Goal: Feedback & Contribution: Submit feedback/report problem

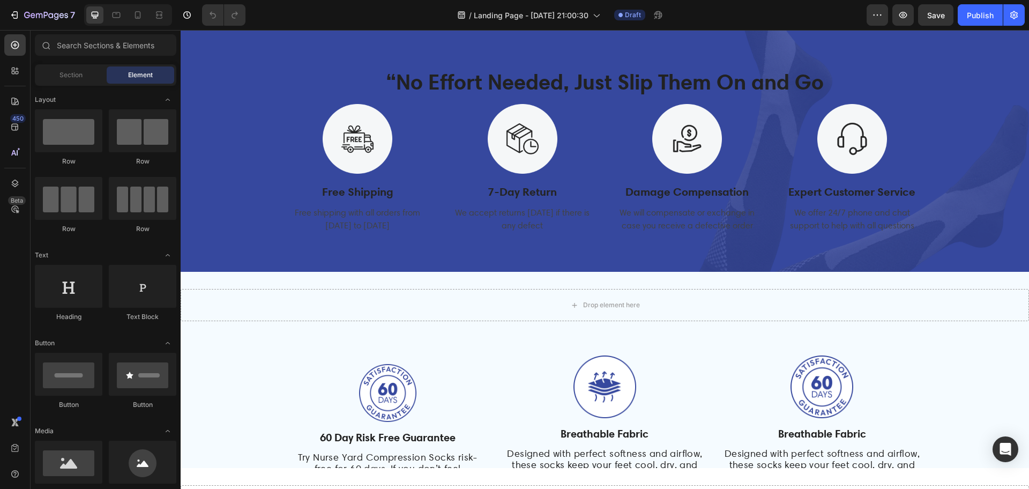
scroll to position [3214, 0]
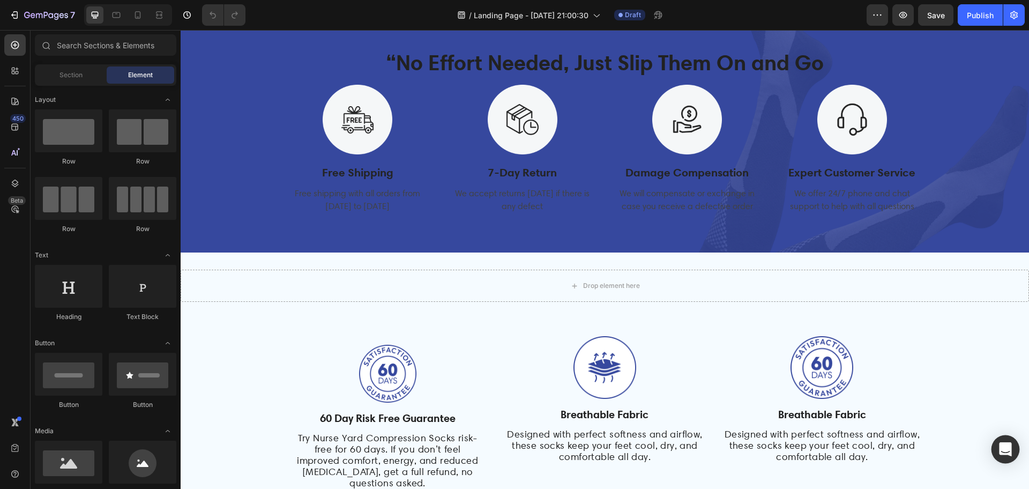
click at [1001, 445] on icon "Open Intercom Messenger" at bounding box center [1005, 449] width 12 height 14
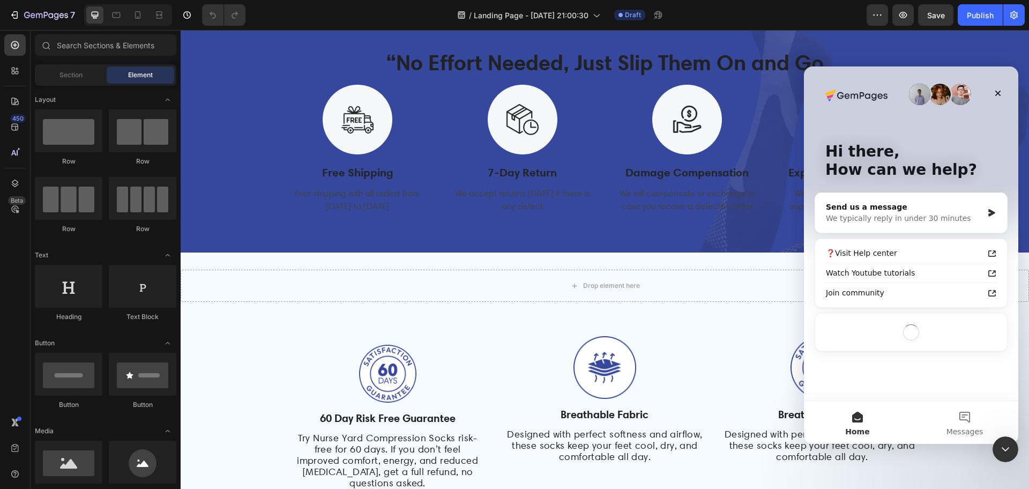
scroll to position [0, 0]
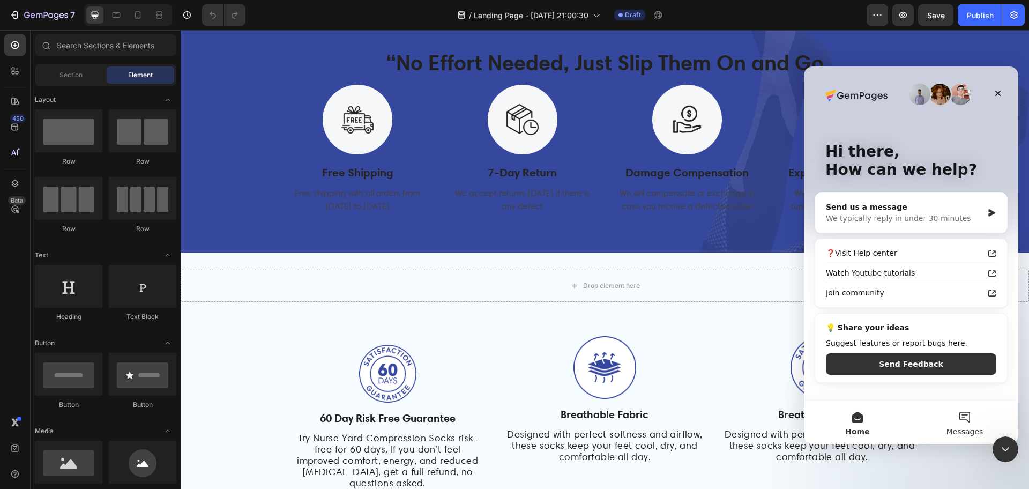
click at [975, 428] on span "Messages" at bounding box center [964, 432] width 37 height 8
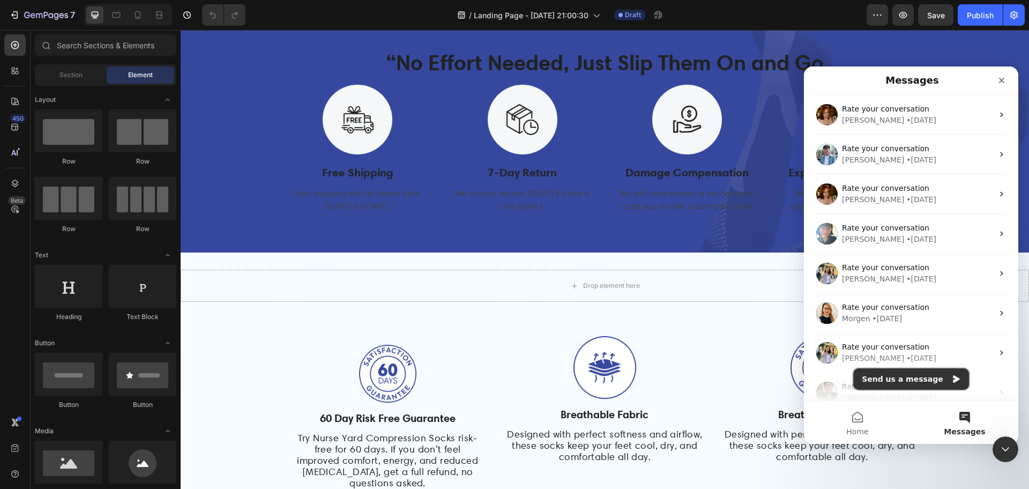
click at [918, 378] on button "Send us a message" at bounding box center [911, 378] width 116 height 21
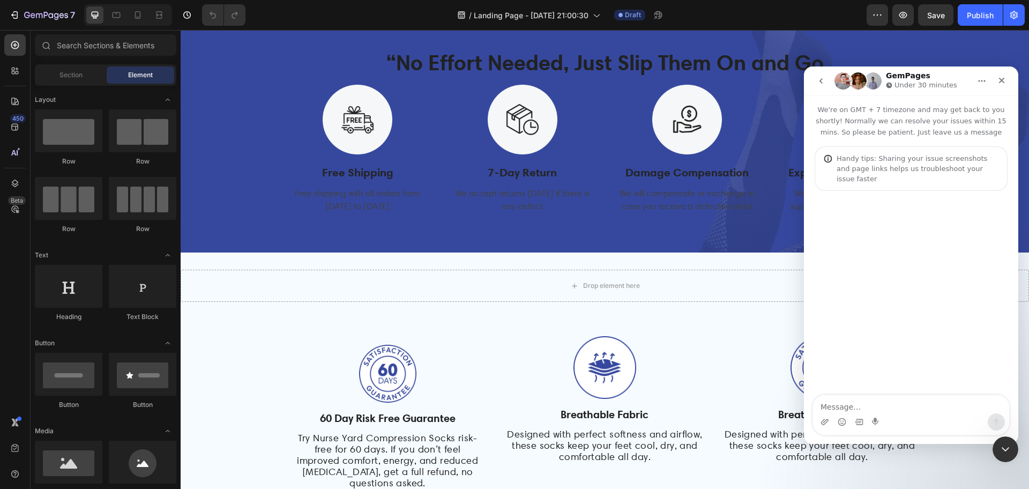
click at [898, 406] on textarea "Message…" at bounding box center [911, 404] width 196 height 18
type textarea "h"
type textarea "Hi There"
click at [898, 406] on textarea "Message…" at bounding box center [911, 404] width 196 height 18
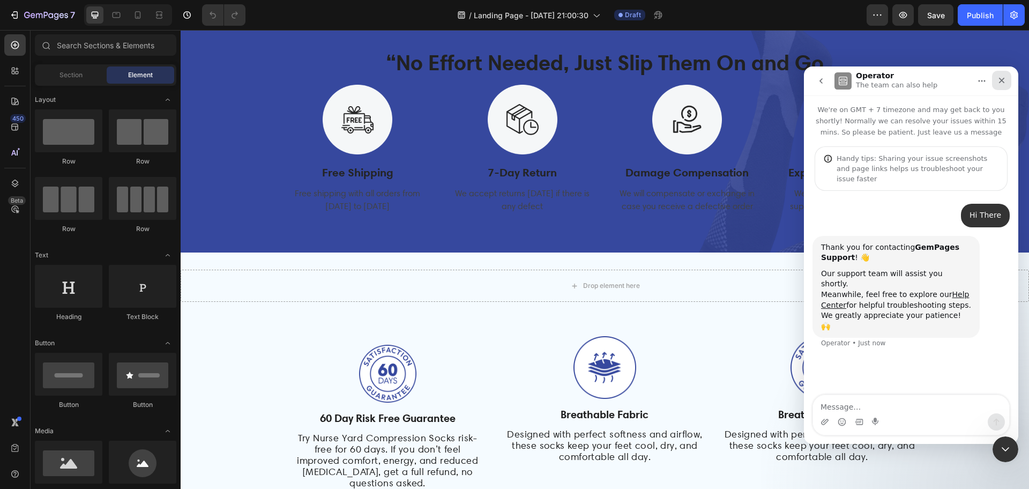
click at [1001, 79] on icon "Close" at bounding box center [1001, 80] width 9 height 9
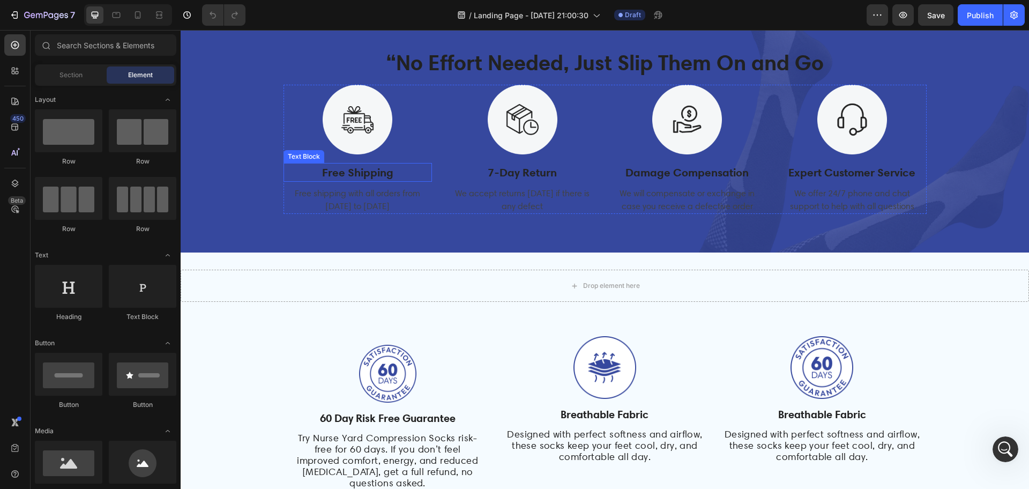
click at [354, 177] on p "Free Shipping" at bounding box center [357, 172] width 147 height 17
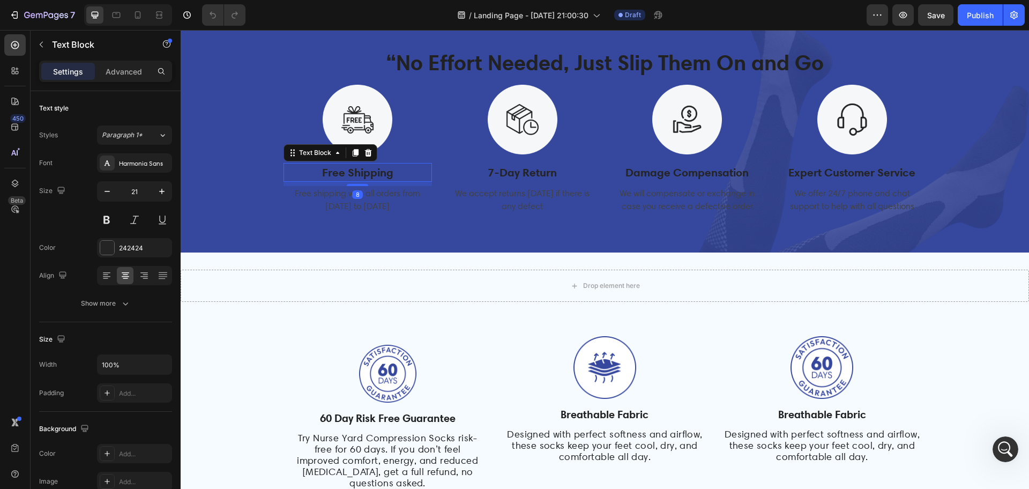
click at [361, 175] on p "Free Shipping" at bounding box center [357, 172] width 147 height 17
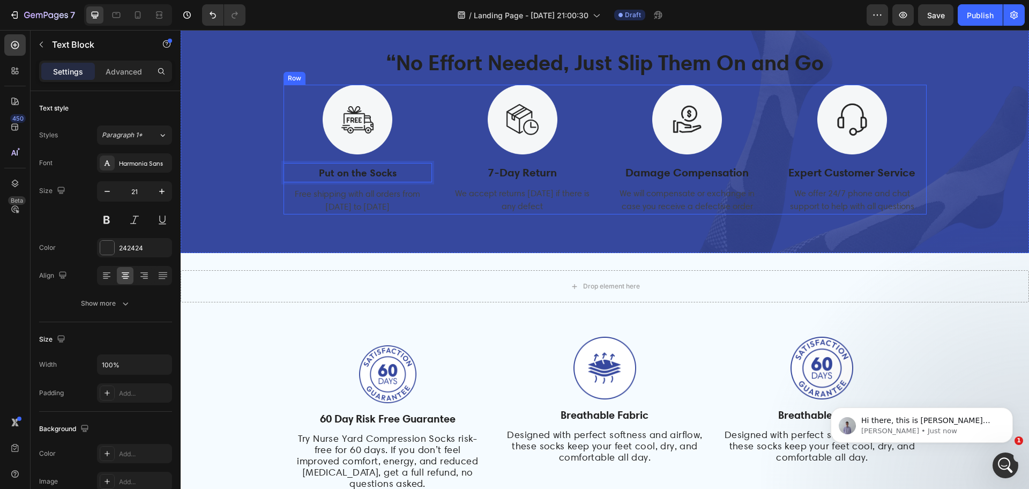
scroll to position [74, 0]
click at [1010, 459] on div "Open Intercom Messenger" at bounding box center [1003, 463] width 35 height 35
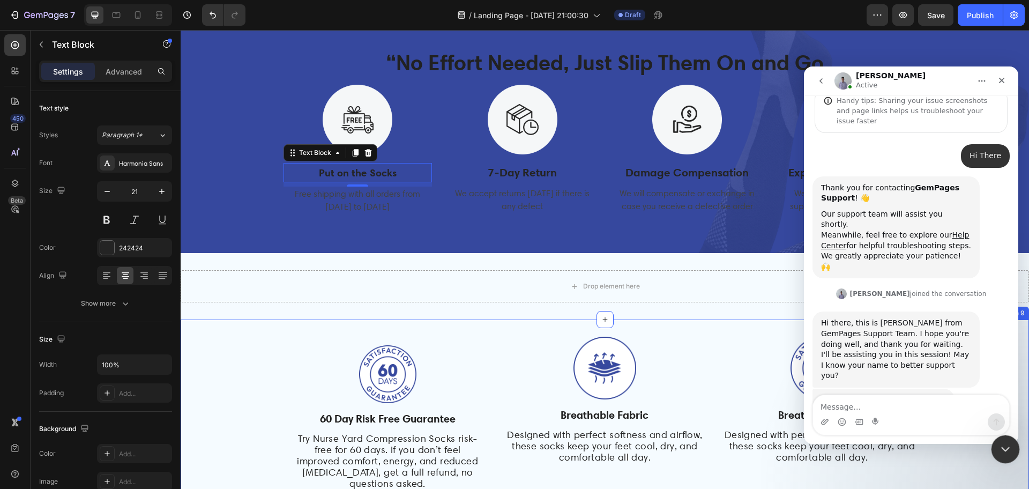
scroll to position [57, 0]
click at [864, 407] on textarea "Message…" at bounding box center [911, 404] width 196 height 18
type textarea "I am getting issue related fonts"
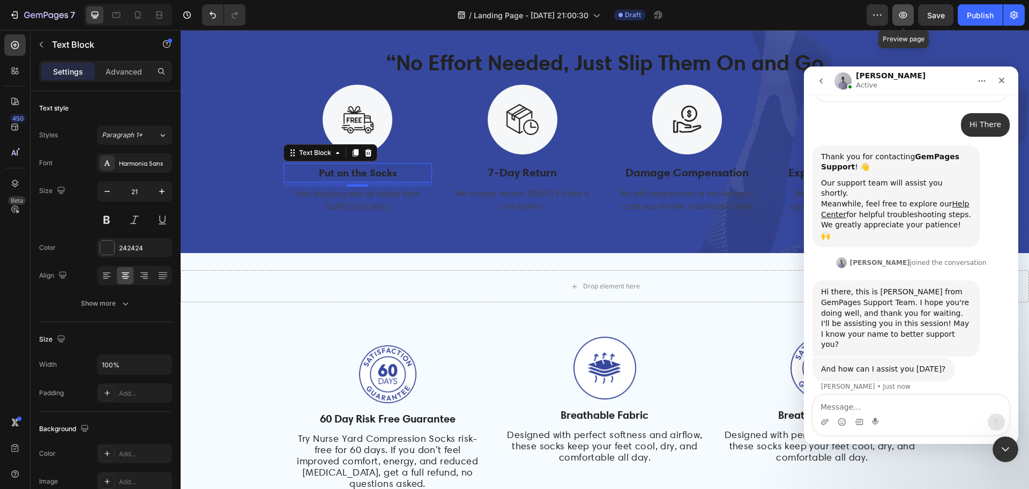
click at [902, 20] on button "button" at bounding box center [902, 14] width 21 height 21
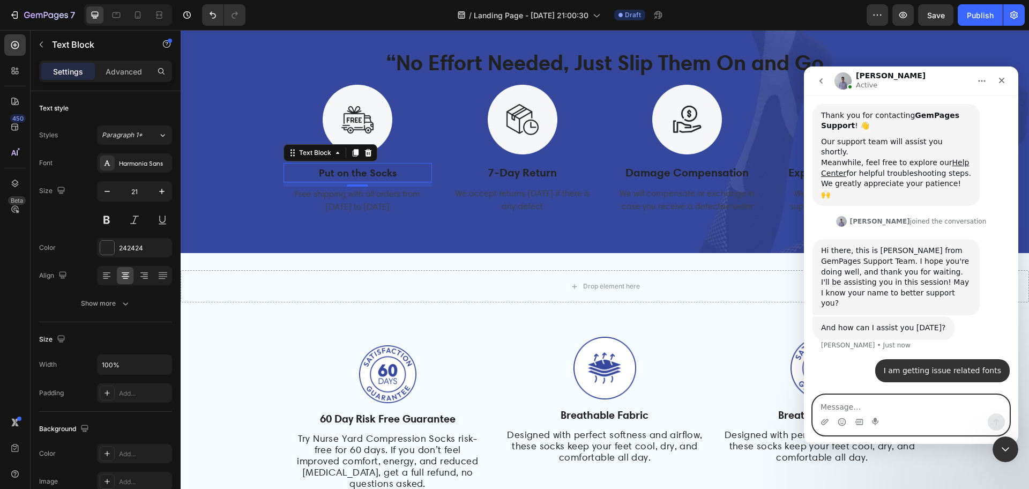
click at [875, 407] on textarea "Message…" at bounding box center [911, 404] width 196 height 18
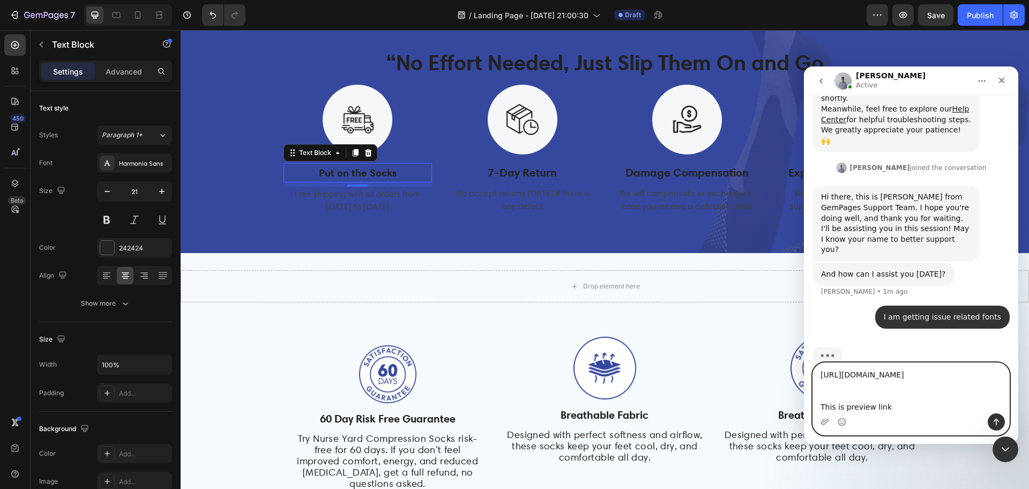
scroll to position [11, 0]
drag, startPoint x: 890, startPoint y: 407, endPoint x: 883, endPoint y: 404, distance: 7.3
click at [883, 404] on textarea "https://nurseyard.com/a/gempages?version=v7&shop_id=481053740762137470&theme_pa…" at bounding box center [911, 388] width 196 height 50
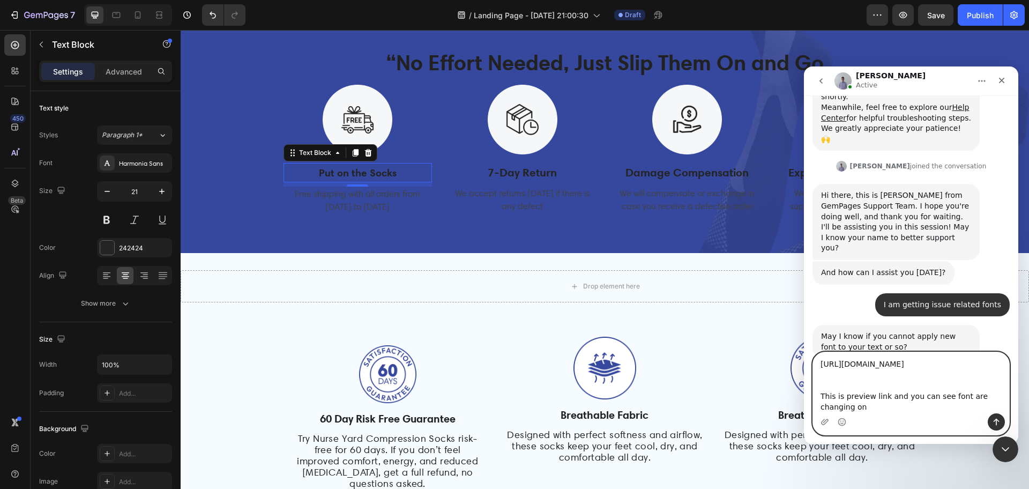
scroll to position [196, 0]
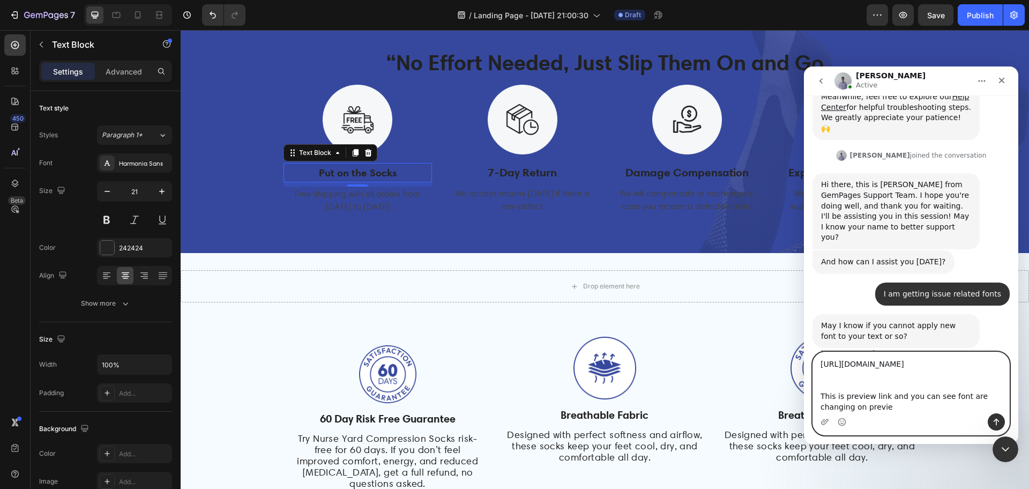
type textarea "https://nurseyard.com/a/gempages?version=v7&shop_id=481053740762137470&theme_pa…"
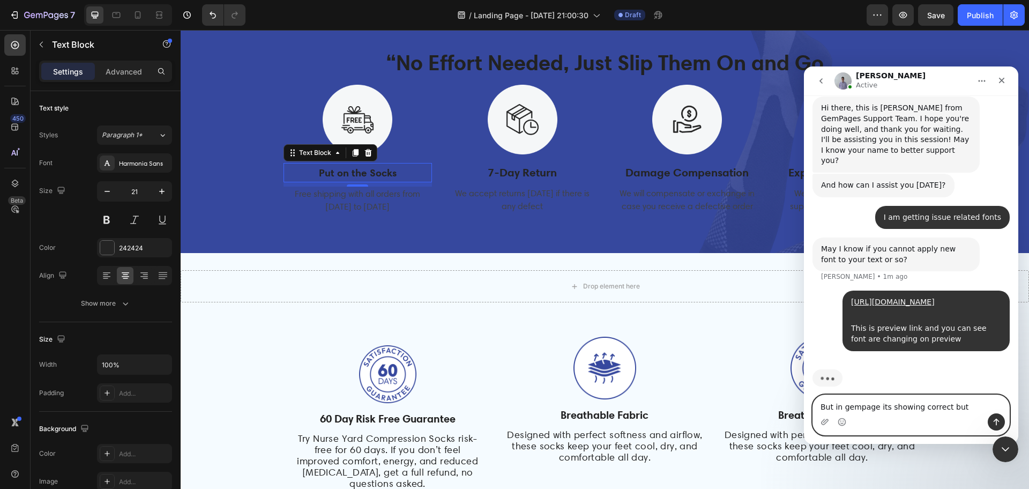
scroll to position [273, 0]
type textarea "But in gempage its showing correct but not on preview"
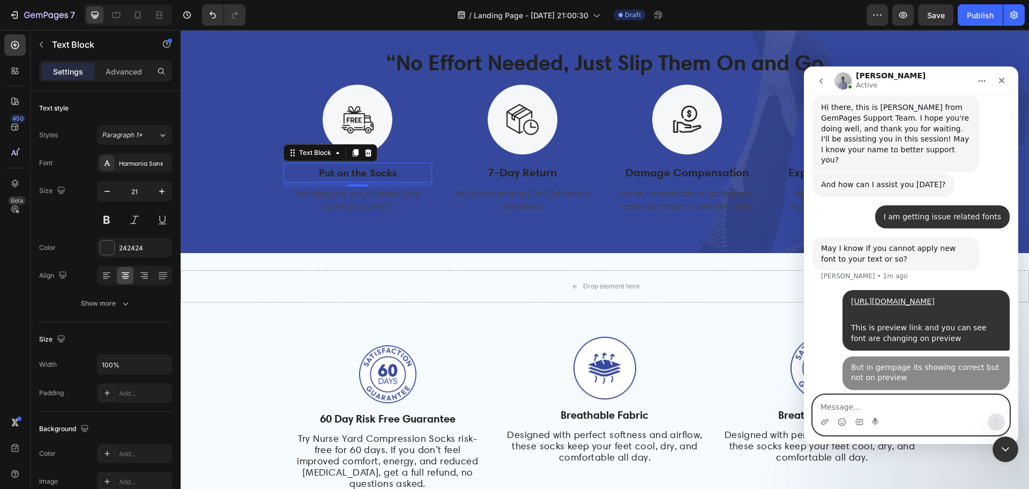
scroll to position [308, 0]
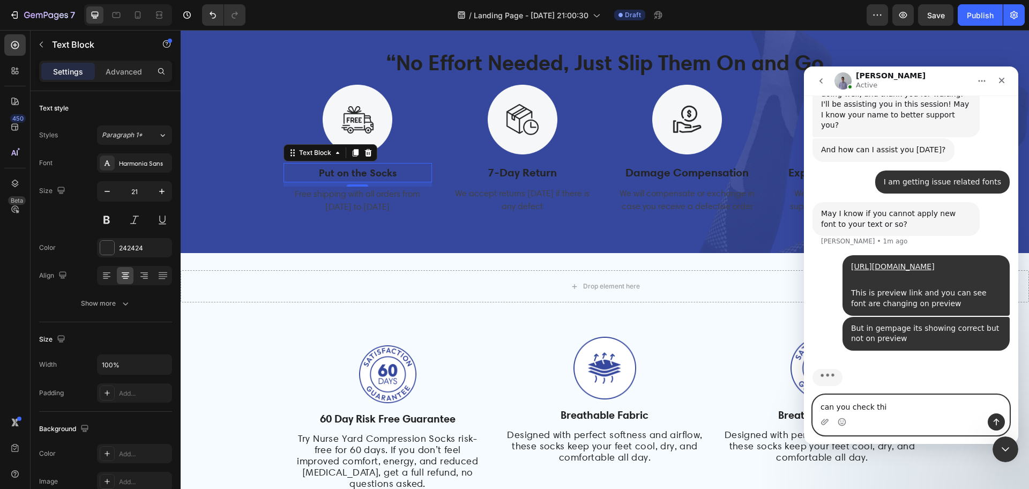
type textarea "can you check this"
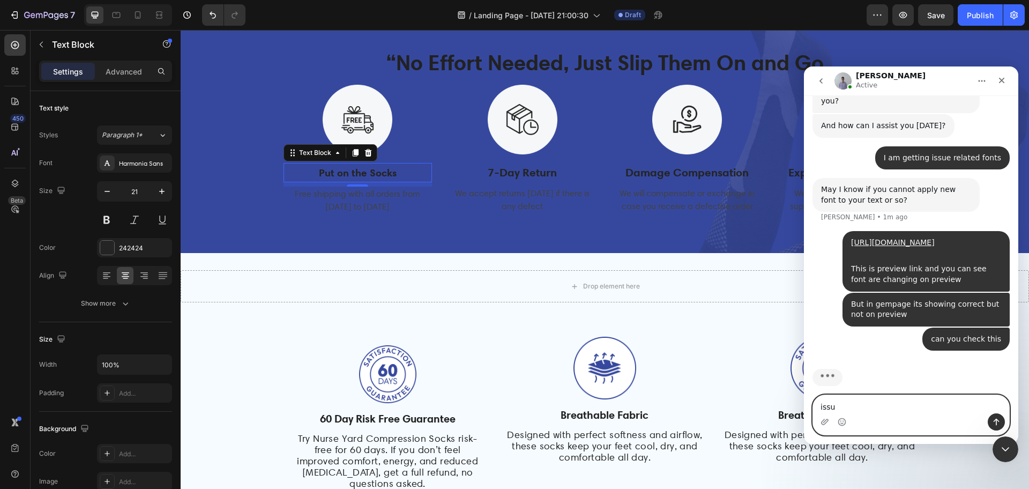
type textarea "issue"
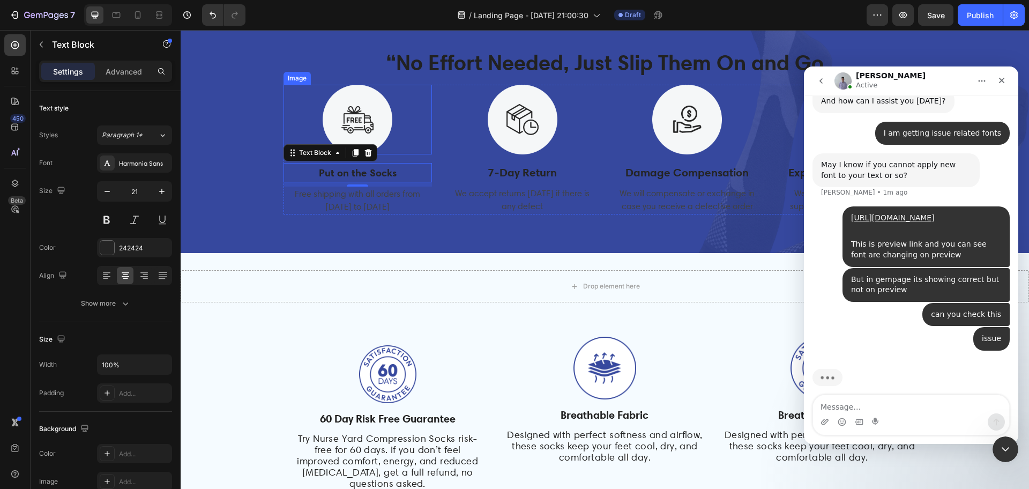
click at [411, 151] on div at bounding box center [357, 120] width 149 height 70
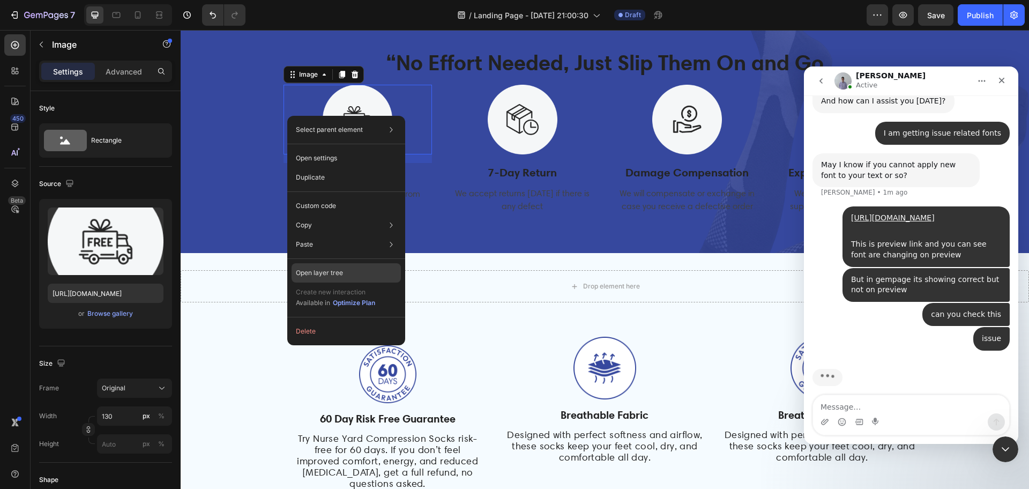
click at [349, 276] on div "Open layer tree" at bounding box center [345, 272] width 109 height 19
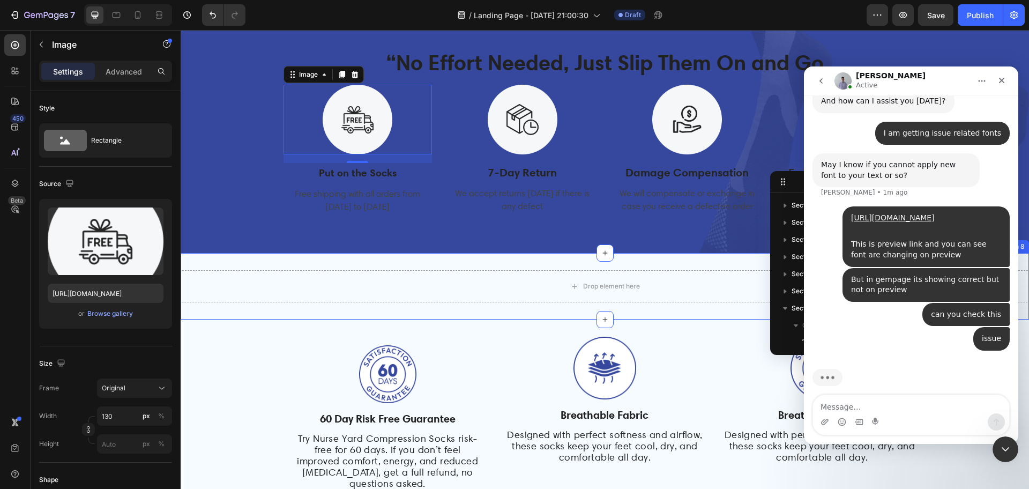
scroll to position [128, 0]
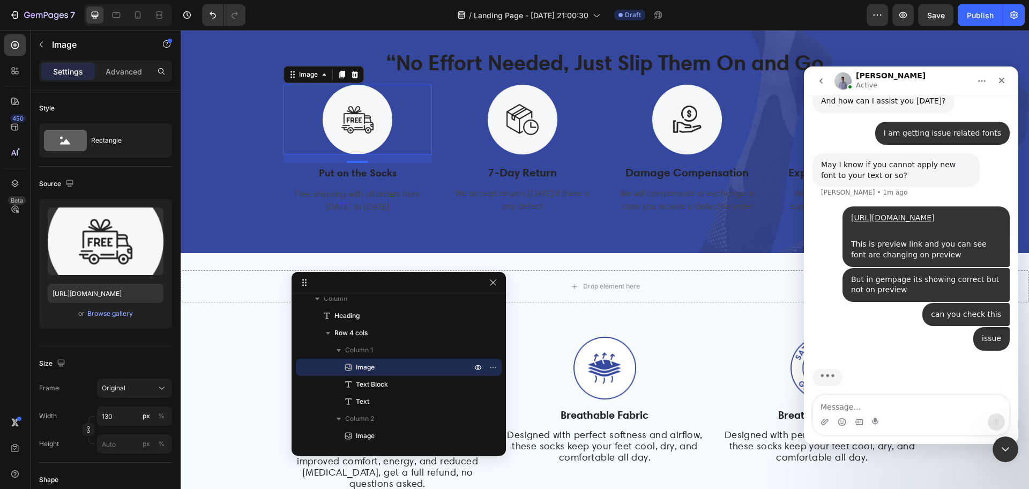
drag, startPoint x: 792, startPoint y: 183, endPoint x: 313, endPoint y: 283, distance: 489.9
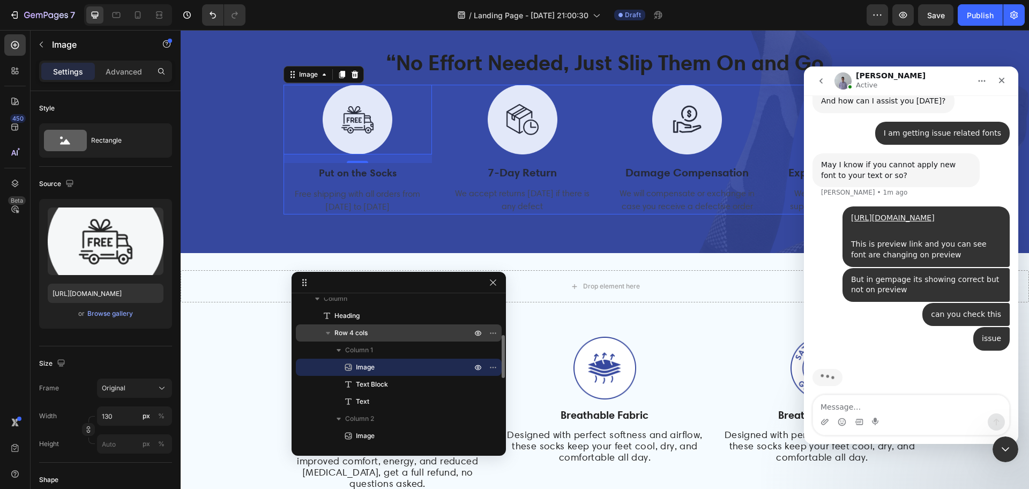
click at [364, 335] on span "Row 4 cols" at bounding box center [350, 332] width 33 height 11
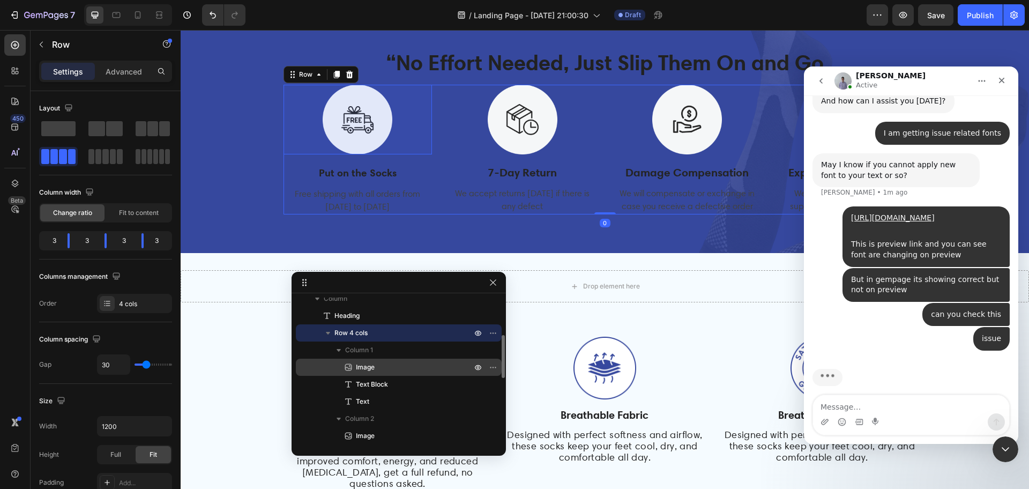
click at [367, 368] on span "Image" at bounding box center [365, 367] width 19 height 11
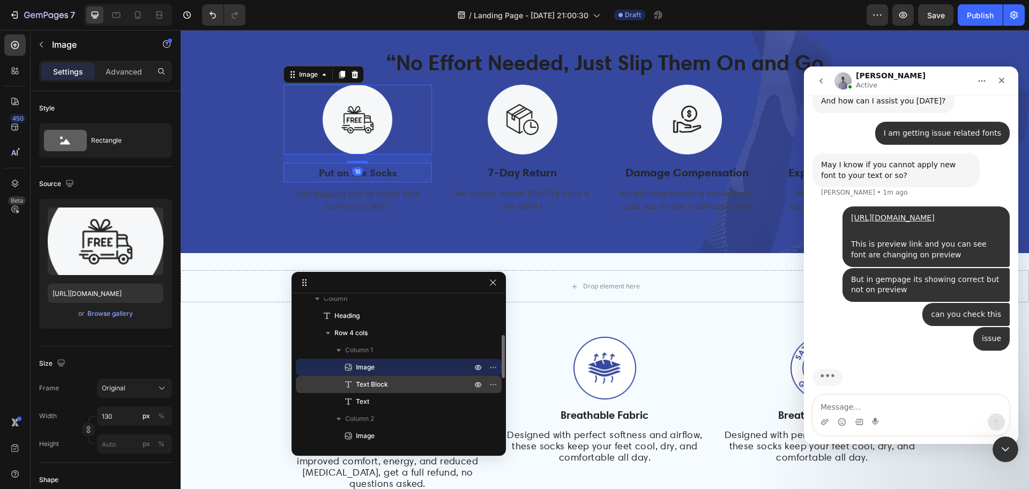
click at [367, 384] on span "Text Block" at bounding box center [372, 384] width 32 height 11
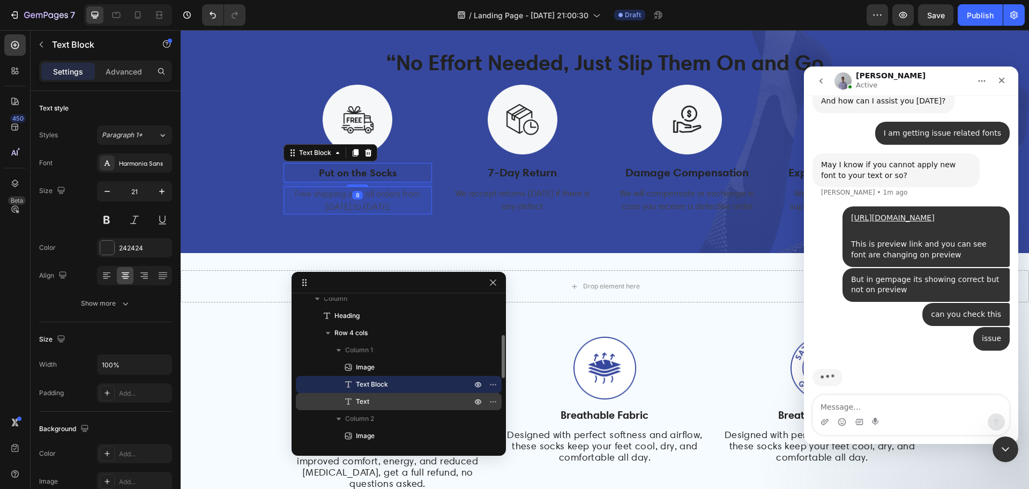
click at [367, 401] on span "Text" at bounding box center [362, 401] width 13 height 11
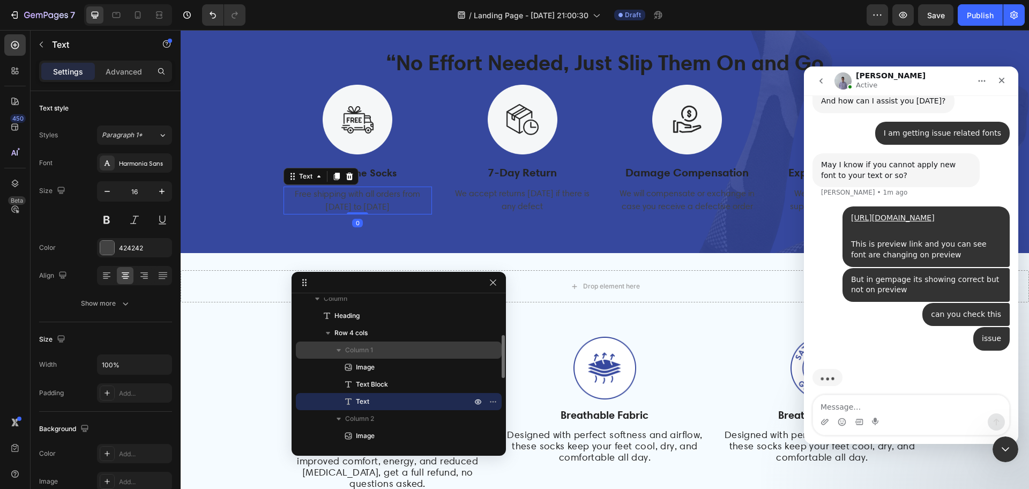
click at [366, 355] on span "Column 1" at bounding box center [359, 349] width 28 height 11
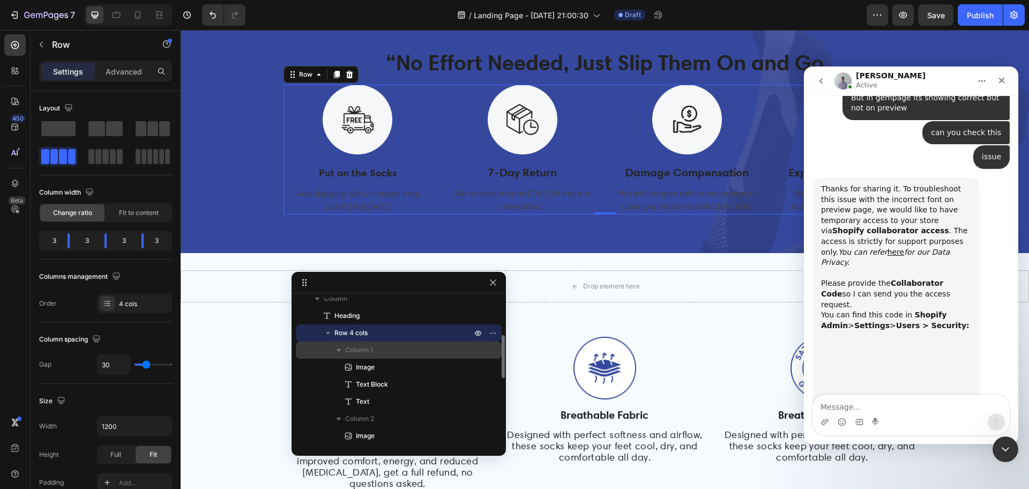
scroll to position [535, 0]
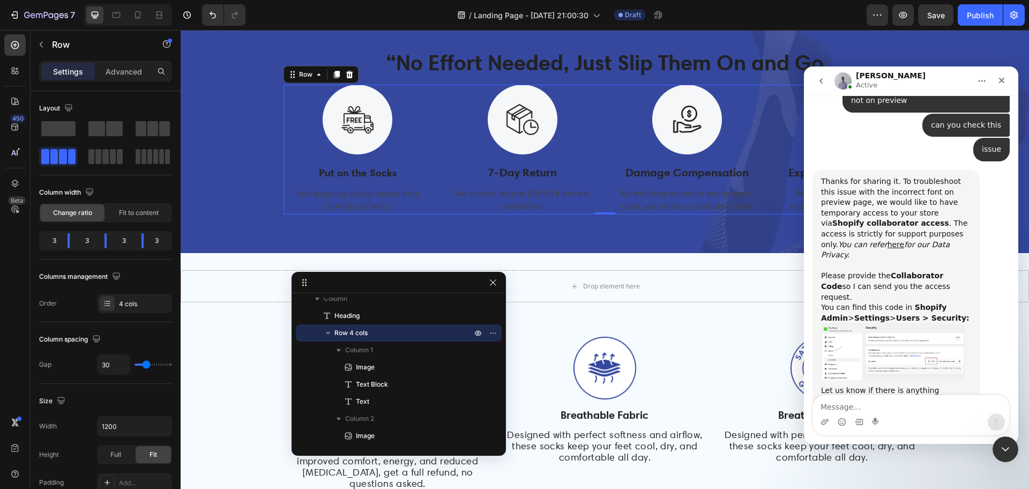
click at [907, 334] on img "Brad says…" at bounding box center [893, 351] width 144 height 57
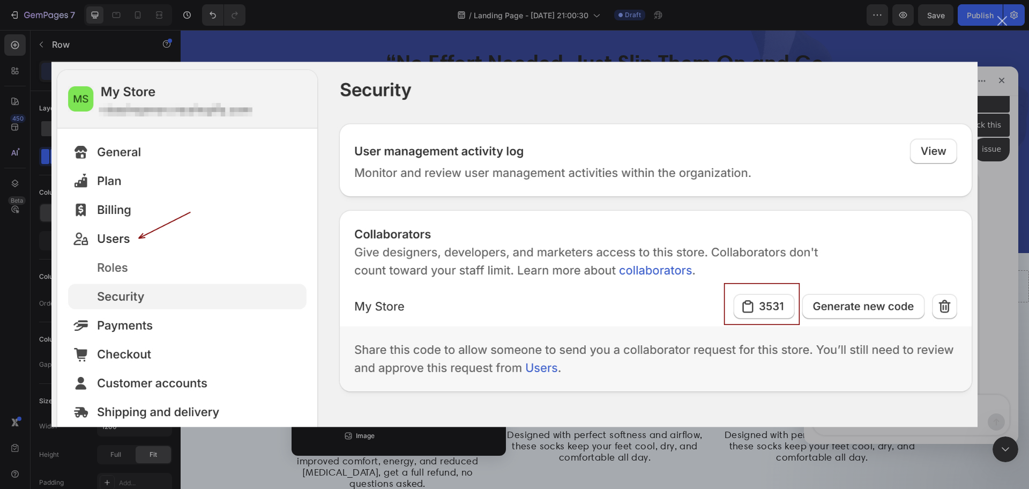
click at [873, 186] on img "Close" at bounding box center [514, 244] width 926 height 365
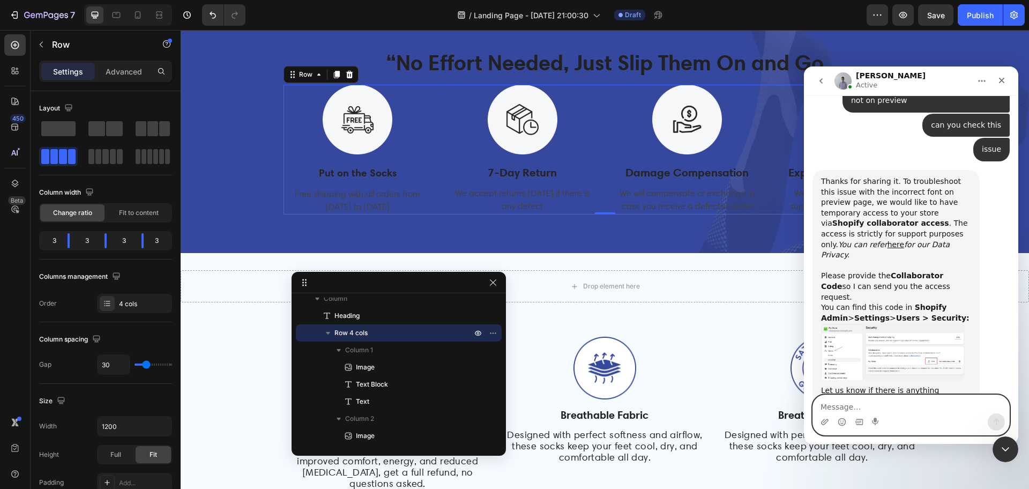
click at [854, 404] on textarea "Message…" at bounding box center [911, 404] width 196 height 18
type textarea "ok"
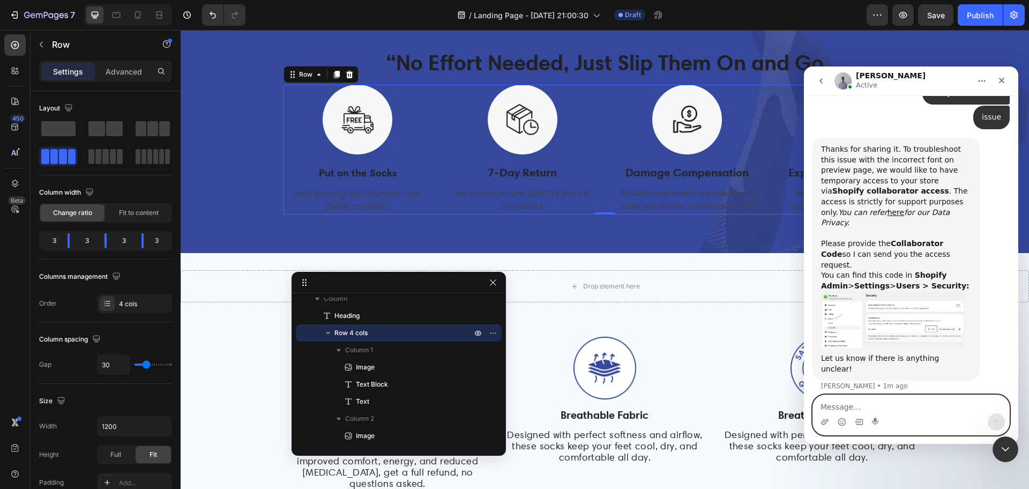
click at [917, 409] on textarea "Message…" at bounding box center [911, 404] width 196 height 18
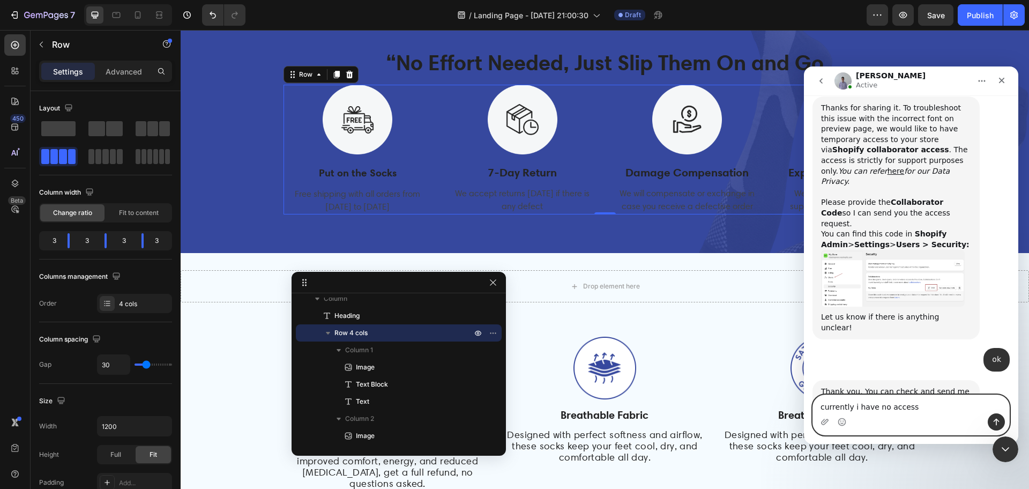
scroll to position [620, 0]
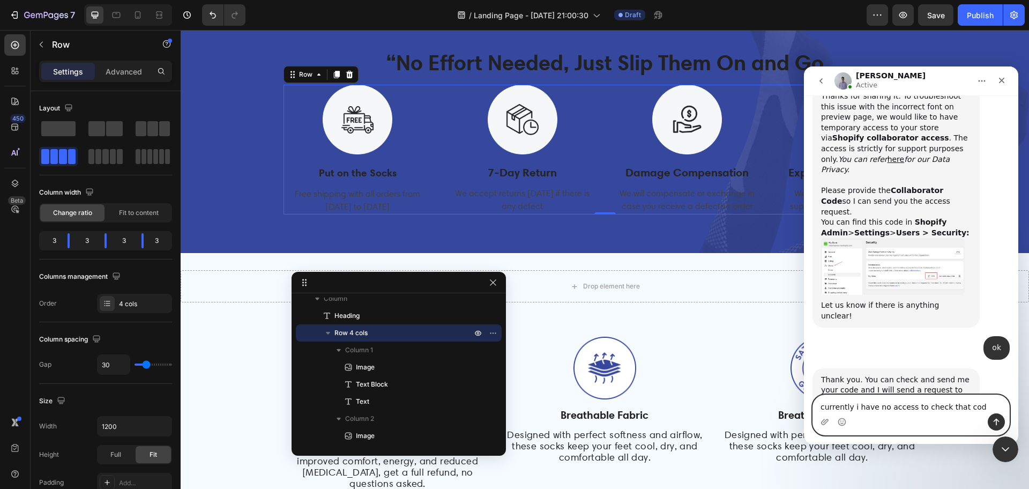
type textarea "currently i have no access to check that code"
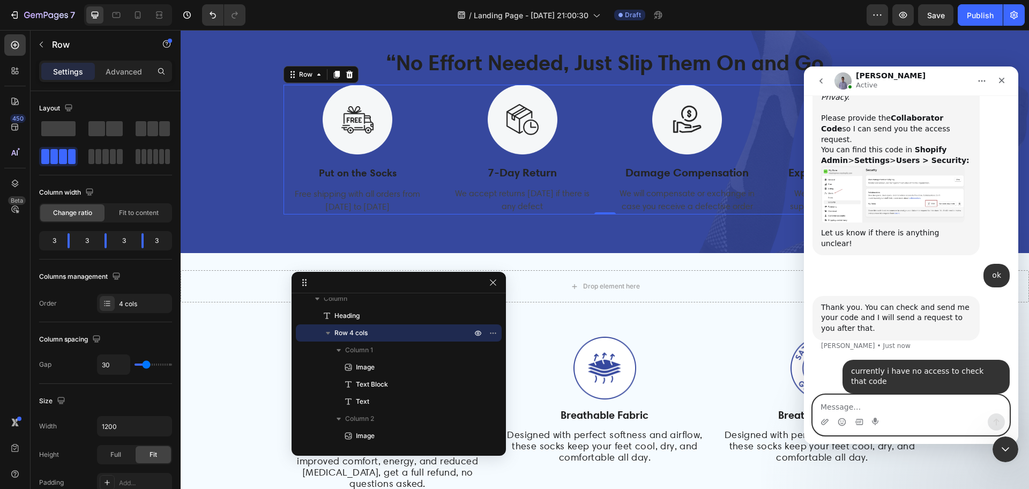
scroll to position [693, 0]
type textarea "let me ask for it"
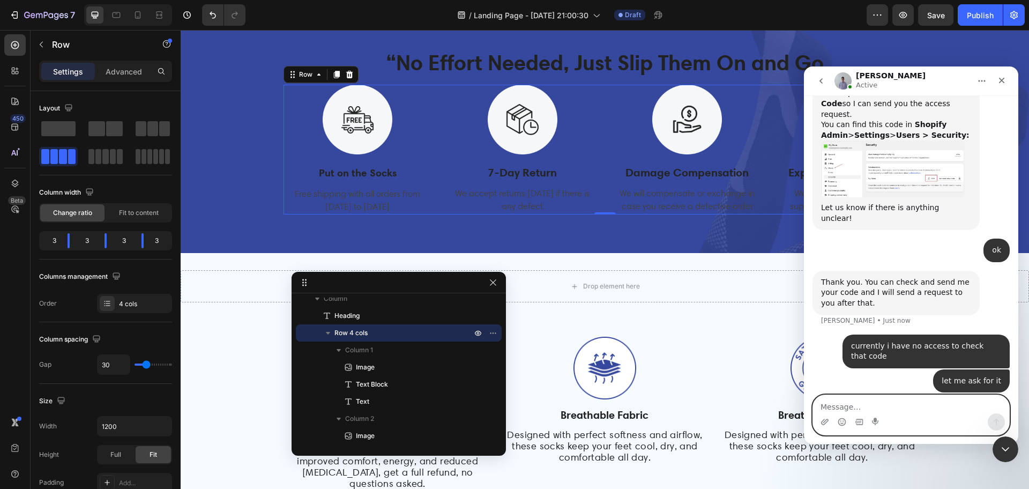
scroll to position [677, 0]
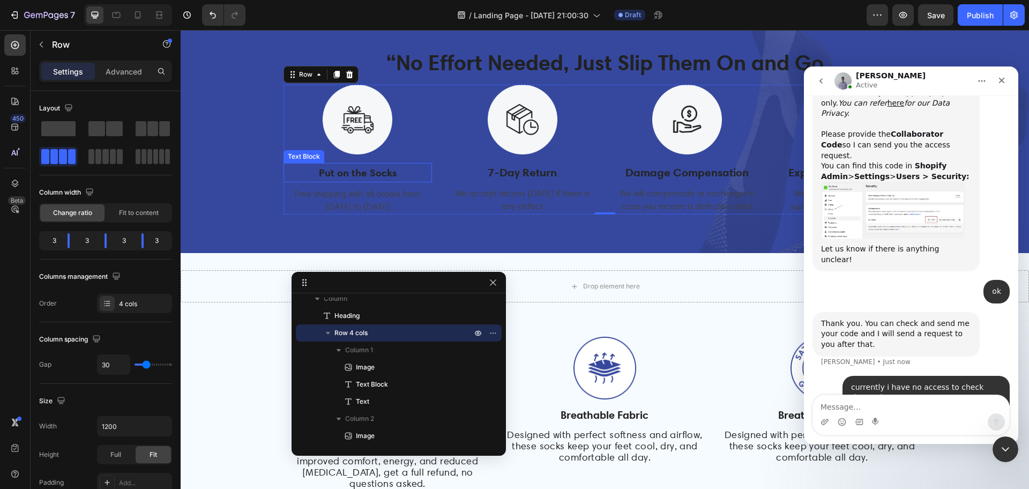
click at [348, 177] on strong "Put on the Socks" at bounding box center [358, 172] width 78 height 13
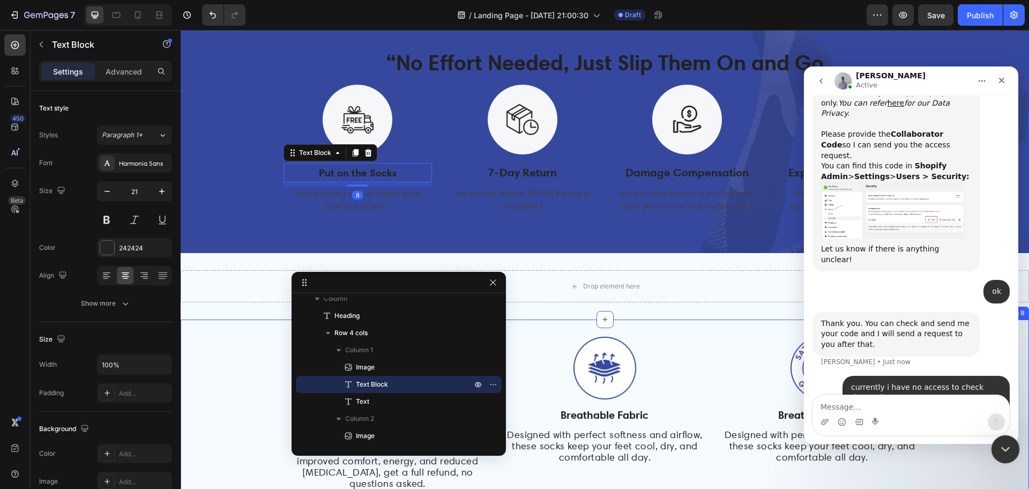
scroll to position [718, 0]
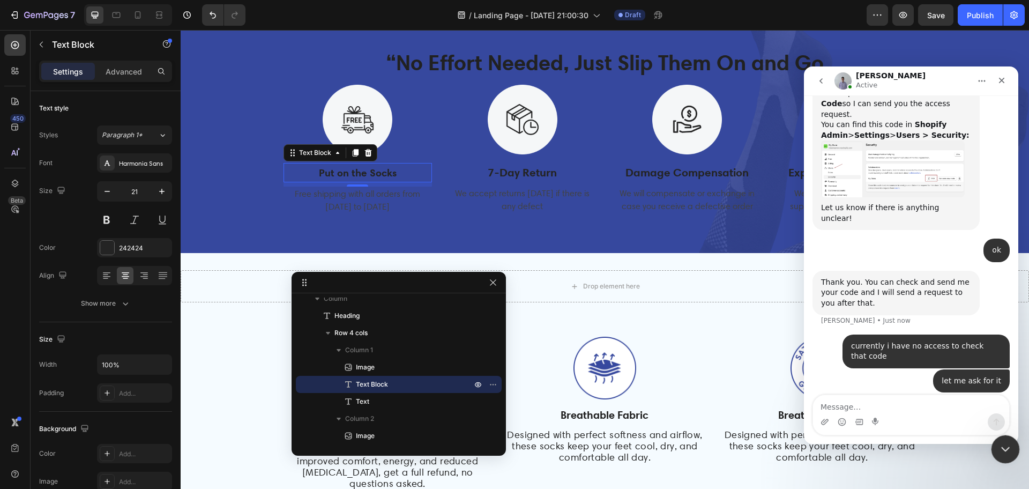
click at [1004, 443] on icon "Close Intercom Messenger" at bounding box center [1003, 447] width 13 height 13
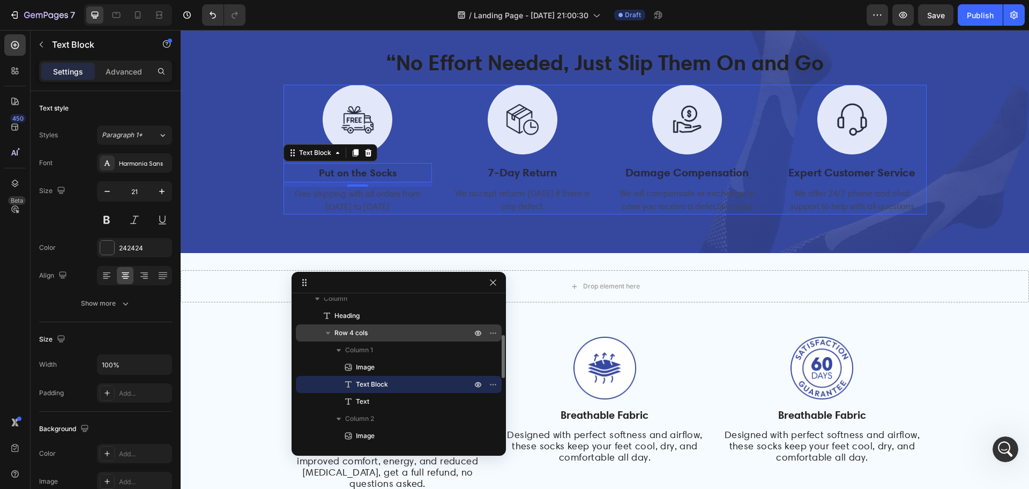
click at [345, 330] on span "Row 4 cols" at bounding box center [350, 332] width 33 height 11
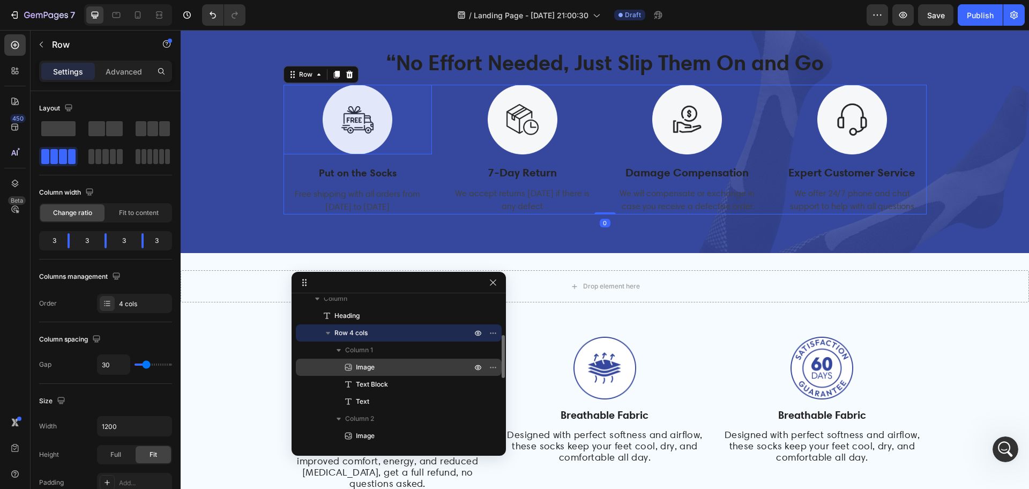
click at [357, 364] on span "Image" at bounding box center [365, 367] width 19 height 11
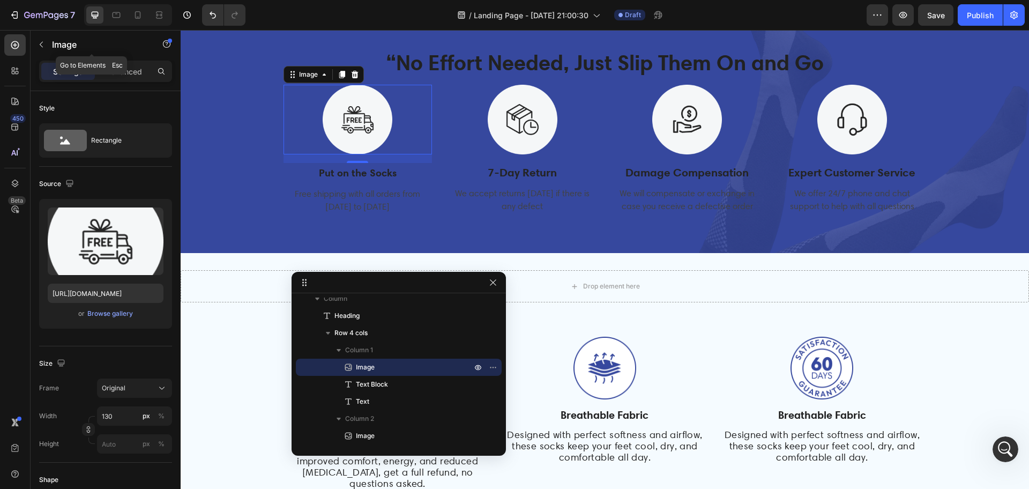
click at [62, 40] on p "Image" at bounding box center [97, 44] width 91 height 13
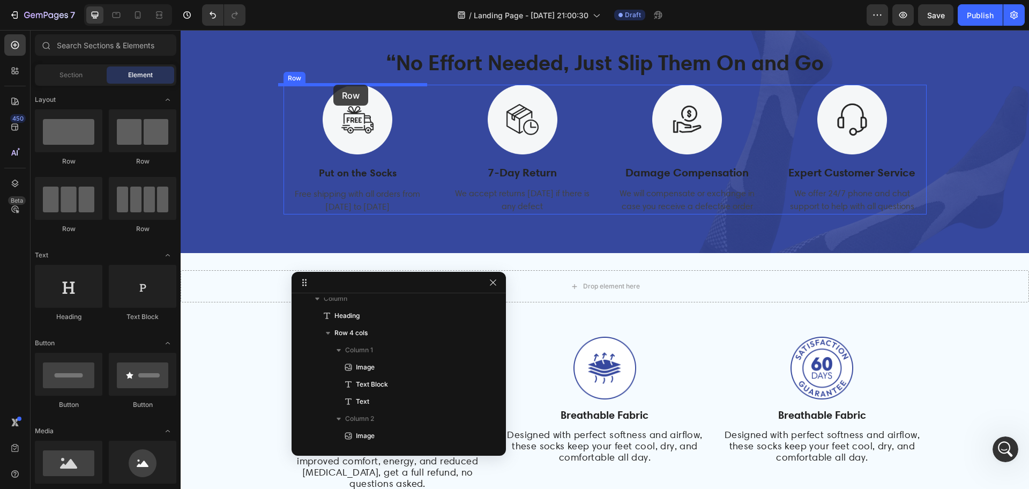
drag, startPoint x: 267, startPoint y: 172, endPoint x: 333, endPoint y: 85, distance: 109.4
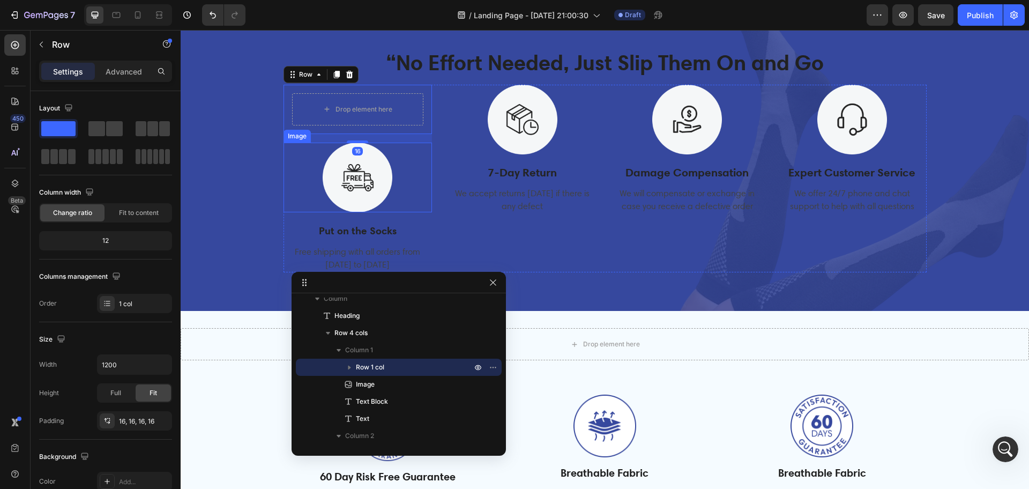
click at [334, 175] on img at bounding box center [358, 178] width 70 height 70
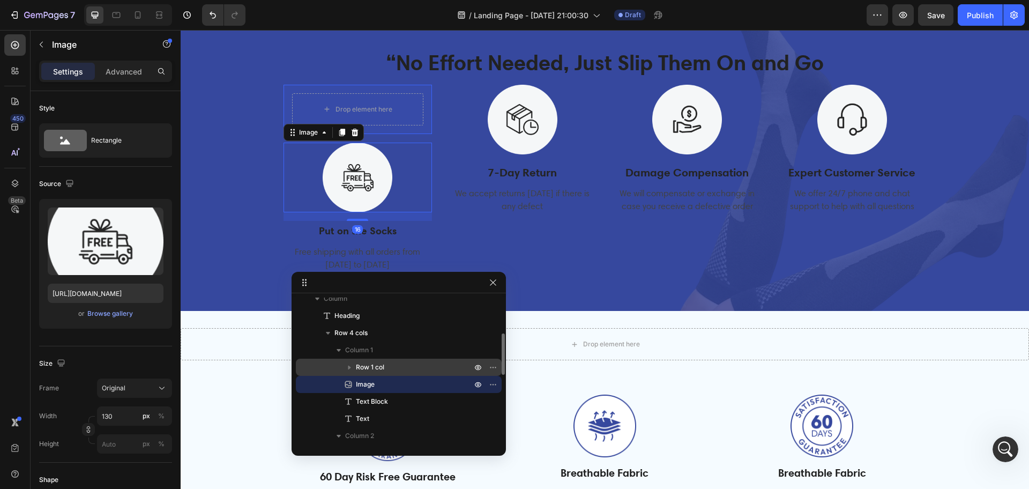
click at [368, 366] on span "Row 1 col" at bounding box center [370, 367] width 28 height 11
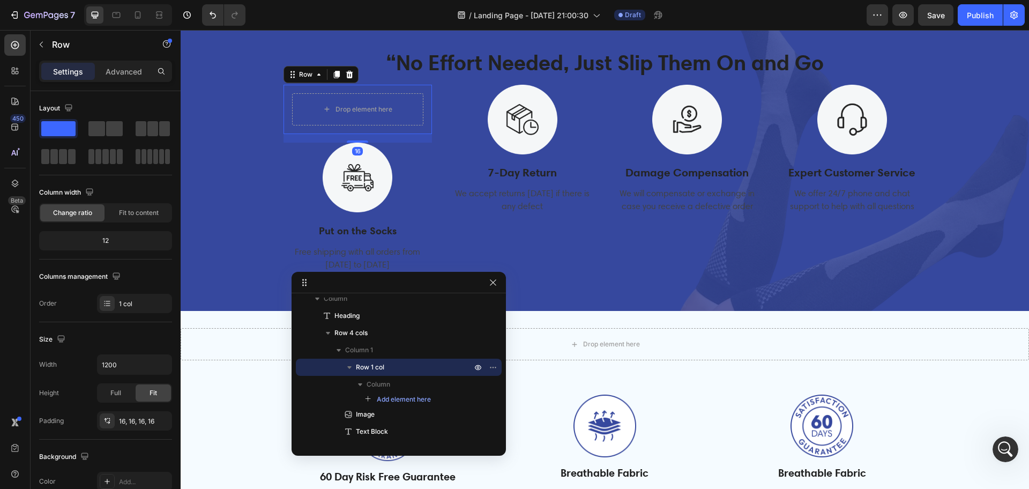
click at [418, 98] on div "Drop element here Row 16" at bounding box center [357, 109] width 149 height 49
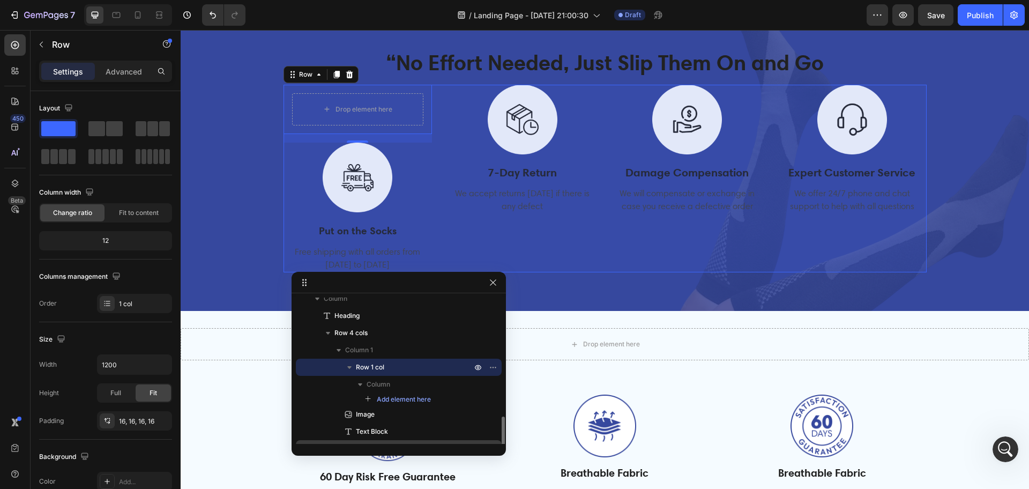
scroll to position [194, 0]
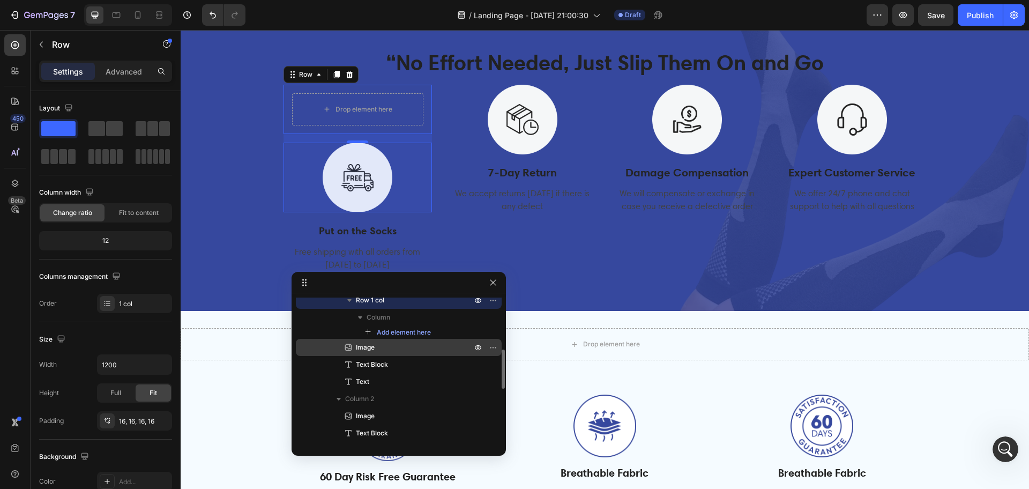
click at [374, 347] on span "Image" at bounding box center [365, 347] width 19 height 11
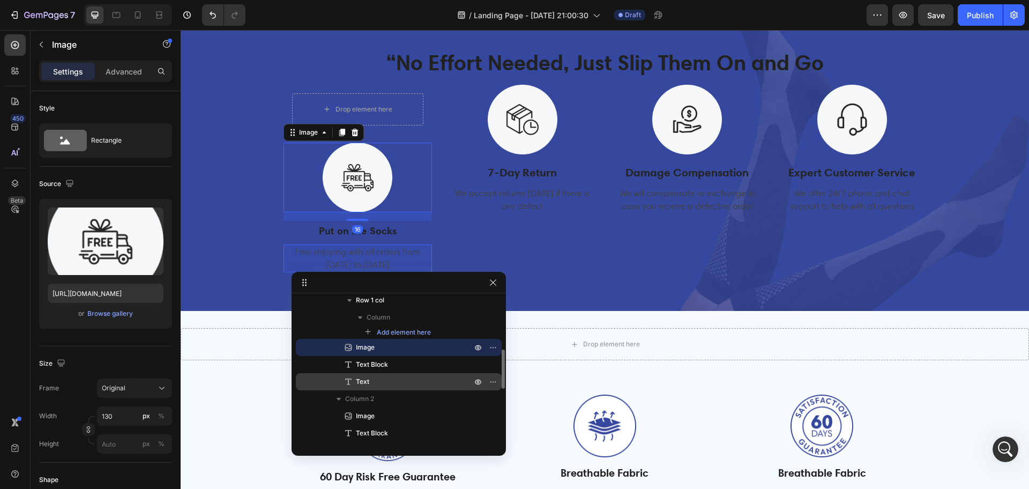
click at [373, 379] on p "Text" at bounding box center [402, 381] width 118 height 11
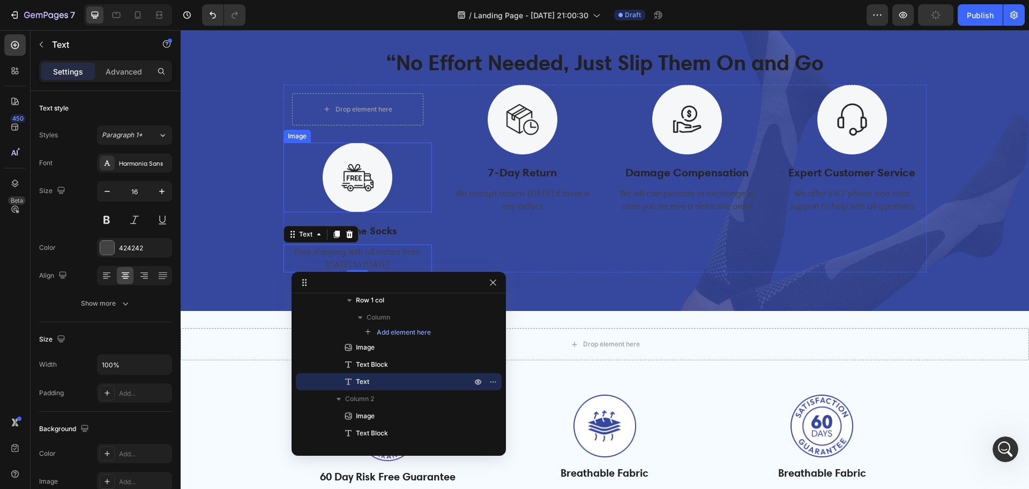
click at [346, 174] on img at bounding box center [358, 178] width 70 height 70
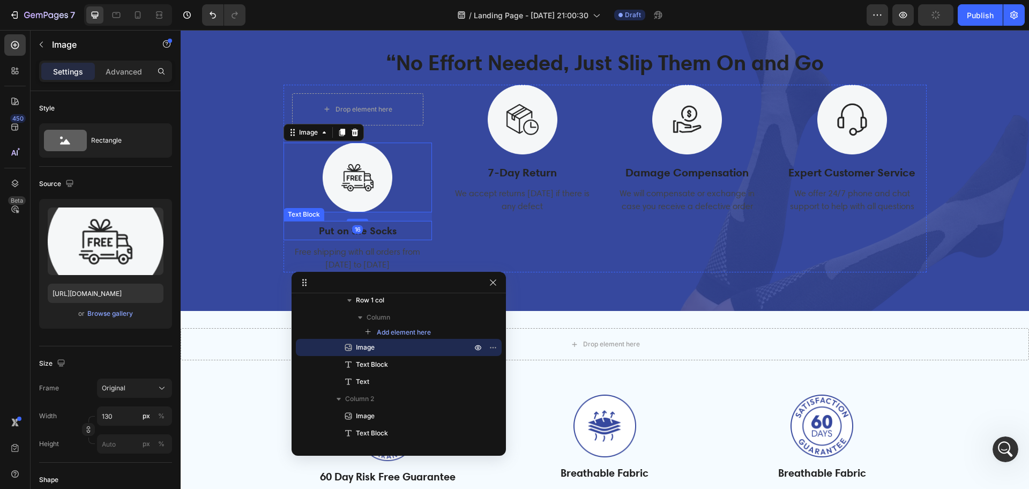
click at [365, 233] on strong "Put on the Socks" at bounding box center [358, 230] width 78 height 13
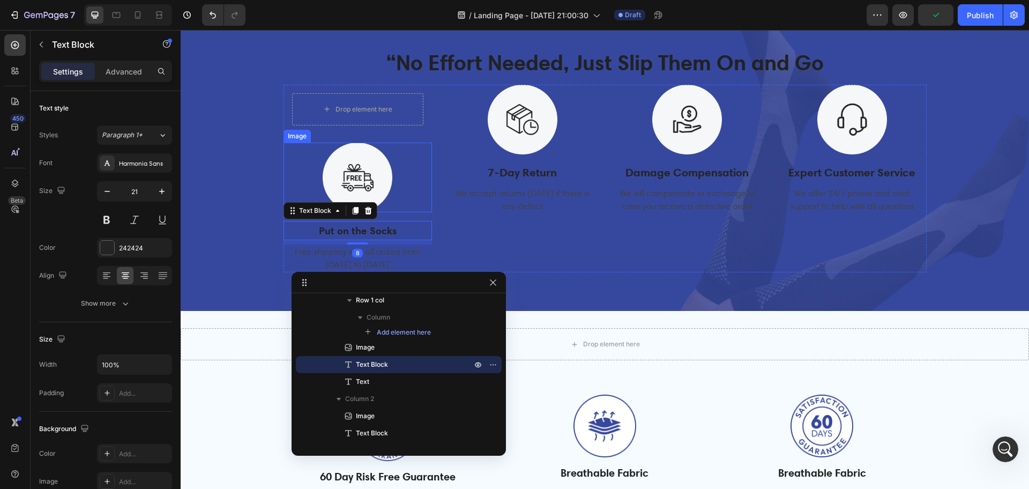
click at [368, 179] on img at bounding box center [358, 178] width 70 height 70
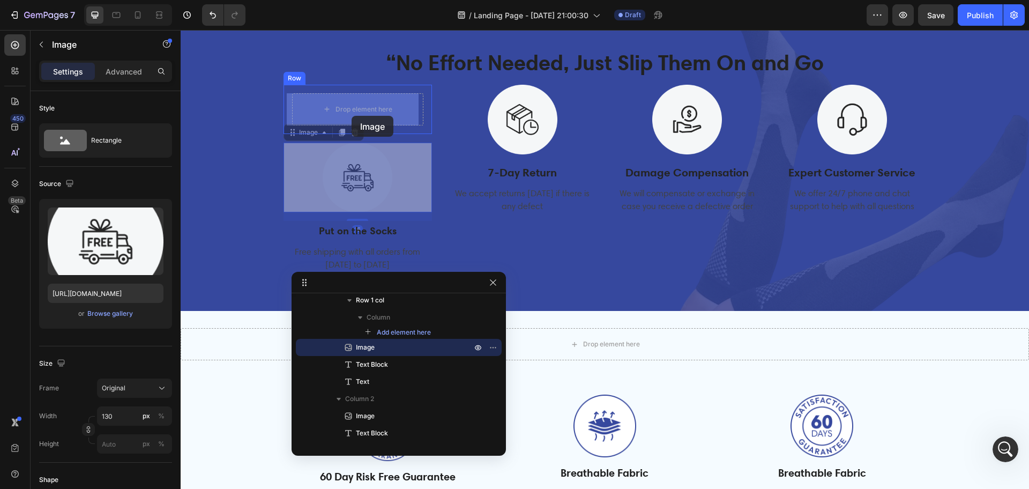
drag, startPoint x: 342, startPoint y: 171, endPoint x: 351, endPoint y: 116, distance: 56.0
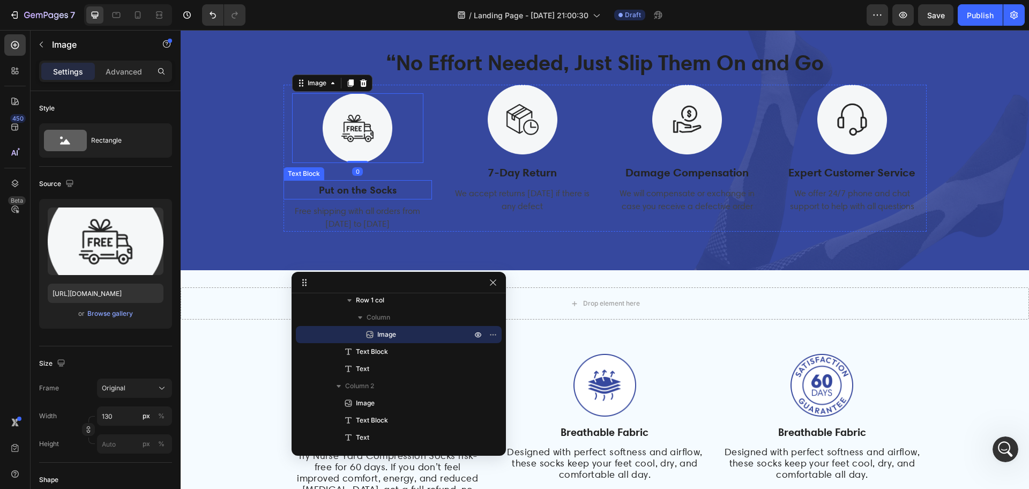
click at [349, 193] on strong "Put on the Socks" at bounding box center [358, 189] width 78 height 13
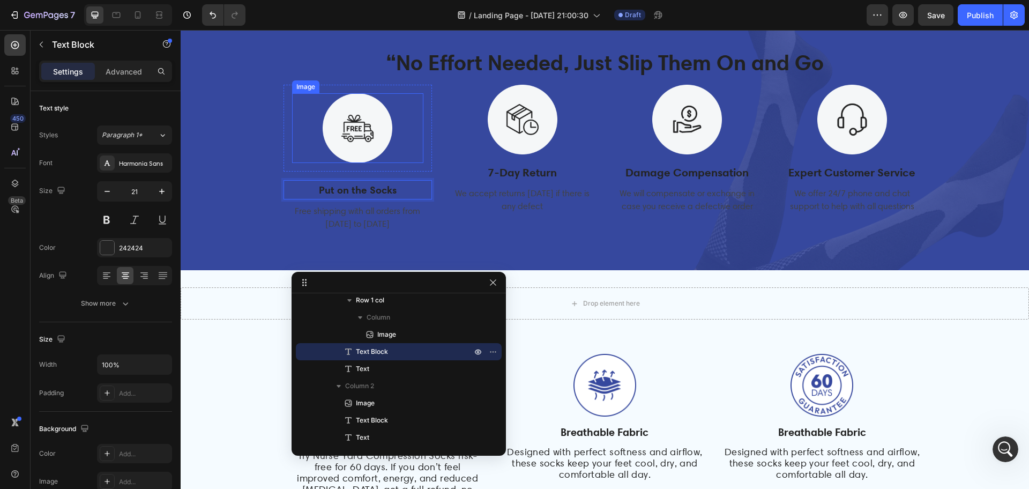
drag, startPoint x: 349, startPoint y: 193, endPoint x: 349, endPoint y: 151, distance: 42.3
click at [338, 189] on strong "Put on the Socks" at bounding box center [358, 189] width 78 height 13
click at [273, 206] on div "“No Effort Needed, Just Slip Them On and Go Heading Image Row Put on the Socks …" at bounding box center [605, 141] width 832 height 182
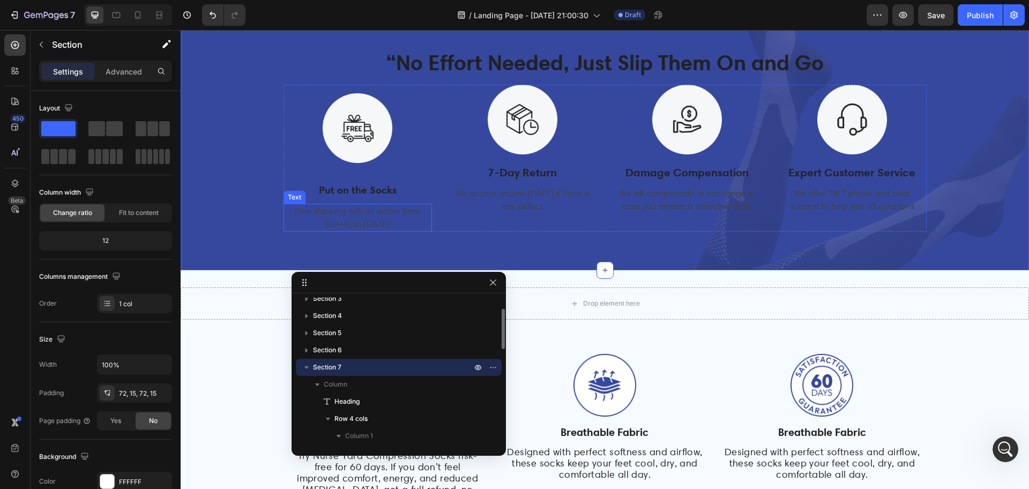
click at [312, 193] on p "Put on the Socks" at bounding box center [357, 190] width 147 height 18
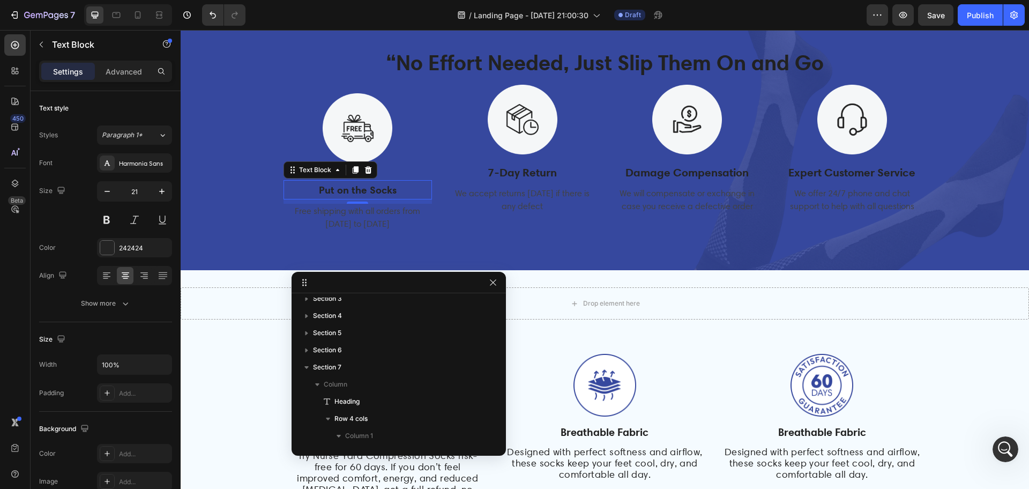
scroll to position [179, 0]
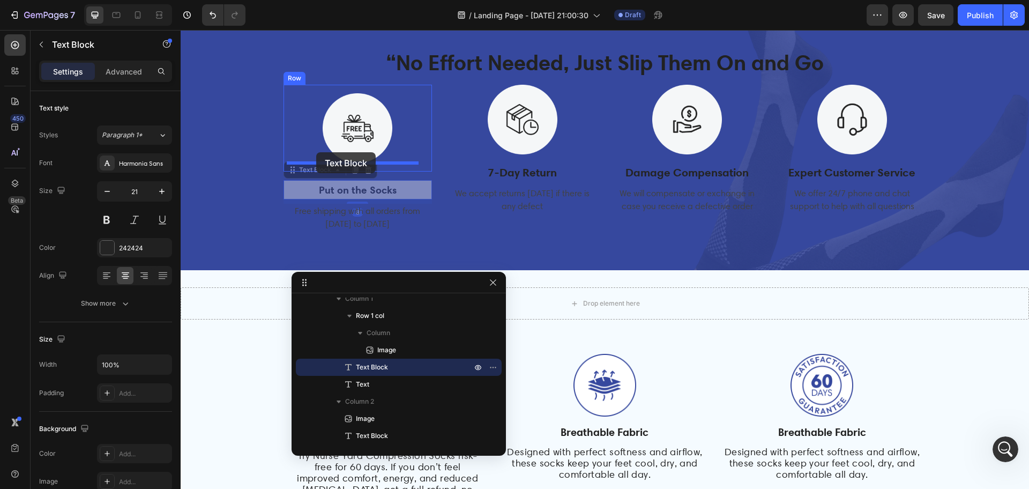
drag, startPoint x: 296, startPoint y: 171, endPoint x: 316, endPoint y: 152, distance: 27.7
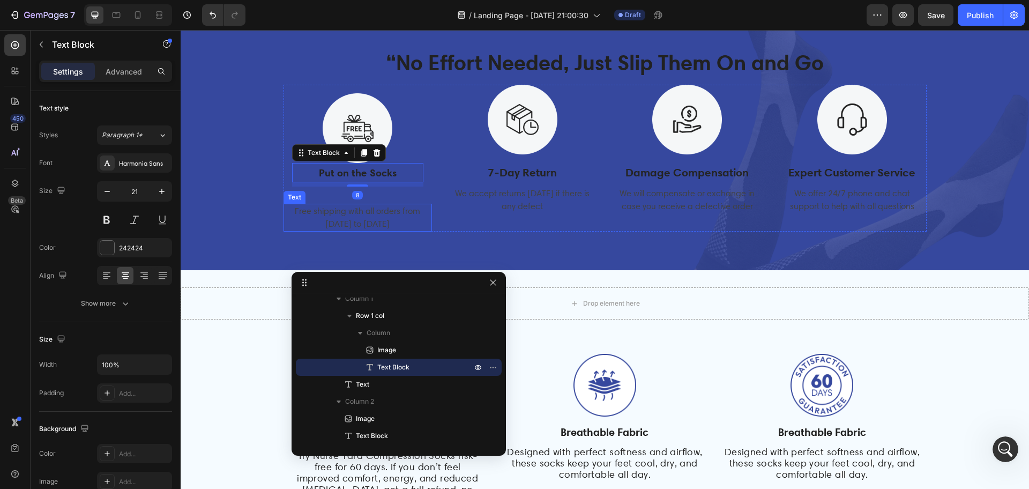
click at [311, 213] on div "Free shipping with all orders from April 1 to April 17" at bounding box center [357, 218] width 149 height 28
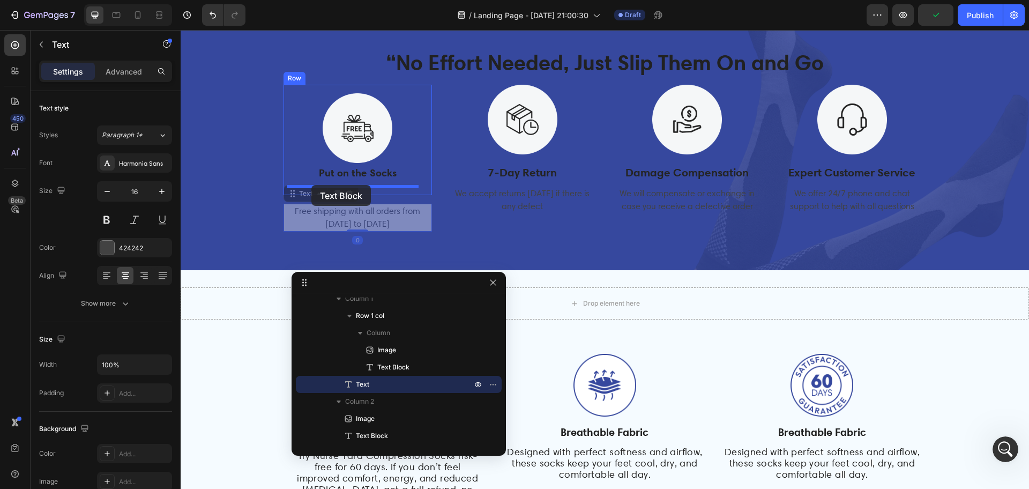
drag, startPoint x: 288, startPoint y: 194, endPoint x: 311, endPoint y: 185, distance: 25.3
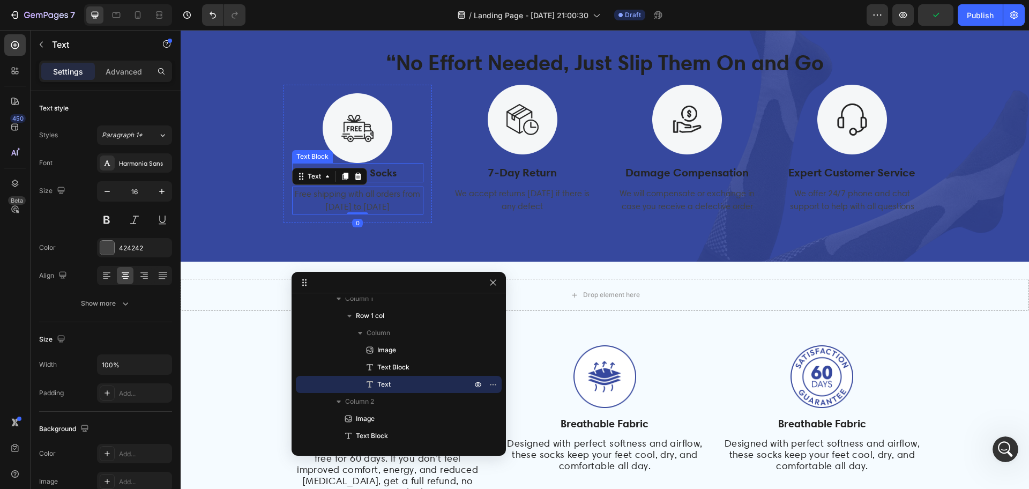
click at [400, 180] on p "Put on the Socks" at bounding box center [358, 173] width 130 height 18
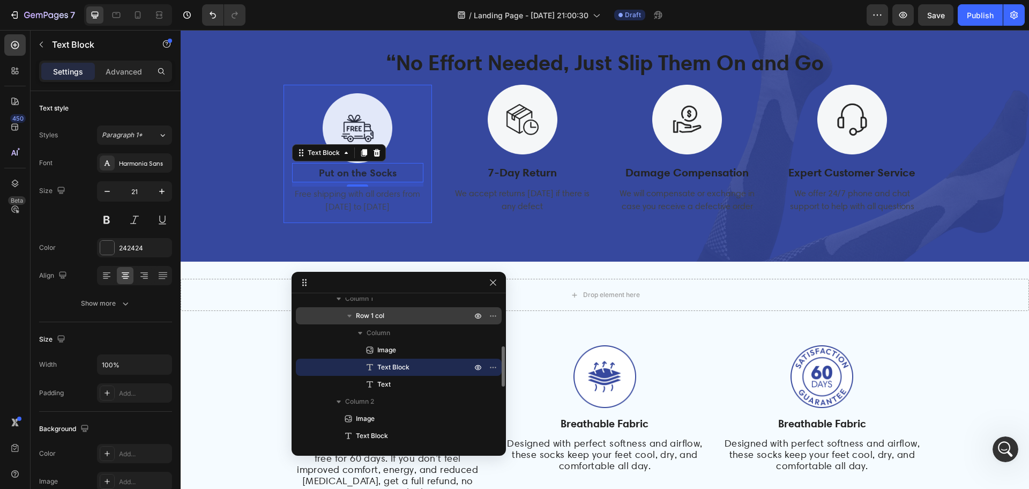
click at [406, 317] on p "Row 1 col" at bounding box center [415, 315] width 118 height 11
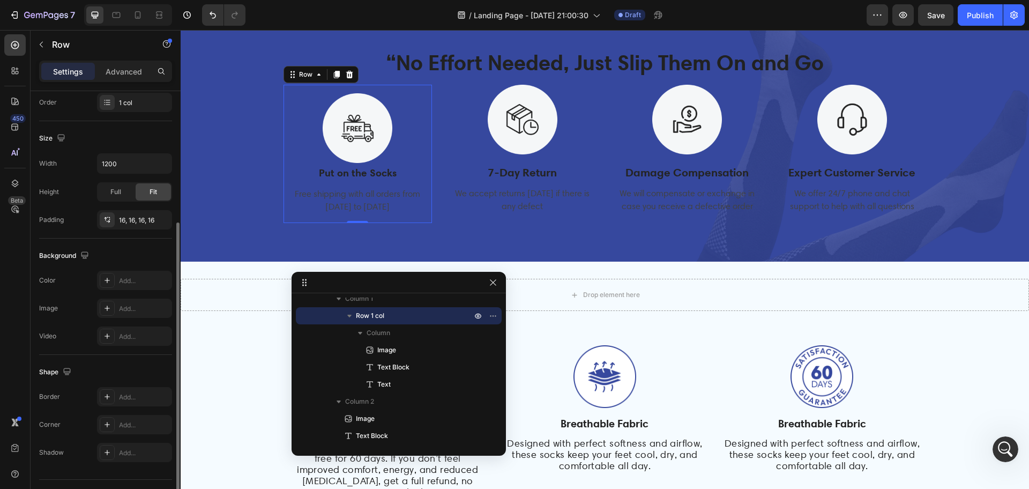
scroll to position [226, 0]
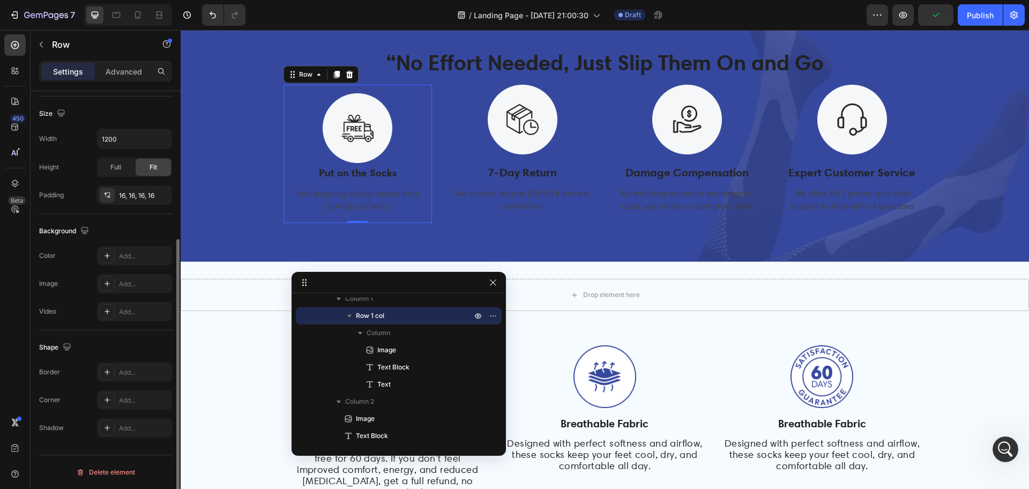
click at [114, 74] on p "Advanced" at bounding box center [124, 71] width 36 height 11
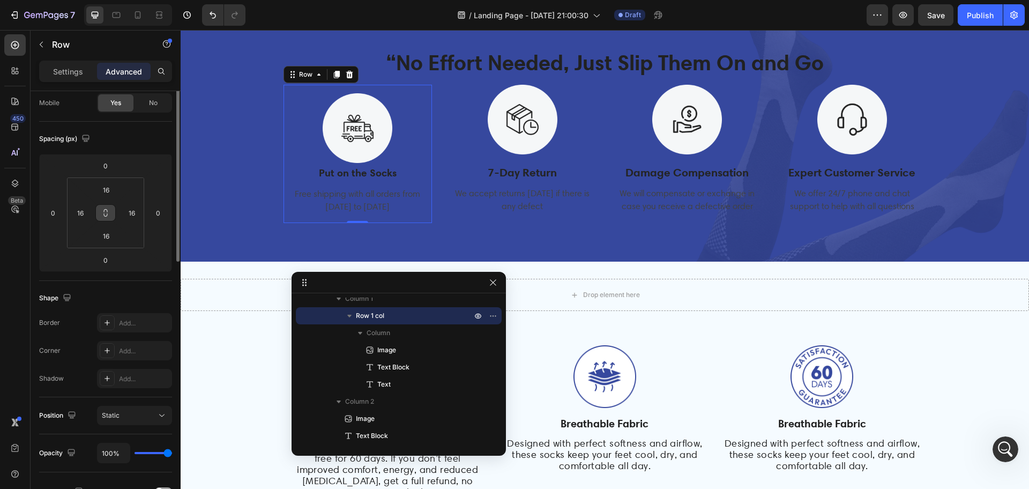
scroll to position [0, 0]
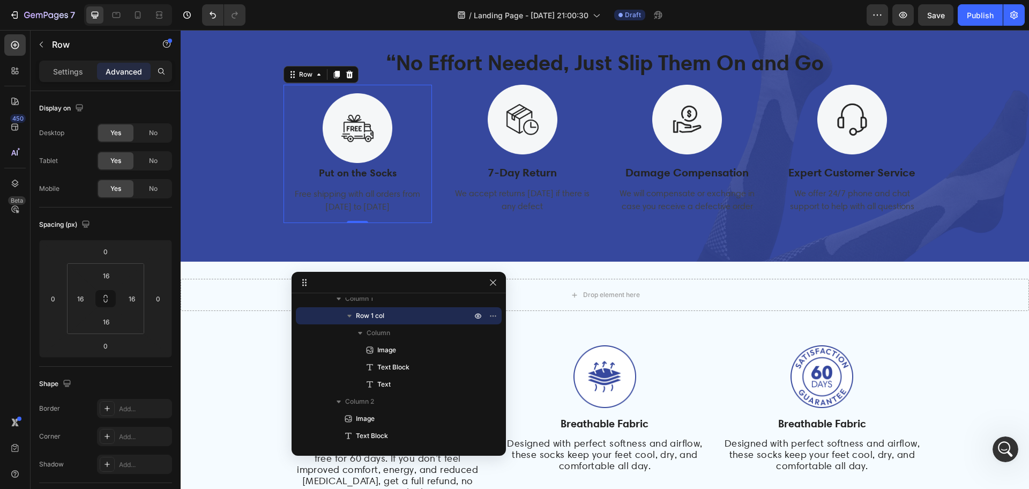
click at [72, 61] on div "Settings Advanced" at bounding box center [105, 71] width 133 height 21
click at [73, 69] on p "Settings" at bounding box center [68, 71] width 30 height 11
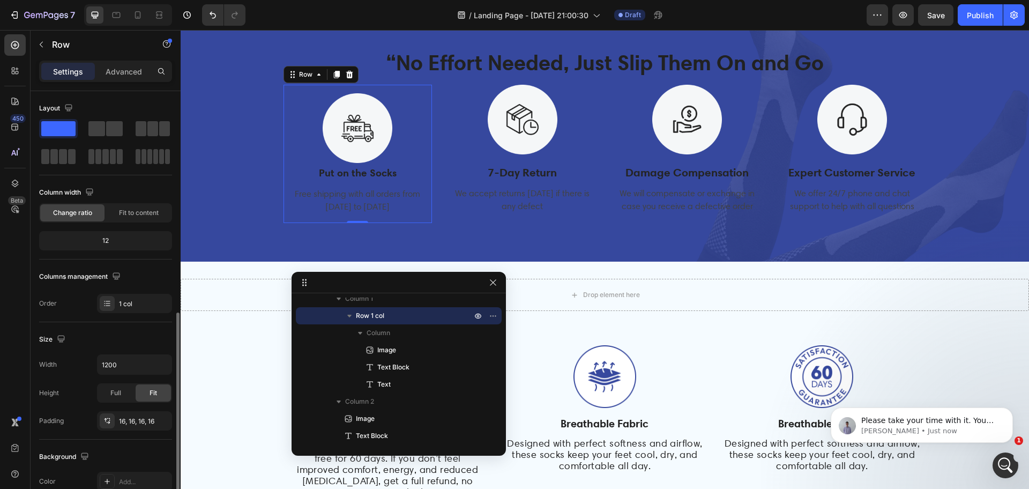
scroll to position [134, 0]
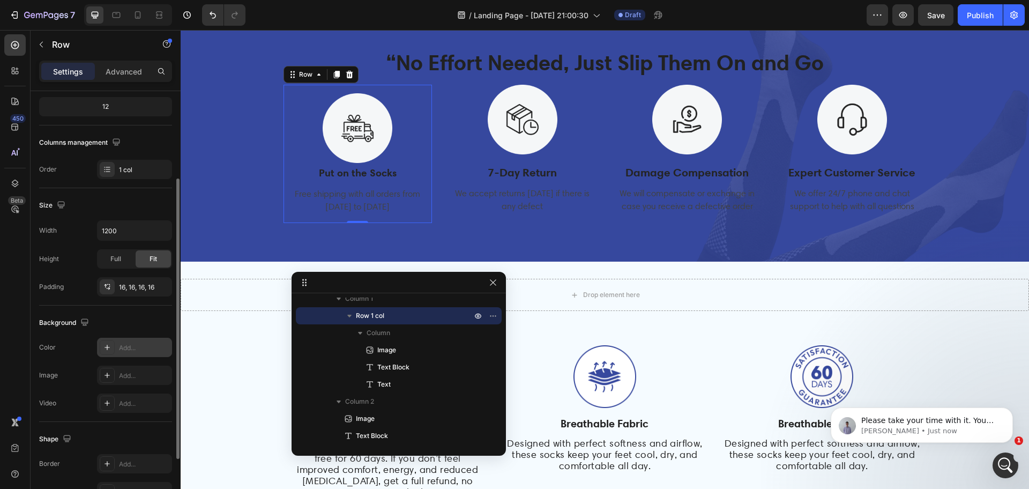
click at [109, 348] on icon at bounding box center [107, 347] width 9 height 9
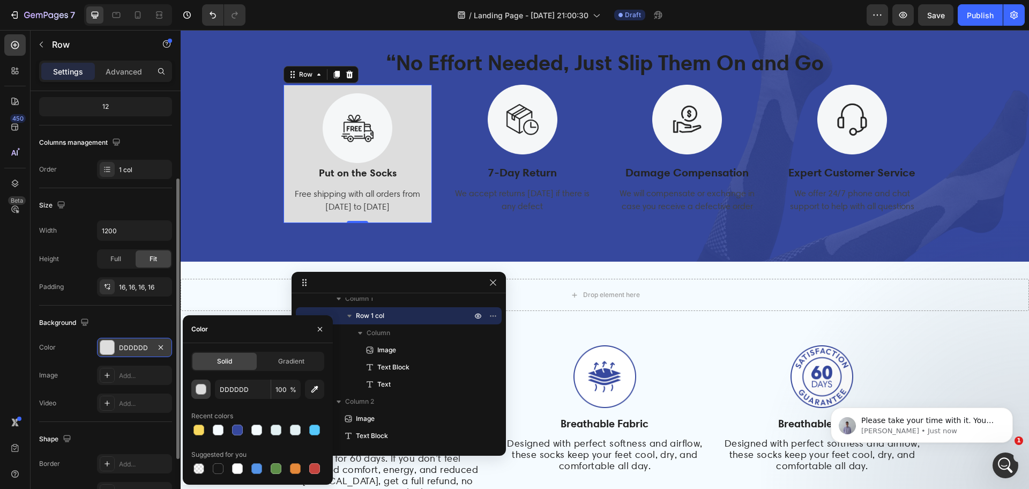
click at [203, 386] on div "button" at bounding box center [201, 389] width 11 height 11
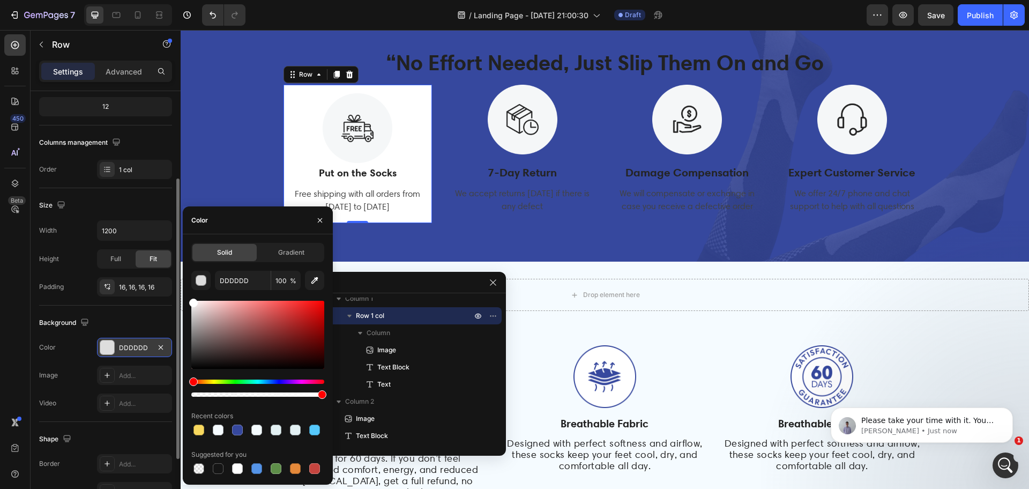
drag, startPoint x: 227, startPoint y: 309, endPoint x: 161, endPoint y: 274, distance: 74.5
click at [161, 274] on div "450 Beta Sections(18) Elements(83) Section Element Hero Section Product Detail …" at bounding box center [90, 259] width 181 height 459
type input "FFFFFF"
click at [19, 404] on div "450 Beta" at bounding box center [14, 222] width 21 height 377
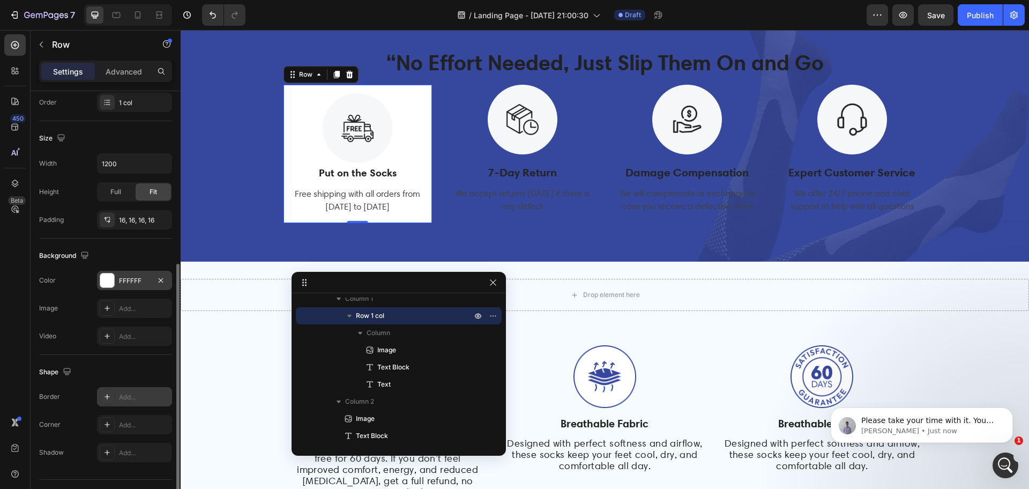
scroll to position [226, 0]
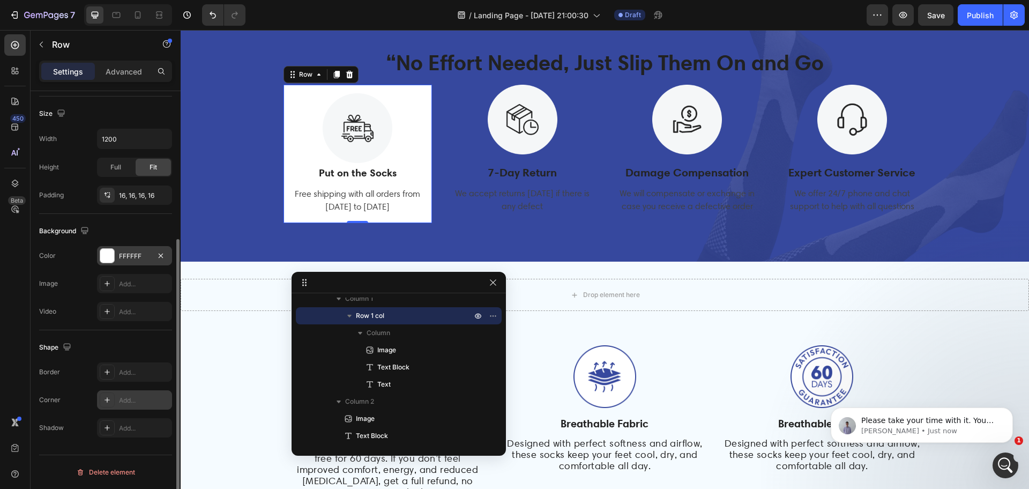
click at [130, 395] on div "Add..." at bounding box center [144, 400] width 50 height 10
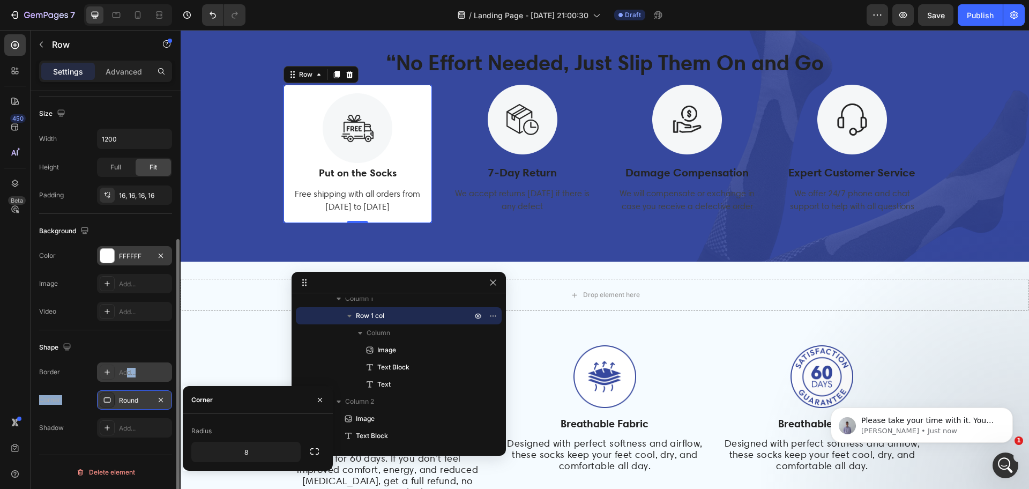
click at [129, 375] on div "Border Add... Corner Round Shadow Add..." at bounding box center [105, 399] width 133 height 75
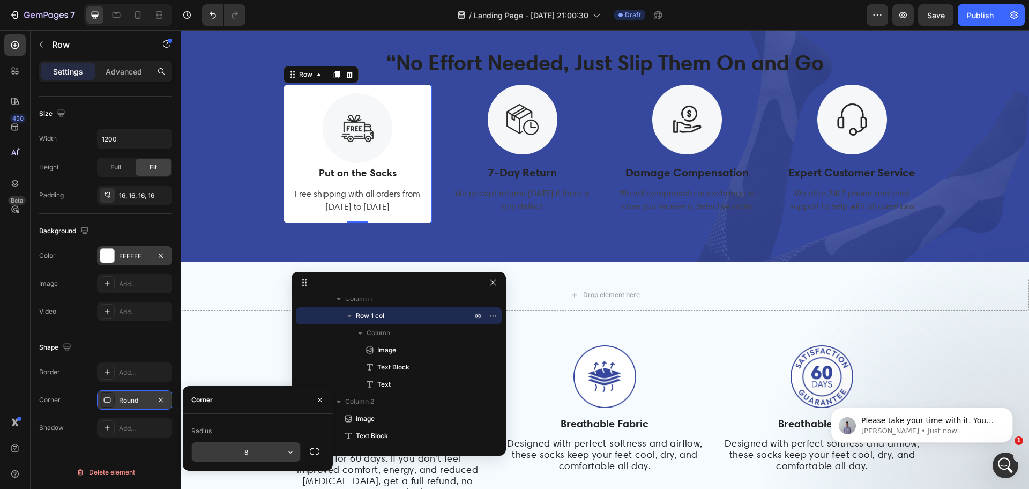
click at [253, 455] on input "8" at bounding box center [246, 451] width 108 height 19
type input "20"
click at [345, 189] on div "Free shipping with all orders from April 1 to April 17" at bounding box center [358, 200] width 132 height 28
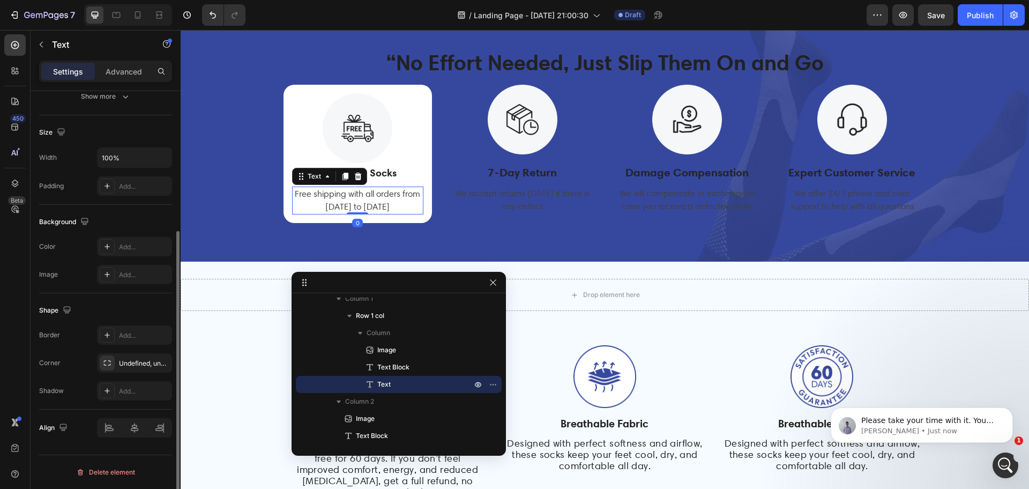
scroll to position [0, 0]
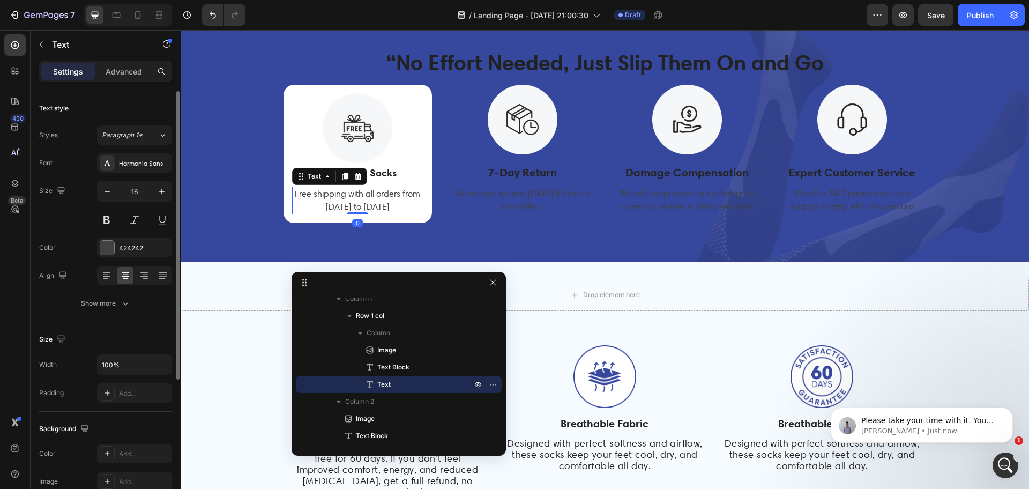
click at [354, 198] on div "Free shipping with all orders from April 1 to April 17" at bounding box center [358, 200] width 132 height 28
click at [354, 198] on p "Free shipping with all orders from April 1 to April 17" at bounding box center [358, 201] width 130 height 26
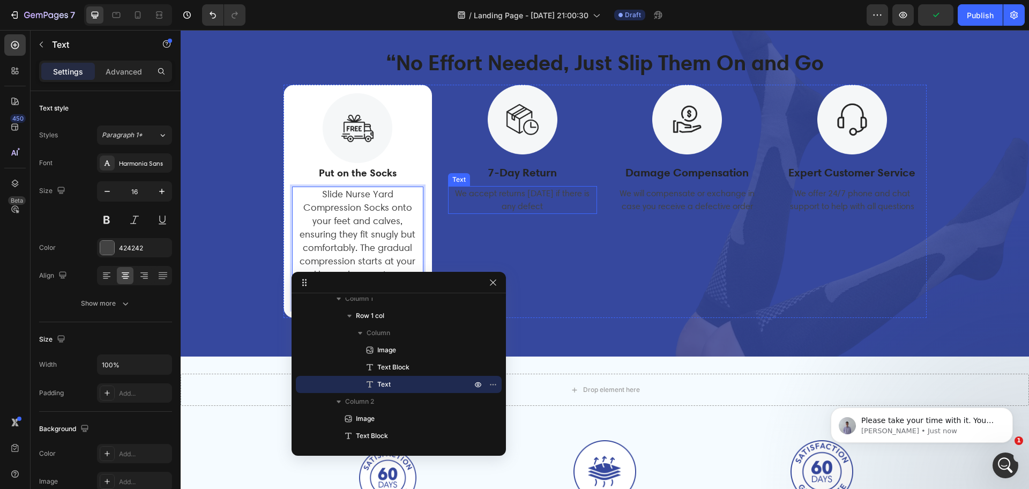
click at [448, 174] on div "Text" at bounding box center [459, 179] width 22 height 13
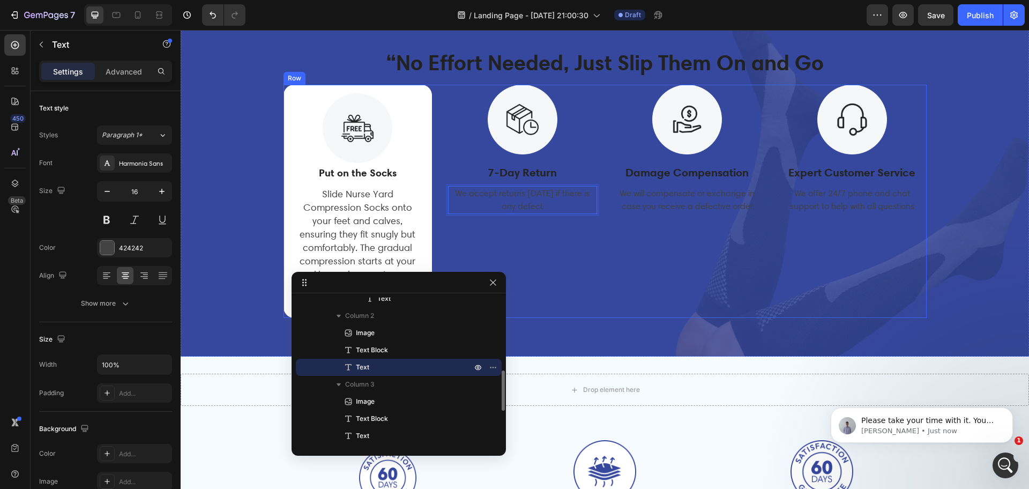
click at [430, 136] on div "Image Put on the Socks Text Block Slide Nurse Yard Compression Socks onto your …" at bounding box center [604, 202] width 643 height 234
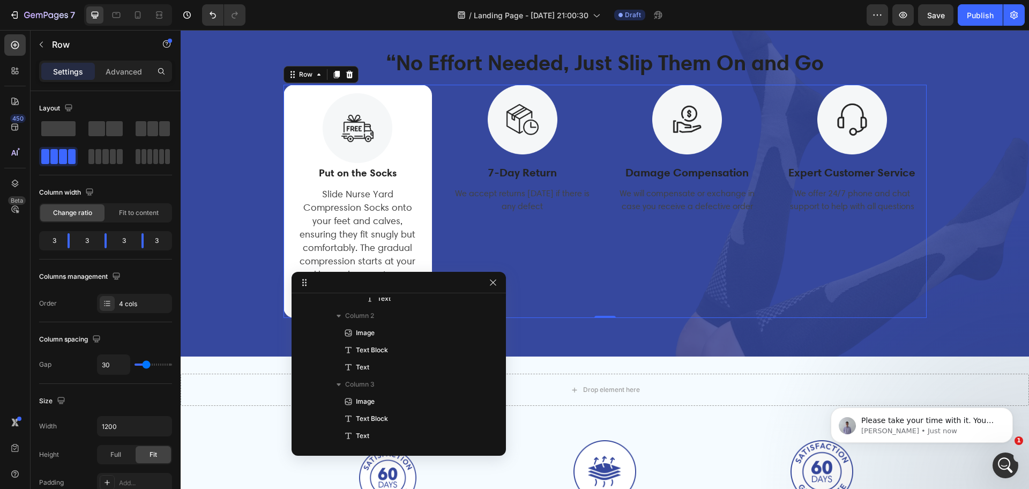
scroll to position [93, 0]
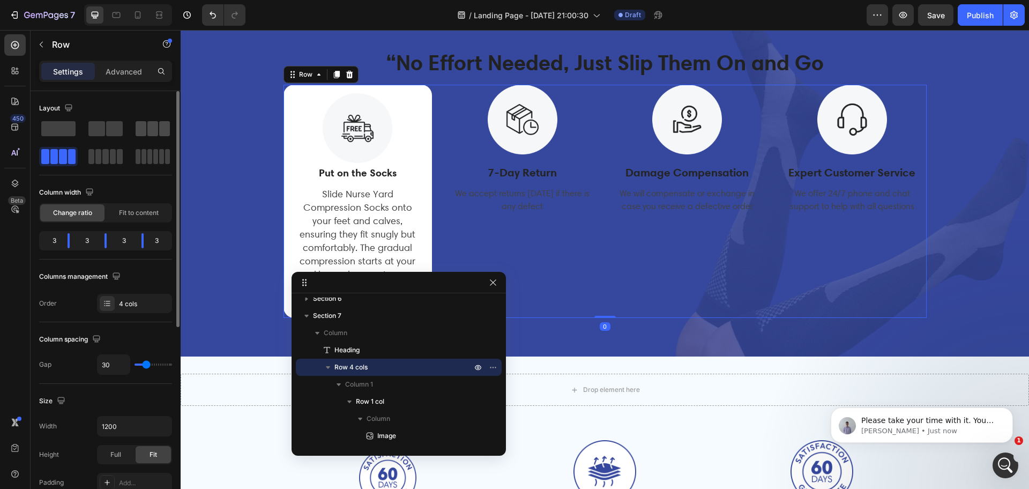
click at [156, 125] on span at bounding box center [152, 128] width 11 height 15
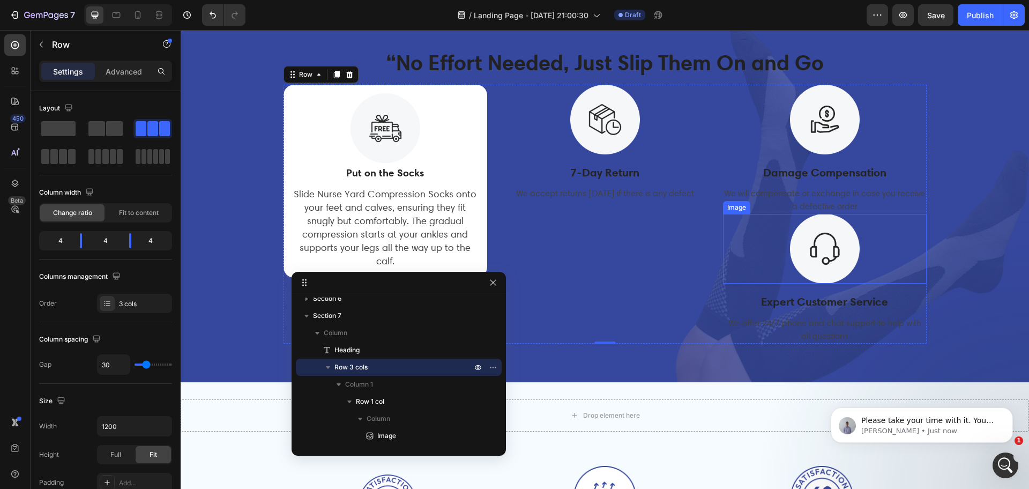
click at [769, 265] on div at bounding box center [825, 249] width 204 height 70
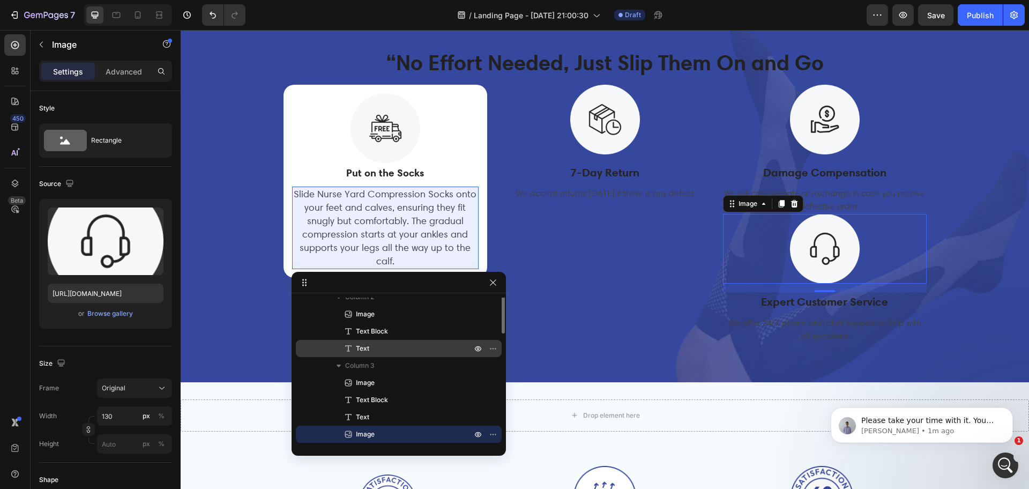
scroll to position [216, 0]
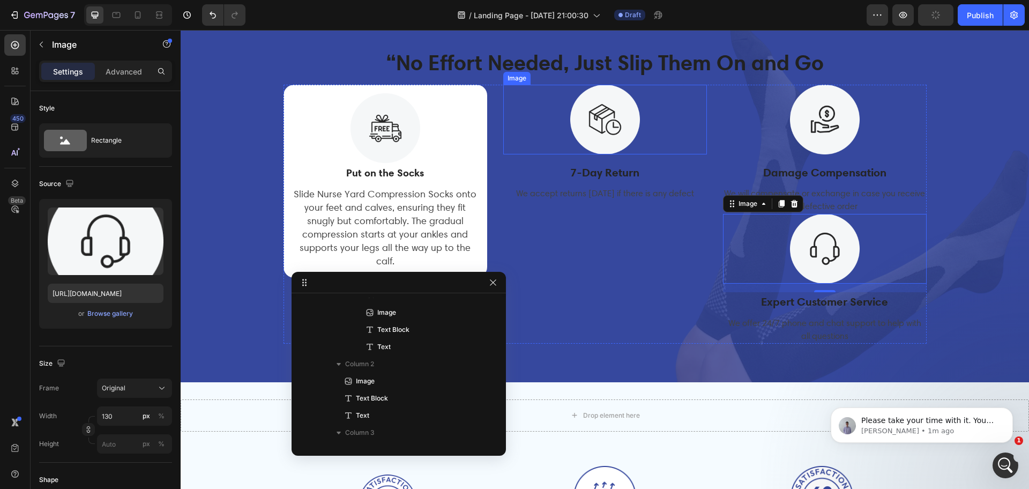
click at [628, 134] on img at bounding box center [605, 120] width 70 height 70
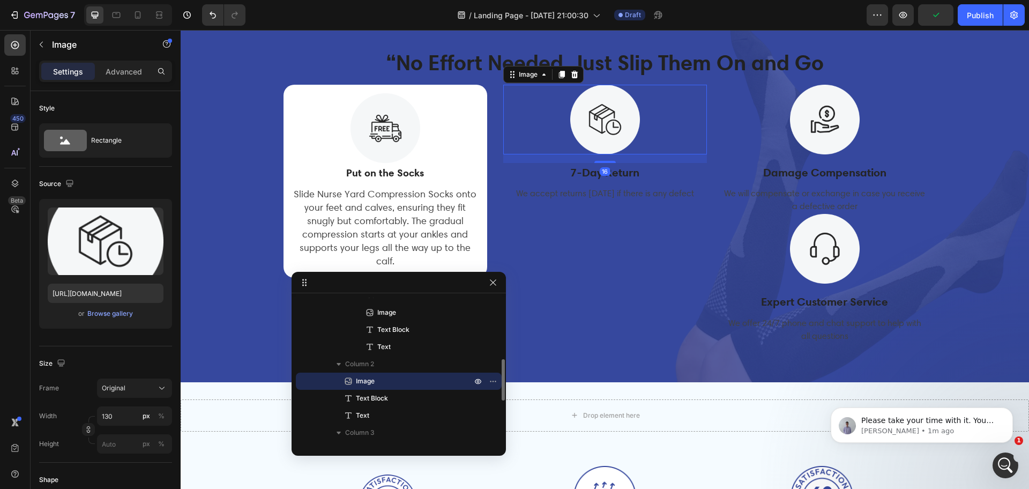
click at [361, 377] on span "Image" at bounding box center [365, 381] width 19 height 11
click at [492, 380] on icon "button" at bounding box center [493, 381] width 9 height 9
click at [370, 366] on span "Column 2" at bounding box center [359, 363] width 29 height 11
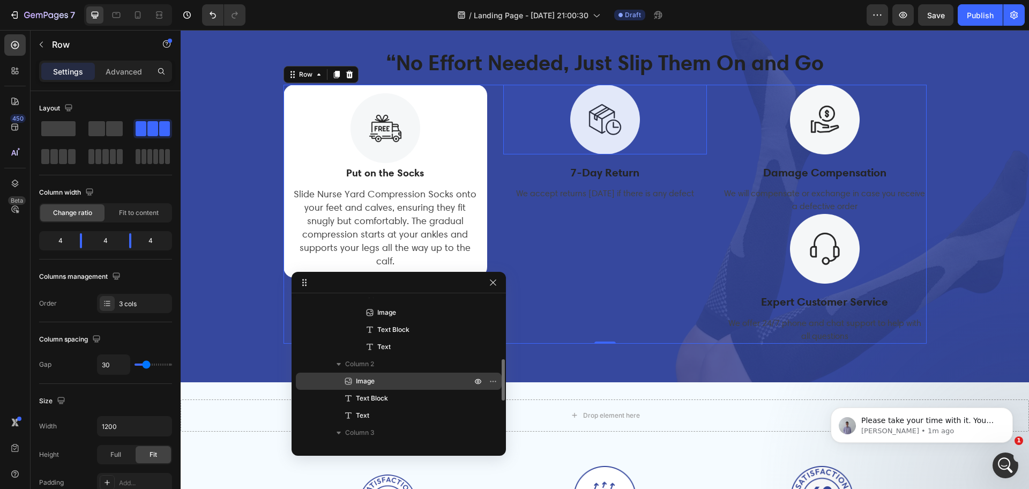
click at [379, 383] on p "Image" at bounding box center [402, 381] width 118 height 11
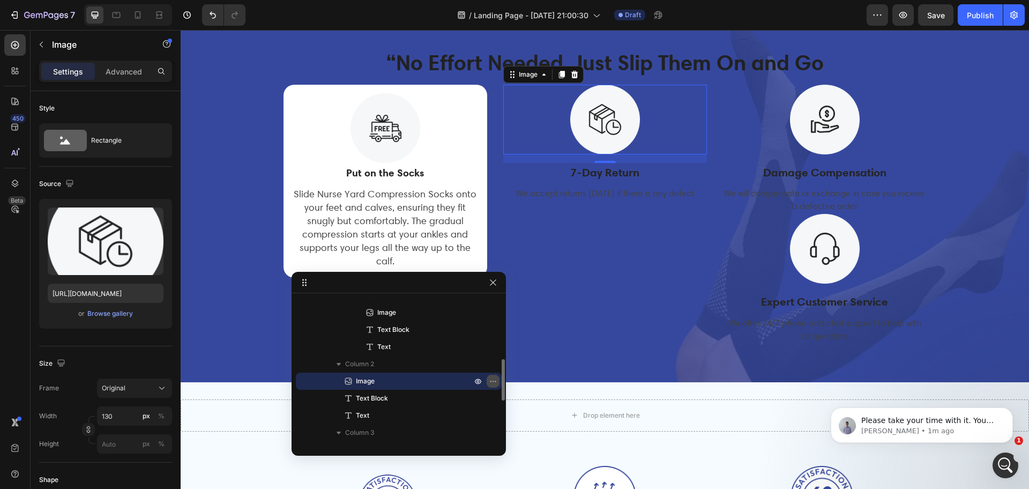
click at [492, 379] on icon "button" at bounding box center [493, 381] width 9 height 9
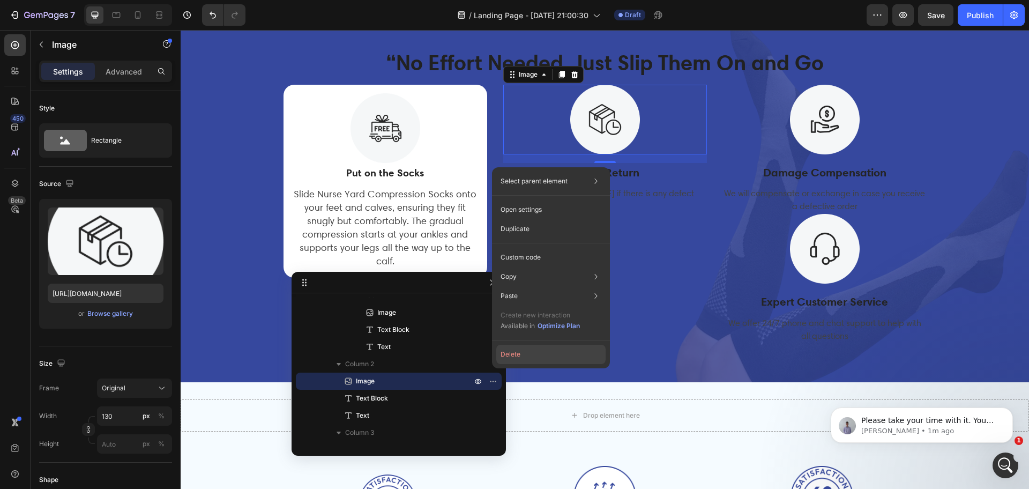
click at [510, 353] on button "Delete" at bounding box center [550, 353] width 109 height 19
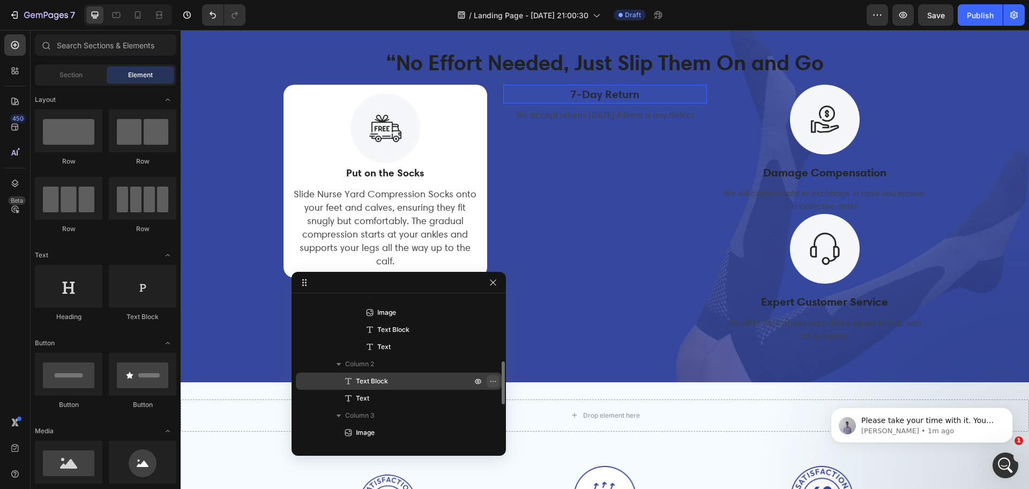
click at [496, 377] on icon "button" at bounding box center [493, 381] width 9 height 9
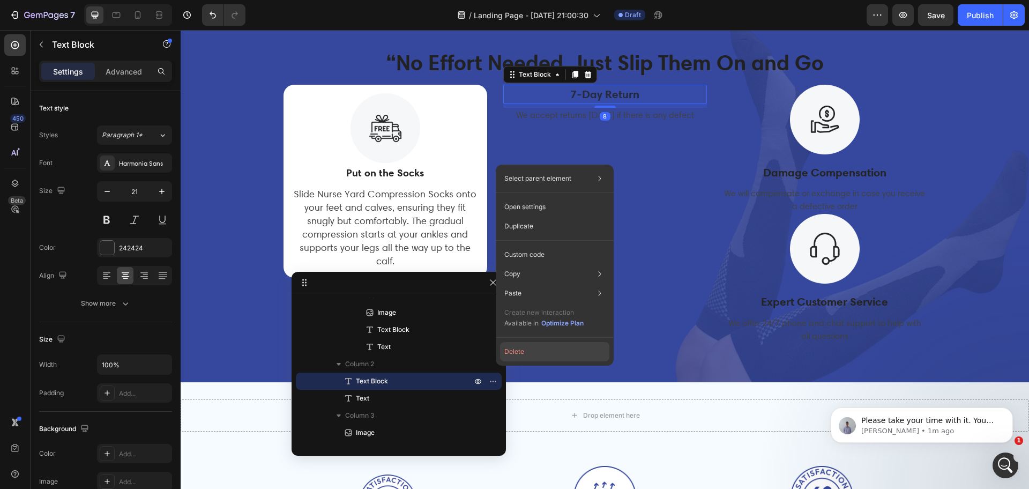
click at [514, 354] on button "Delete" at bounding box center [554, 351] width 109 height 19
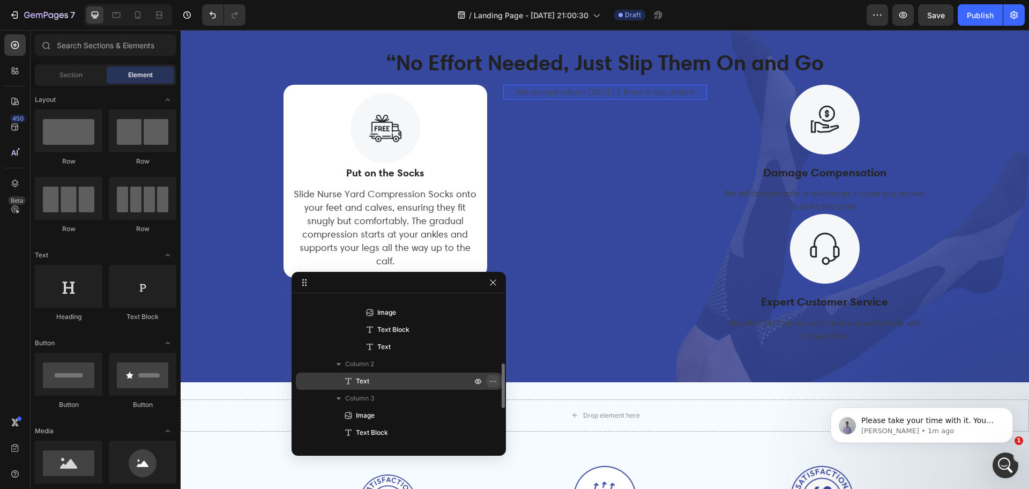
click at [490, 378] on icon "button" at bounding box center [493, 381] width 9 height 9
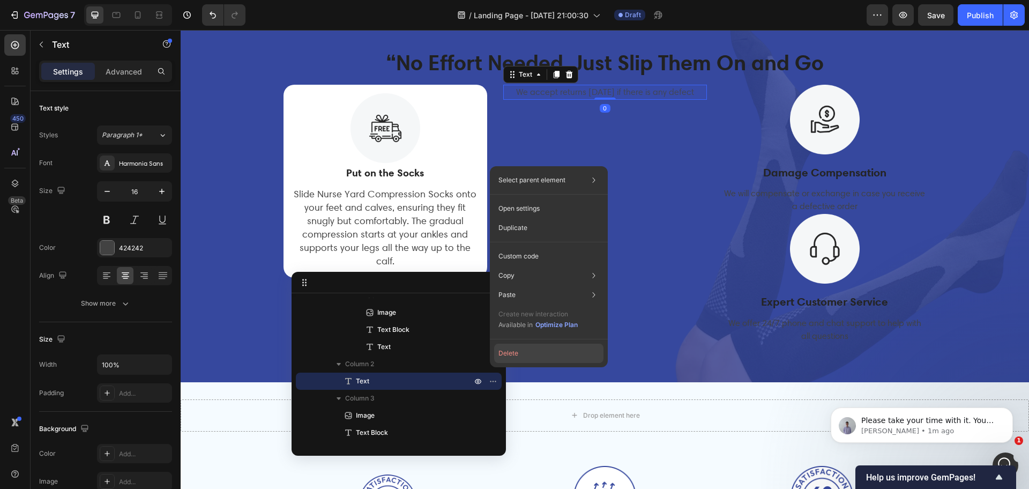
click at [521, 356] on button "Delete" at bounding box center [548, 352] width 109 height 19
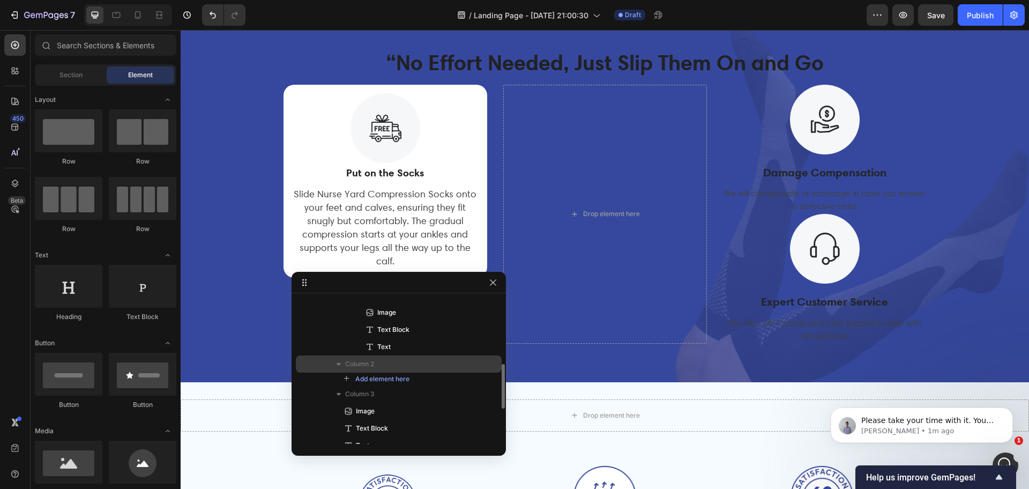
click at [352, 363] on span "Column 2" at bounding box center [359, 363] width 29 height 11
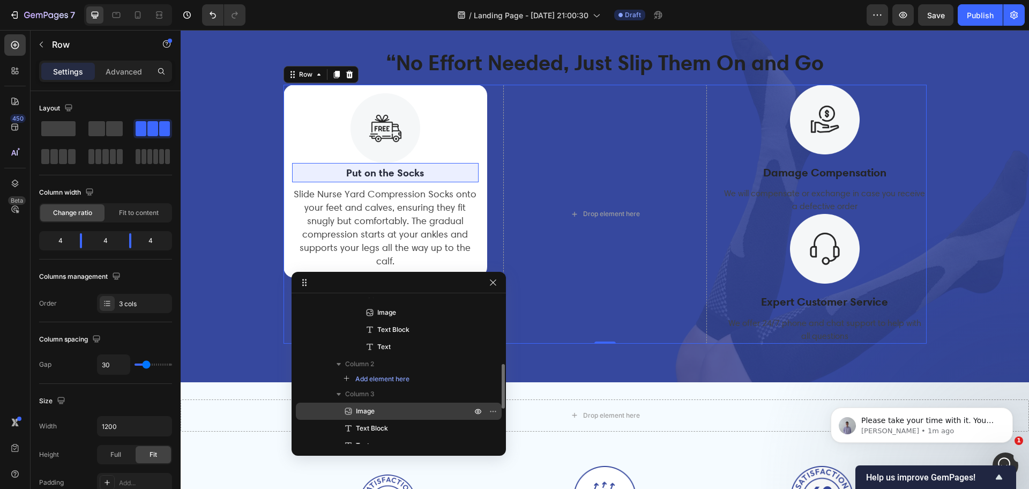
scroll to position [149, 0]
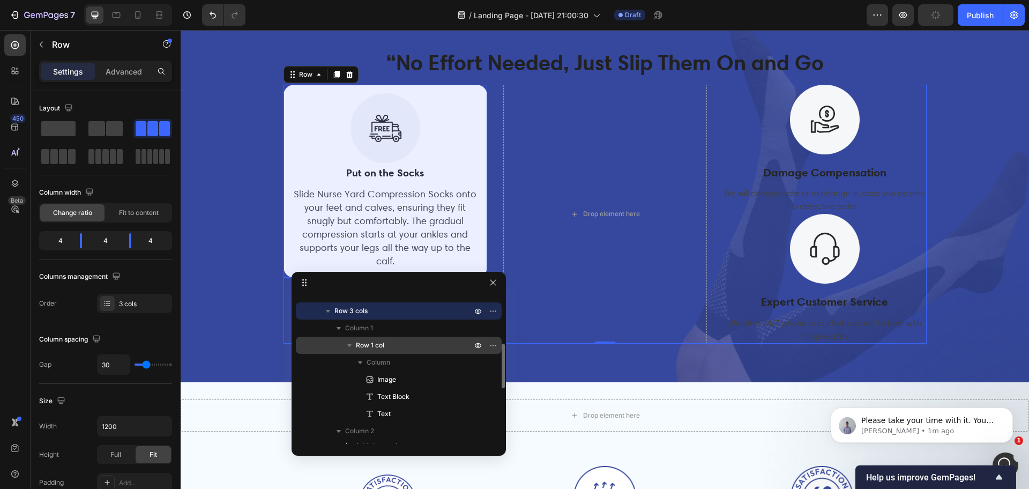
click at [380, 341] on span "Row 1 col" at bounding box center [370, 345] width 28 height 11
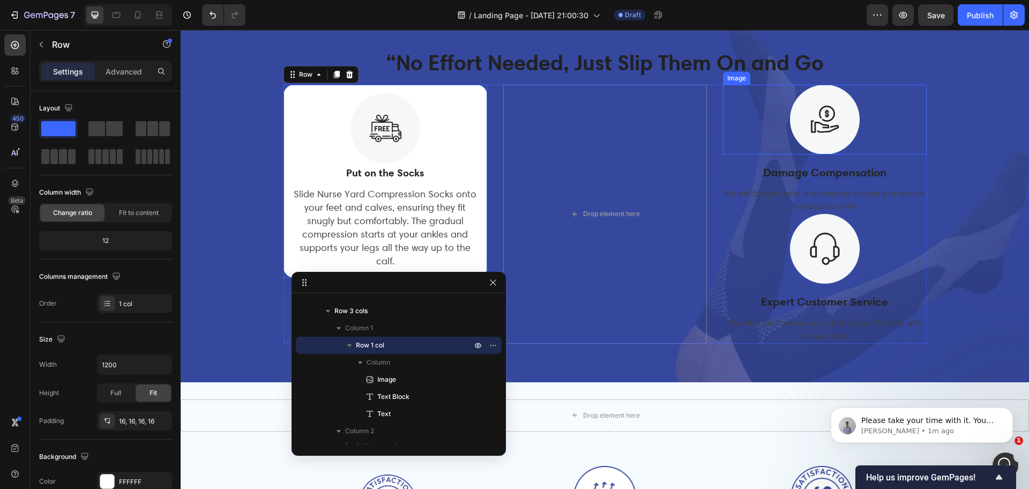
click at [842, 123] on img at bounding box center [825, 120] width 70 height 70
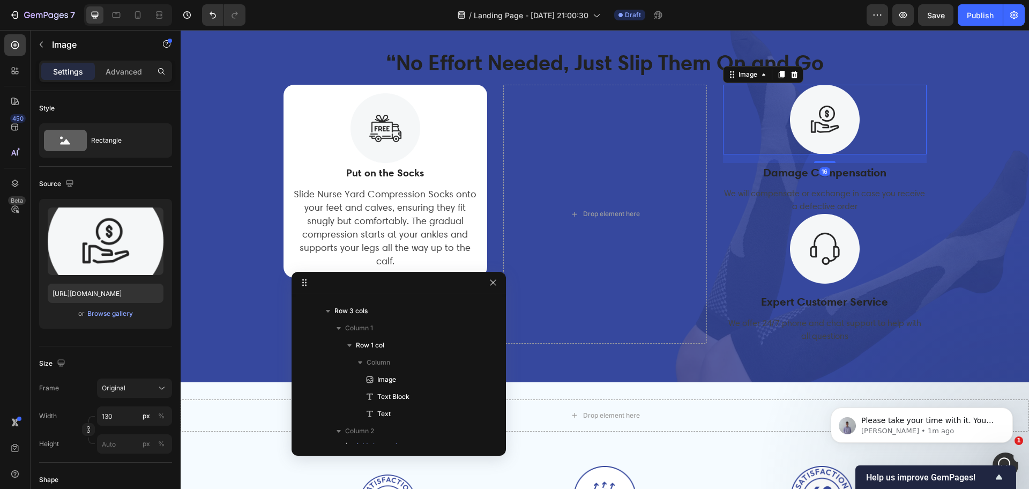
scroll to position [260, 0]
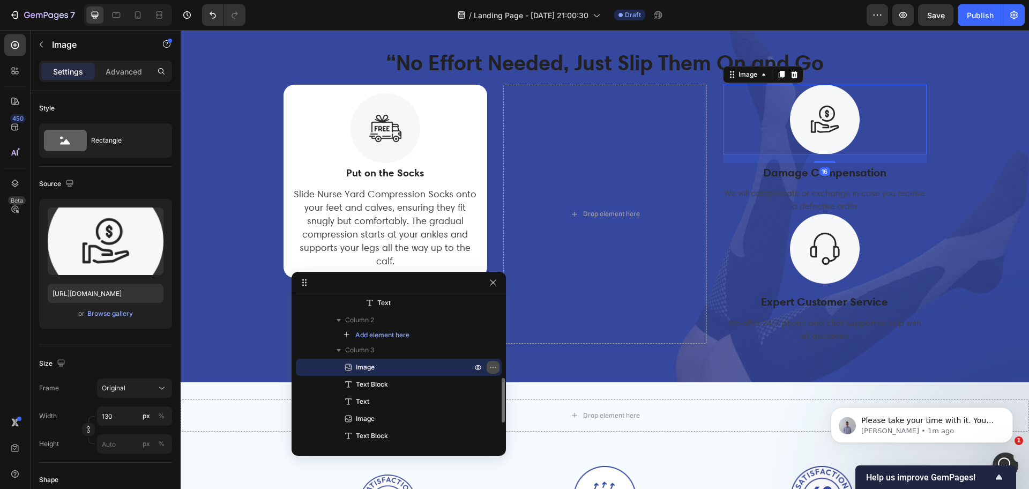
click at [493, 366] on icon "button" at bounding box center [493, 367] width 9 height 9
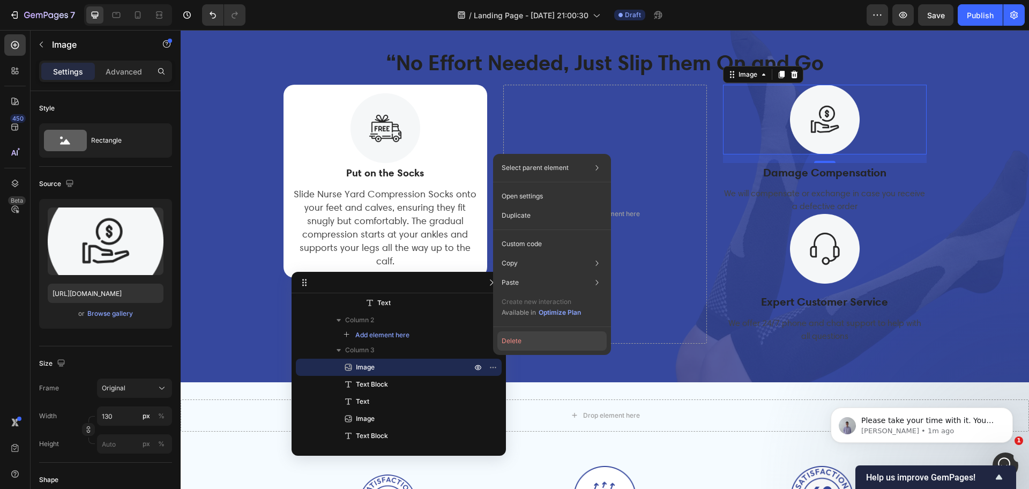
click at [521, 334] on button "Delete" at bounding box center [551, 340] width 109 height 19
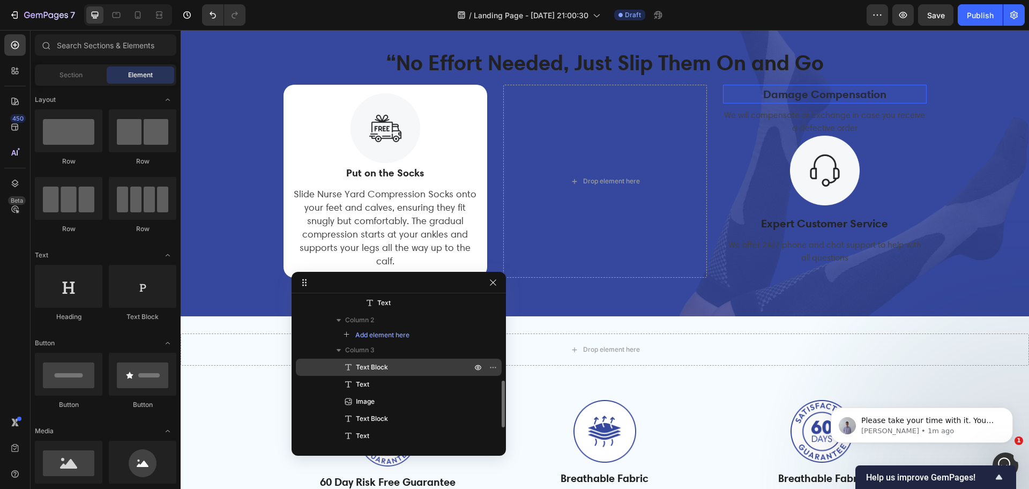
click at [421, 362] on p "Text Block" at bounding box center [402, 367] width 118 height 11
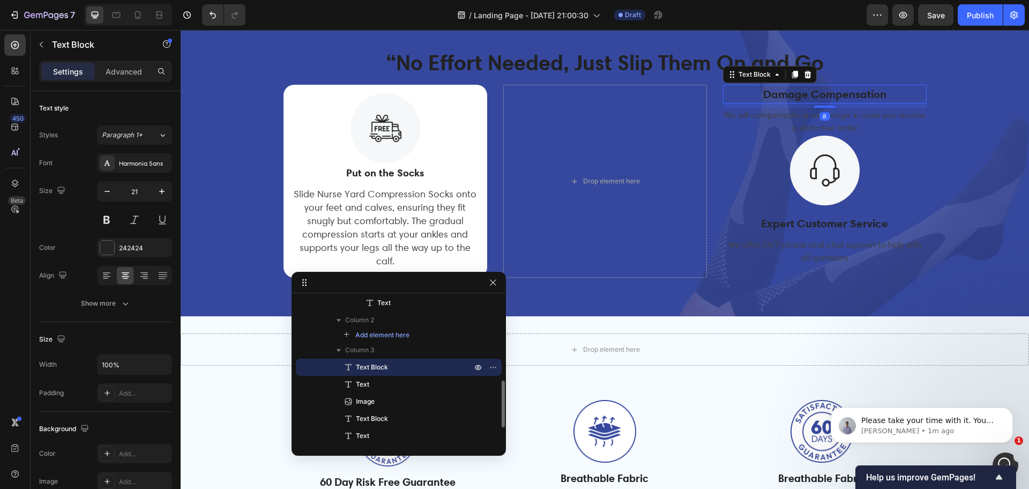
drag, startPoint x: 491, startPoint y: 368, endPoint x: 494, endPoint y: 374, distance: 7.5
click at [492, 368] on icon "button" at bounding box center [493, 367] width 9 height 9
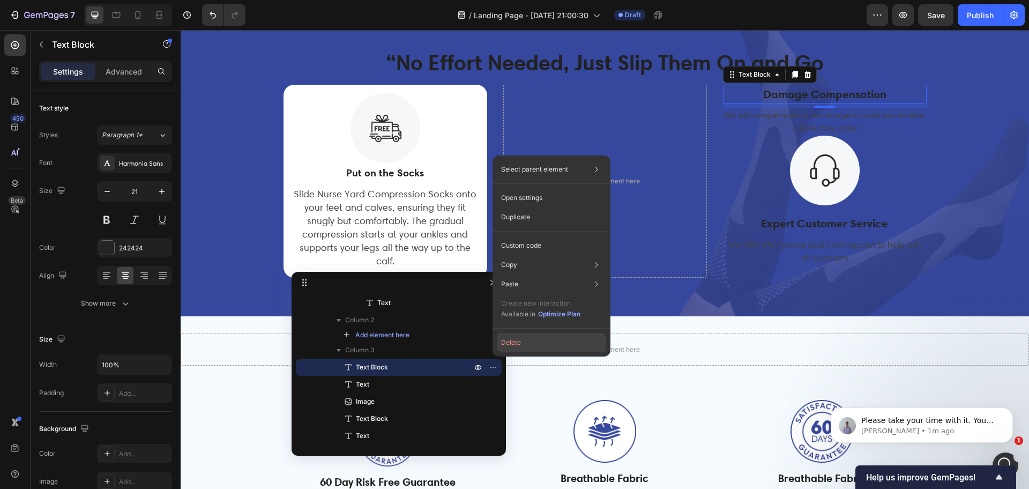
click at [516, 340] on button "Delete" at bounding box center [551, 342] width 109 height 19
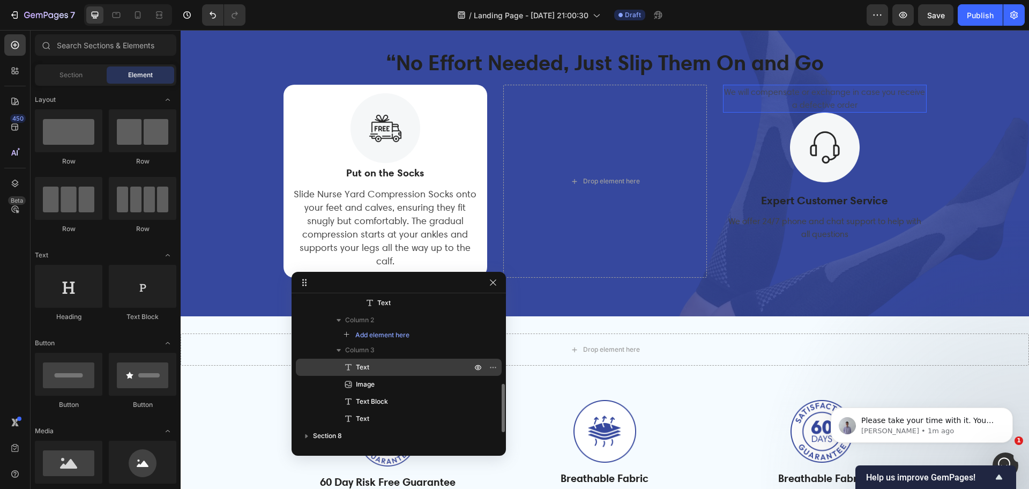
click at [395, 368] on p "Text" at bounding box center [402, 367] width 118 height 11
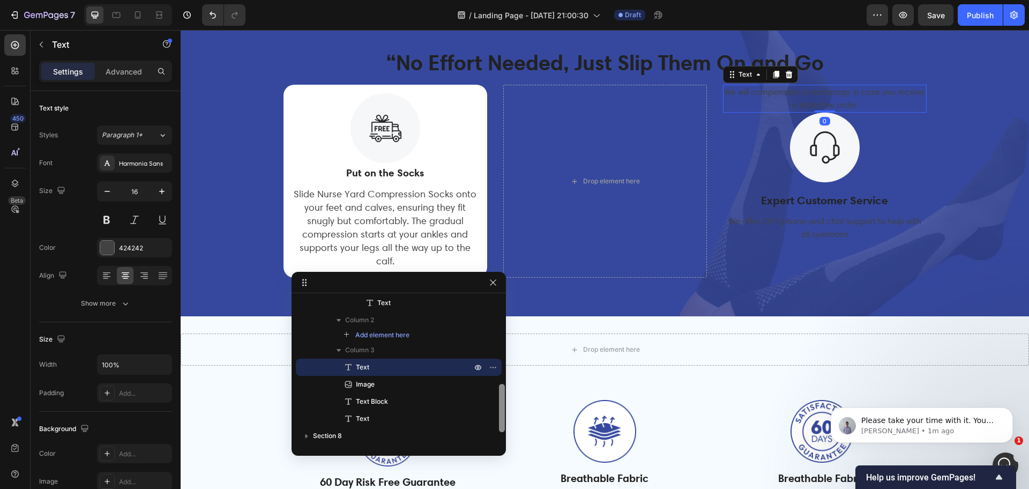
click at [499, 366] on div "Section 1 Section 2 Section 3 Section 4 Section 5 Section 6 Section 7 Column He…" at bounding box center [398, 370] width 214 height 146
click at [494, 364] on icon "button" at bounding box center [493, 367] width 9 height 9
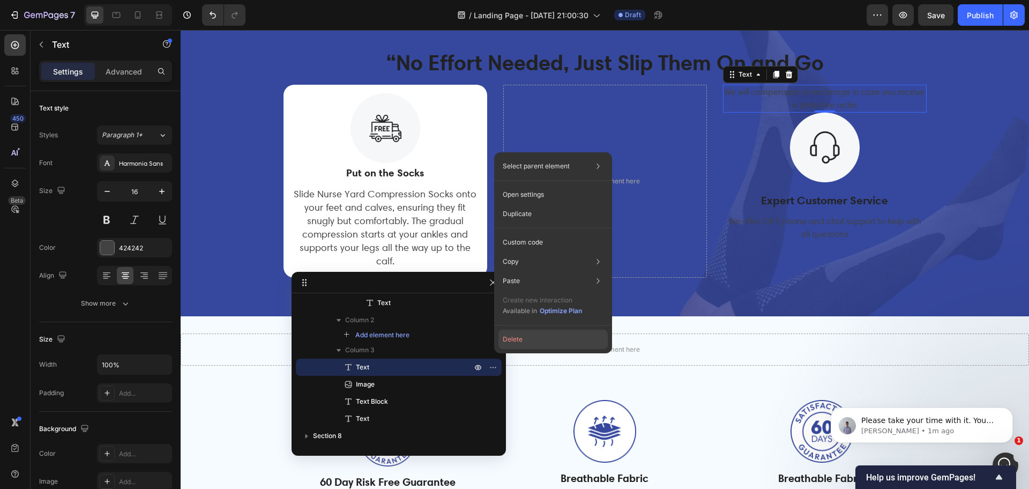
click at [512, 340] on button "Delete" at bounding box center [552, 338] width 109 height 19
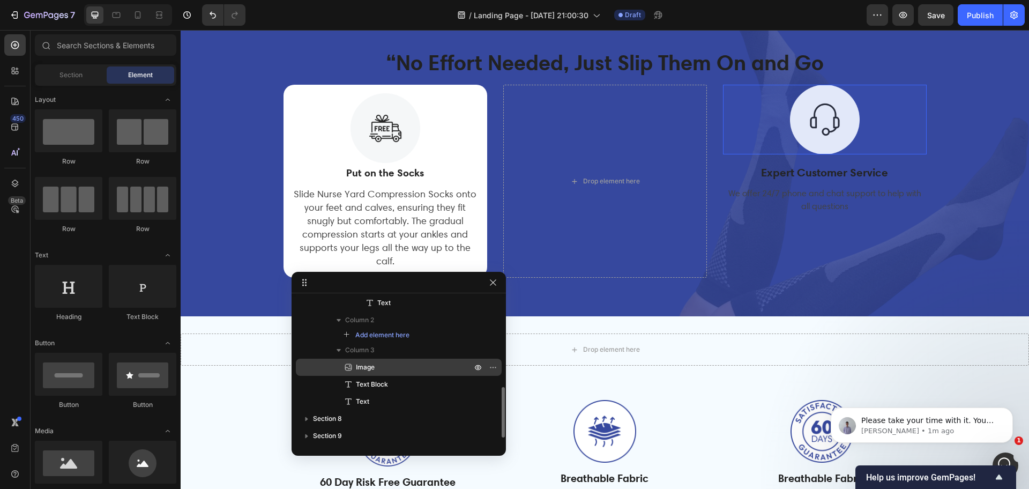
click at [413, 371] on p "Image" at bounding box center [402, 367] width 118 height 11
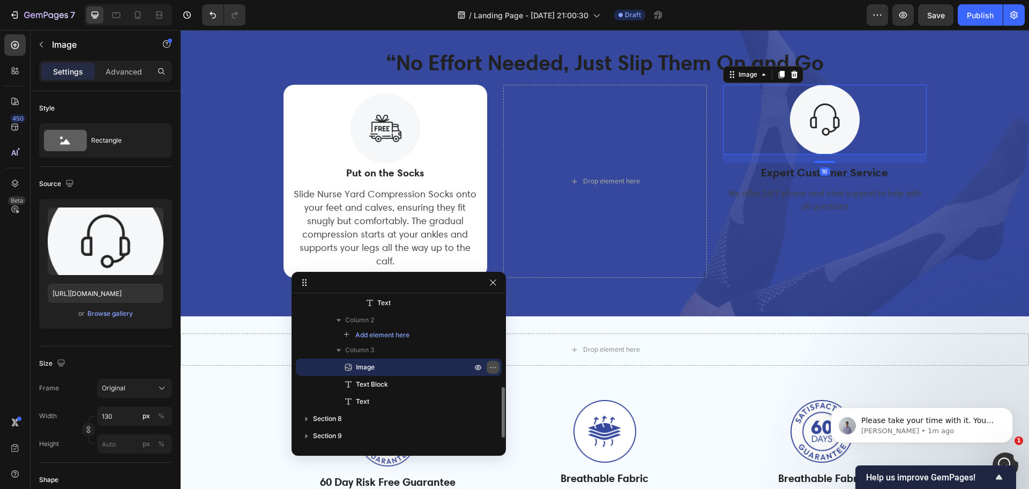
click at [495, 367] on icon "button" at bounding box center [494, 366] width 1 height 1
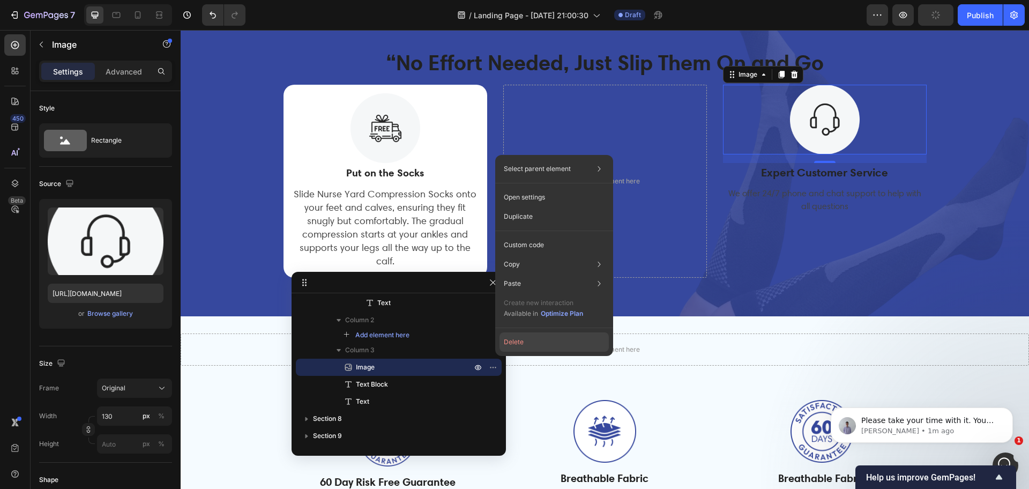
click at [504, 341] on button "Delete" at bounding box center [553, 341] width 109 height 19
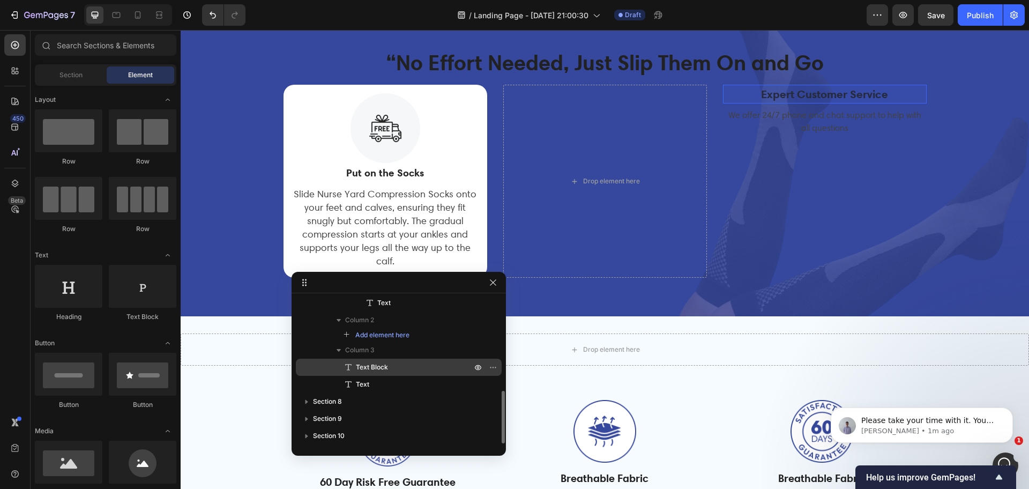
click at [394, 367] on p "Text Block" at bounding box center [402, 367] width 118 height 11
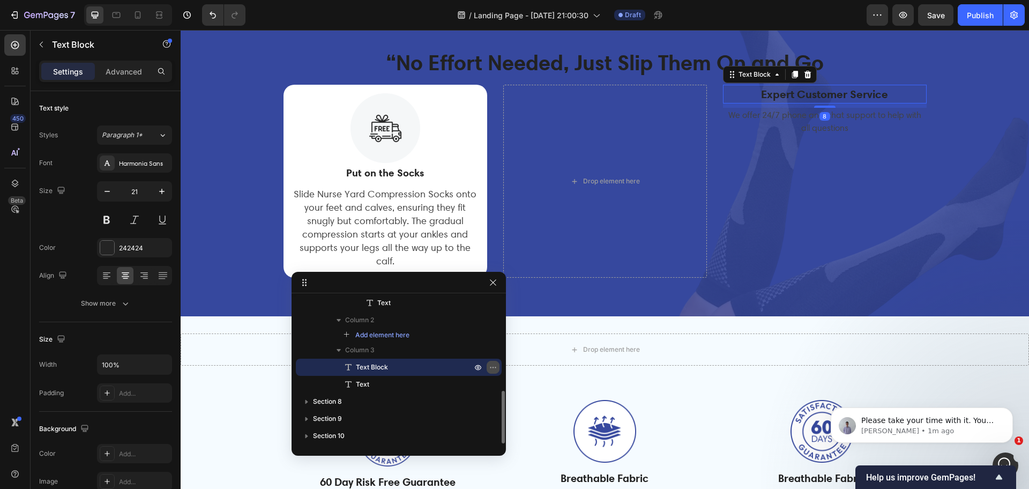
click at [490, 367] on icon "button" at bounding box center [490, 366] width 1 height 1
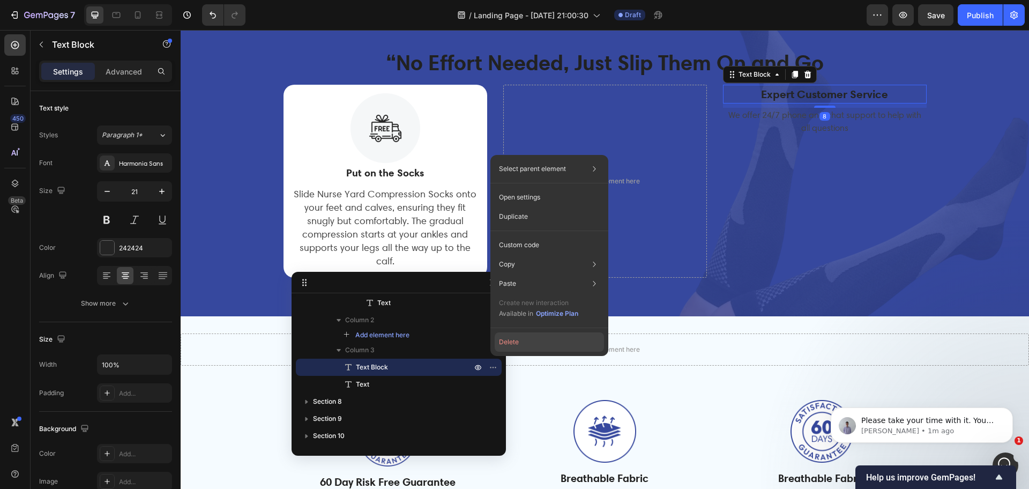
drag, startPoint x: 508, startPoint y: 344, endPoint x: 326, endPoint y: 318, distance: 184.0
click at [508, 344] on button "Delete" at bounding box center [548, 341] width 109 height 19
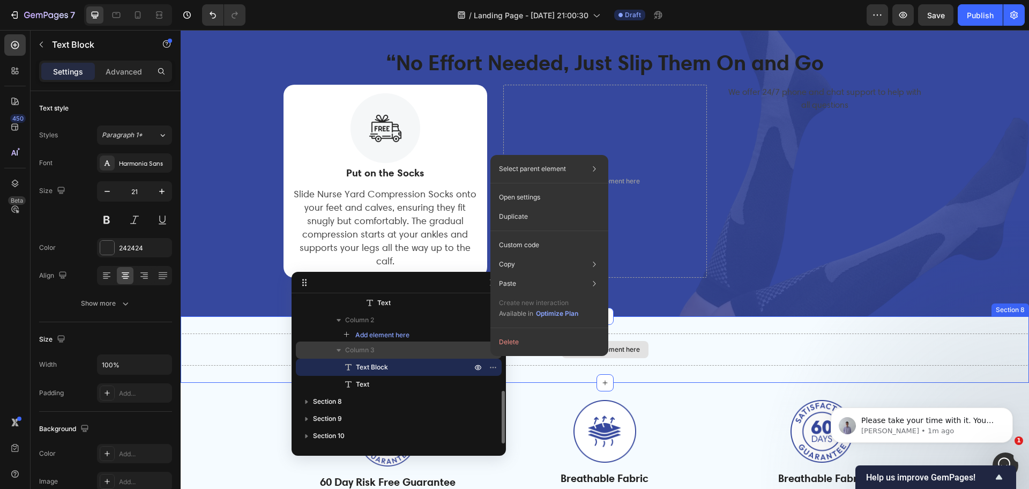
scroll to position [244, 0]
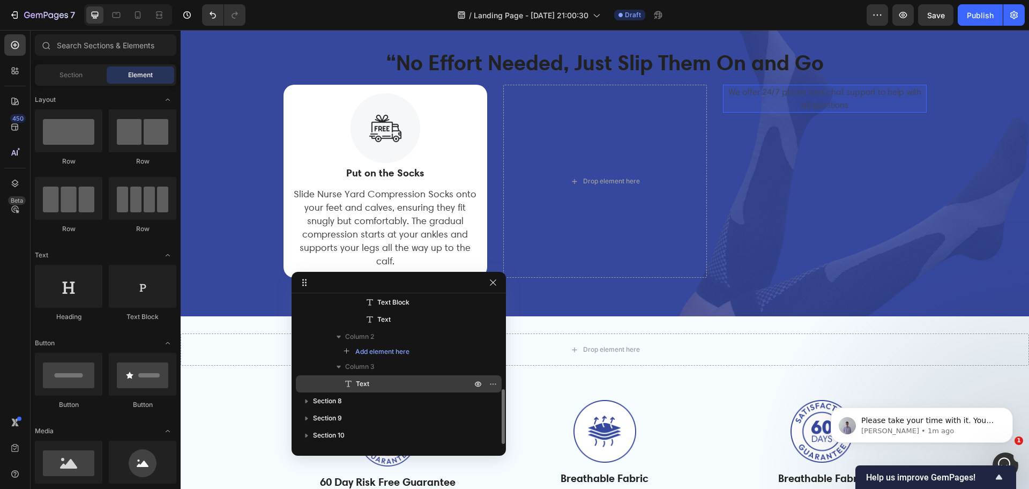
click at [391, 385] on p "Text" at bounding box center [402, 383] width 118 height 11
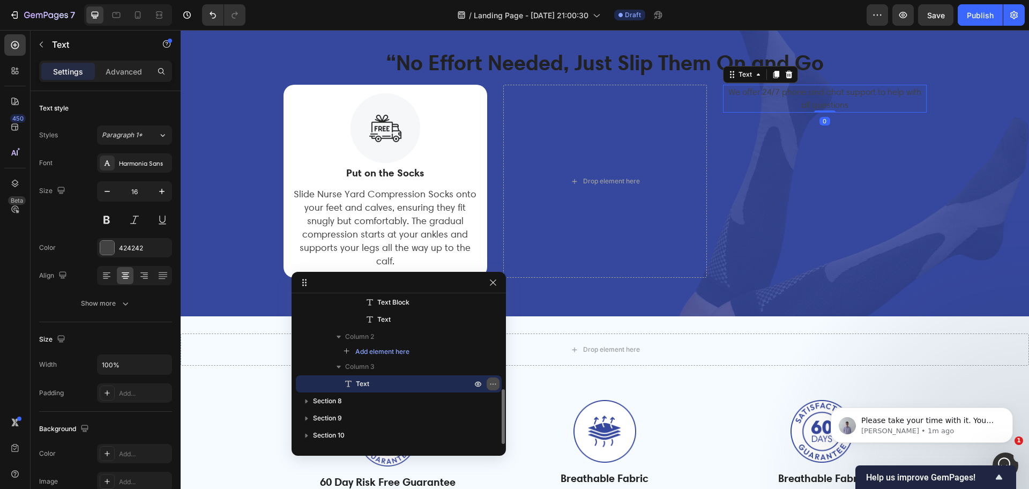
click at [493, 383] on icon "button" at bounding box center [493, 383] width 9 height 9
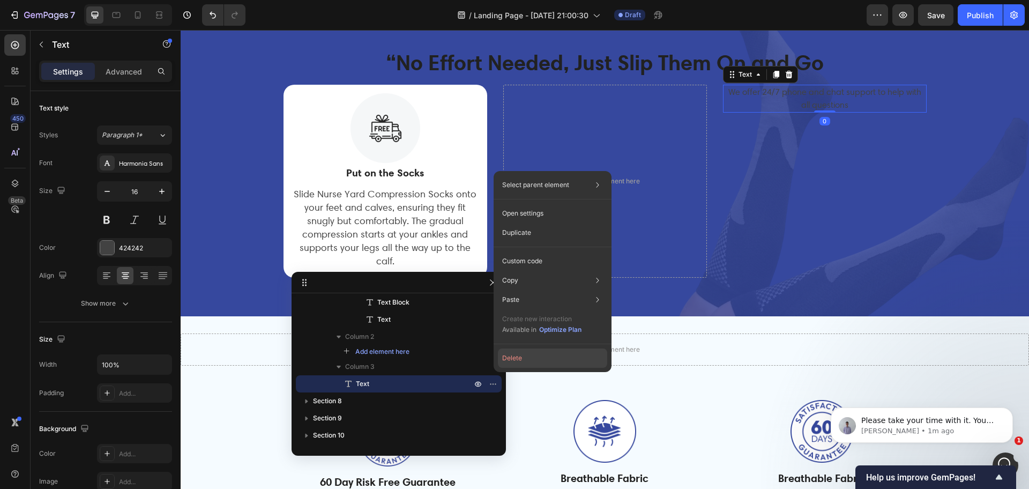
click at [518, 351] on button "Delete" at bounding box center [552, 357] width 109 height 19
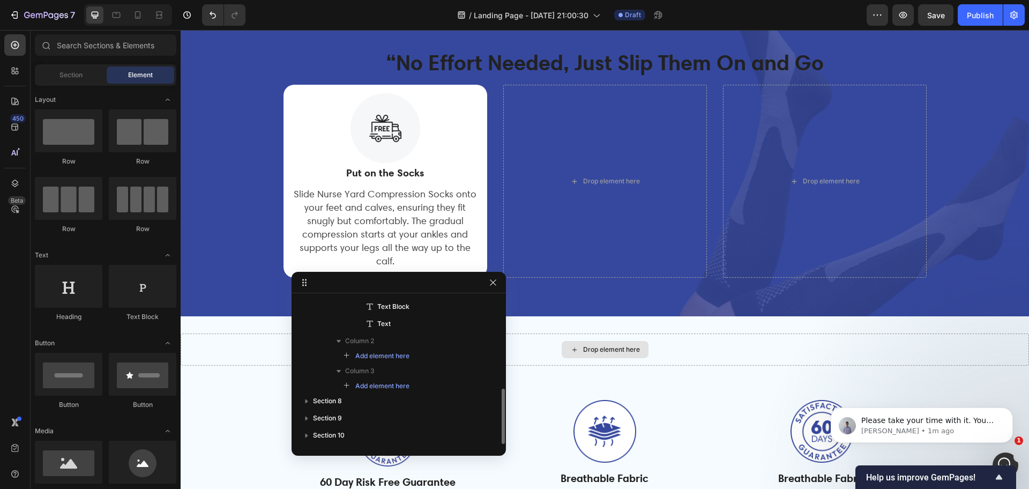
scroll to position [239, 0]
click at [627, 204] on div "Drop element here" at bounding box center [605, 181] width 204 height 193
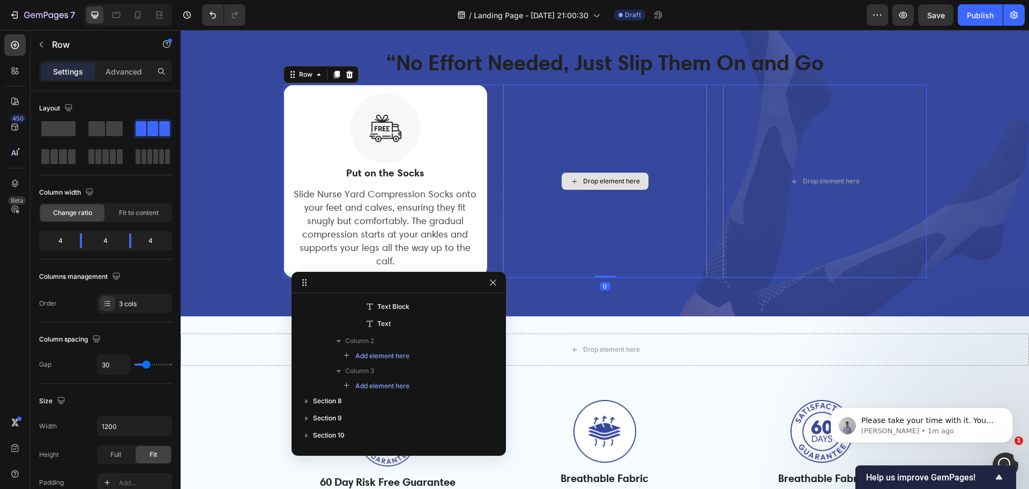
scroll to position [93, 0]
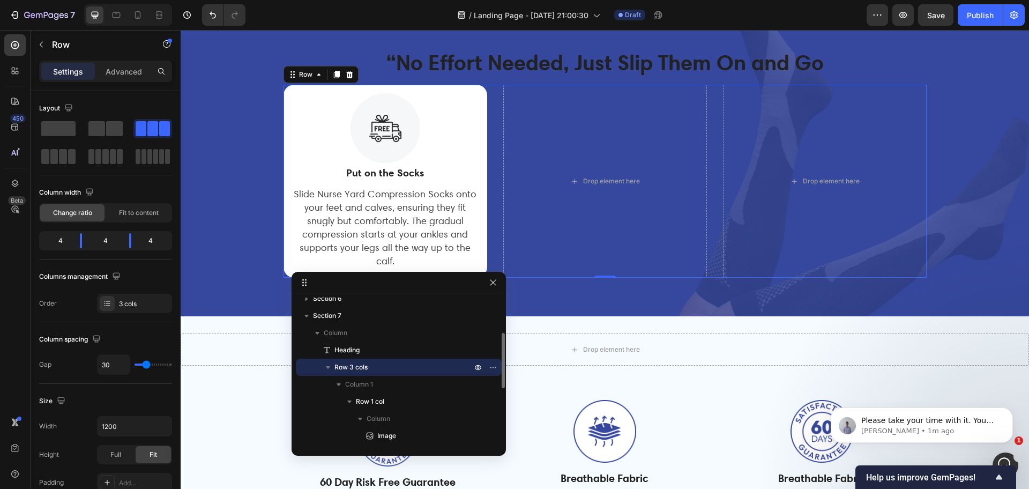
click at [325, 364] on icon "button" at bounding box center [328, 367] width 11 height 11
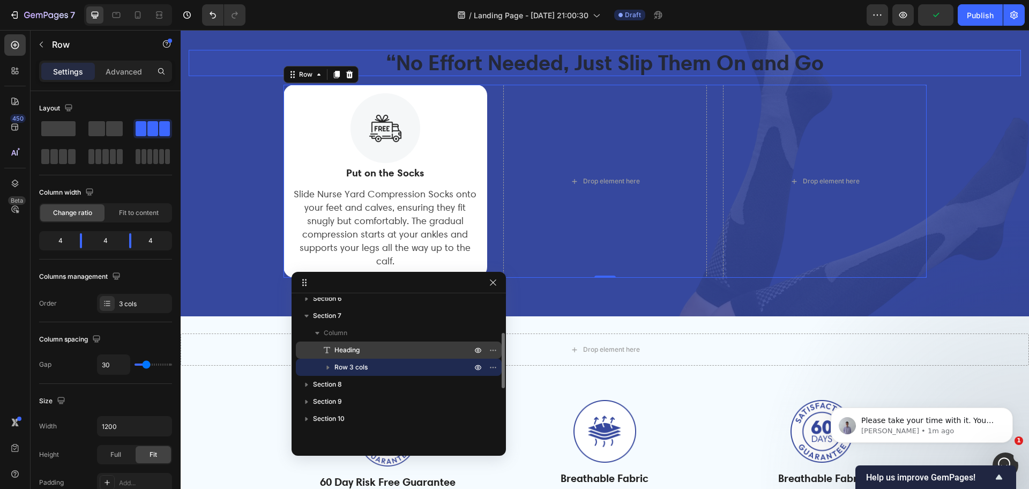
click at [380, 350] on p "Heading" at bounding box center [390, 349] width 139 height 11
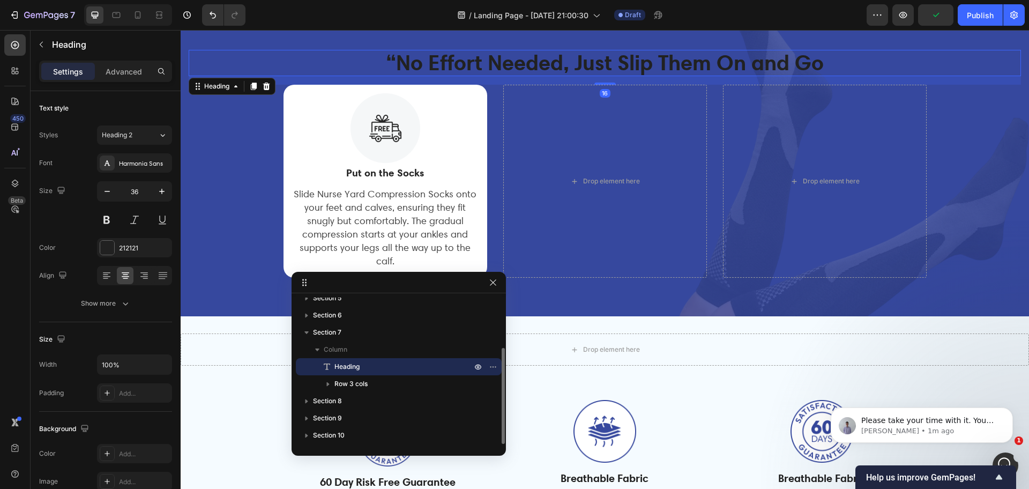
scroll to position [77, 0]
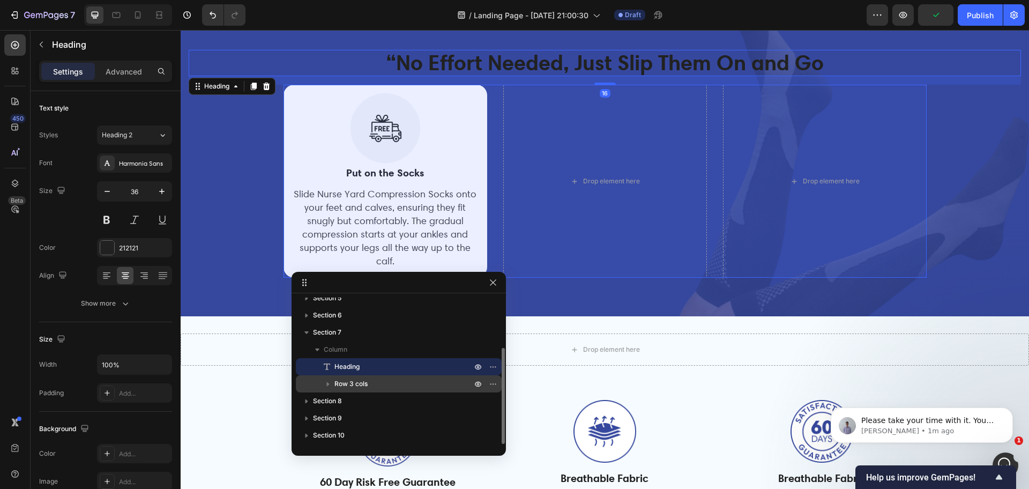
click at [380, 381] on p "Row 3 cols" at bounding box center [403, 383] width 139 height 11
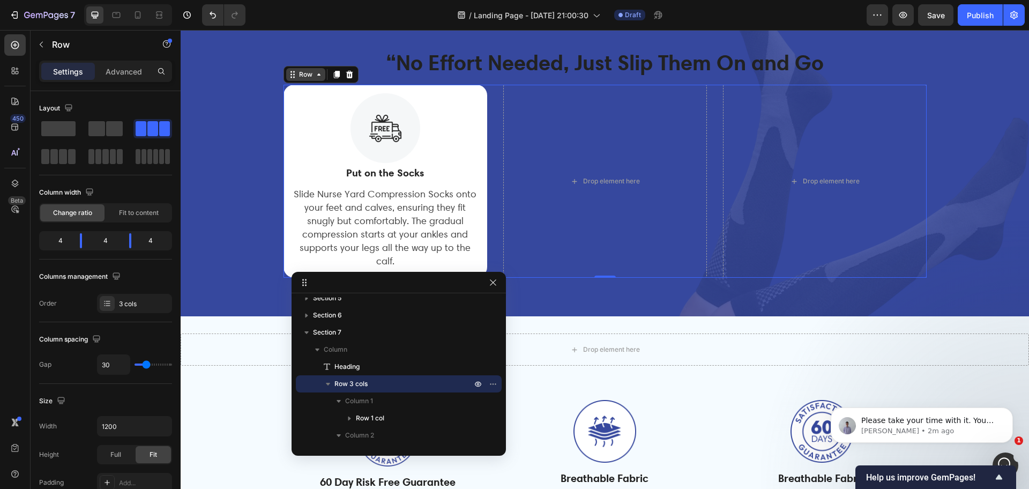
click at [298, 74] on div "Row" at bounding box center [306, 75] width 18 height 10
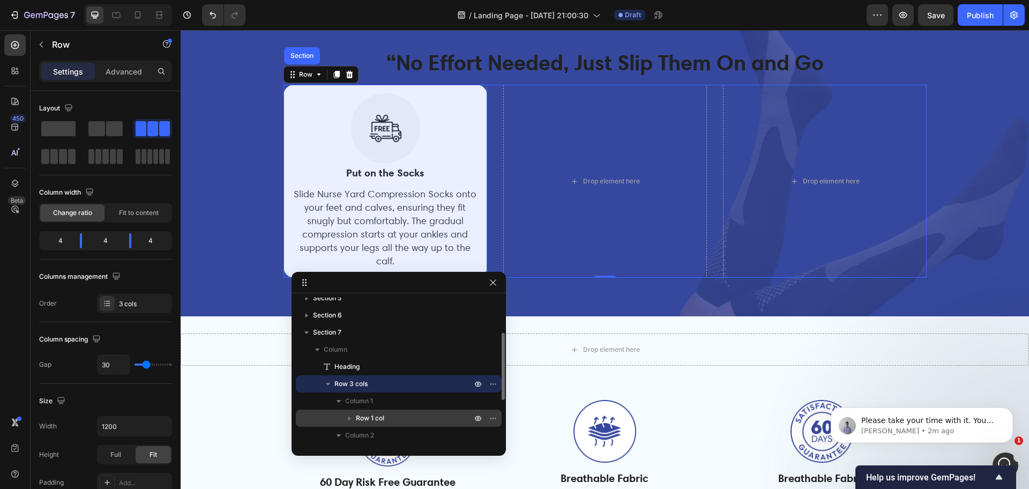
click at [374, 419] on span "Row 1 col" at bounding box center [370, 418] width 28 height 11
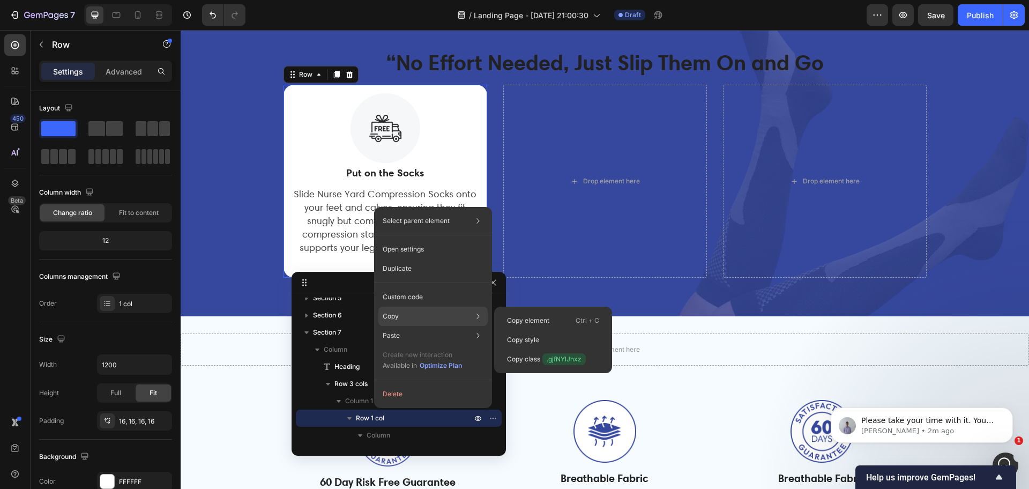
click at [421, 318] on div "Copy Copy element Ctrl + C Copy style Copy class .gjfNYlJhxz" at bounding box center [432, 315] width 109 height 19
click at [414, 312] on div "Copy Copy element Ctrl + C Copy style Copy class .gjfNYlJhxz" at bounding box center [432, 315] width 109 height 19
click at [543, 319] on p "Copy element" at bounding box center [528, 321] width 42 height 10
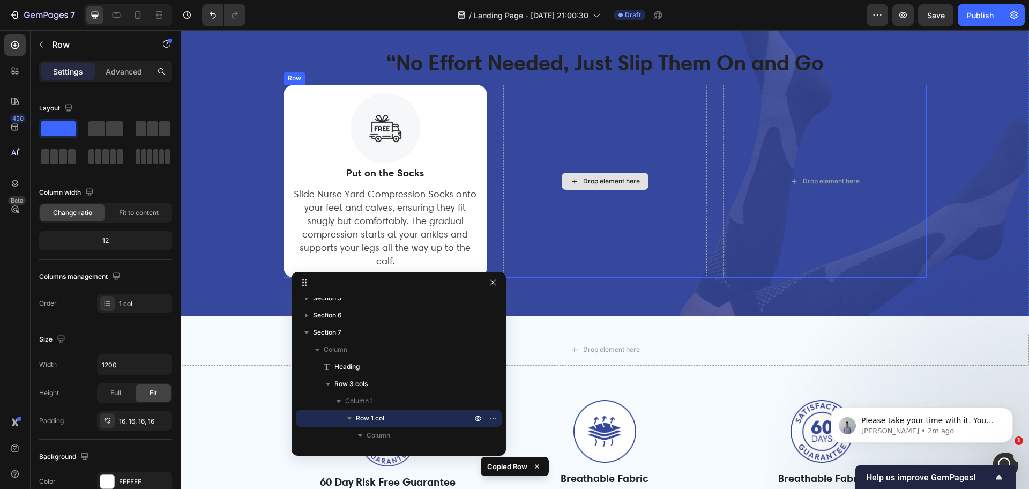
click at [581, 176] on div "Drop element here" at bounding box center [604, 181] width 87 height 17
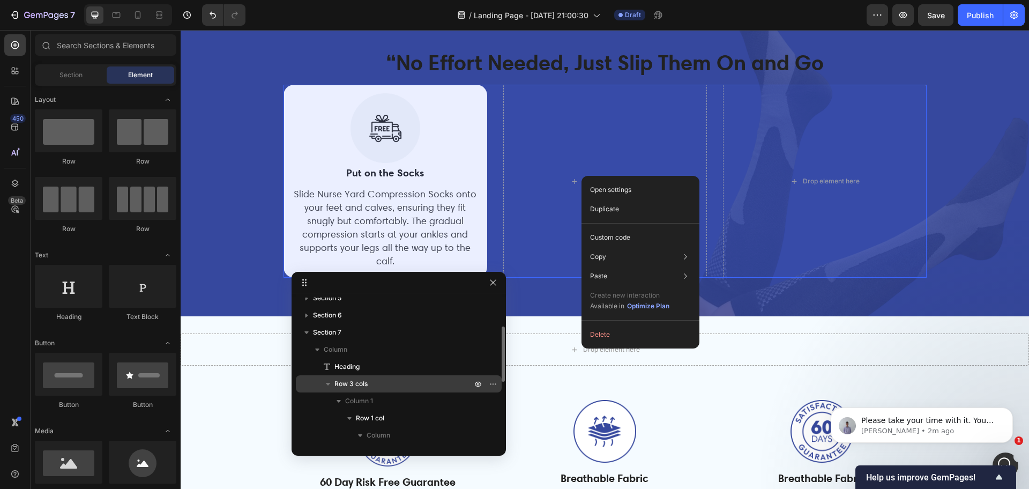
click at [365, 390] on div "Row 3 cols" at bounding box center [398, 383] width 197 height 17
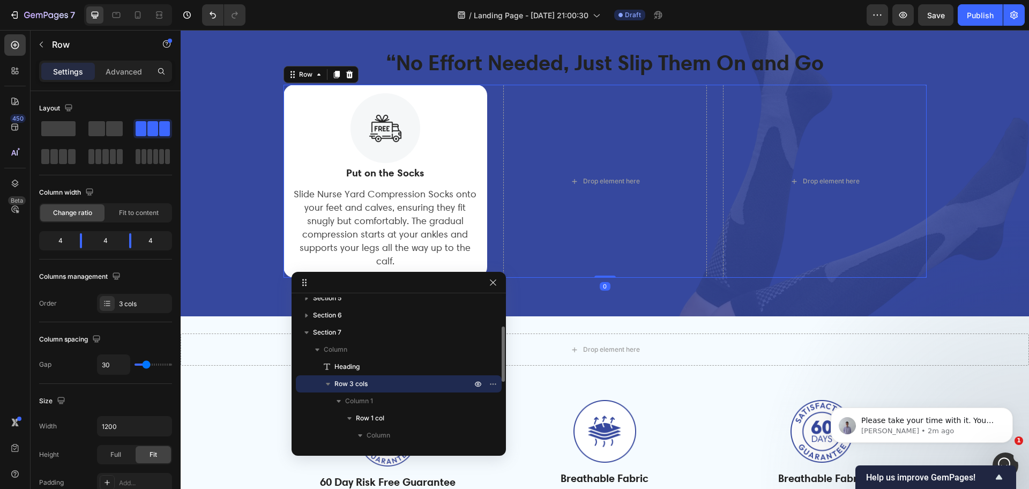
click at [331, 383] on icon "button" at bounding box center [328, 383] width 11 height 11
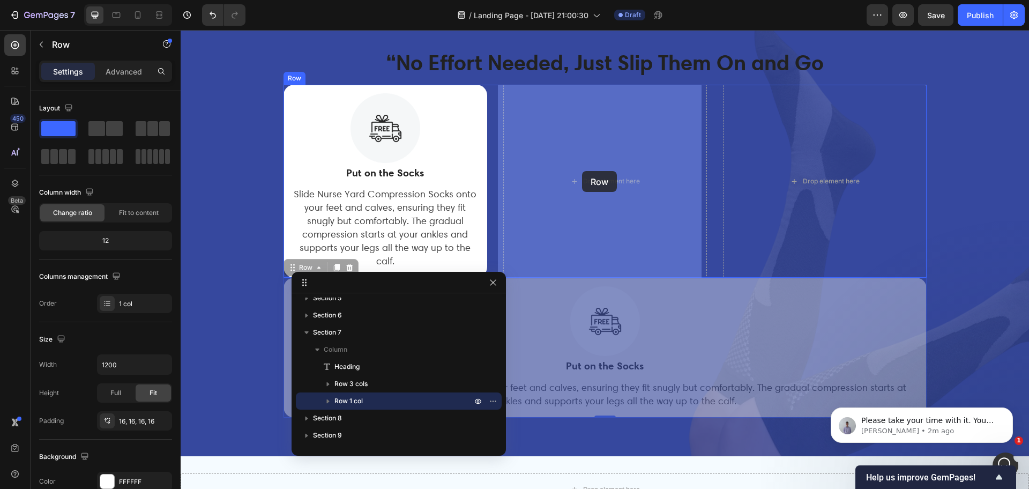
drag, startPoint x: 473, startPoint y: 299, endPoint x: 582, endPoint y: 171, distance: 168.4
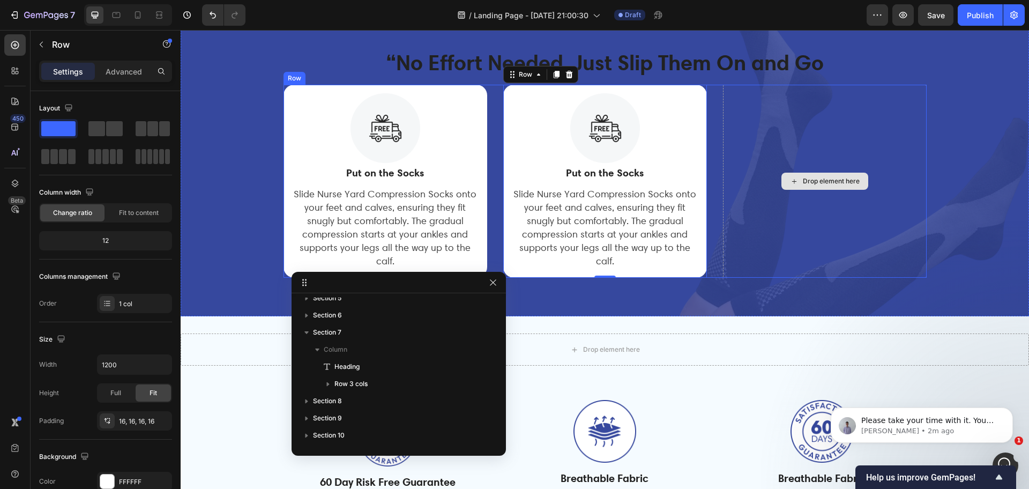
click at [754, 205] on div "Drop element here" at bounding box center [825, 181] width 204 height 193
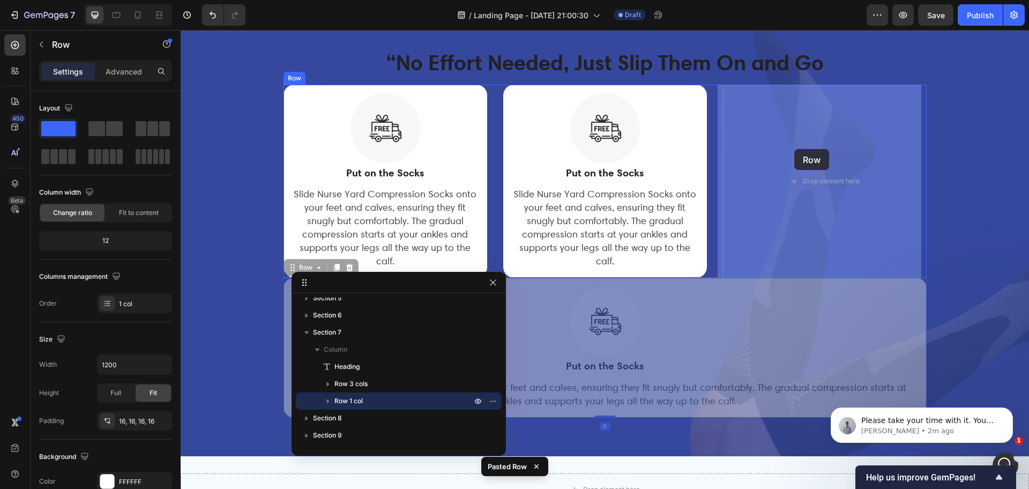
drag, startPoint x: 286, startPoint y: 266, endPoint x: 794, endPoint y: 149, distance: 521.6
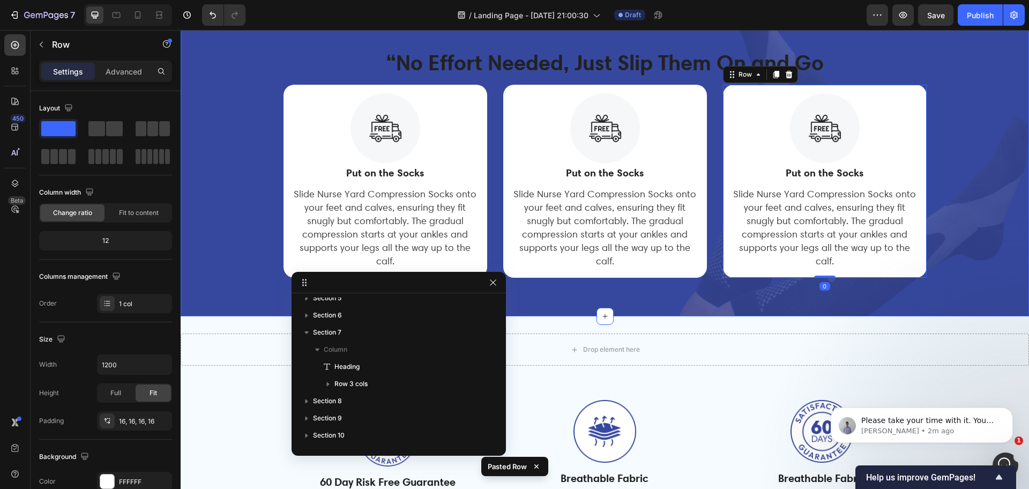
click at [959, 231] on div "“No Effort Needed, Just Slip Them On and Go Heading Image Put on the Socks Text…" at bounding box center [605, 164] width 832 height 228
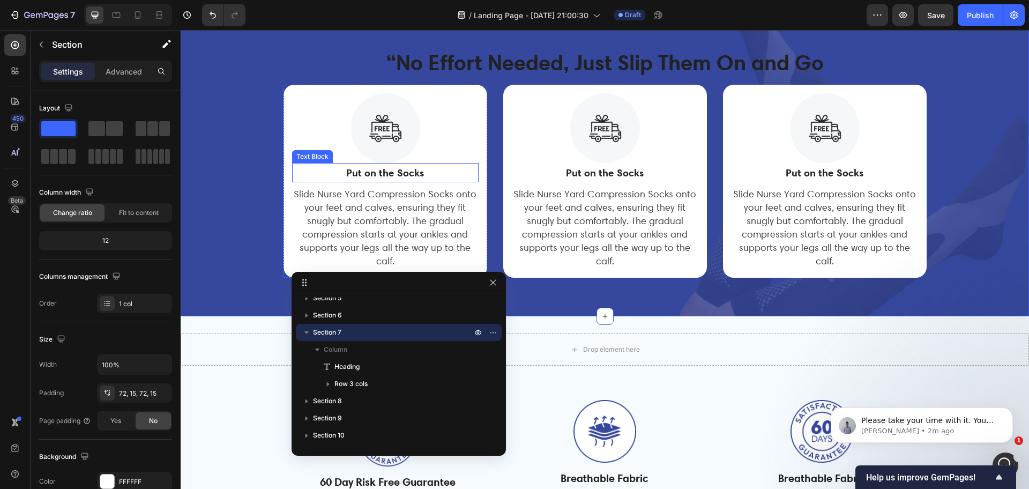
click at [365, 167] on strong "Put on the Socks" at bounding box center [385, 172] width 78 height 13
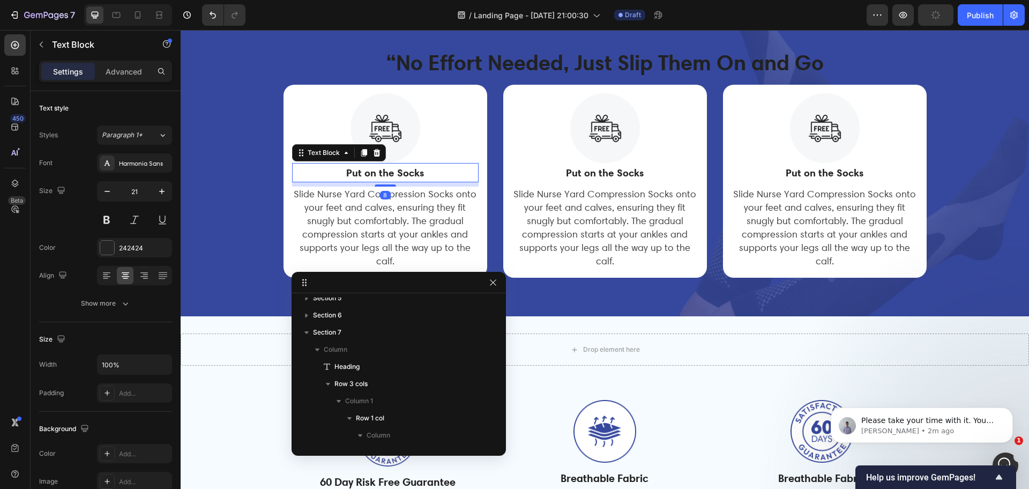
scroll to position [179, 0]
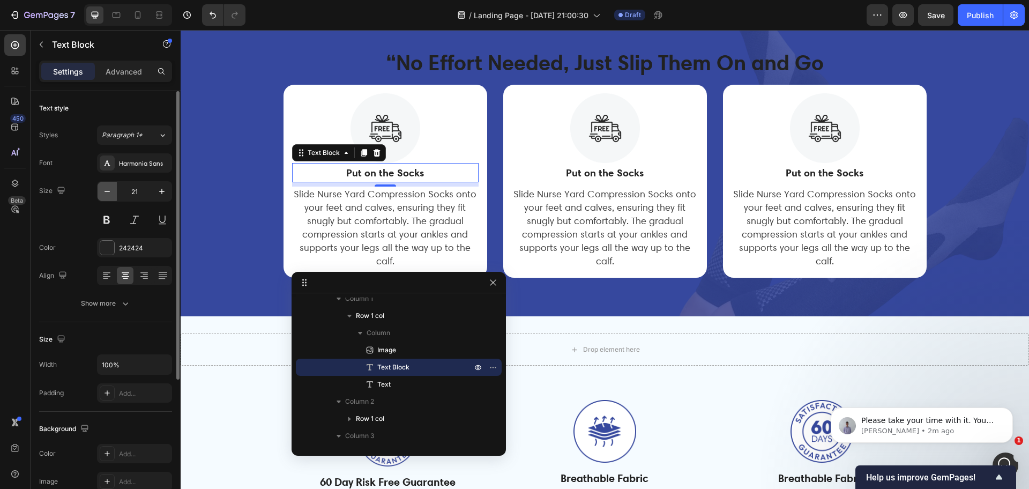
click at [108, 192] on icon "button" at bounding box center [107, 191] width 11 height 11
type input "19"
click at [123, 308] on icon "button" at bounding box center [125, 303] width 11 height 11
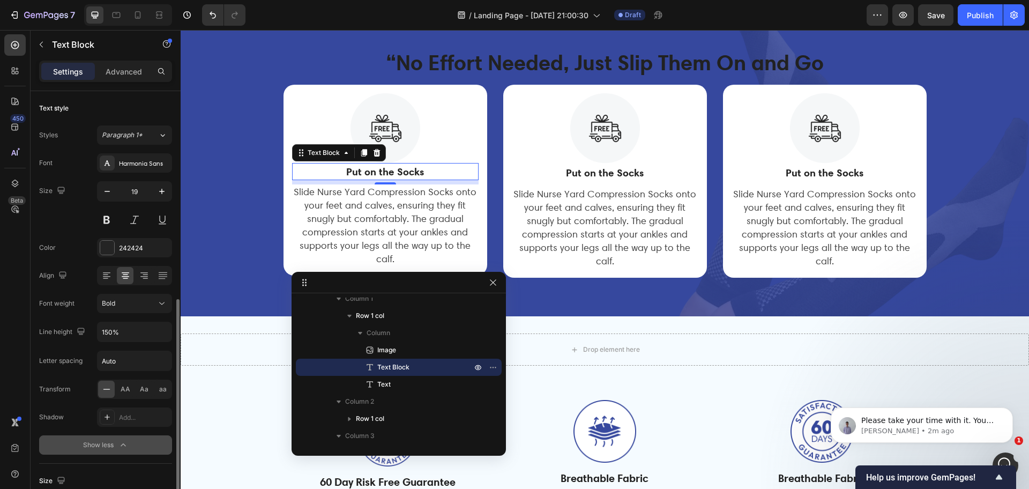
scroll to position [268, 0]
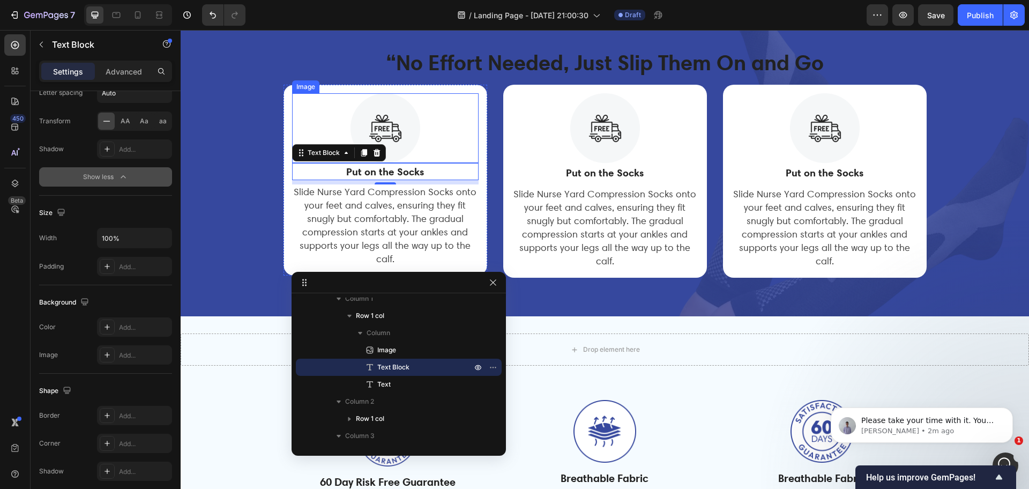
click at [397, 126] on img at bounding box center [385, 128] width 70 height 70
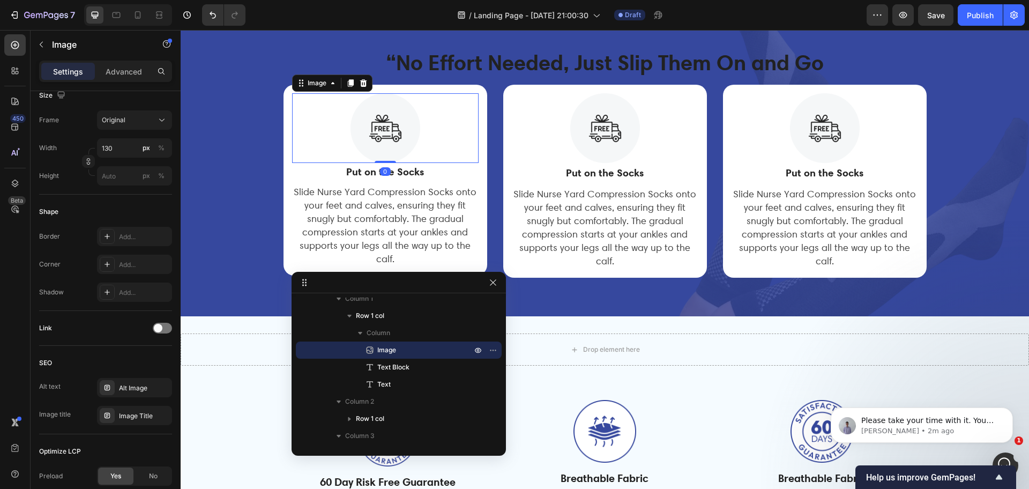
scroll to position [0, 0]
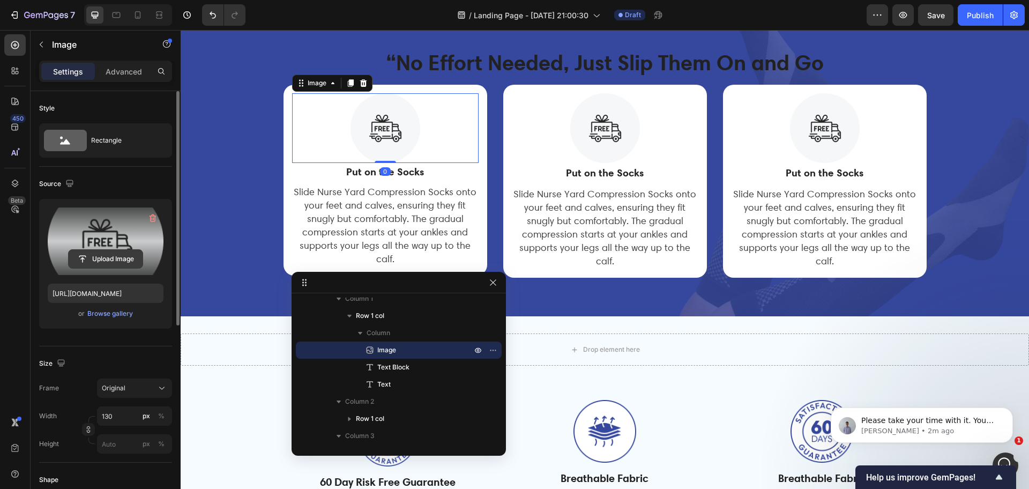
click at [114, 263] on input "file" at bounding box center [106, 259] width 74 height 18
click at [111, 264] on input "file" at bounding box center [106, 259] width 74 height 18
click at [101, 261] on input "file" at bounding box center [106, 259] width 74 height 18
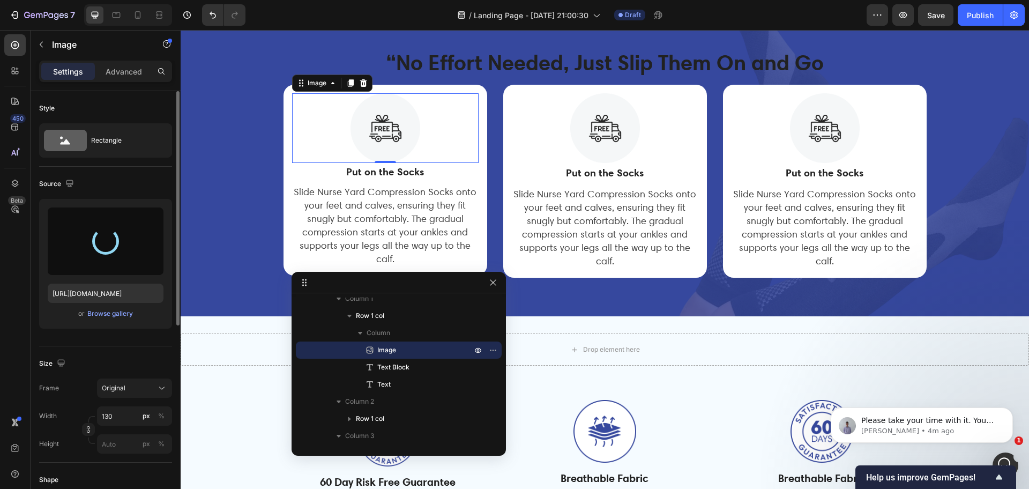
type input "https://cdn.shopify.com/s/files/1/0265/0865/6745/files/gempages_481053740762137…"
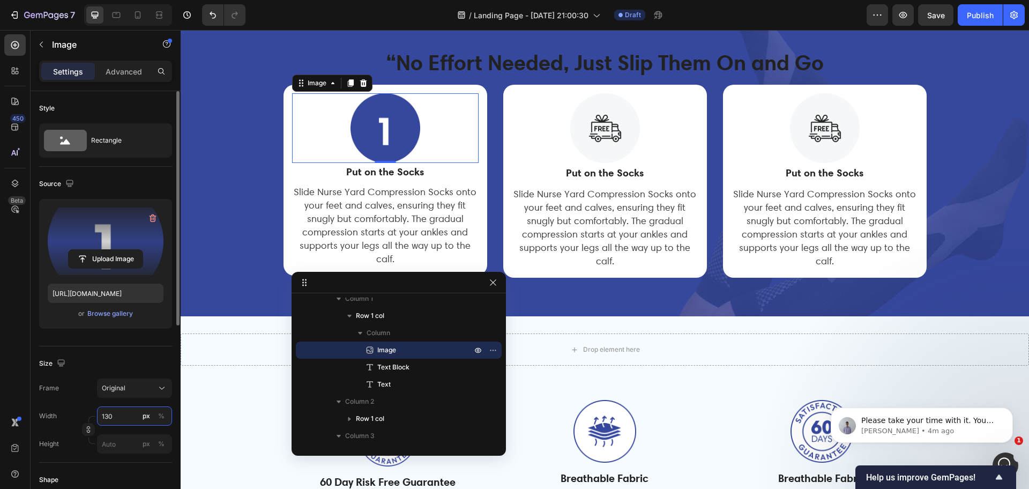
click at [111, 418] on input "130" at bounding box center [134, 415] width 75 height 19
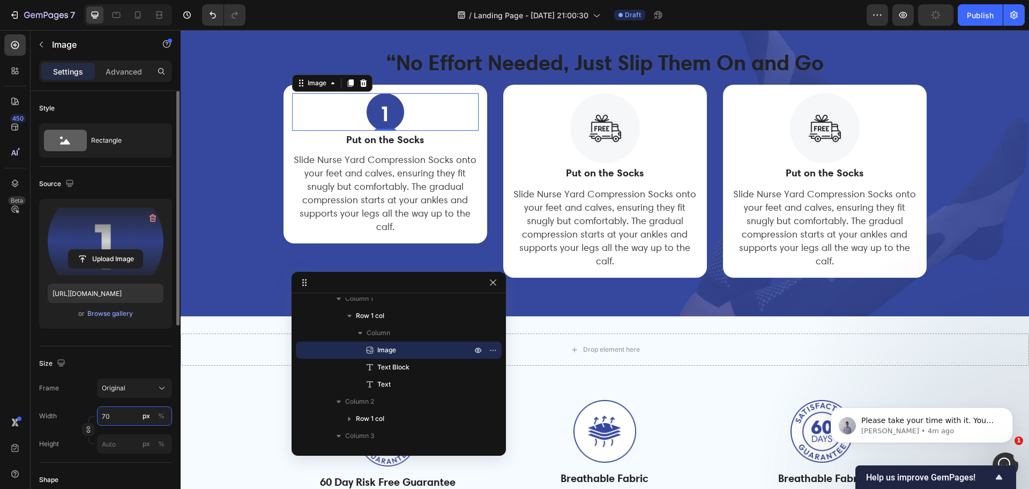
type input "70"
click at [325, 21] on div "/ Landing Page - [DATE] 21:00:30 Draft" at bounding box center [560, 14] width 612 height 21
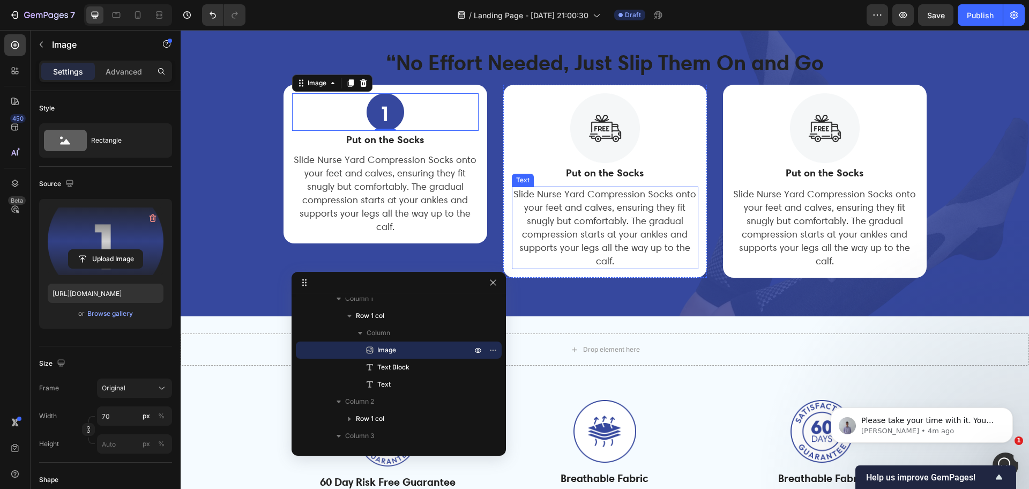
click at [580, 221] on span "Slide Nurse Yard Compression Socks onto your feet and calves, ensuring they fit…" at bounding box center [604, 227] width 183 height 78
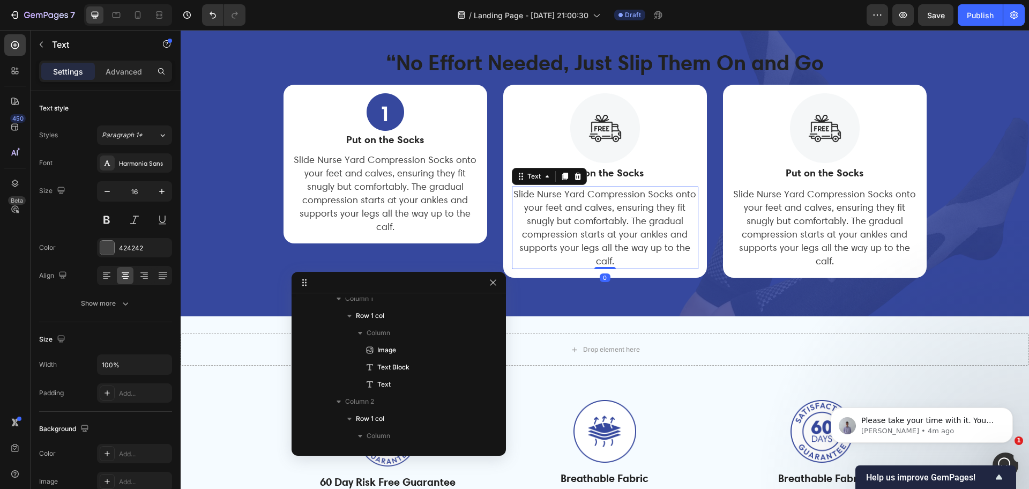
scroll to position [299, 0]
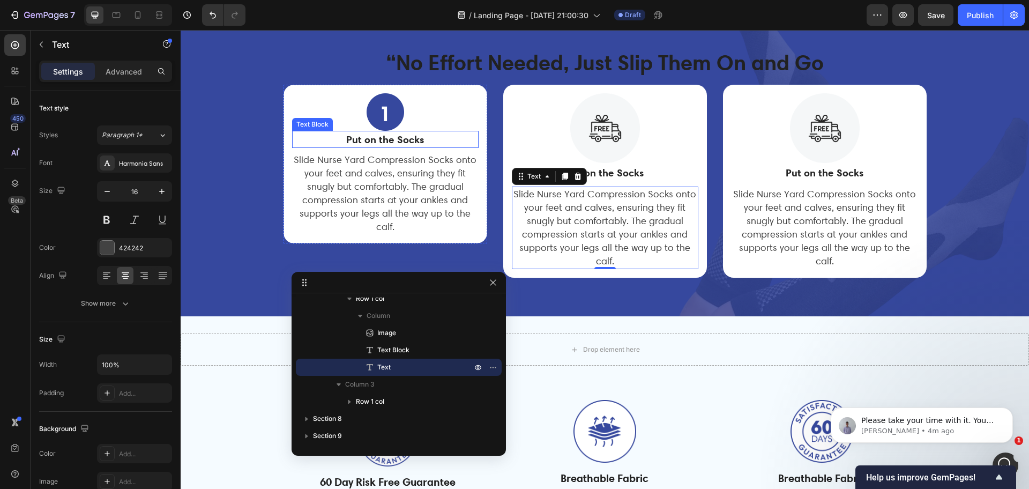
click at [393, 136] on strong "Put on the Socks" at bounding box center [385, 139] width 78 height 13
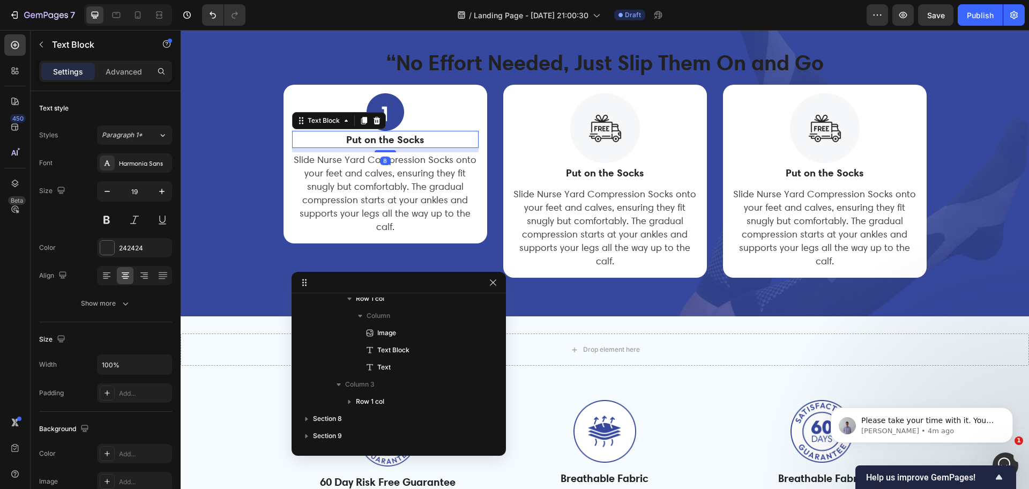
scroll to position [179, 0]
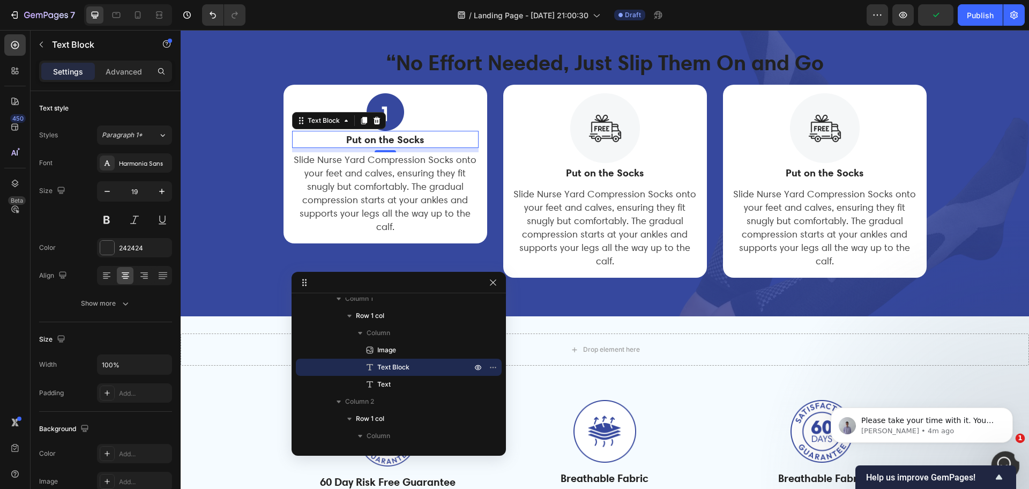
click at [1000, 456] on icon "Open Intercom Messenger" at bounding box center [1004, 464] width 18 height 18
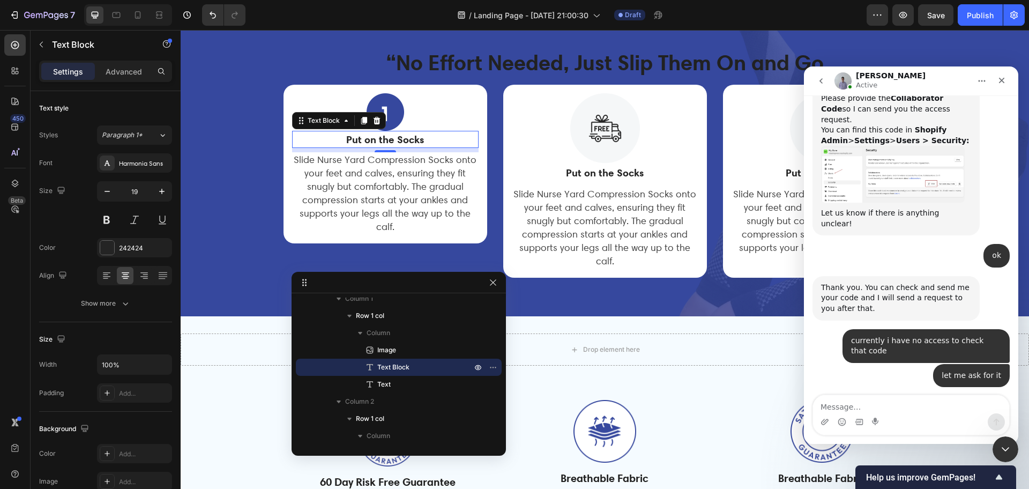
scroll to position [719, 0]
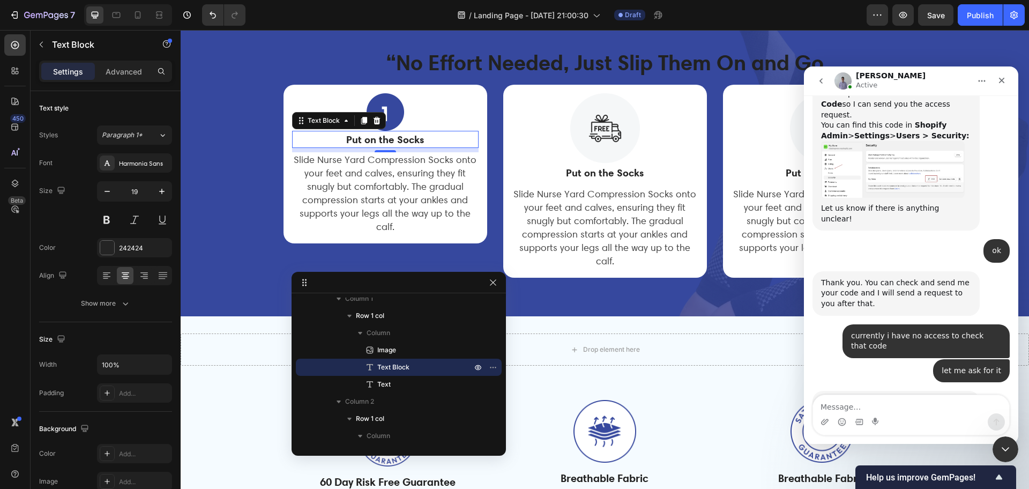
click at [906, 403] on textarea "Message…" at bounding box center [911, 404] width 196 height 18
type textarea "ok"
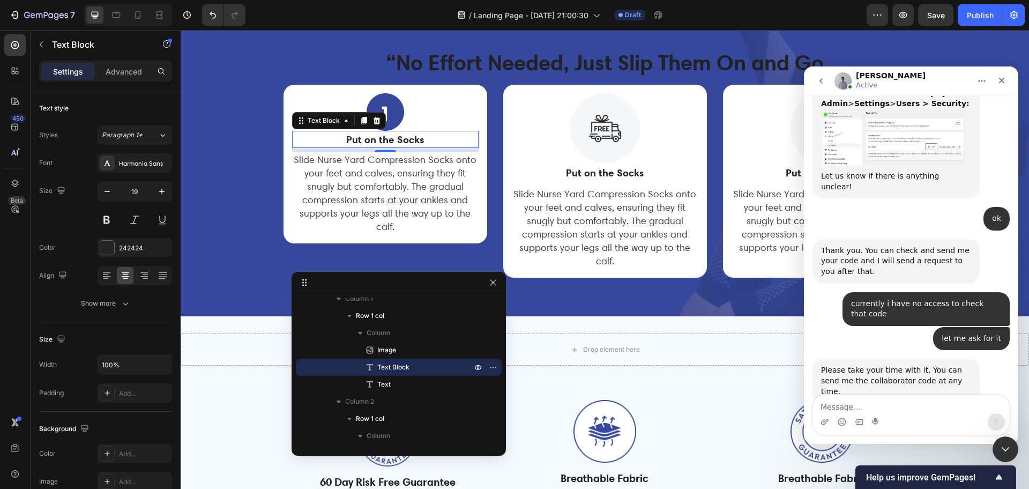
scroll to position [684, 0]
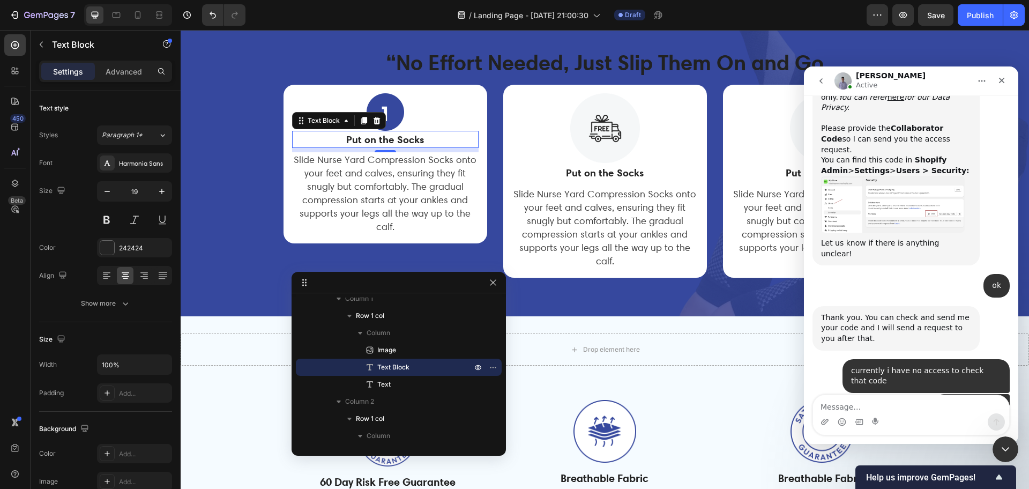
click at [901, 190] on img "Brad says…" at bounding box center [893, 204] width 144 height 57
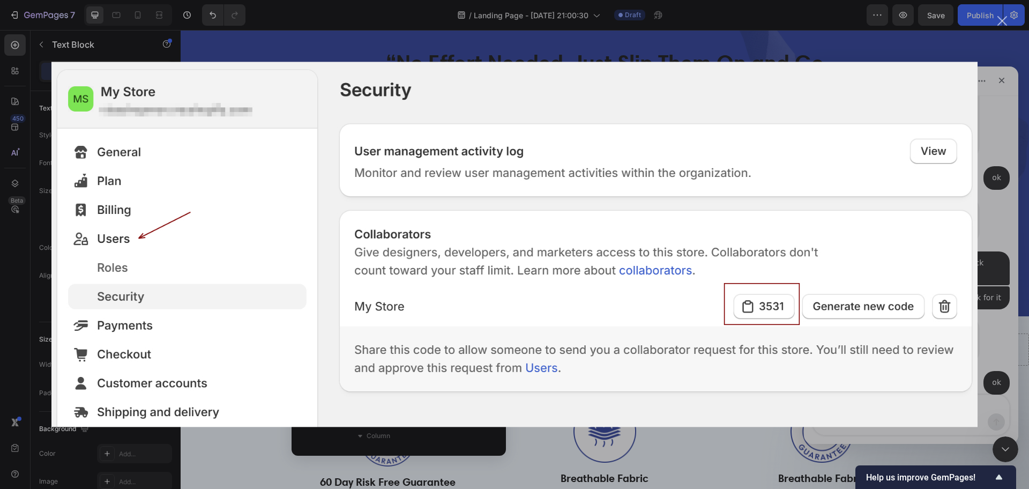
scroll to position [800, 0]
click at [985, 197] on div "Intercom messenger" at bounding box center [514, 244] width 1029 height 489
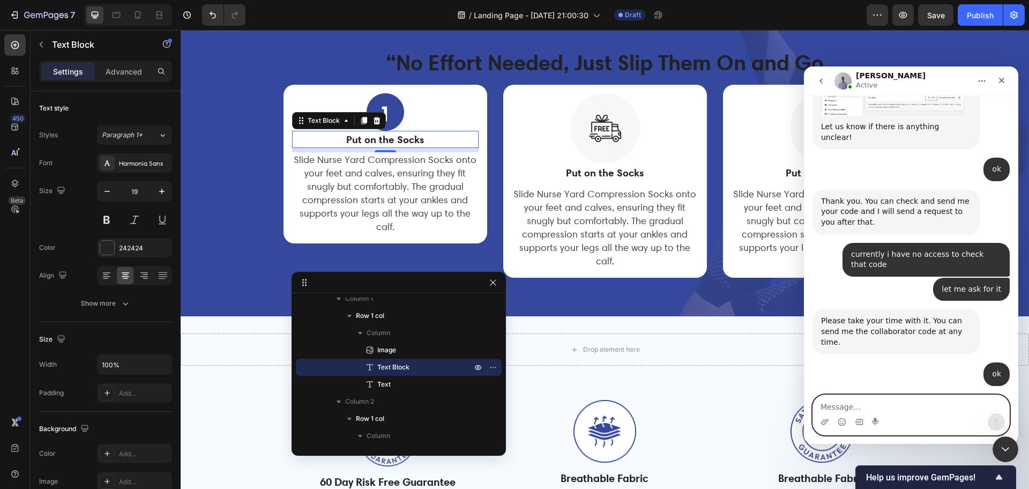
click at [883, 409] on textarea "Message…" at bounding box center [911, 404] width 196 height 18
type textarea "ok"
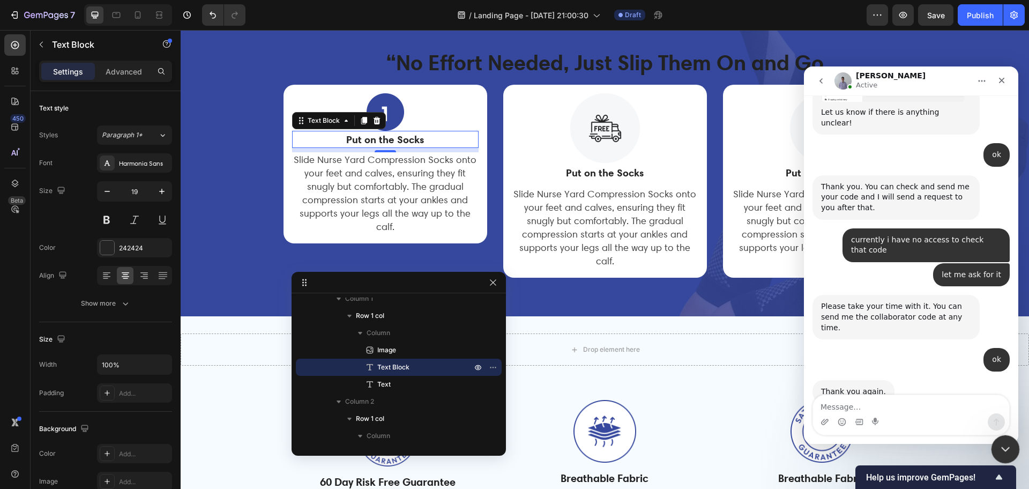
click at [1004, 443] on icon "Close Intercom Messenger" at bounding box center [1003, 447] width 13 height 13
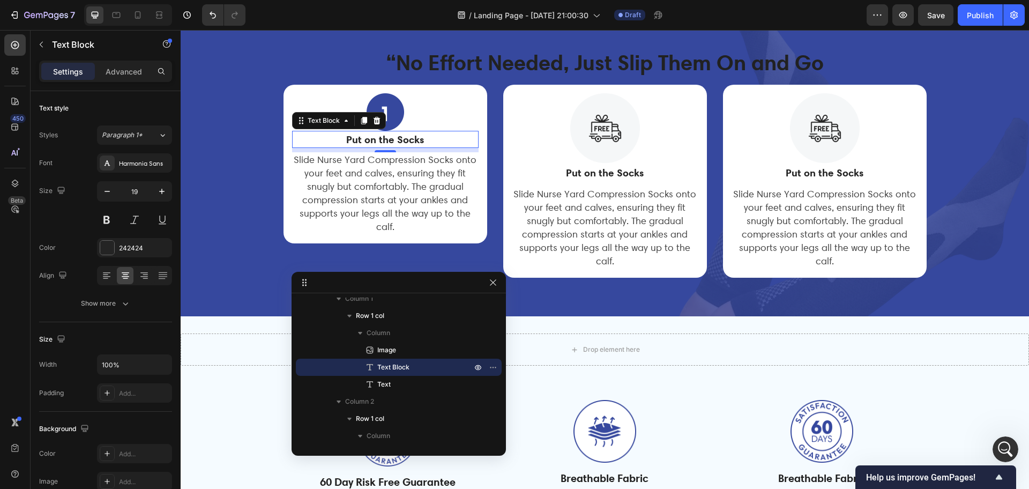
click at [363, 138] on strong "Put on the Socks" at bounding box center [385, 139] width 78 height 13
click at [137, 76] on p "Advanced" at bounding box center [124, 71] width 36 height 11
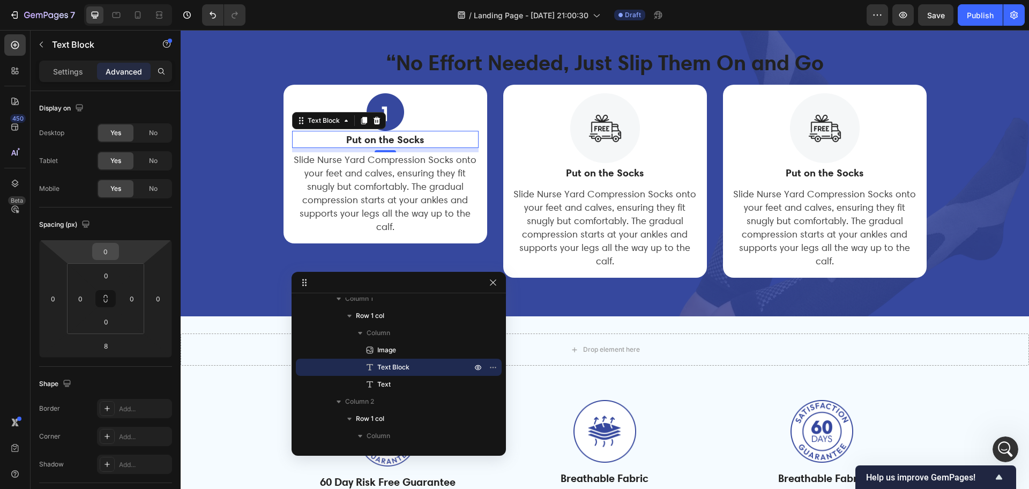
click at [114, 248] on input "0" at bounding box center [105, 251] width 21 height 16
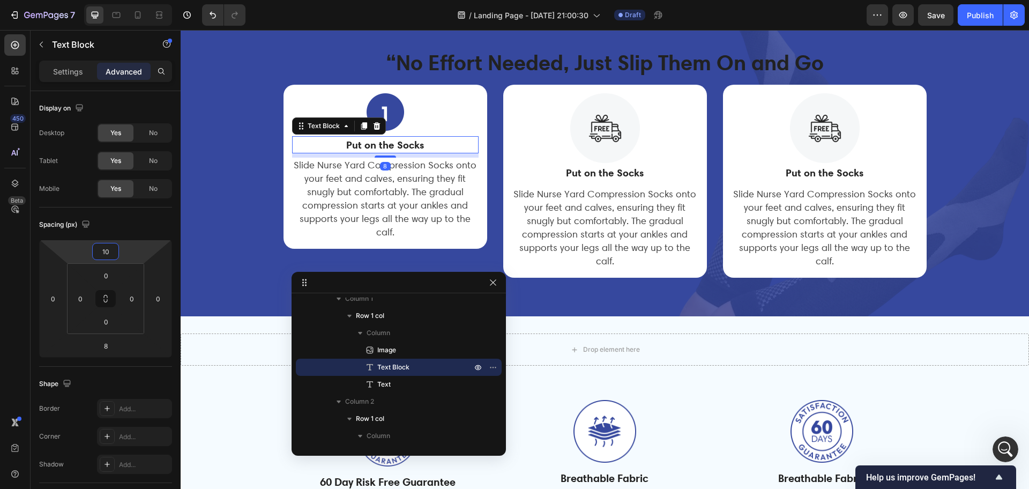
type input "10"
click at [387, 9] on div "/ Landing Page - [DATE] 21:00:30 Draft" at bounding box center [560, 14] width 612 height 21
click at [355, 187] on span "Slide Nurse Yard Compression Socks onto your feet and calves, ensuring they fit…" at bounding box center [385, 198] width 183 height 78
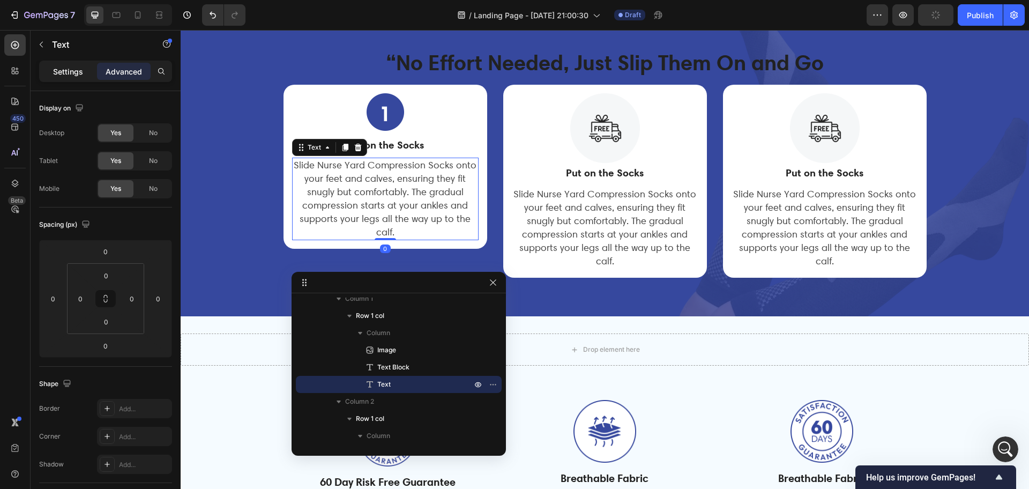
click at [73, 70] on p "Settings" at bounding box center [68, 71] width 30 height 11
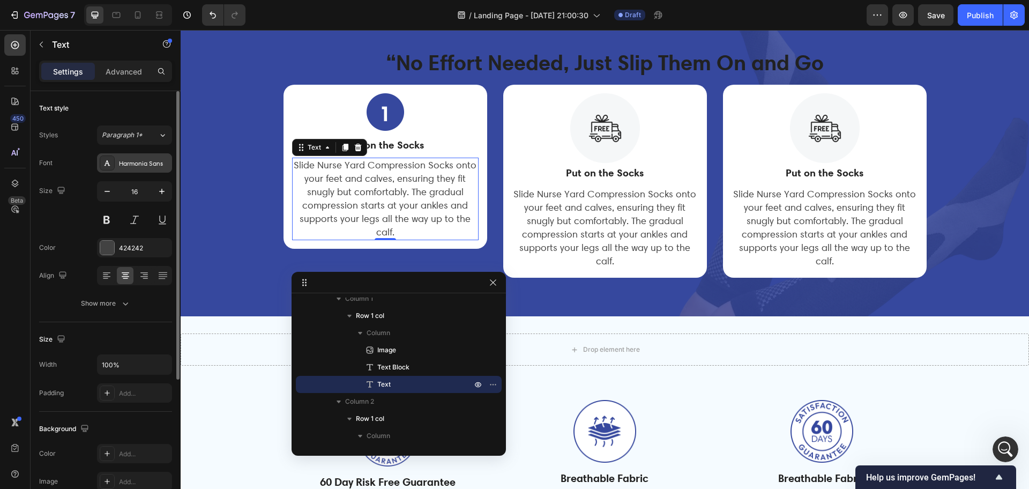
scroll to position [815, 0]
click at [111, 163] on div at bounding box center [107, 162] width 15 height 15
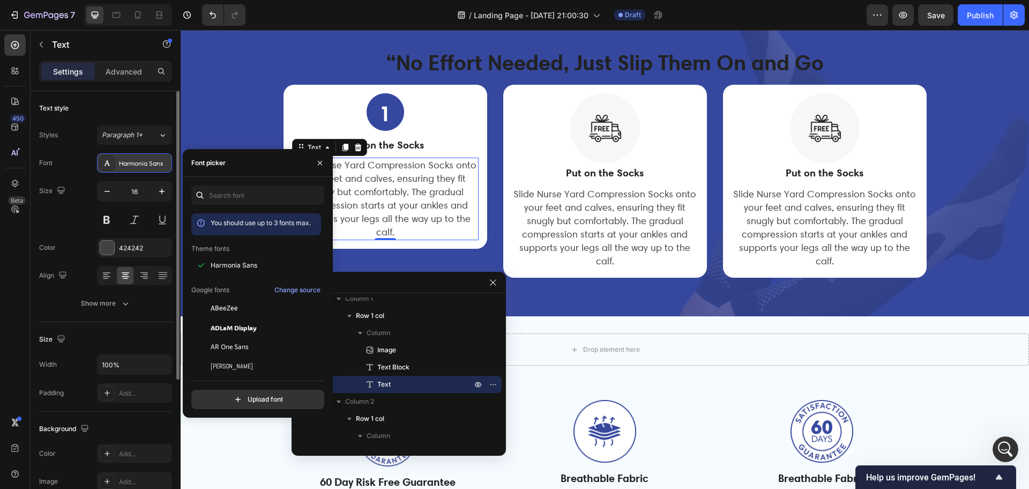
click at [111, 163] on div at bounding box center [107, 162] width 15 height 15
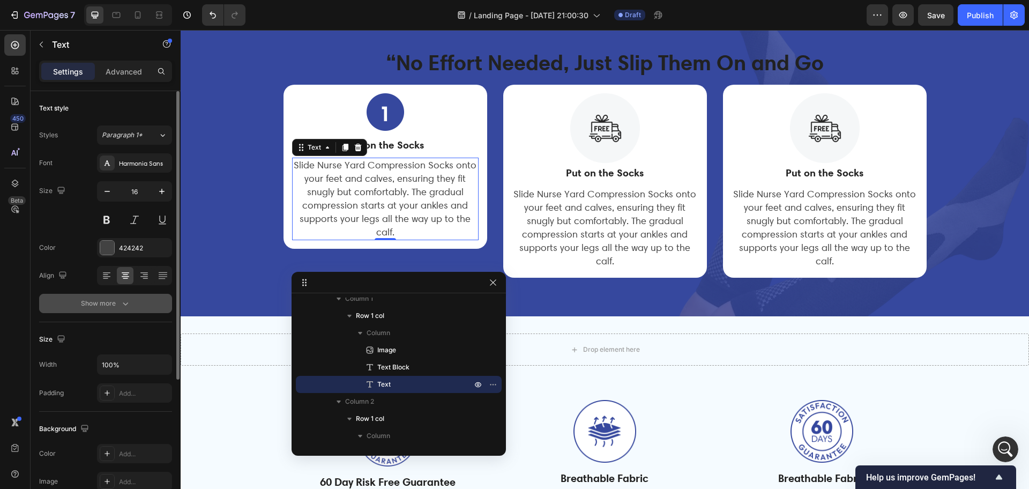
click at [107, 306] on div "Show more" at bounding box center [106, 303] width 50 height 11
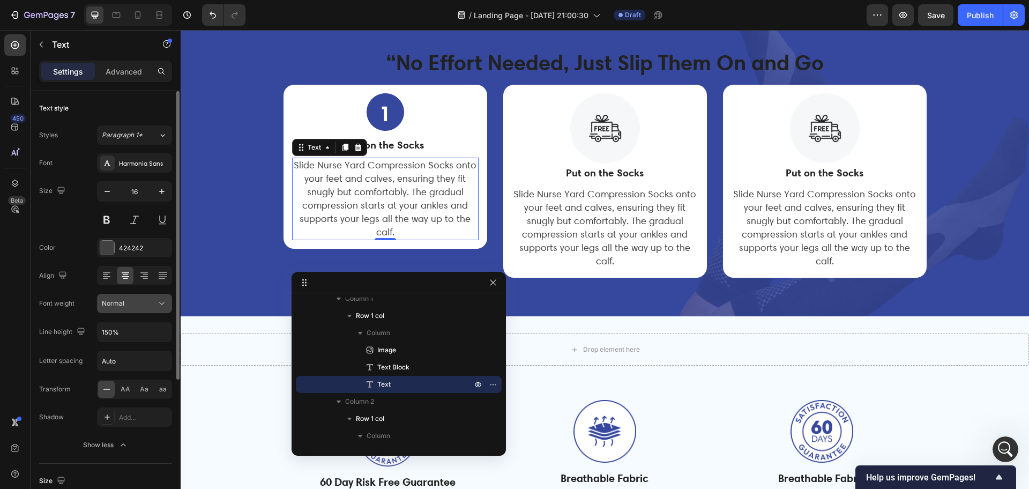
click at [147, 299] on div "Normal" at bounding box center [129, 303] width 55 height 10
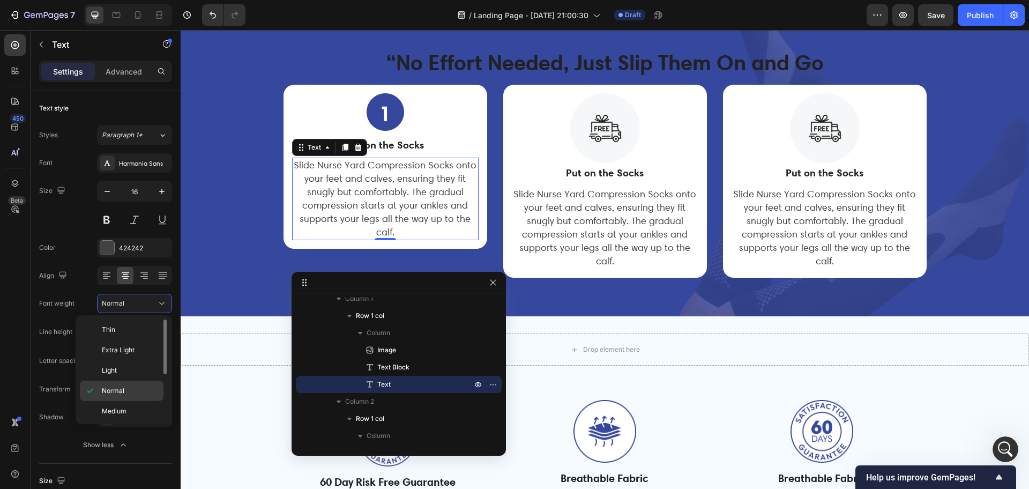
click at [118, 387] on span "Normal" at bounding box center [113, 391] width 23 height 10
click at [19, 274] on div "450 Beta" at bounding box center [14, 222] width 21 height 377
click at [361, 18] on div "/ Landing Page - [DATE] 21:00:30 Draft" at bounding box center [560, 14] width 612 height 21
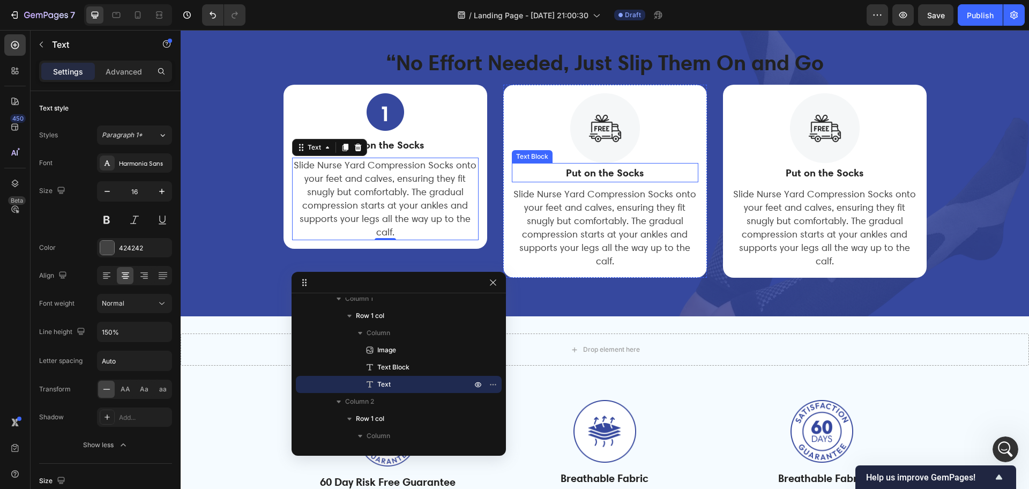
click at [597, 175] on strong "Put on the Socks" at bounding box center [605, 172] width 78 height 13
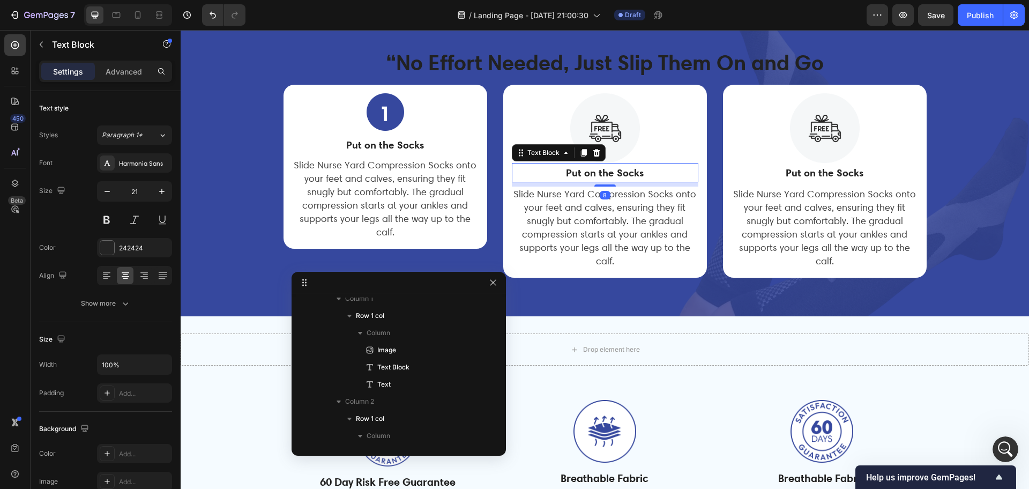
scroll to position [282, 0]
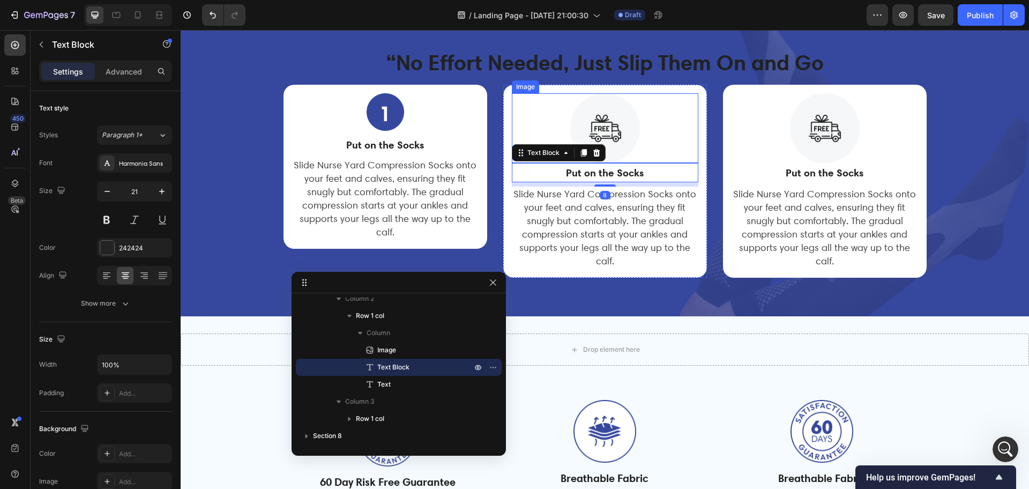
click at [606, 123] on img at bounding box center [605, 128] width 70 height 70
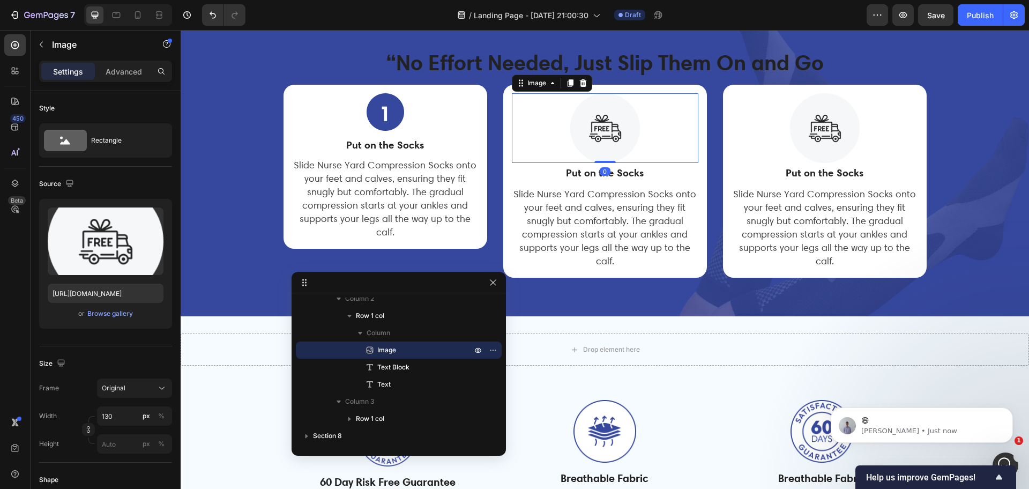
scroll to position [875, 0]
click at [608, 136] on img at bounding box center [605, 128] width 70 height 70
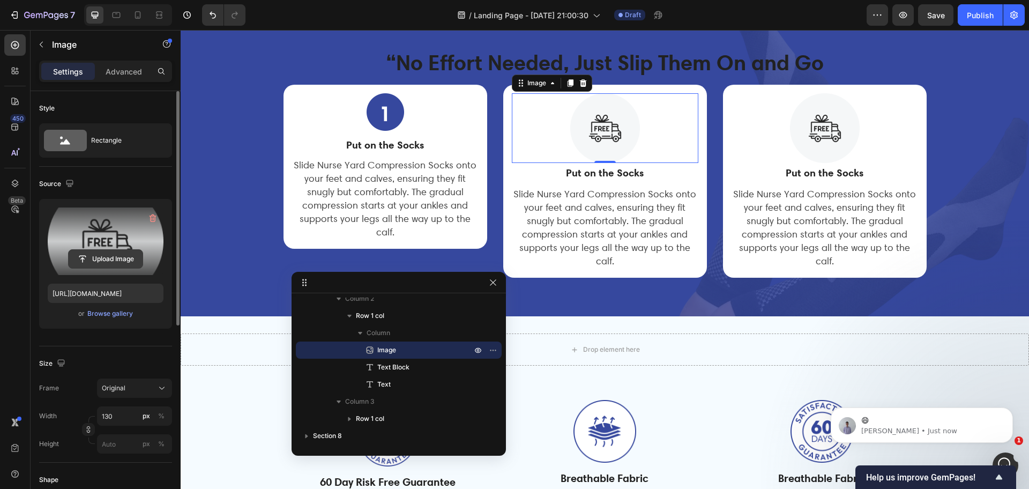
click at [122, 258] on input "file" at bounding box center [106, 259] width 74 height 18
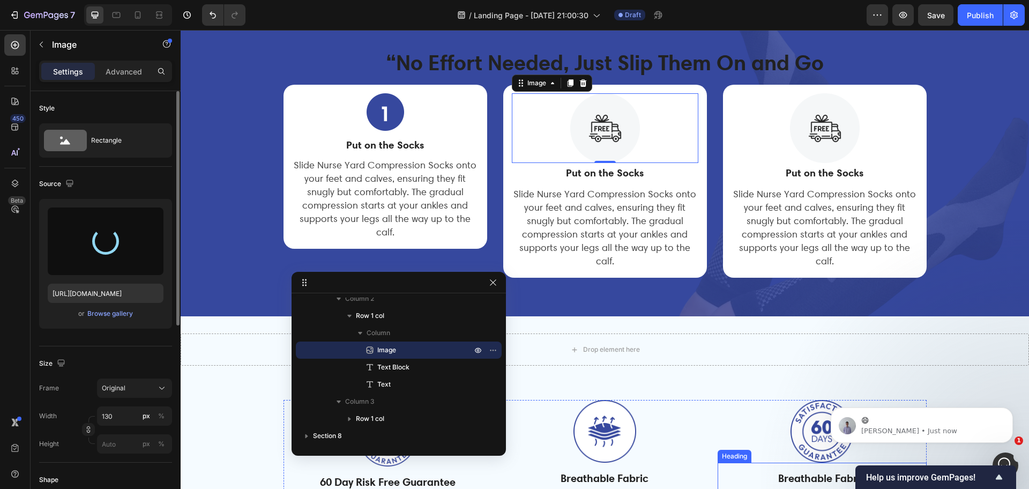
type input "https://cdn.shopify.com/s/files/1/0265/0865/6745/files/gempages_481053740762137…"
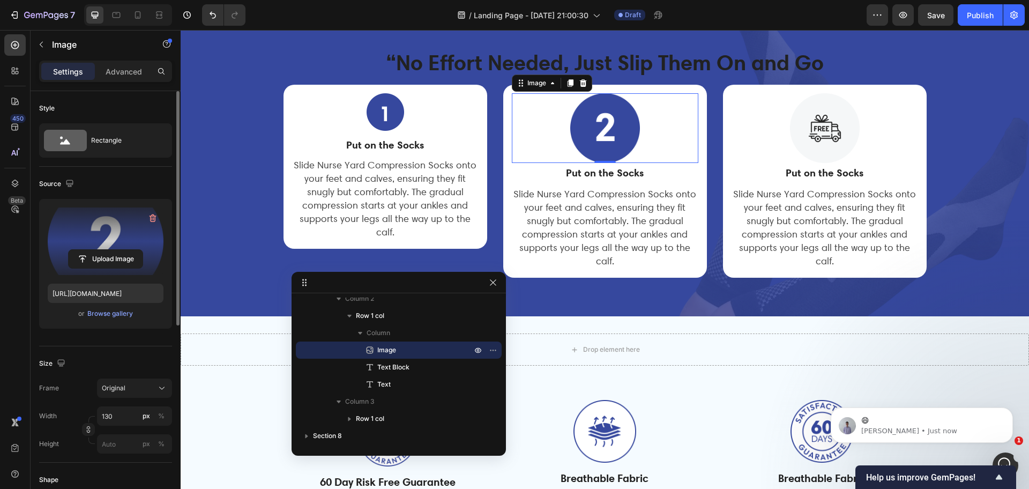
drag, startPoint x: 1018, startPoint y: 416, endPoint x: 1018, endPoint y: 399, distance: 16.6
click at [1018, 399] on body "😄 Brad • Just now" at bounding box center [922, 422] width 206 height 66
drag, startPoint x: 1020, startPoint y: 417, endPoint x: 1020, endPoint y: 404, distance: 13.4
click at [1020, 404] on body "😄 Brad • Just now" at bounding box center [922, 422] width 206 height 66
drag, startPoint x: 1020, startPoint y: 410, endPoint x: 1020, endPoint y: 418, distance: 7.5
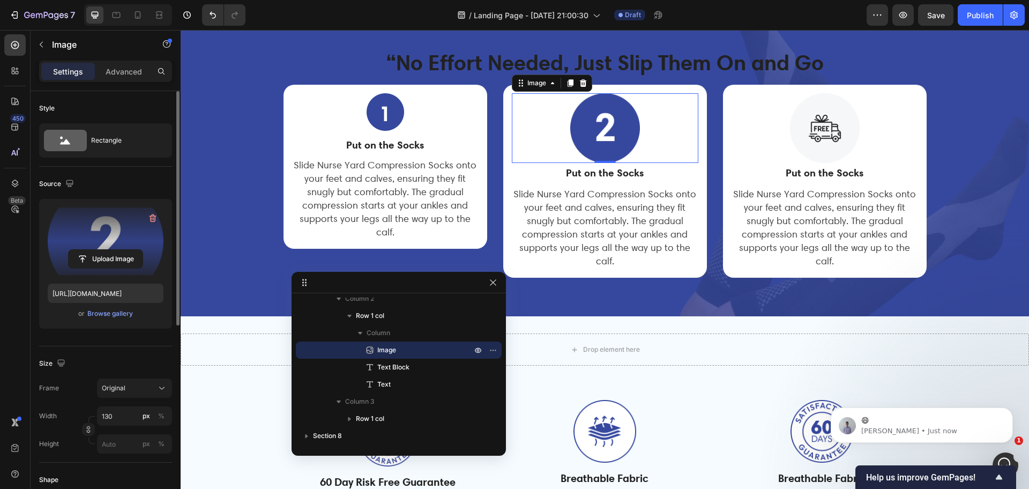
click at [1020, 418] on body "😄 Brad • Just now" at bounding box center [922, 422] width 206 height 66
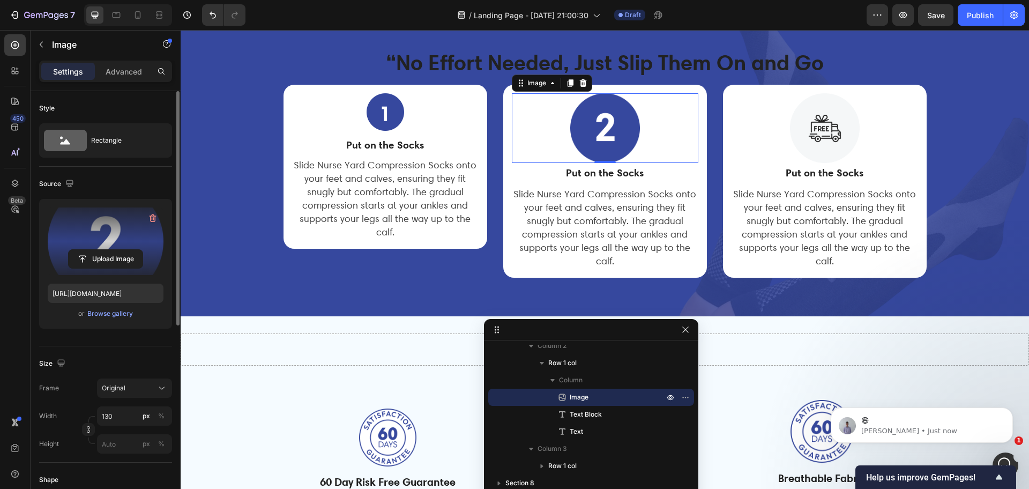
drag, startPoint x: 371, startPoint y: 282, endPoint x: 565, endPoint y: 331, distance: 200.0
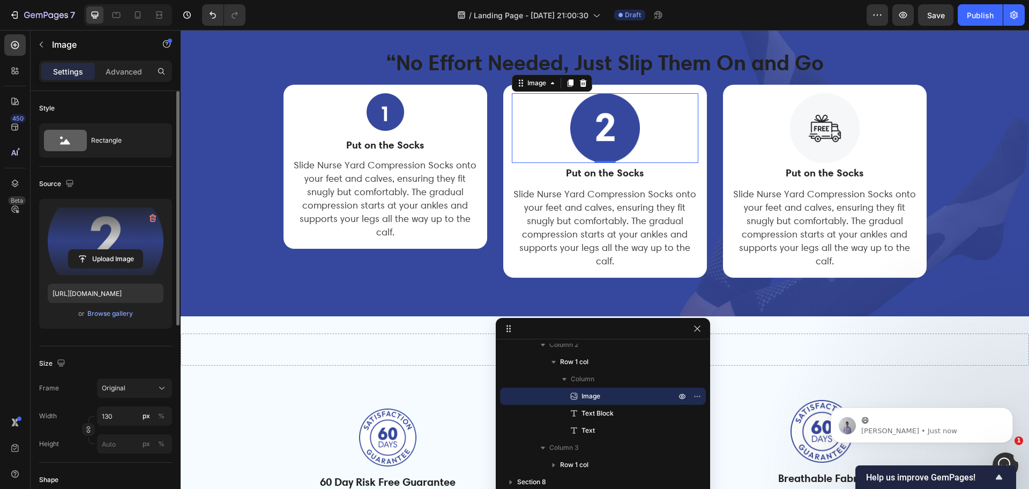
drag, startPoint x: 565, startPoint y: 331, endPoint x: 578, endPoint y: 330, distance: 12.9
click at [602, 144] on img at bounding box center [605, 128] width 70 height 70
click at [1018, 416] on body "😄 Brad • 1m ago" at bounding box center [922, 422] width 206 height 66
click at [111, 422] on input "130" at bounding box center [134, 415] width 75 height 19
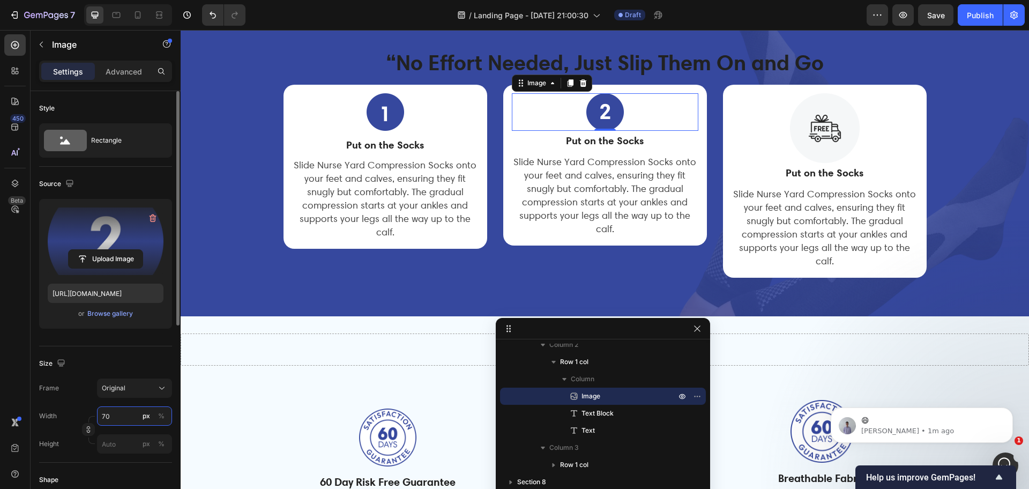
type input "70"
click at [605, 139] on strong "Put on the Socks" at bounding box center [605, 140] width 78 height 13
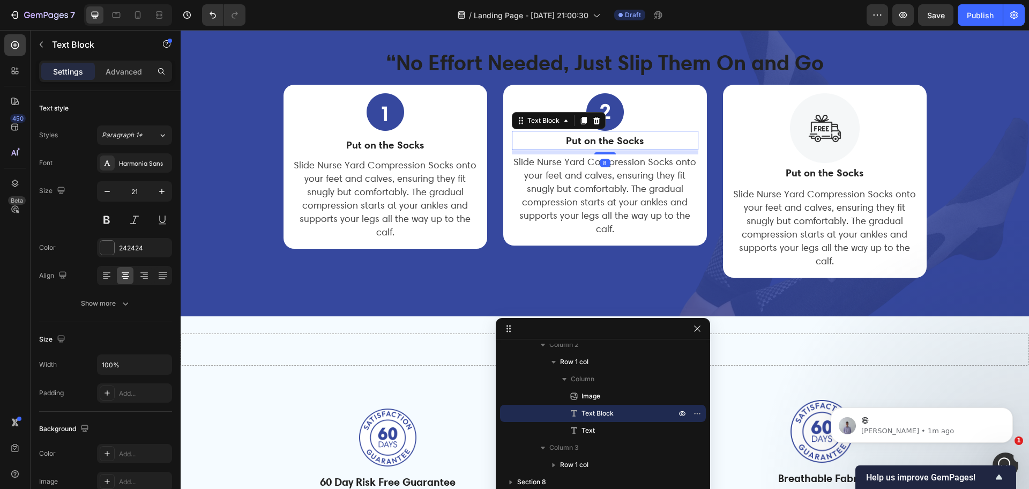
click at [599, 141] on strong "Put on the Socks" at bounding box center [605, 140] width 78 height 13
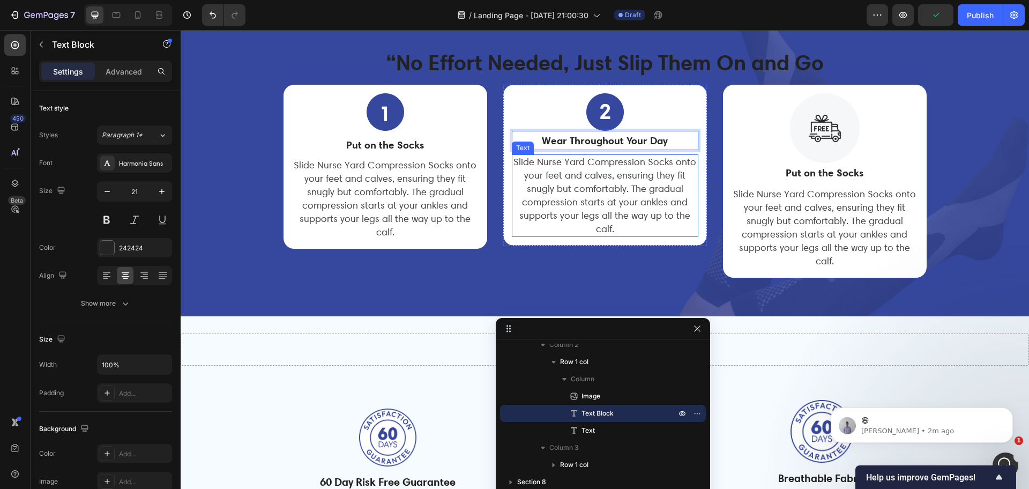
click at [624, 205] on span "Slide Nurse Yard Compression Socks onto your feet and calves, ensuring they fit…" at bounding box center [604, 195] width 183 height 78
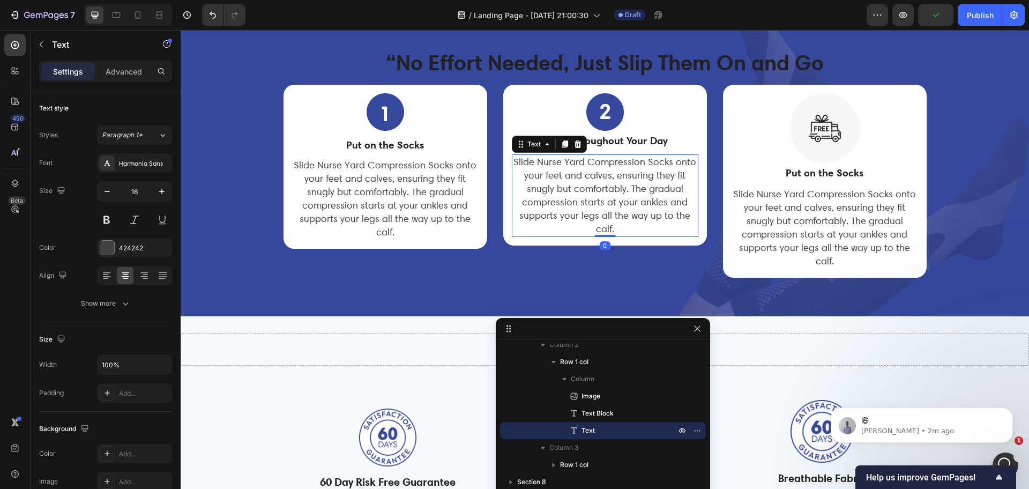
click at [594, 212] on span "Slide Nurse Yard Compression Socks onto your feet and calves, ensuring they fit…" at bounding box center [604, 195] width 183 height 78
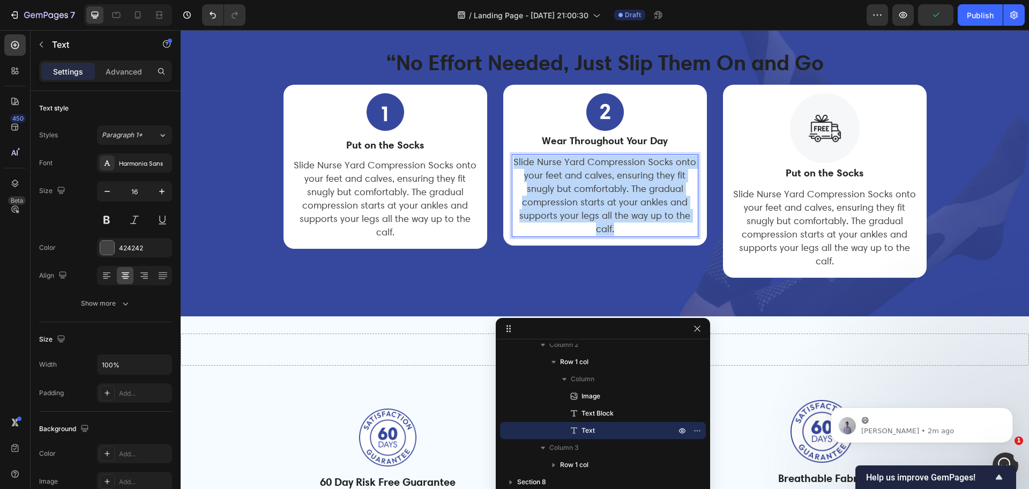
click at [594, 212] on span "Slide Nurse Yard Compression Socks onto your feet and calves, ensuring they fit…" at bounding box center [604, 195] width 183 height 78
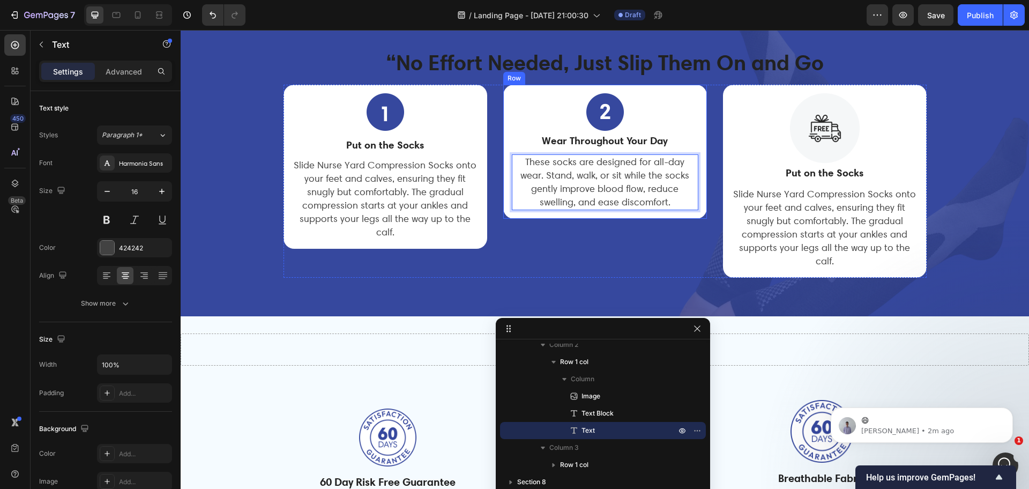
click at [503, 93] on div "Image Wear Throughout Your Day Text Block These socks are designed for all-day …" at bounding box center [605, 152] width 204 height 134
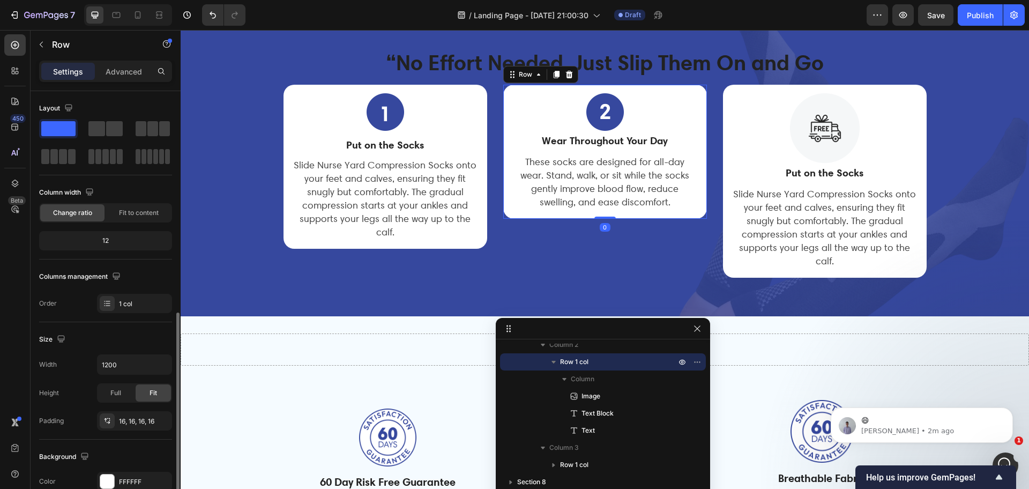
scroll to position [134, 0]
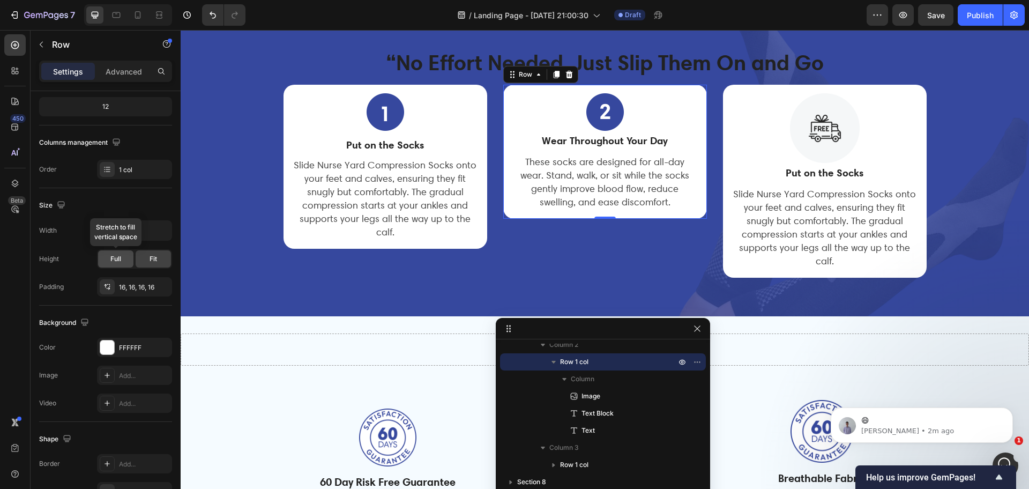
click at [124, 258] on div "Full" at bounding box center [115, 258] width 35 height 17
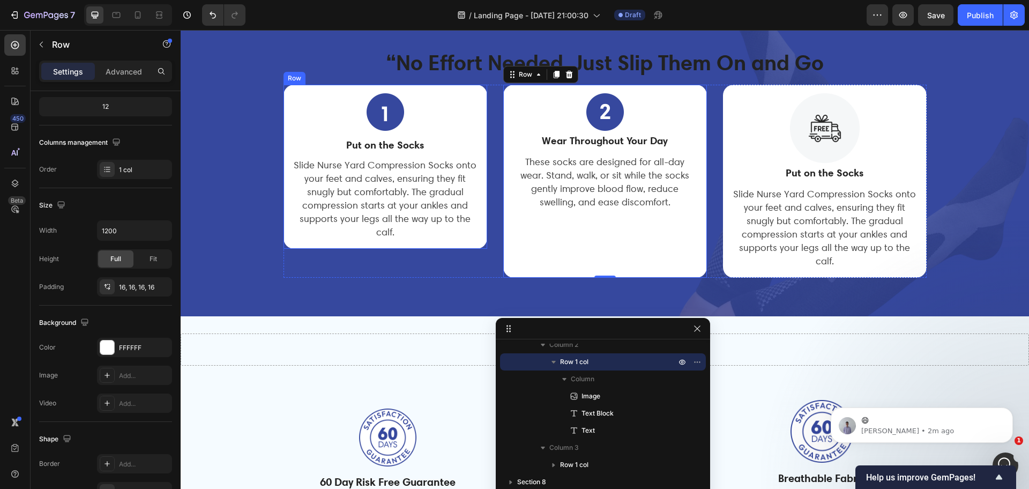
click at [283, 88] on div "Image Put on the Socks Text Block Slide Nurse Yard Compression Socks onto your …" at bounding box center [385, 167] width 204 height 164
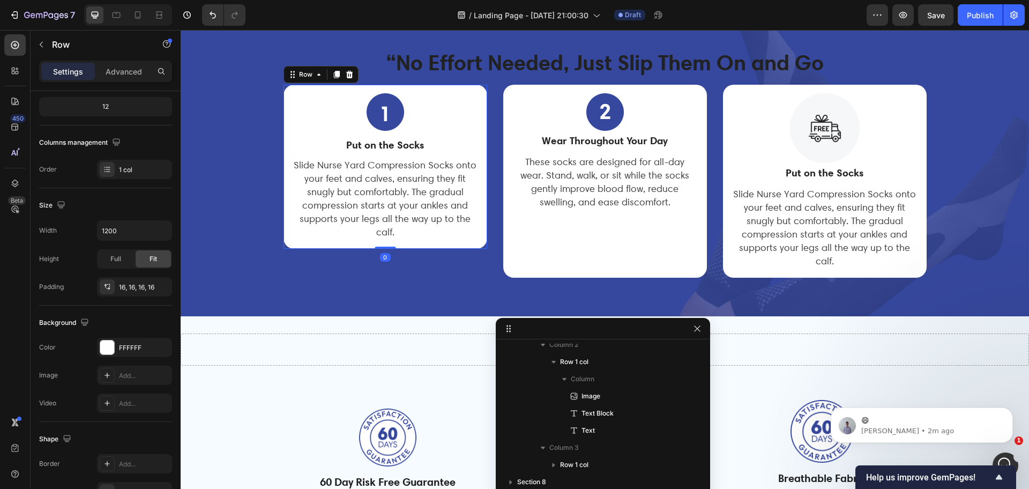
scroll to position [128, 0]
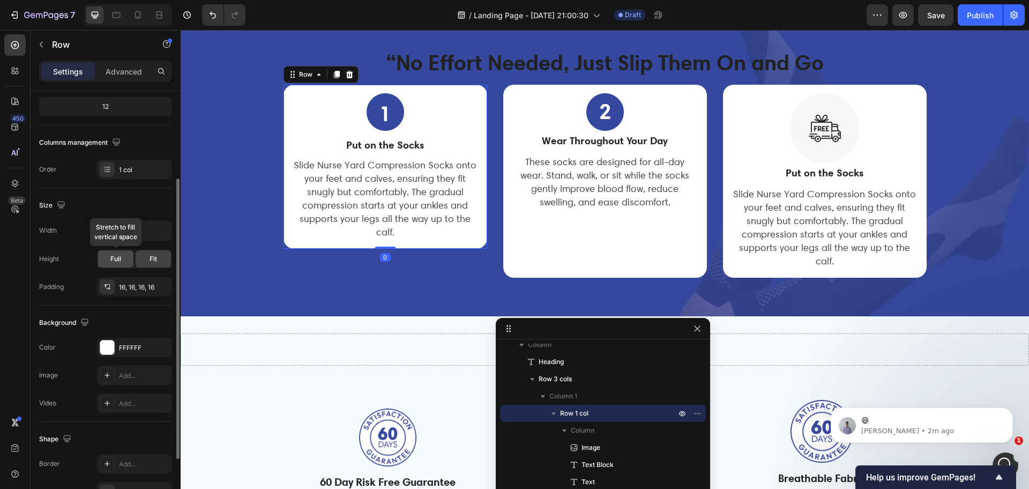
click at [122, 264] on div "Full" at bounding box center [115, 258] width 35 height 17
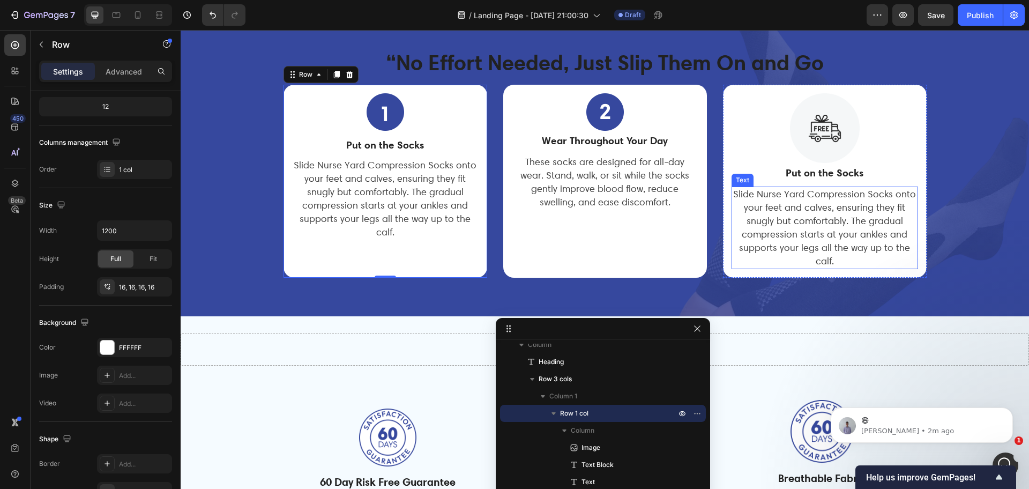
click at [771, 227] on span "Slide Nurse Yard Compression Socks onto your feet and calves, ensuring they fit…" at bounding box center [824, 227] width 183 height 78
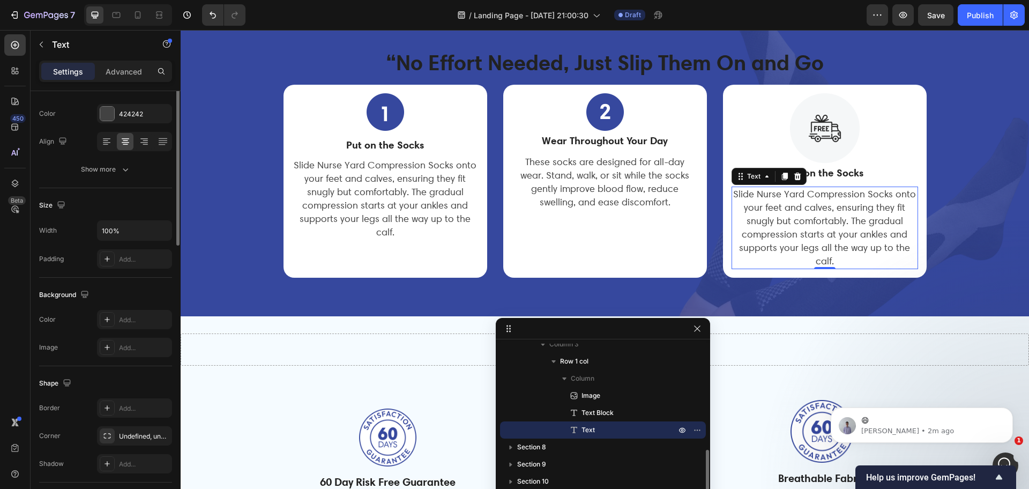
scroll to position [0, 0]
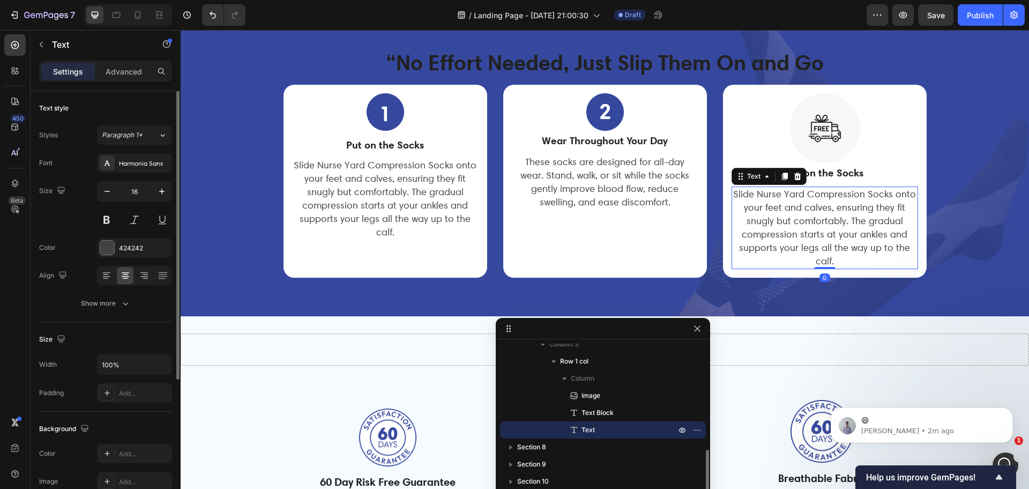
click at [805, 226] on span "Slide Nurse Yard Compression Socks onto your feet and calves, ensuring they fit…" at bounding box center [824, 227] width 183 height 78
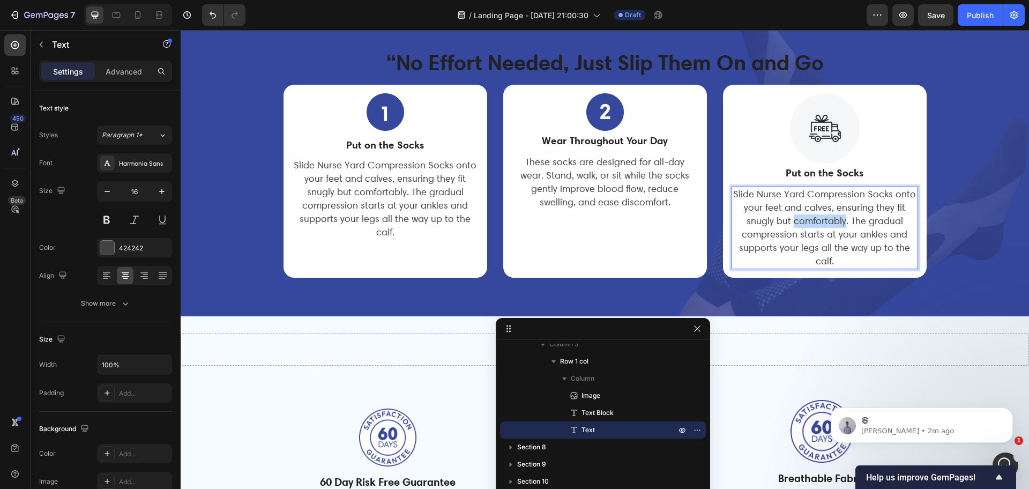
click at [805, 226] on span "Slide Nurse Yard Compression Socks onto your feet and calves, ensuring they fit…" at bounding box center [824, 227] width 183 height 78
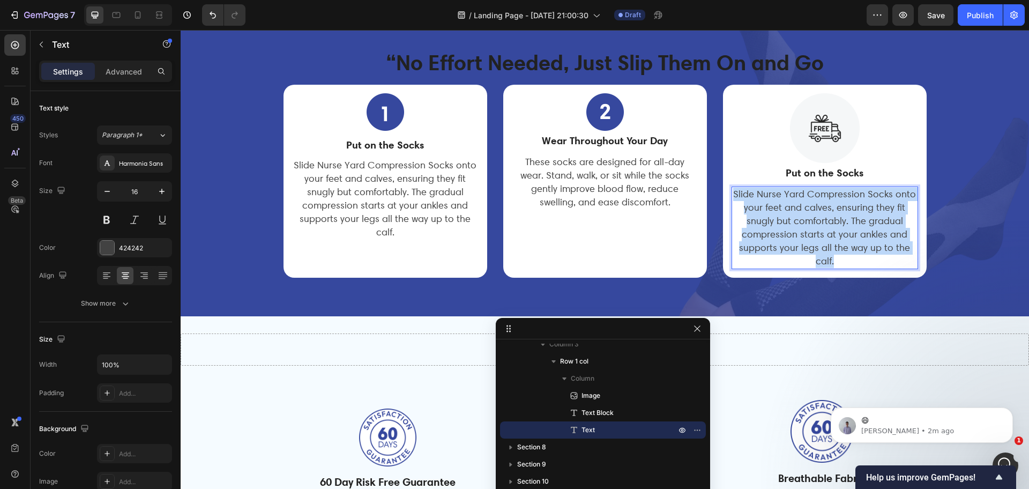
click at [805, 226] on span "Slide Nurse Yard Compression Socks onto your feet and calves, ensuring they fit…" at bounding box center [824, 227] width 183 height 78
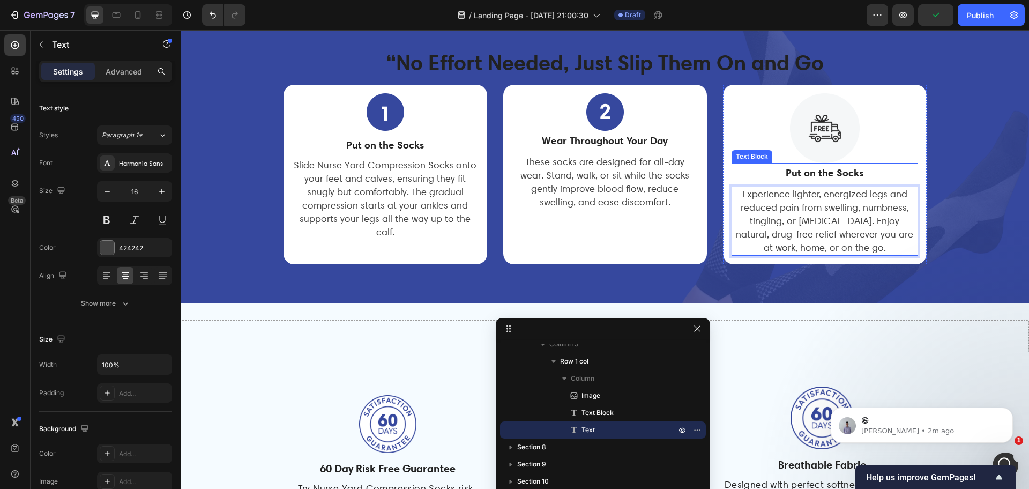
click at [829, 171] on strong "Put on the Socks" at bounding box center [824, 172] width 78 height 13
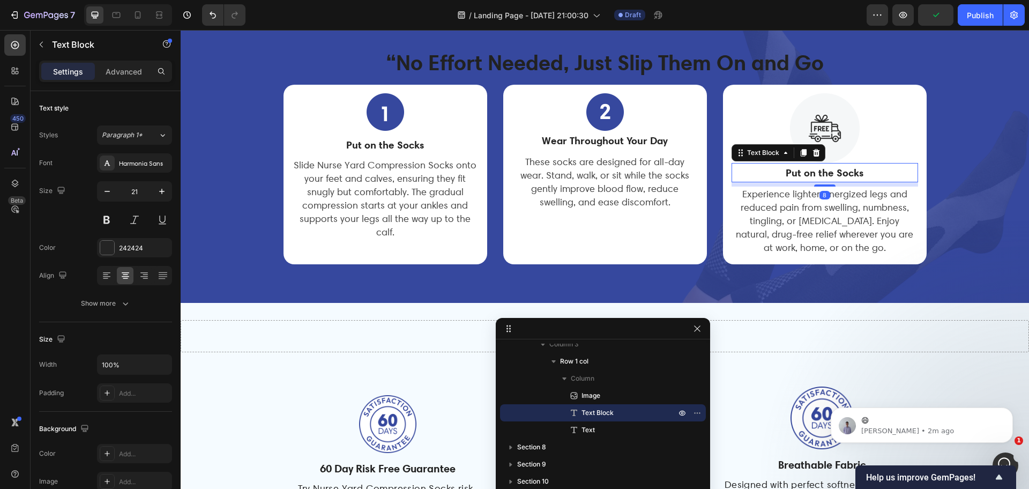
click at [811, 177] on strong "Put on the Socks" at bounding box center [824, 172] width 78 height 13
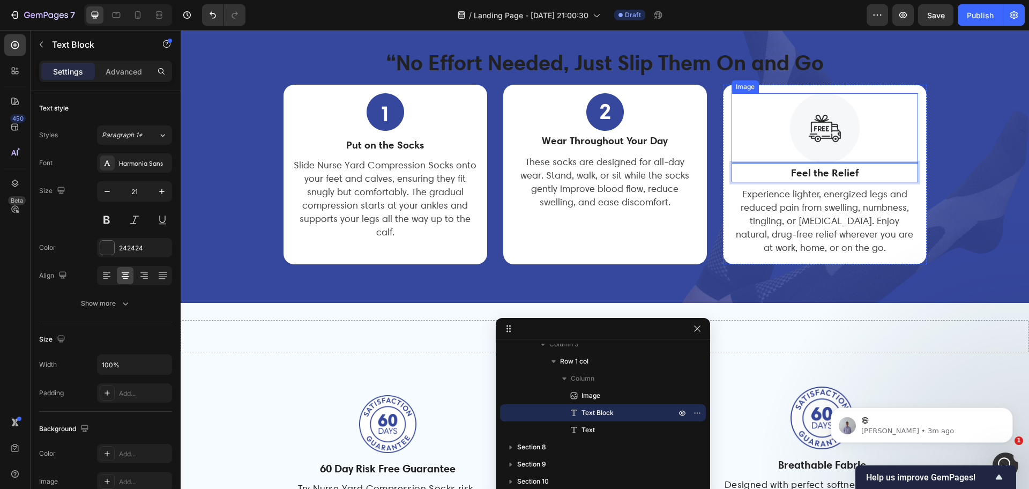
click at [809, 137] on img at bounding box center [825, 128] width 70 height 70
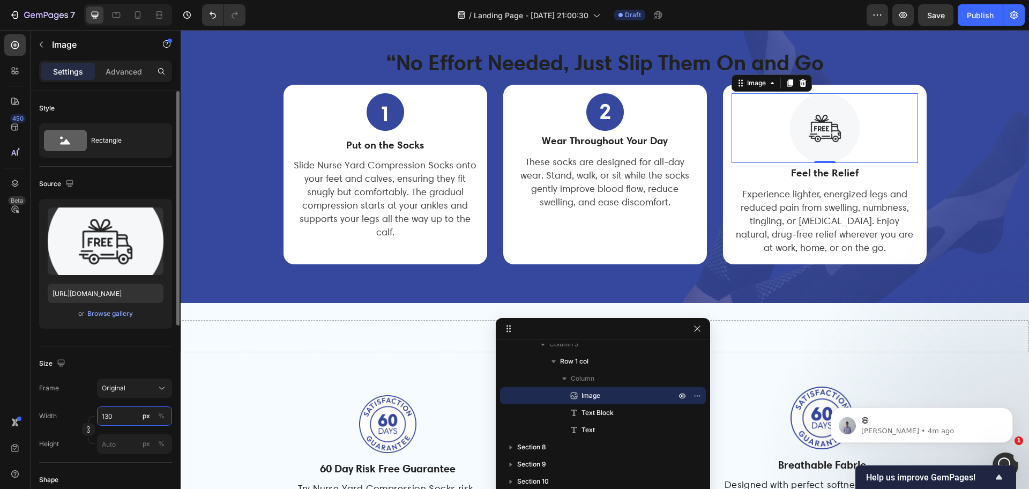
click at [106, 410] on input "130" at bounding box center [134, 415] width 75 height 19
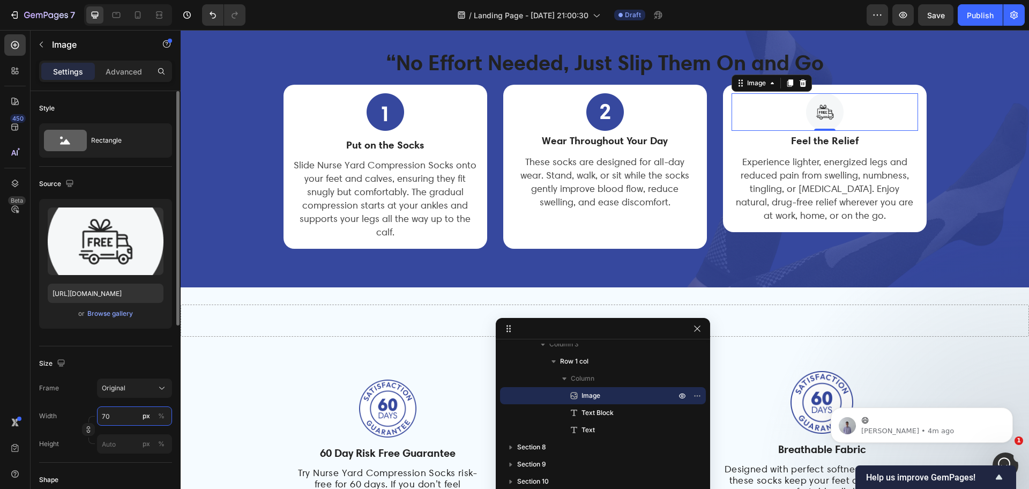
type input "70"
click at [822, 111] on img at bounding box center [825, 112] width 38 height 38
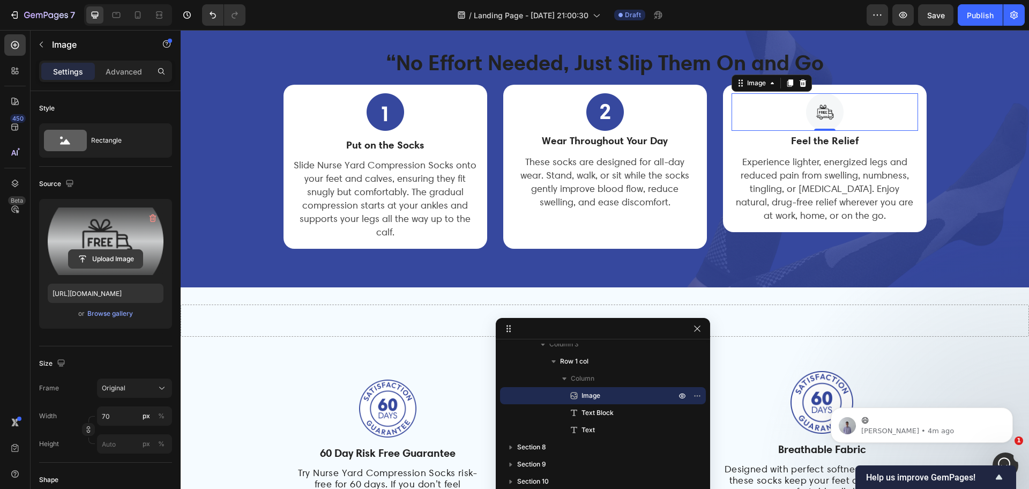
click at [114, 259] on input "file" at bounding box center [106, 259] width 74 height 18
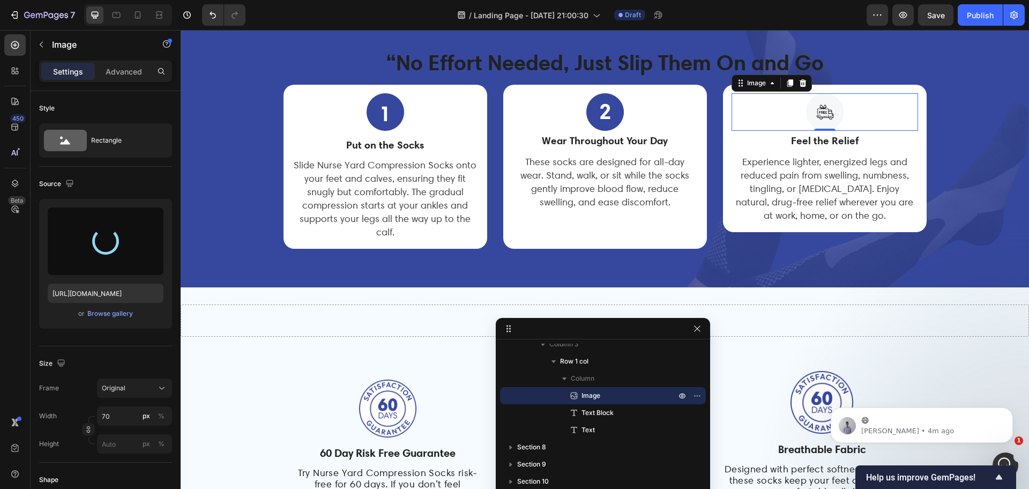
type input "https://cdn.shopify.com/s/files/1/0265/0865/6745/files/gempages_481053740762137…"
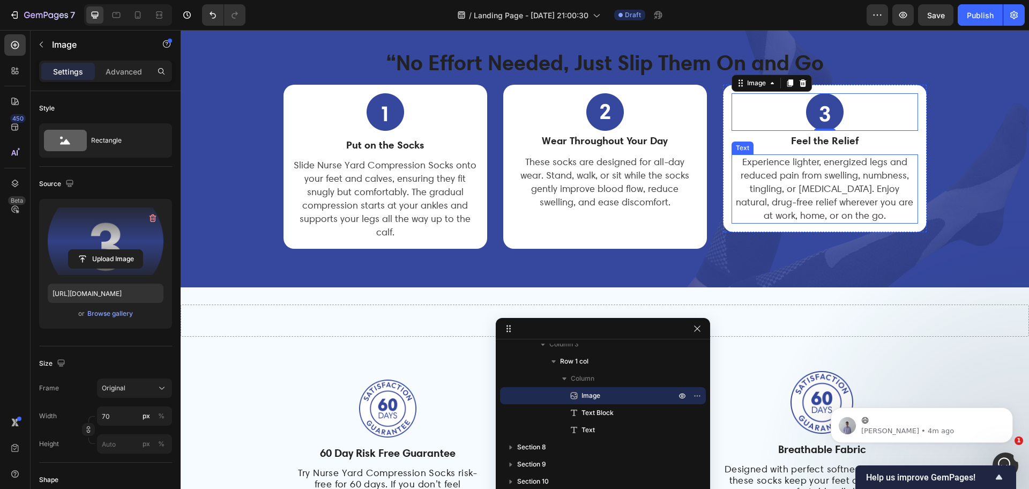
click at [801, 184] on span "Experience lighter, energized legs and reduced pain from swelling, numbness, ti…" at bounding box center [824, 188] width 177 height 65
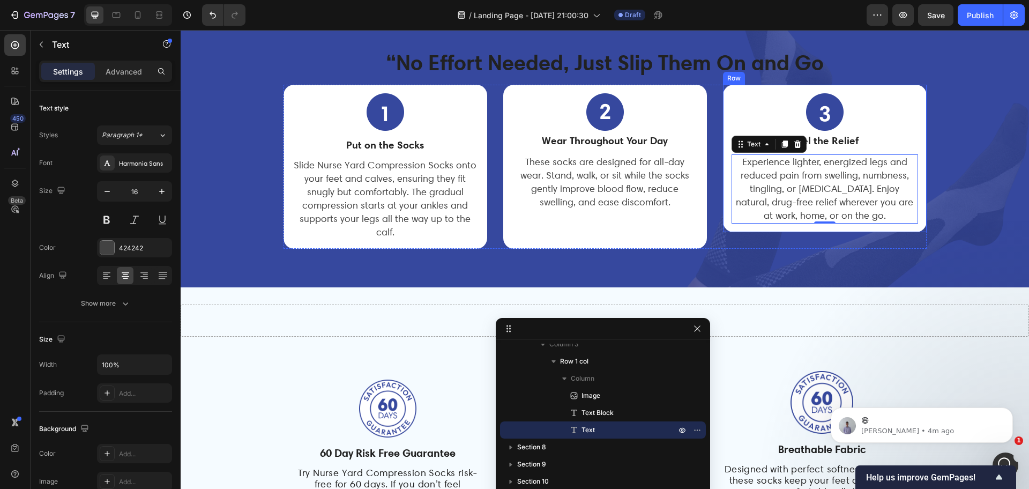
click at [730, 74] on div "Row" at bounding box center [734, 78] width 18 height 10
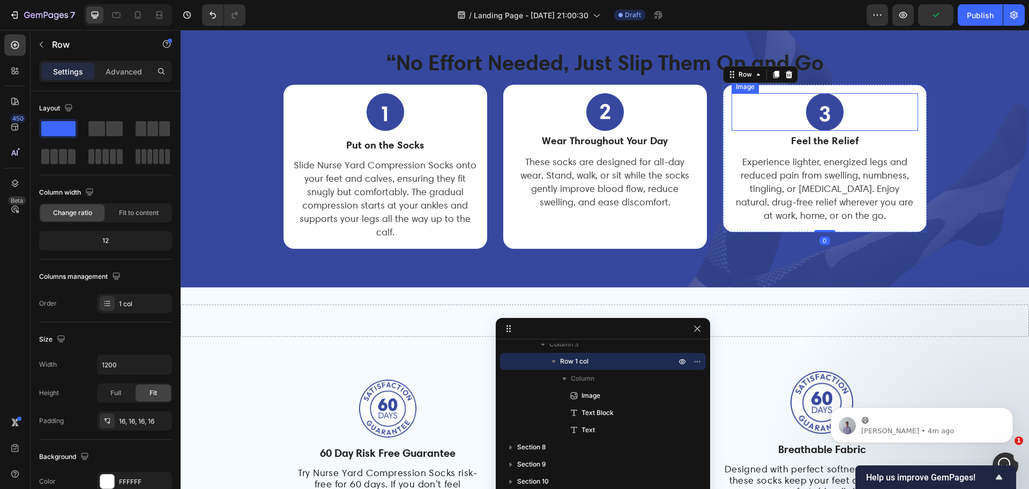
click at [731, 106] on div at bounding box center [824, 112] width 186 height 38
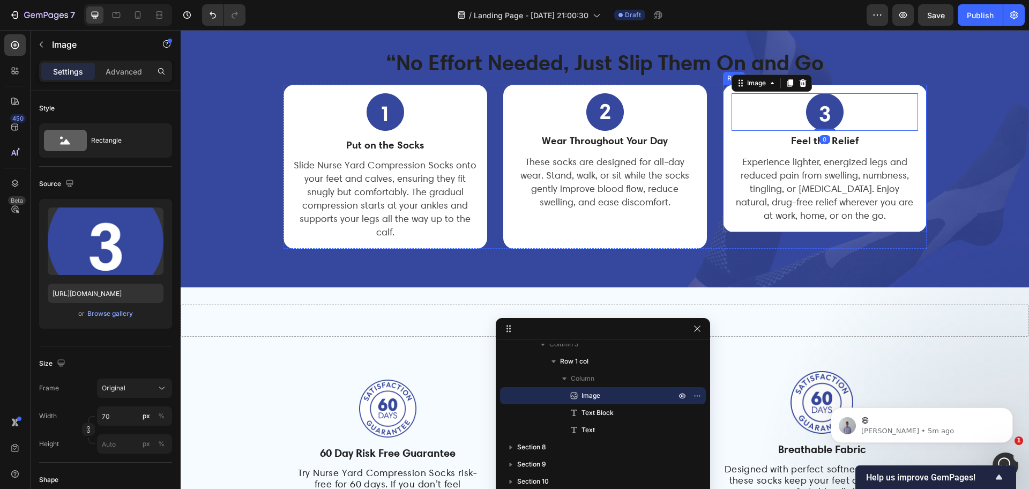
click at [724, 154] on div "Image 0 Feel the Relief Text Block Experience lighter, energized legs and reduc…" at bounding box center [825, 159] width 204 height 148
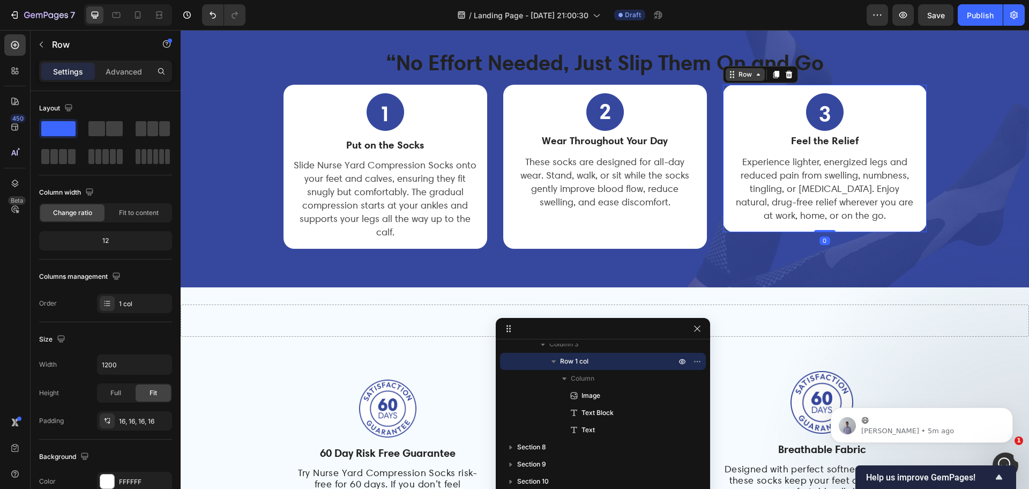
click at [730, 74] on icon at bounding box center [731, 74] width 2 height 2
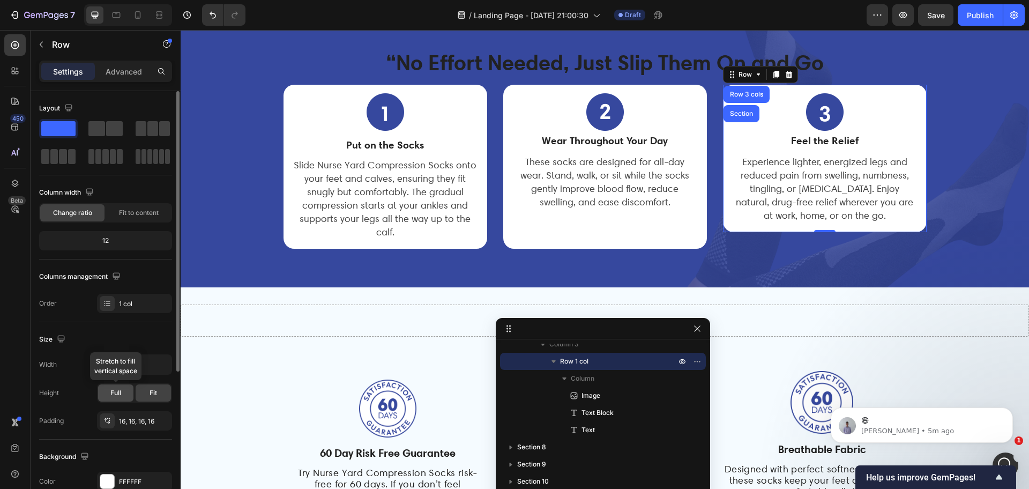
click at [116, 395] on span "Full" at bounding box center [115, 393] width 11 height 10
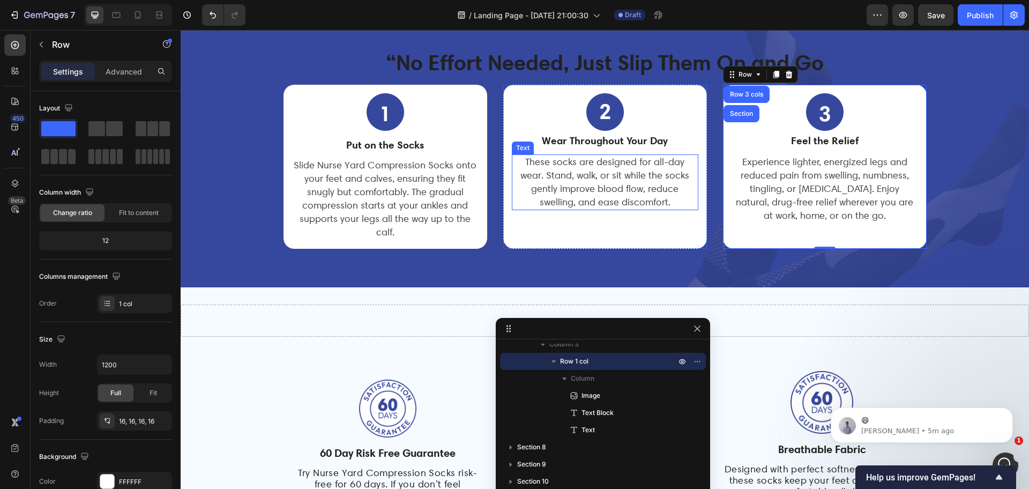
click at [606, 177] on span "These socks are designed for all-day wear. Stand, walk, or sit while the socks …" at bounding box center [604, 181] width 169 height 51
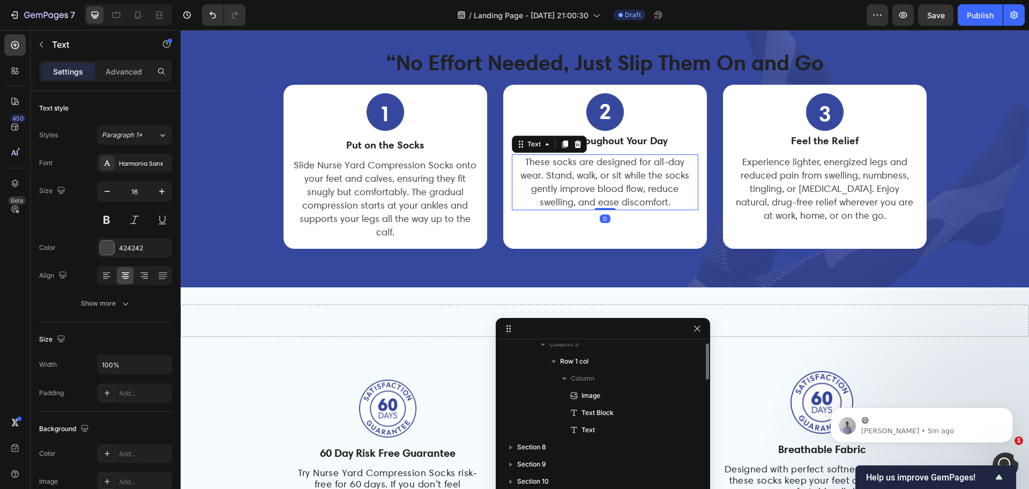
scroll to position [299, 0]
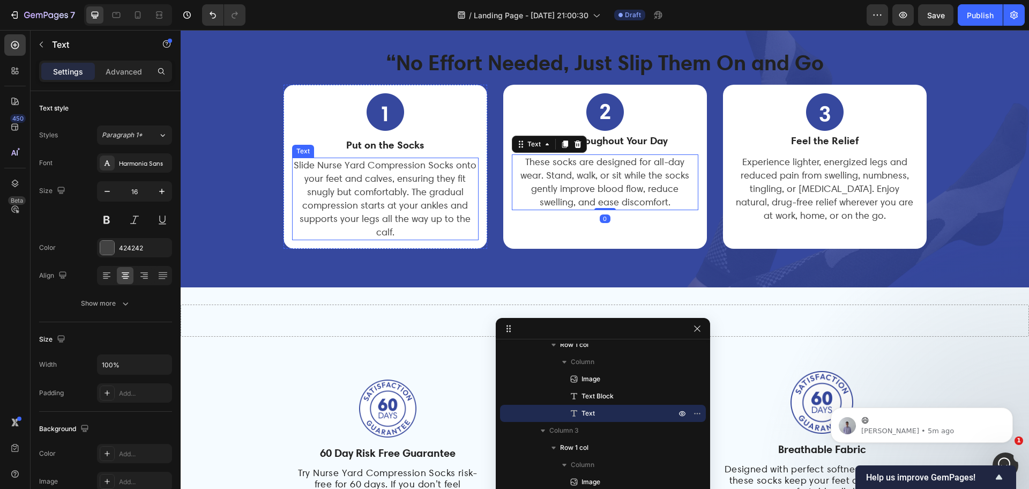
click at [395, 186] on span "Slide Nurse Yard Compression Socks onto your feet and calves, ensuring they fit…" at bounding box center [385, 198] width 183 height 78
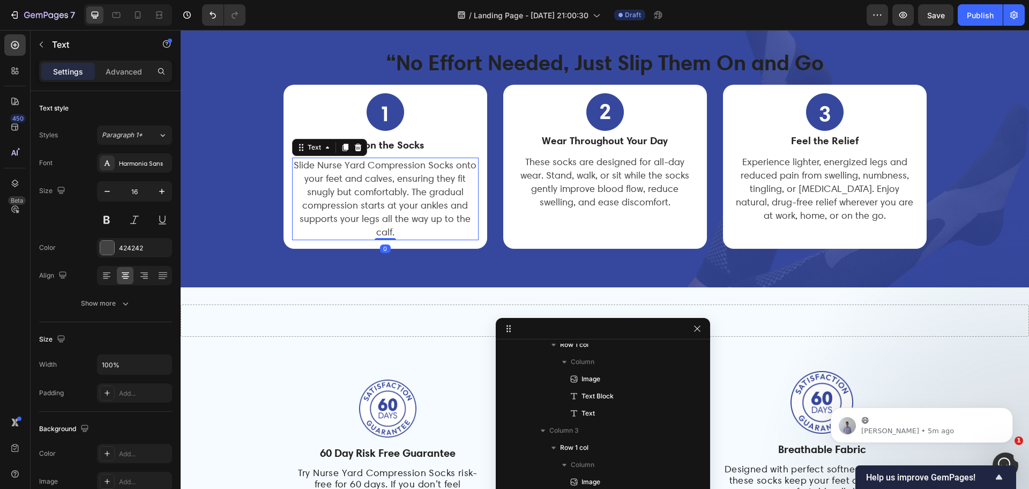
scroll to position [196, 0]
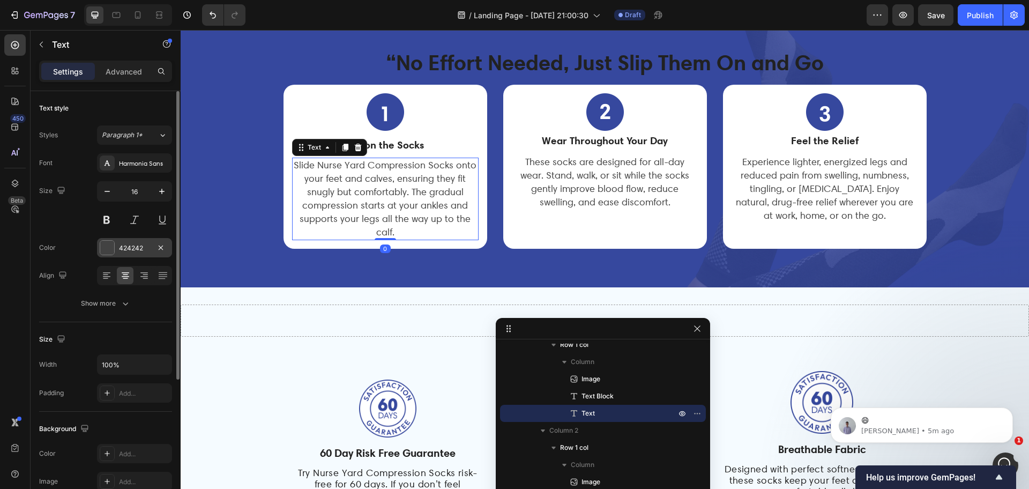
click at [102, 251] on div at bounding box center [107, 248] width 14 height 14
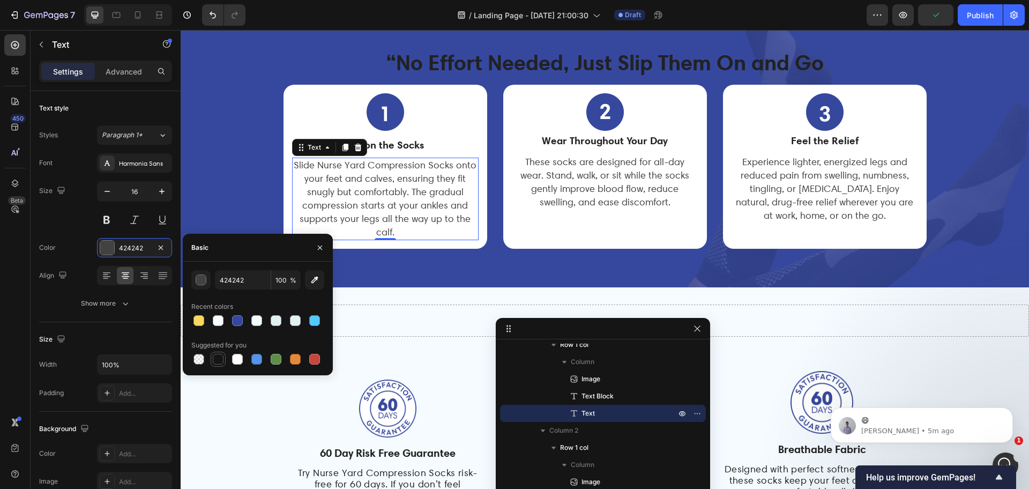
click at [216, 356] on div at bounding box center [218, 359] width 11 height 11
type input "151515"
click at [618, 168] on p "These socks are designed for all-day wear. Stand, walk, or sit while the socks …" at bounding box center [605, 182] width 184 height 54
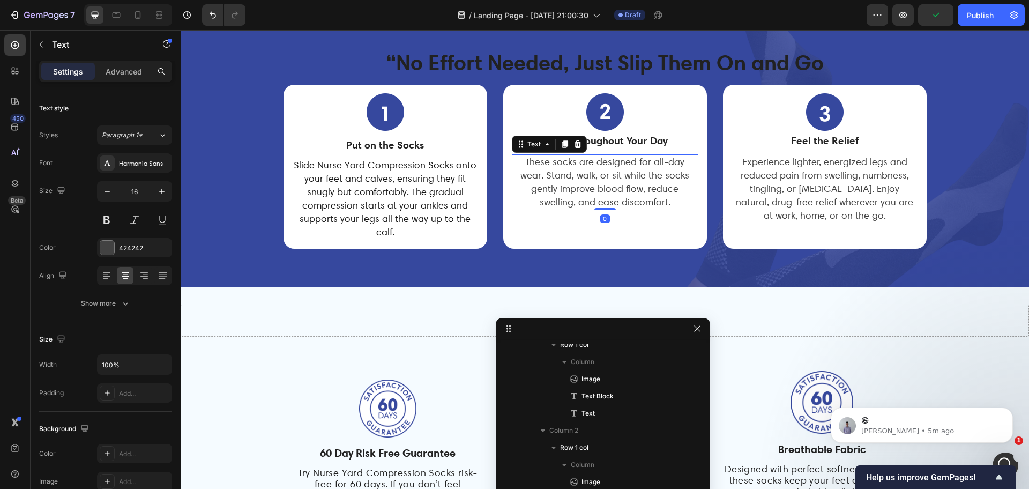
scroll to position [299, 0]
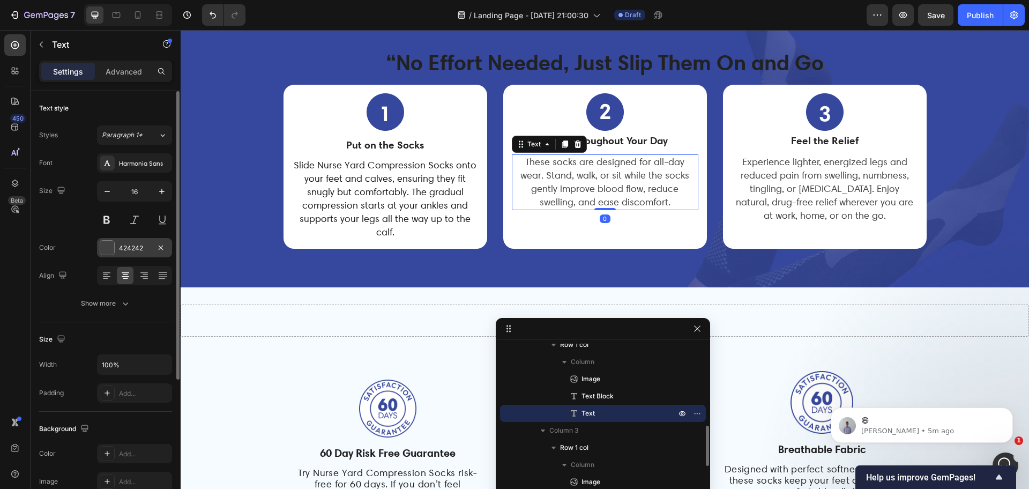
click at [108, 250] on div at bounding box center [107, 248] width 14 height 14
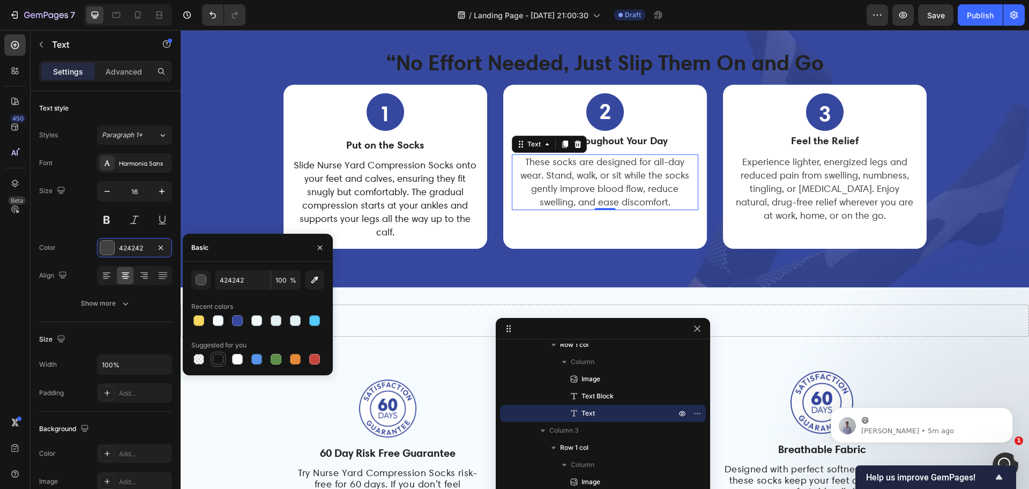
click at [216, 361] on div at bounding box center [218, 359] width 11 height 11
type input "151515"
click at [815, 197] on span "Experience lighter, energized legs and reduced pain from swelling, numbness, ti…" at bounding box center [824, 188] width 177 height 65
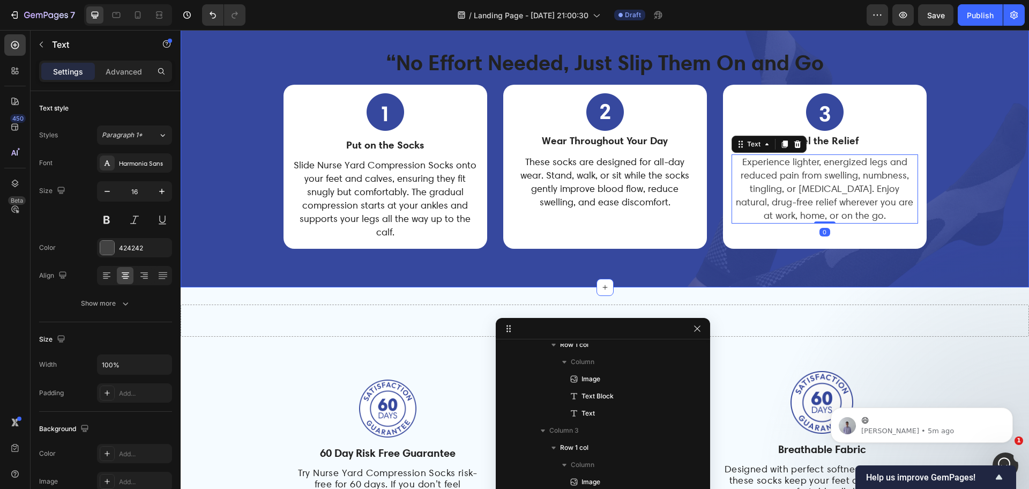
scroll to position [385, 0]
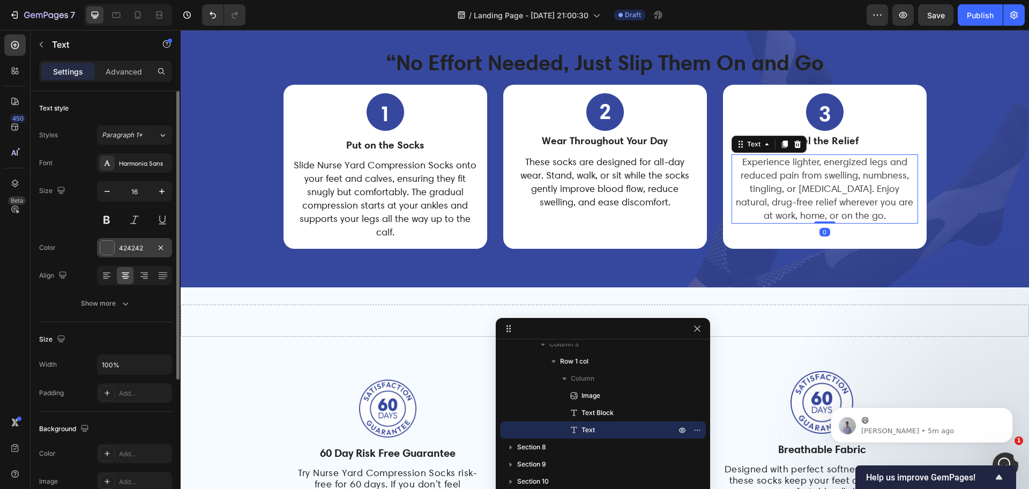
click at [114, 247] on div at bounding box center [107, 247] width 15 height 15
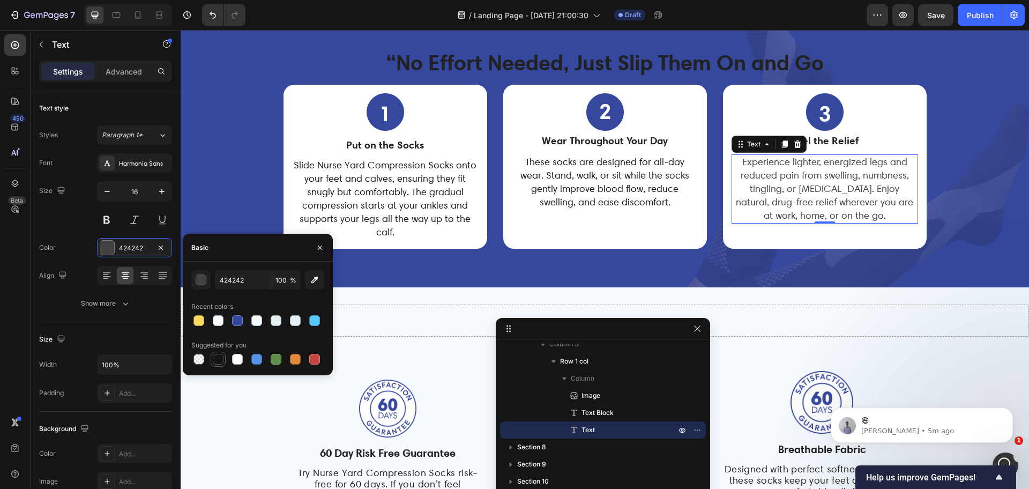
drag, startPoint x: 220, startPoint y: 361, endPoint x: 225, endPoint y: 355, distance: 7.6
click at [221, 361] on div at bounding box center [218, 359] width 11 height 11
click at [345, 19] on div "/ Landing Page - [DATE] 21:00:30 Draft" at bounding box center [560, 14] width 612 height 21
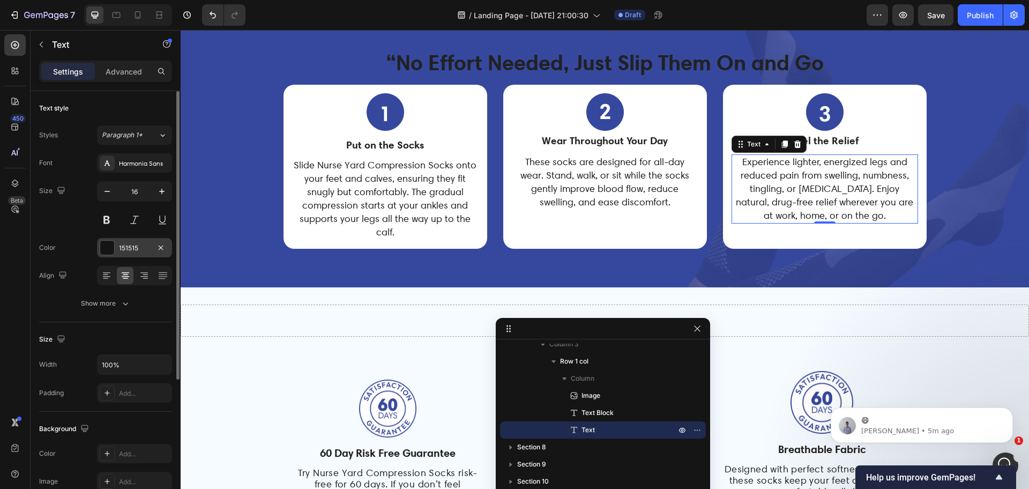
click at [107, 243] on div at bounding box center [107, 248] width 14 height 14
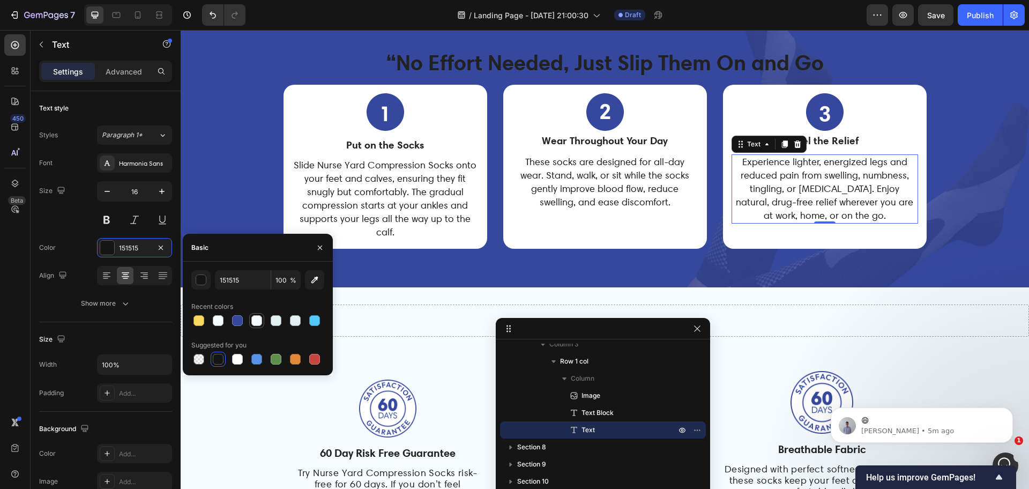
click at [257, 317] on div at bounding box center [256, 320] width 11 height 11
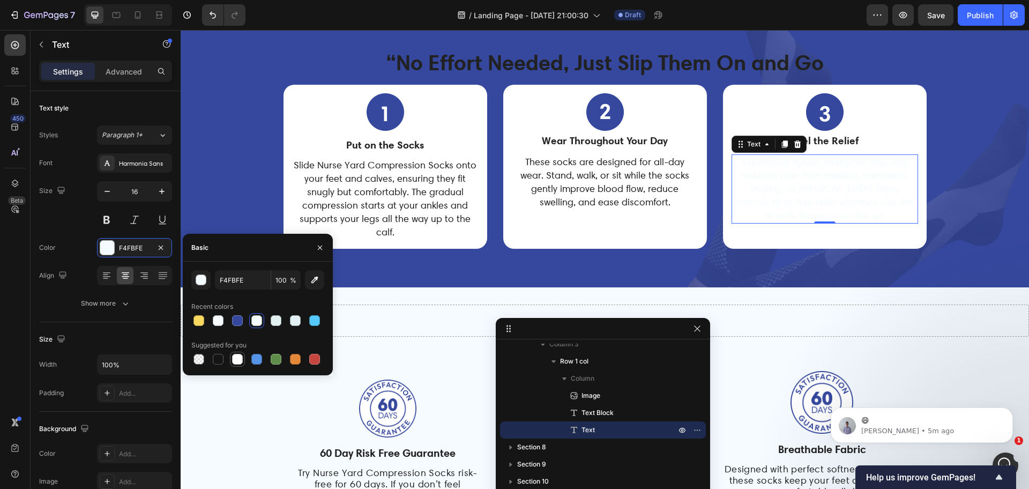
click at [238, 356] on div at bounding box center [237, 359] width 11 height 11
type input "FFFFFF"
click at [456, 65] on strong "“No Effort Needed, Just Slip Them On and Go" at bounding box center [605, 62] width 438 height 26
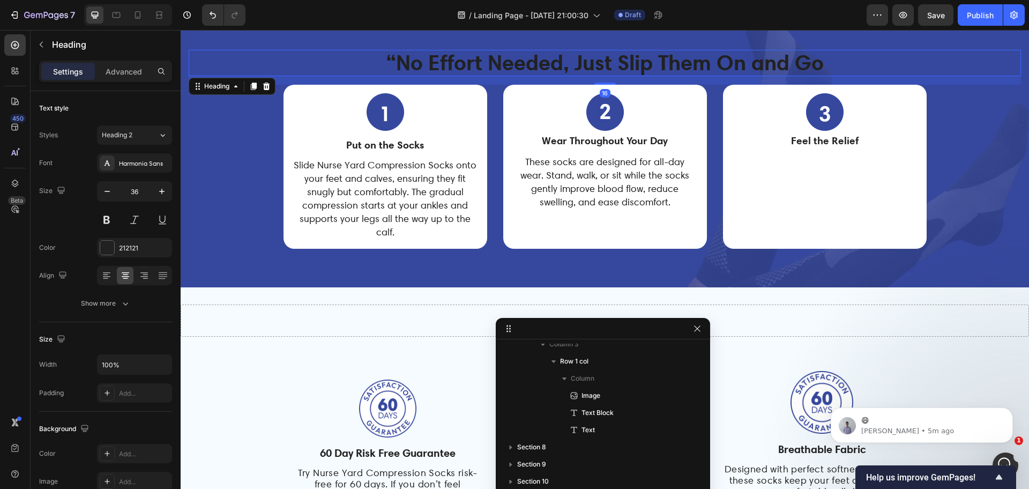
scroll to position [76, 0]
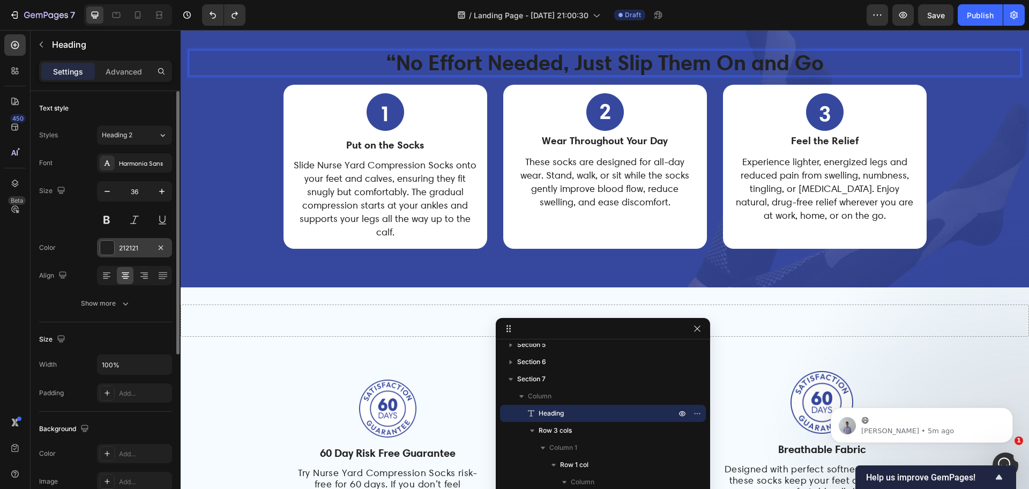
click at [96, 247] on div "Color 212121" at bounding box center [105, 247] width 133 height 19
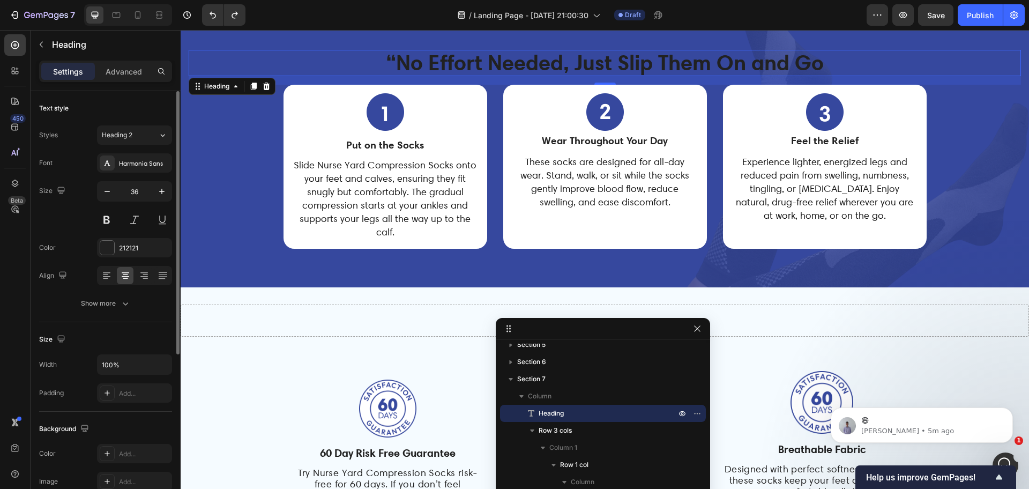
drag, startPoint x: 109, startPoint y: 249, endPoint x: 137, endPoint y: 288, distance: 48.1
click at [109, 250] on div at bounding box center [107, 248] width 14 height 14
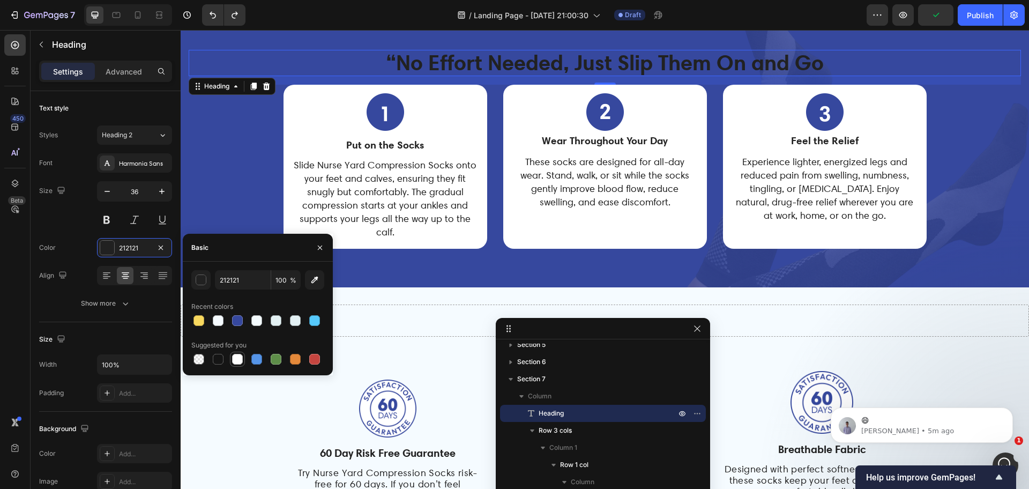
click at [235, 359] on div at bounding box center [237, 359] width 11 height 11
type input "FFFFFF"
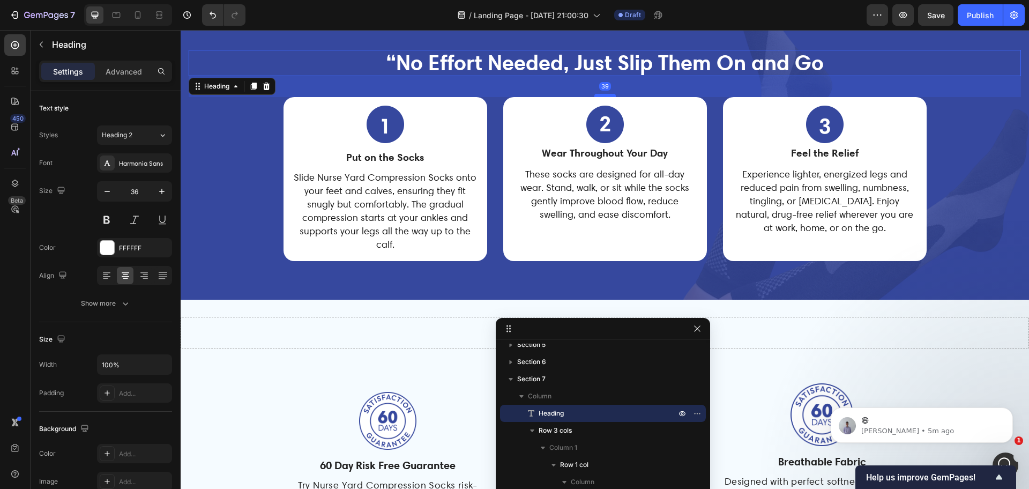
drag, startPoint x: 601, startPoint y: 83, endPoint x: 601, endPoint y: 95, distance: 12.3
click at [601, 95] on div at bounding box center [604, 95] width 21 height 3
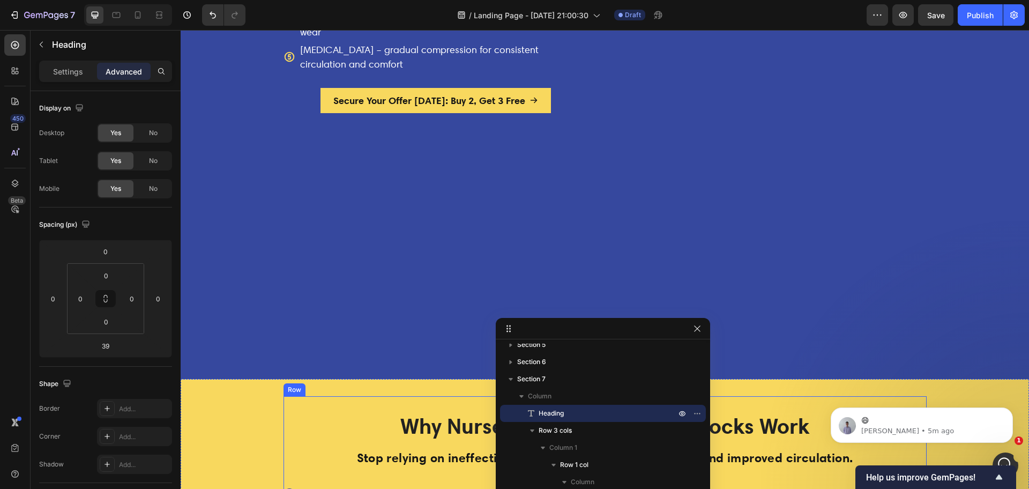
scroll to position [2393, 0]
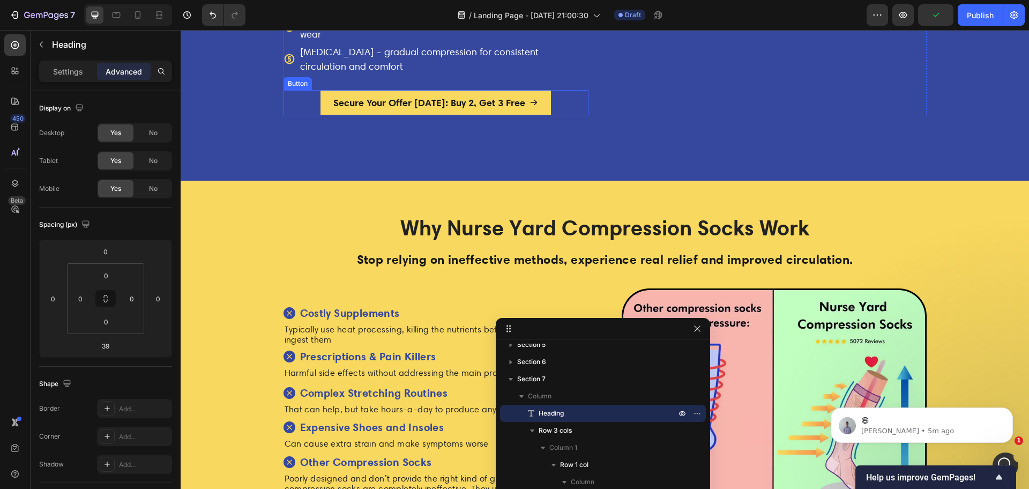
click at [538, 115] on button "Secure Your Offer [DATE]: Buy 2, Get 3 Free" at bounding box center [435, 102] width 230 height 25
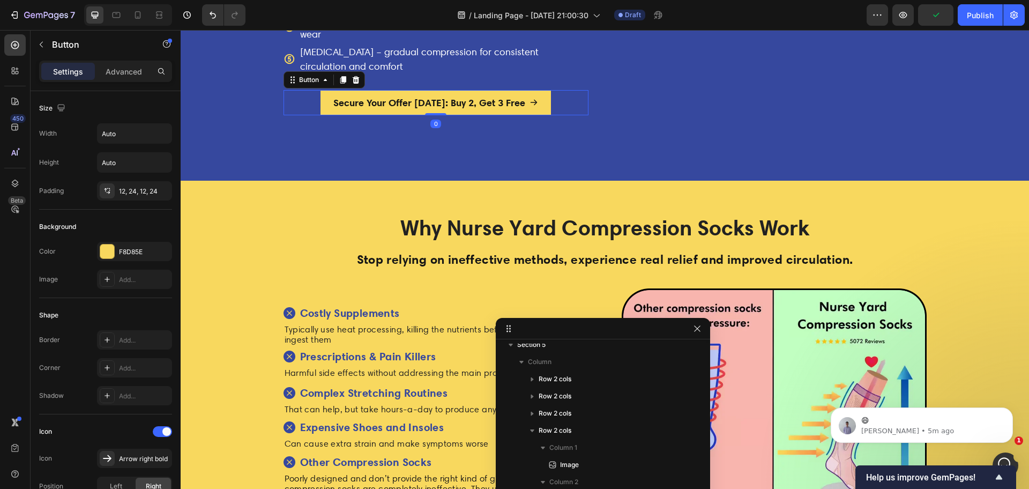
scroll to position [213, 0]
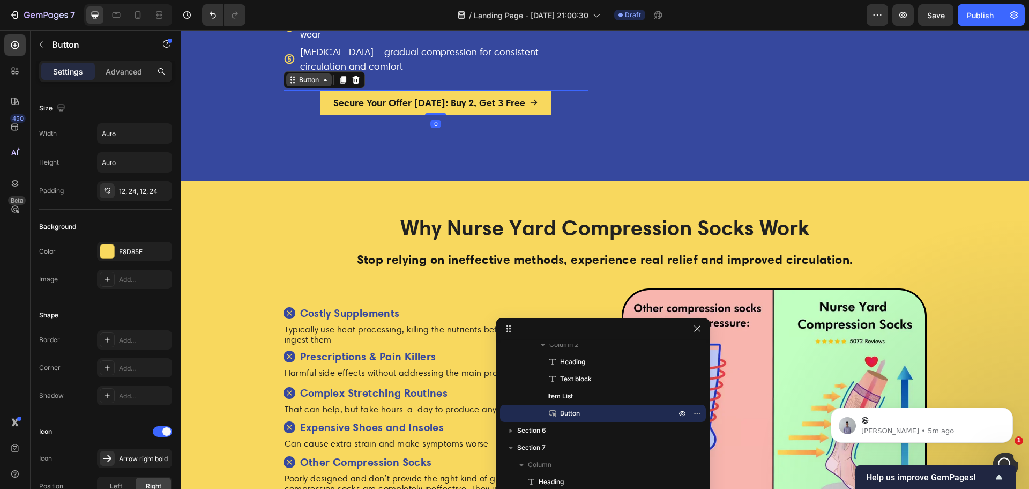
click at [299, 85] on div "Button" at bounding box center [309, 80] width 24 height 10
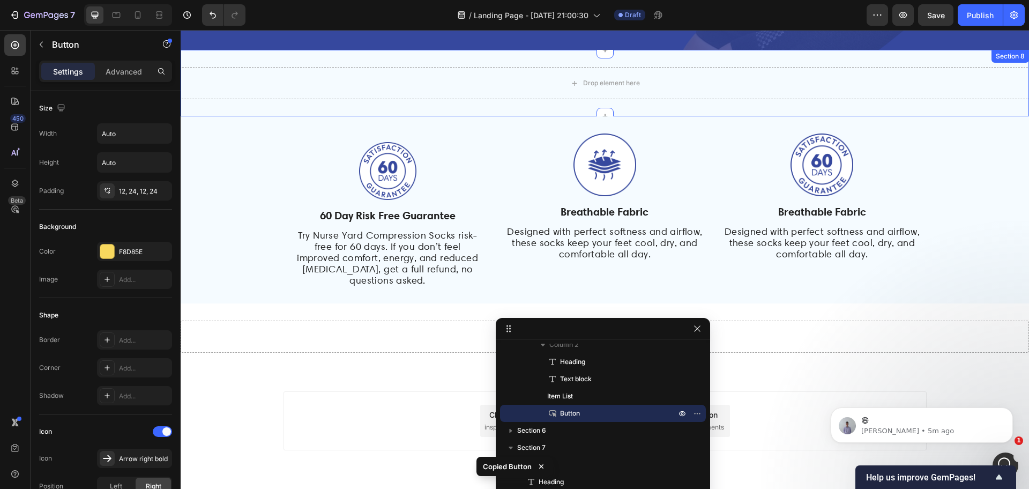
scroll to position [3263, 0]
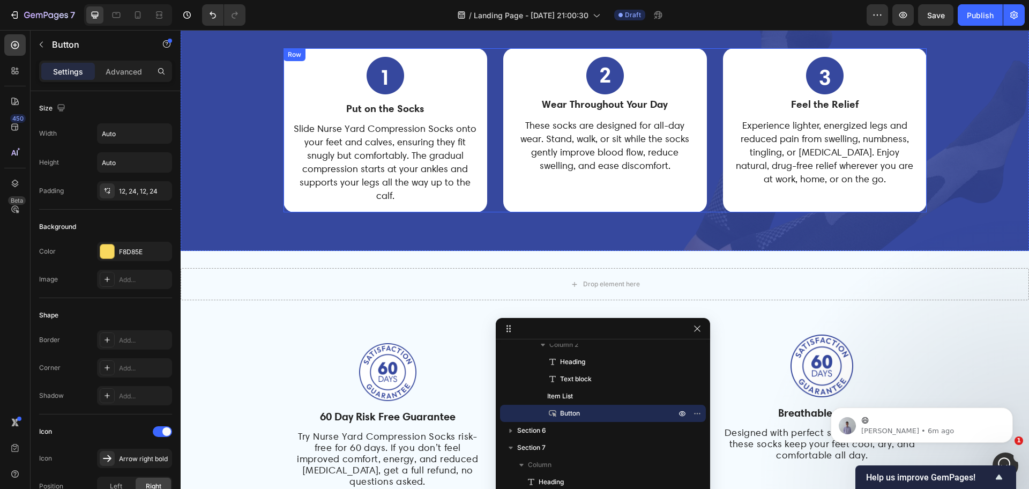
click at [712, 204] on div "Image Put on the Socks Text Block Slide Nurse Yard Compression Socks onto your …" at bounding box center [604, 130] width 643 height 164
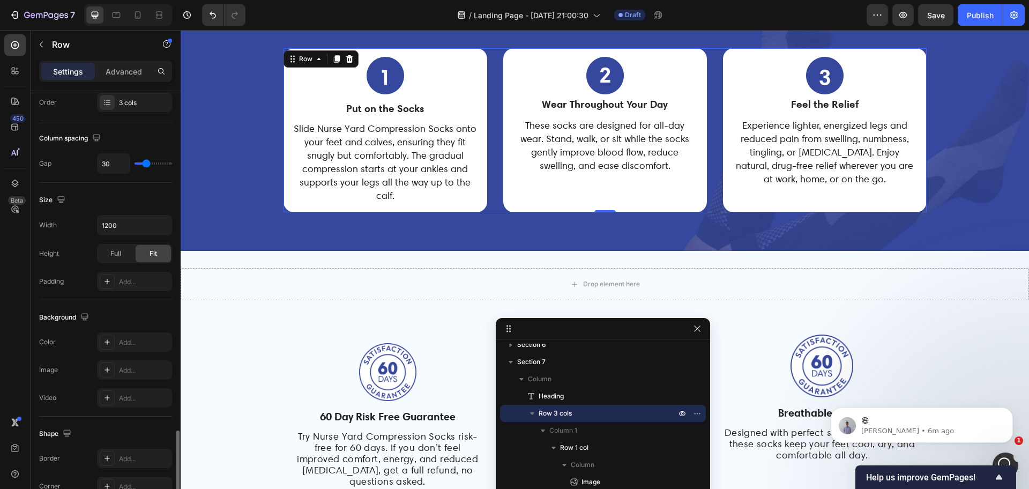
scroll to position [348, 0]
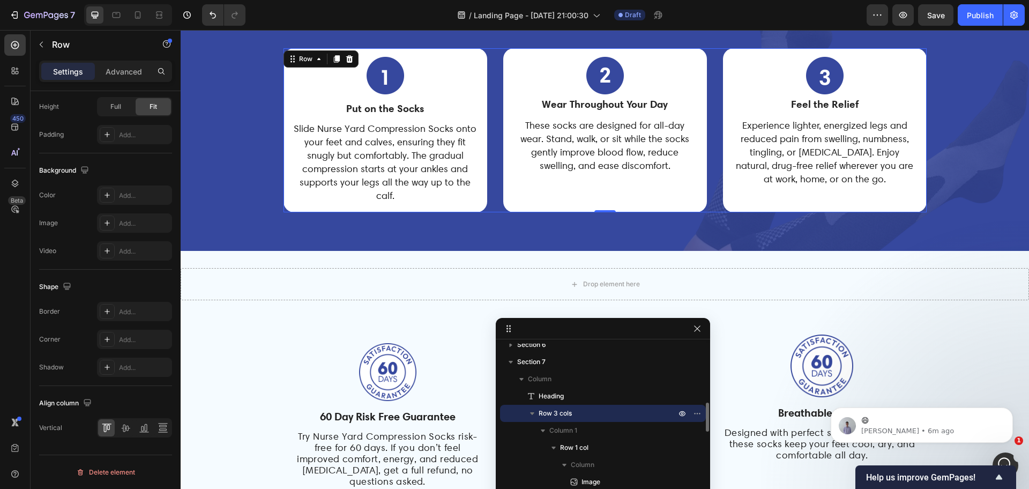
click at [534, 413] on icon "button" at bounding box center [532, 413] width 11 height 11
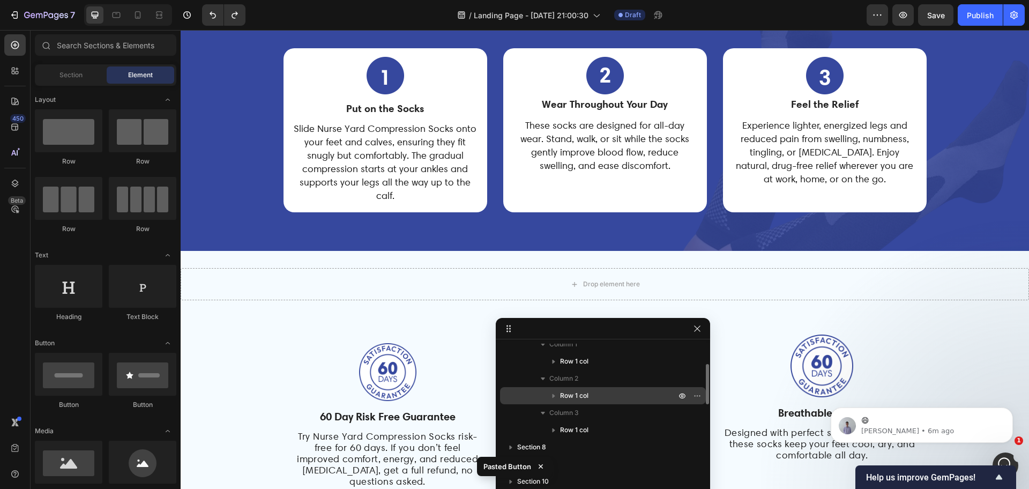
scroll to position [318, 0]
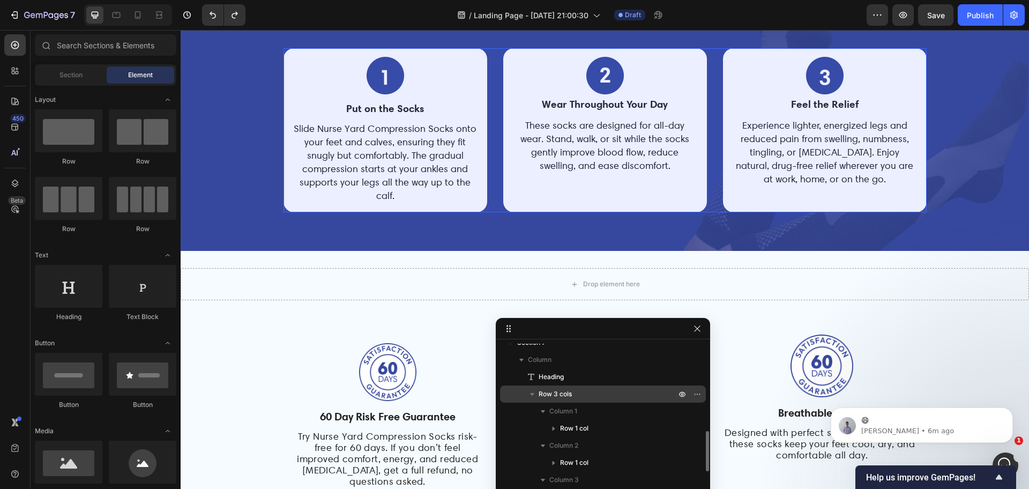
click at [532, 393] on icon "button" at bounding box center [532, 394] width 4 height 3
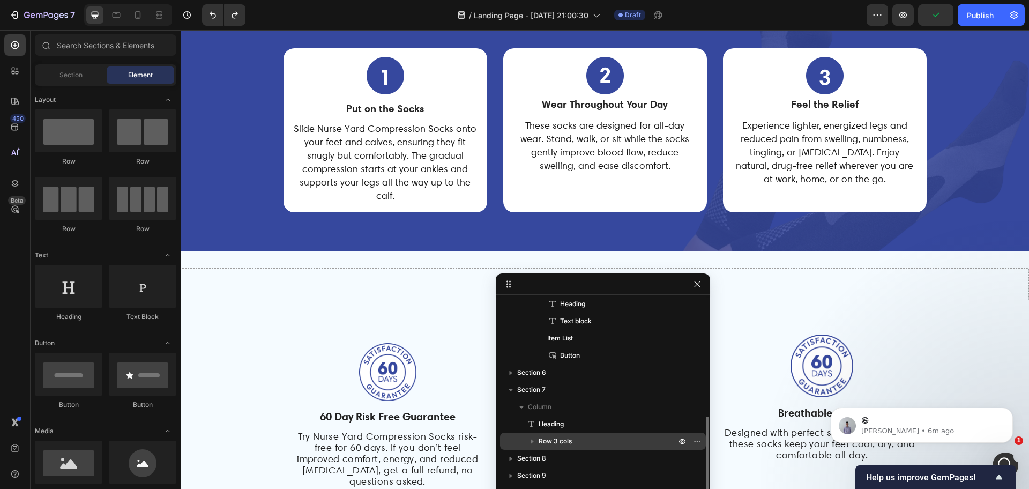
scroll to position [224, 0]
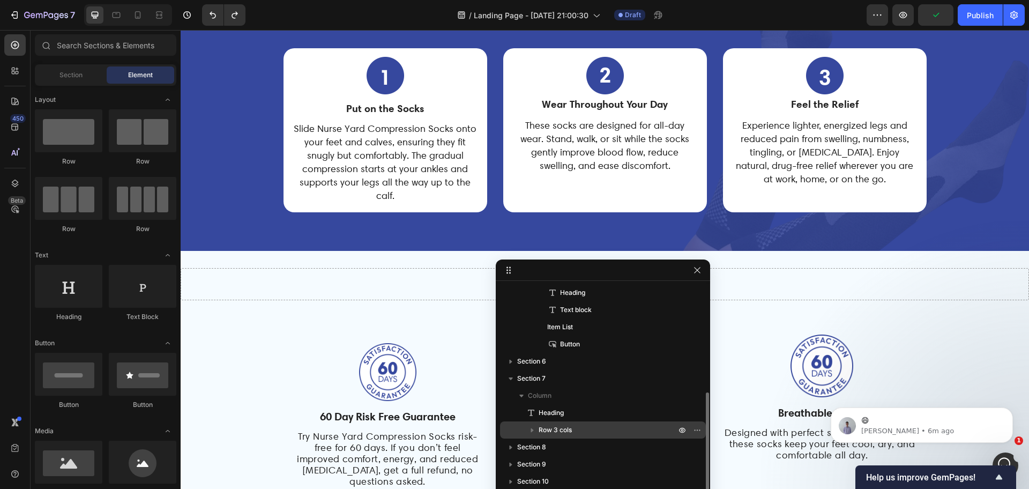
drag, startPoint x: 591, startPoint y: 319, endPoint x: 605, endPoint y: 261, distance: 59.4
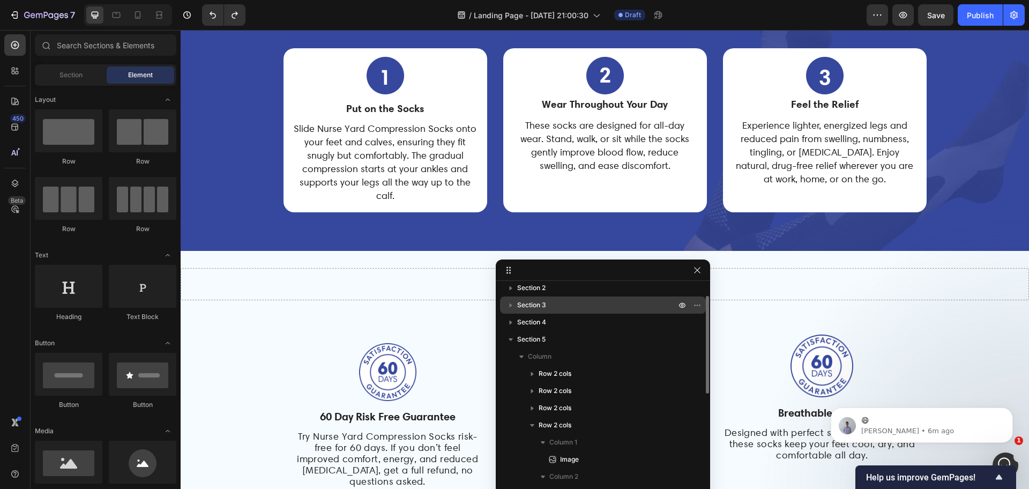
scroll to position [0, 0]
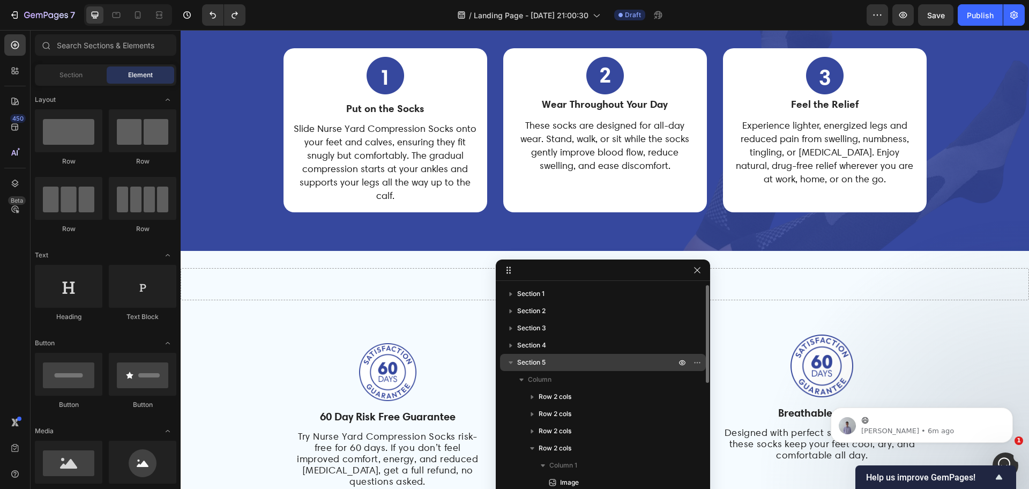
click at [561, 362] on p "Section 5" at bounding box center [597, 362] width 161 height 11
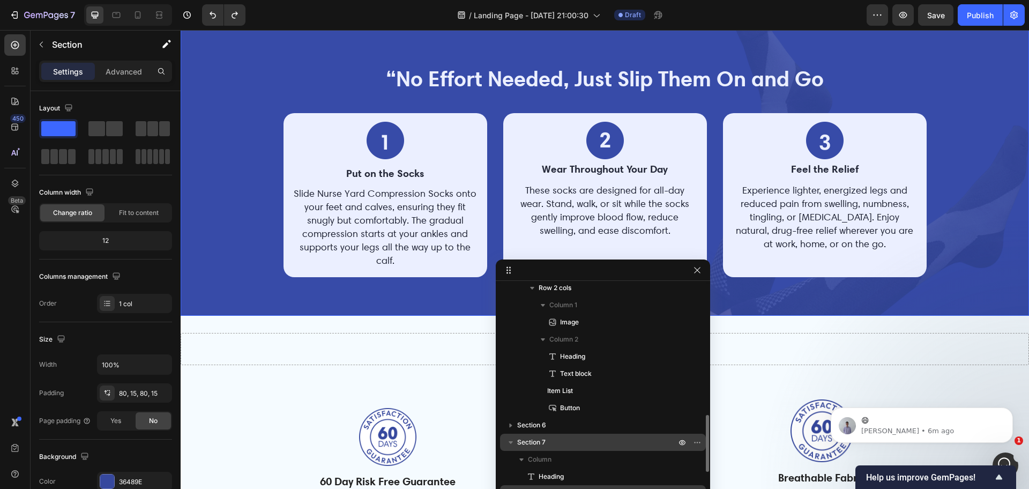
scroll to position [533, 0]
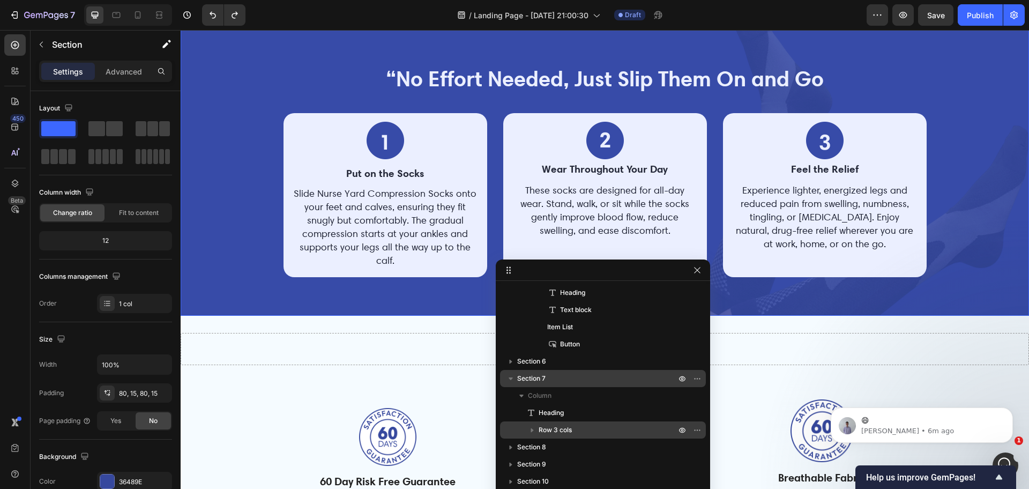
click at [552, 378] on p "Section 7" at bounding box center [597, 378] width 161 height 11
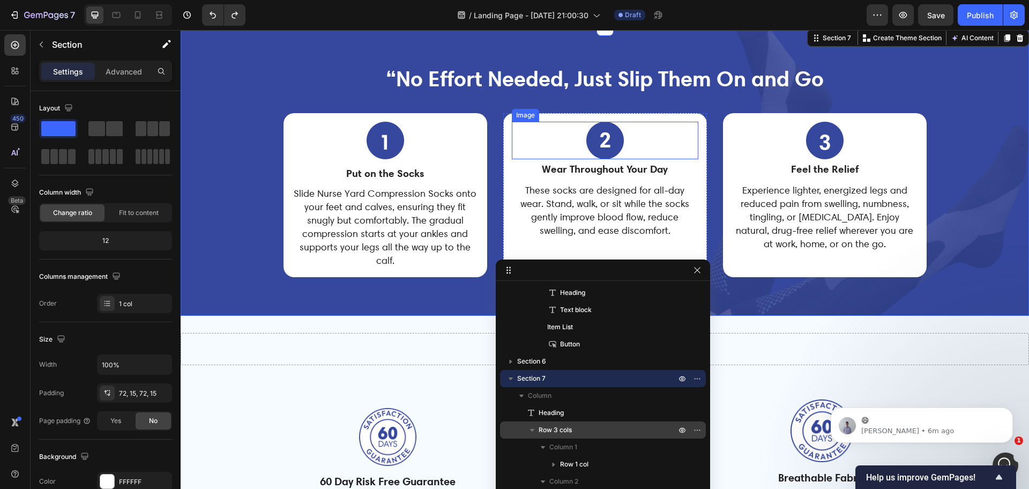
scroll to position [3131, 0]
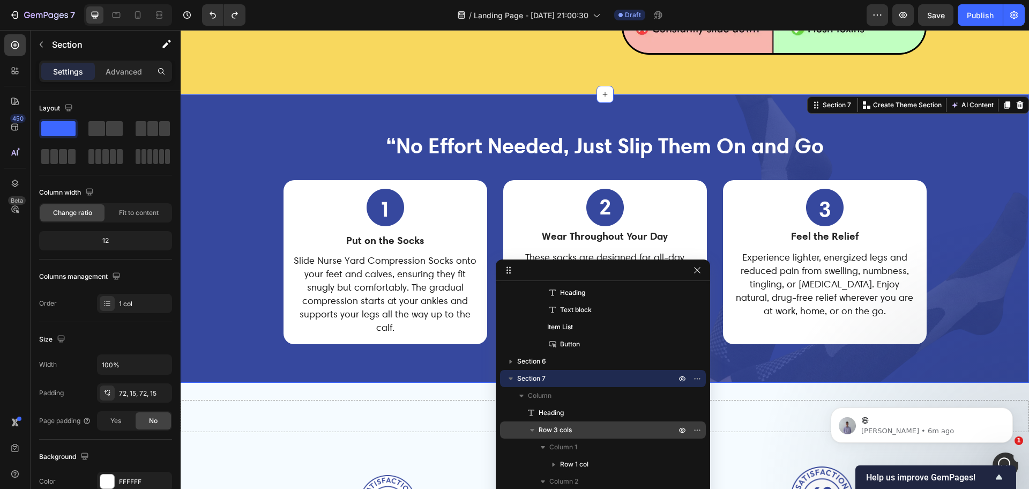
click at [315, 116] on div "“No Effort Needed, Just Slip Them On and Go Heading Image Put on the Socks Text…" at bounding box center [605, 238] width 848 height 289
click at [524, 395] on icon "button" at bounding box center [521, 395] width 11 height 11
click at [540, 373] on span "Section 7" at bounding box center [531, 378] width 28 height 11
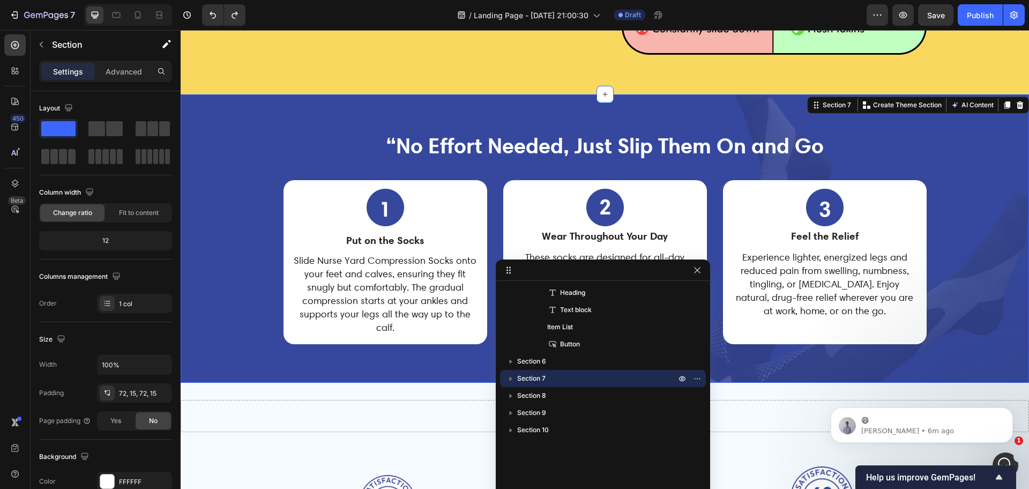
click at [535, 381] on span "Section 7" at bounding box center [531, 378] width 28 height 11
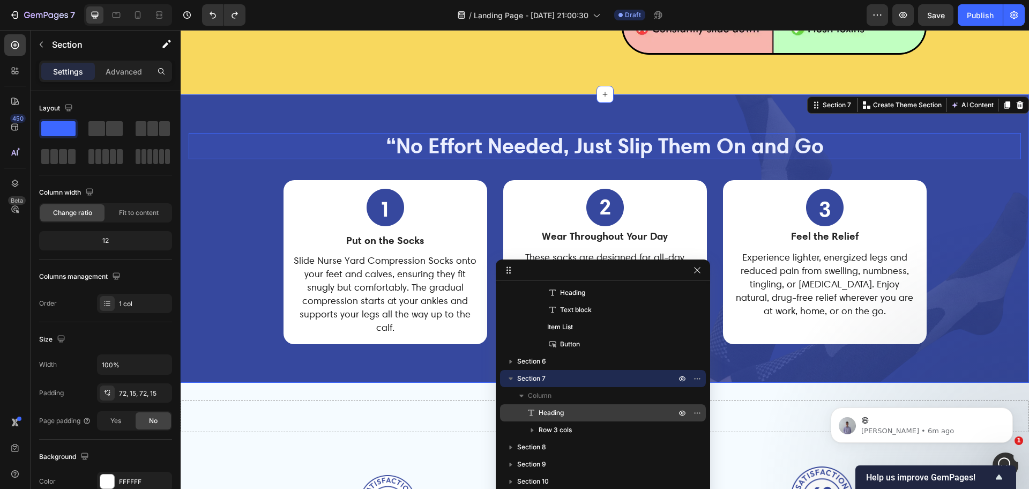
click at [553, 418] on div "Heading" at bounding box center [602, 412] width 197 height 17
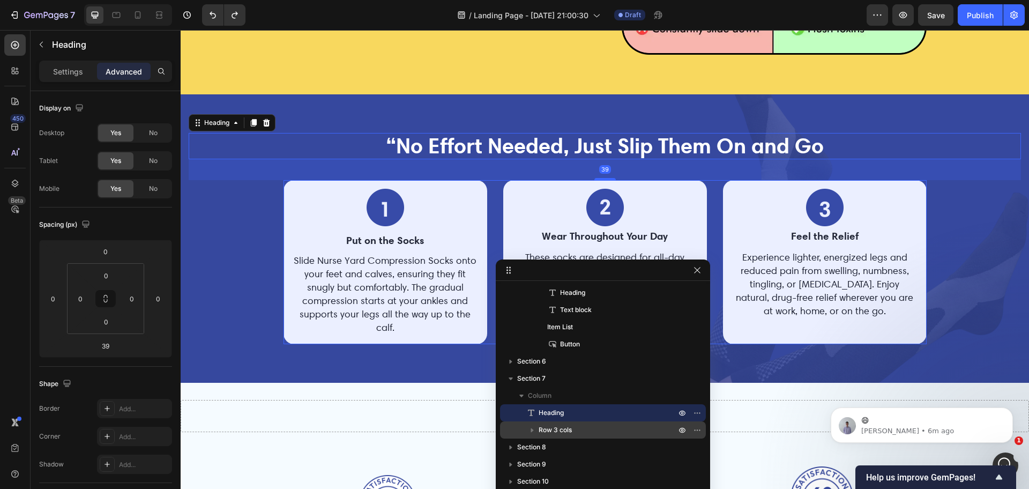
click at [554, 429] on span "Row 3 cols" at bounding box center [554, 429] width 33 height 11
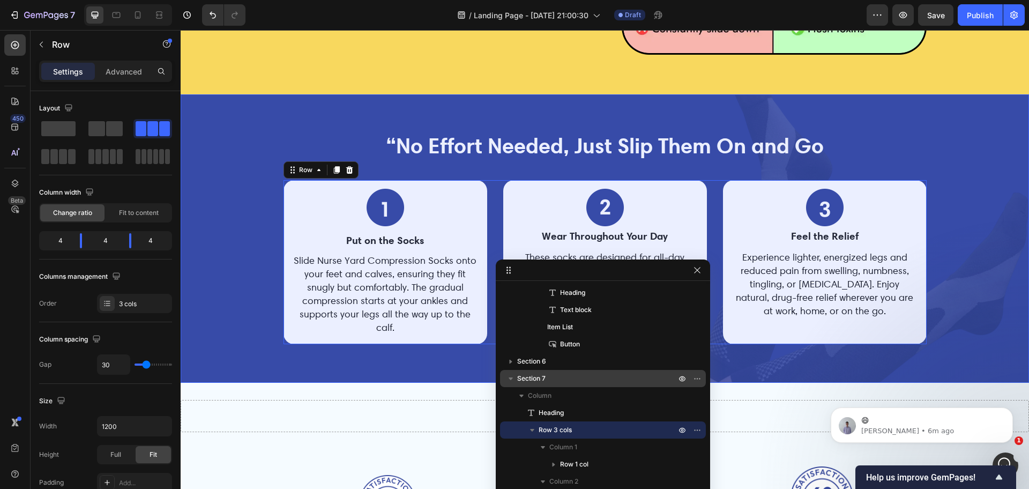
click at [545, 379] on span "Section 7" at bounding box center [531, 378] width 28 height 11
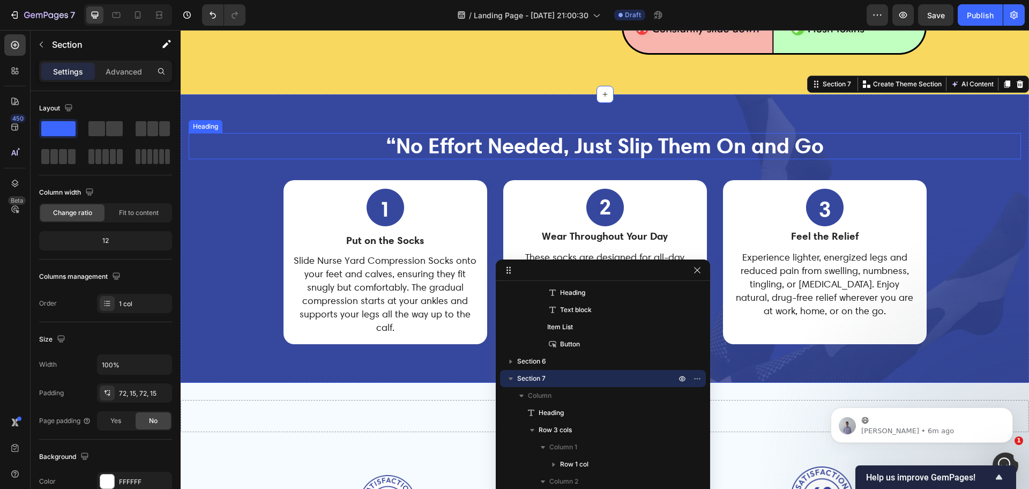
click at [991, 136] on h2 "“No Effort Needed, Just Slip Them On and Go" at bounding box center [605, 146] width 832 height 26
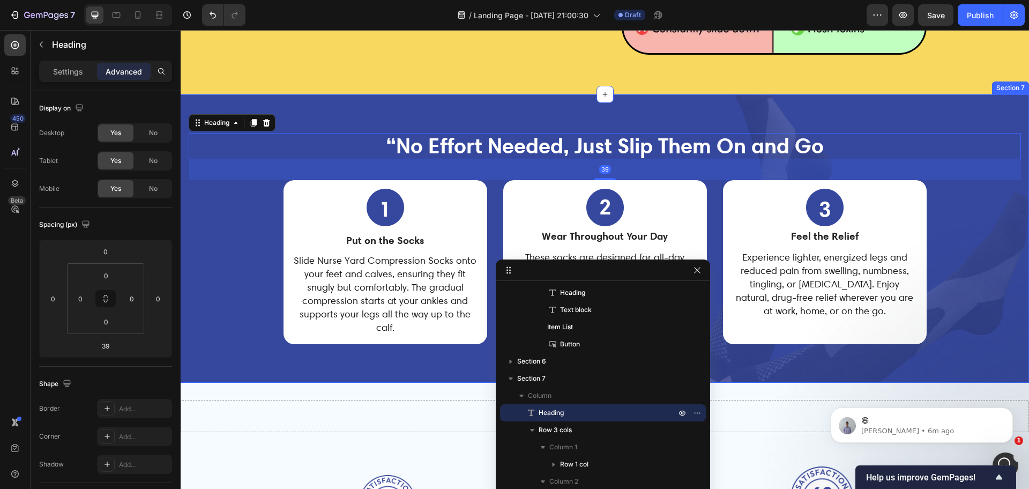
click at [1000, 112] on div "“No Effort Needed, Just Slip Them On and Go Heading 39 Image Put on the Socks T…" at bounding box center [605, 238] width 848 height 289
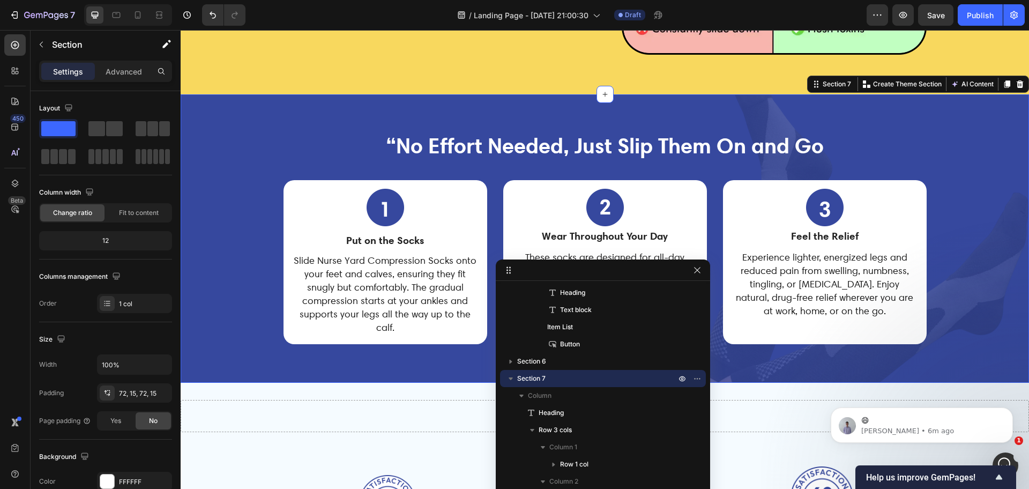
click at [710, 178] on div "“No Effort Needed, Just Slip Them On and Go Heading Image Put on the Socks Text…" at bounding box center [605, 239] width 832 height 212
click at [710, 181] on div "Image Put on the Socks Text Block Slide Nurse Yard Compression Socks onto your …" at bounding box center [604, 262] width 643 height 164
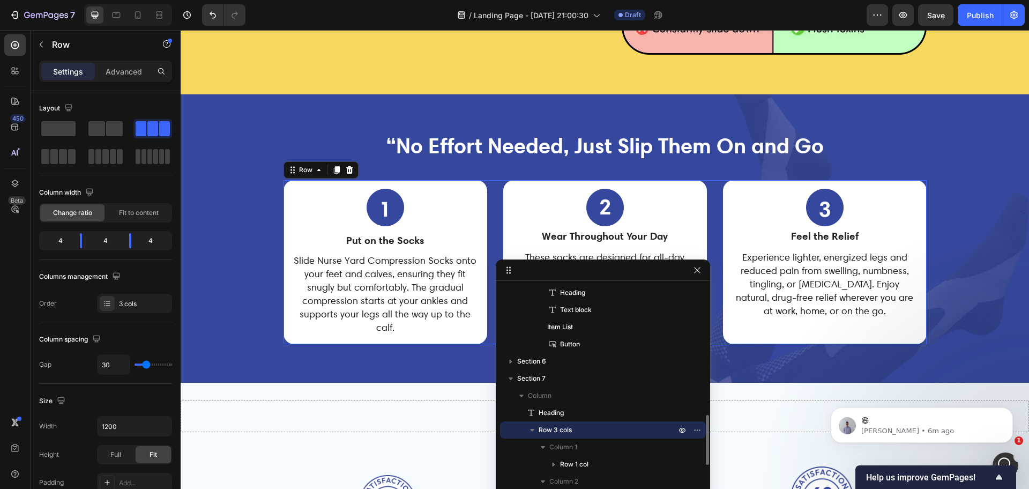
click at [530, 428] on icon "button" at bounding box center [532, 429] width 11 height 11
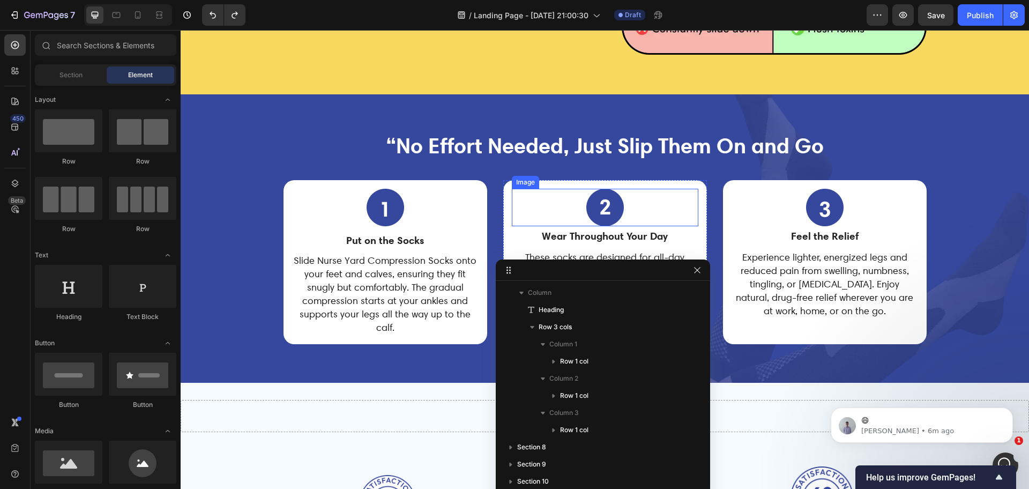
scroll to position [3198, 0]
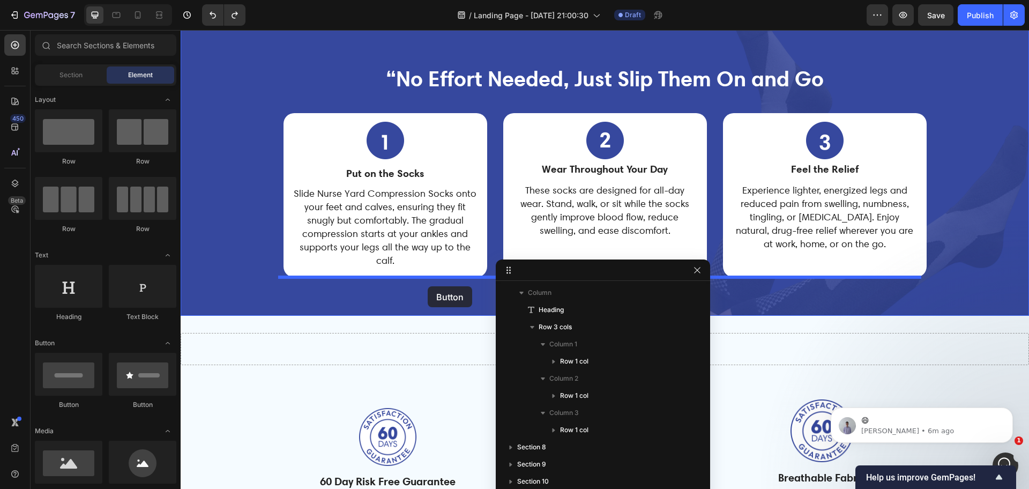
drag, startPoint x: 253, startPoint y: 425, endPoint x: 428, endPoint y: 286, distance: 222.6
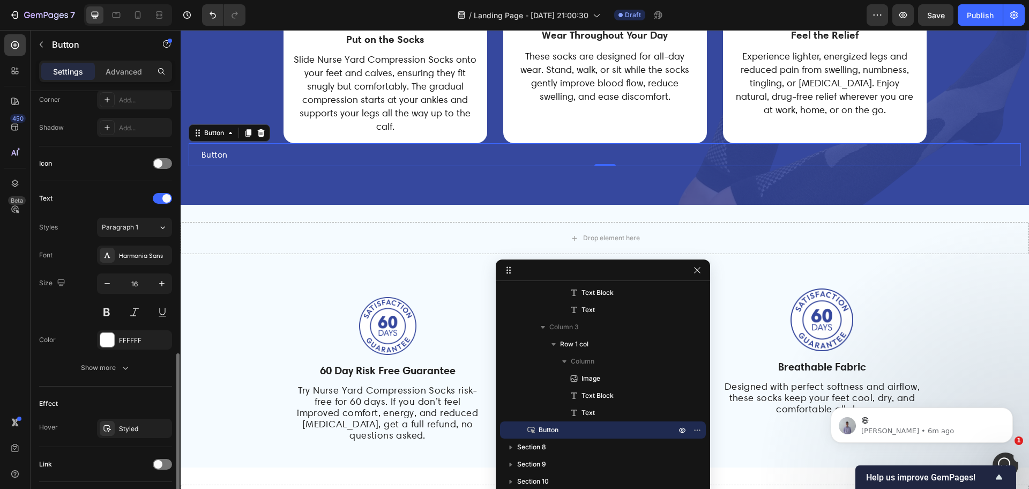
scroll to position [340, 0]
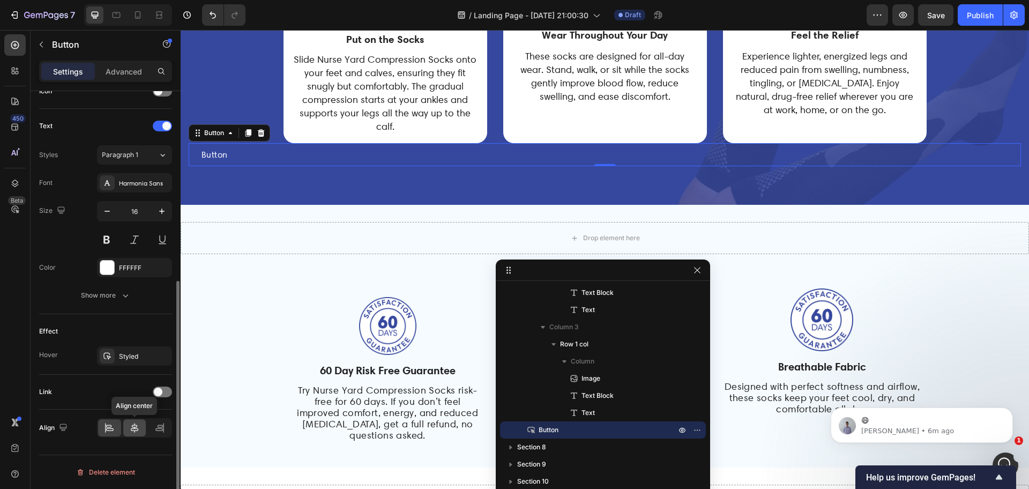
click at [133, 429] on icon at bounding box center [134, 427] width 11 height 11
click at [125, 68] on p "Advanced" at bounding box center [124, 71] width 36 height 11
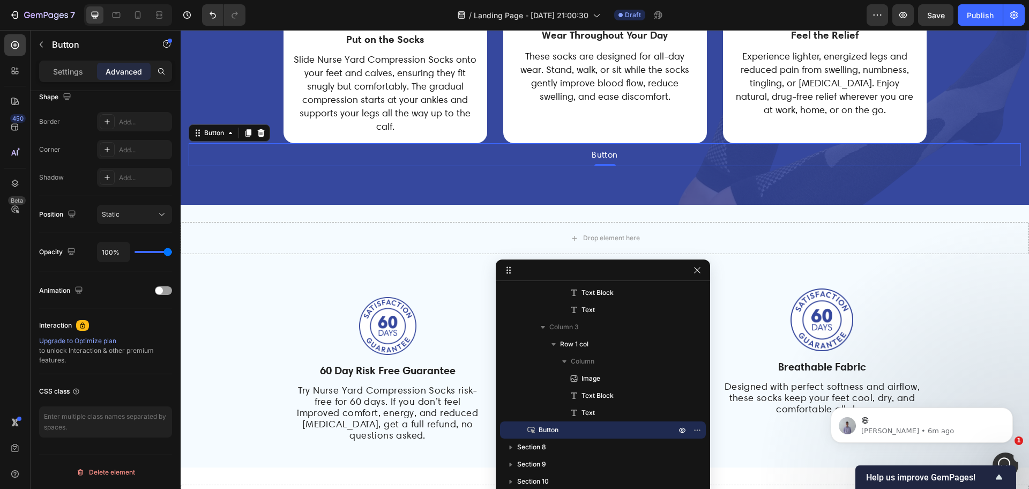
scroll to position [0, 0]
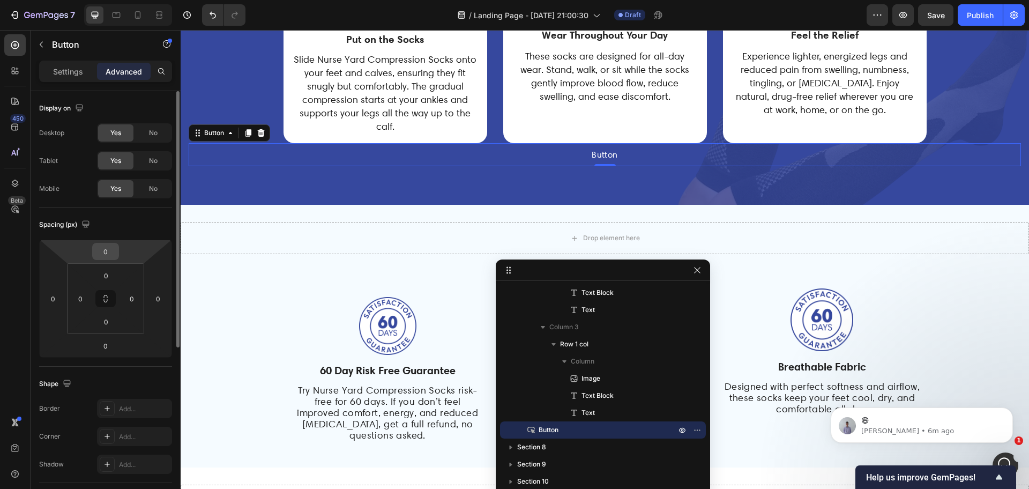
click at [106, 259] on div "0" at bounding box center [105, 251] width 27 height 17
click at [106, 254] on input "0" at bounding box center [105, 251] width 21 height 16
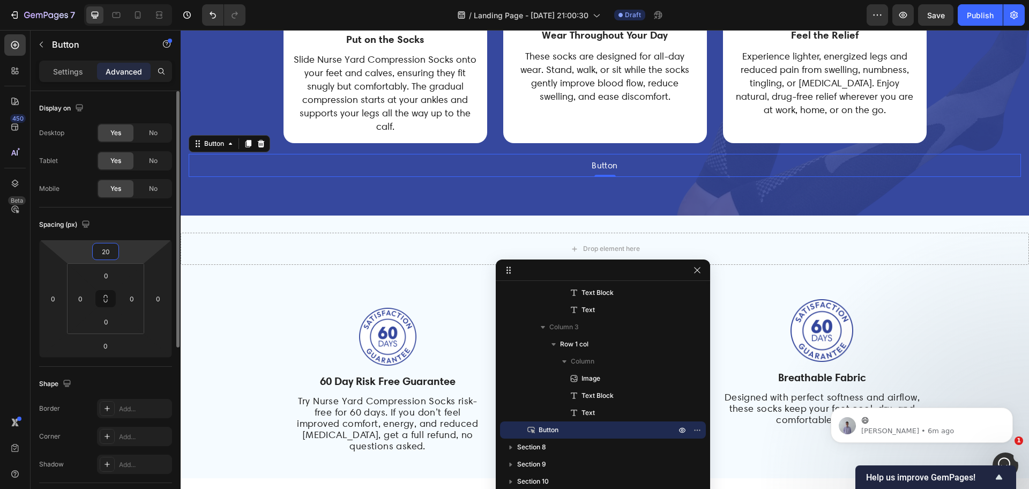
click at [106, 254] on input "20" at bounding box center [105, 251] width 21 height 16
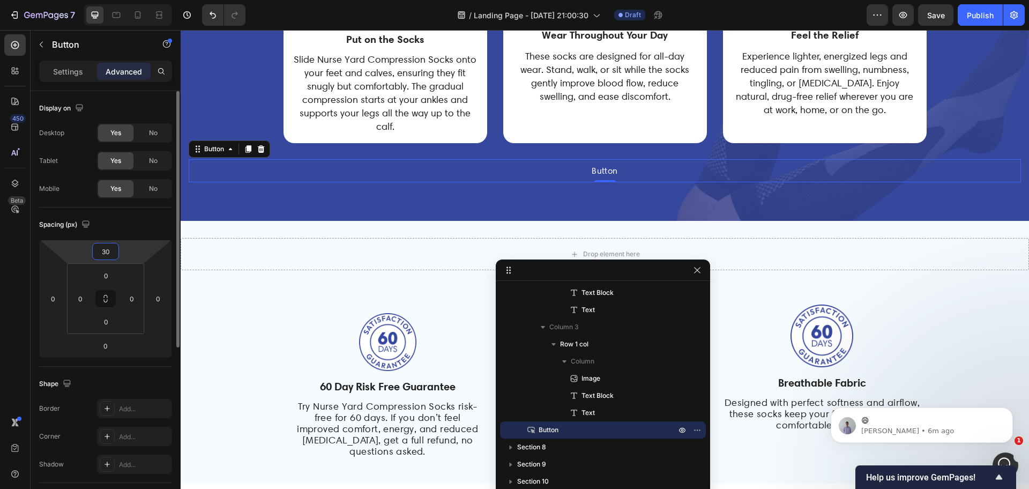
type input "30"
click at [605, 166] on p "Button" at bounding box center [604, 171] width 26 height 10
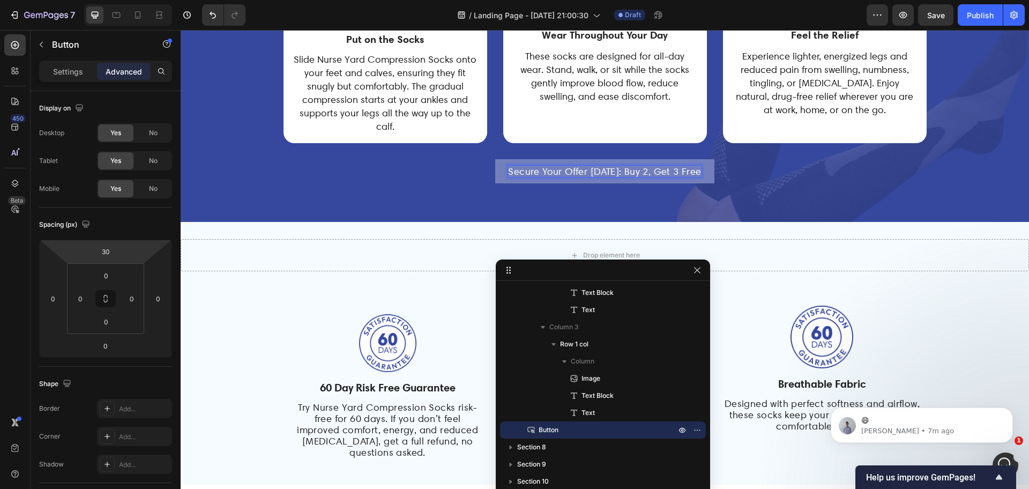
click at [707, 162] on div "Secure Your Offer Today: Buy 2, Get 3 Free Button 0" at bounding box center [605, 171] width 832 height 24
click at [701, 165] on button "Secure Your Offer [DATE]: Buy 2, Get 3 Free" at bounding box center [604, 171] width 219 height 24
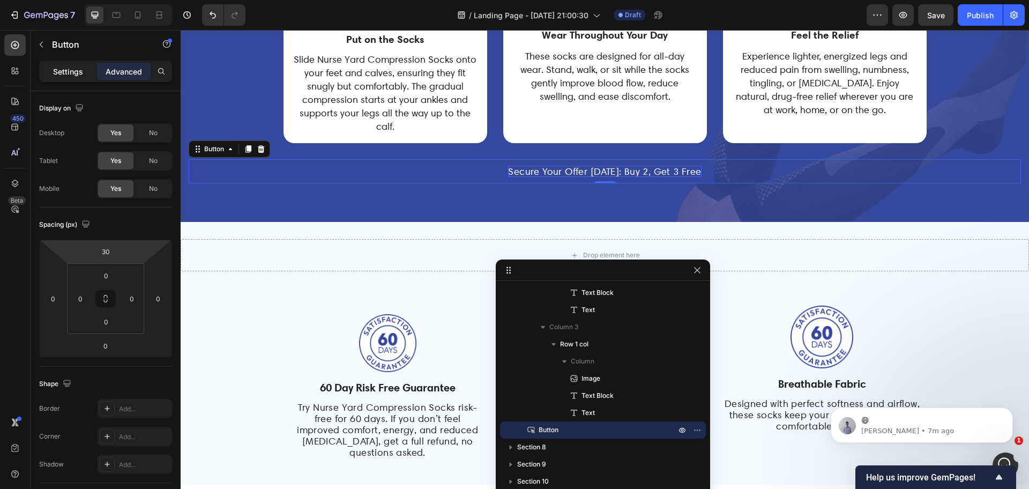
click at [74, 69] on p "Settings" at bounding box center [68, 71] width 30 height 11
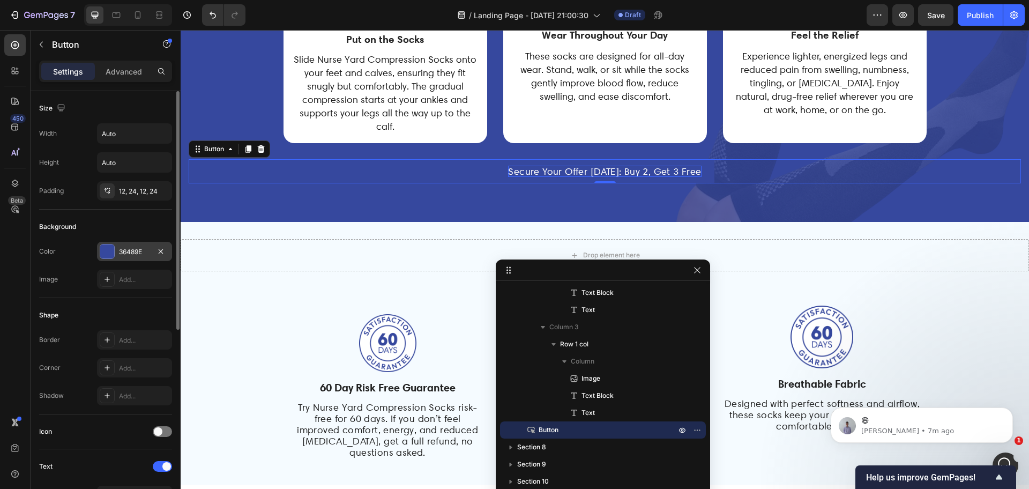
click at [111, 251] on div at bounding box center [107, 251] width 14 height 14
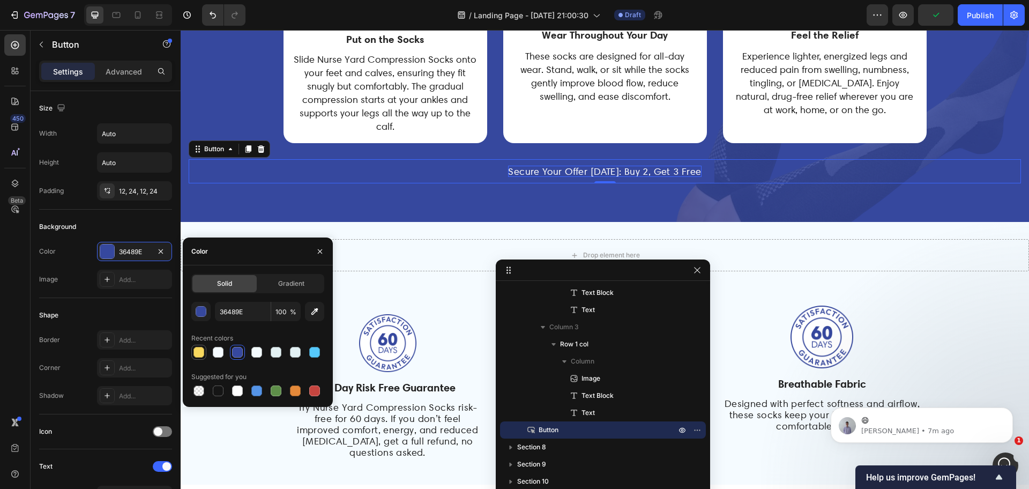
click at [200, 350] on div at bounding box center [198, 352] width 11 height 11
type input "F8D85E"
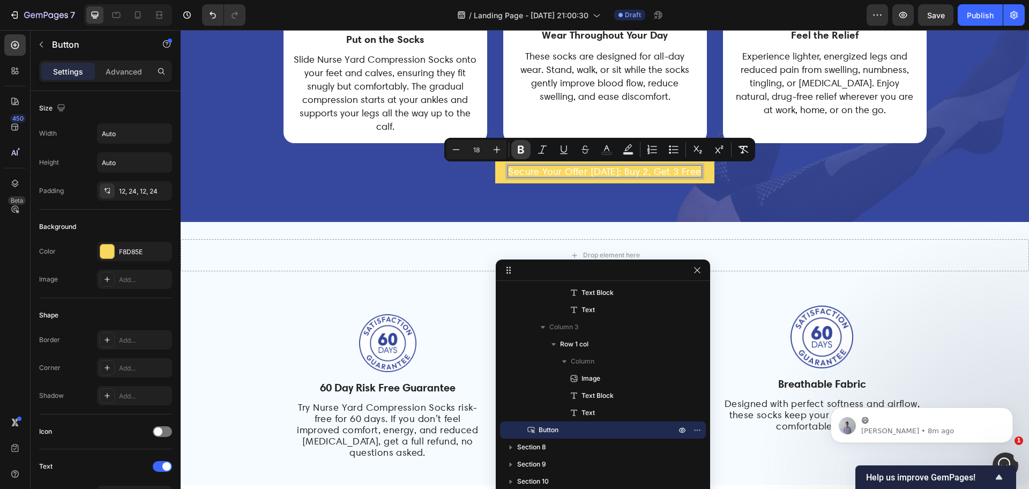
click at [520, 145] on icon "Editor contextual toolbar" at bounding box center [520, 149] width 11 height 11
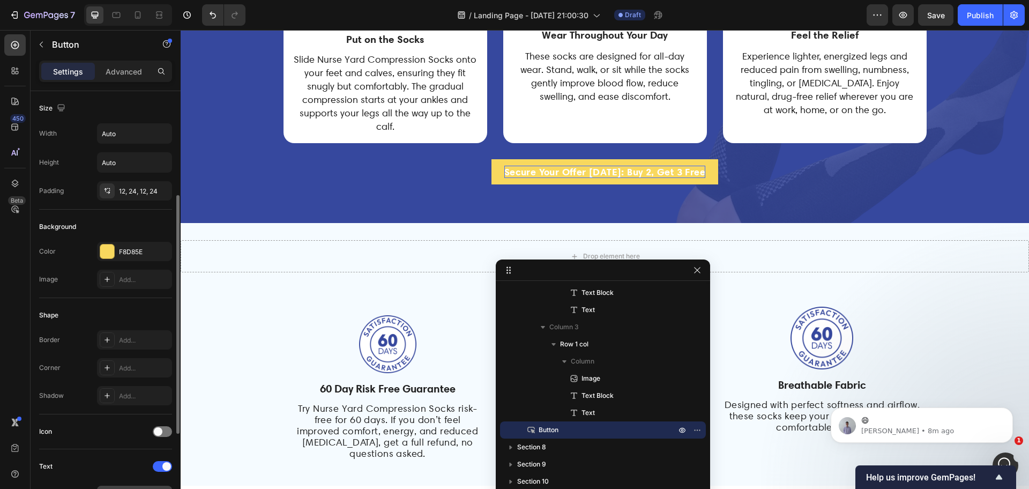
scroll to position [201, 0]
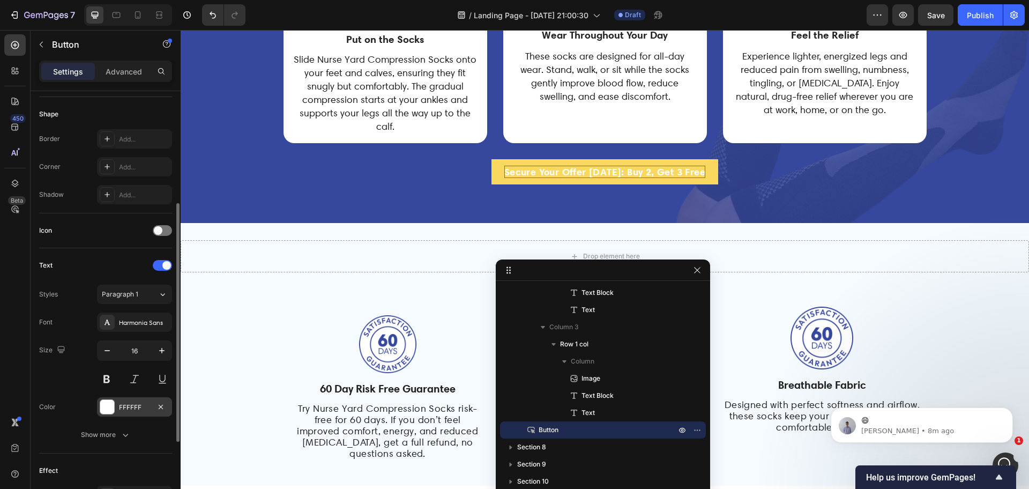
click at [110, 405] on div at bounding box center [107, 407] width 14 height 14
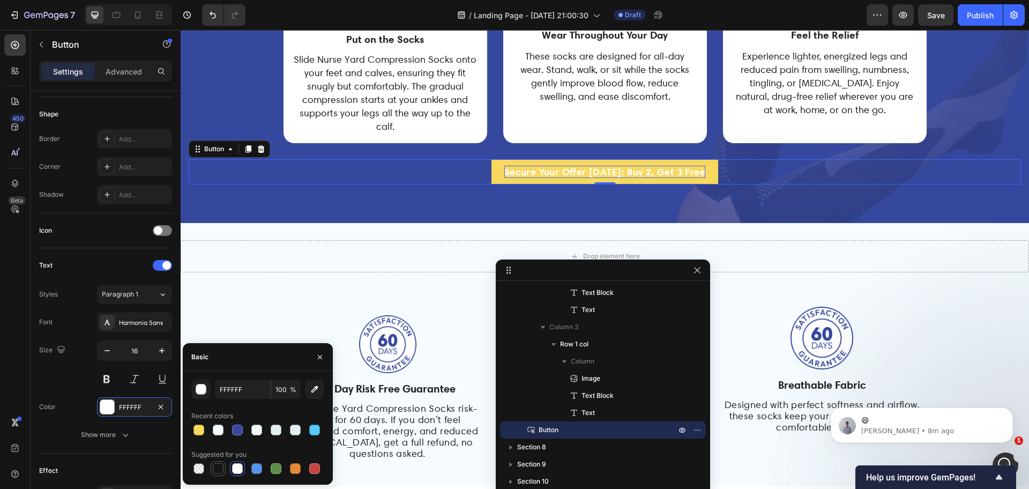
drag, startPoint x: 218, startPoint y: 471, endPoint x: 59, endPoint y: 207, distance: 307.6
click at [218, 471] on div at bounding box center [218, 468] width 11 height 11
type input "151515"
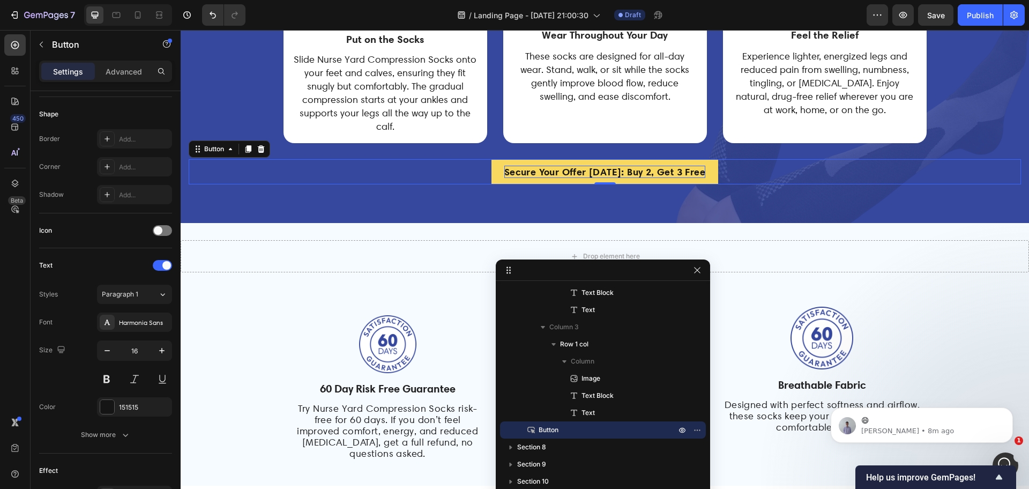
click at [327, 7] on div "/ Landing Page - [DATE] 21:00:30 Draft" at bounding box center [560, 14] width 612 height 21
click at [123, 69] on p "Advanced" at bounding box center [124, 71] width 36 height 11
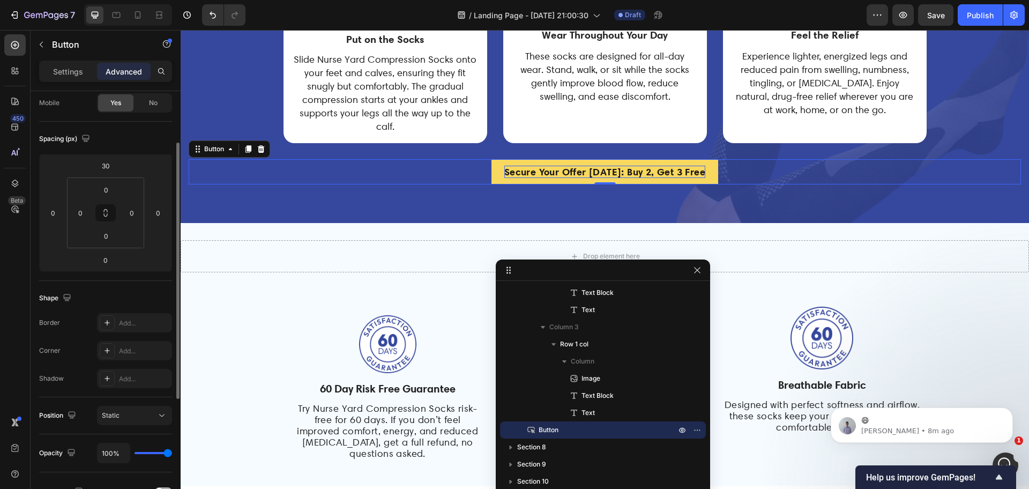
scroll to position [0, 0]
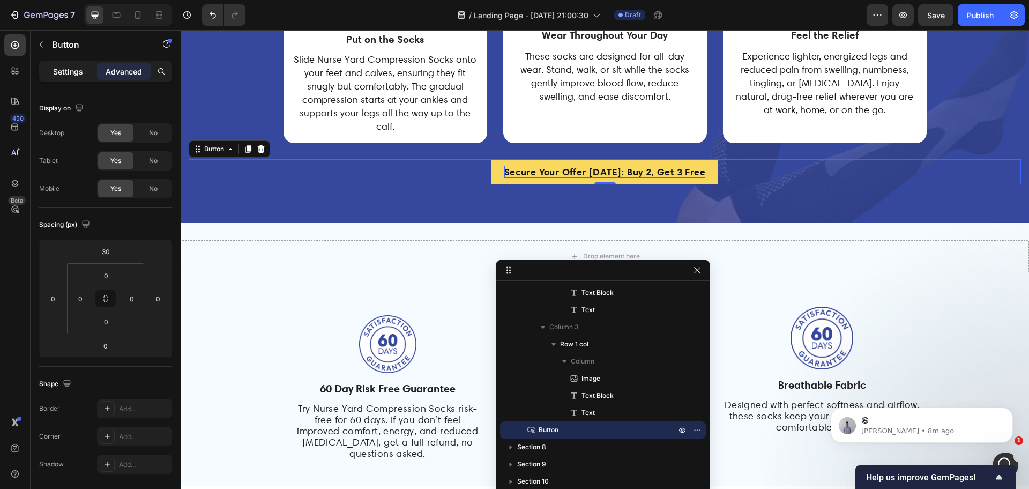
click at [72, 69] on p "Settings" at bounding box center [68, 71] width 30 height 11
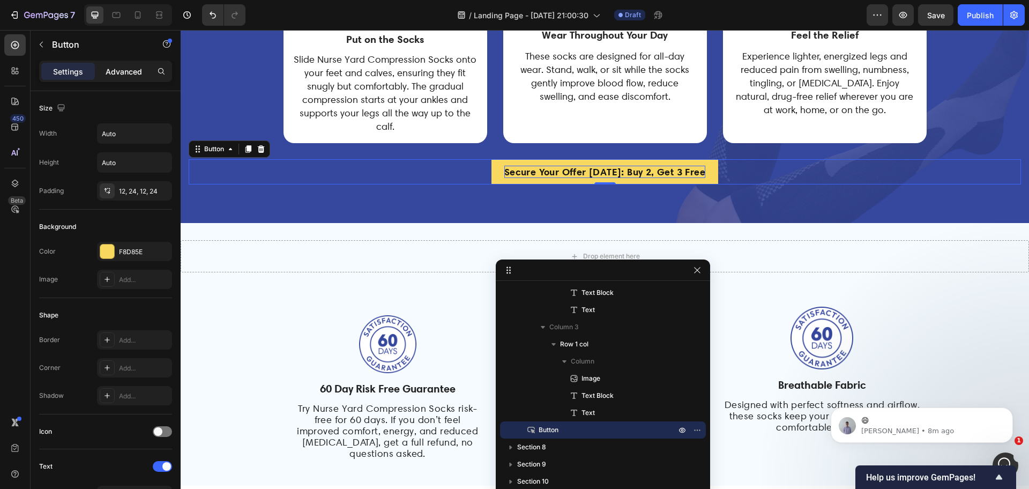
click at [129, 69] on p "Advanced" at bounding box center [124, 71] width 36 height 11
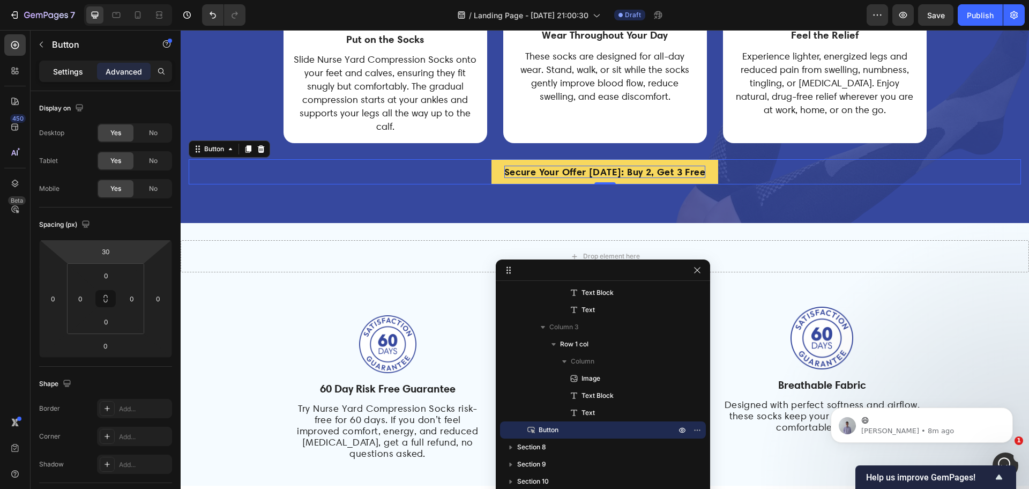
click at [73, 69] on p "Settings" at bounding box center [68, 71] width 30 height 11
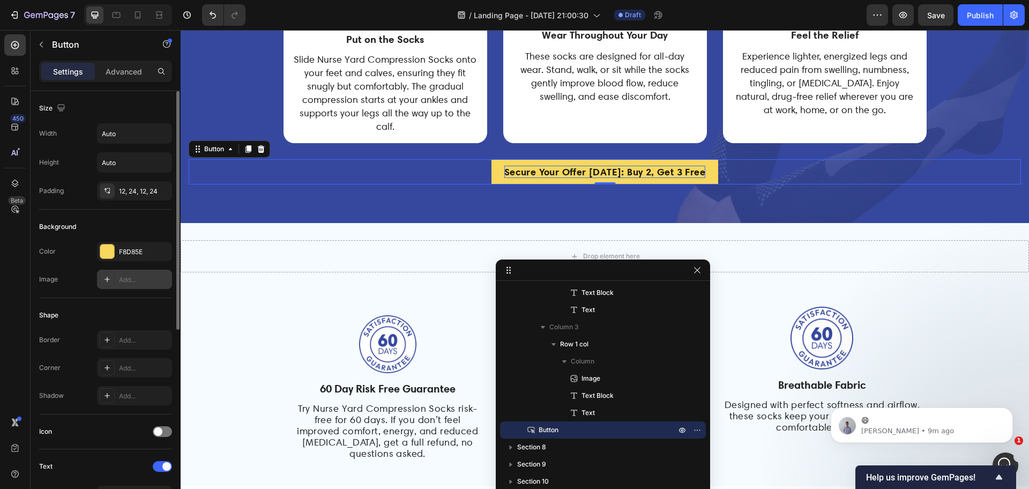
click at [107, 280] on icon at bounding box center [107, 279] width 9 height 9
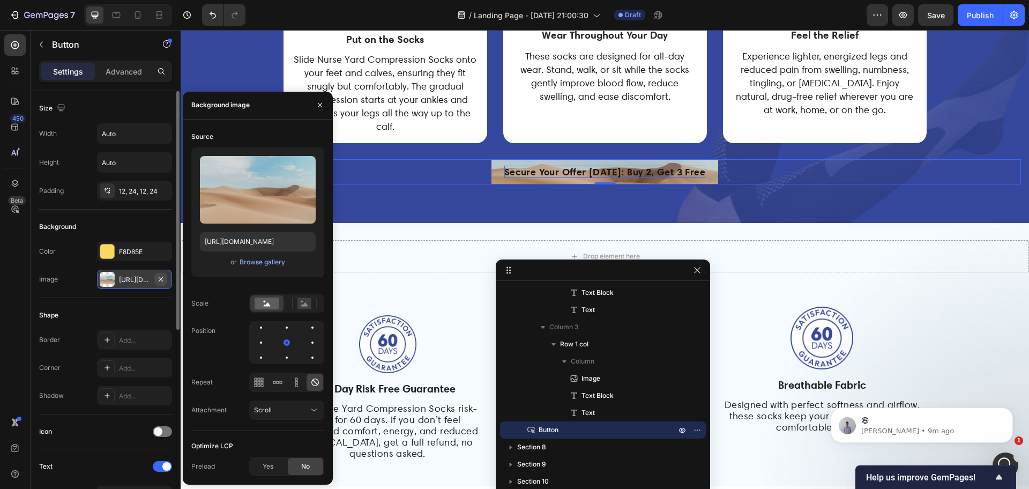
click at [161, 278] on icon "button" at bounding box center [160, 279] width 9 height 9
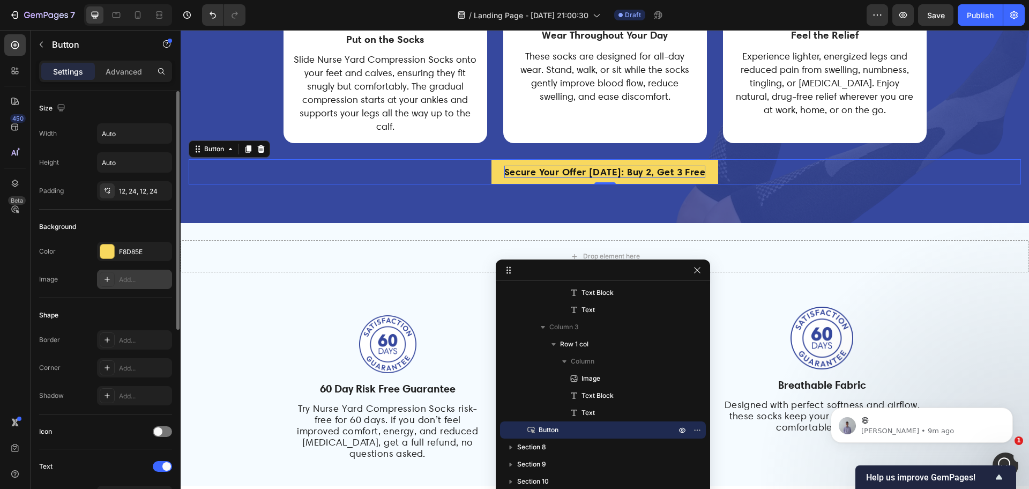
scroll to position [134, 0]
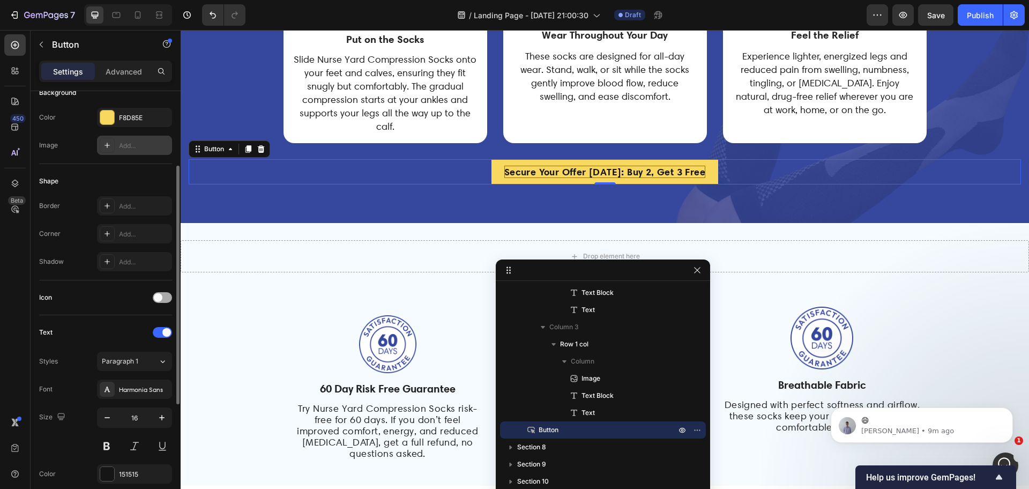
click at [158, 293] on span at bounding box center [158, 297] width 9 height 9
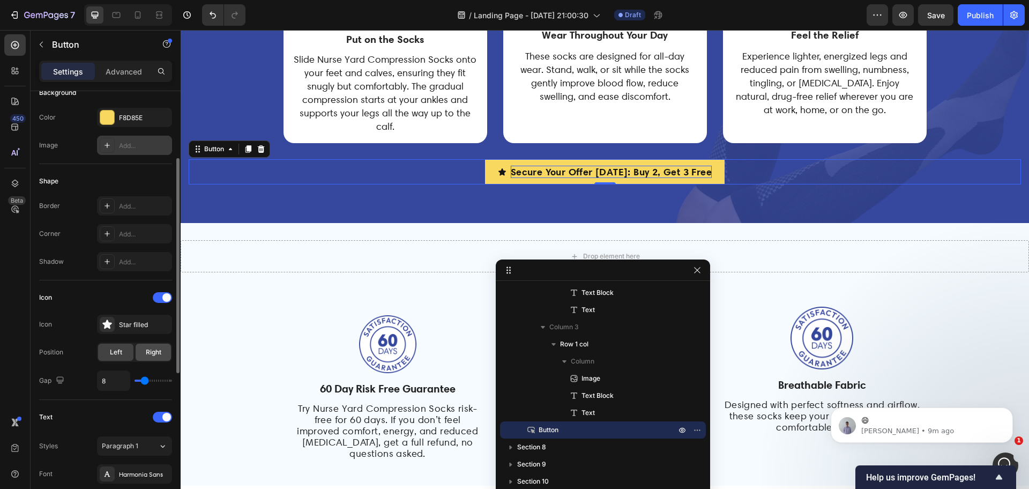
click at [152, 356] on span "Right" at bounding box center [154, 352] width 16 height 10
click at [108, 325] on icon at bounding box center [106, 323] width 9 height 9
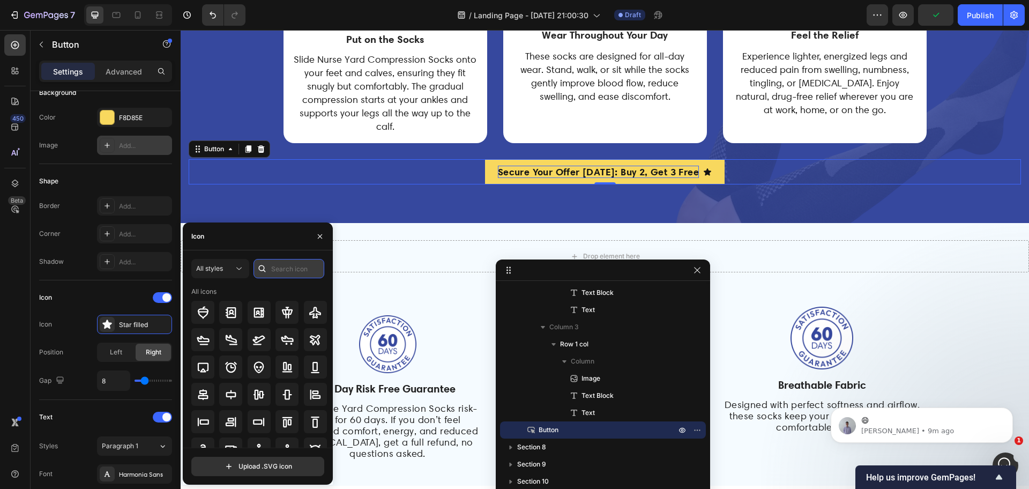
click at [288, 265] on input "text" at bounding box center [288, 268] width 71 height 19
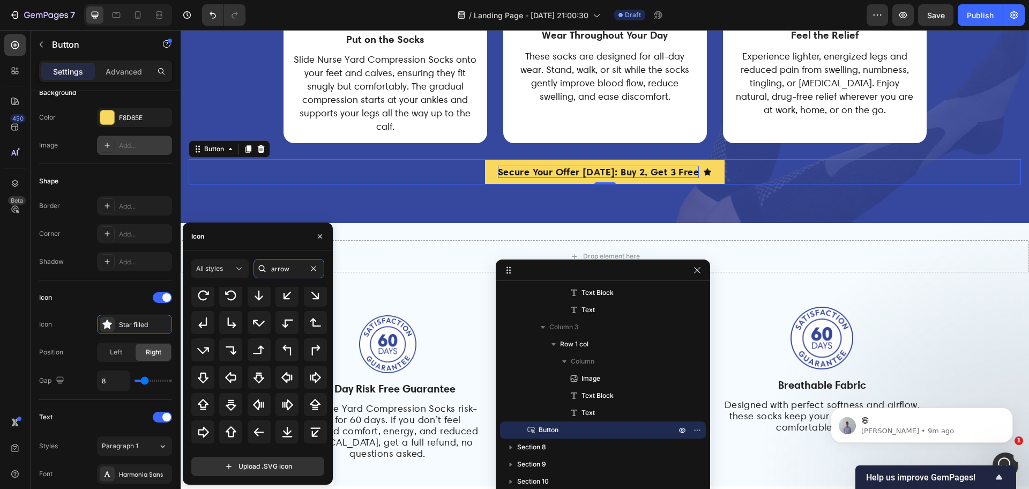
scroll to position [185, 0]
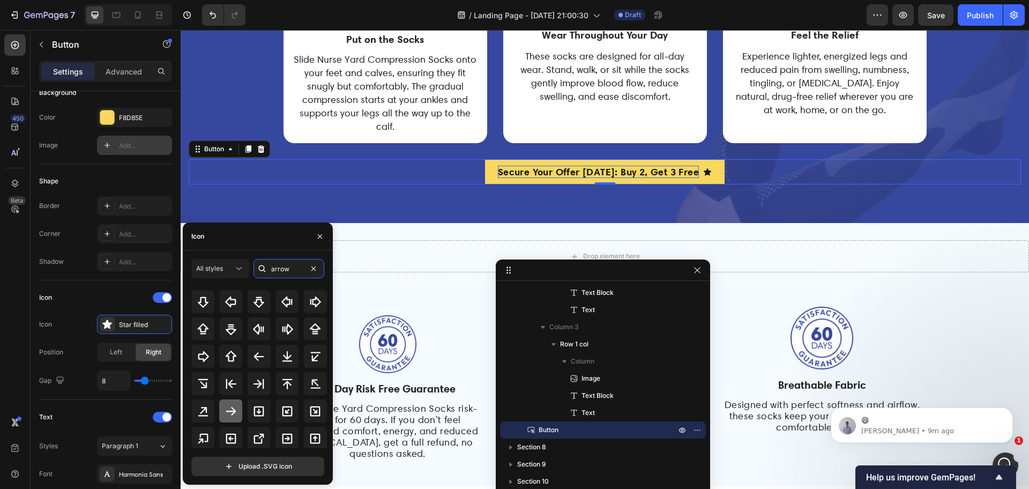
type input "arrow"
click at [232, 409] on icon at bounding box center [230, 410] width 13 height 13
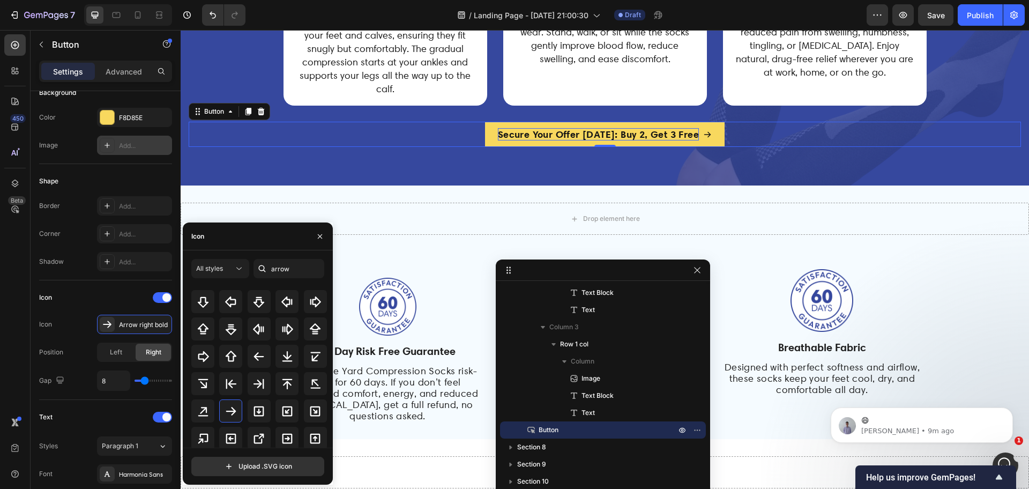
scroll to position [3399, 0]
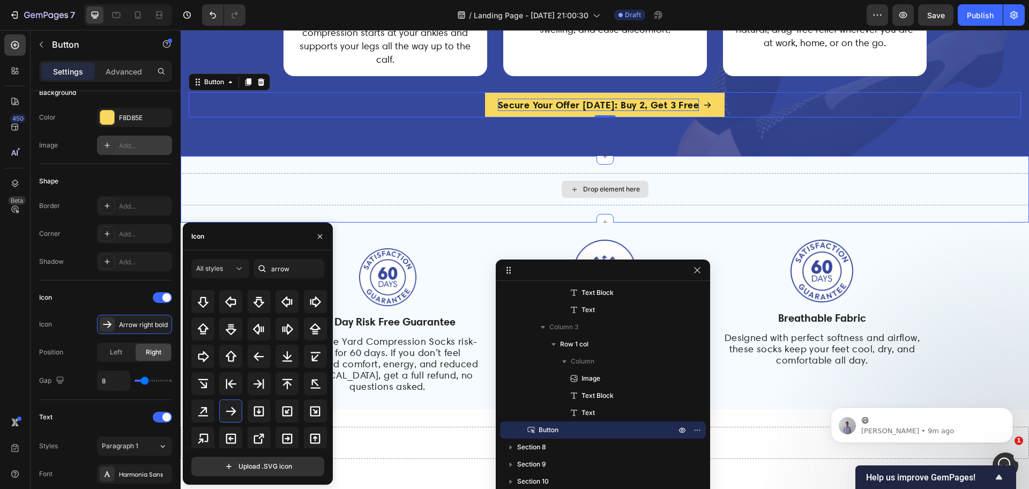
click at [827, 175] on div "Drop element here" at bounding box center [605, 189] width 848 height 32
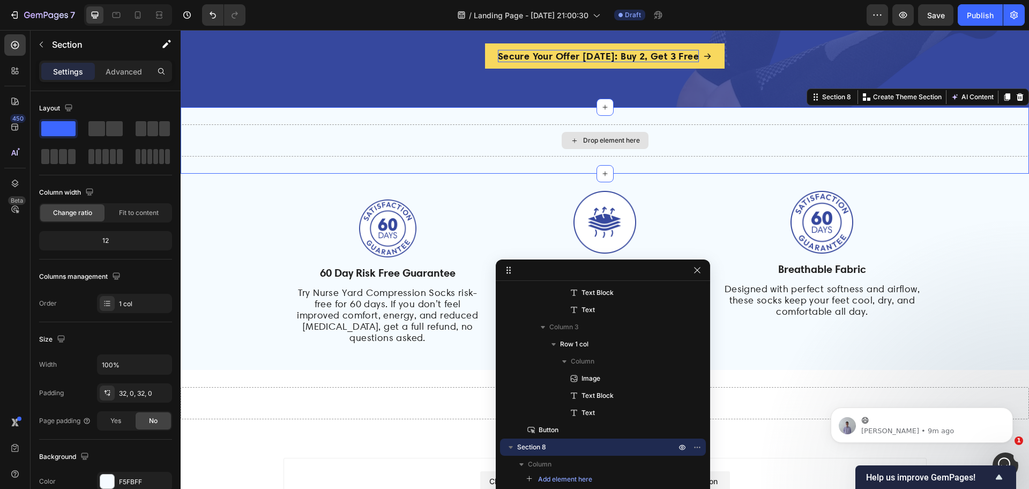
scroll to position [3466, 0]
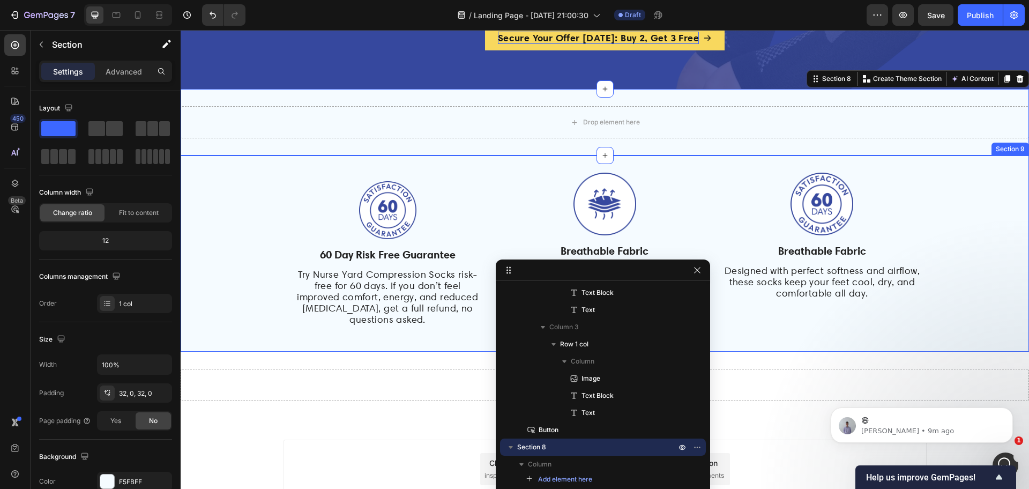
click at [252, 161] on div "Image 60 Day Risk Free Guarantee Heading Try Nurse Yard Compression Socks risk-…" at bounding box center [605, 253] width 848 height 196
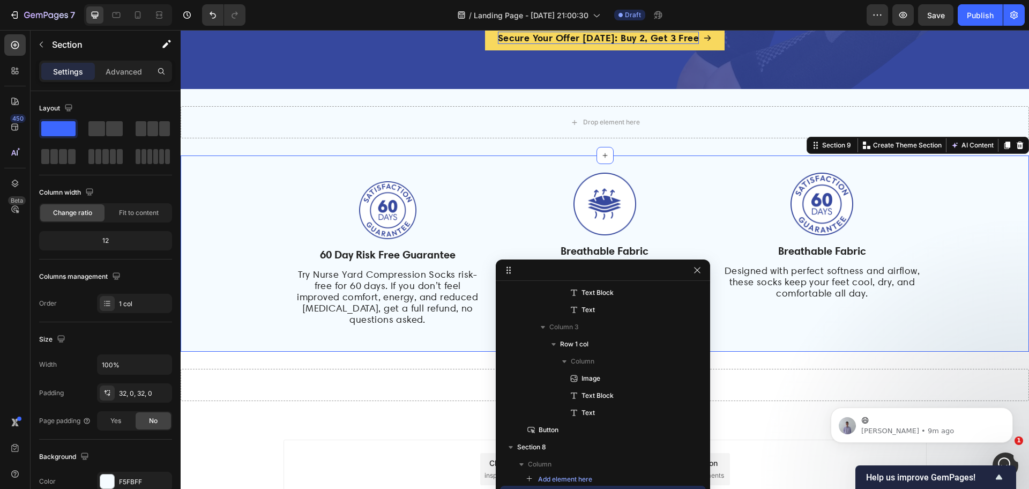
scroll to position [923, 0]
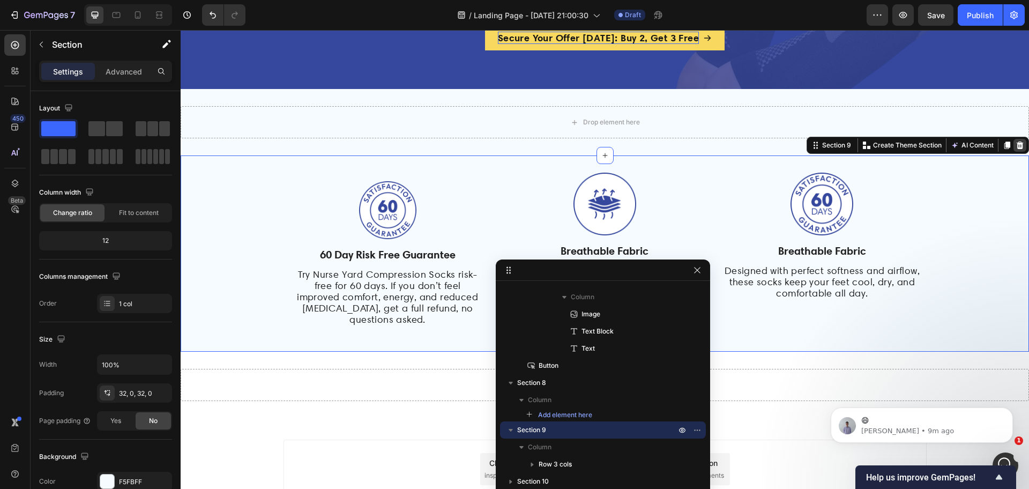
click at [1016, 144] on icon at bounding box center [1019, 145] width 7 height 8
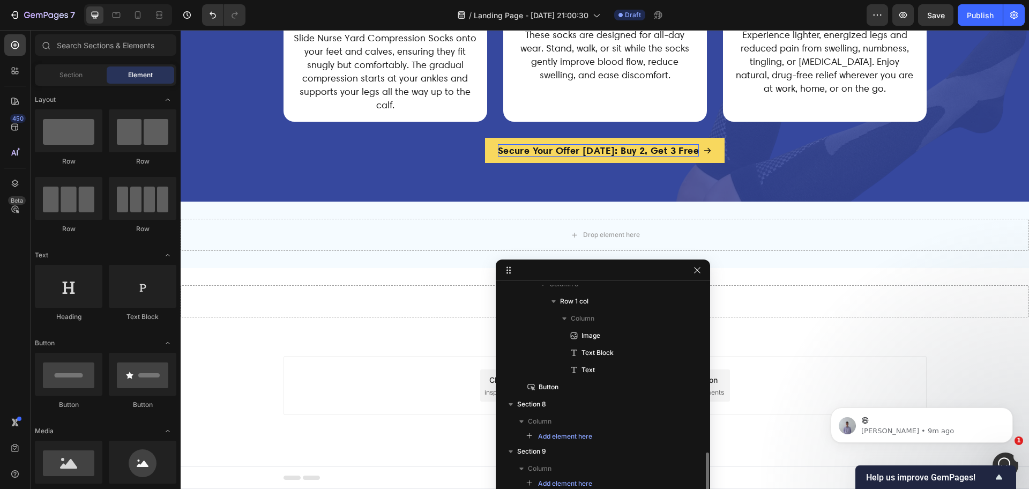
scroll to position [901, 0]
click at [603, 235] on div "Drop element here" at bounding box center [611, 234] width 57 height 9
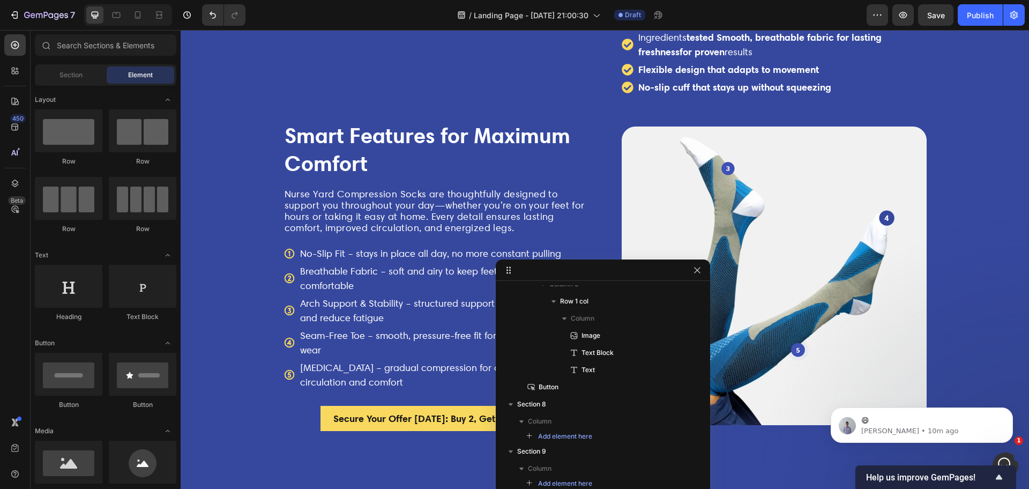
scroll to position [1864, 0]
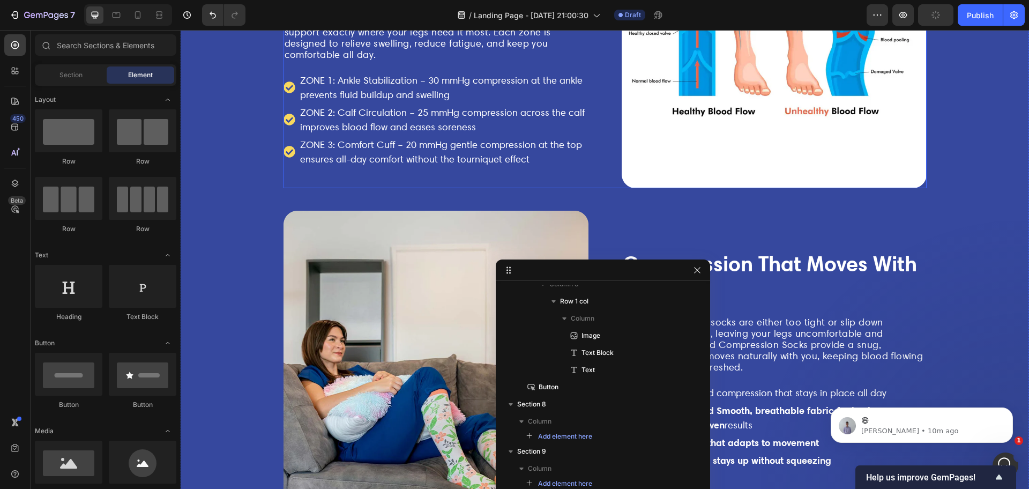
click at [595, 146] on div "Image The Secret Behind Nurse Yard’s 3-Zone Compression System Heading Unlike o…" at bounding box center [604, 39] width 643 height 298
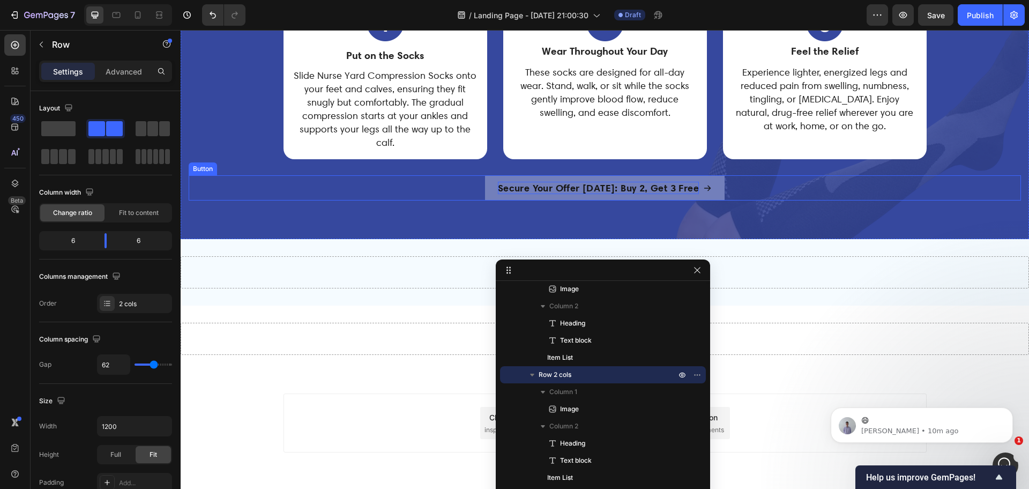
scroll to position [3354, 0]
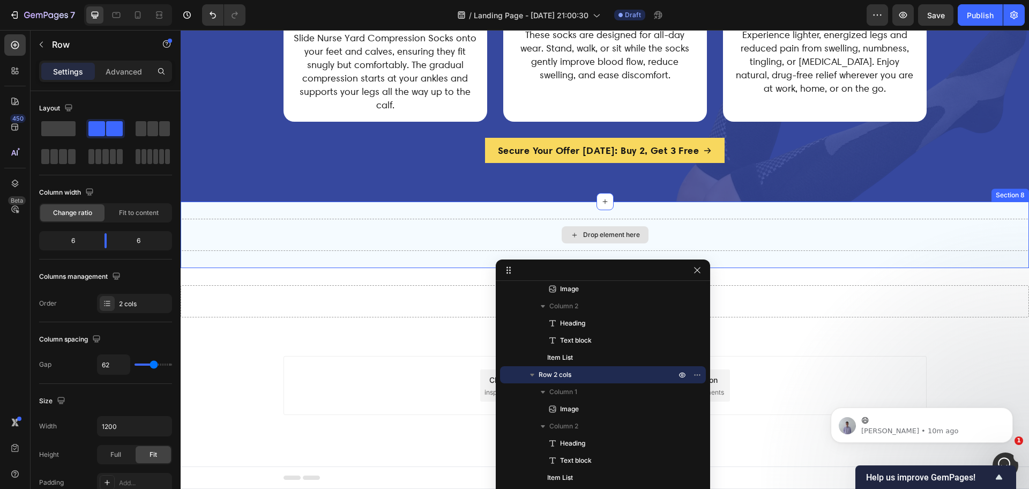
click at [611, 231] on div "Drop element here" at bounding box center [611, 234] width 57 height 9
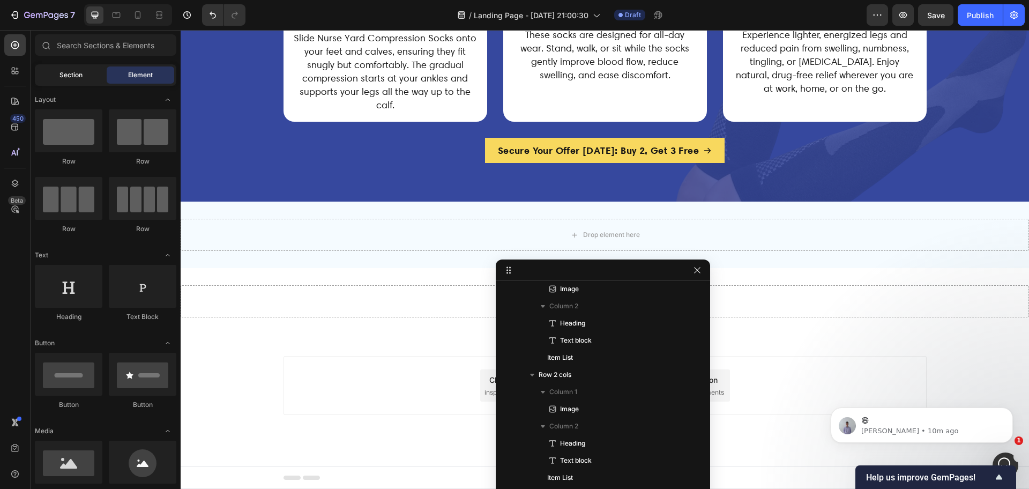
click at [73, 71] on span "Section" at bounding box center [70, 75] width 23 height 10
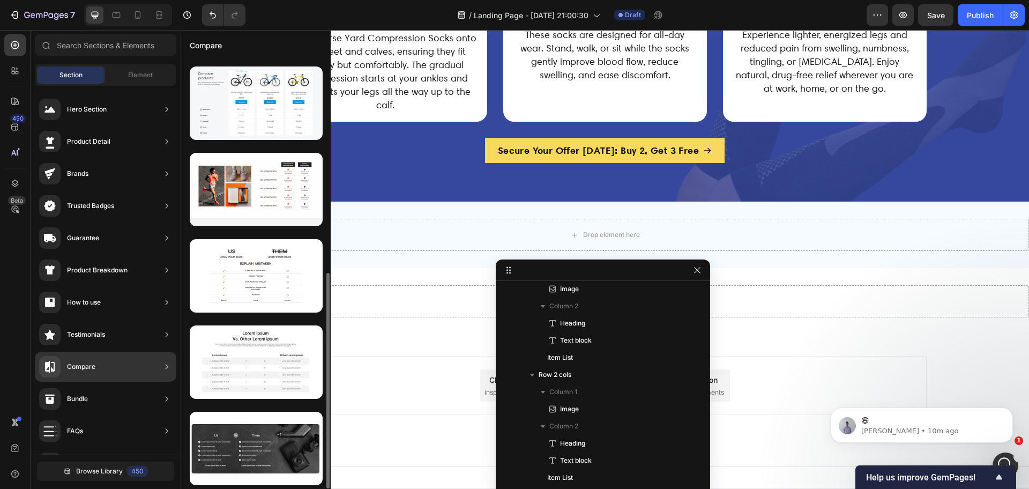
scroll to position [426, 0]
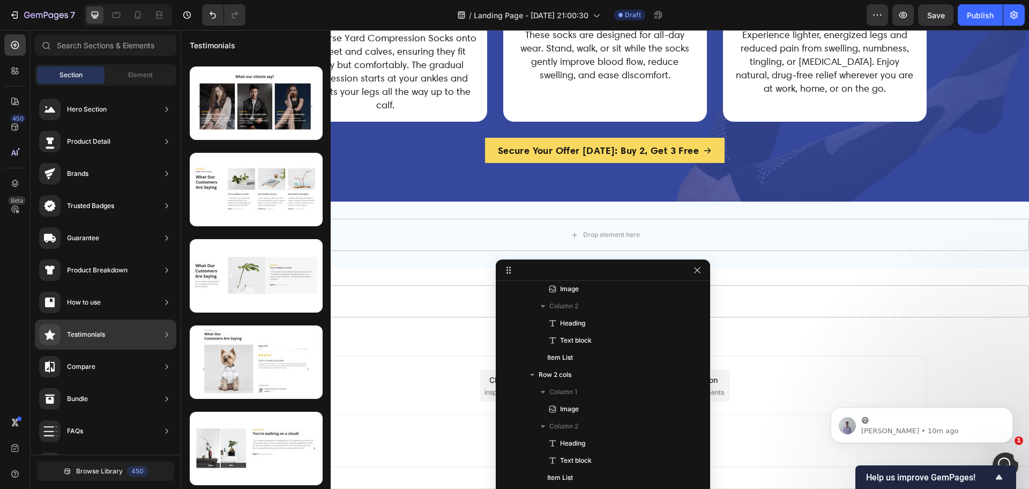
click at [115, 313] on div "How to use" at bounding box center [105, 302] width 141 height 30
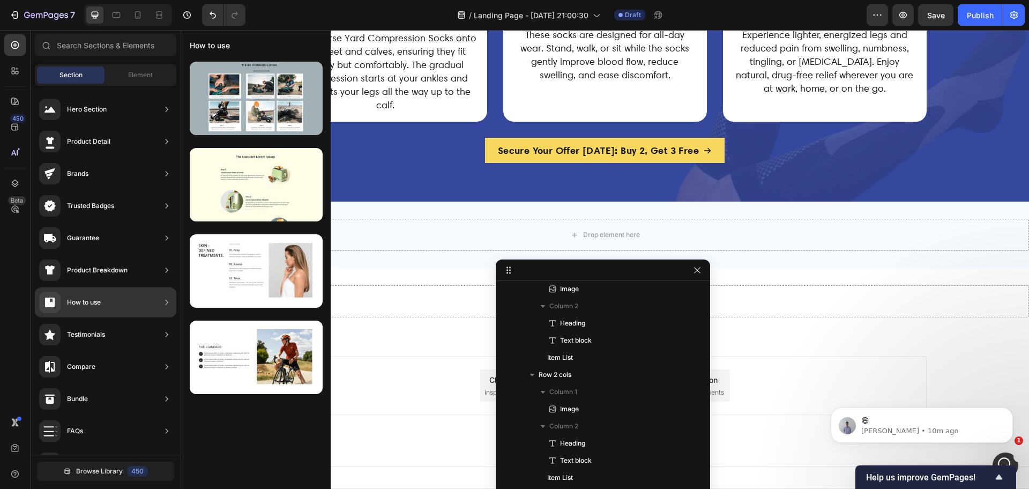
scroll to position [0, 0]
click at [80, 299] on div "How to use" at bounding box center [84, 302] width 34 height 11
click at [102, 269] on div "Product Breakdown" at bounding box center [97, 270] width 61 height 11
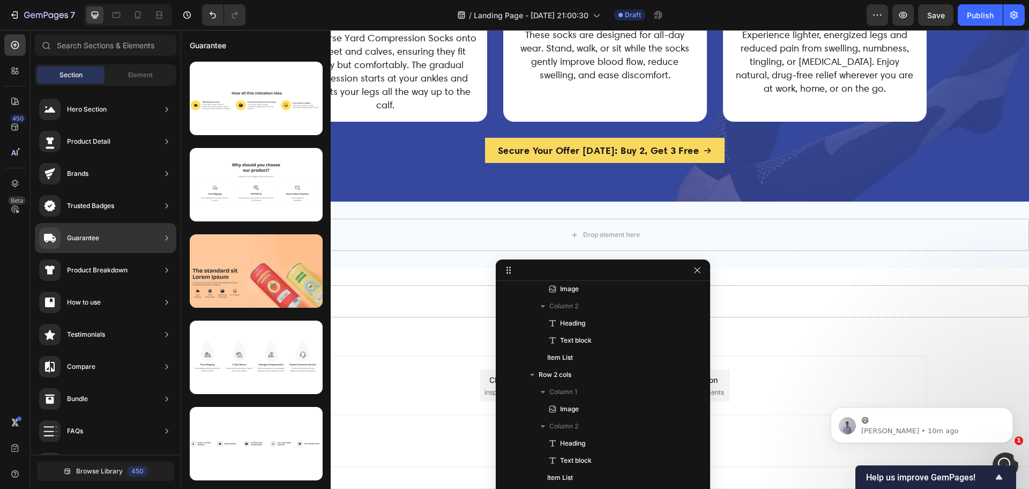
click at [102, 241] on div "Guarantee" at bounding box center [105, 238] width 141 height 30
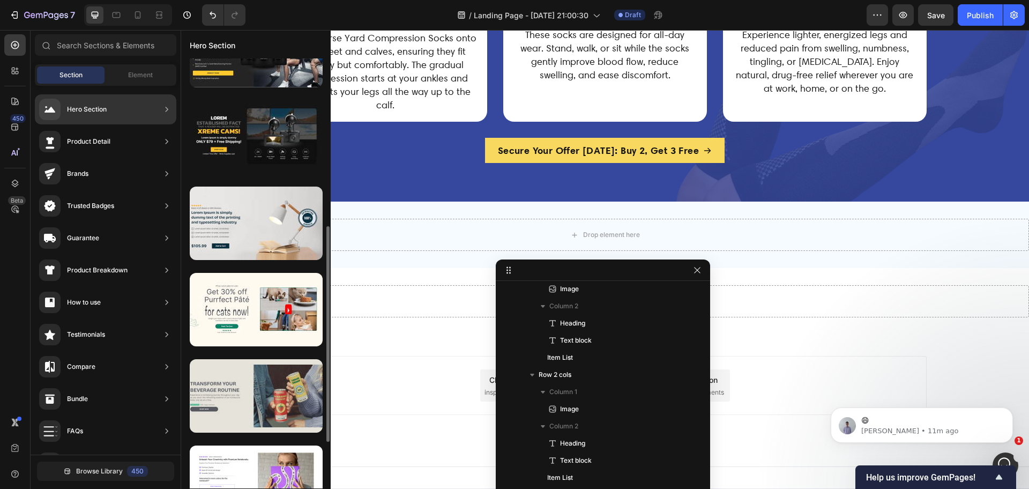
scroll to position [201, 0]
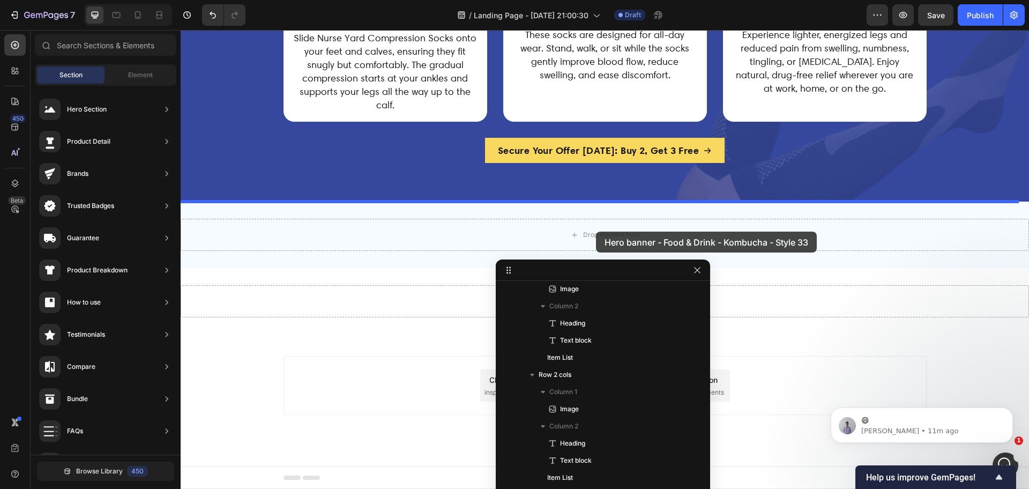
drag, startPoint x: 445, startPoint y: 368, endPoint x: 596, endPoint y: 231, distance: 203.3
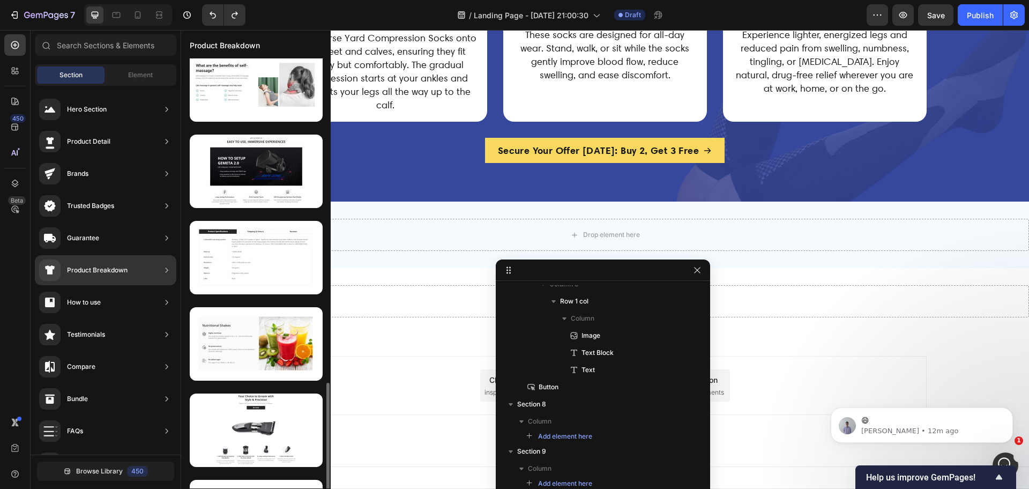
scroll to position [1029, 0]
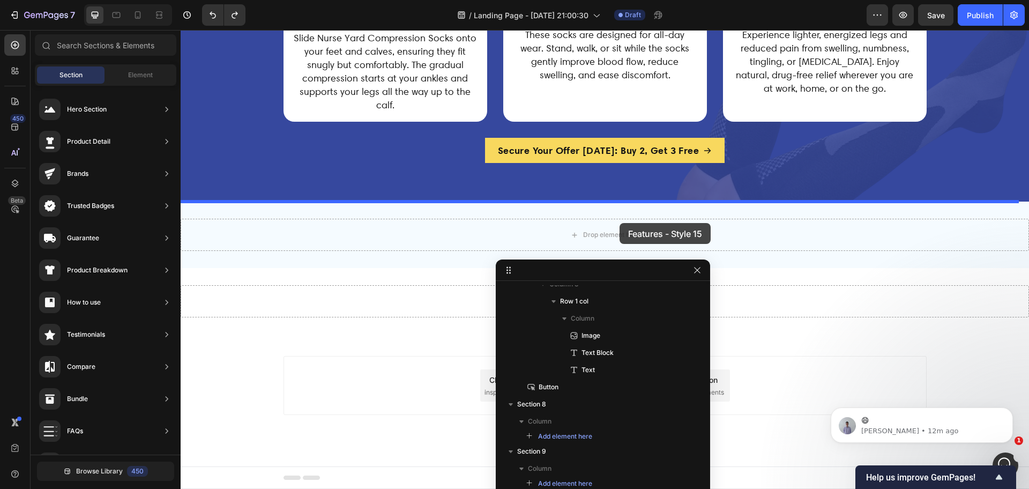
drag, startPoint x: 438, startPoint y: 307, endPoint x: 619, endPoint y: 223, distance: 199.7
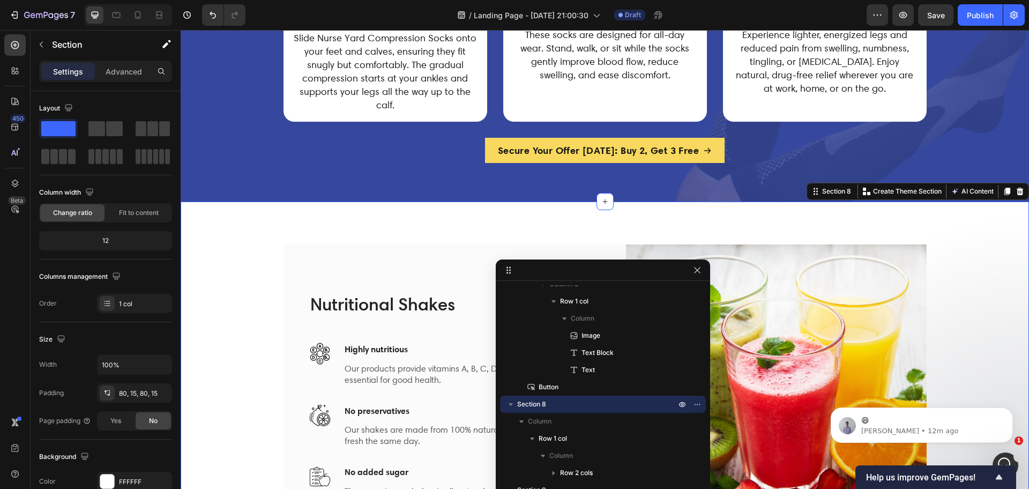
scroll to position [3488, 0]
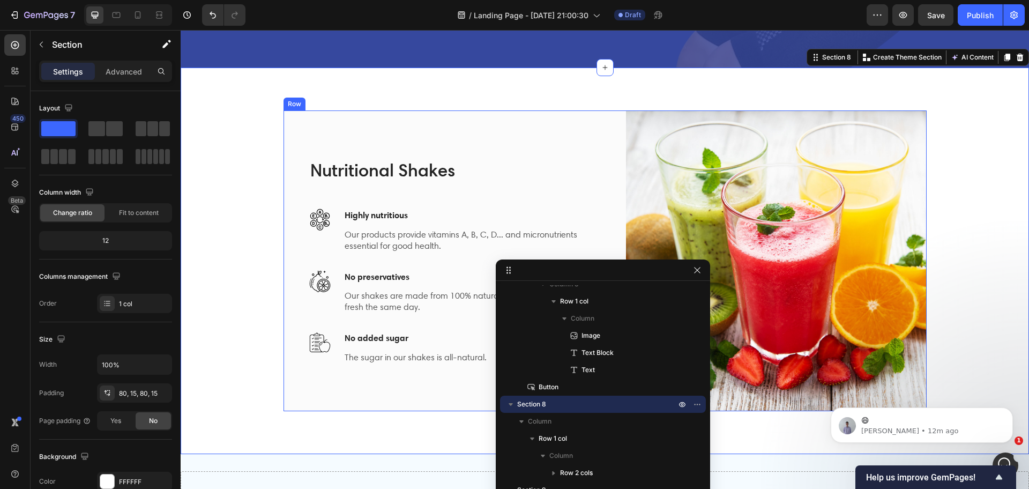
click at [597, 131] on div "Nutritional Shakes Heading Image Highly nutritious Text block Our products prov…" at bounding box center [459, 260] width 301 height 301
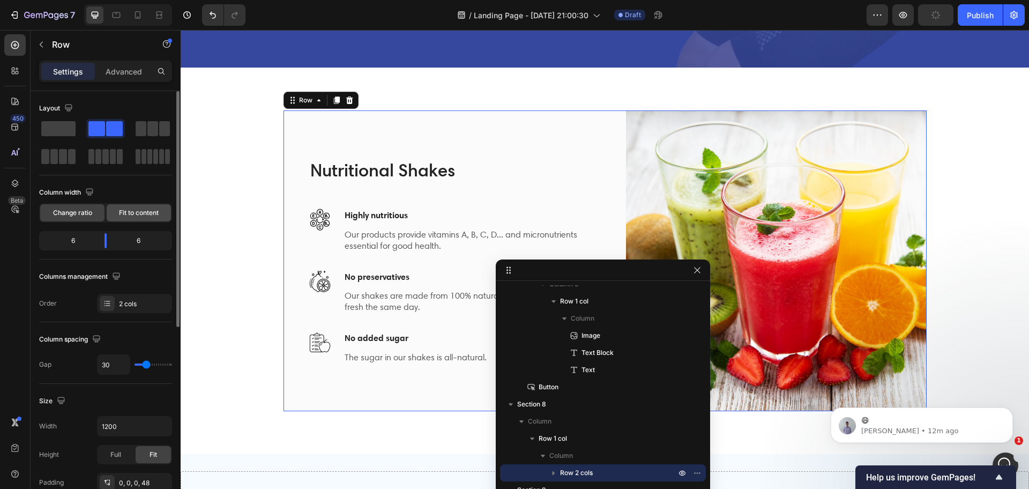
click at [140, 209] on span "Fit to content" at bounding box center [139, 213] width 40 height 10
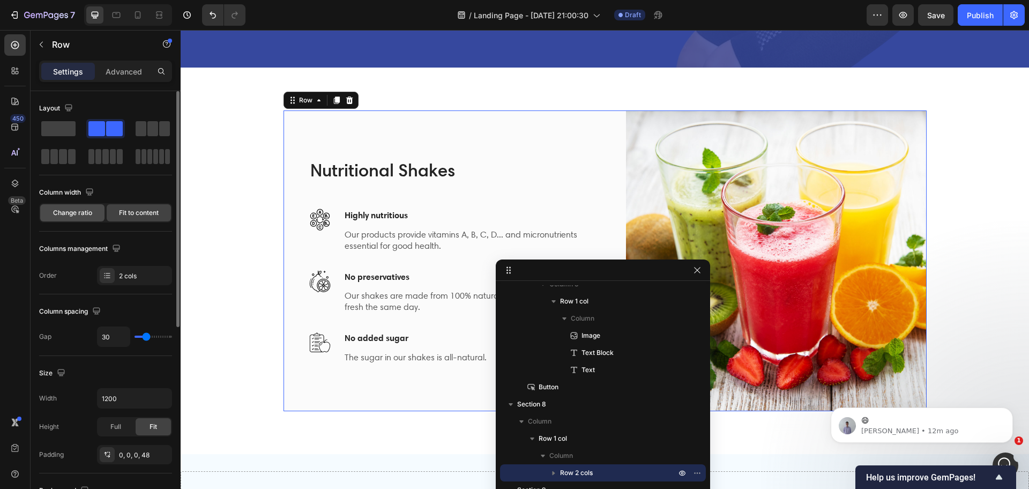
click at [73, 213] on span "Change ratio" at bounding box center [72, 213] width 39 height 10
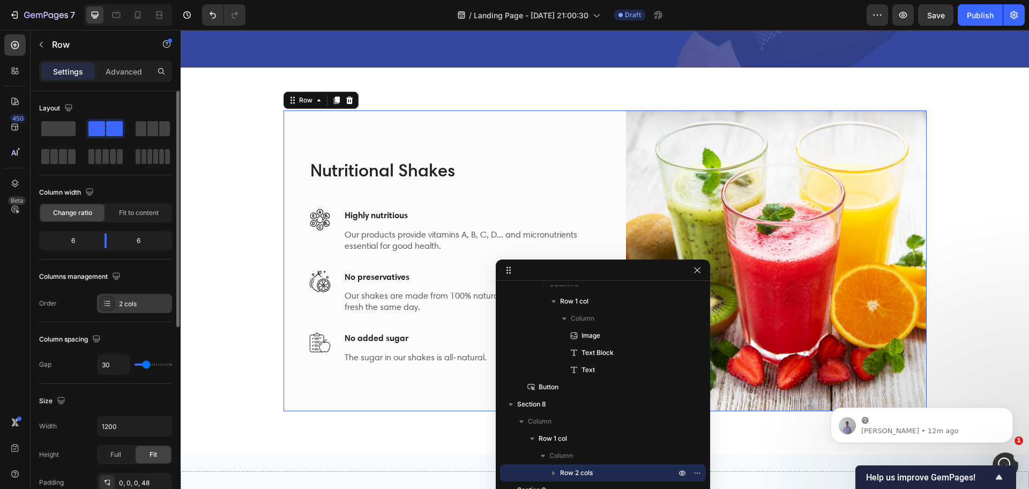
click at [106, 299] on icon at bounding box center [107, 303] width 9 height 9
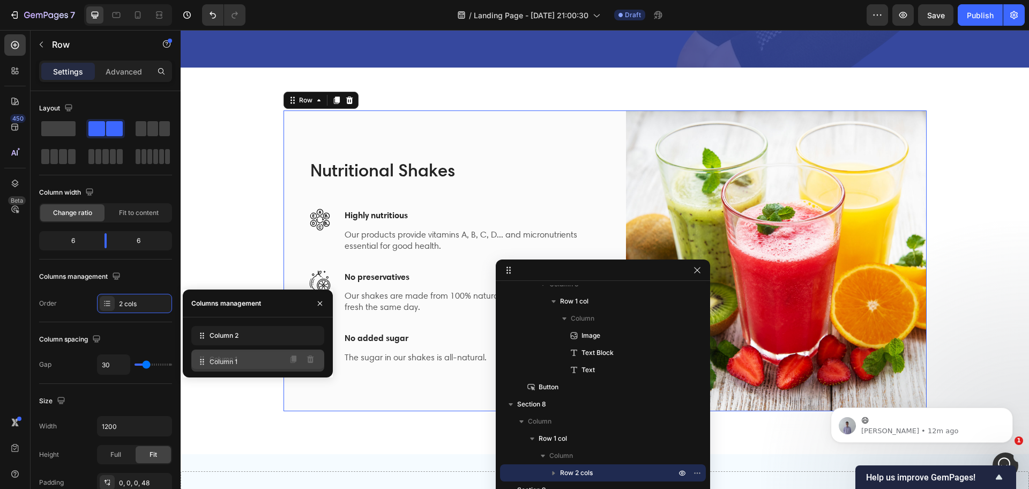
drag, startPoint x: 200, startPoint y: 336, endPoint x: 200, endPoint y: 365, distance: 28.9
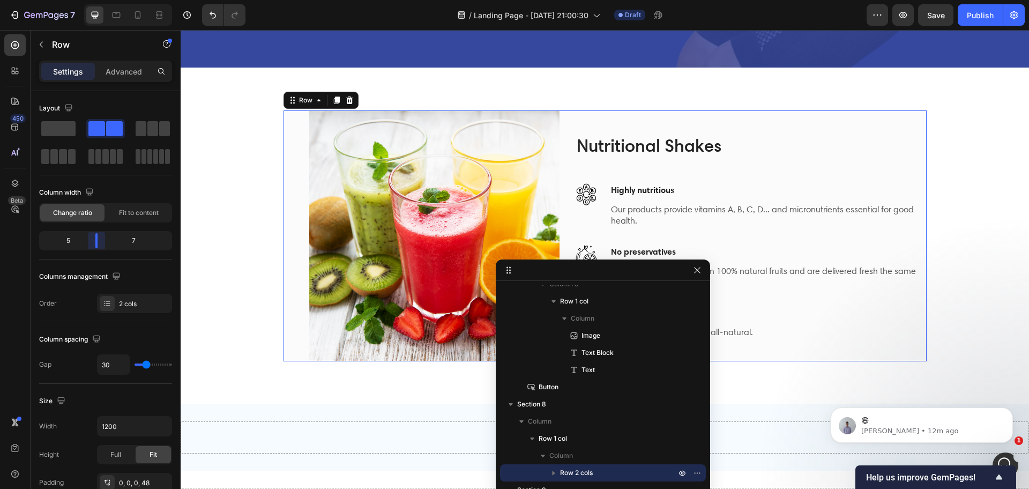
drag, startPoint x: 106, startPoint y: 237, endPoint x: 94, endPoint y: 237, distance: 12.3
click at [94, 0] on body "7 Version history / Landing Page - [DATE] 21:00:30 Draft Preview Save Publish 4…" at bounding box center [514, 0] width 1029 height 0
click at [513, 171] on img at bounding box center [434, 235] width 251 height 251
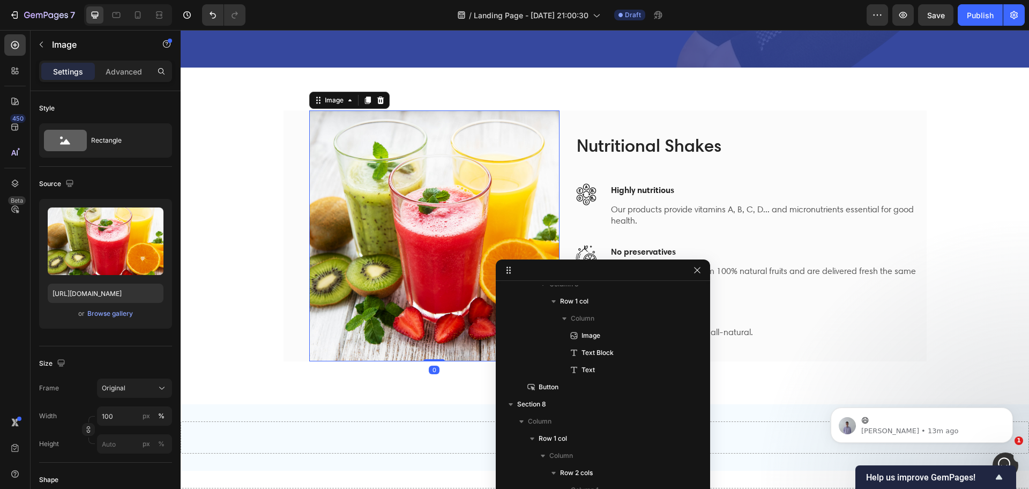
scroll to position [1025, 0]
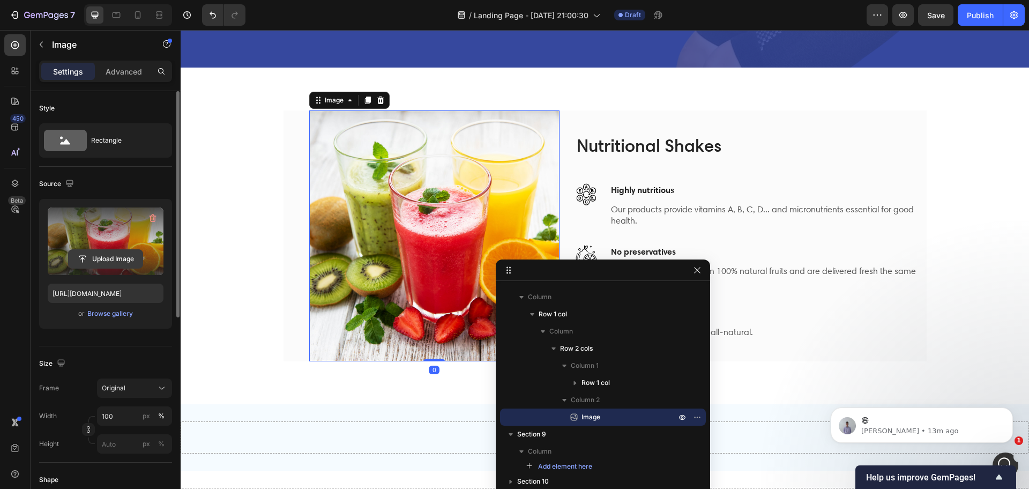
click at [100, 261] on input "file" at bounding box center [106, 259] width 74 height 18
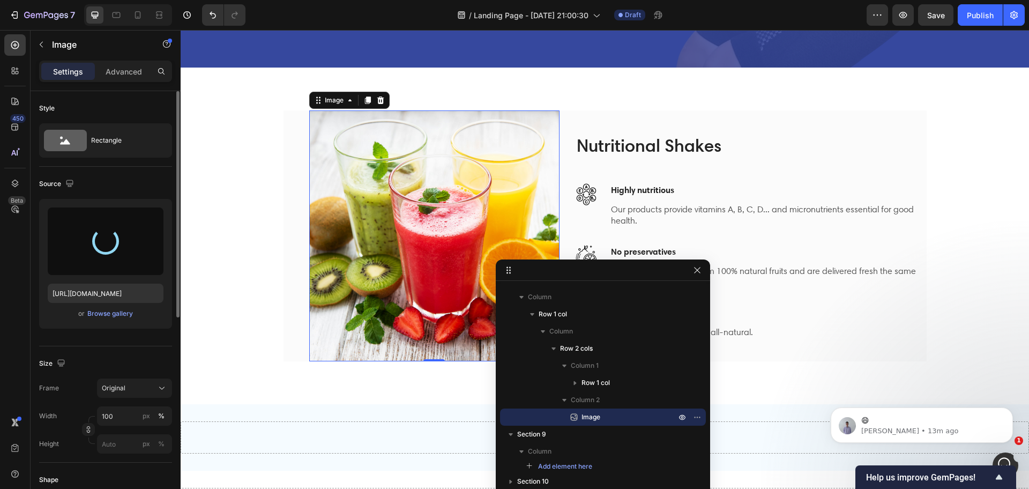
type input "https://cdn.shopify.com/s/files/1/0265/0865/6745/files/gempages_481053740762137…"
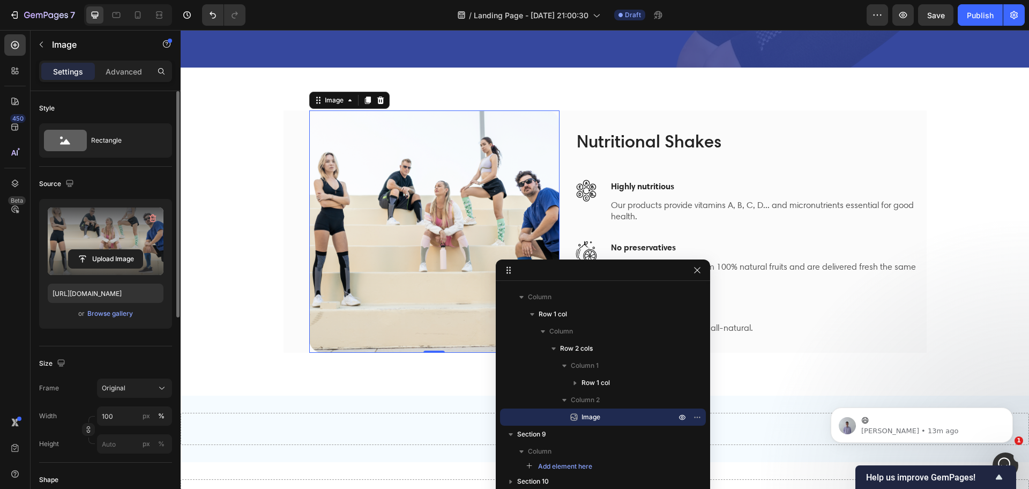
click at [379, 26] on div "7 Version history / Landing Page - Sep 24, 21:00:30 Draft Preview Save Publish" at bounding box center [514, 15] width 1029 height 31
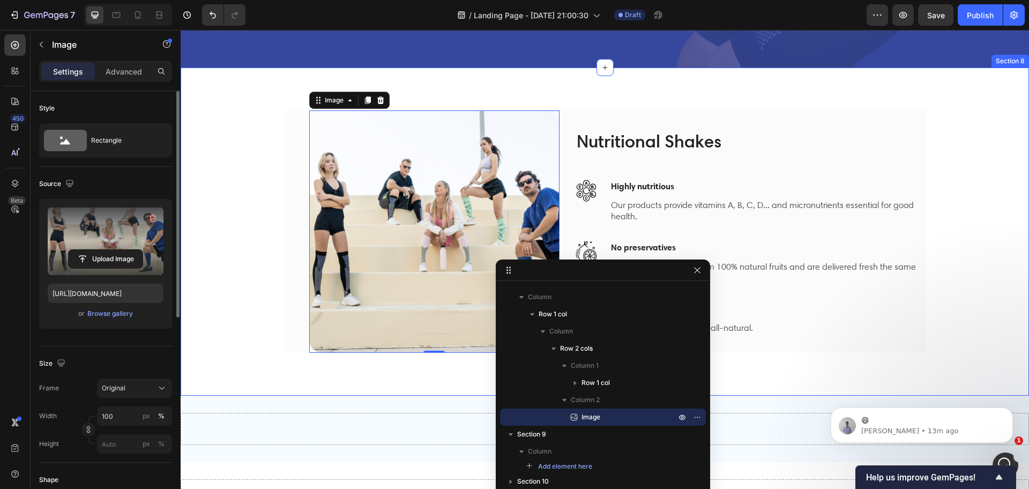
click at [559, 85] on div "Nutritional Shakes Heading Image Highly nutritious Text block Our products prov…" at bounding box center [605, 232] width 848 height 328
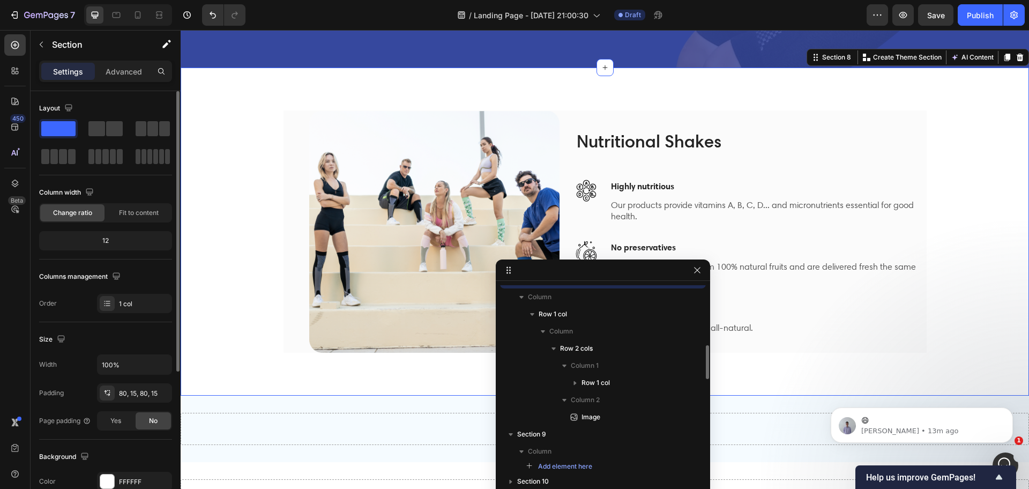
scroll to position [931, 0]
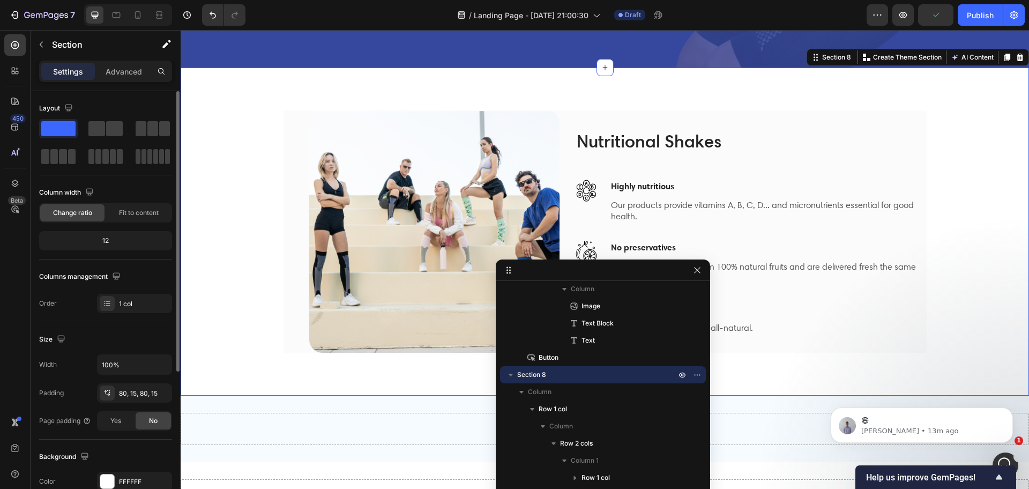
click at [361, 75] on div "Nutritional Shakes Heading Image Highly nutritious Text block Our products prov…" at bounding box center [605, 232] width 848 height 328
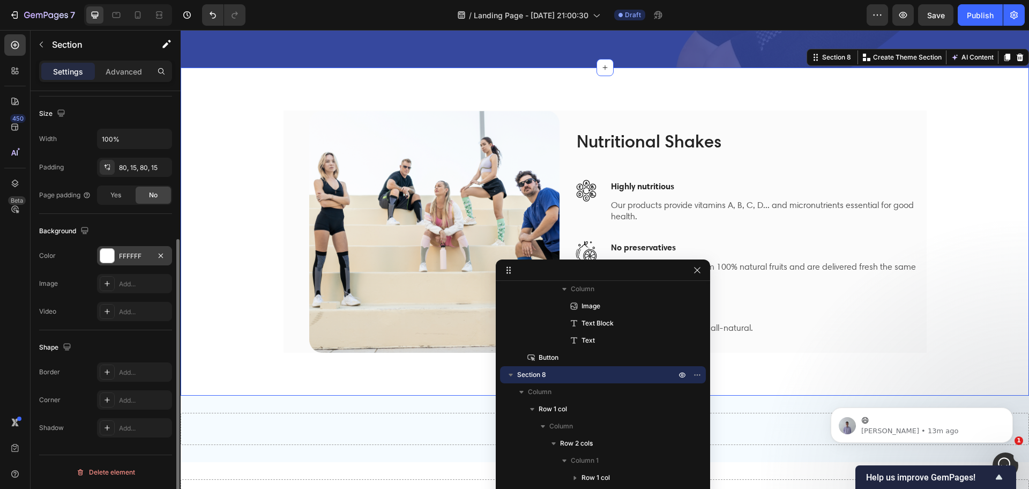
click at [108, 251] on div at bounding box center [107, 256] width 14 height 14
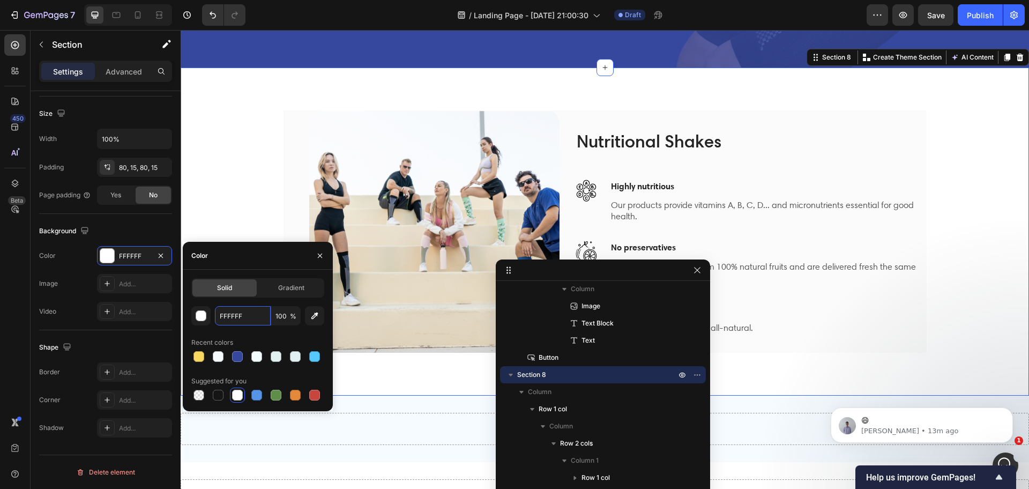
paste input "Secure Your Offer [DATE]: Buy 2, Get 3 Free"
click at [204, 351] on div at bounding box center [198, 356] width 13 height 13
type input "F8D85E"
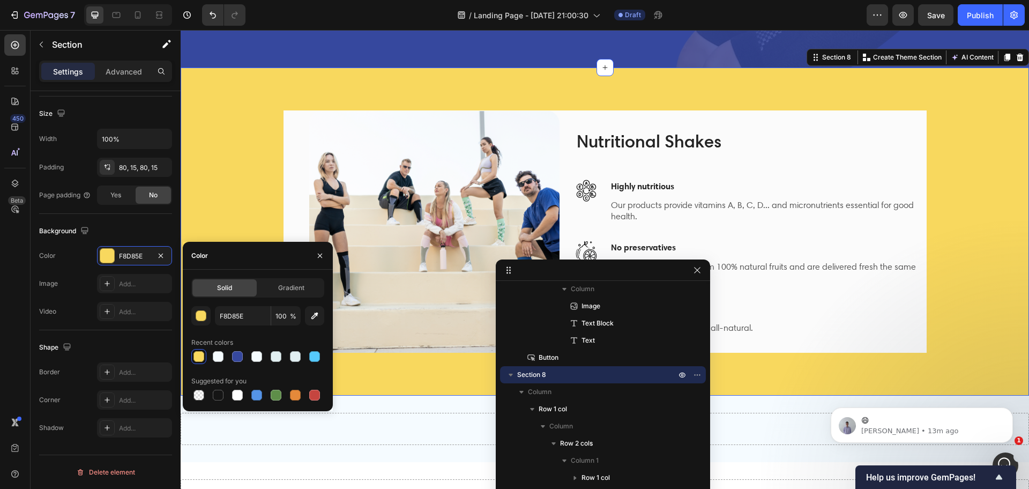
scroll to position [0, 0]
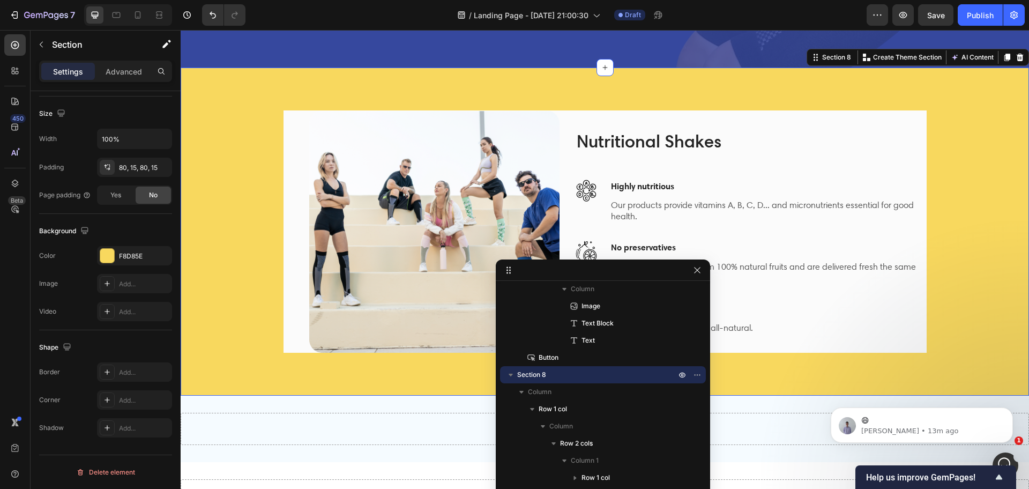
click at [370, 23] on div "/ Landing Page - [DATE] 21:00:30 Draft" at bounding box center [560, 14] width 612 height 21
click at [635, 125] on div "Nutritional Shakes Heading Image Highly nutritious Text block Our products prov…" at bounding box center [750, 231] width 351 height 242
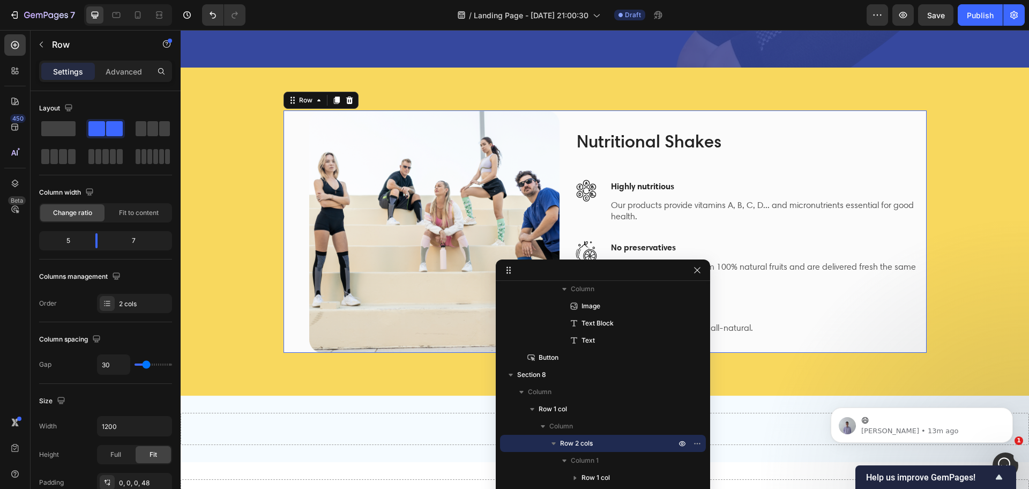
scroll to position [268, 0]
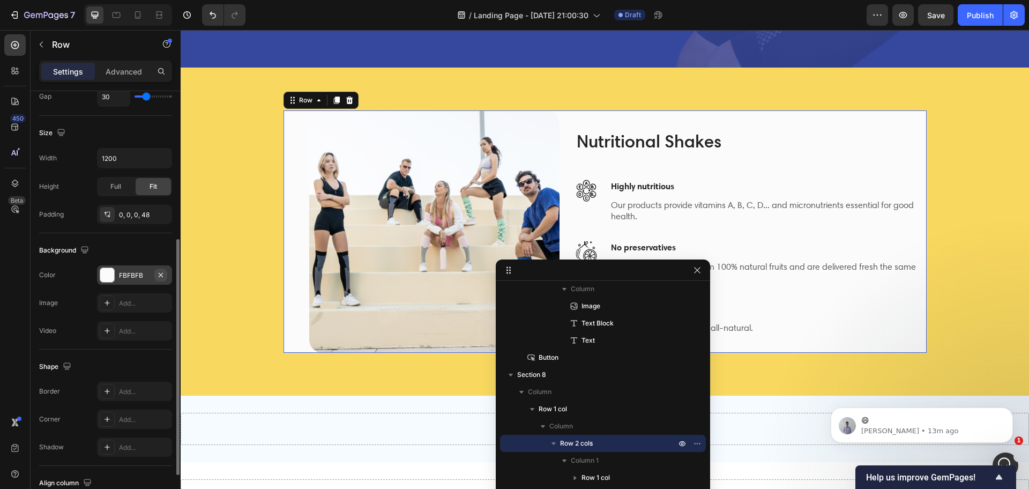
click at [161, 273] on icon "button" at bounding box center [160, 275] width 9 height 9
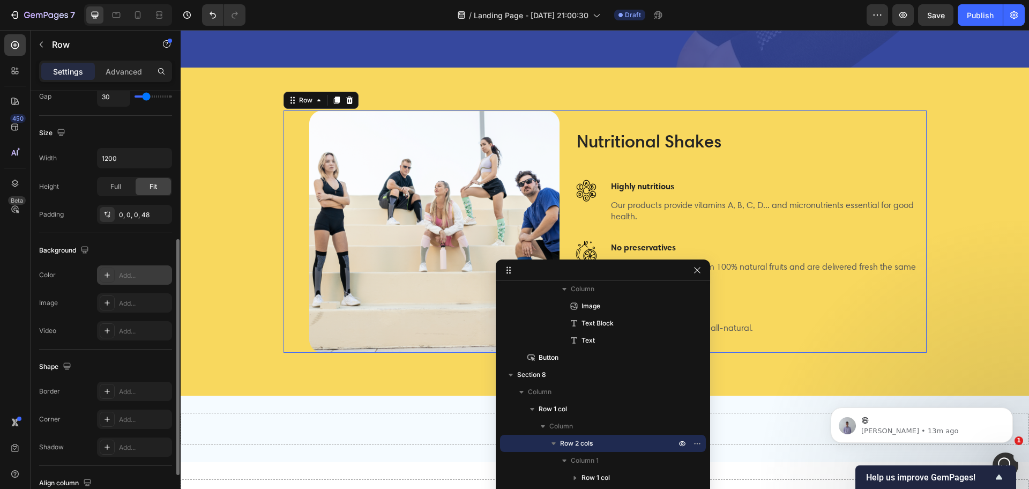
click at [351, 11] on div "/ Landing Page - [DATE] 21:00:30 Draft" at bounding box center [560, 14] width 612 height 21
click at [412, 170] on img at bounding box center [434, 231] width 251 height 242
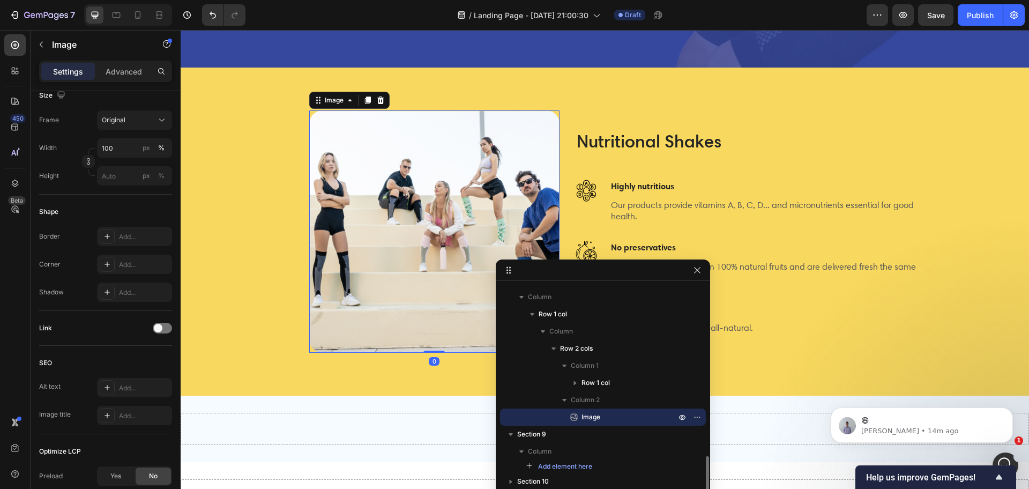
scroll to position [0, 0]
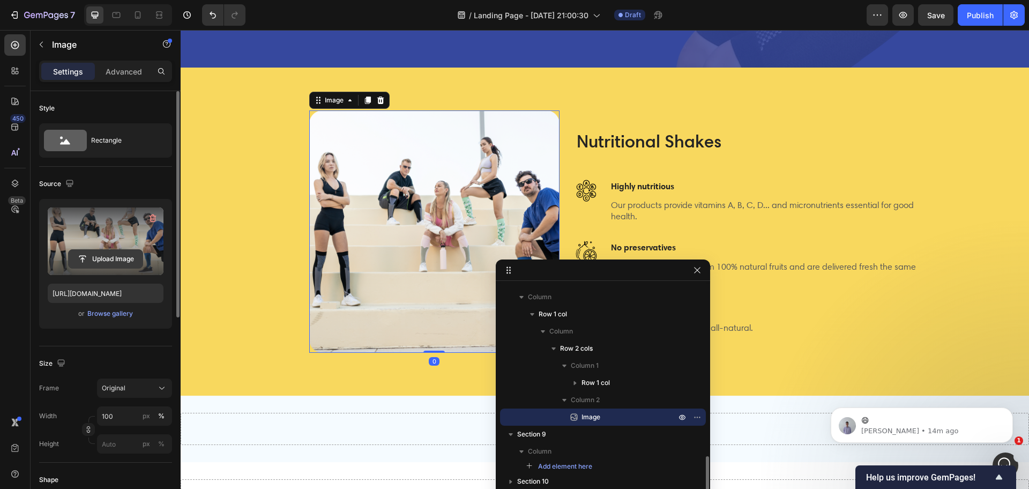
click at [103, 259] on input "file" at bounding box center [106, 259] width 74 height 18
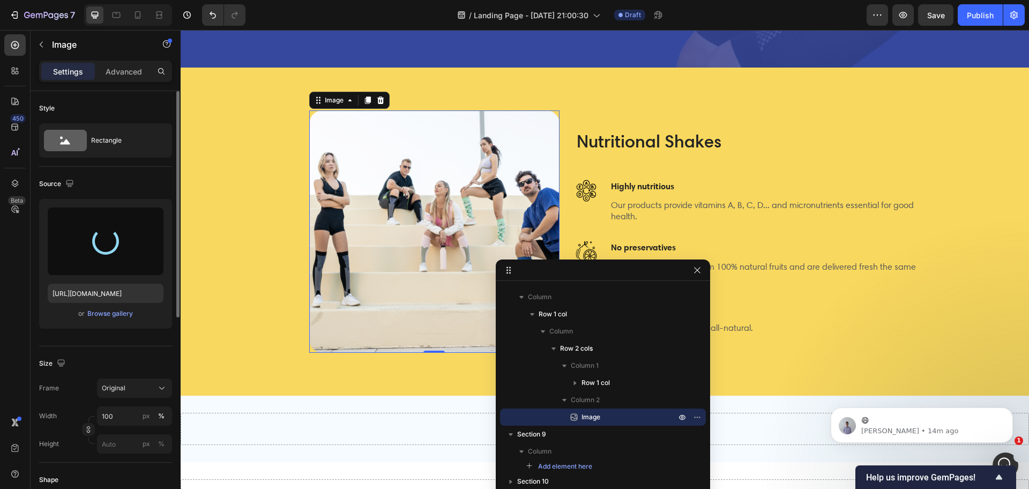
type input "https://cdn.shopify.com/s/files/1/0265/0865/6745/files/gempages_481053740762137…"
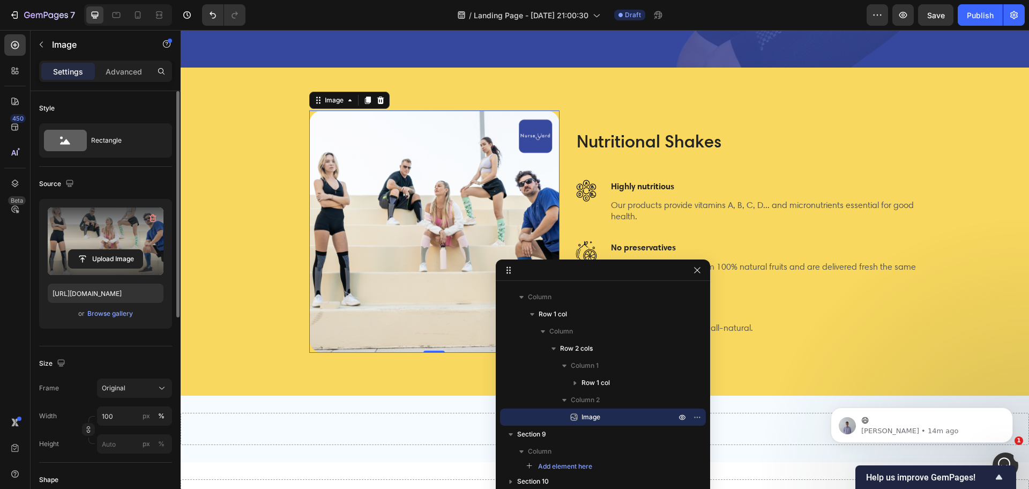
click at [397, 21] on div "/ Landing Page - [DATE] 21:00:30 Draft" at bounding box center [560, 14] width 612 height 21
click at [656, 134] on p "Nutritional Shakes" at bounding box center [750, 141] width 349 height 23
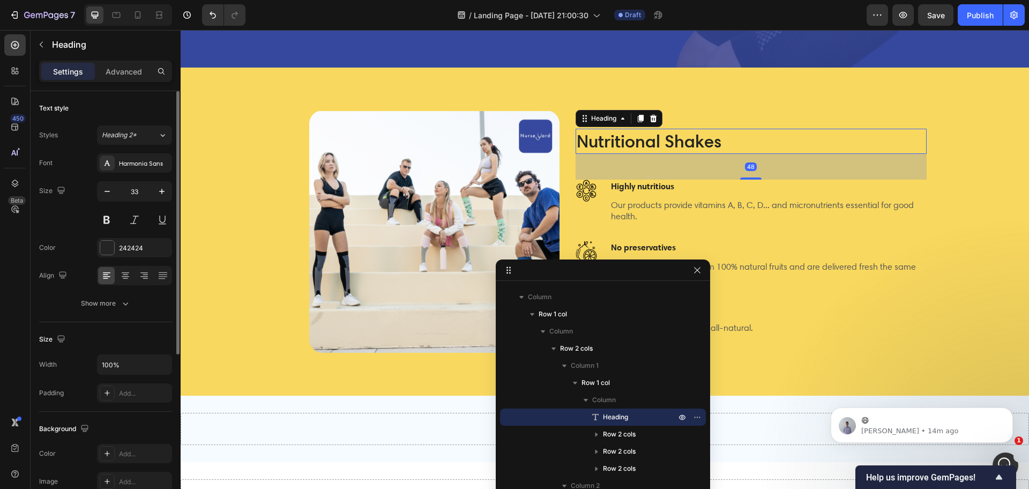
scroll to position [875, 0]
click at [656, 134] on p "Nutritional Shakes" at bounding box center [750, 141] width 349 height 23
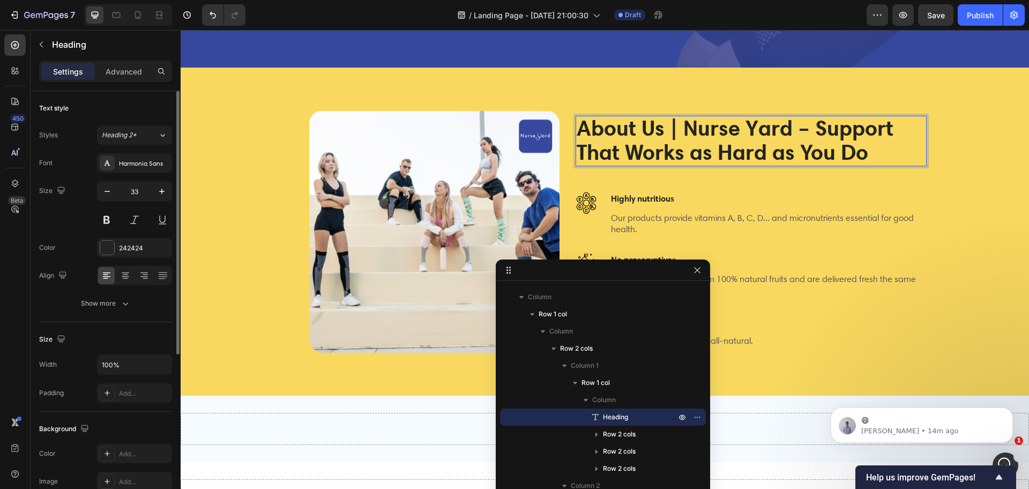
scroll to position [3475, 0]
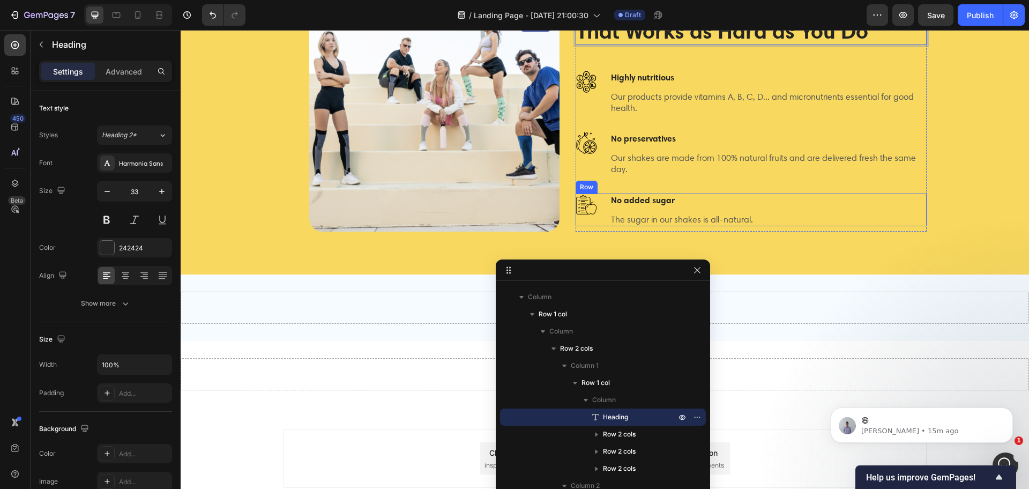
scroll to position [875, 0]
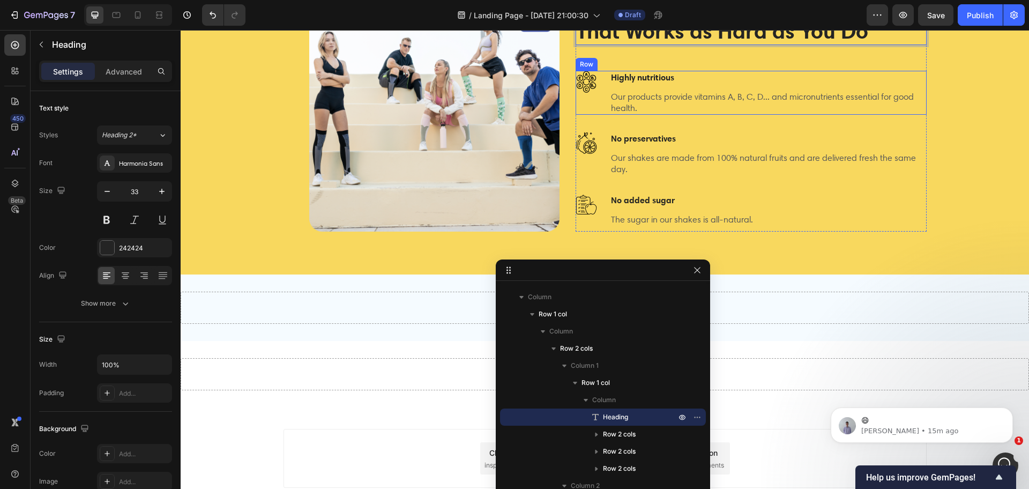
click at [599, 77] on div "Image Highly nutritious Text block Our products provide vitamins A, B, C, D... …" at bounding box center [750, 93] width 351 height 44
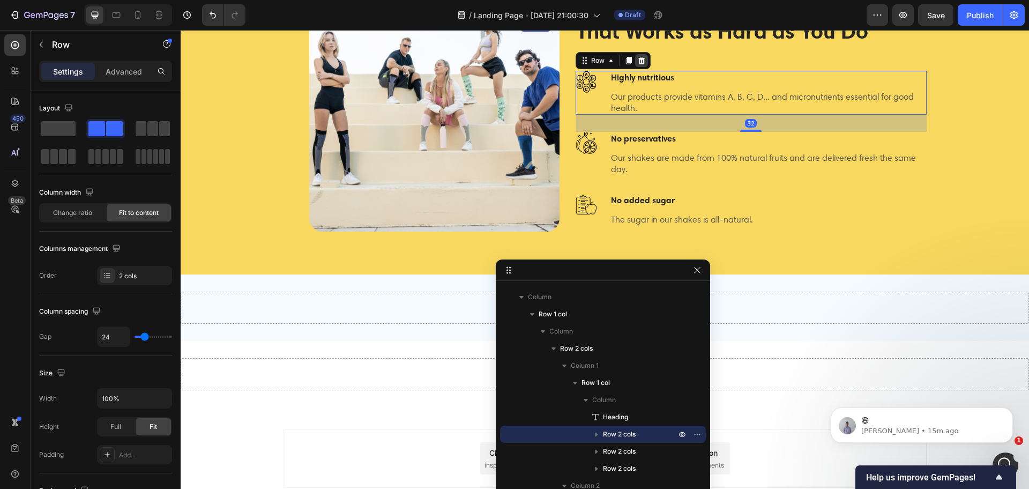
click at [637, 56] on icon at bounding box center [641, 60] width 9 height 9
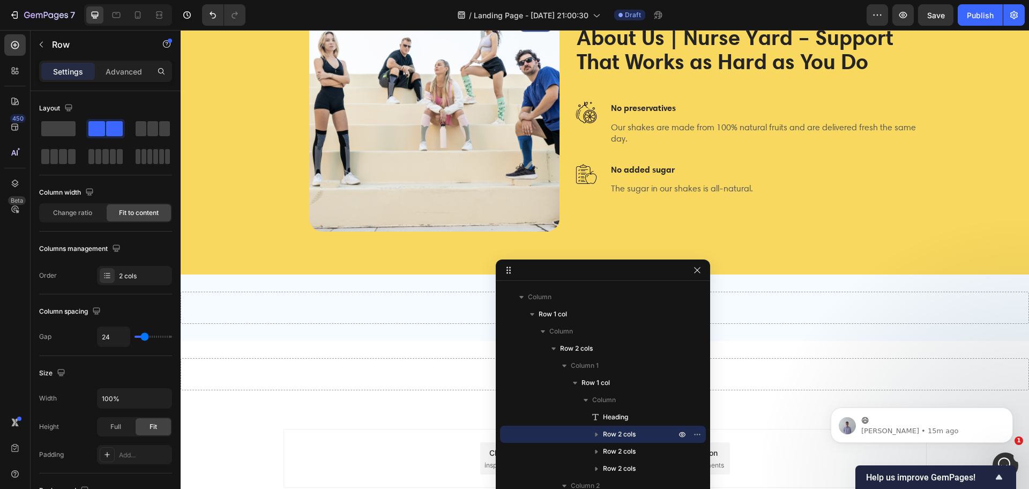
scroll to position [3639, 0]
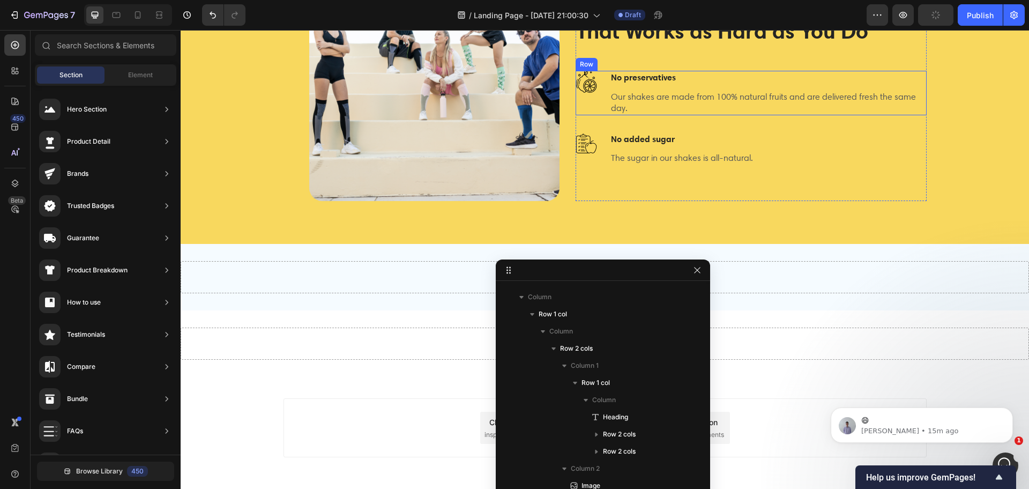
click at [603, 81] on div "Image No preservatives Text block Our shakes are made from 100% natural fruits …" at bounding box center [750, 93] width 351 height 44
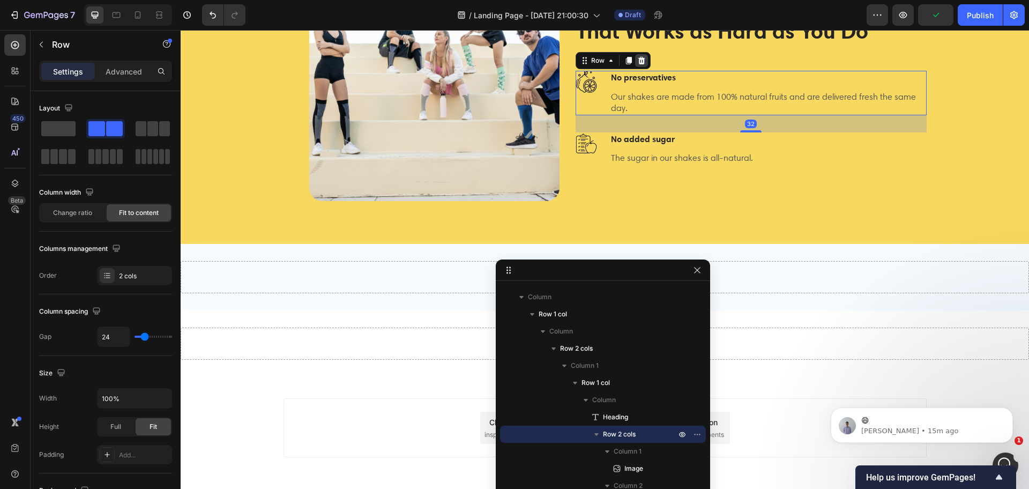
click at [638, 59] on icon at bounding box center [641, 61] width 7 height 8
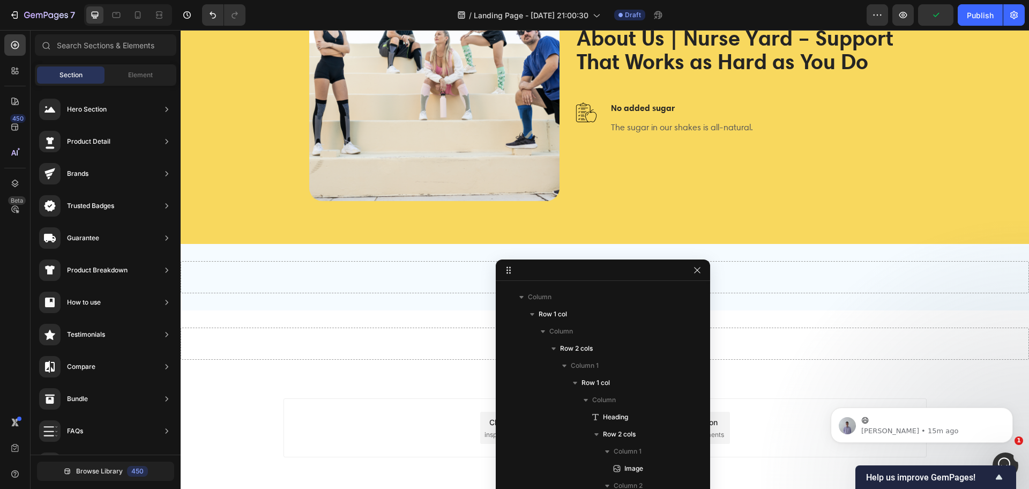
scroll to position [3670, 0]
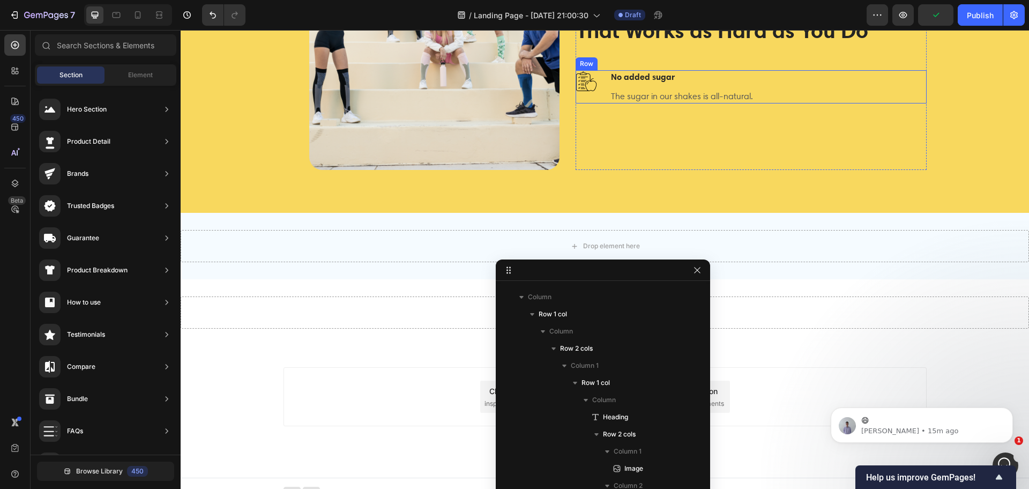
click at [601, 84] on div "Image No added sugar Text block The sugar in our shakes is all-natural. Text bl…" at bounding box center [750, 86] width 351 height 33
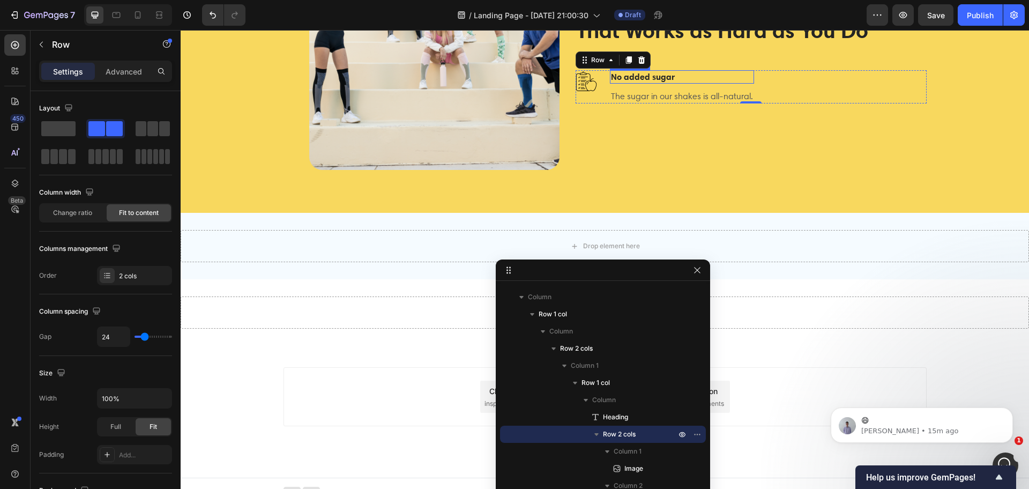
click at [611, 78] on p "No added sugar" at bounding box center [682, 76] width 142 height 11
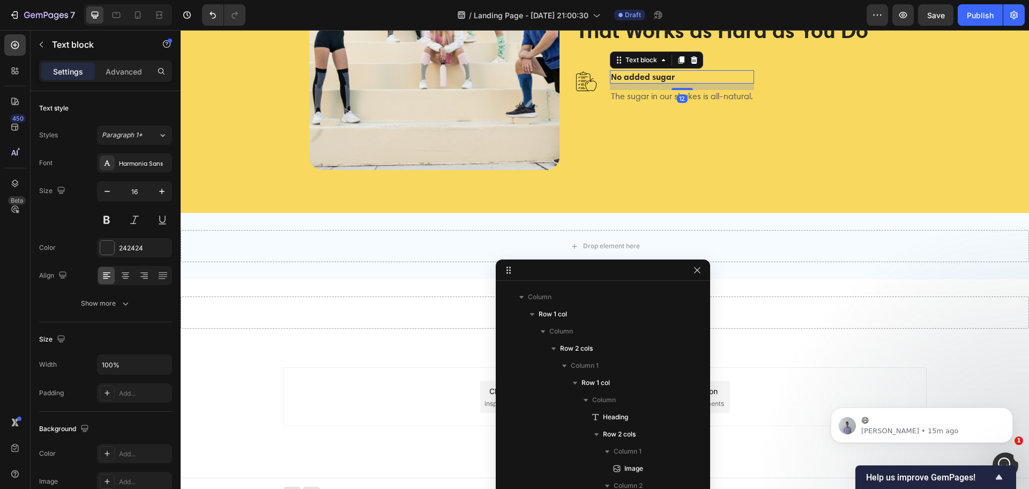
scroll to position [1153, 0]
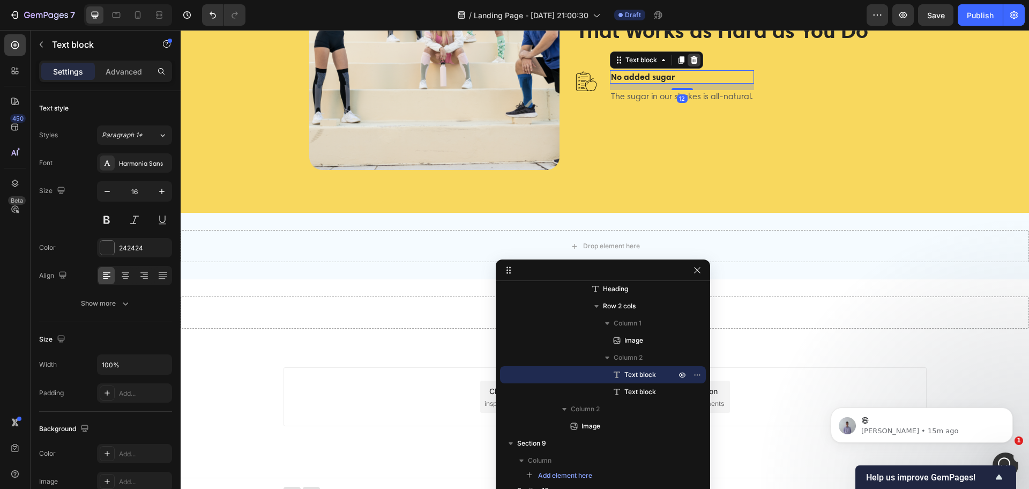
click at [691, 58] on icon at bounding box center [694, 60] width 7 height 8
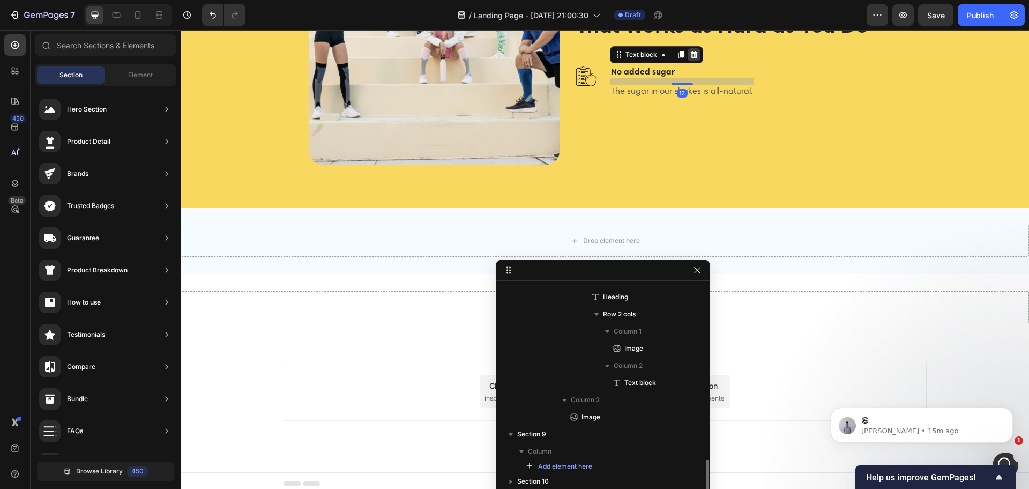
scroll to position [1145, 0]
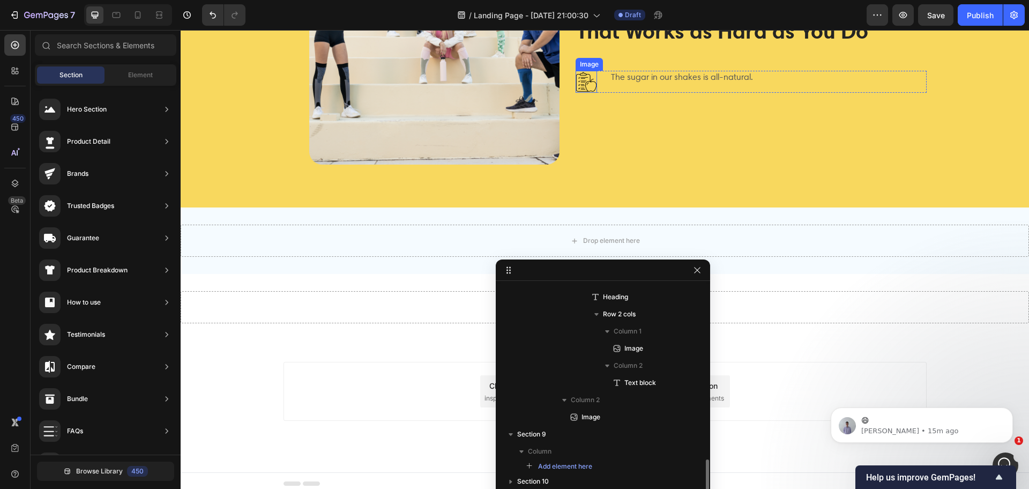
click at [578, 84] on img at bounding box center [585, 82] width 21 height 22
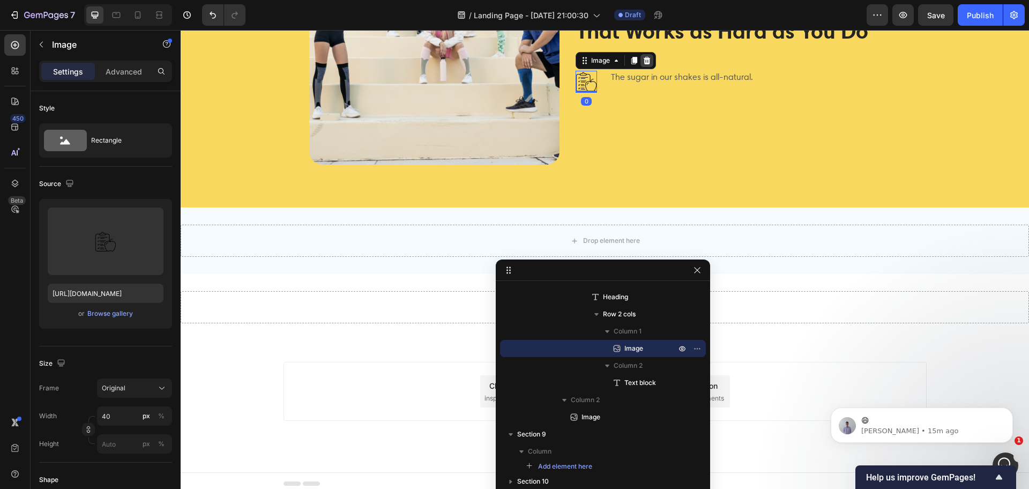
click at [643, 59] on icon at bounding box center [646, 61] width 7 height 8
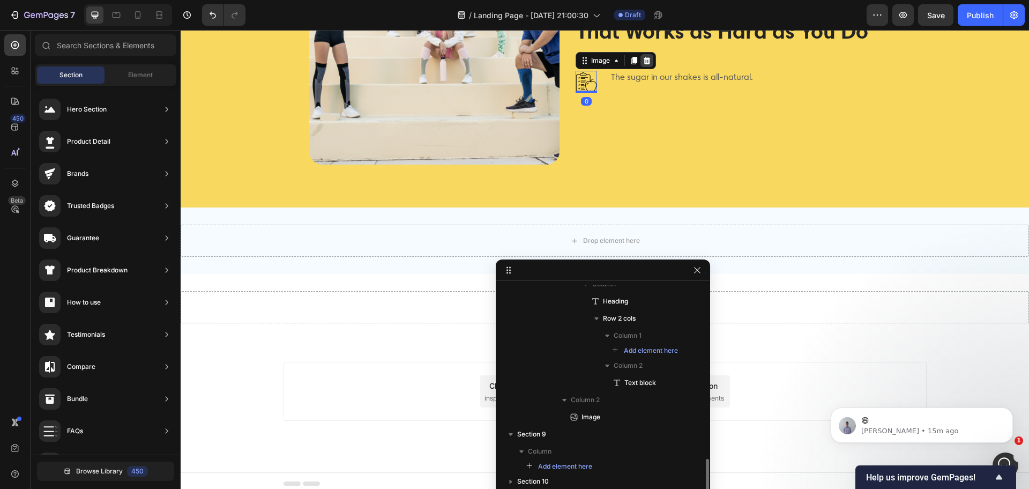
scroll to position [3670, 0]
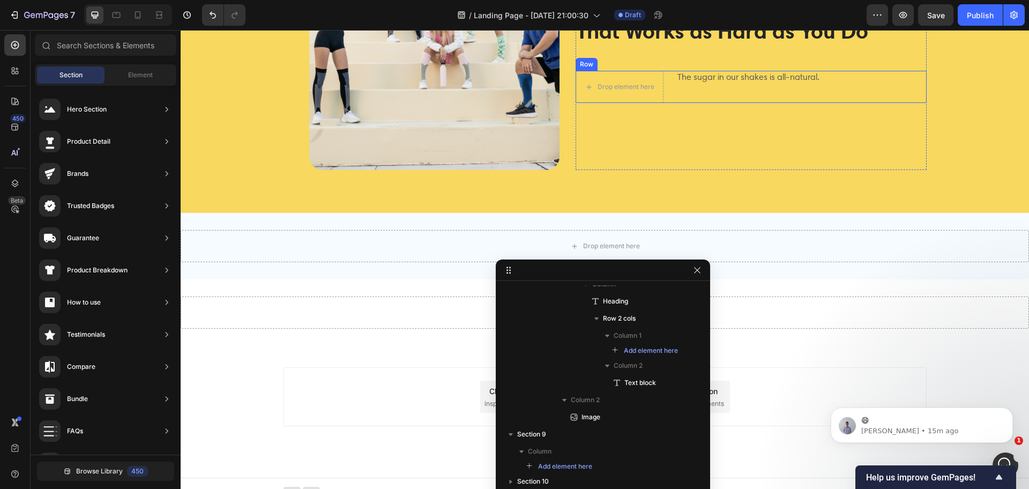
click at [586, 65] on div "Row" at bounding box center [587, 64] width 18 height 10
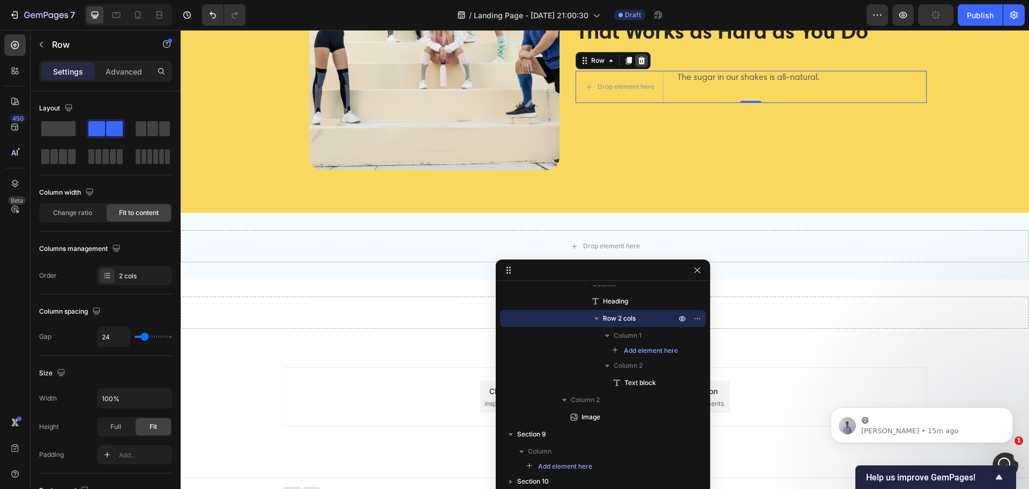
click at [637, 61] on icon at bounding box center [641, 60] width 9 height 9
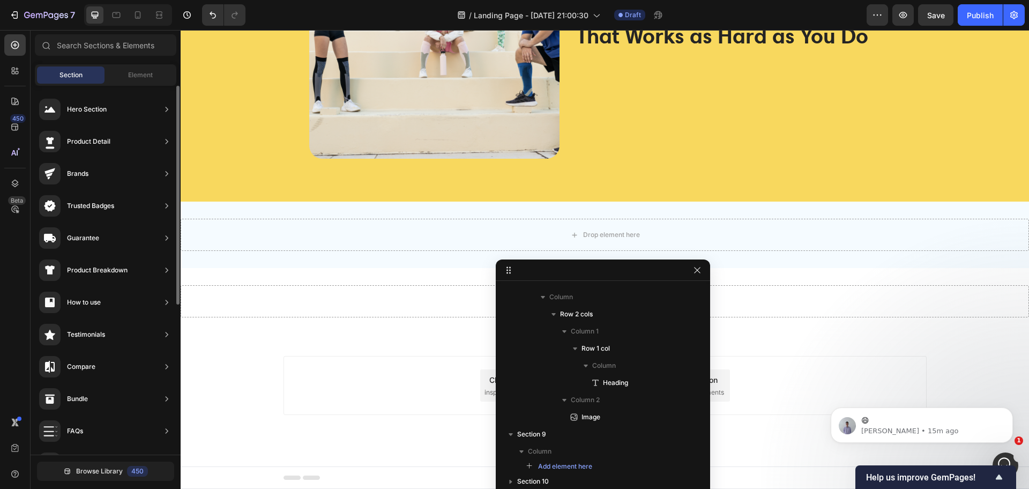
scroll to position [426, 0]
click at [150, 73] on span "Element" at bounding box center [140, 75] width 25 height 10
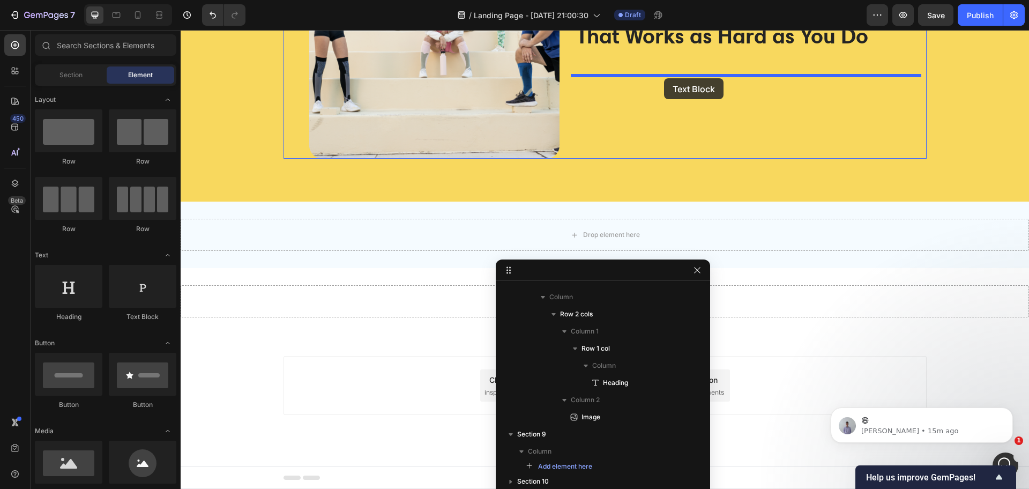
drag, startPoint x: 328, startPoint y: 329, endPoint x: 664, endPoint y: 78, distance: 419.5
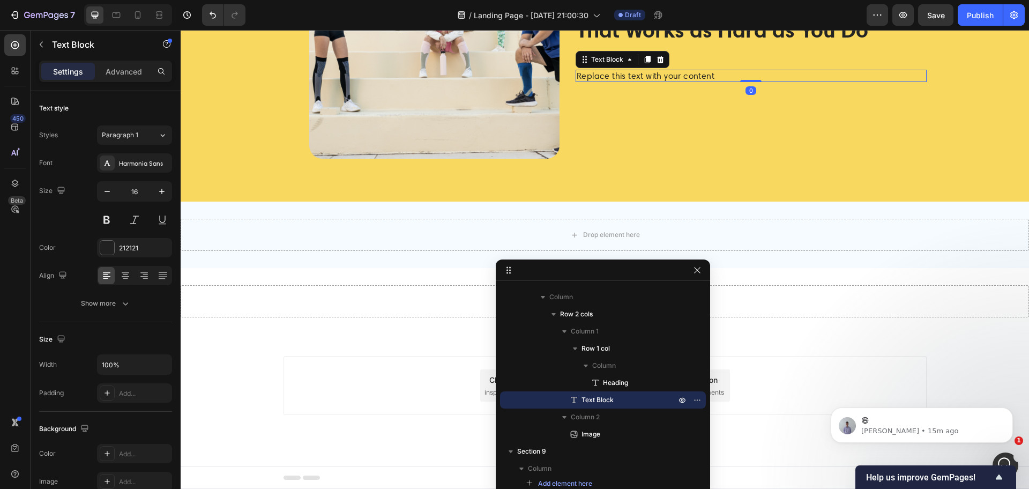
scroll to position [3680, 0]
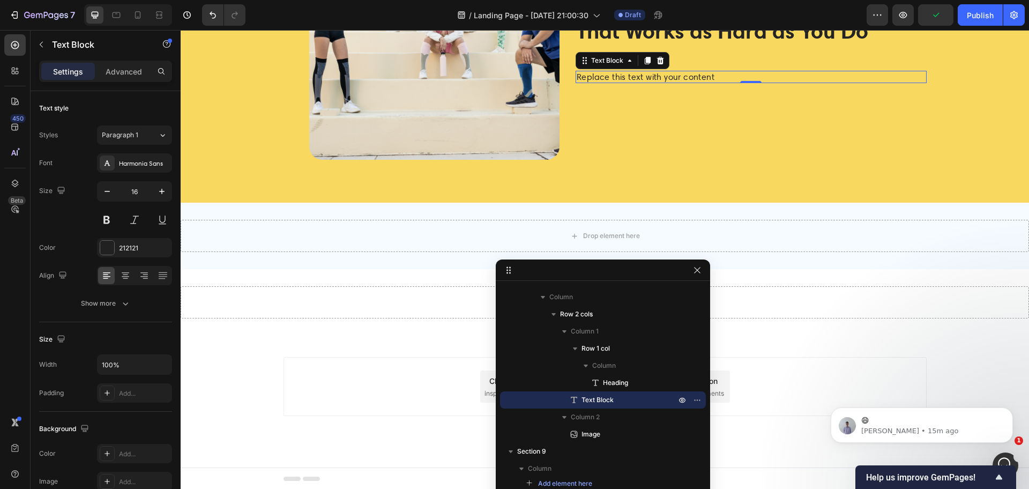
click at [619, 74] on div "Replace this text with your content" at bounding box center [750, 77] width 351 height 12
click at [619, 74] on p "Replace this text with your content" at bounding box center [750, 77] width 349 height 10
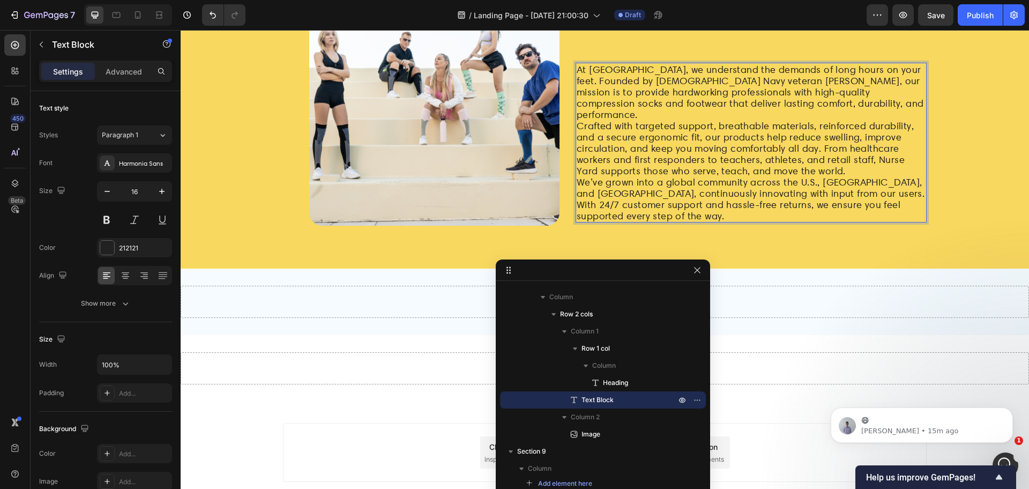
click at [787, 117] on span "At [GEOGRAPHIC_DATA], we understand the demands of long hours on your feet. Fou…" at bounding box center [749, 92] width 347 height 56
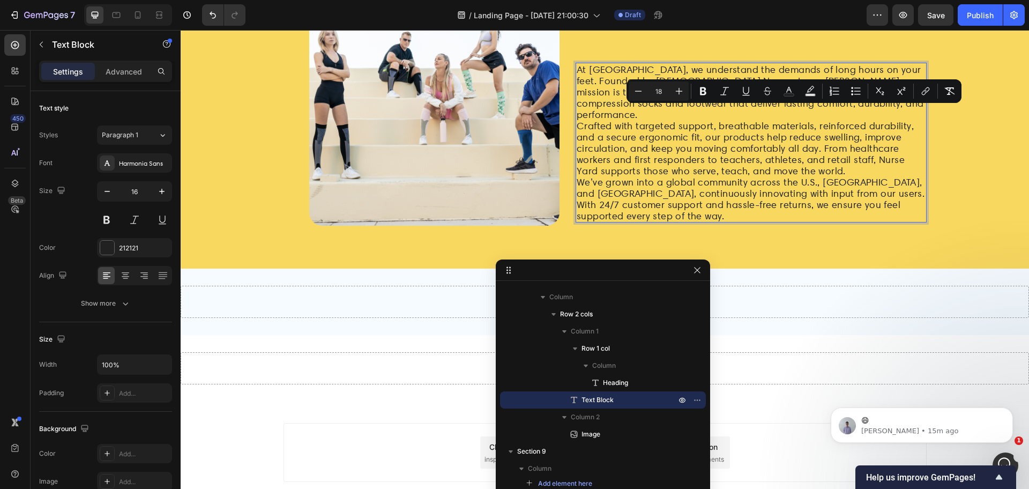
click at [831, 116] on p "At [GEOGRAPHIC_DATA], we understand the demands of long hours on your feet. Fou…" at bounding box center [750, 143] width 349 height 158
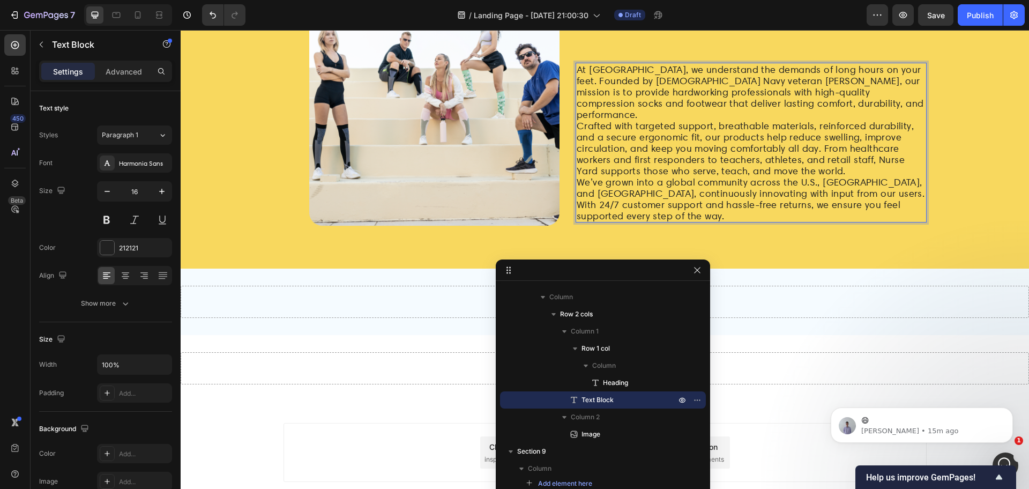
scroll to position [3609, 0]
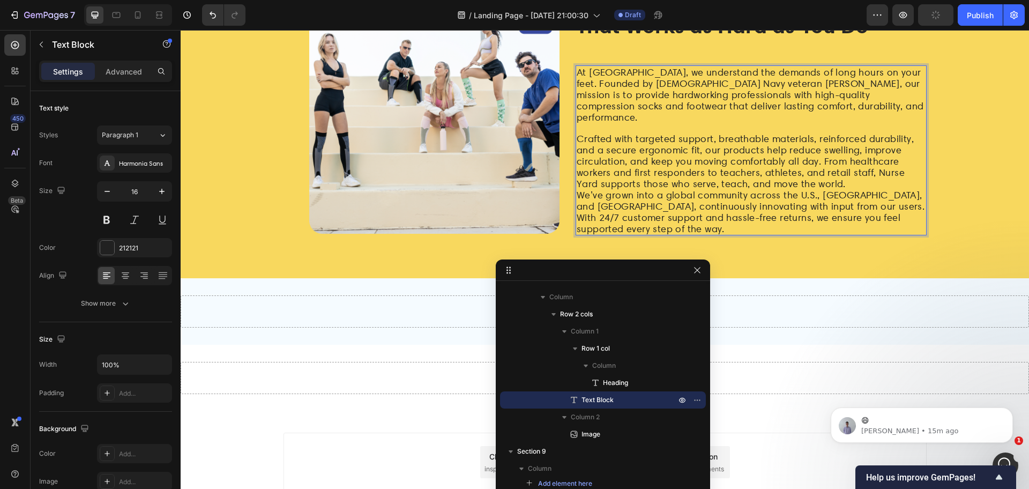
click at [815, 177] on p "Crafted with targeted support, breathable materials, reinforced durability, and…" at bounding box center [750, 178] width 349 height 111
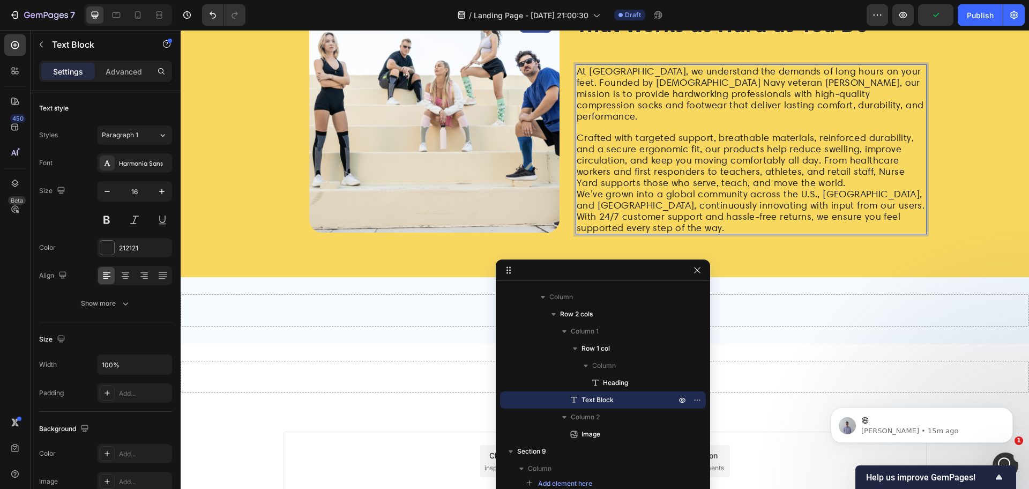
click at [814, 179] on p "Crafted with targeted support, breathable materials, reinforced durability, and…" at bounding box center [750, 177] width 349 height 111
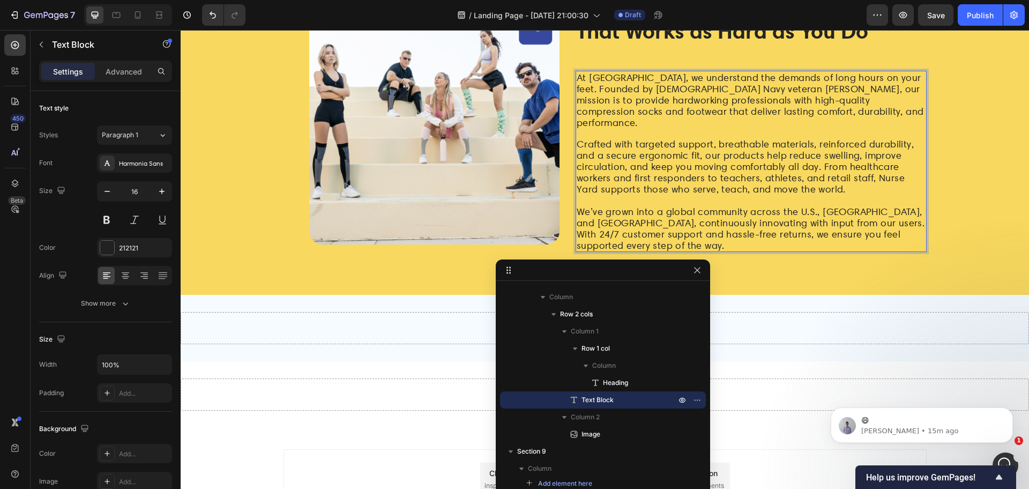
scroll to position [0, 0]
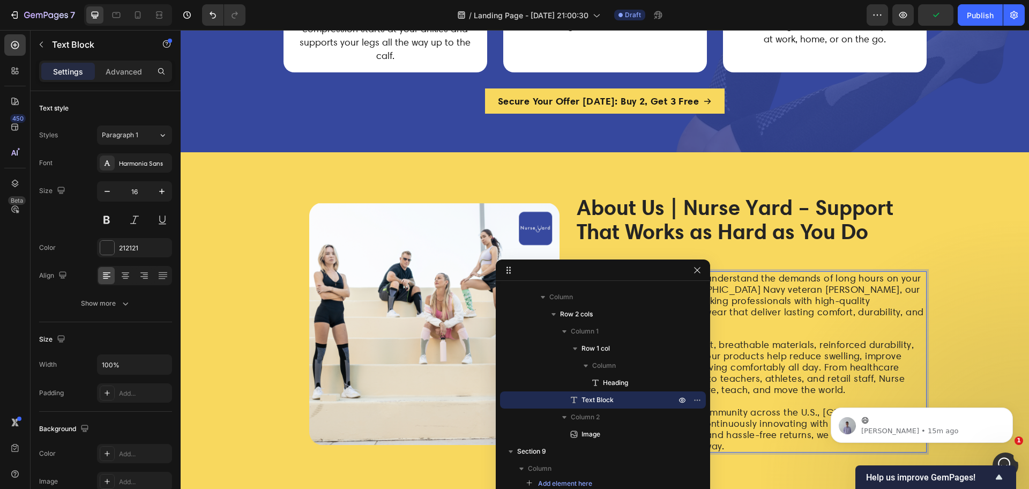
click at [325, 20] on div "/ Landing Page - [DATE] 21:00:30 Draft" at bounding box center [560, 14] width 612 height 21
click at [699, 269] on icon "button" at bounding box center [697, 270] width 9 height 9
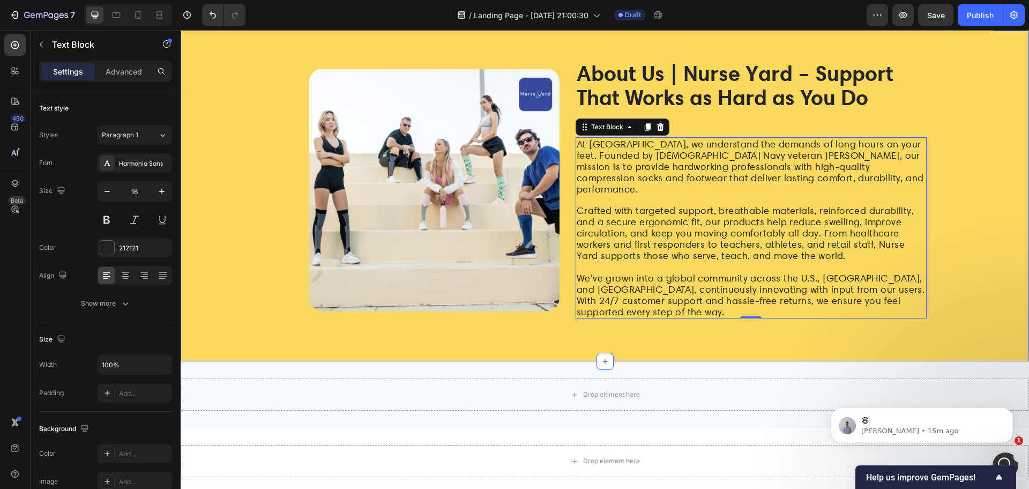
click at [986, 224] on div "⁠⁠⁠⁠⁠⁠⁠ About Us | Nurse Yard – Support That Works as Hard as You Do Heading Ro…" at bounding box center [605, 189] width 832 height 257
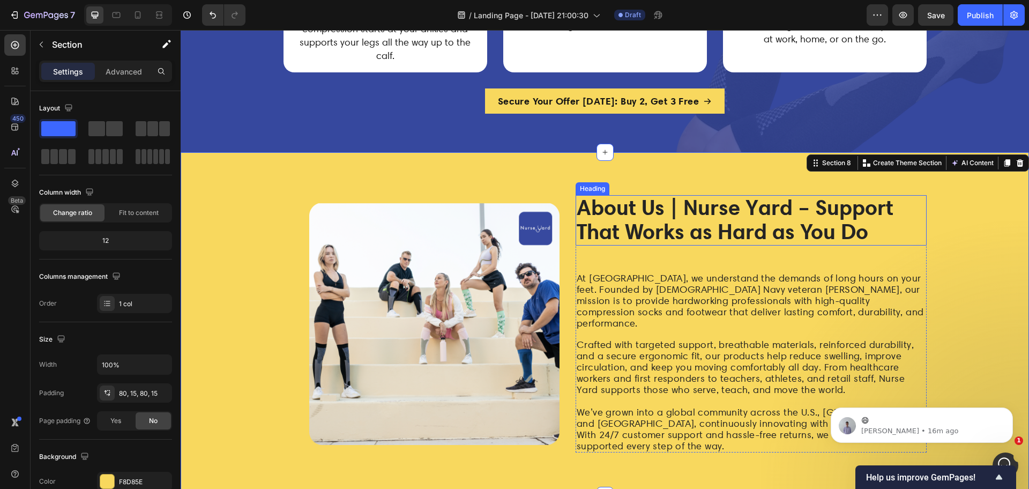
click at [708, 232] on strong "About Us | Nurse Yard – Support That Works as Hard as You Do" at bounding box center [734, 219] width 317 height 50
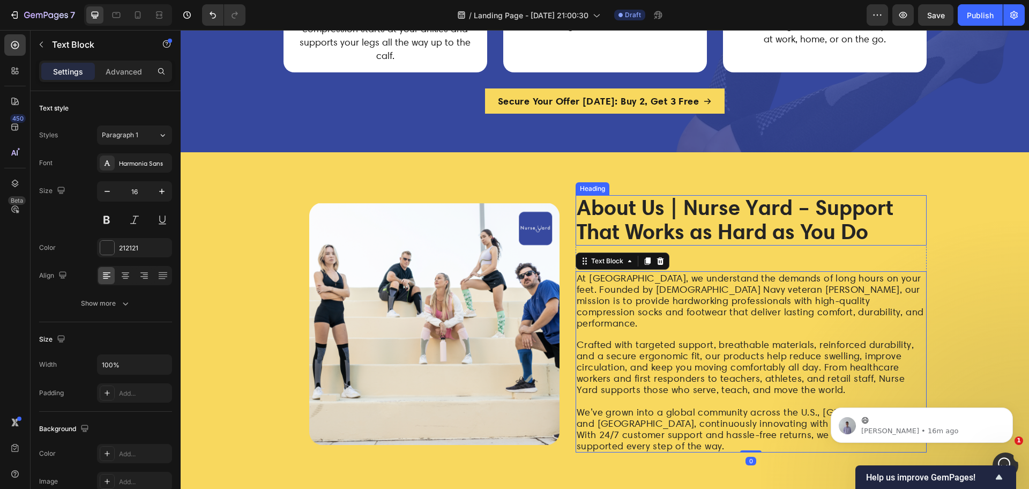
click at [749, 239] on strong "About Us | Nurse Yard – Support That Works as Hard as You Do" at bounding box center [734, 219] width 317 height 50
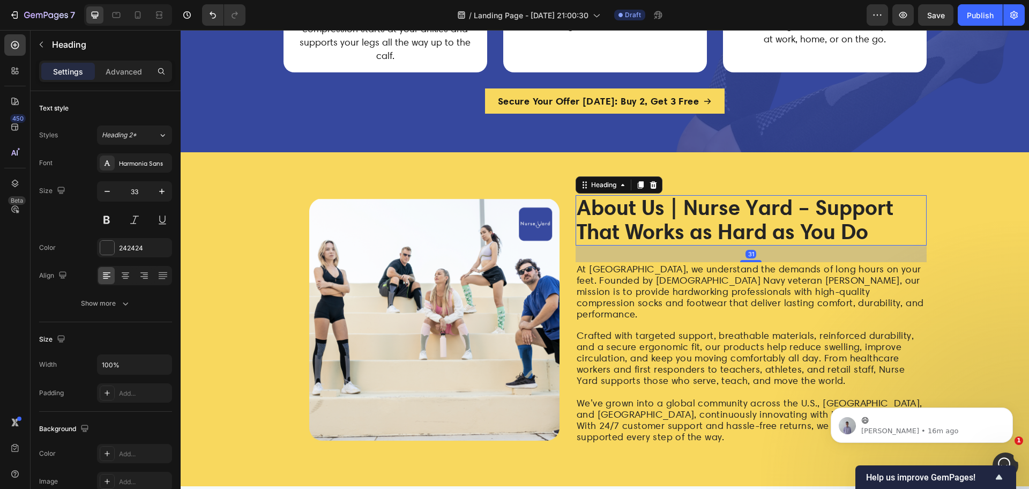
drag, startPoint x: 748, startPoint y: 271, endPoint x: 748, endPoint y: 262, distance: 9.1
click at [748, 245] on div "31" at bounding box center [750, 245] width 351 height 0
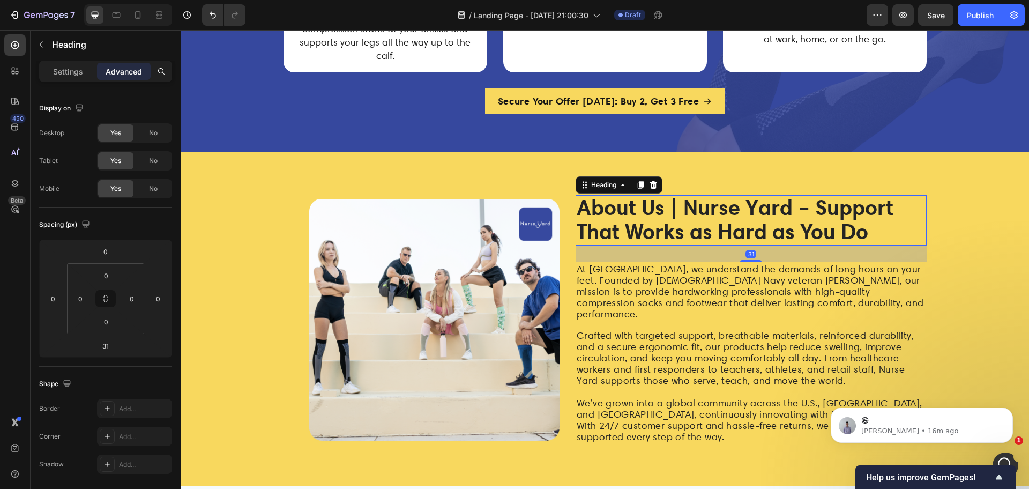
click at [376, 18] on div "/ Landing Page - [DATE] 21:00:30 Draft" at bounding box center [560, 14] width 612 height 21
click at [783, 21] on div "/ Landing Page - [DATE] 21:00:30 Draft" at bounding box center [560, 14] width 612 height 21
click at [851, 290] on span "At [GEOGRAPHIC_DATA], we understand the demands of long hours on your feet. Fou…" at bounding box center [749, 291] width 347 height 56
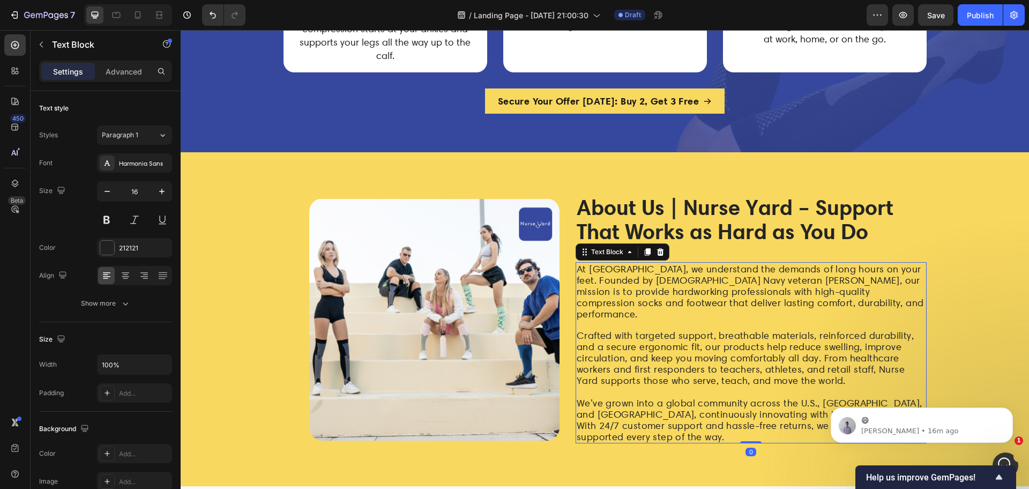
click at [748, 19] on div "/ Landing Page - [DATE] 21:00:30 Draft" at bounding box center [560, 14] width 612 height 21
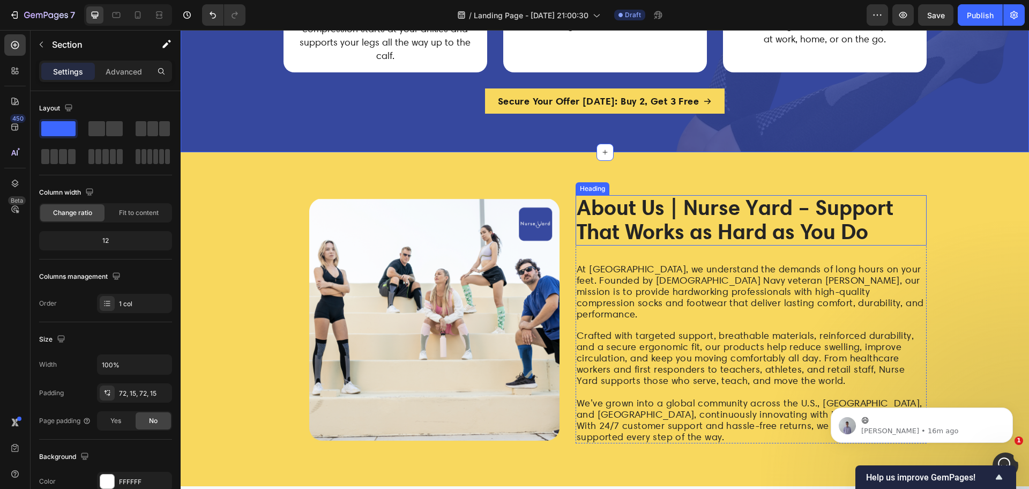
click at [688, 238] on strong "About Us | Nurse Yard – Support That Works as Hard as You Do" at bounding box center [734, 219] width 317 height 50
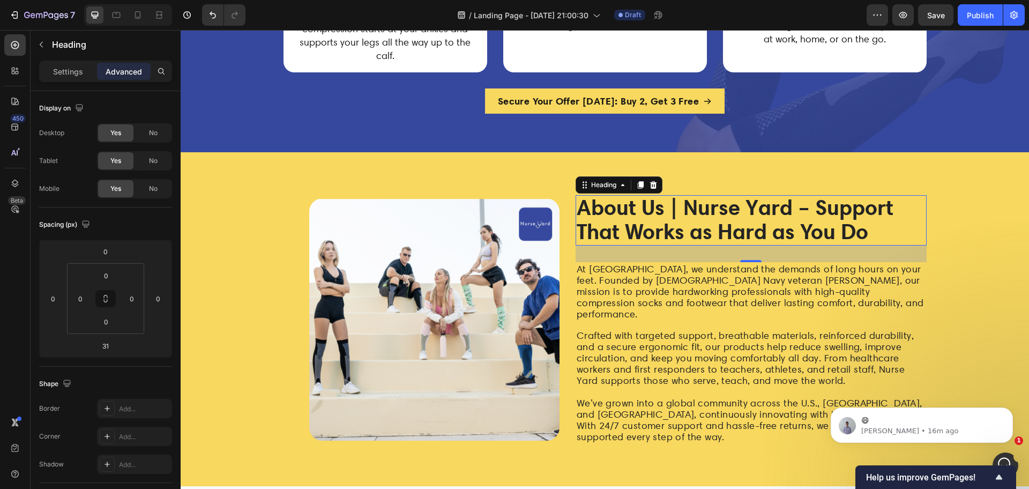
drag, startPoint x: 745, startPoint y: 265, endPoint x: 732, endPoint y: 275, distance: 16.3
click at [746, 262] on div at bounding box center [750, 261] width 21 height 2
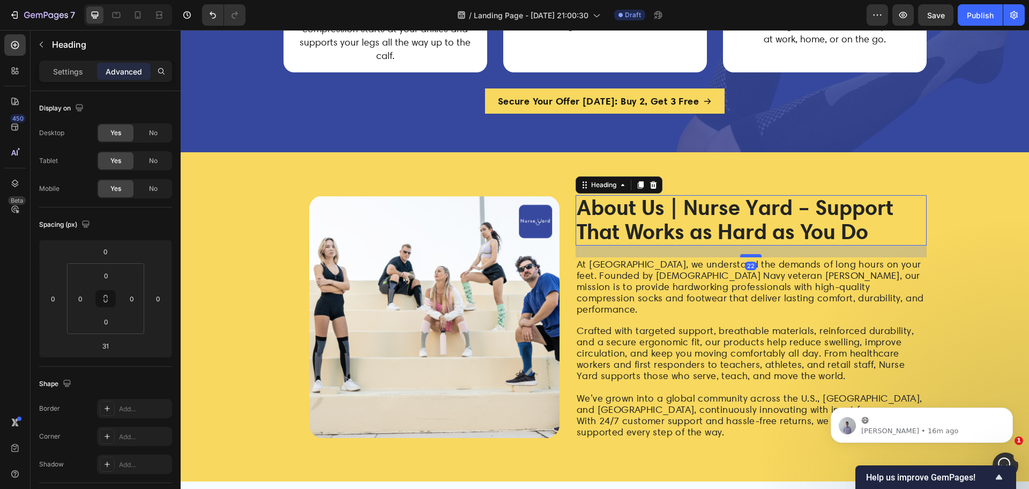
click at [754, 257] on div at bounding box center [750, 255] width 21 height 3
type input "22"
click at [729, 16] on div "/ Landing Page - [DATE] 21:00:30 Draft" at bounding box center [560, 14] width 612 height 21
click at [1020, 430] on body "😄 [PERSON_NAME] • 16m ago" at bounding box center [922, 422] width 206 height 66
click at [1009, 410] on icon "Dismiss notification" at bounding box center [1009, 410] width 4 height 4
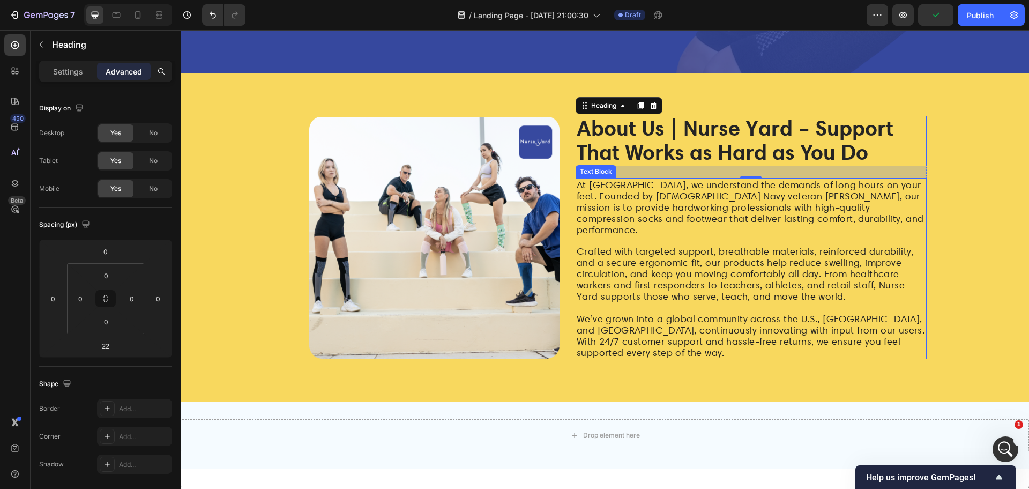
scroll to position [3604, 0]
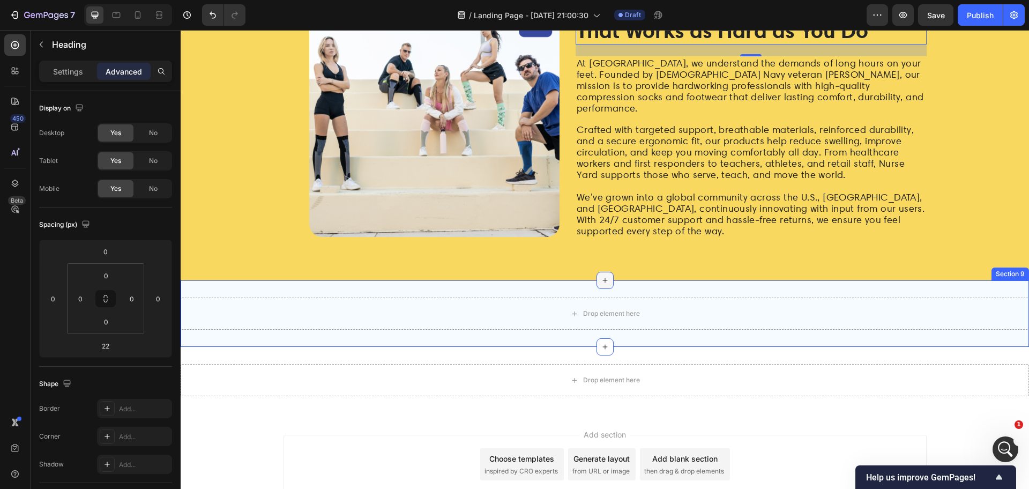
click at [596, 278] on div at bounding box center [604, 280] width 17 height 17
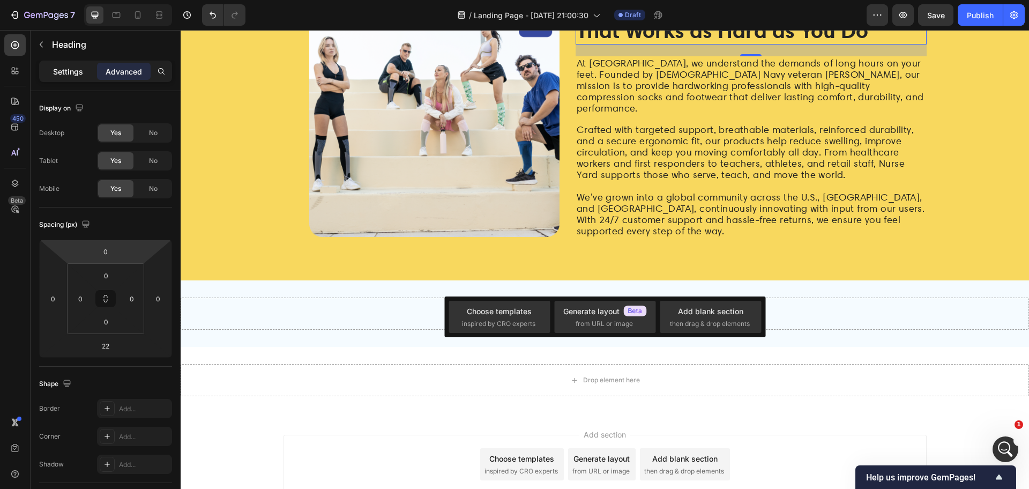
click at [65, 72] on p "Settings" at bounding box center [68, 71] width 30 height 11
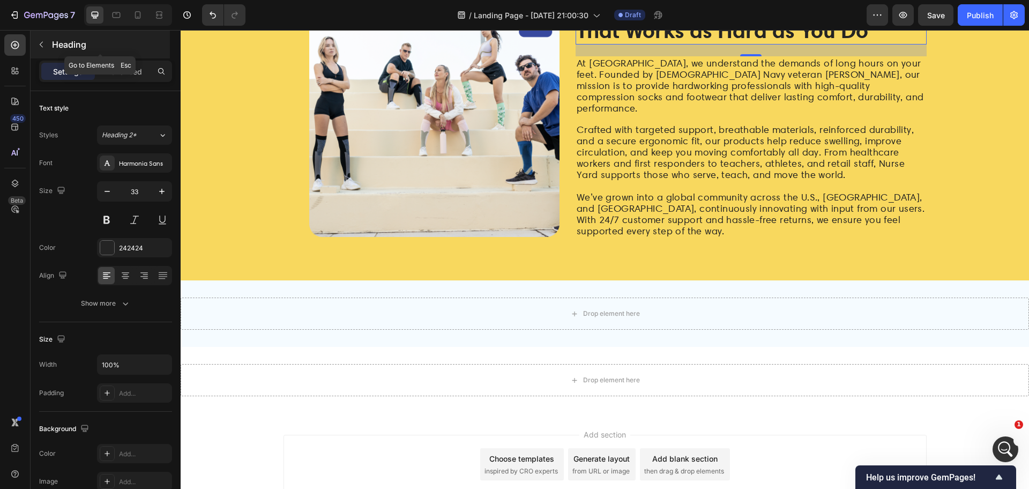
click at [55, 51] on div "Heading" at bounding box center [100, 45] width 139 height 28
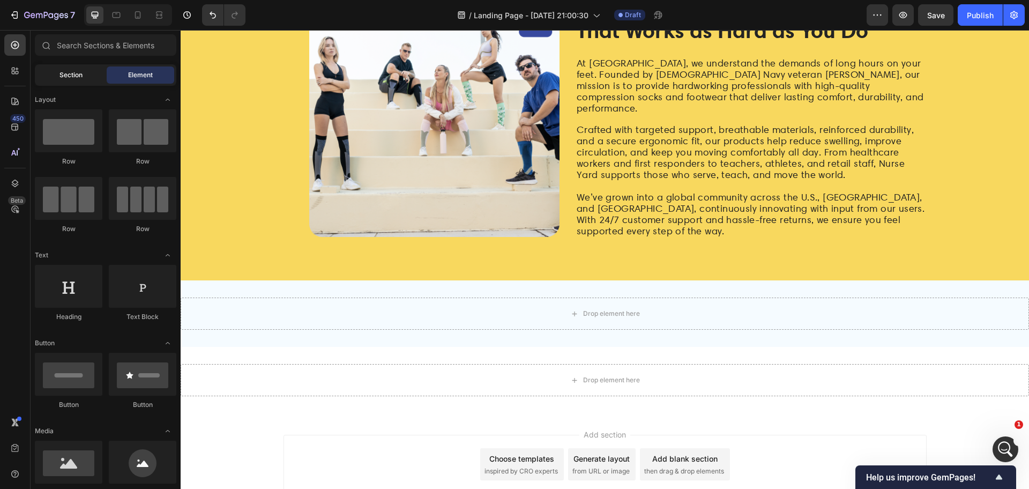
click at [68, 83] on div "Section" at bounding box center [71, 74] width 68 height 17
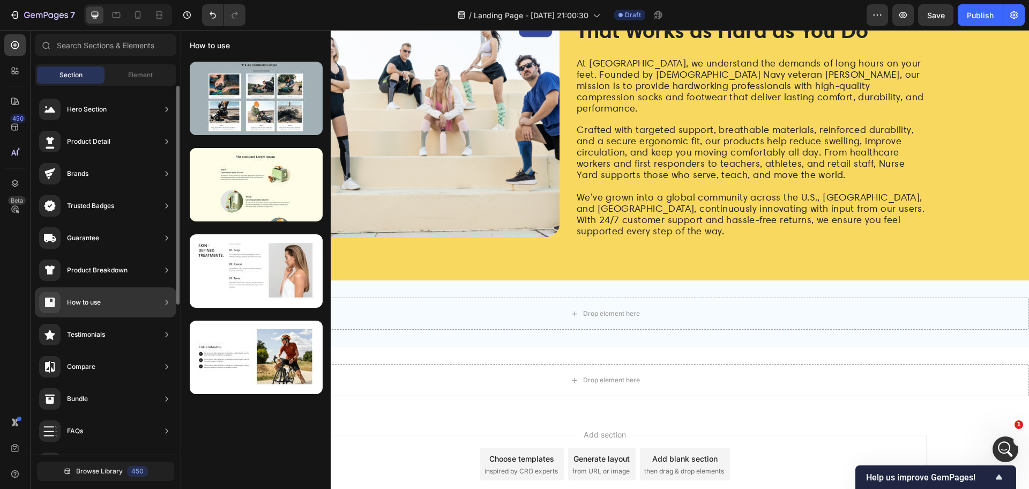
scroll to position [0, 0]
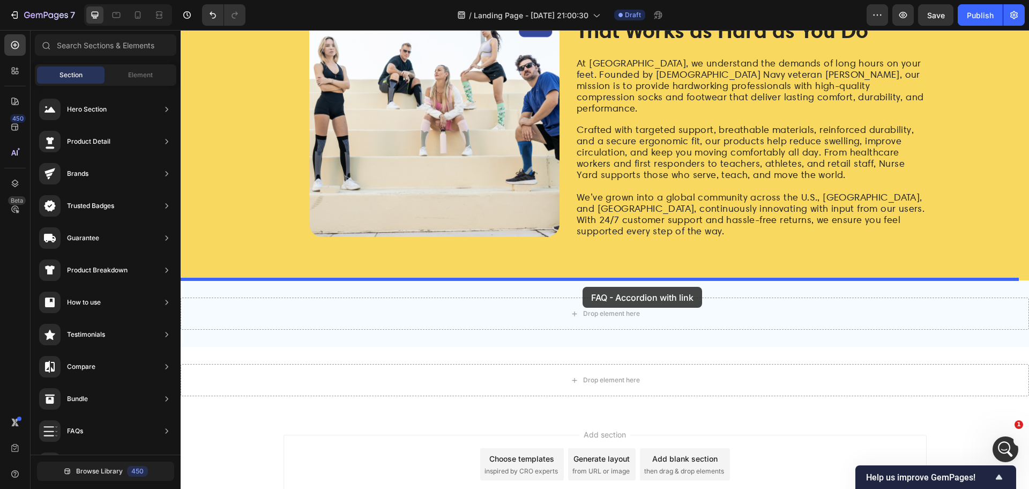
drag, startPoint x: 430, startPoint y: 477, endPoint x: 582, endPoint y: 287, distance: 243.9
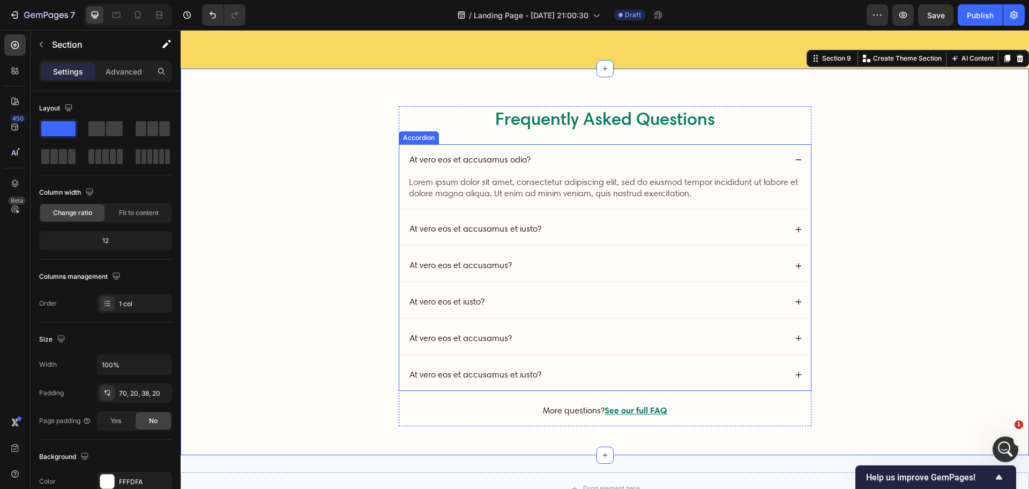
scroll to position [3882, 0]
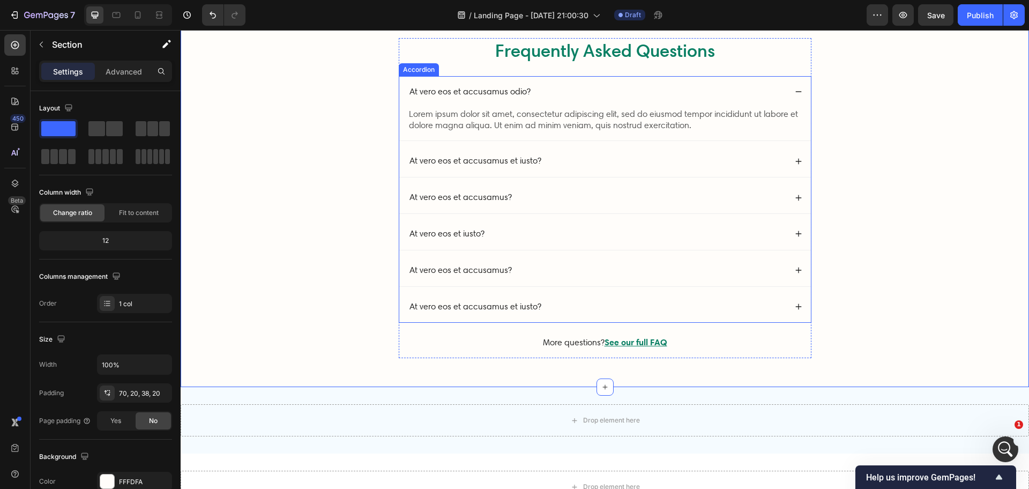
click at [454, 90] on p "At vero eos et accusamus odio?" at bounding box center [469, 91] width 121 height 11
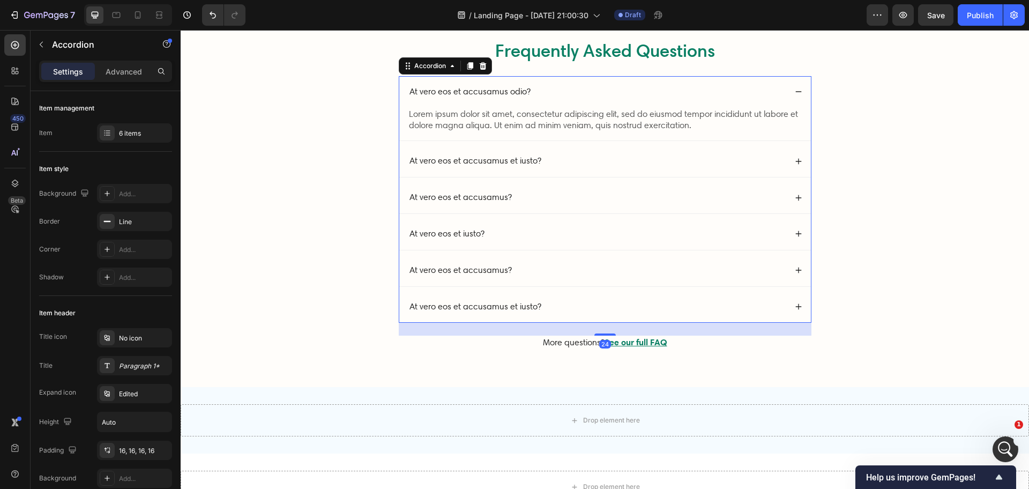
click at [476, 91] on p "At vero eos et accusamus odio?" at bounding box center [469, 91] width 121 height 11
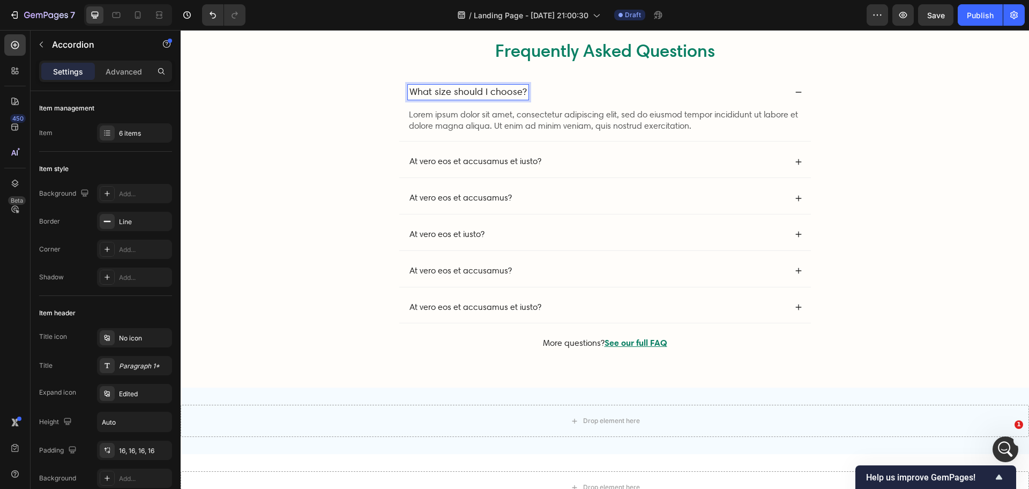
click at [468, 162] on p "At vero eos et accusamus et iusto?" at bounding box center [475, 161] width 132 height 11
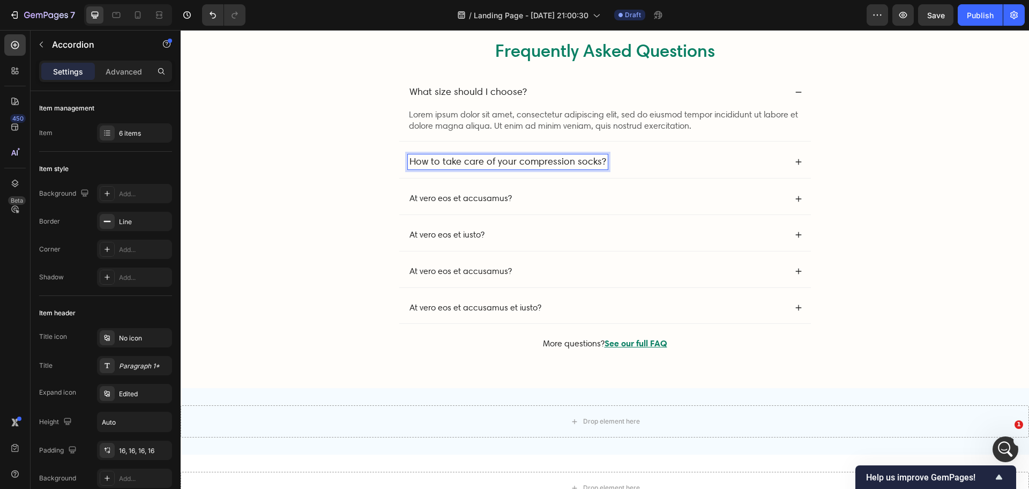
click at [468, 198] on p "At vero eos et accusamus?" at bounding box center [460, 198] width 102 height 11
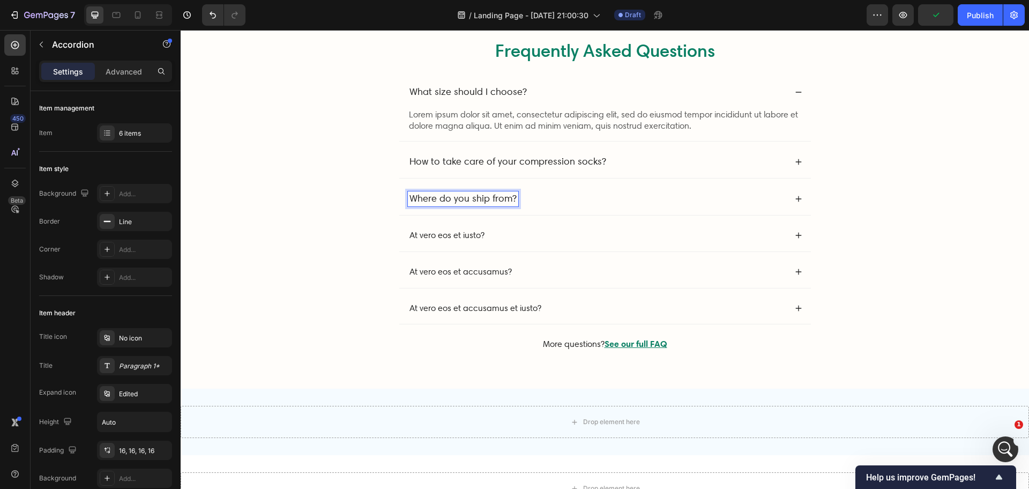
click at [778, 21] on div "/ Landing Page - [DATE] 21:00:30 Draft" at bounding box center [560, 14] width 612 height 21
click at [457, 267] on p "At vero eos et accusamus?" at bounding box center [460, 272] width 102 height 11
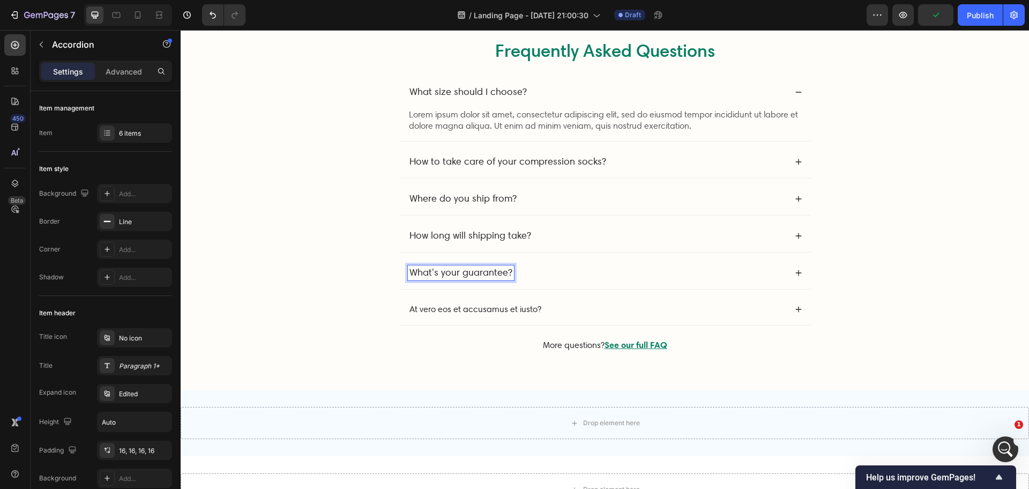
click at [773, 10] on div "/ Landing Page - [DATE] 21:00:30 Draft" at bounding box center [560, 14] width 612 height 21
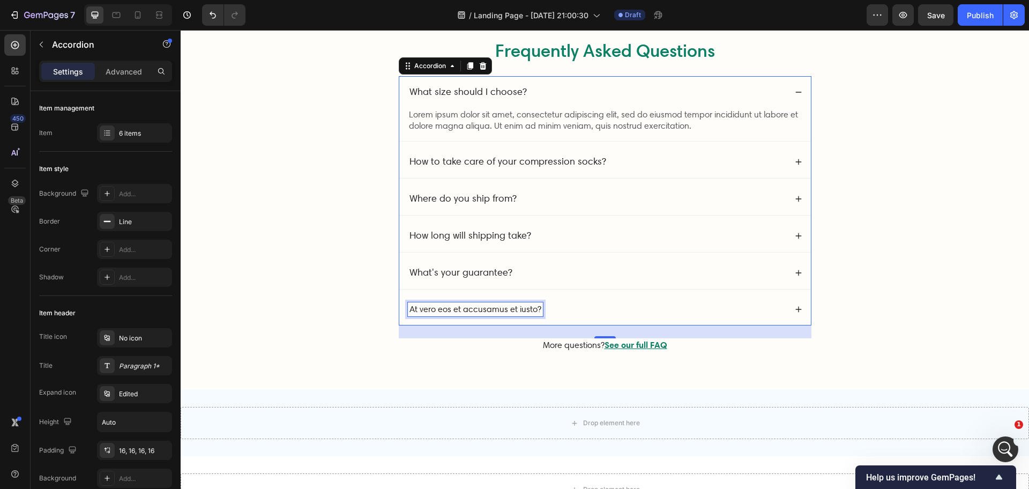
click at [467, 308] on p "At vero eos et accusamus et iusto?" at bounding box center [475, 309] width 132 height 11
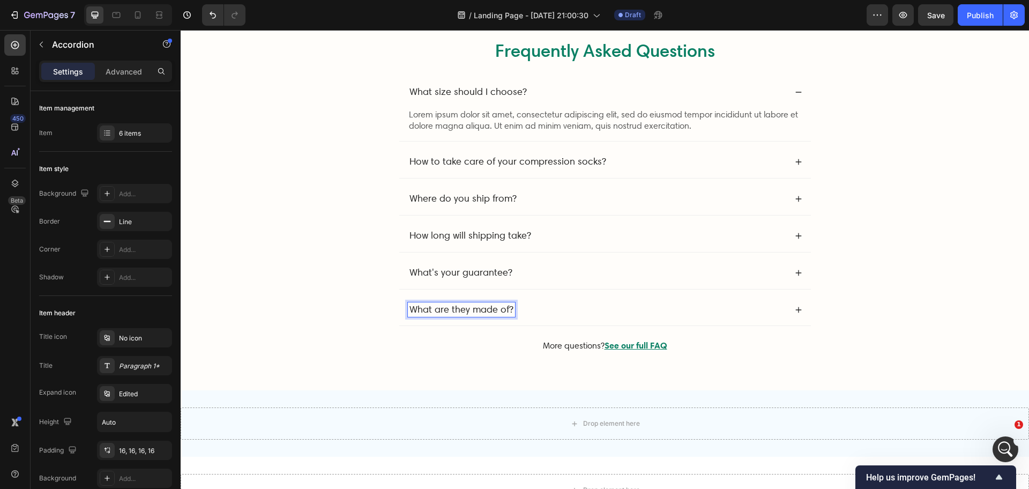
drag, startPoint x: 819, startPoint y: 24, endPoint x: 508, endPoint y: 111, distance: 322.9
click at [819, 24] on div "/ Landing Page - [DATE] 21:00:30 Draft" at bounding box center [560, 14] width 612 height 21
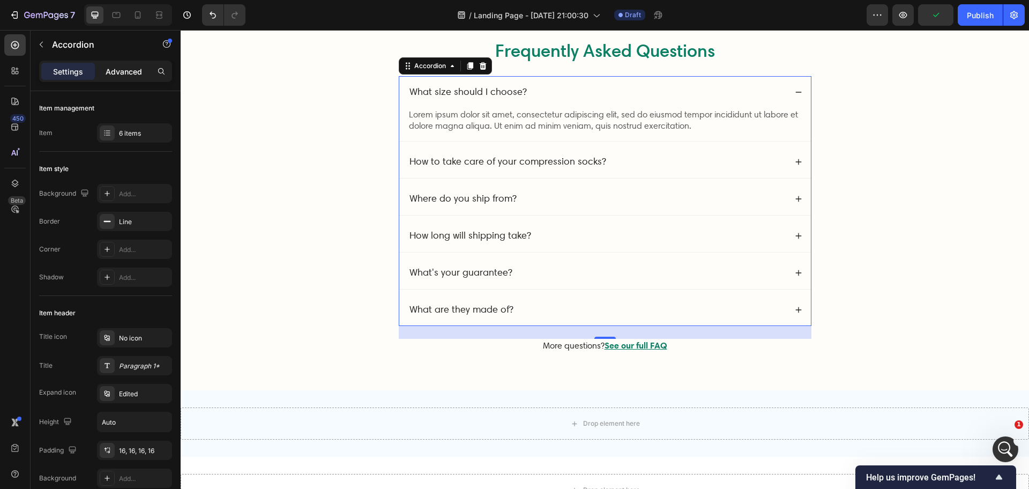
click at [121, 76] on p "Advanced" at bounding box center [124, 71] width 36 height 11
type input "100%"
type input "100"
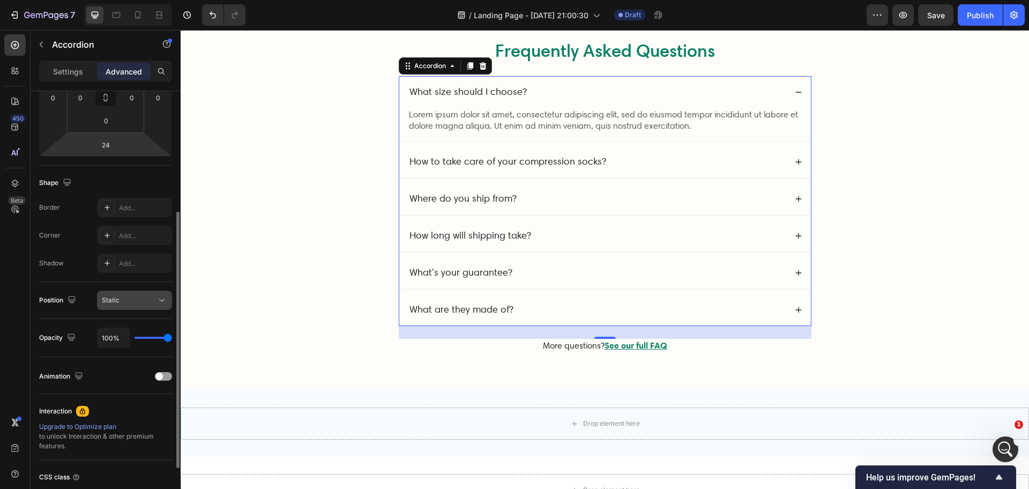
scroll to position [0, 0]
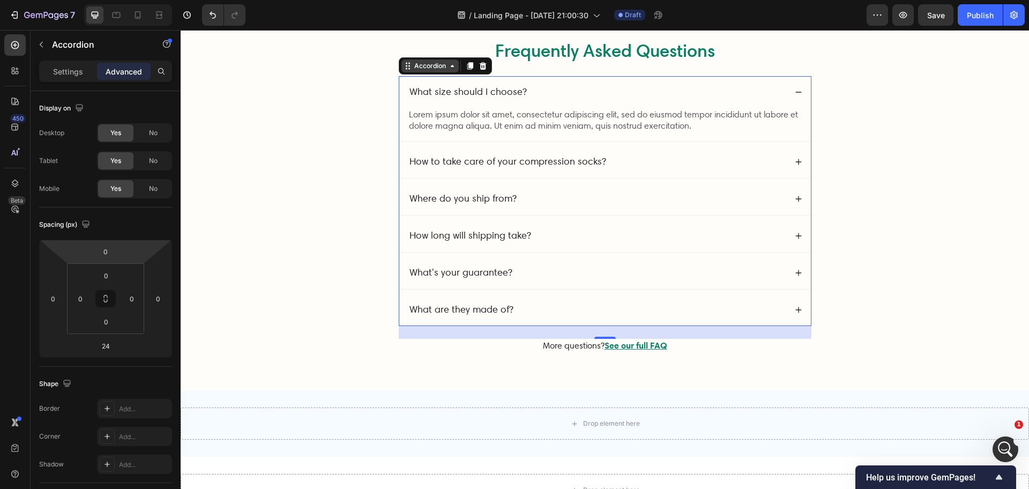
click at [417, 68] on div "Accordion" at bounding box center [430, 66] width 36 height 10
click at [65, 76] on p "Settings" at bounding box center [68, 71] width 30 height 11
type input "8"
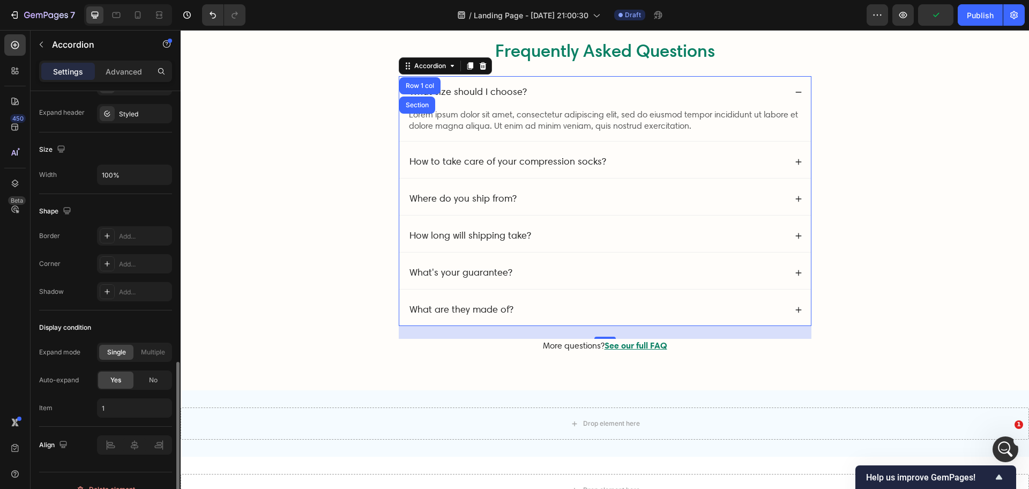
scroll to position [620, 0]
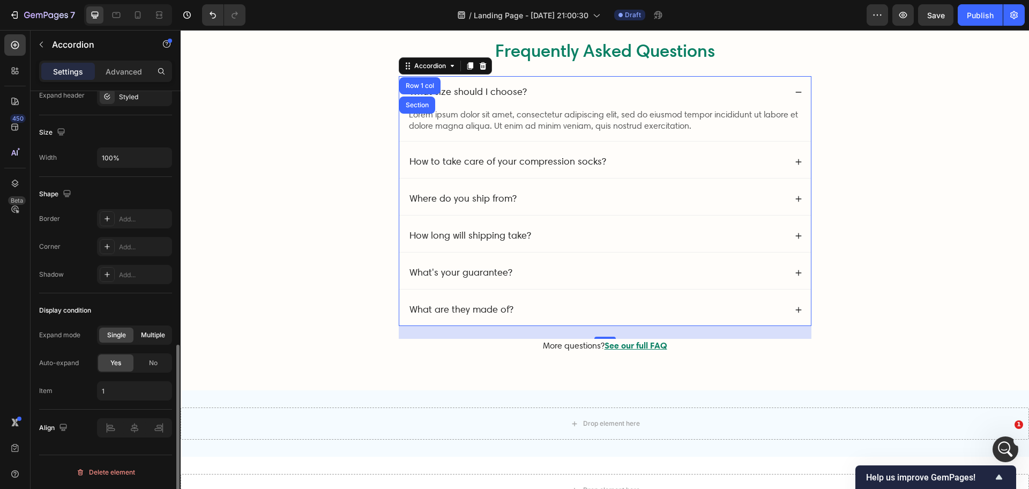
click at [158, 333] on span "Multiple" at bounding box center [153, 335] width 24 height 10
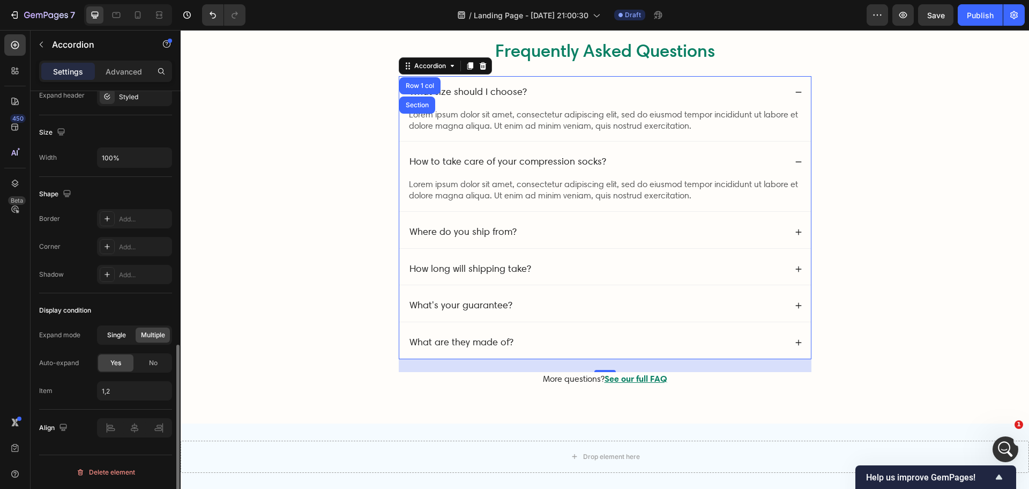
click at [124, 333] on span "Single" at bounding box center [116, 335] width 19 height 10
type input "1"
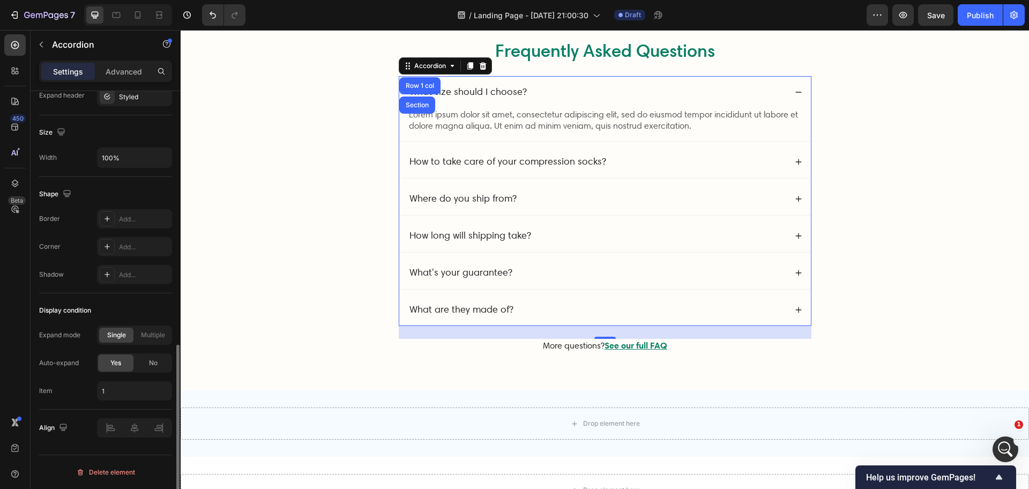
scroll to position [486, 0]
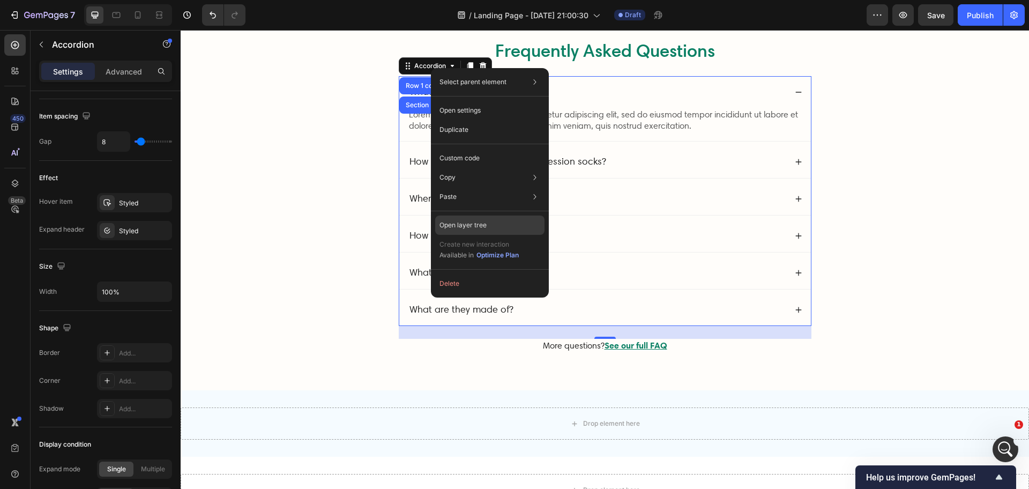
click at [498, 223] on div "Open layer tree" at bounding box center [489, 224] width 109 height 19
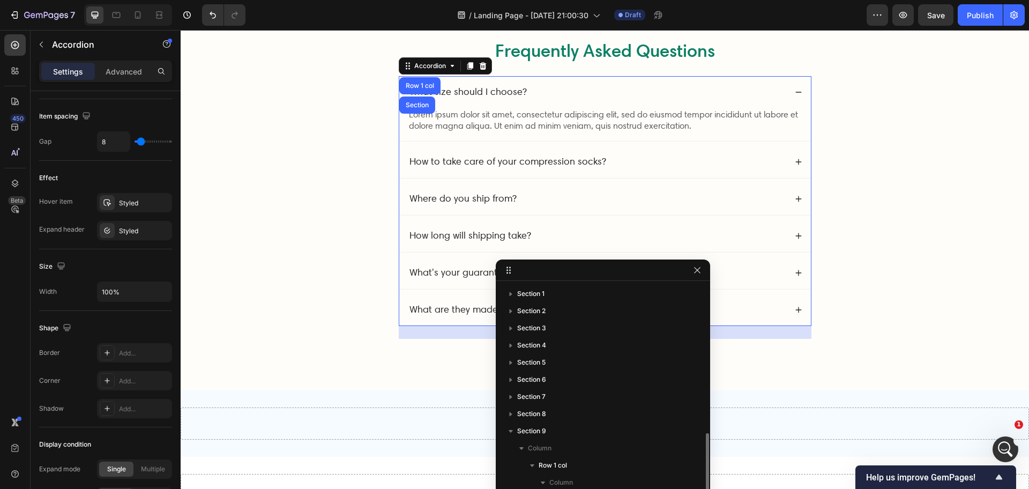
scroll to position [87, 0]
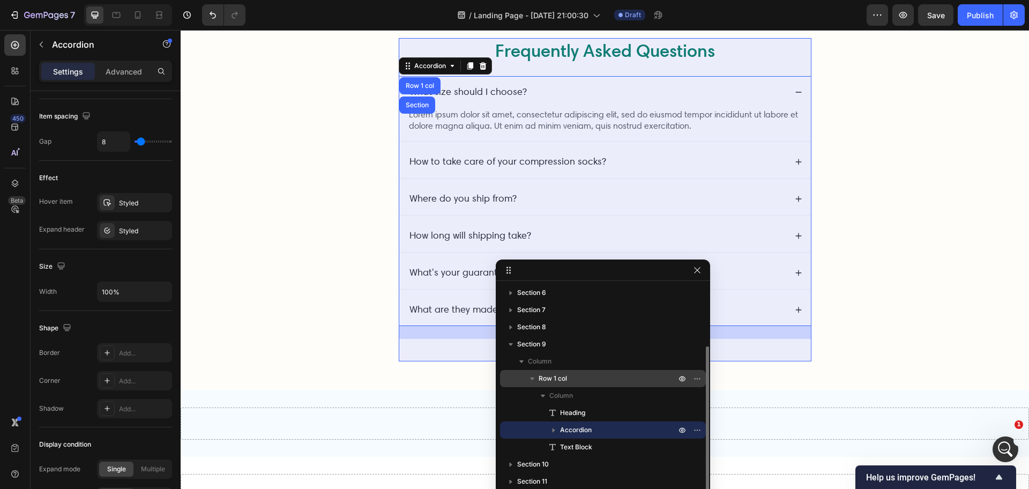
click at [562, 377] on span "Row 1 col" at bounding box center [552, 378] width 28 height 11
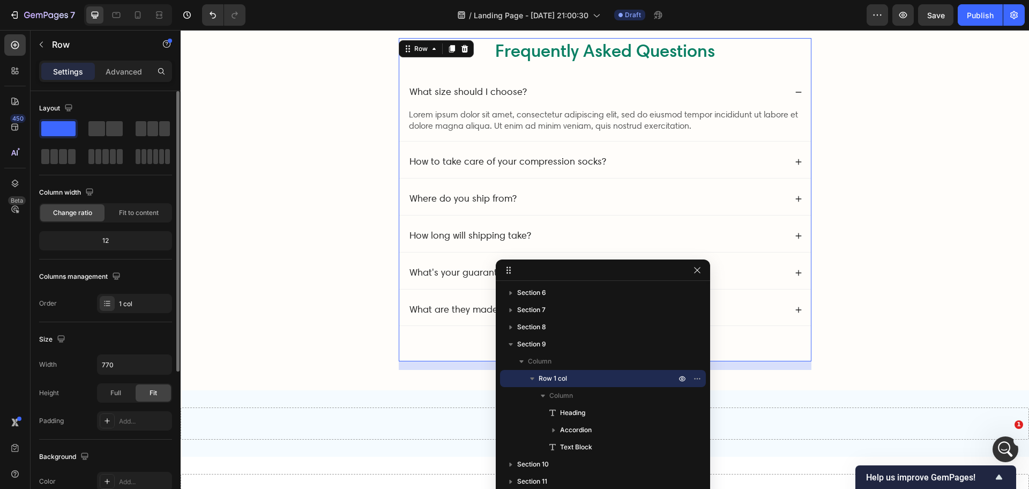
scroll to position [67, 0]
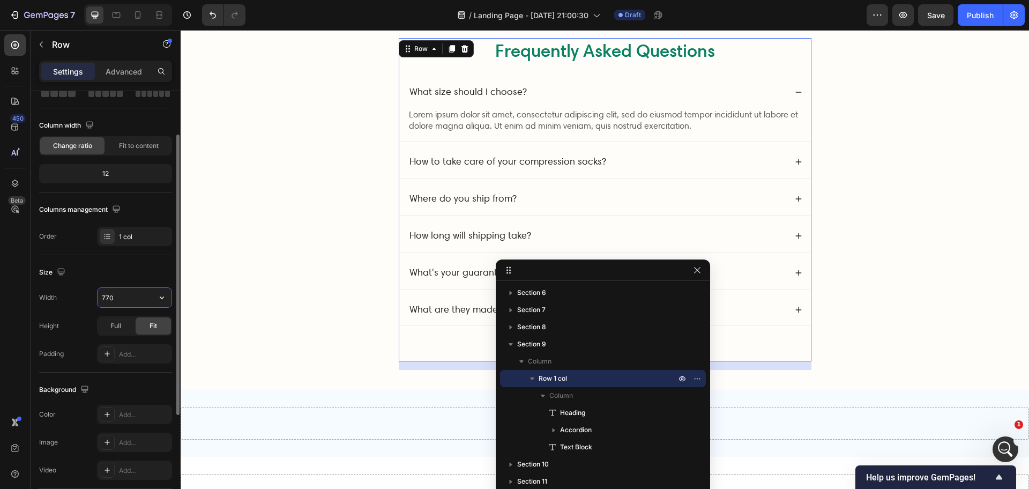
click at [113, 297] on input "770" at bounding box center [135, 297] width 74 height 19
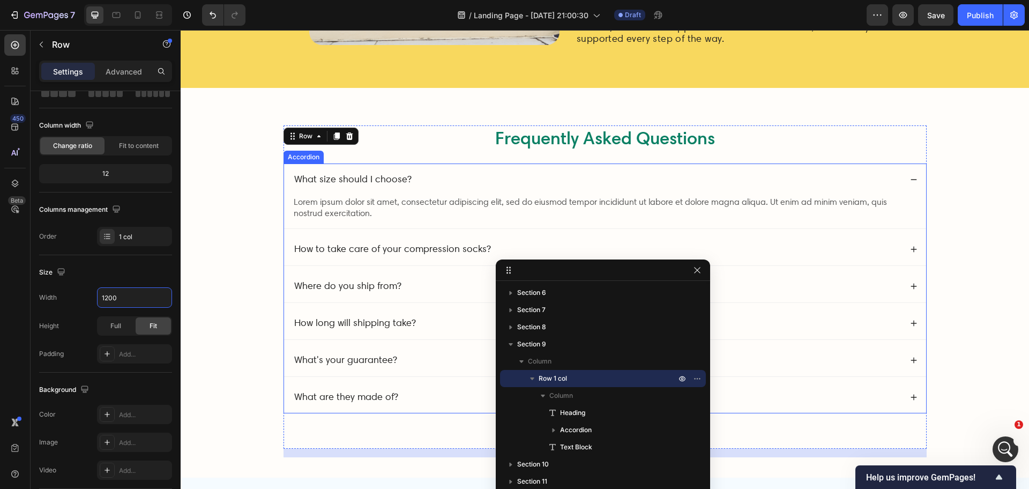
scroll to position [3682, 0]
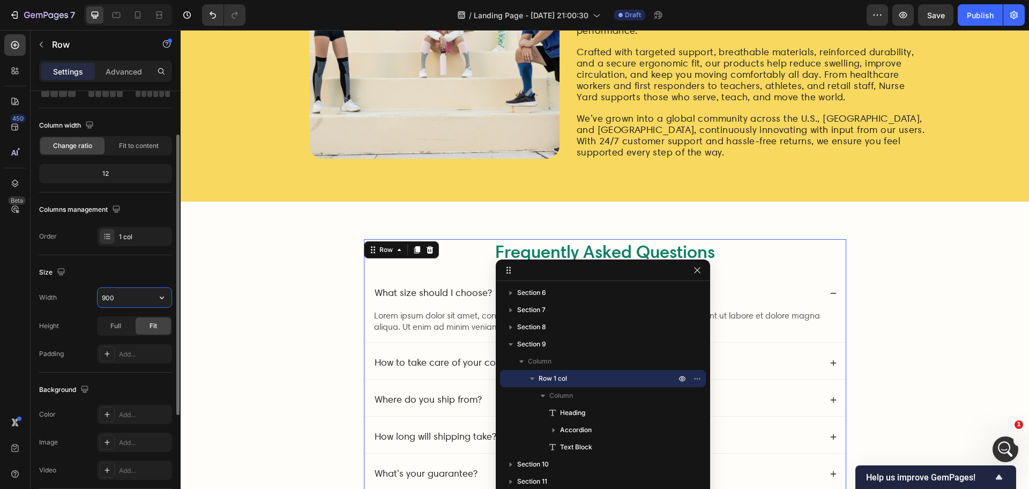
type input "900"
click at [791, 7] on div "/ Landing Page - [DATE] 21:00:30 Draft" at bounding box center [560, 14] width 612 height 21
click at [696, 265] on button "button" at bounding box center [697, 270] width 13 height 13
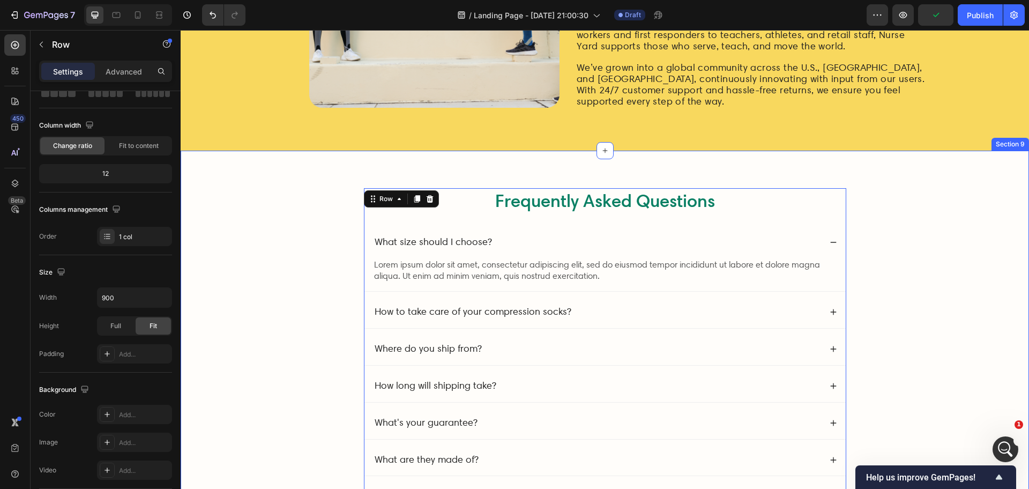
scroll to position [3748, 0]
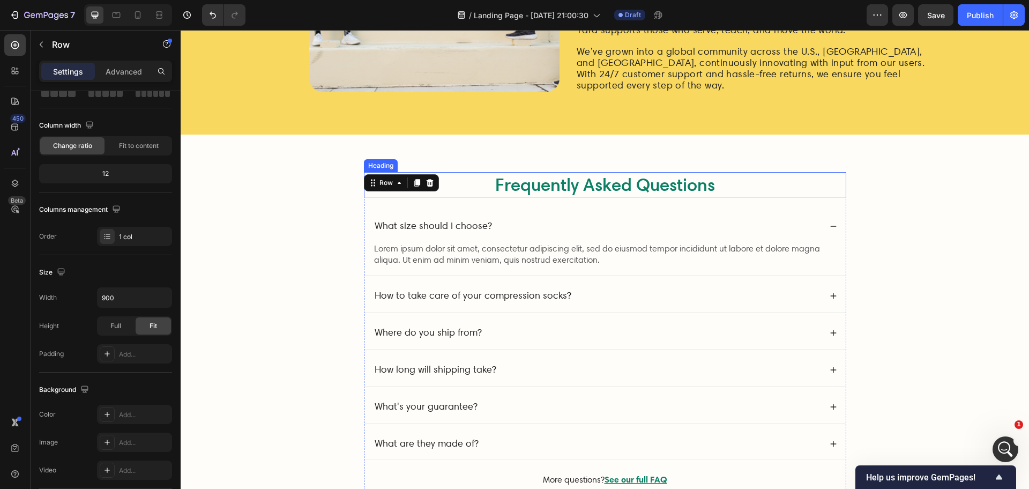
click at [563, 185] on h2 "Frequently Asked Questions" at bounding box center [605, 184] width 482 height 25
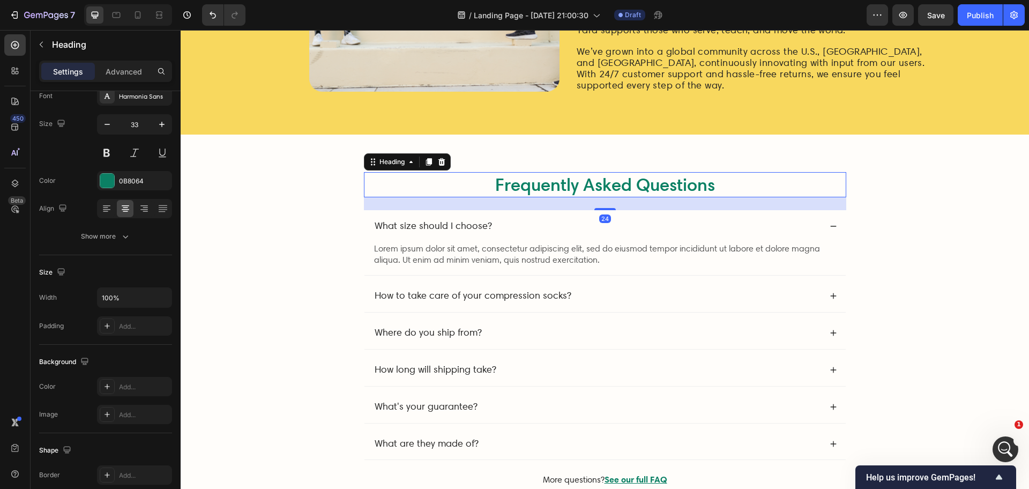
scroll to position [0, 0]
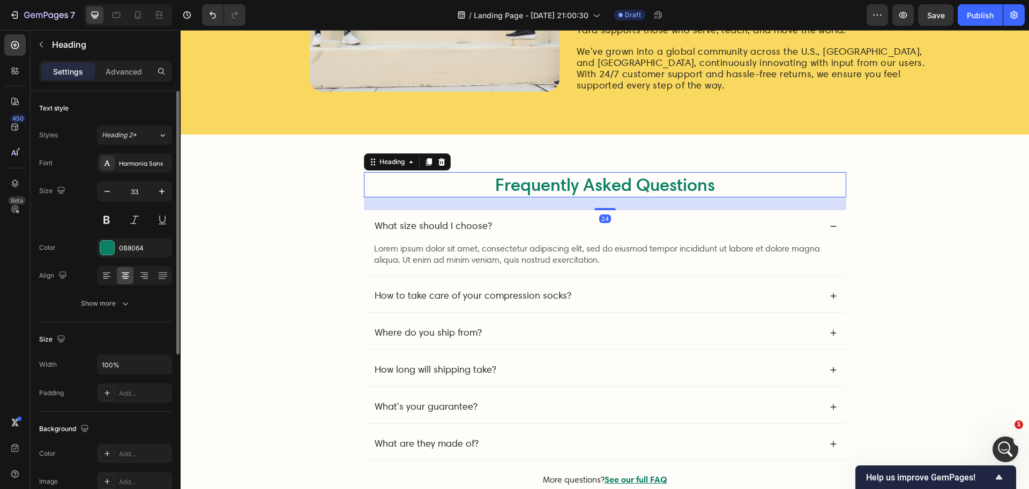
click at [563, 185] on h2 "Frequently Asked Questions" at bounding box center [605, 184] width 482 height 25
click at [563, 185] on p "Frequently Asked Questions" at bounding box center [605, 184] width 480 height 23
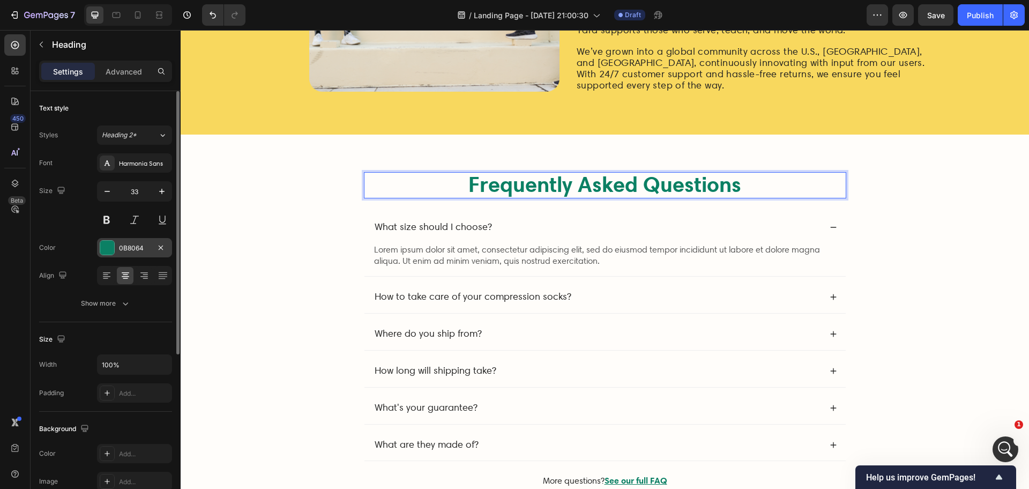
click at [107, 240] on div at bounding box center [107, 247] width 15 height 15
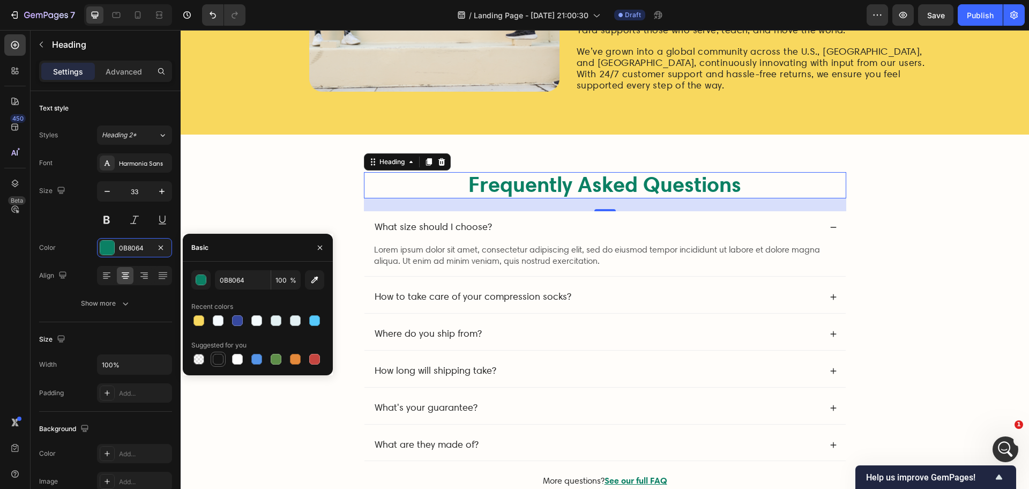
click at [220, 356] on div at bounding box center [218, 359] width 11 height 11
type input "151515"
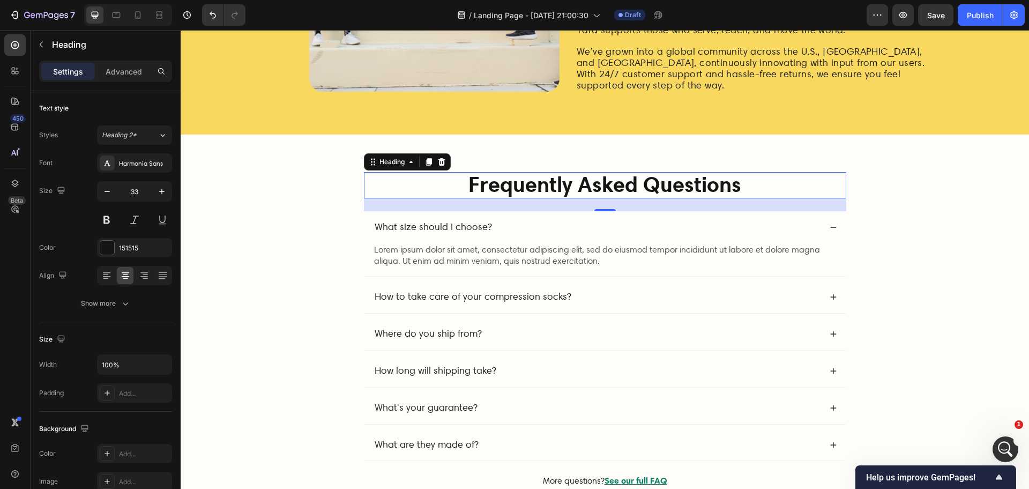
click at [404, 19] on div "/ Landing Page - [DATE] 21:00:30 Draft" at bounding box center [560, 14] width 612 height 21
click at [786, 14] on div "/ Landing Page - [DATE] 21:00:30 Draft" at bounding box center [560, 14] width 612 height 21
click at [420, 226] on span "What size should I choose?" at bounding box center [432, 226] width 117 height 11
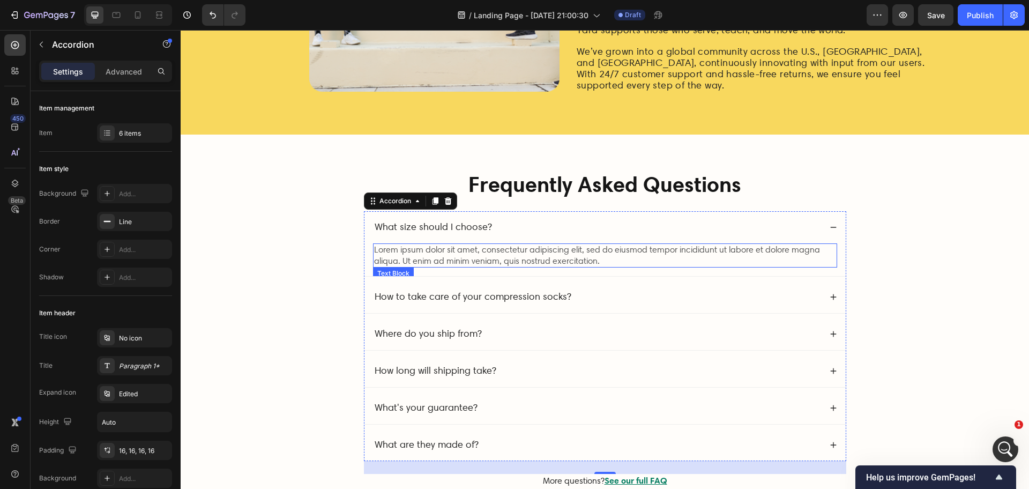
click at [418, 250] on p "Lorem ipsum dolor sit amet, consectetur adipiscing elit, sed do eiusmod tempor …" at bounding box center [605, 255] width 462 height 23
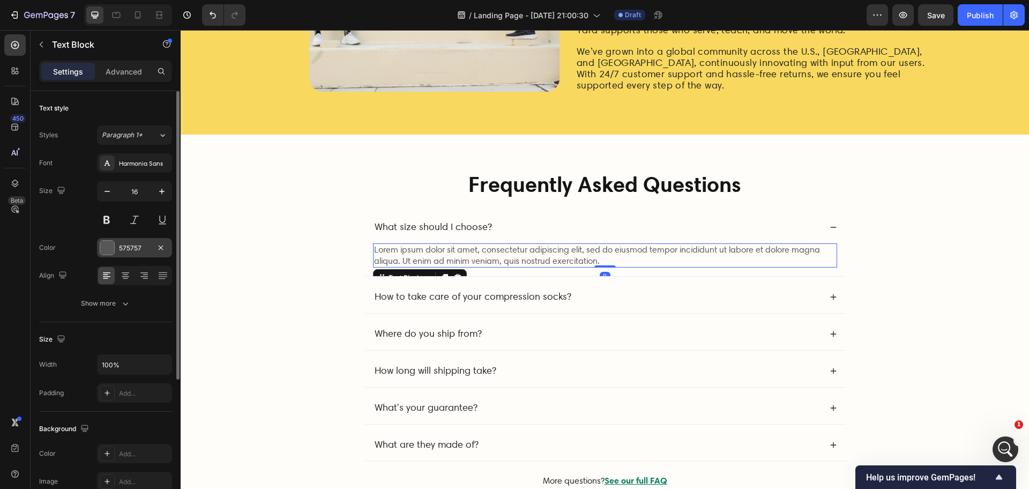
click at [109, 250] on div at bounding box center [107, 248] width 14 height 14
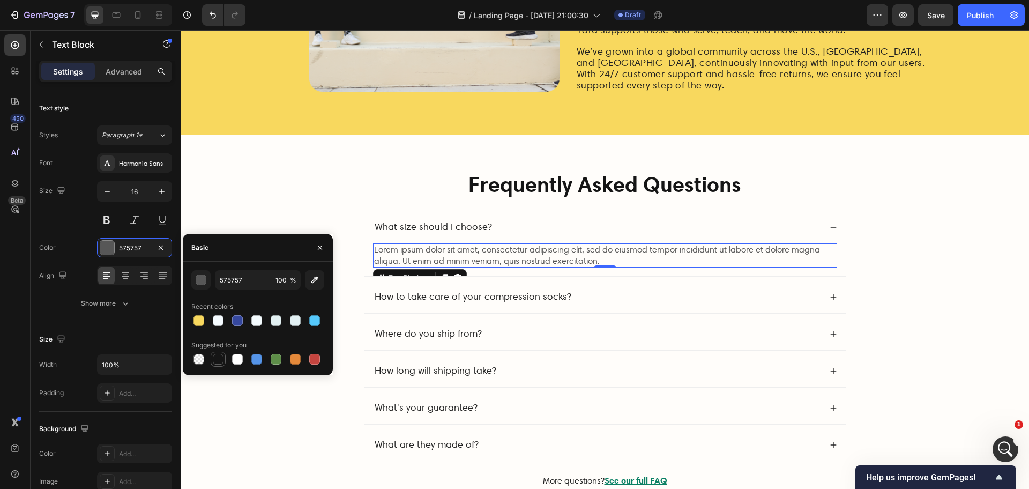
click at [220, 358] on div at bounding box center [218, 359] width 11 height 11
type input "151515"
click at [440, 228] on span "What size should I choose?" at bounding box center [432, 226] width 117 height 11
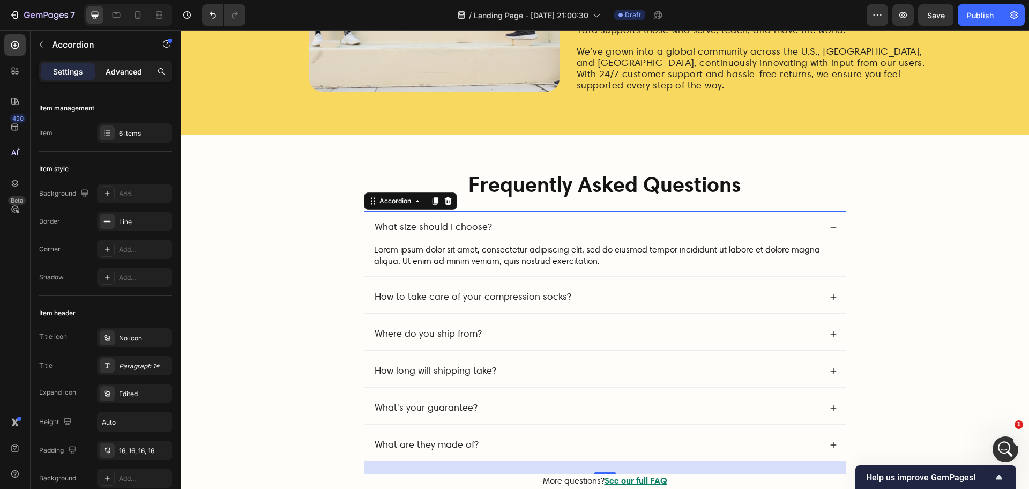
click at [130, 64] on div "Advanced" at bounding box center [124, 71] width 54 height 17
type input "100%"
type input "100"
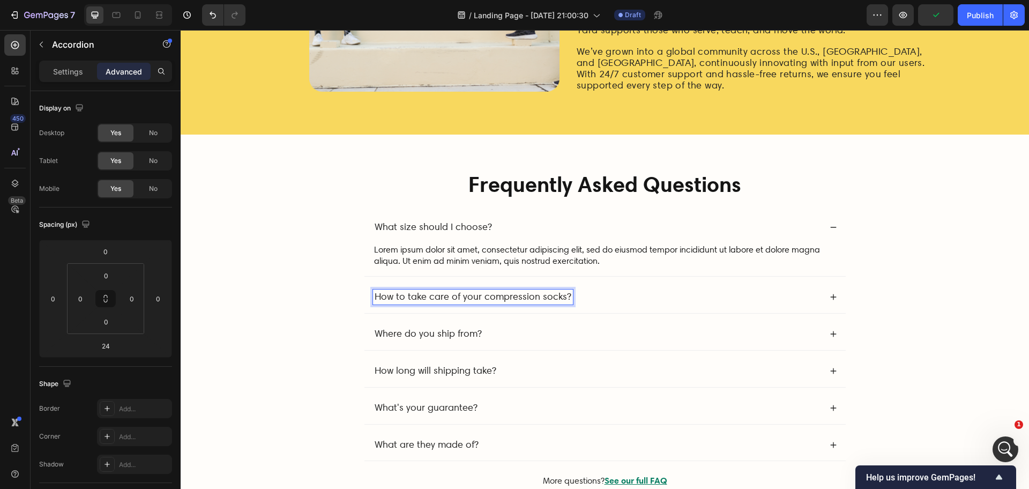
click at [617, 298] on div "How to take care of your compression socks?" at bounding box center [597, 296] width 448 height 15
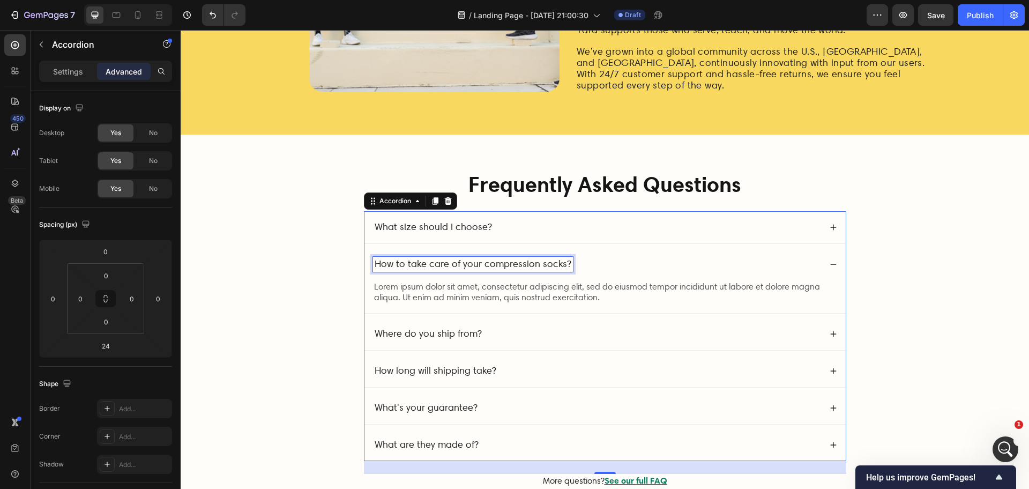
click at [441, 260] on span "How to take care of your compression socks?" at bounding box center [472, 263] width 197 height 11
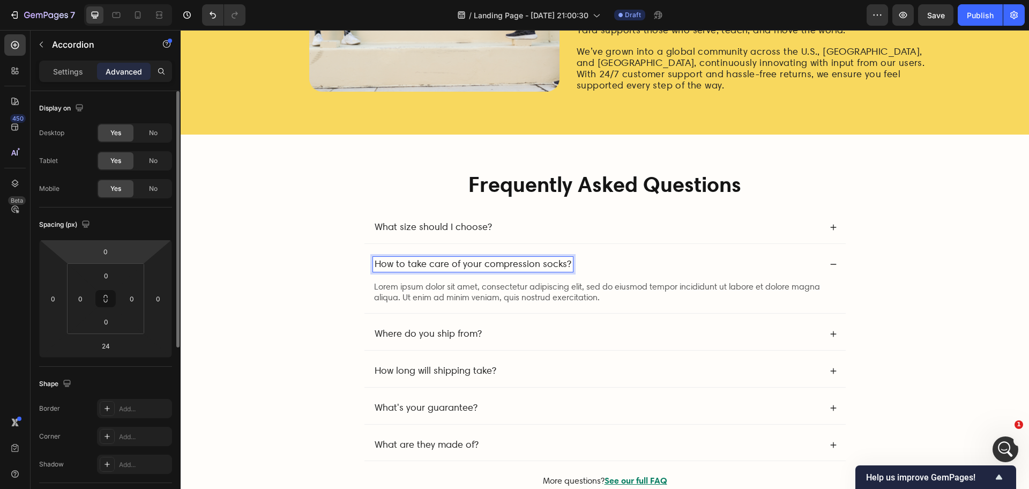
click at [81, 69] on p "Settings" at bounding box center [68, 71] width 30 height 11
type input "8"
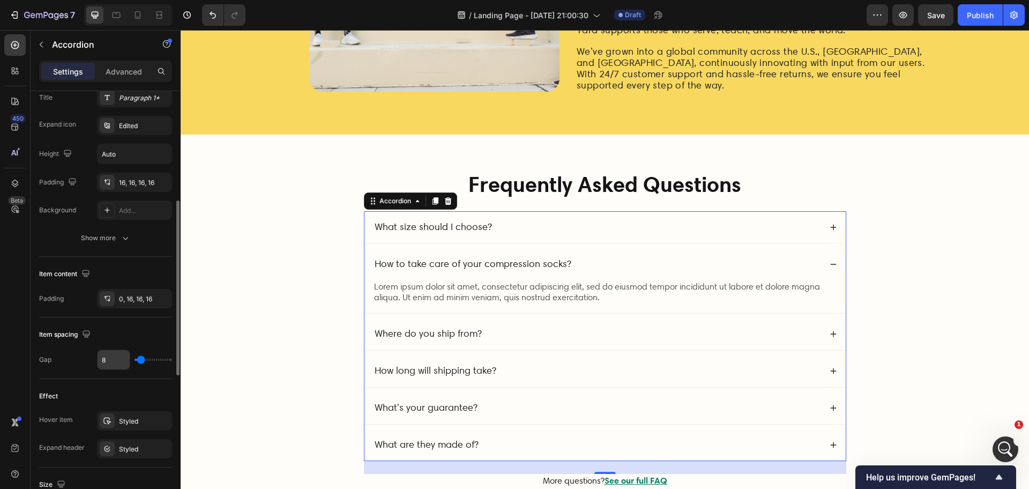
scroll to position [402, 0]
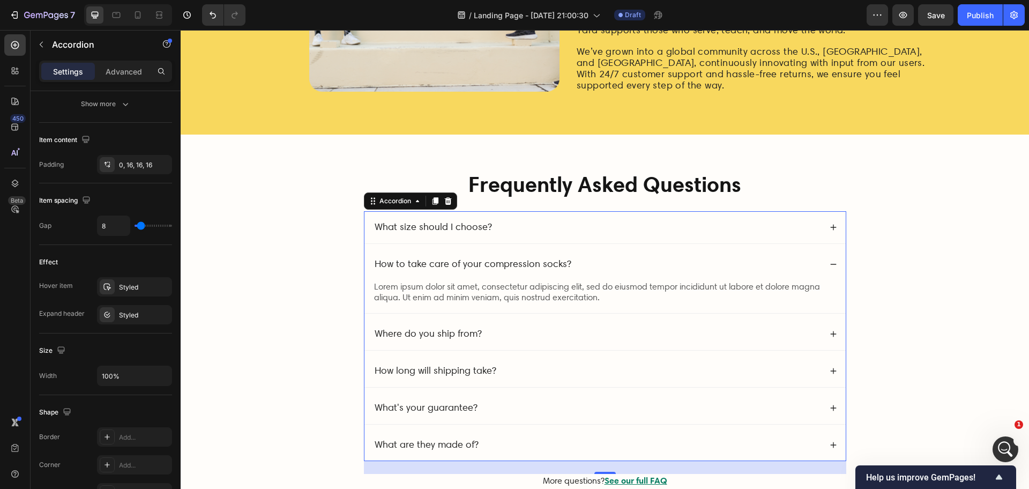
click at [423, 336] on span "Where do you ship from?" at bounding box center [427, 332] width 107 height 11
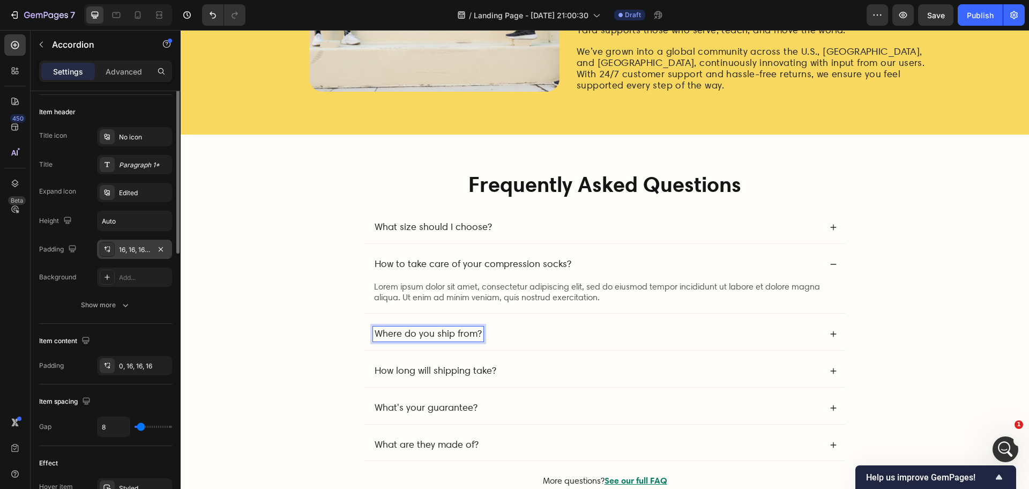
scroll to position [134, 0]
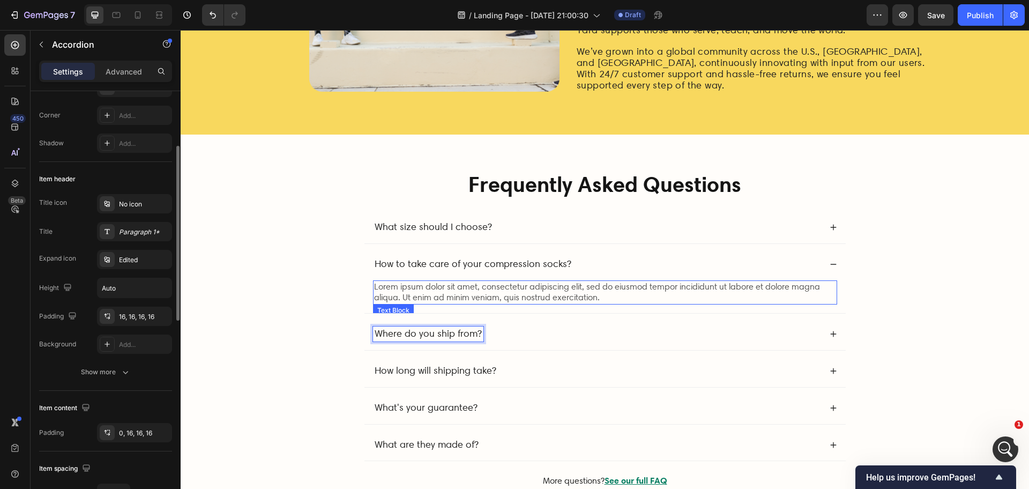
click at [508, 297] on p "Lorem ipsum dolor sit amet, consectetur adipiscing elit, sed do eiusmod tempor …" at bounding box center [605, 292] width 462 height 23
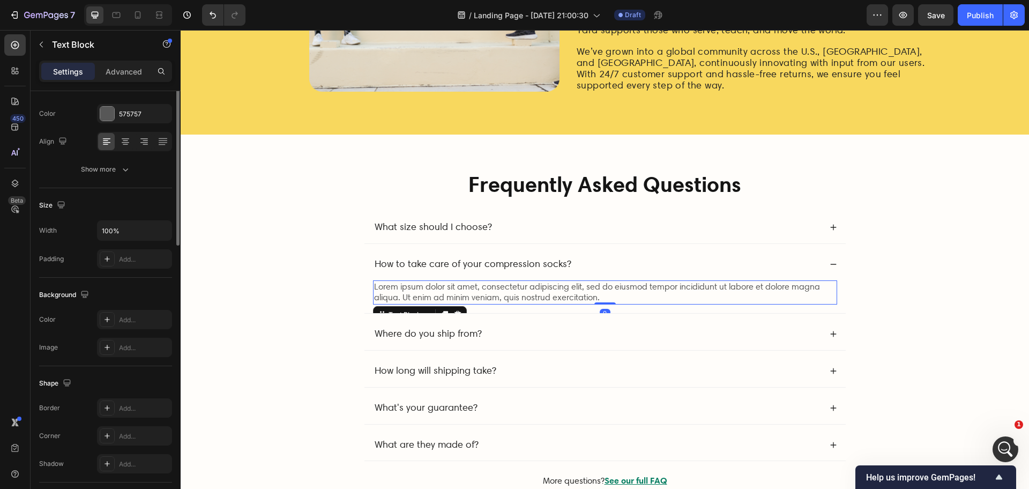
scroll to position [0, 0]
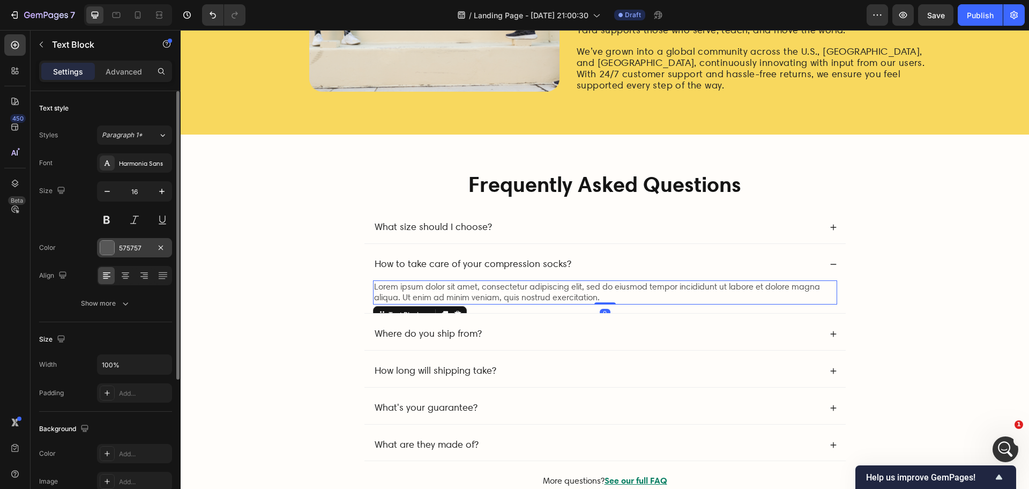
click at [109, 245] on div at bounding box center [107, 248] width 14 height 14
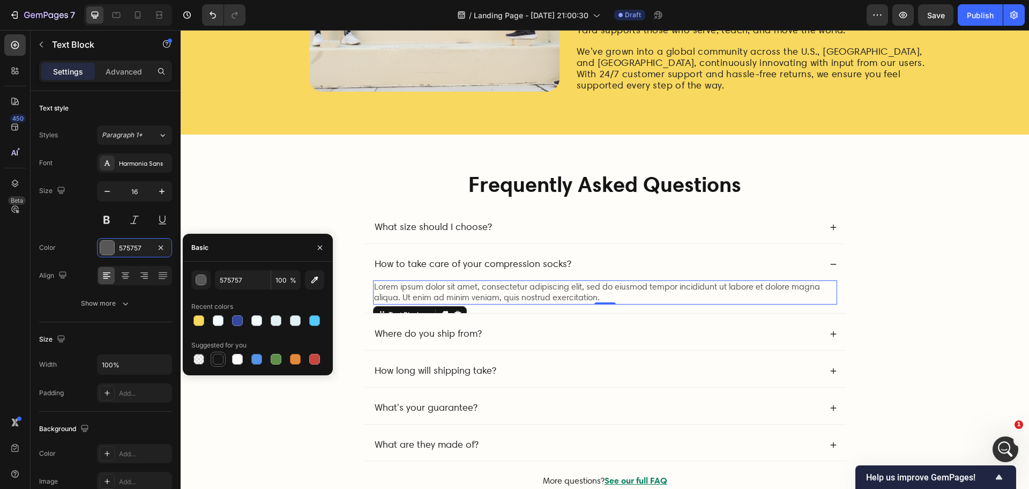
click at [222, 353] on div at bounding box center [218, 359] width 13 height 13
type input "151515"
click at [321, 16] on div "/ Landing Page - [DATE] 21:00:30 Draft" at bounding box center [560, 14] width 612 height 21
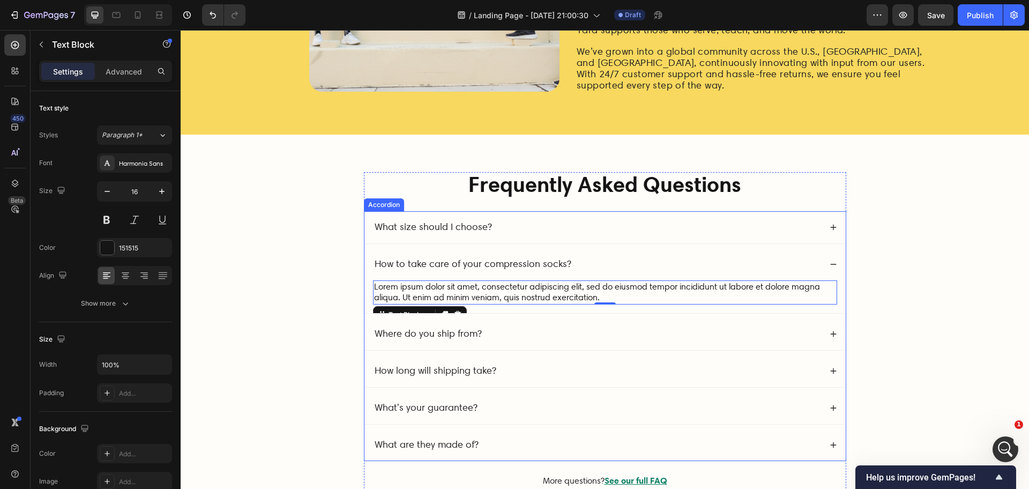
click at [456, 338] on span "Where do you ship from?" at bounding box center [427, 332] width 107 height 11
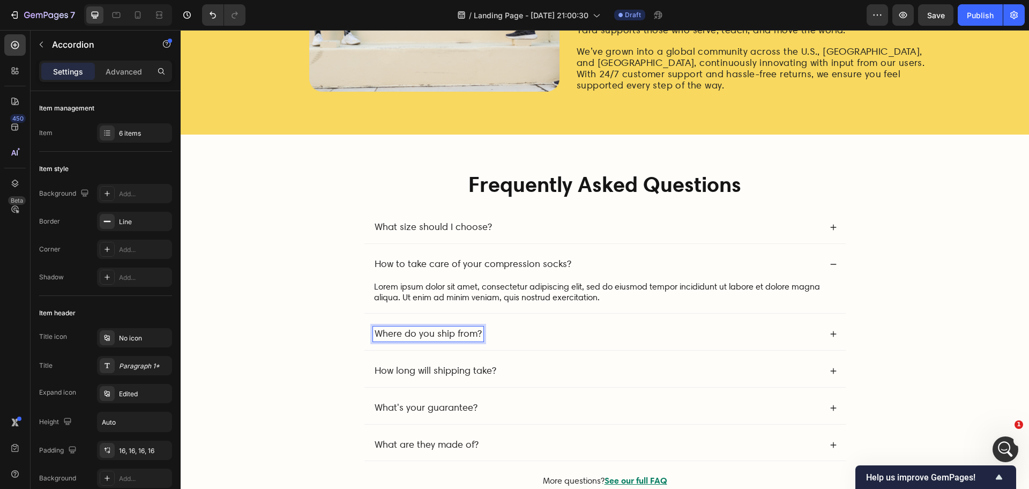
click at [413, 335] on span "Where do you ship from?" at bounding box center [427, 332] width 107 height 11
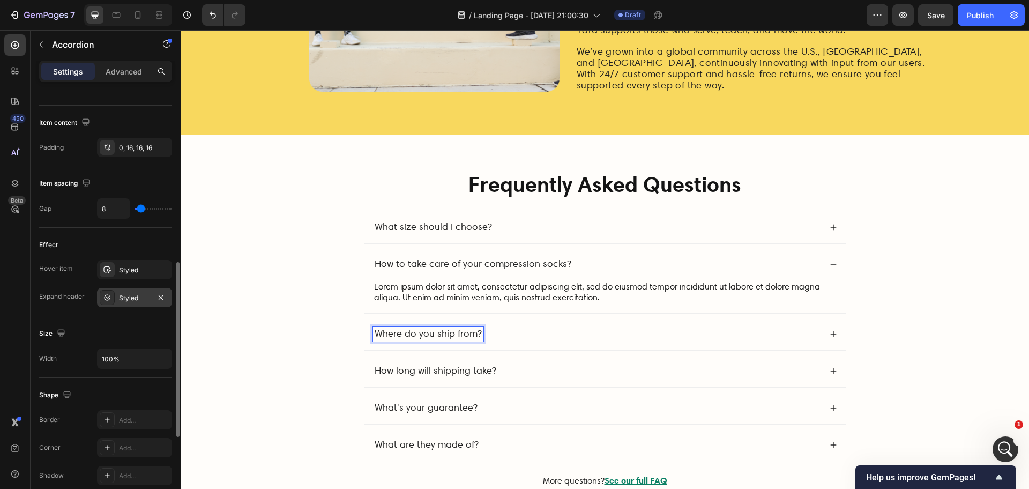
scroll to position [620, 0]
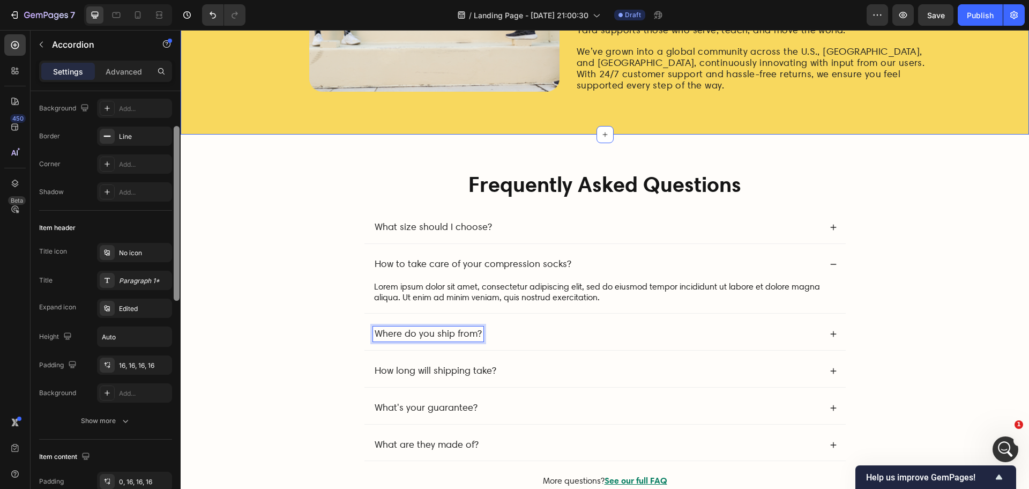
drag, startPoint x: 358, startPoint y: 397, endPoint x: 188, endPoint y: 81, distance: 358.6
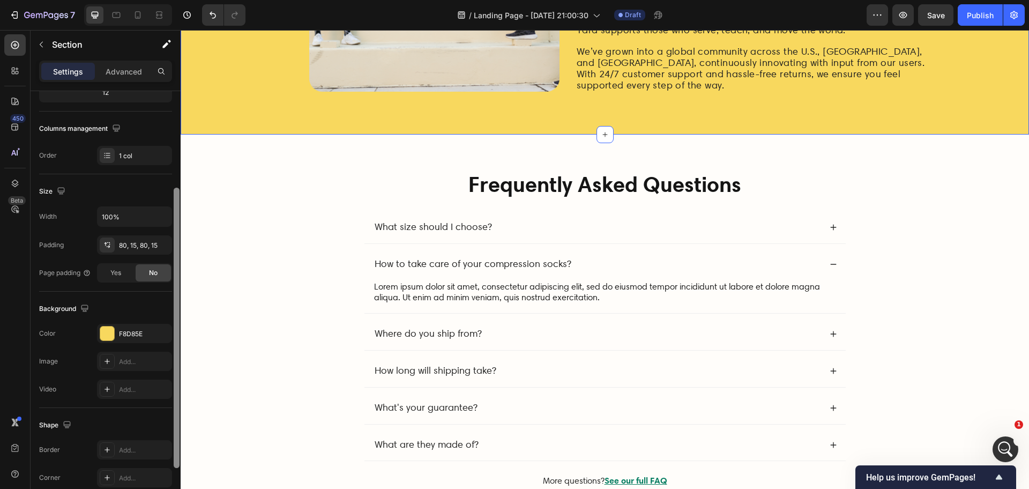
scroll to position [0, 0]
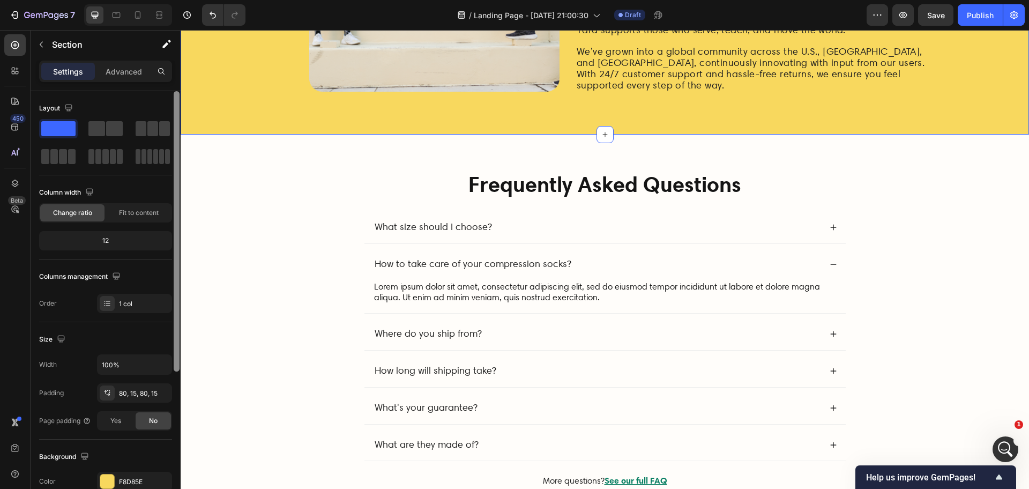
click at [177, 67] on div "Settings Advanced" at bounding box center [106, 76] width 150 height 31
click at [129, 68] on p "Advanced" at bounding box center [124, 71] width 36 height 11
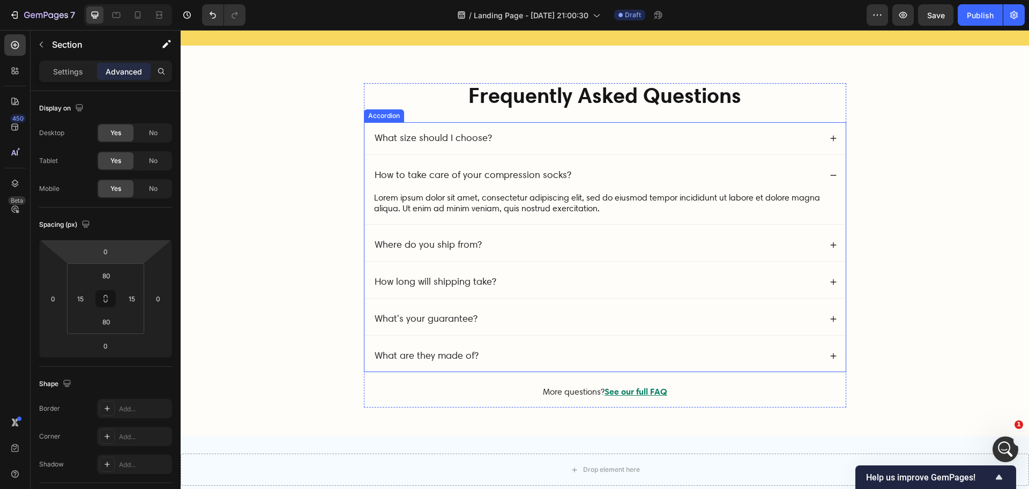
scroll to position [3882, 0]
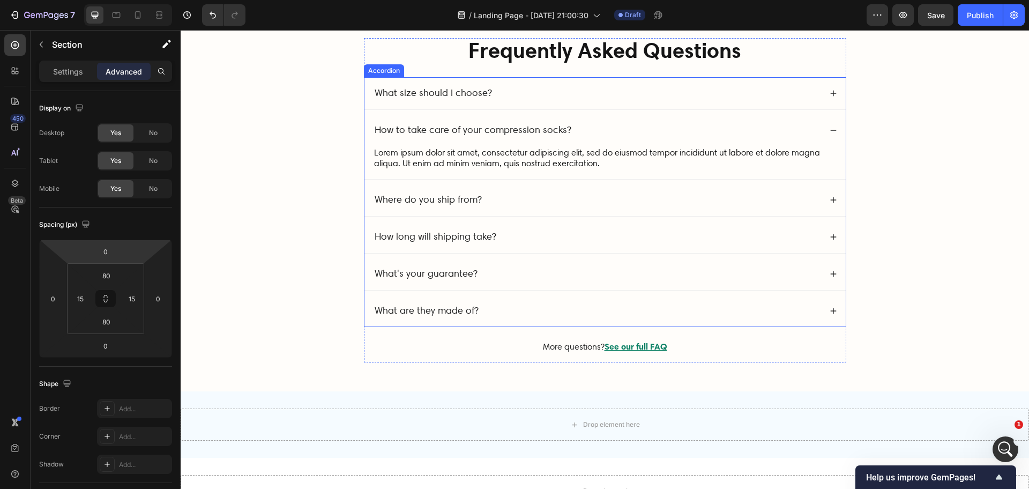
click at [587, 86] on div "What size should I choose?" at bounding box center [597, 93] width 448 height 15
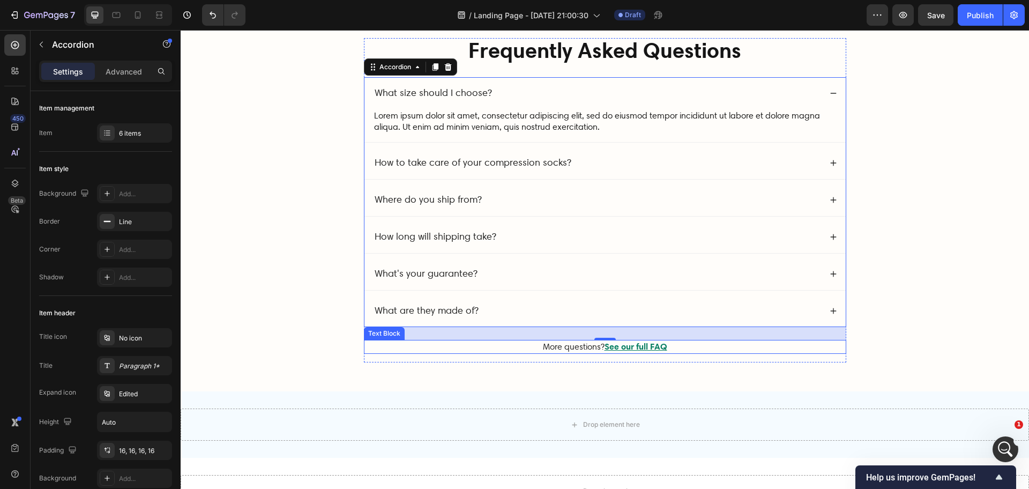
click at [533, 348] on p "More questions? See our full FAQ" at bounding box center [605, 347] width 480 height 12
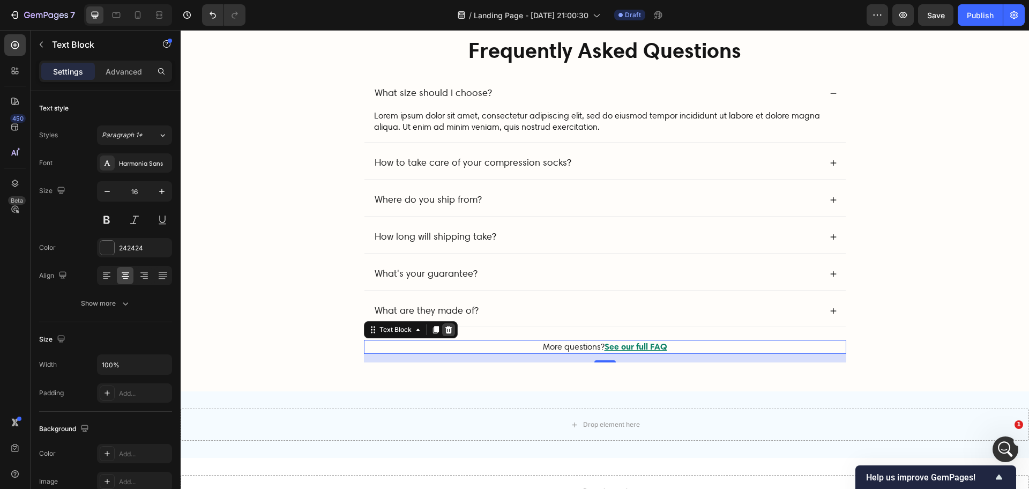
click at [445, 333] on icon at bounding box center [448, 330] width 7 height 8
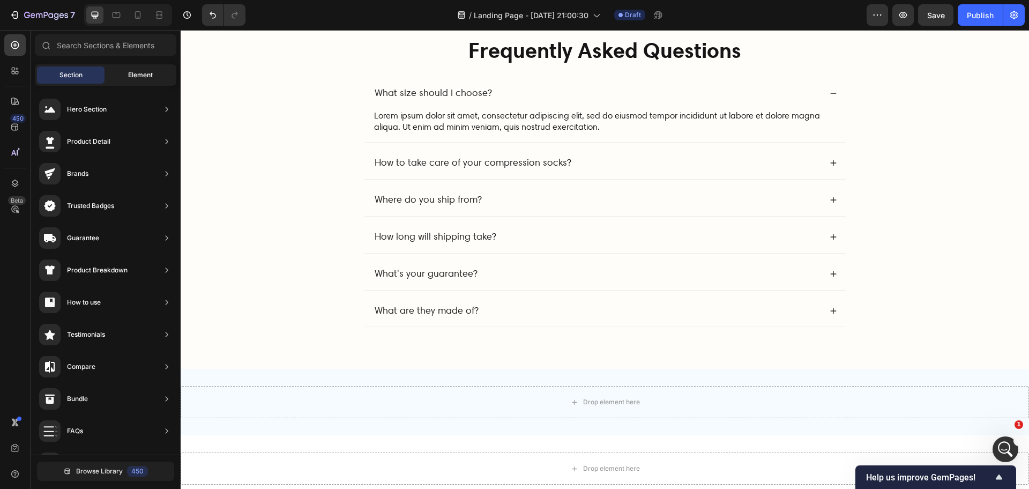
click at [144, 73] on span "Element" at bounding box center [140, 75] width 25 height 10
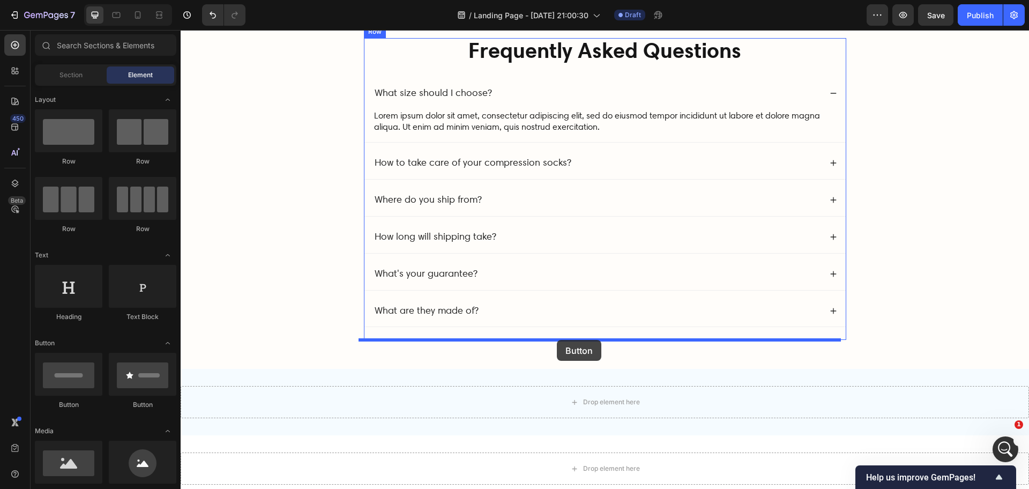
drag, startPoint x: 249, startPoint y: 418, endPoint x: 557, endPoint y: 339, distance: 317.9
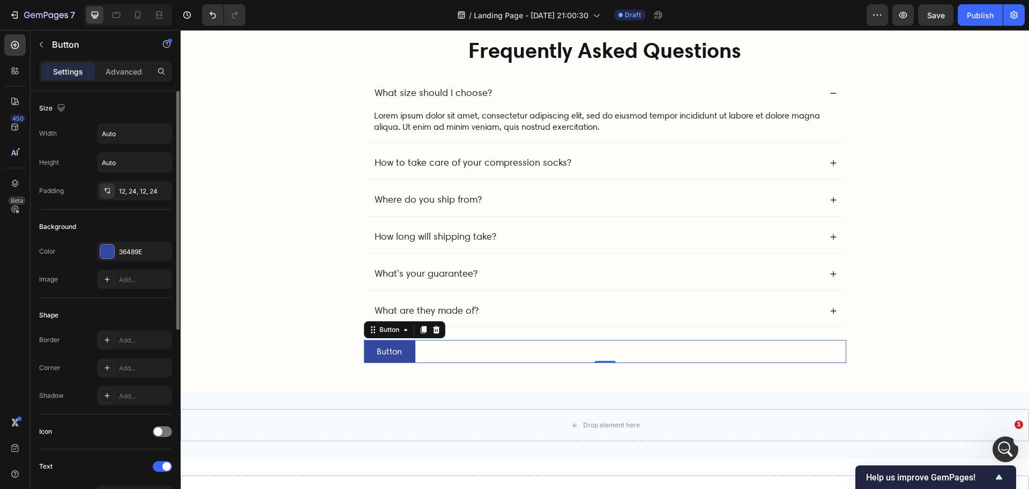
scroll to position [335, 0]
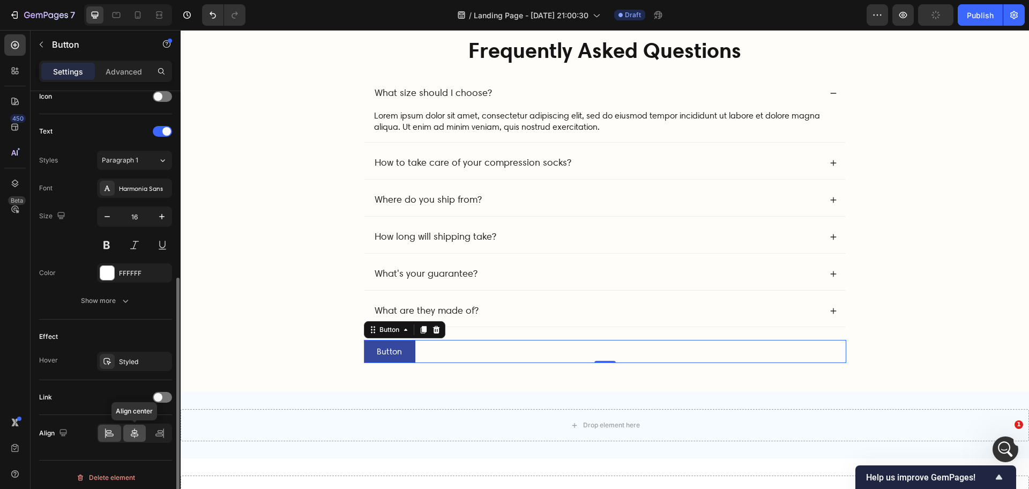
click at [132, 438] on icon at bounding box center [134, 433] width 11 height 11
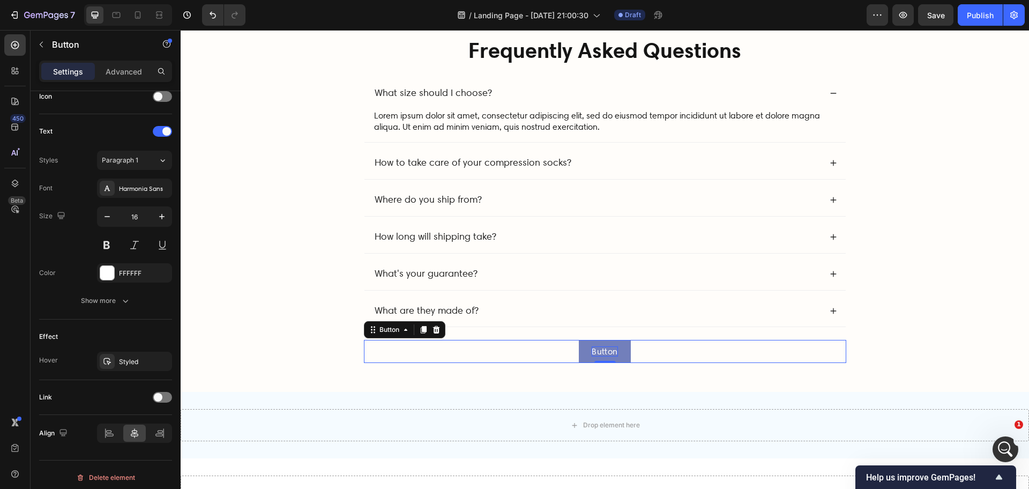
click at [597, 351] on p "Button" at bounding box center [604, 351] width 26 height 10
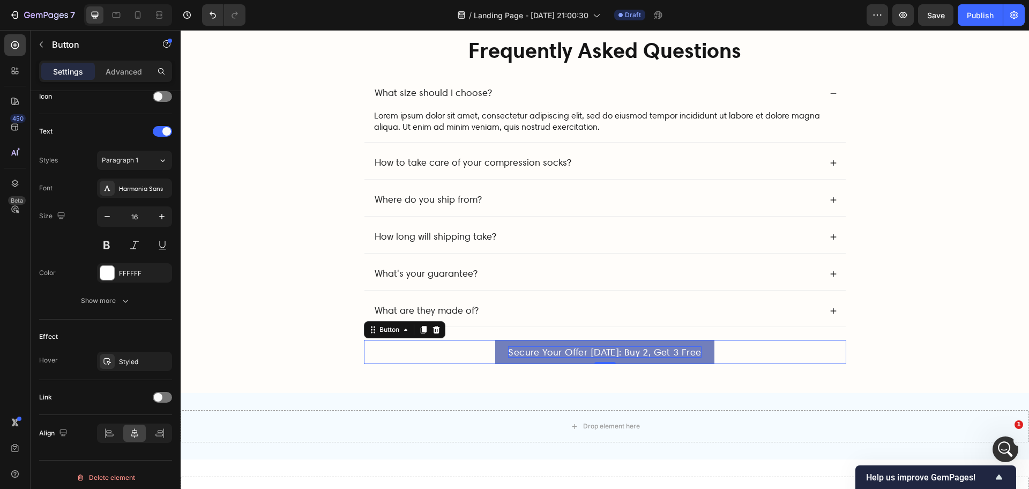
click at [383, 12] on div "/ Landing Page - [DATE] 21:00:30 Draft" at bounding box center [560, 14] width 612 height 21
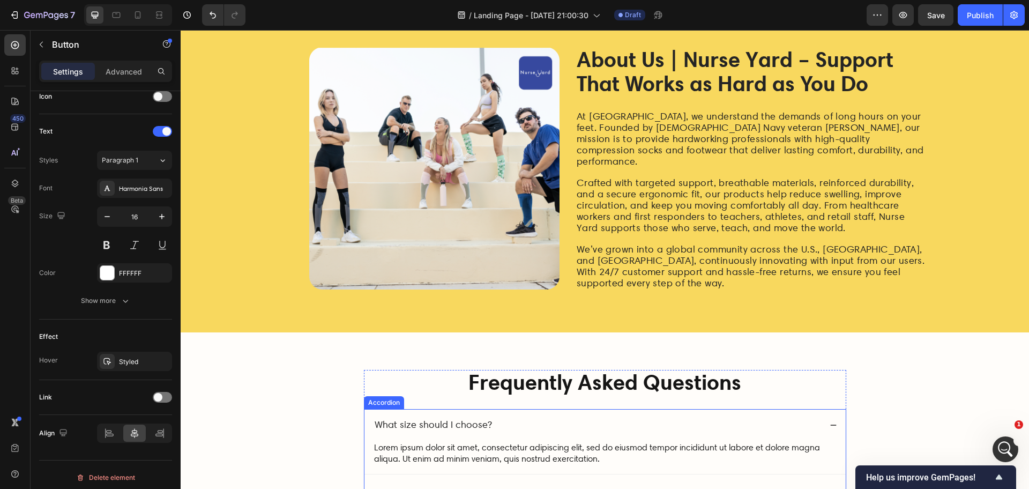
scroll to position [3548, 0]
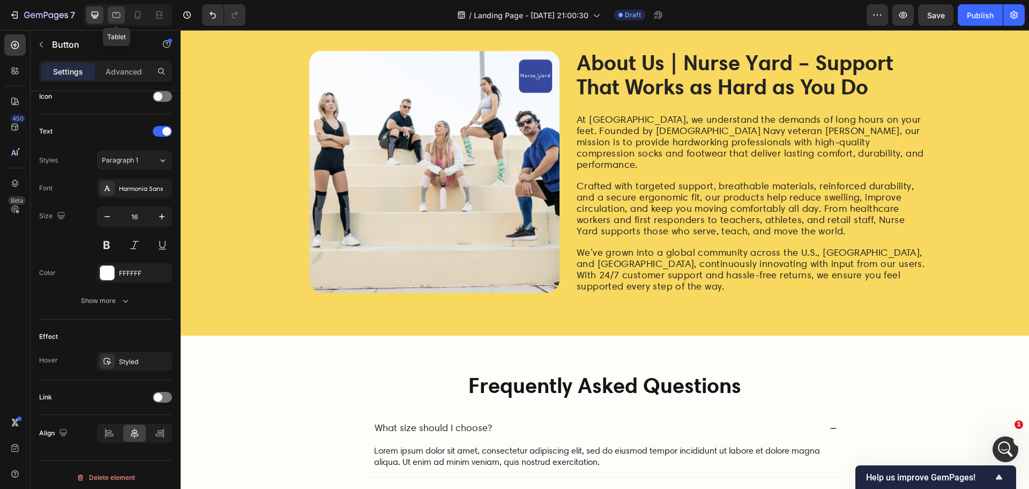
click at [120, 14] on icon at bounding box center [117, 15] width 8 height 6
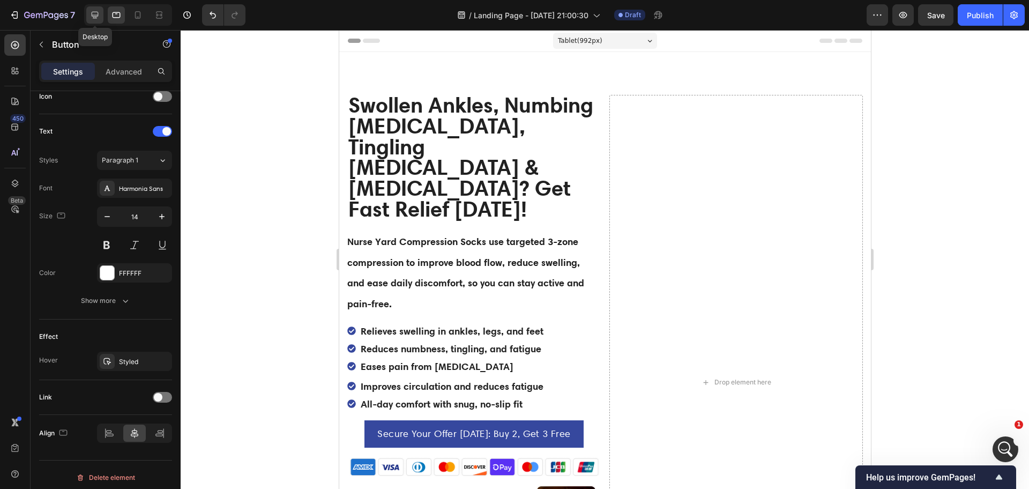
click at [93, 15] on icon at bounding box center [95, 15] width 7 height 7
type input "16"
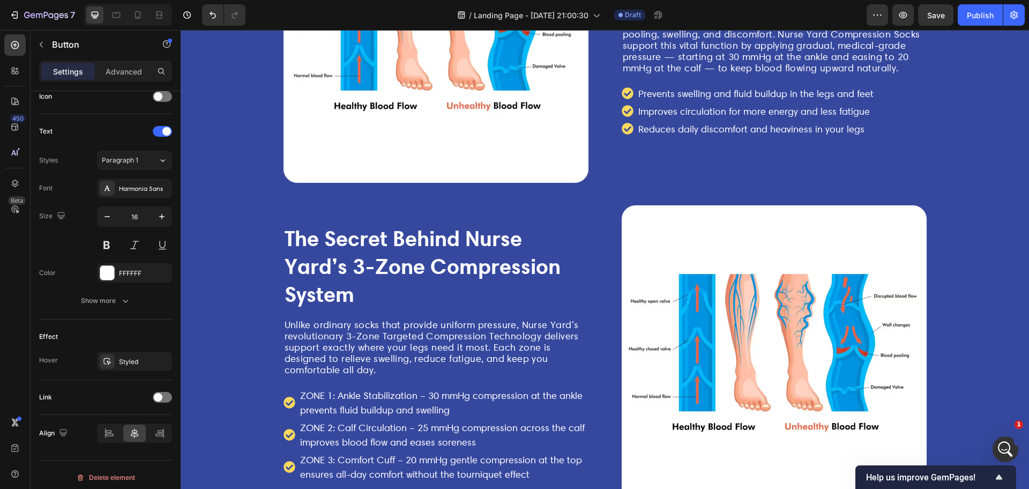
scroll to position [1741, 0]
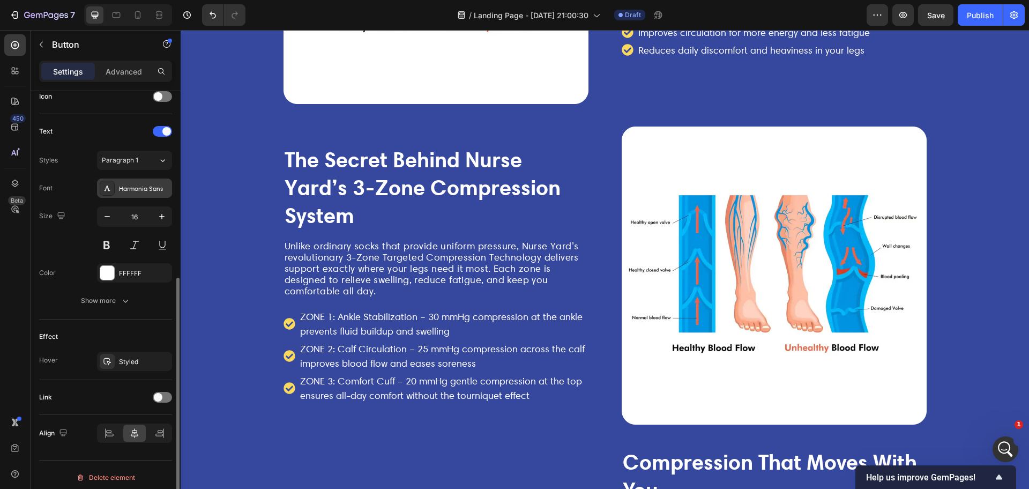
click at [111, 185] on div at bounding box center [107, 188] width 15 height 15
click at [351, 16] on div "/ Landing Page - [DATE] 21:00:30 Draft" at bounding box center [560, 14] width 612 height 21
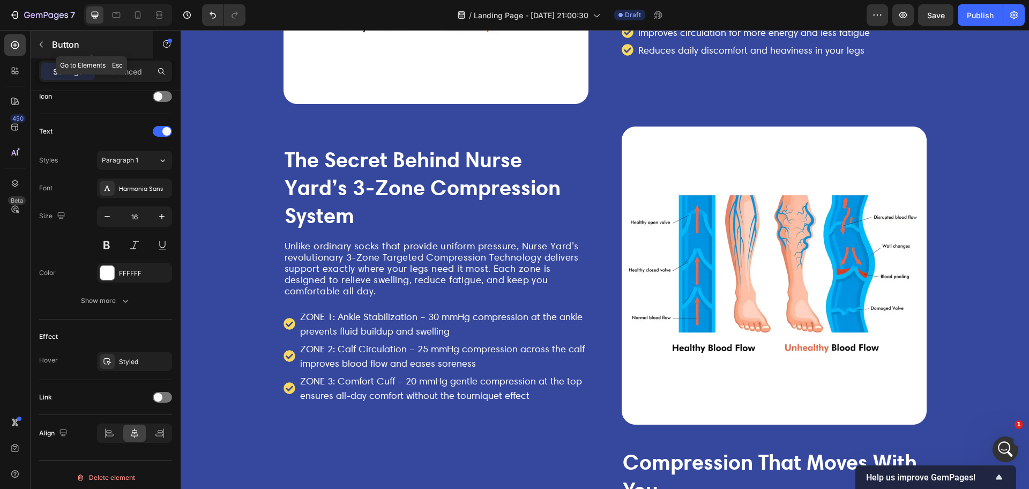
click at [42, 41] on icon "button" at bounding box center [41, 44] width 9 height 9
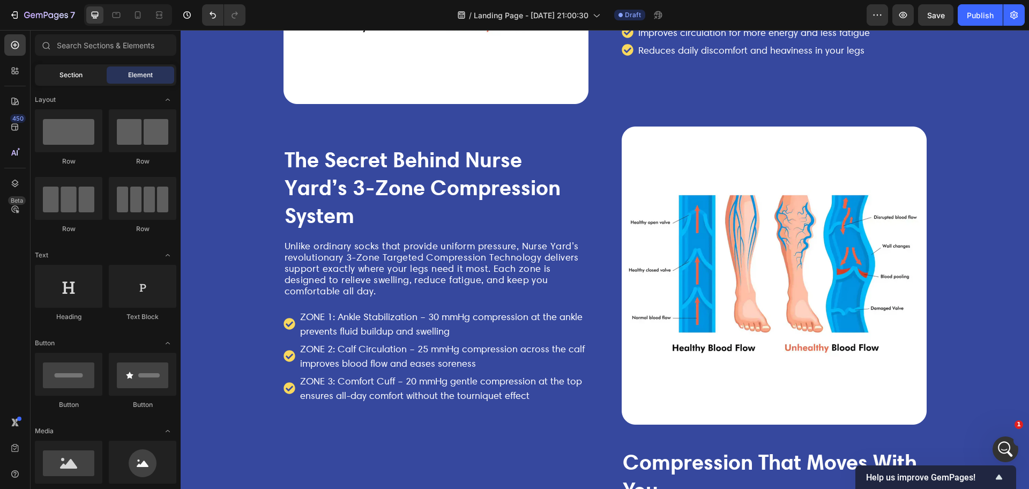
click at [62, 73] on span "Section" at bounding box center [70, 75] width 23 height 10
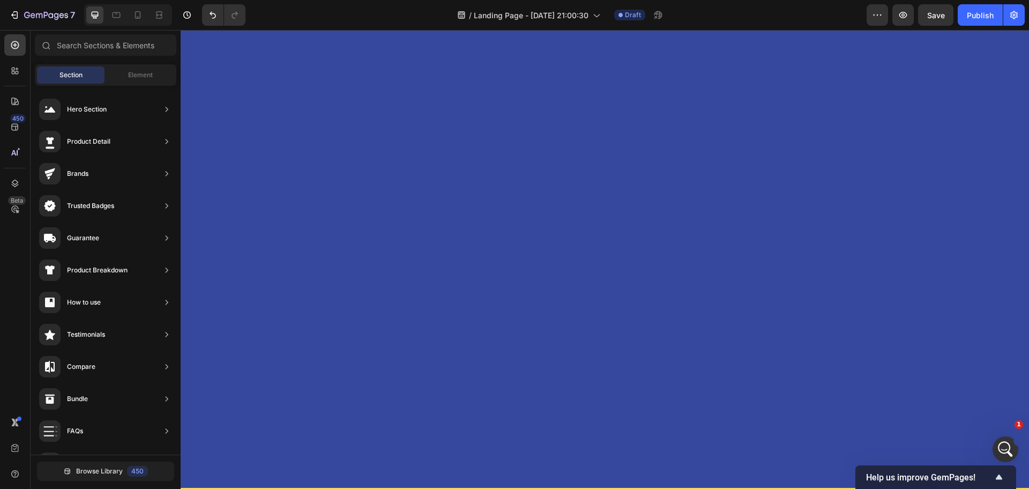
scroll to position [2946, 0]
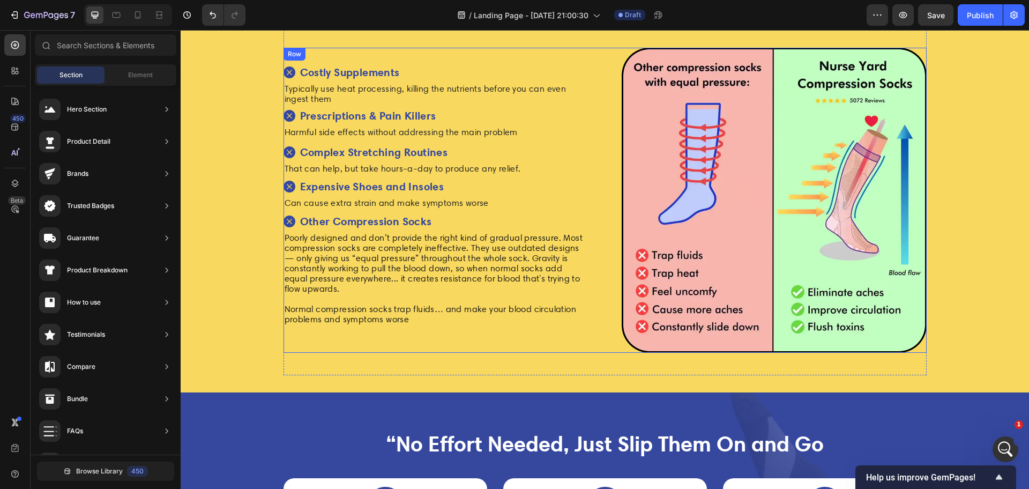
click at [610, 209] on div "Image Image Costly Supplements Text Block Row Typically use heat processing, ki…" at bounding box center [604, 200] width 643 height 305
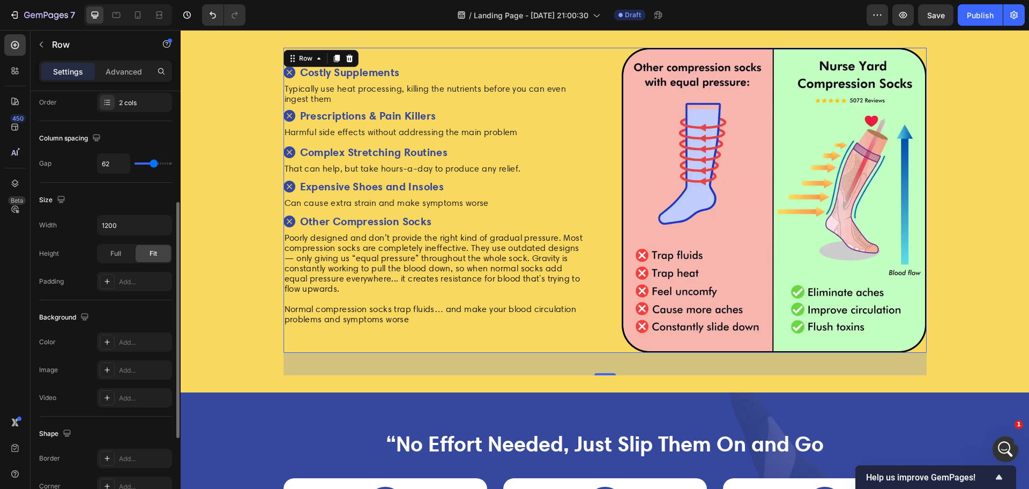
scroll to position [348, 0]
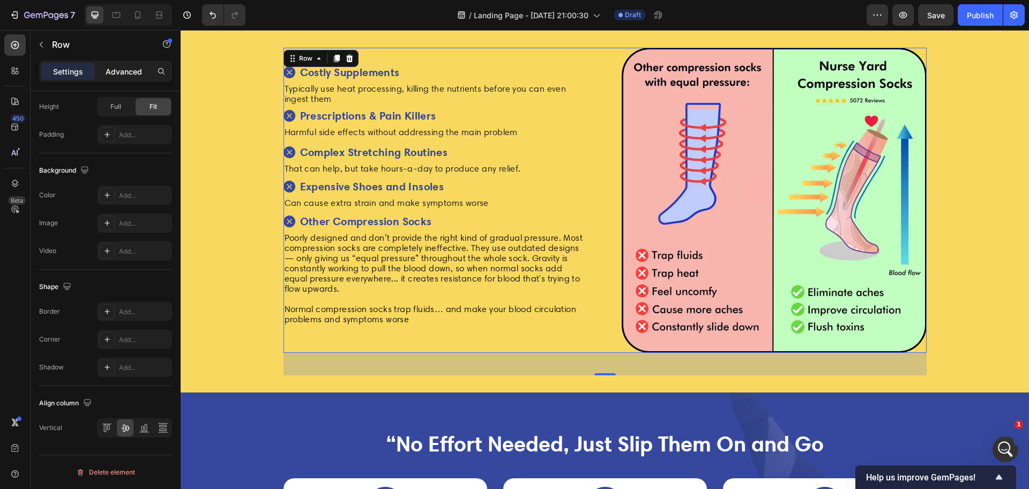
click at [117, 77] on p "Advanced" at bounding box center [124, 71] width 36 height 11
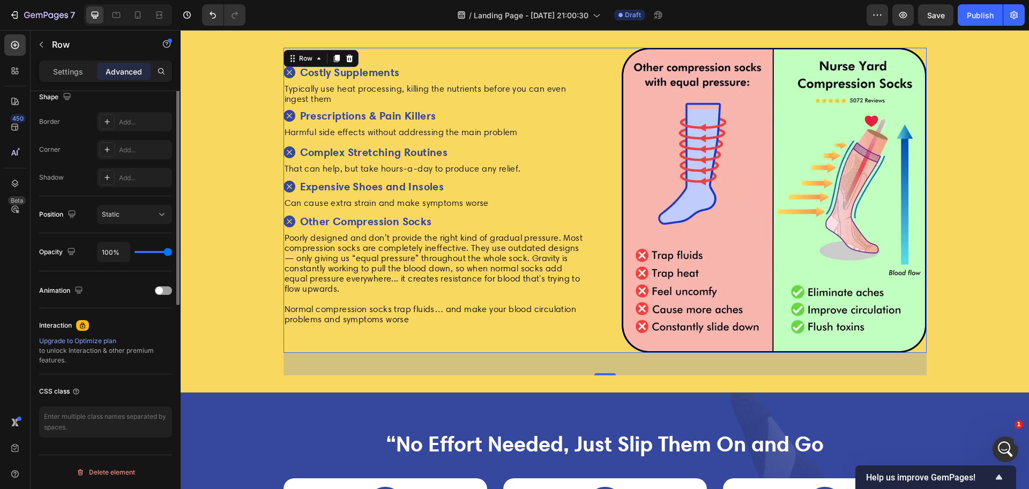
scroll to position [0, 0]
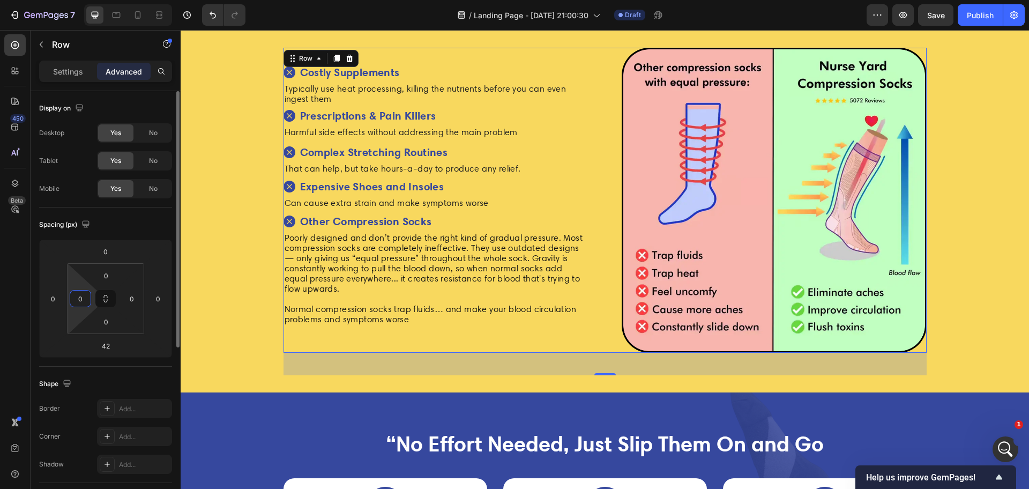
click at [81, 298] on input "0" at bounding box center [80, 298] width 16 height 16
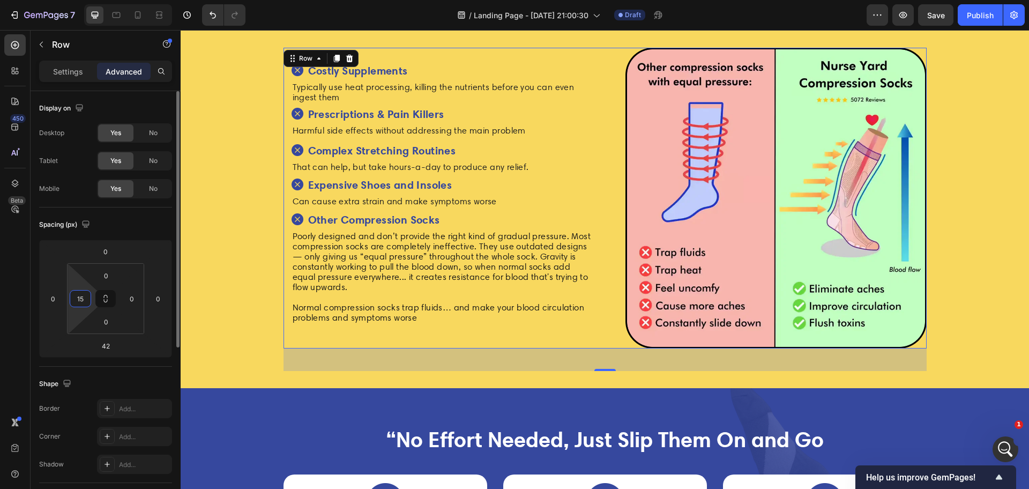
type input "15"
click at [136, 0] on html "7 Version history / Landing Page - Sep 24, 21:00:30 Draft Preview Save Publish …" at bounding box center [514, 0] width 1029 height 0
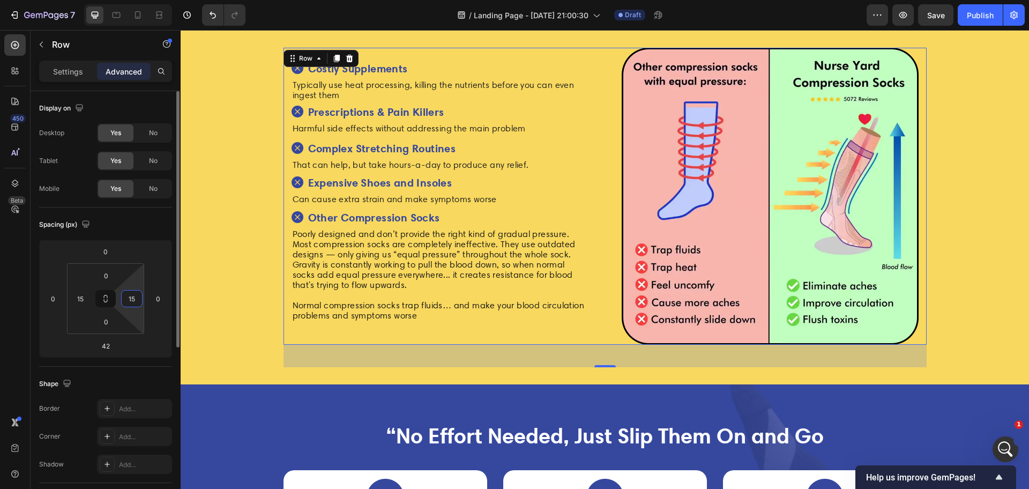
type input "15"
click at [345, 20] on div "/ Landing Page - [DATE] 21:00:30 Draft" at bounding box center [560, 14] width 612 height 21
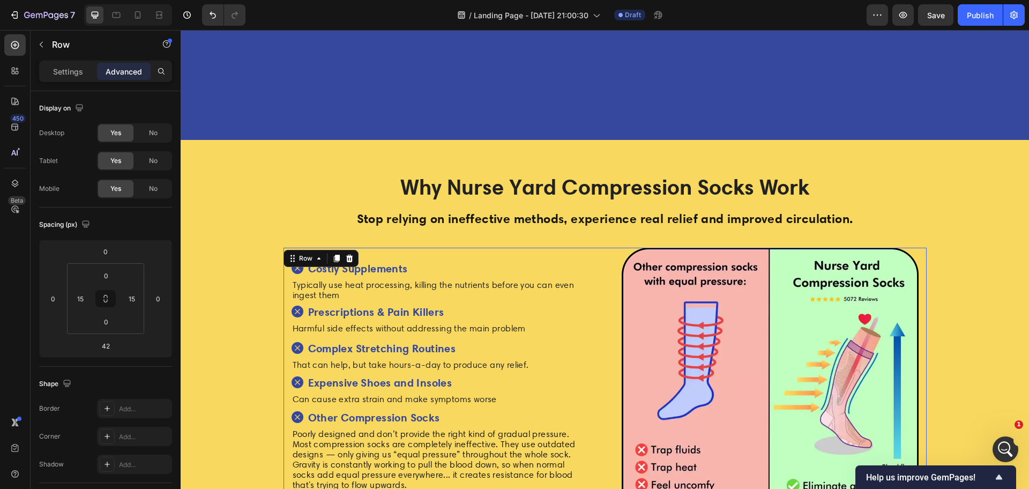
scroll to position [3080, 0]
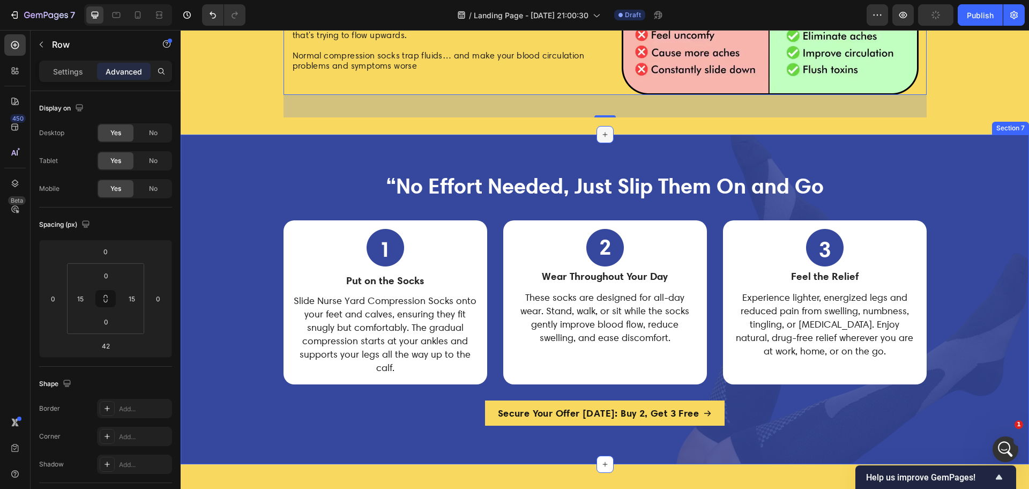
click at [601, 135] on icon at bounding box center [605, 134] width 9 height 9
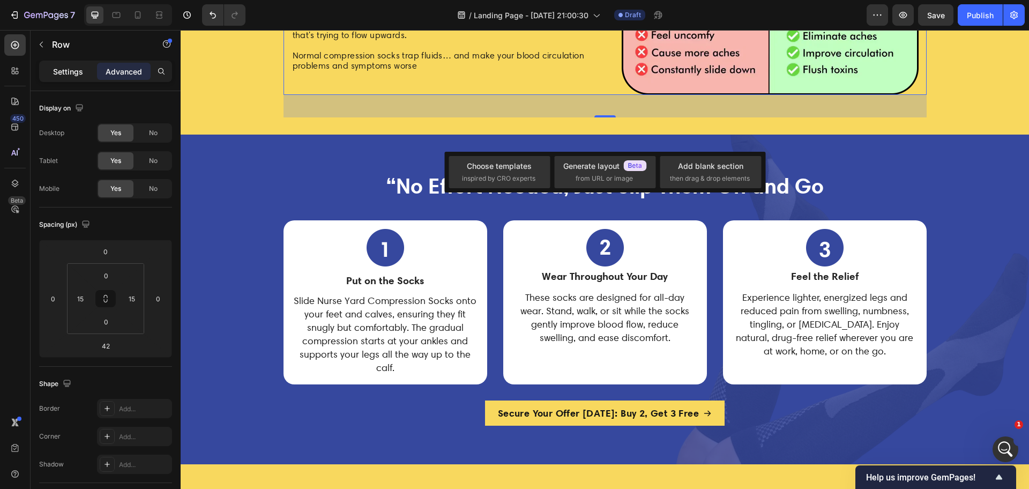
click at [63, 72] on p "Settings" at bounding box center [68, 71] width 30 height 11
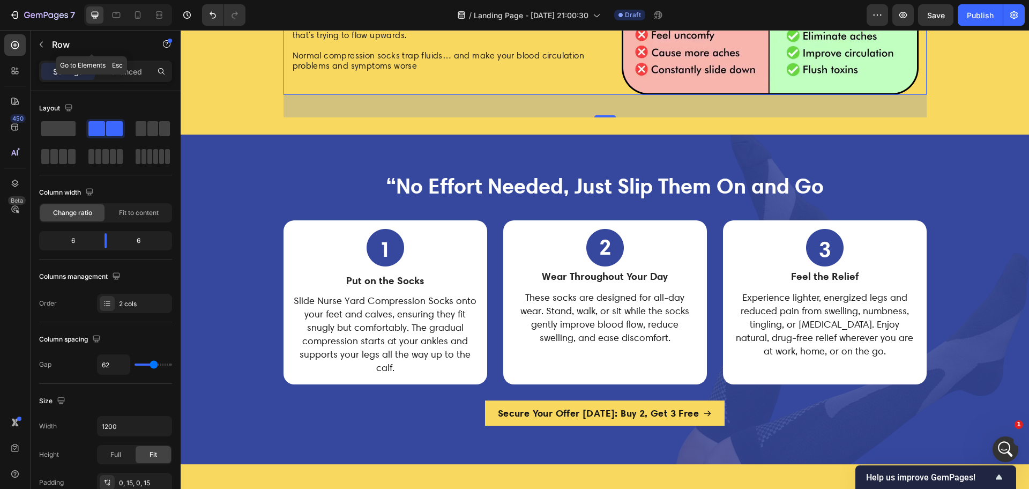
click at [53, 40] on p "Row" at bounding box center [97, 44] width 91 height 13
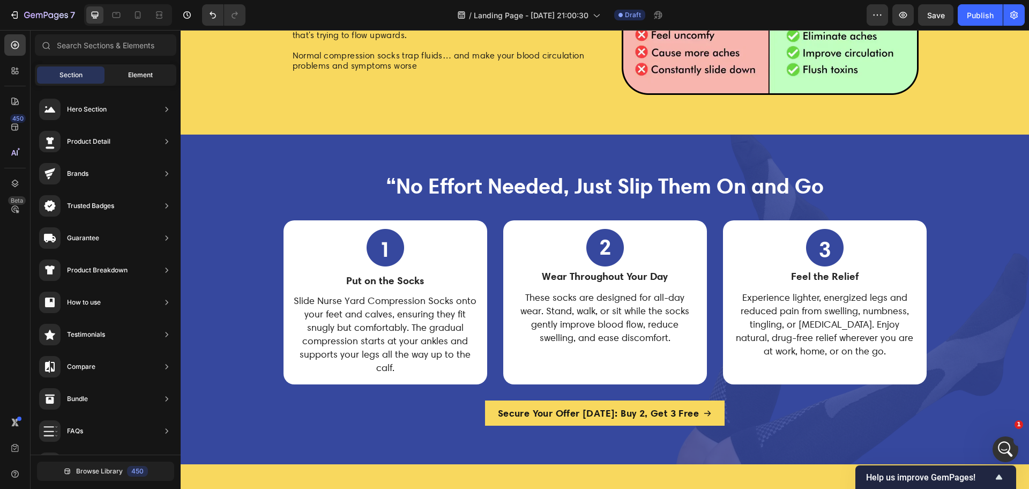
click at [130, 72] on span "Element" at bounding box center [140, 75] width 25 height 10
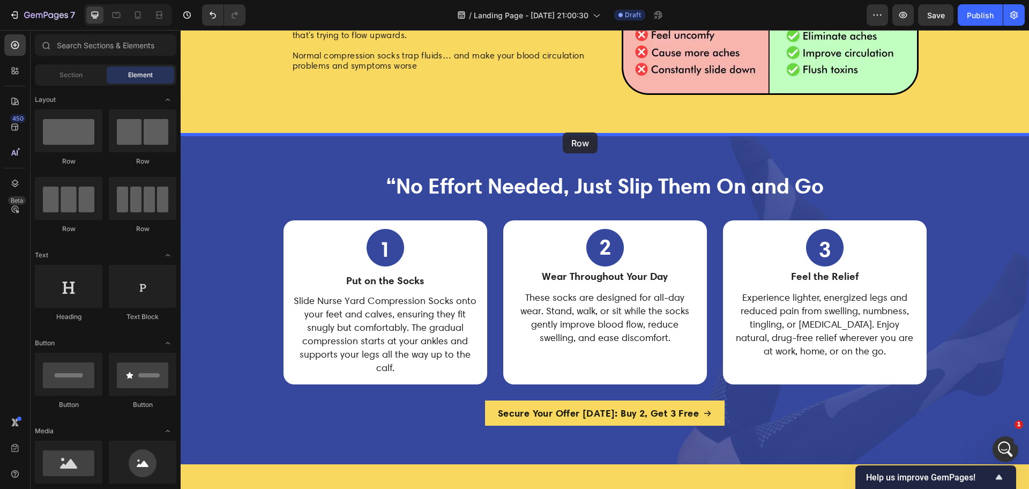
drag, startPoint x: 253, startPoint y: 163, endPoint x: 563, endPoint y: 132, distance: 311.2
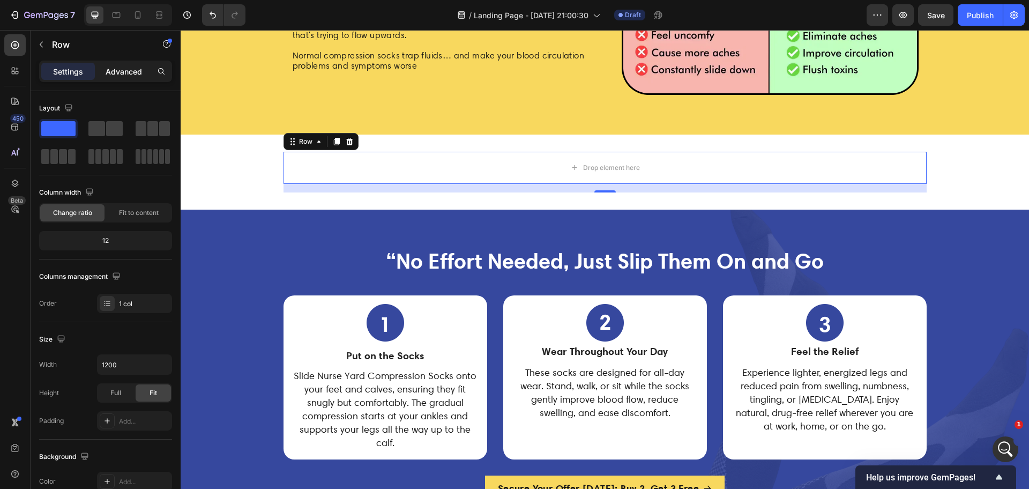
click at [108, 69] on p "Advanced" at bounding box center [124, 71] width 36 height 11
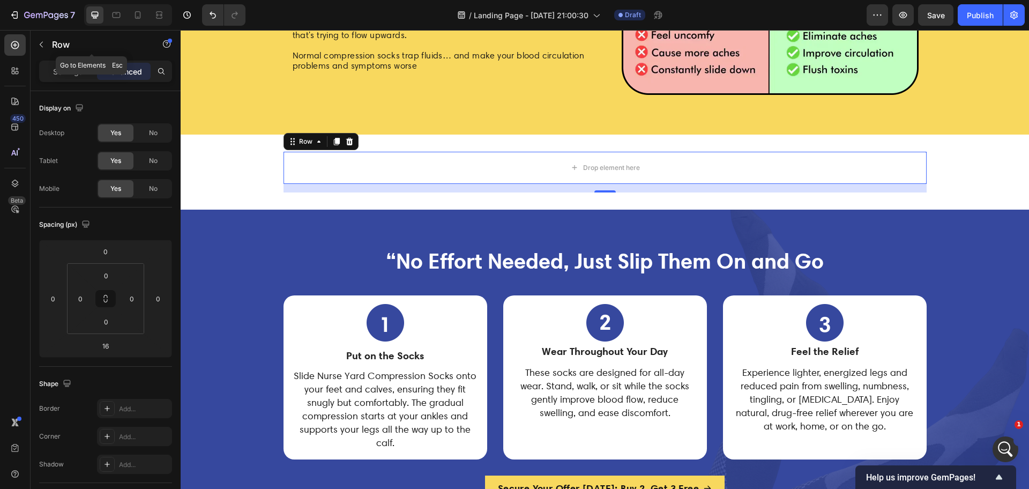
click at [53, 40] on p "Row" at bounding box center [97, 44] width 91 height 13
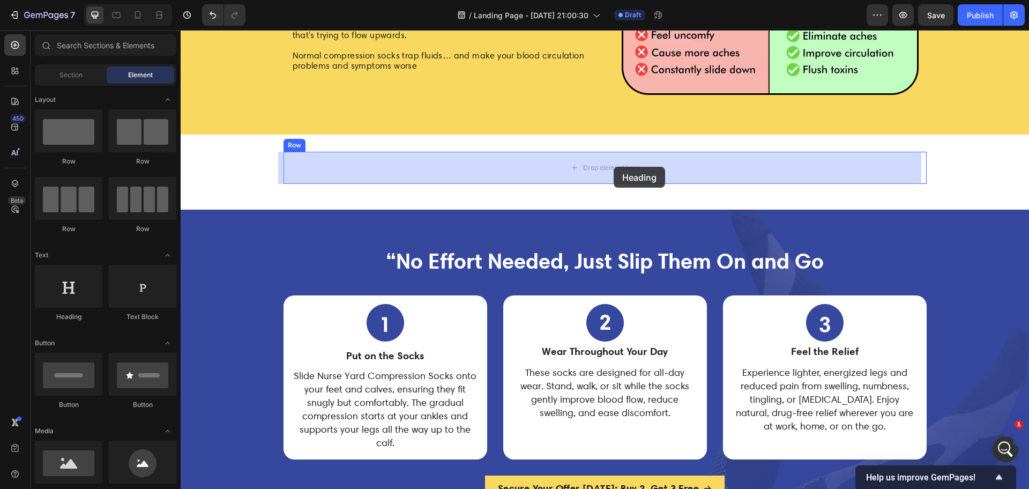
drag, startPoint x: 258, startPoint y: 331, endPoint x: 613, endPoint y: 167, distance: 391.2
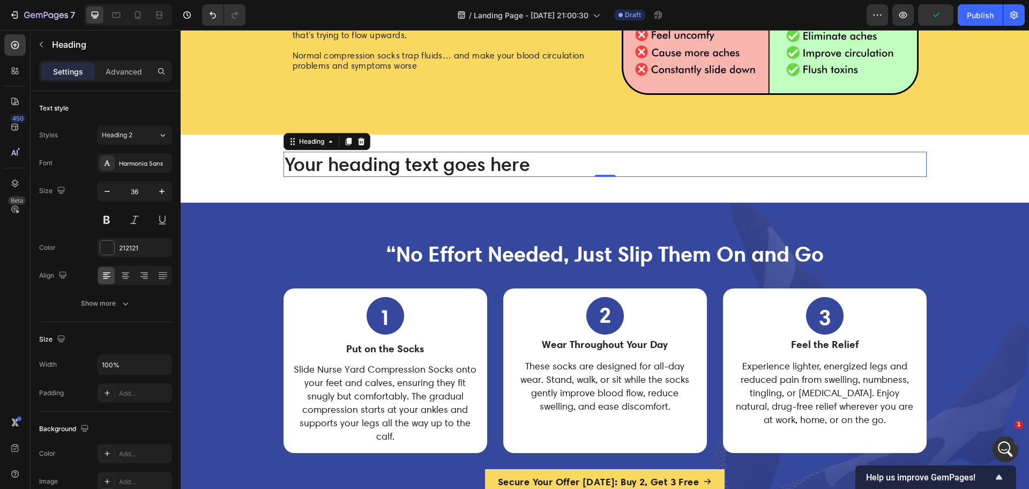
click at [469, 163] on h2 "Your heading text goes here" at bounding box center [604, 164] width 643 height 25
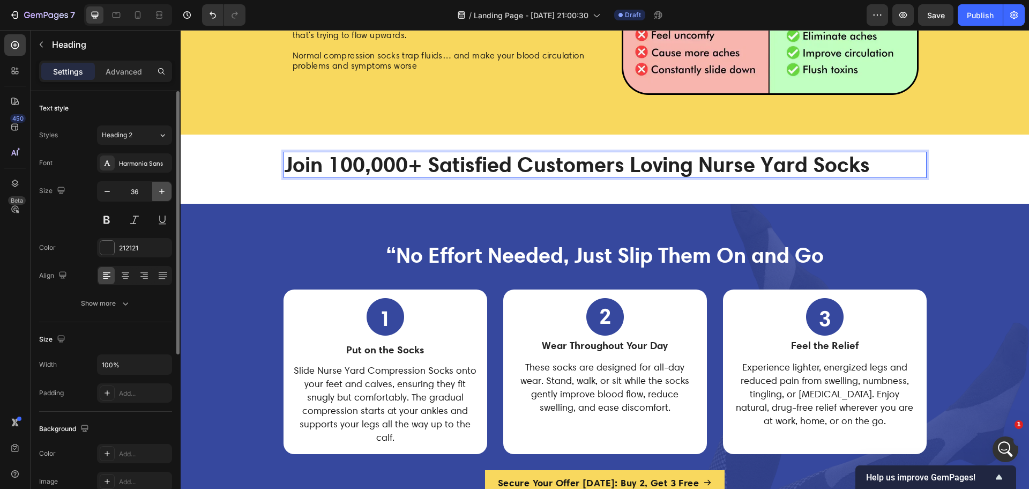
click at [166, 195] on icon "button" at bounding box center [161, 191] width 11 height 11
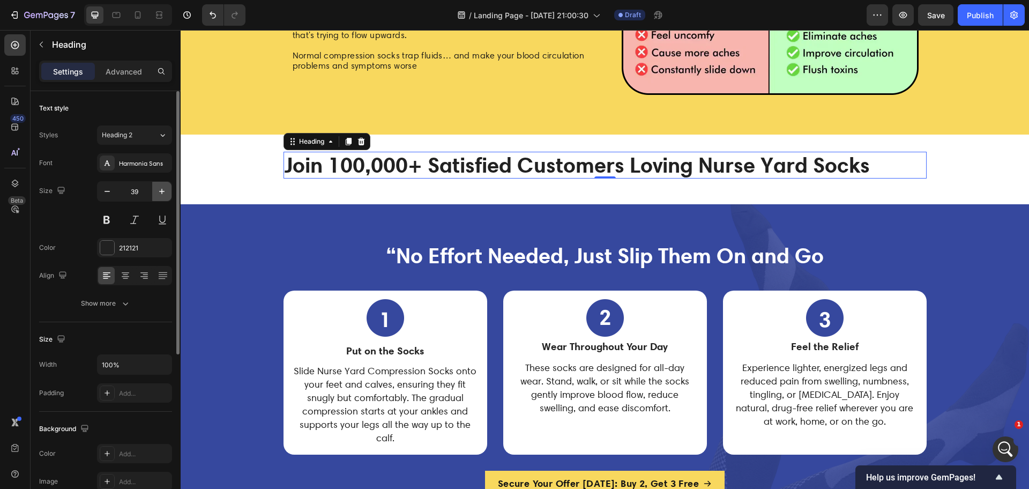
click at [164, 194] on icon "button" at bounding box center [161, 191] width 11 height 11
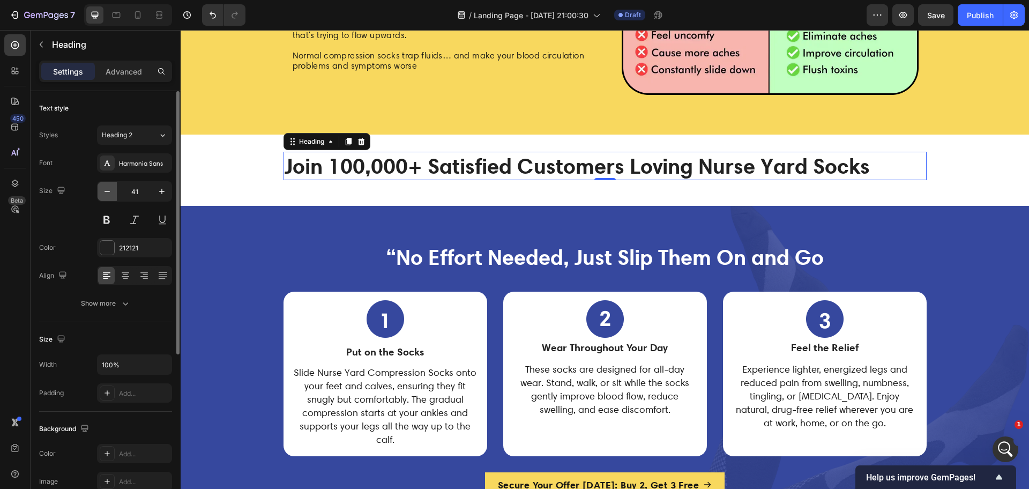
click at [115, 193] on button "button" at bounding box center [107, 191] width 19 height 19
type input "40"
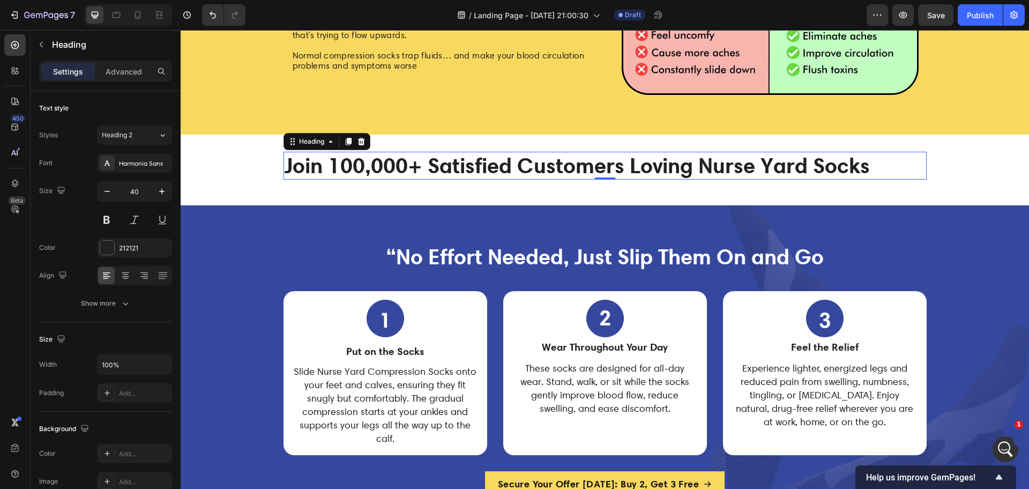
click at [340, 19] on div "/ Landing Page - [DATE] 21:00:30 Draft" at bounding box center [560, 14] width 612 height 21
click at [46, 61] on div "Settings Advanced" at bounding box center [105, 71] width 133 height 21
click at [48, 39] on button "button" at bounding box center [41, 44] width 17 height 17
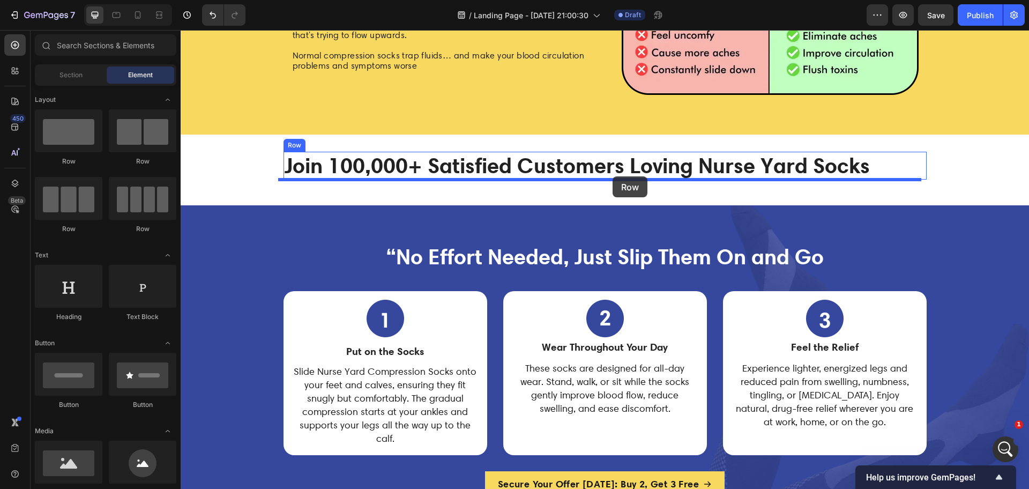
drag, startPoint x: 253, startPoint y: 172, endPoint x: 612, endPoint y: 176, distance: 359.0
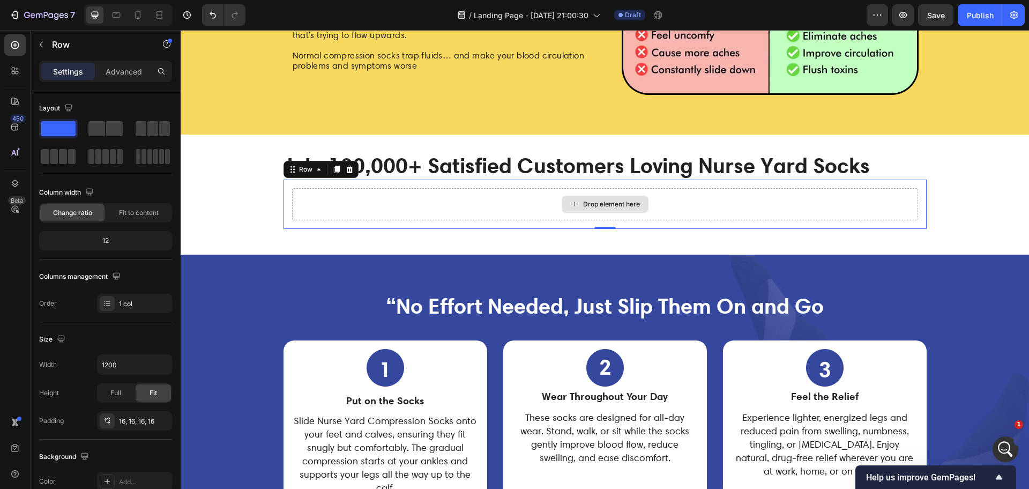
drag, startPoint x: 243, startPoint y: 161, endPoint x: 515, endPoint y: 200, distance: 275.0
click at [62, 41] on p "Row" at bounding box center [97, 44] width 91 height 13
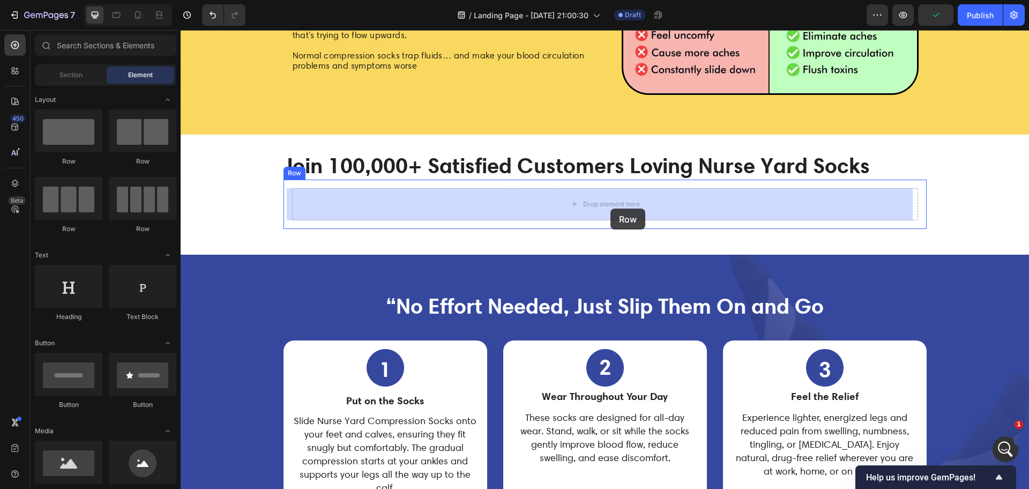
drag, startPoint x: 287, startPoint y: 179, endPoint x: 610, endPoint y: 208, distance: 324.9
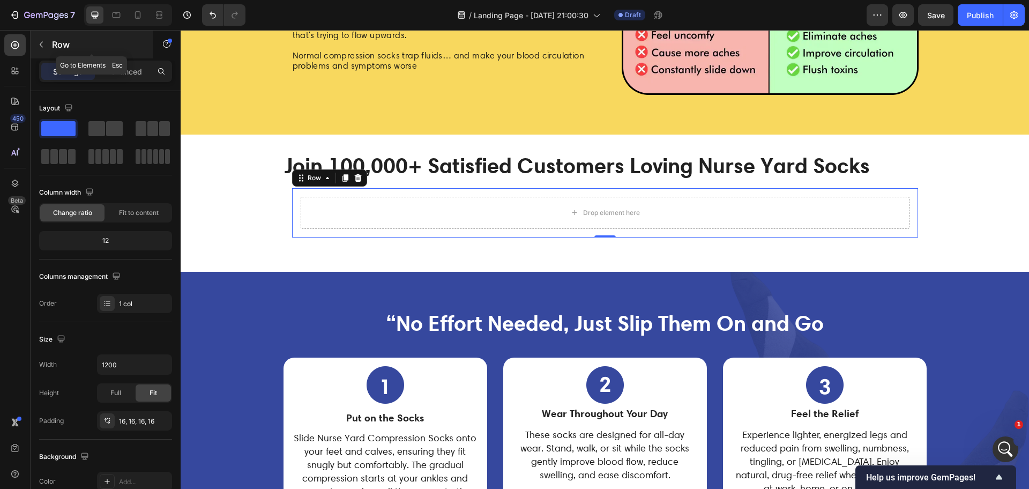
click at [41, 40] on icon "button" at bounding box center [41, 44] width 9 height 9
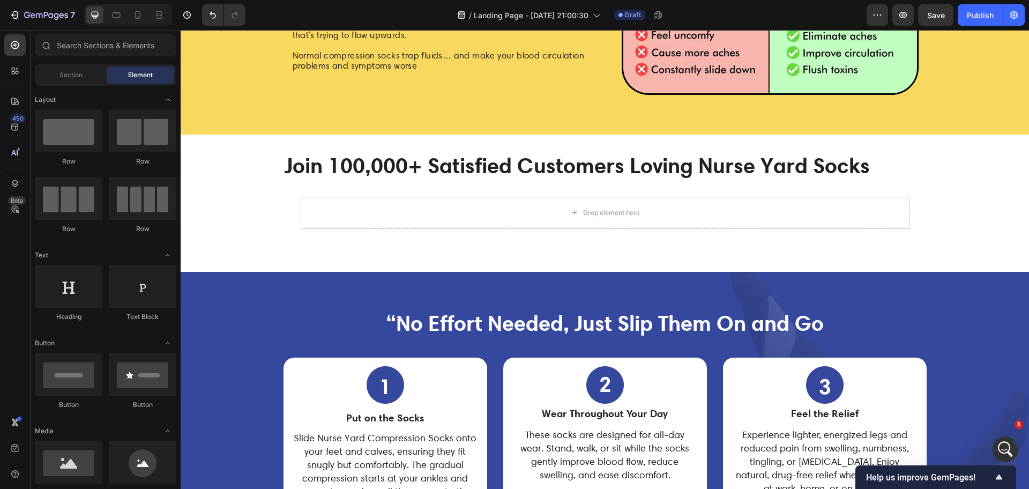
scroll to position [67, 0]
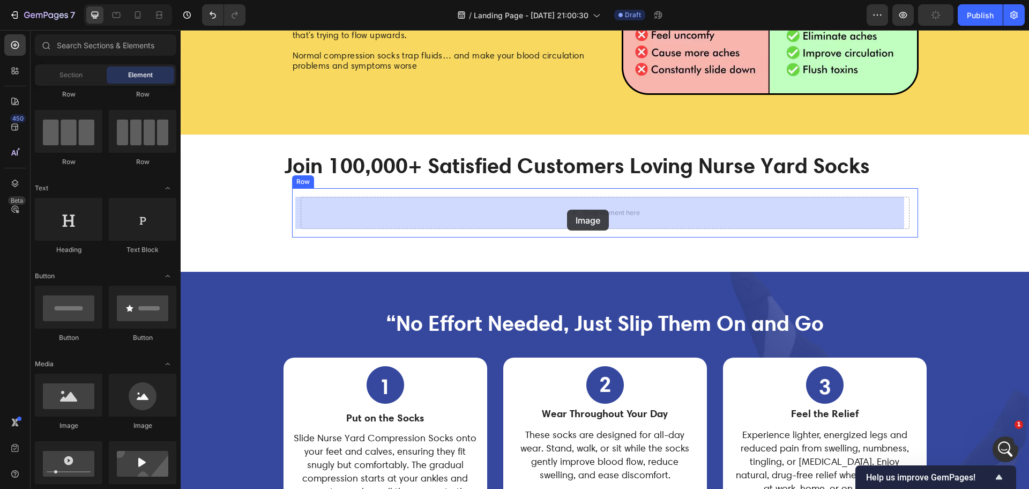
drag, startPoint x: 243, startPoint y: 433, endPoint x: 567, endPoint y: 209, distance: 393.6
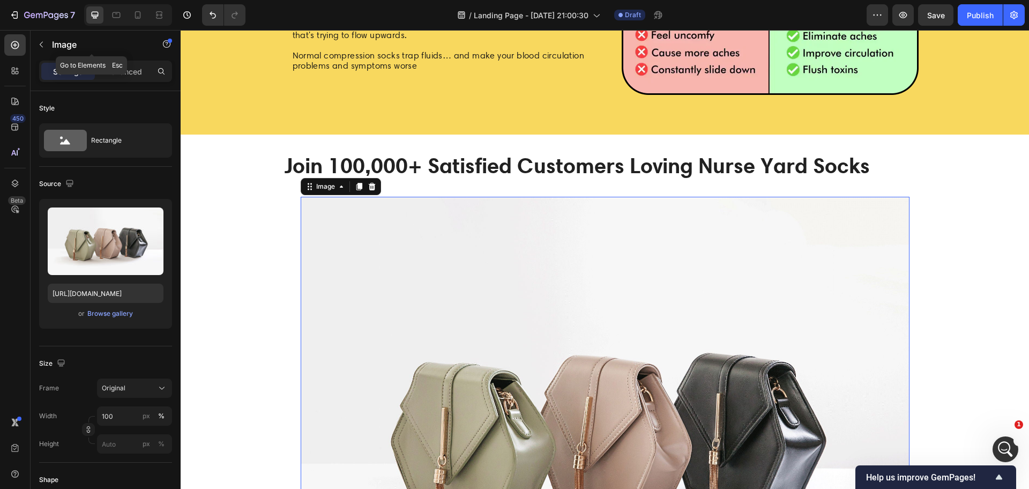
click at [66, 48] on p "Image" at bounding box center [97, 44] width 91 height 13
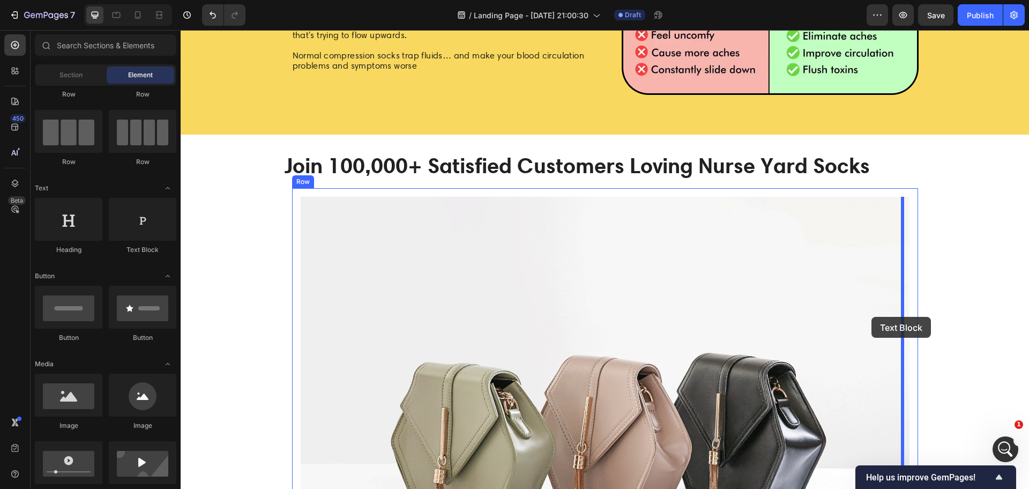
drag, startPoint x: 328, startPoint y: 257, endPoint x: 871, endPoint y: 317, distance: 546.5
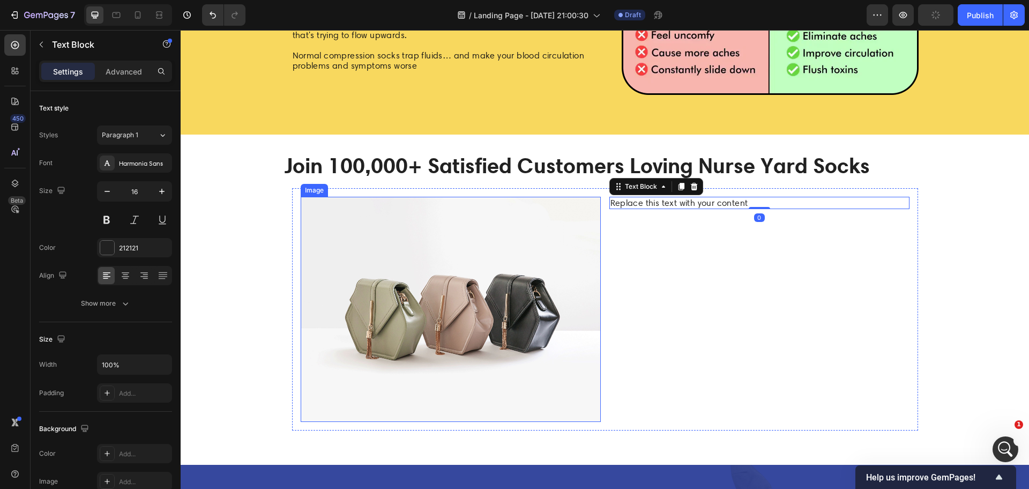
click at [505, 281] on img at bounding box center [451, 309] width 300 height 225
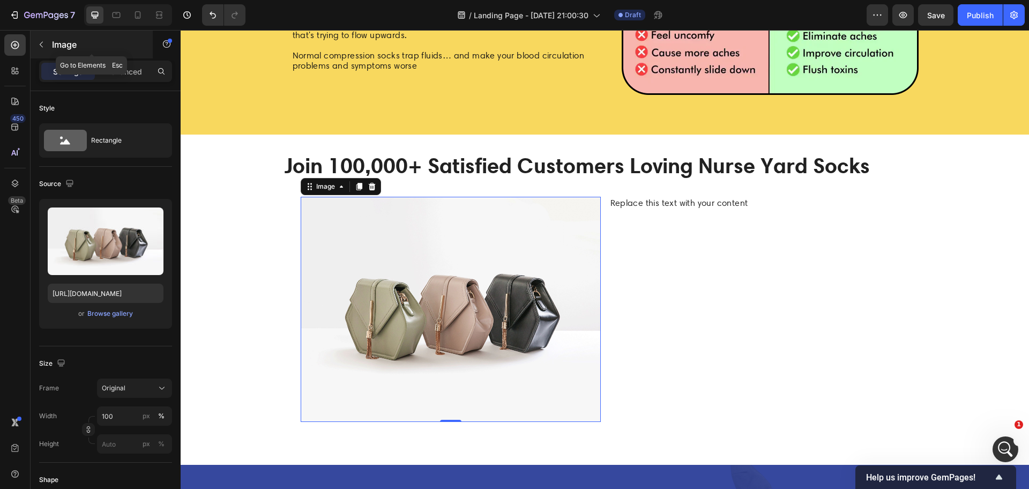
click at [39, 39] on button "button" at bounding box center [41, 44] width 17 height 17
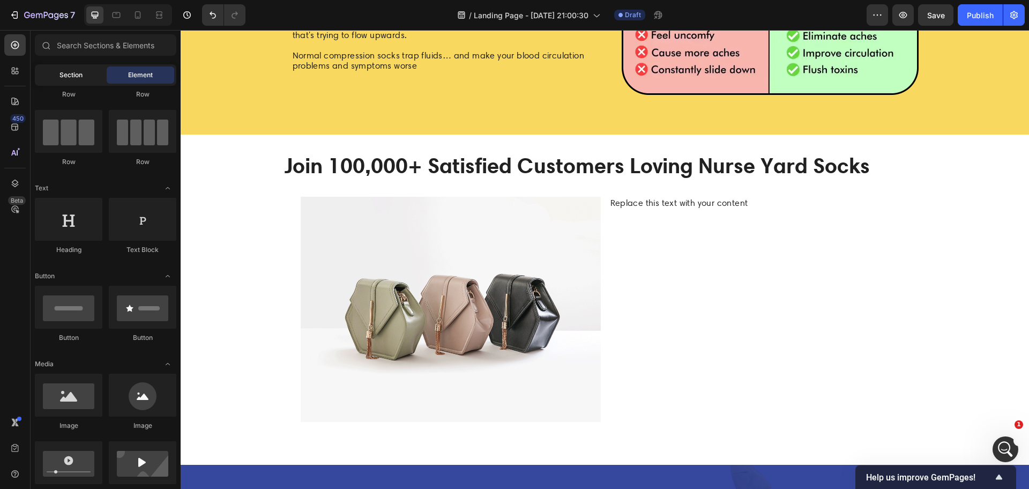
click at [72, 76] on span "Section" at bounding box center [70, 75] width 23 height 10
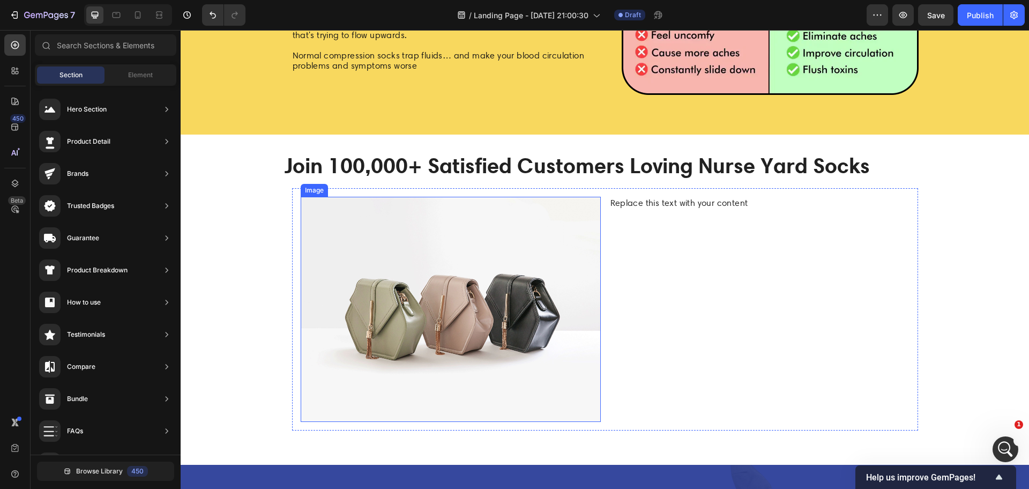
click at [513, 295] on img at bounding box center [451, 309] width 300 height 225
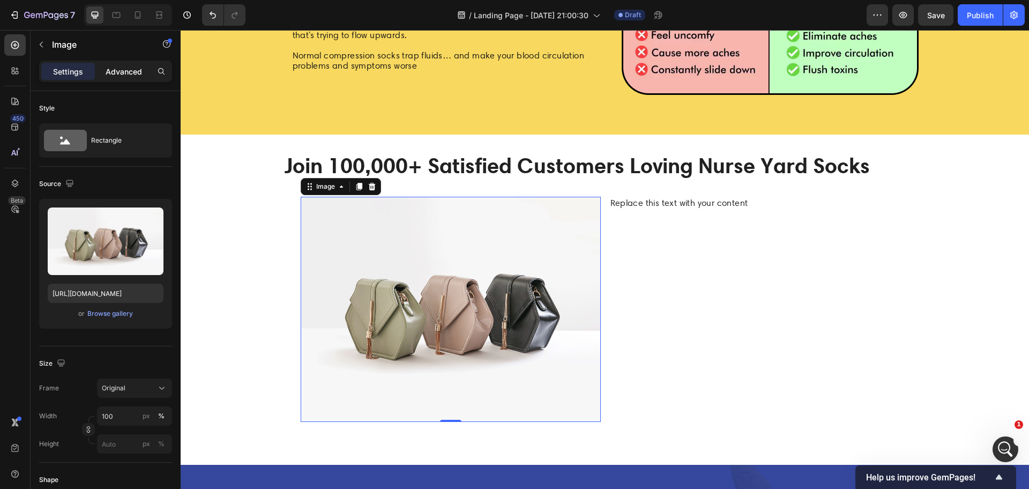
click at [110, 74] on p "Advanced" at bounding box center [124, 71] width 36 height 11
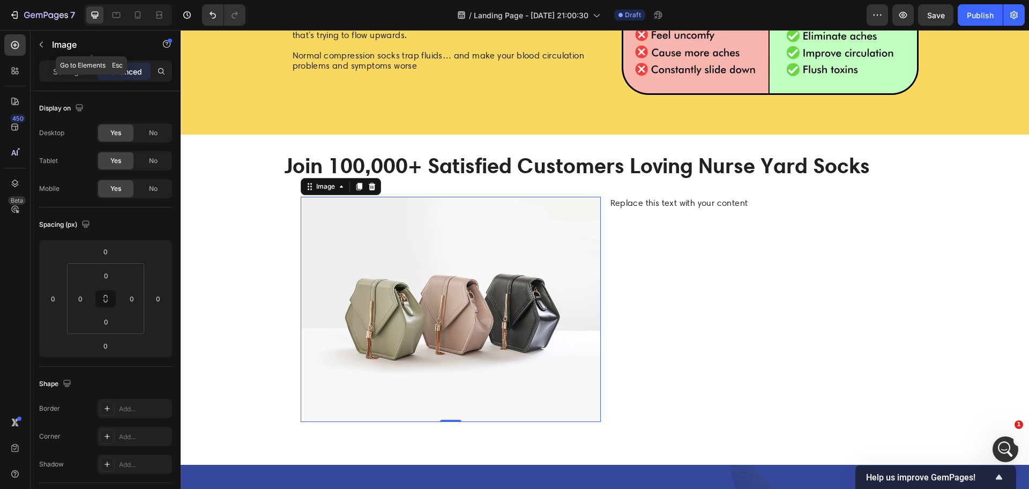
click at [59, 44] on p "Image" at bounding box center [97, 44] width 91 height 13
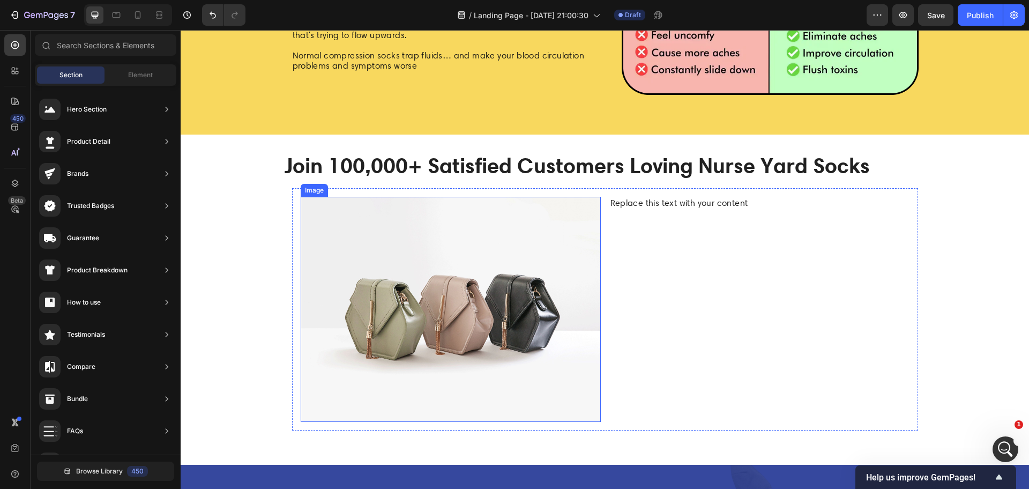
click at [481, 305] on img at bounding box center [451, 309] width 300 height 225
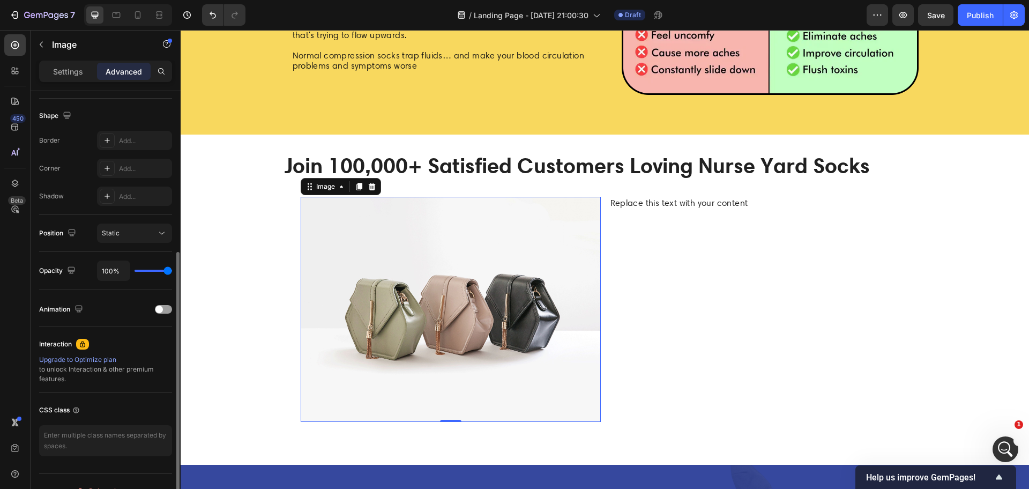
scroll to position [0, 0]
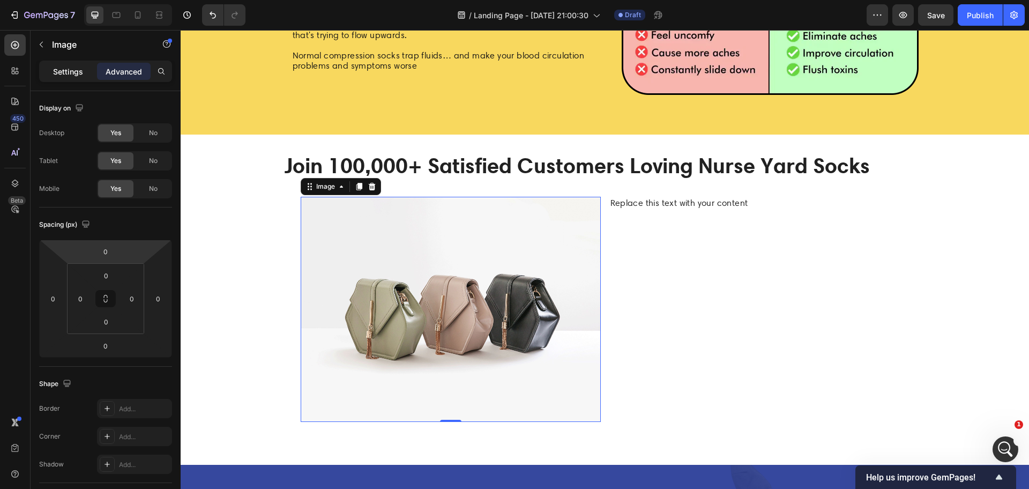
click at [77, 77] on p "Settings" at bounding box center [68, 71] width 30 height 11
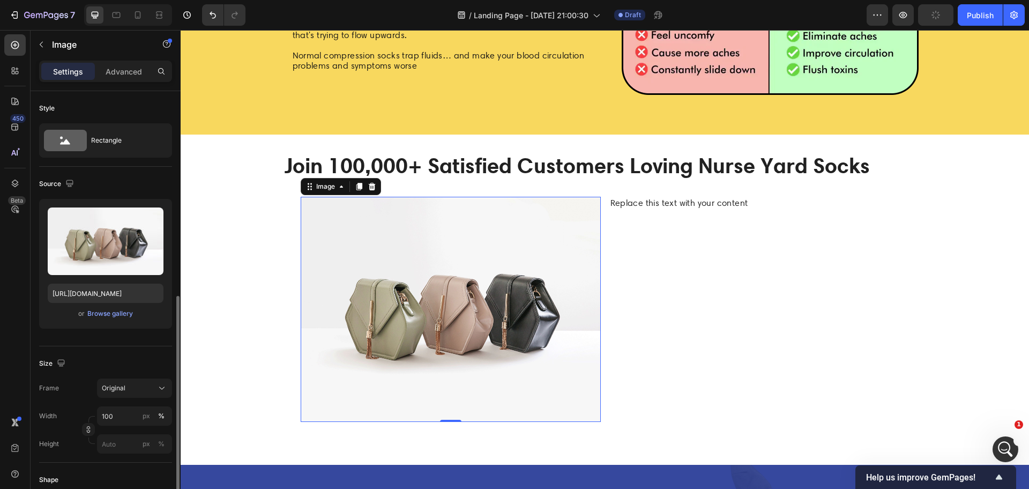
scroll to position [134, 0]
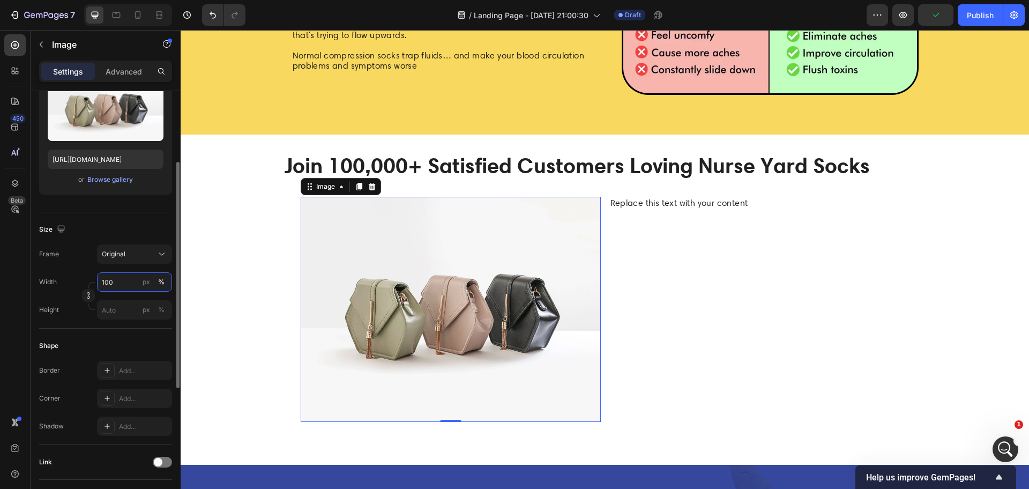
click at [106, 280] on input "100" at bounding box center [134, 281] width 75 height 19
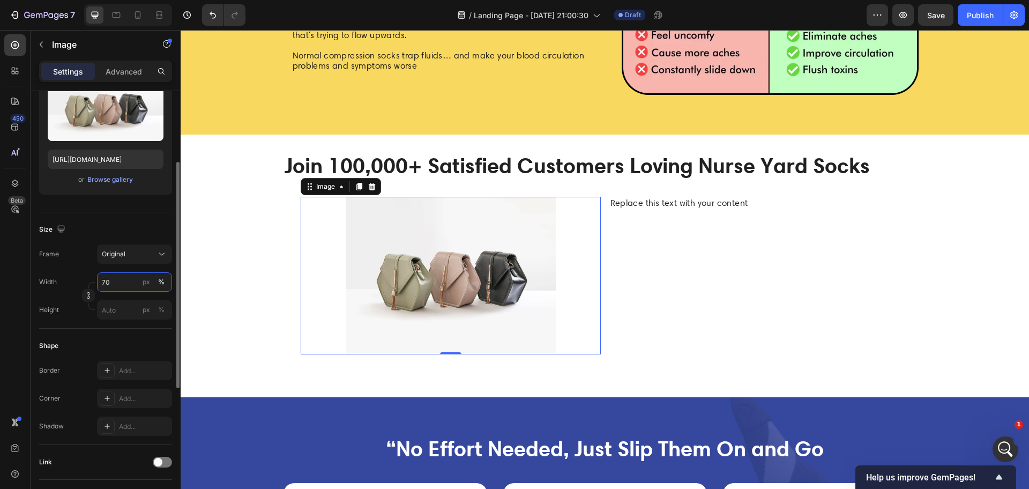
type input "70"
click at [160, 285] on div "%" at bounding box center [161, 282] width 6 height 10
click at [147, 284] on div "px" at bounding box center [147, 282] width 8 height 10
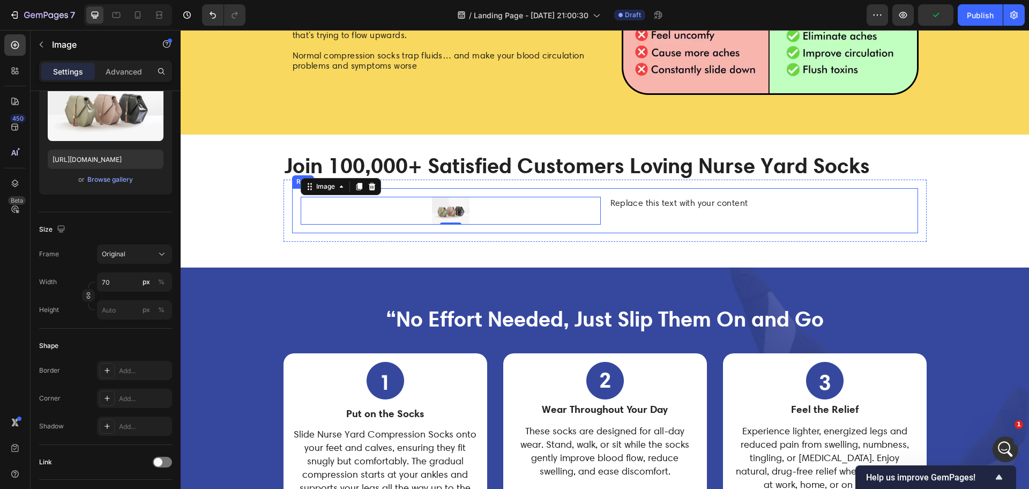
click at [601, 222] on div "Image 0 Replace this text with your content Text Block Row" at bounding box center [605, 211] width 626 height 46
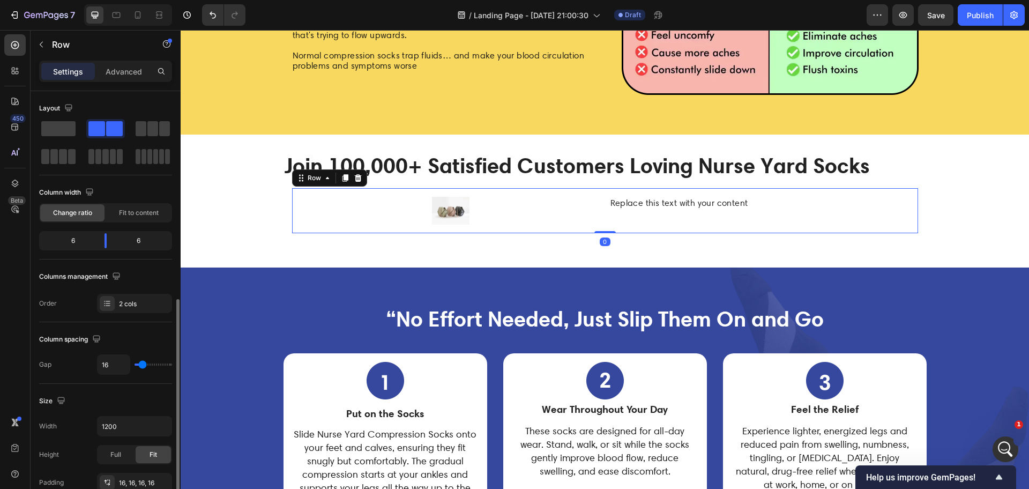
scroll to position [201, 0]
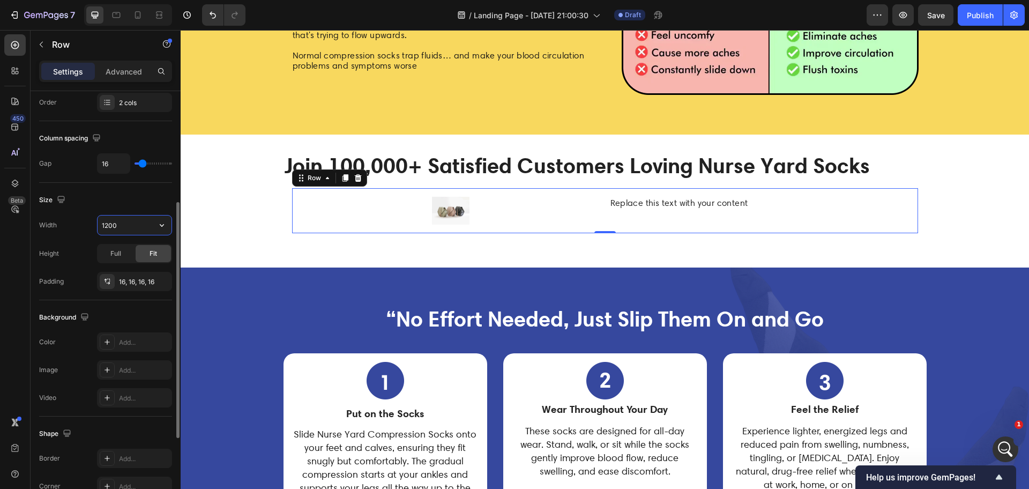
click at [111, 223] on input "1200" at bounding box center [135, 224] width 74 height 19
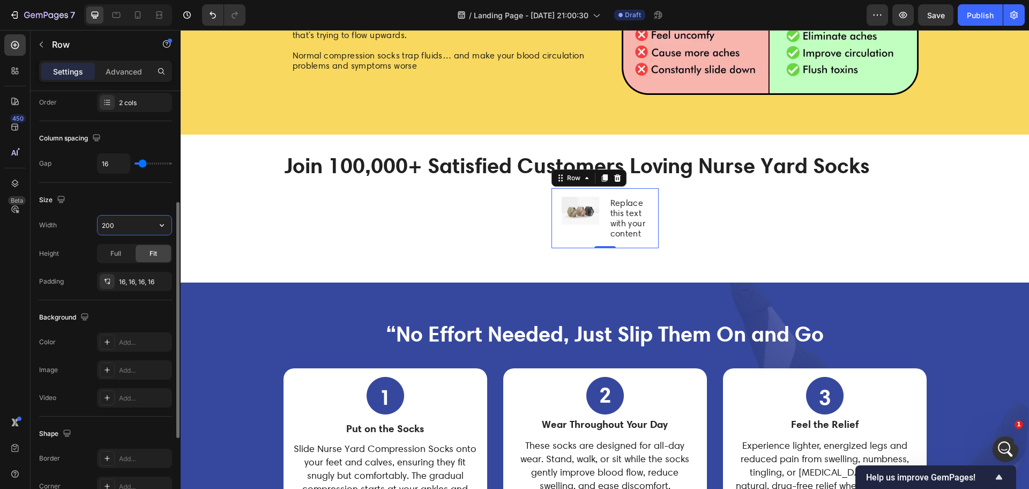
type input "200"
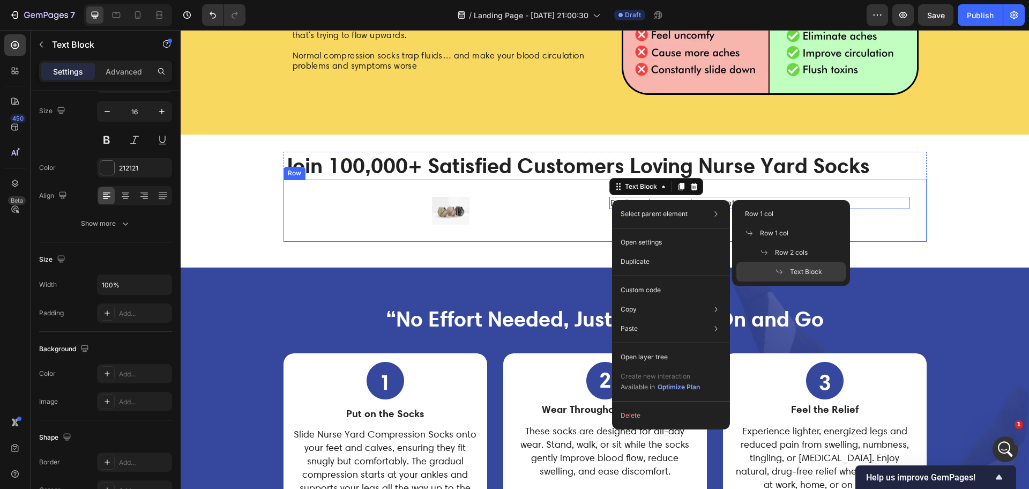
scroll to position [0, 0]
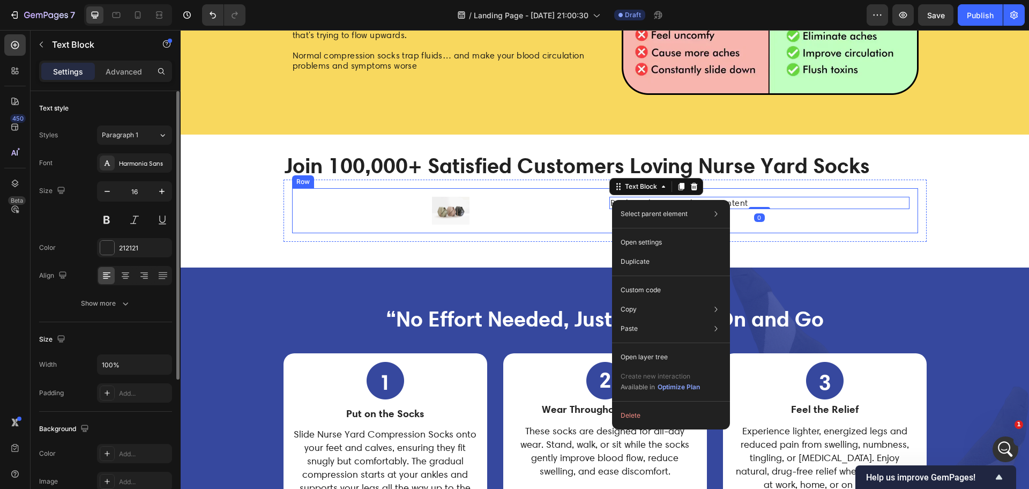
click at [544, 222] on div at bounding box center [451, 211] width 300 height 28
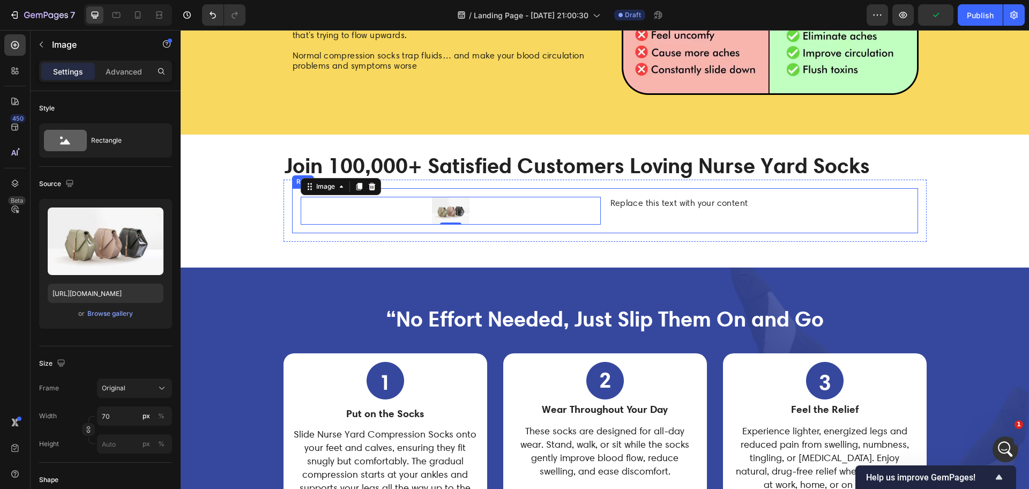
click at [602, 211] on div "Image 0 Replace this text with your content Text Block Row" at bounding box center [605, 211] width 626 height 46
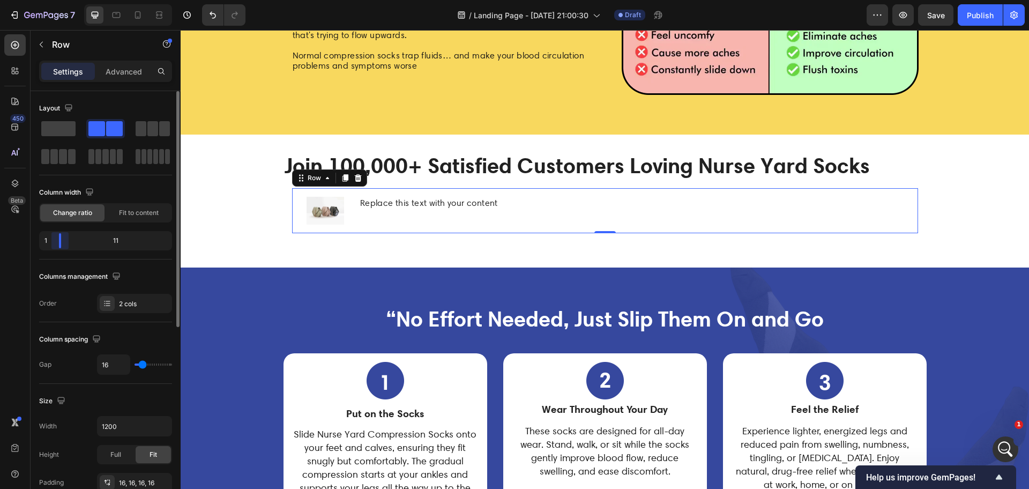
drag, startPoint x: 109, startPoint y: 242, endPoint x: 49, endPoint y: 207, distance: 69.2
click at [44, 242] on div "1 11" at bounding box center [105, 240] width 133 height 19
click at [344, 214] on div at bounding box center [326, 211] width 50 height 28
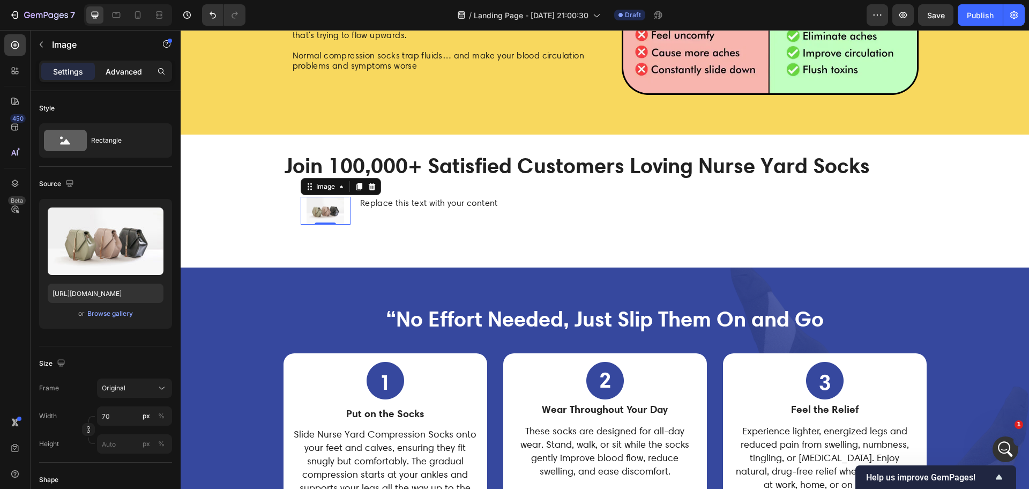
click at [124, 77] on div "Advanced" at bounding box center [124, 71] width 54 height 17
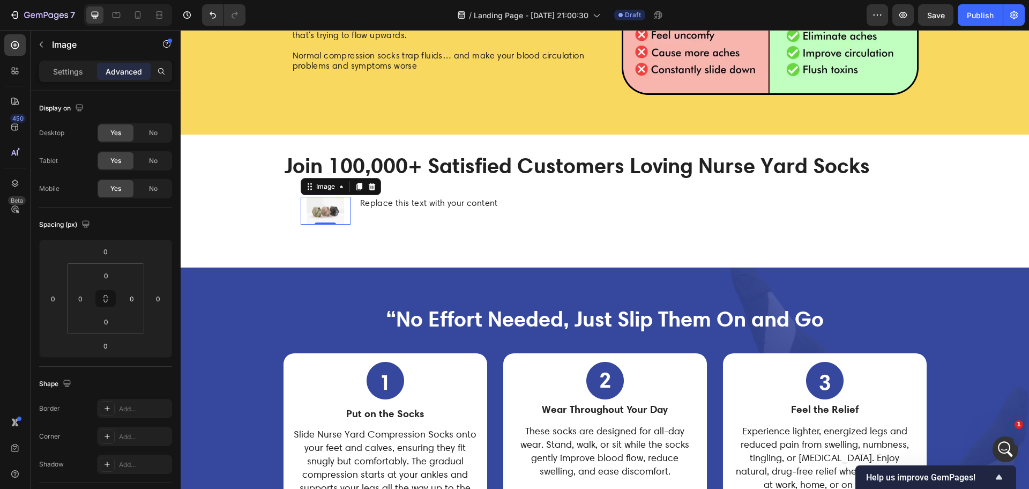
click at [329, 212] on img at bounding box center [325, 211] width 38 height 28
click at [309, 215] on img at bounding box center [325, 211] width 38 height 28
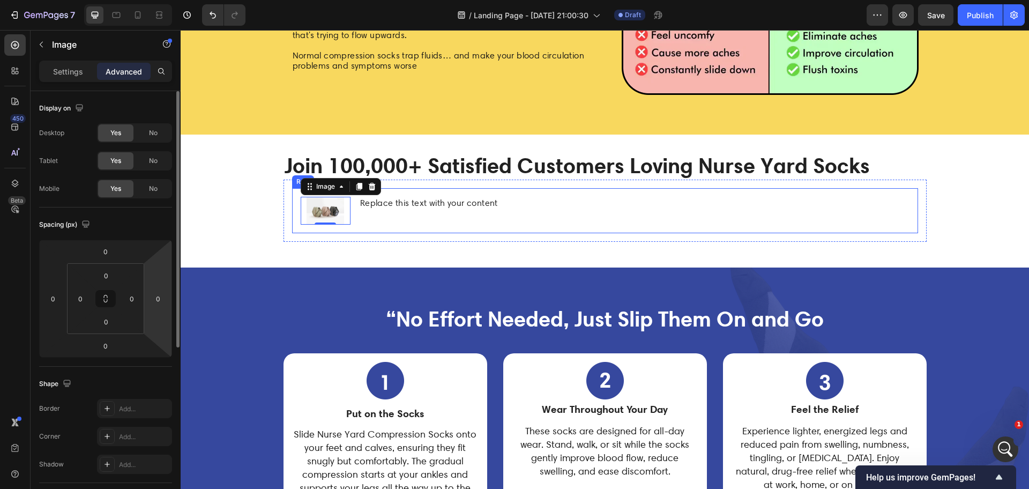
click at [363, 212] on div "Replace this text with your content Text Block" at bounding box center [634, 211] width 550 height 28
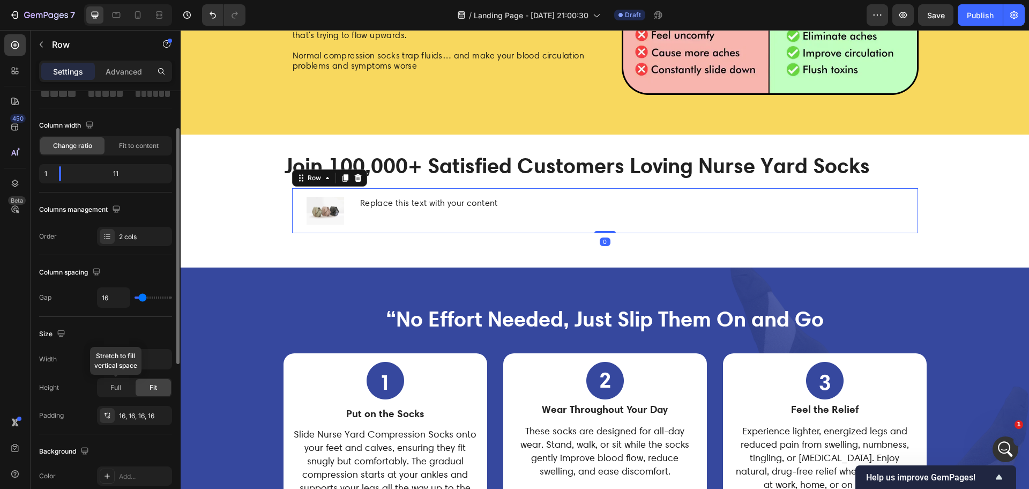
scroll to position [134, 0]
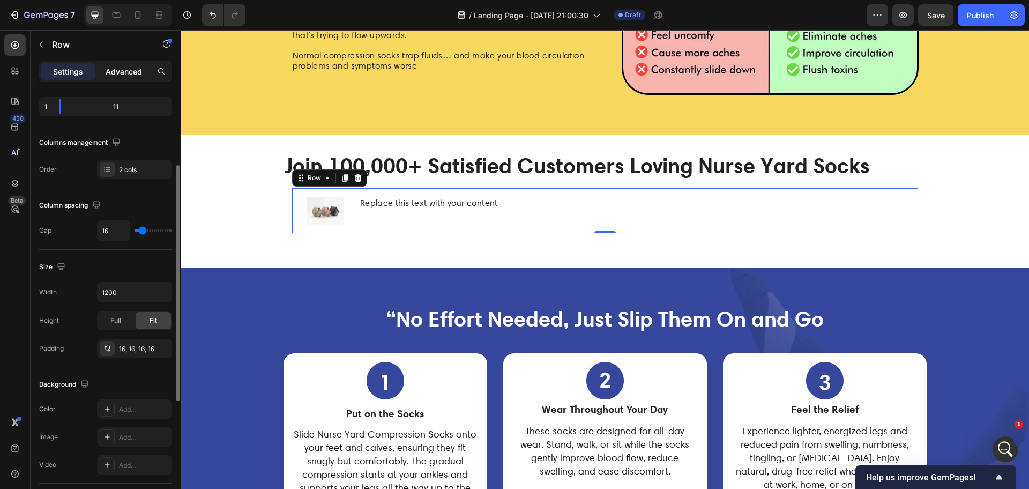
click at [134, 71] on p "Advanced" at bounding box center [124, 71] width 36 height 11
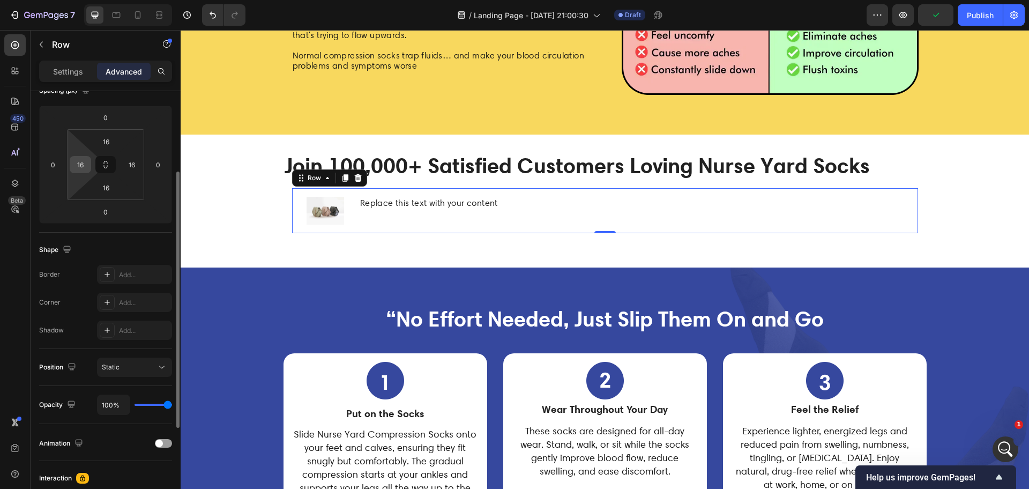
click at [87, 156] on div "16" at bounding box center [80, 164] width 21 height 17
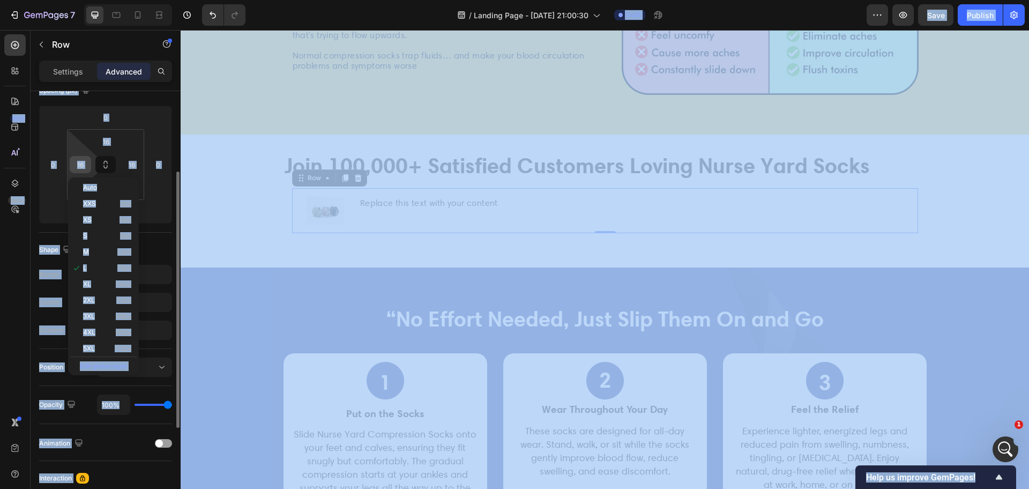
click at [71, 167] on div "16" at bounding box center [80, 164] width 21 height 17
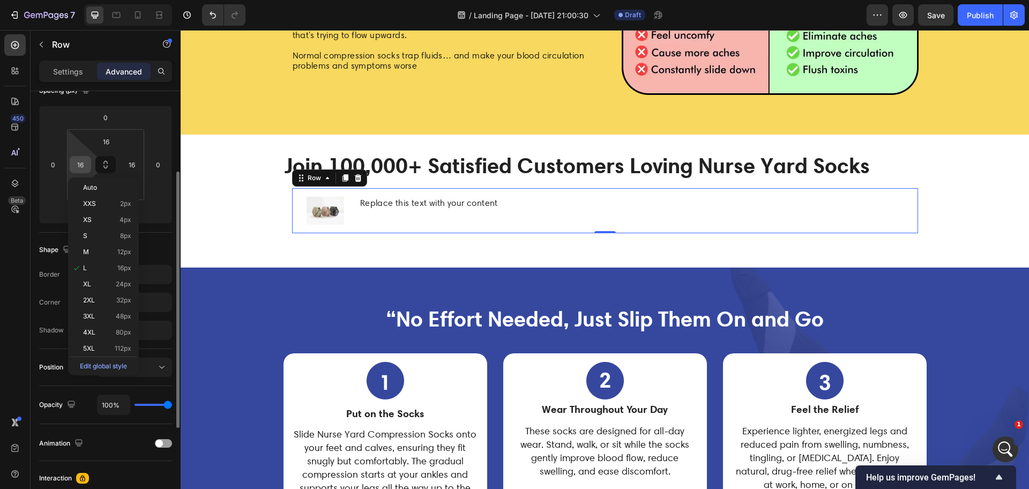
click at [86, 163] on input "16" at bounding box center [80, 164] width 16 height 16
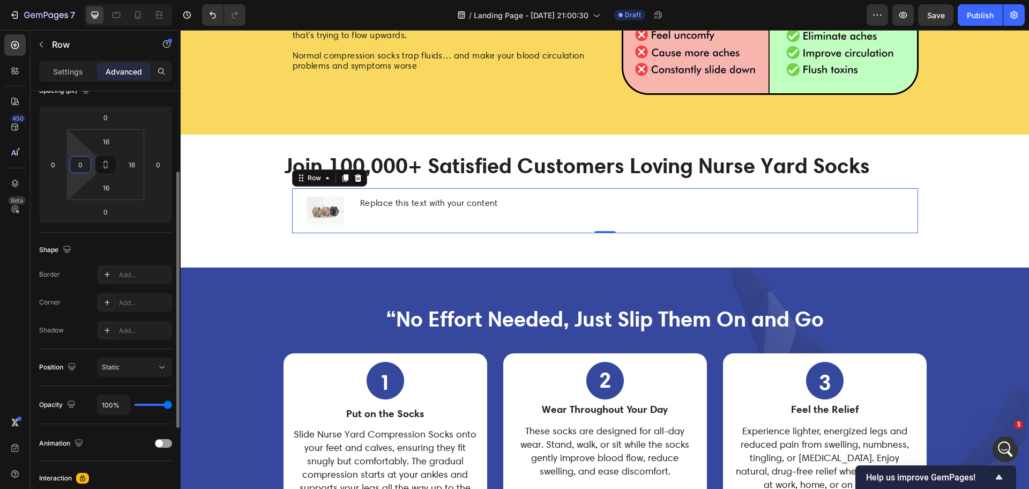
type input "0"
click at [136, 160] on input "16" at bounding box center [132, 164] width 16 height 16
type input "0"
click at [331, 16] on div "/ Landing Page - Sep 24, 21:00:30 Draft" at bounding box center [560, 14] width 612 height 21
click at [333, 216] on div at bounding box center [317, 211] width 51 height 28
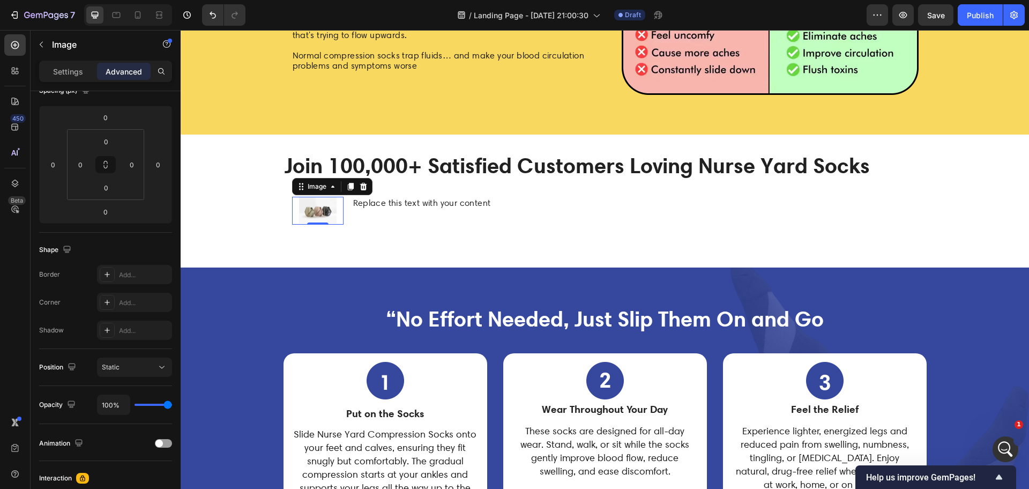
scroll to position [0, 0]
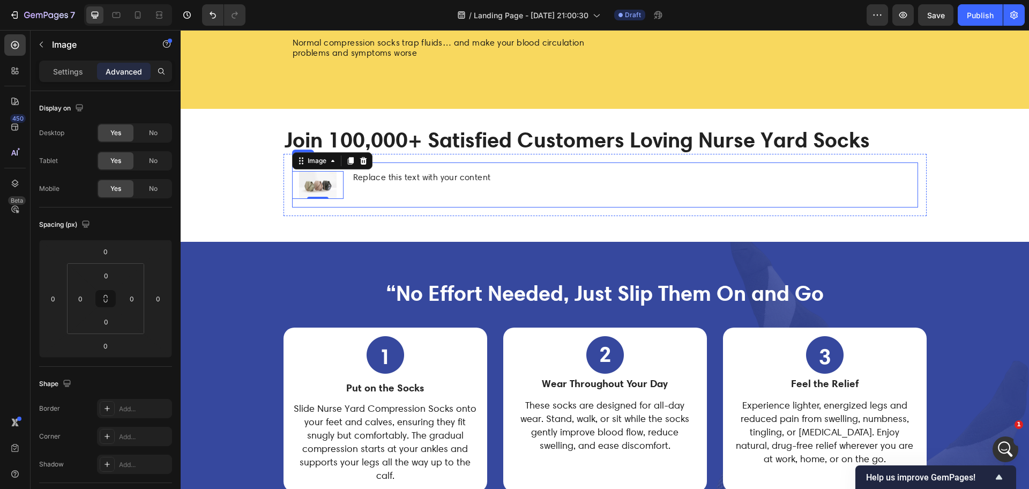
scroll to position [875, 0]
click at [352, 183] on div "Replace this text with your content" at bounding box center [635, 177] width 566 height 12
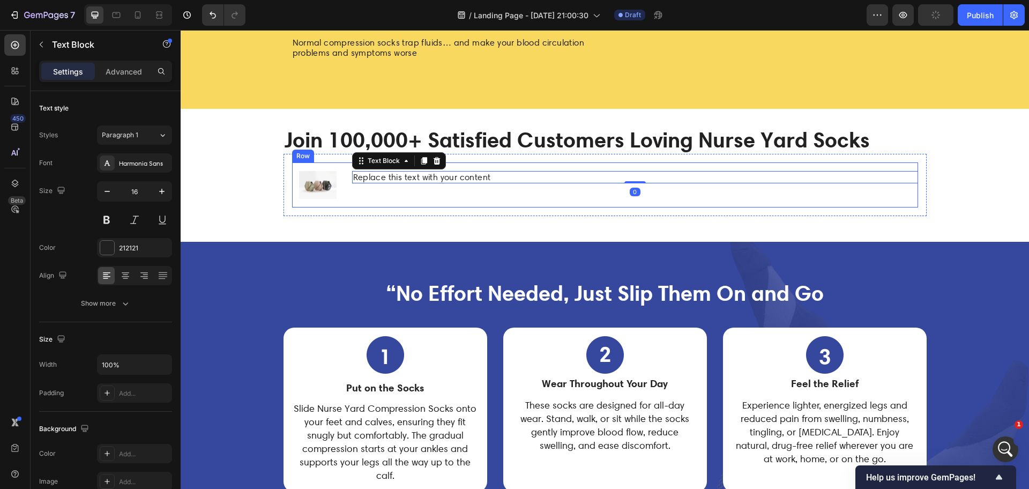
click at [341, 200] on div "Image Replace this text with your content Text Block 0 Row" at bounding box center [605, 185] width 626 height 46
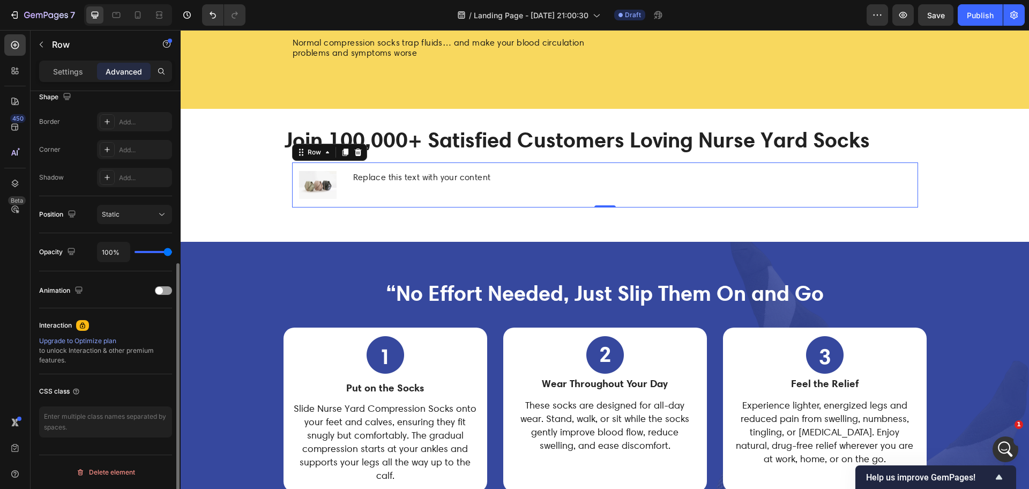
scroll to position [153, 0]
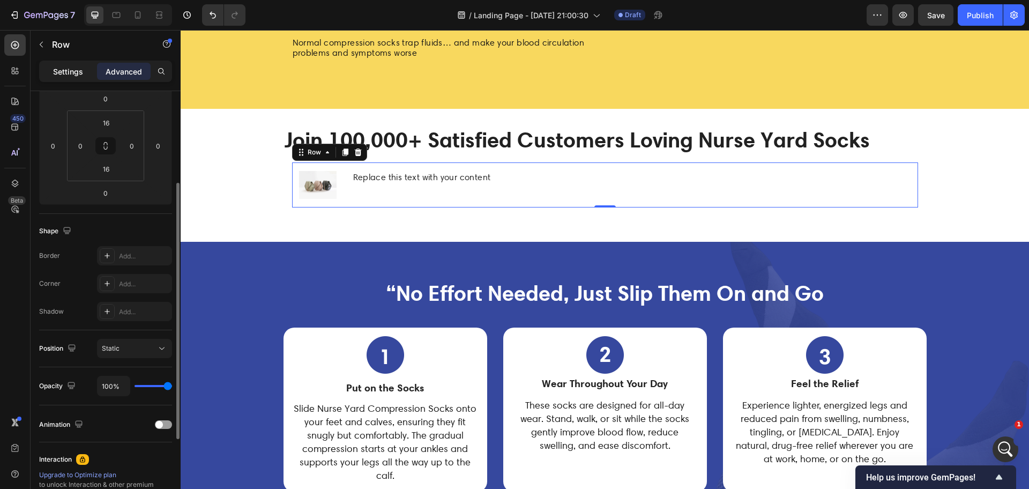
click at [74, 76] on p "Settings" at bounding box center [68, 71] width 30 height 11
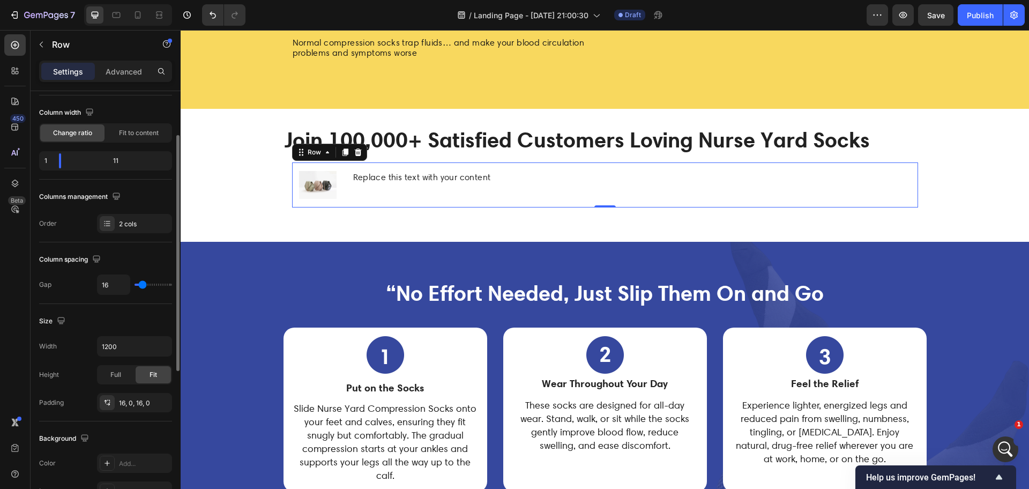
scroll to position [13, 0]
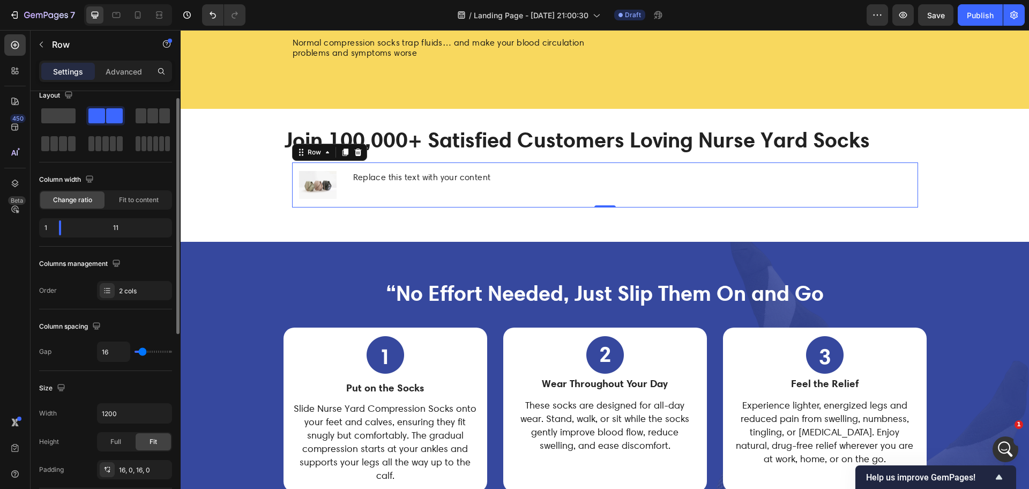
type input "0"
drag, startPoint x: 139, startPoint y: 354, endPoint x: 131, endPoint y: 354, distance: 8.6
type input "0"
click at [134, 353] on input "range" at bounding box center [153, 351] width 38 height 2
click at [329, 199] on img at bounding box center [318, 185] width 38 height 28
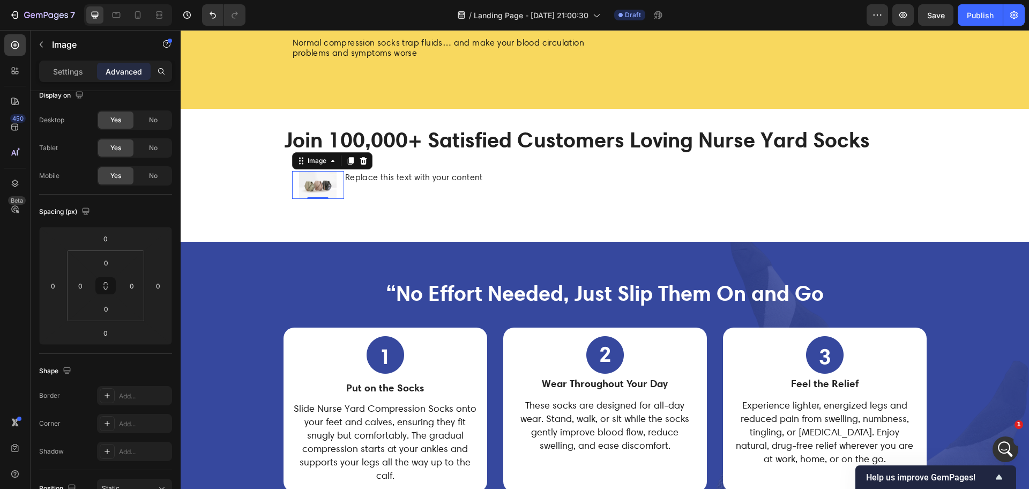
scroll to position [0, 0]
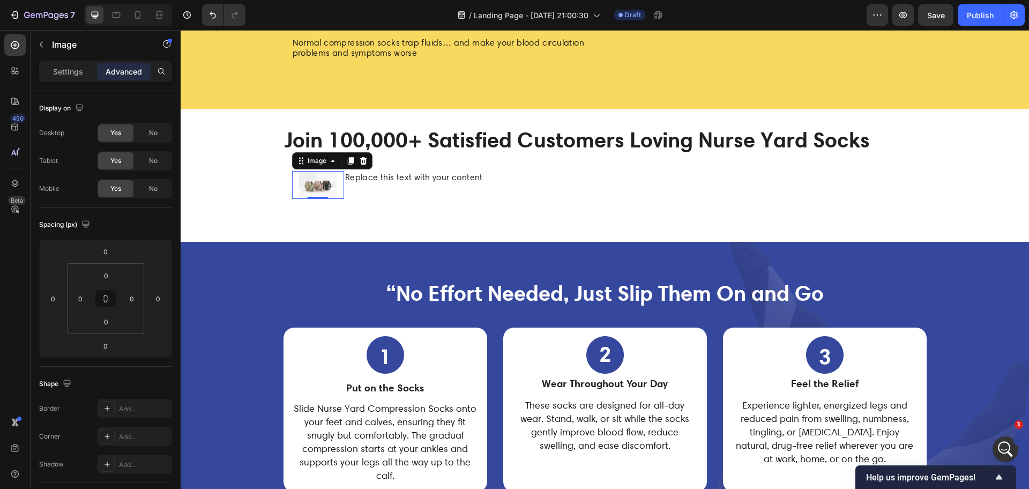
click at [313, 199] on img at bounding box center [318, 185] width 38 height 28
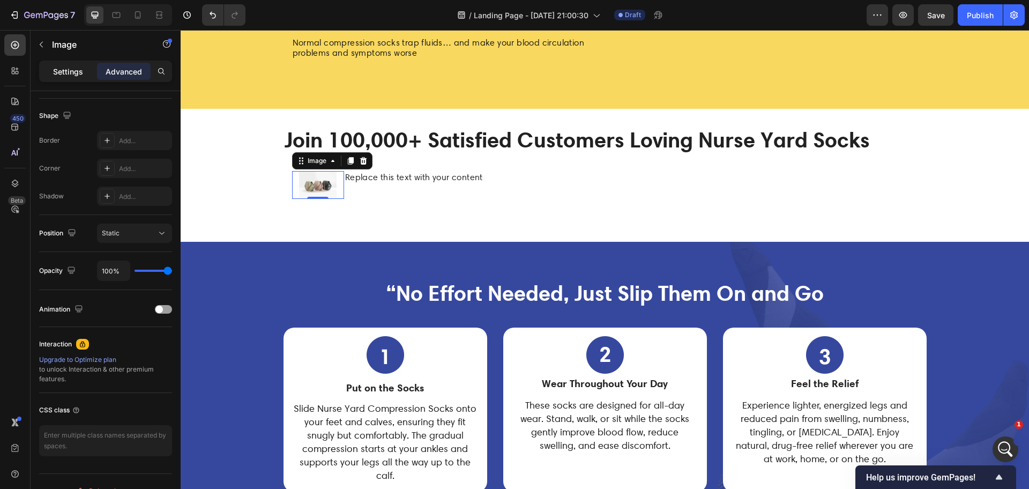
click at [70, 73] on p "Settings" at bounding box center [68, 71] width 30 height 11
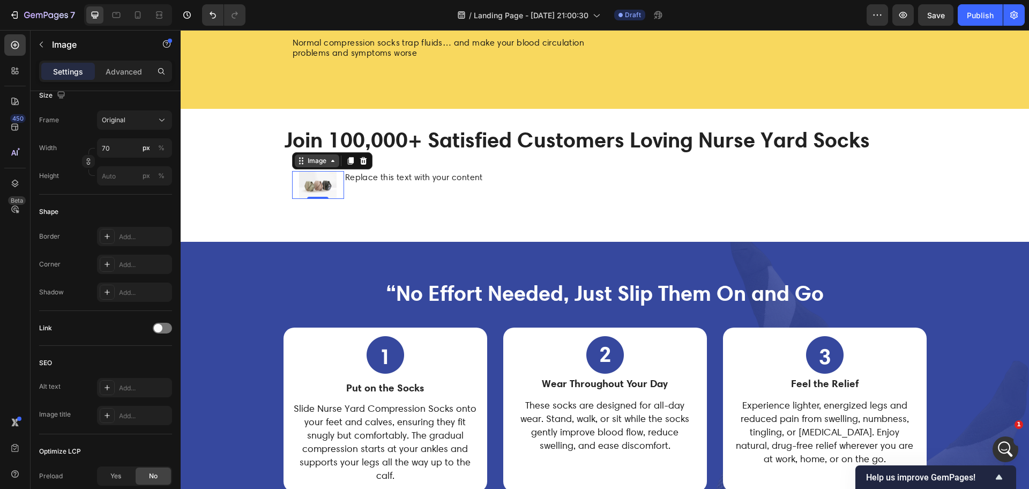
click at [308, 166] on div "Image" at bounding box center [316, 161] width 23 height 10
click at [310, 166] on div "Image" at bounding box center [316, 161] width 23 height 10
click at [310, 199] on img at bounding box center [318, 185] width 38 height 28
click at [307, 199] on img at bounding box center [318, 185] width 38 height 28
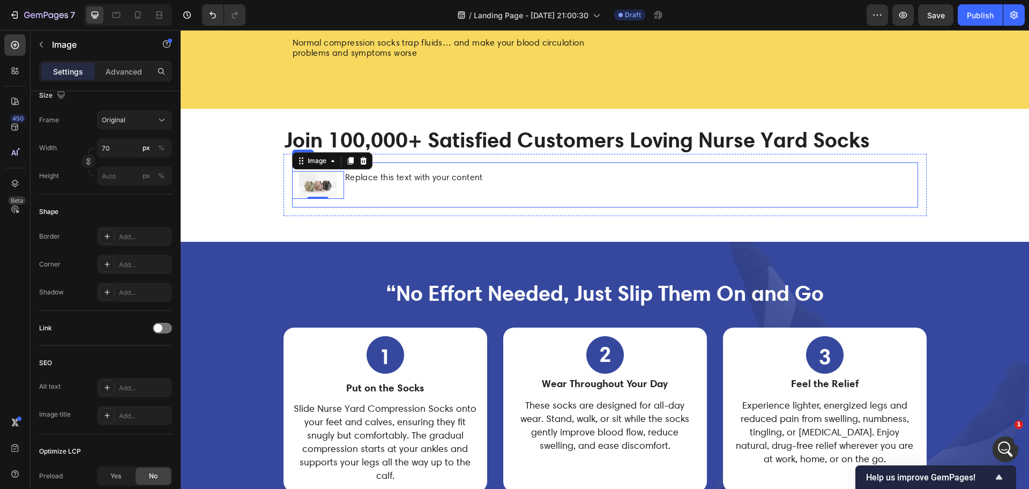
click at [440, 199] on div "Replace this text with your content Text Block" at bounding box center [631, 185] width 574 height 28
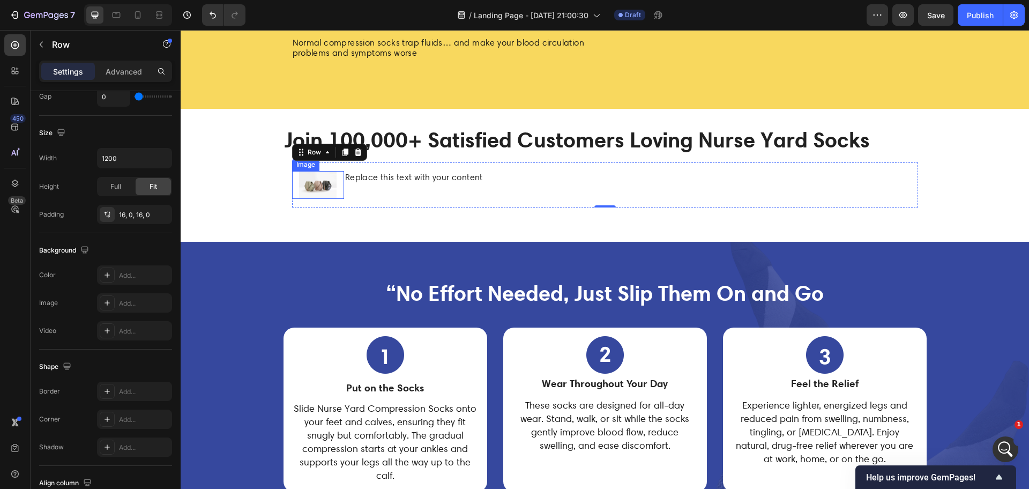
scroll to position [0, 0]
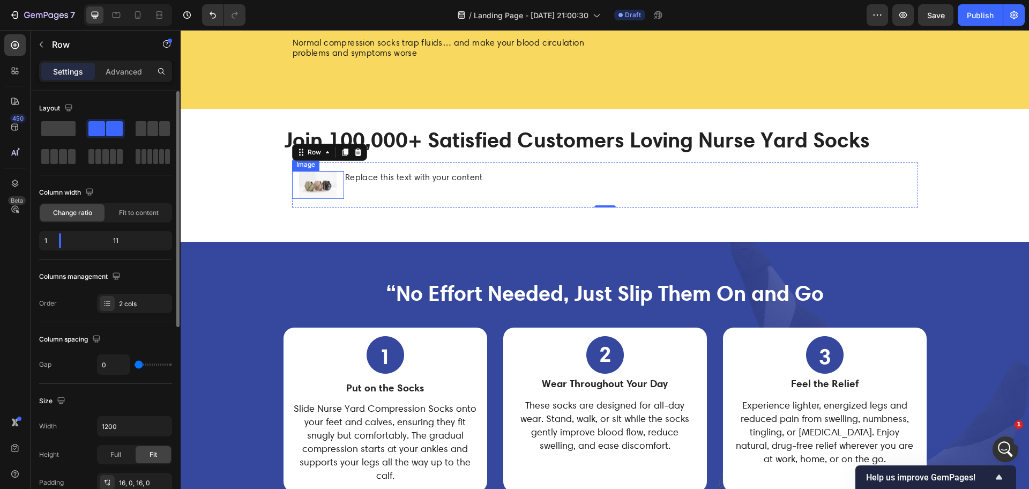
click at [331, 199] on img at bounding box center [318, 185] width 38 height 28
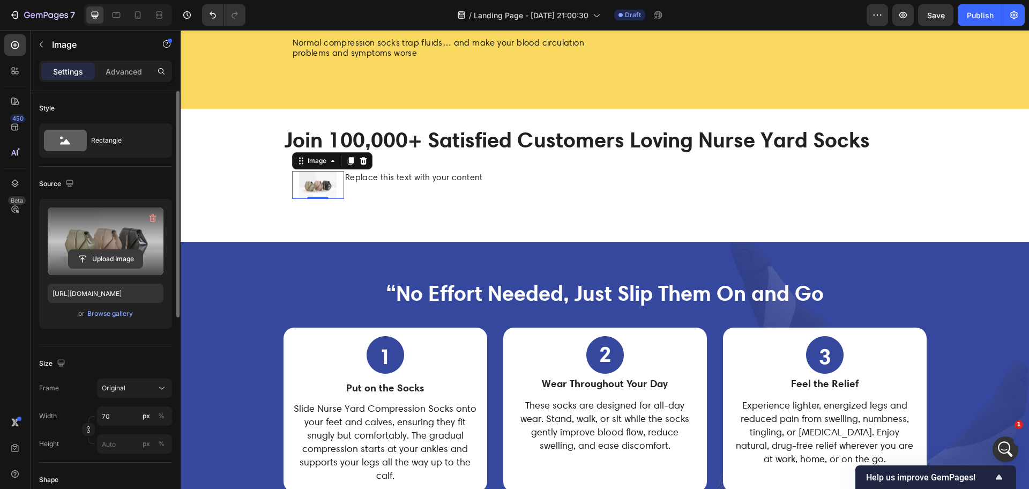
click at [108, 252] on input "file" at bounding box center [106, 259] width 74 height 18
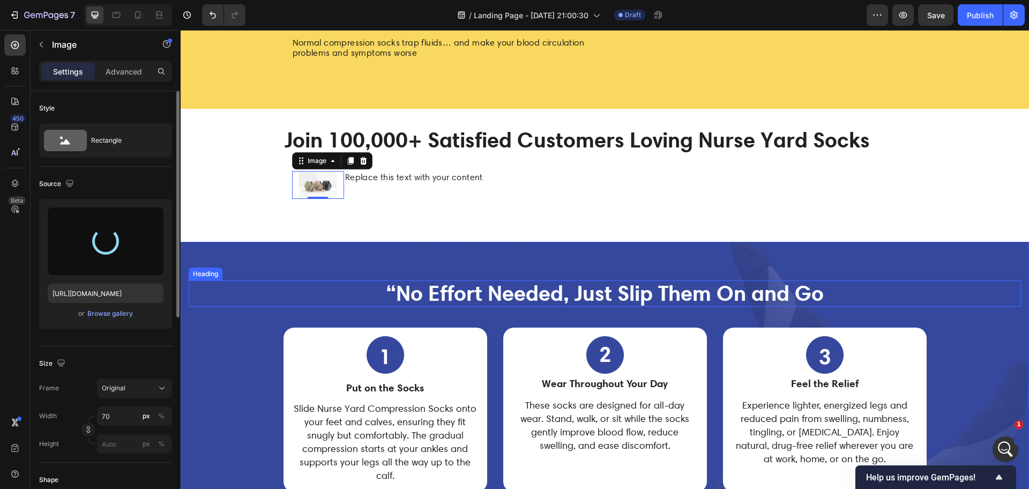
type input "https://cdn.shopify.com/s/files/1/0265/0865/6745/files/gempages_481053740762137…"
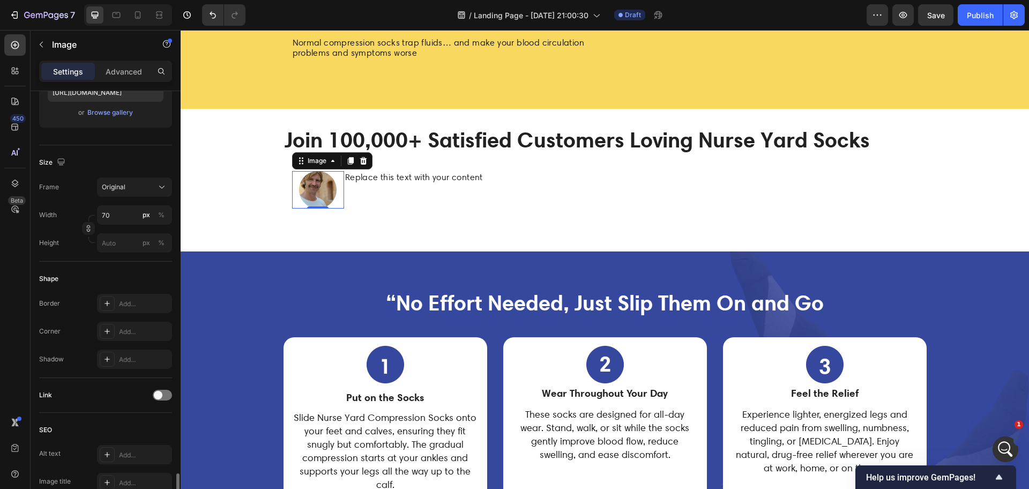
scroll to position [381, 0]
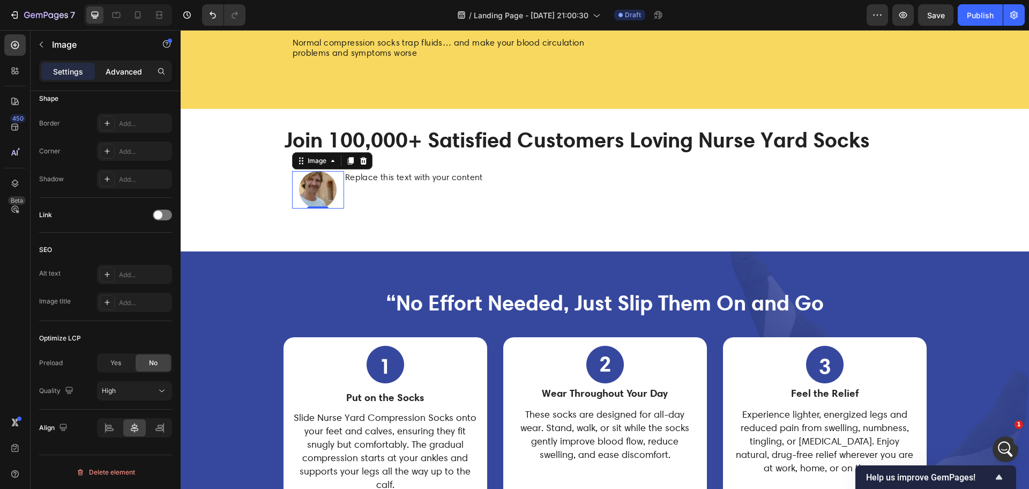
click at [124, 72] on p "Advanced" at bounding box center [124, 71] width 36 height 11
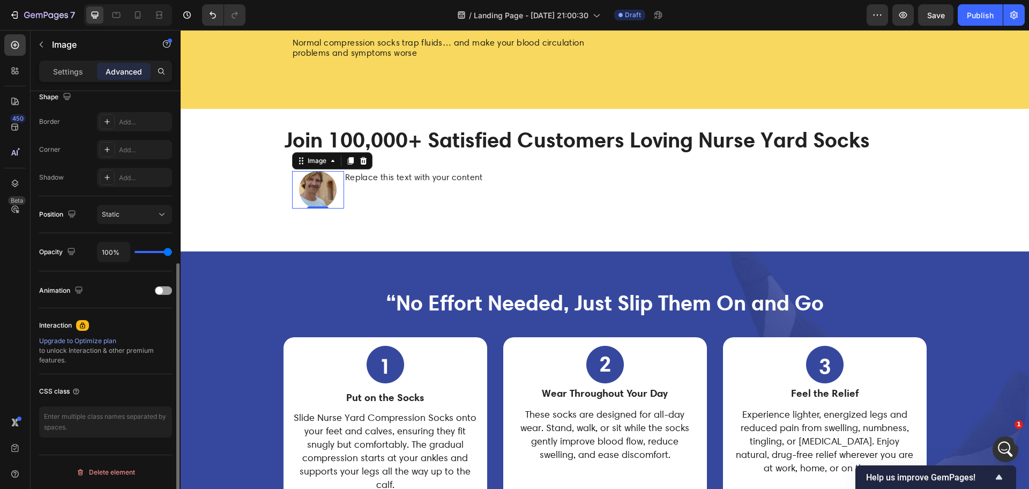
scroll to position [287, 0]
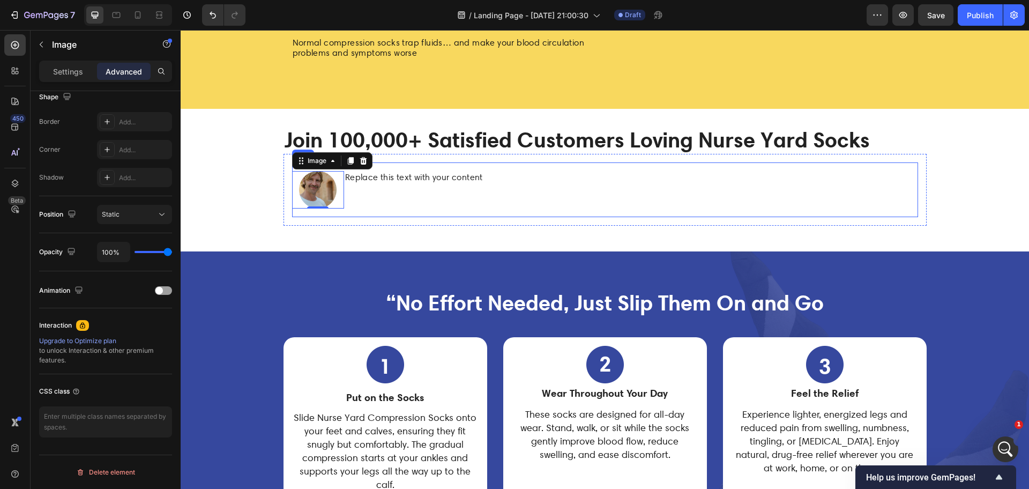
click at [388, 208] on div "Replace this text with your content Text Block" at bounding box center [631, 190] width 574 height 38
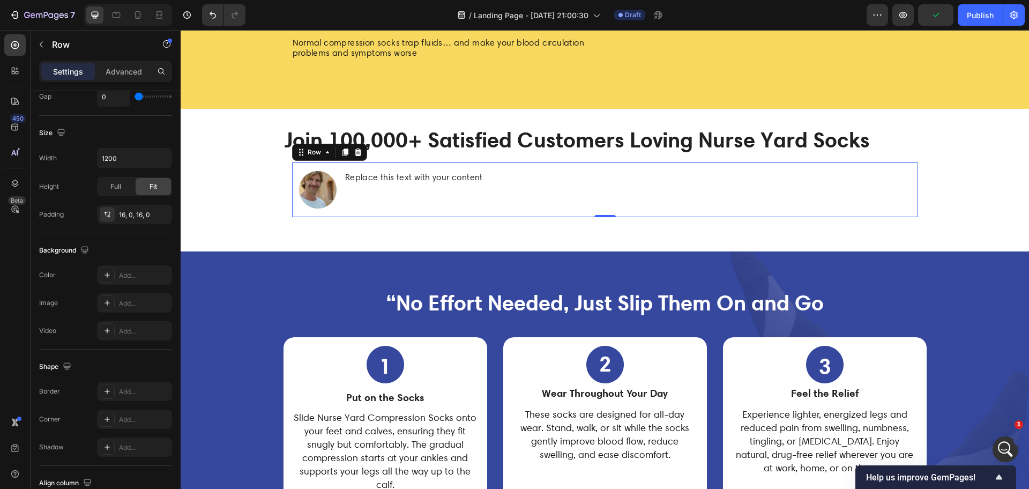
scroll to position [335, 0]
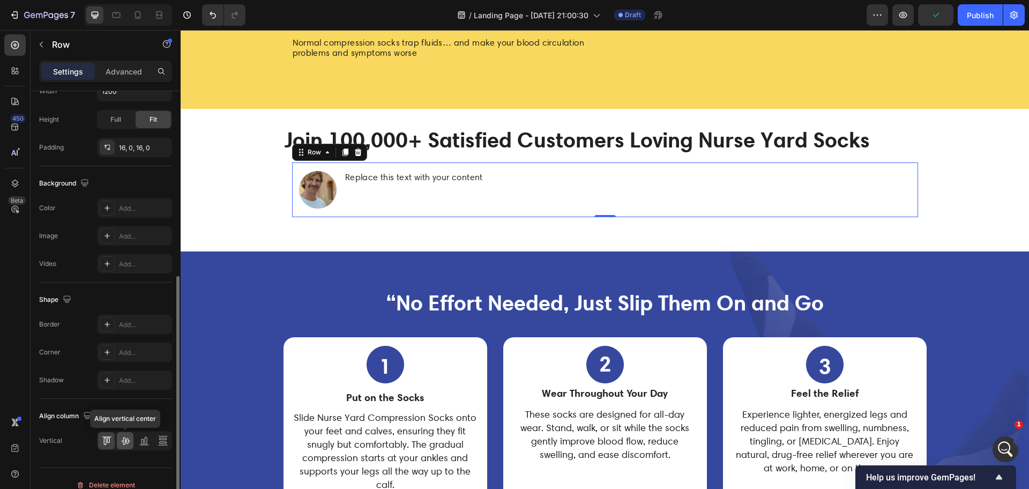
click at [130, 440] on icon at bounding box center [125, 440] width 11 height 11
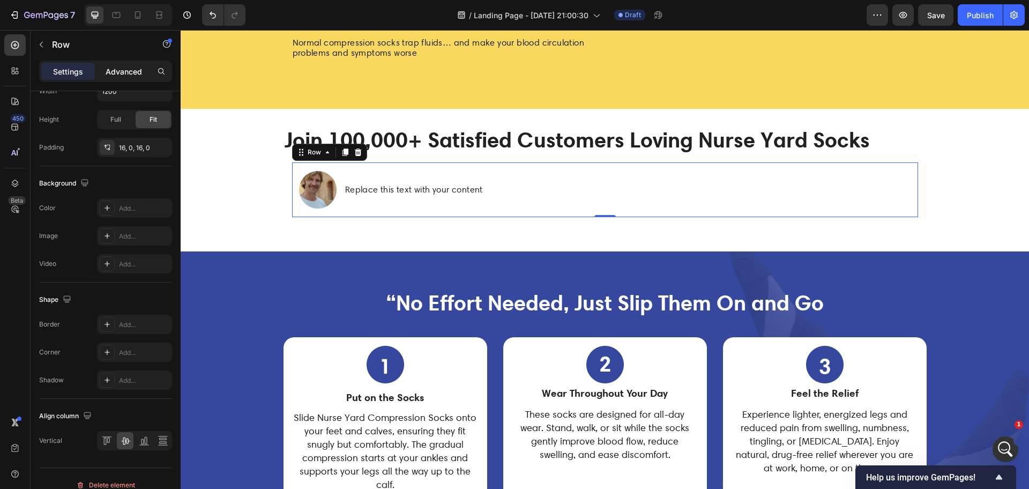
click at [128, 74] on p "Advanced" at bounding box center [124, 71] width 36 height 11
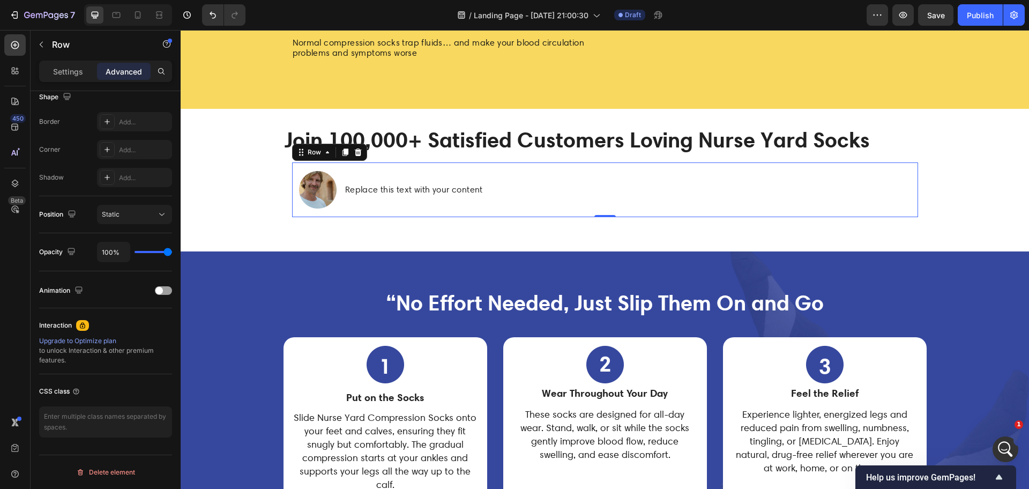
scroll to position [0, 0]
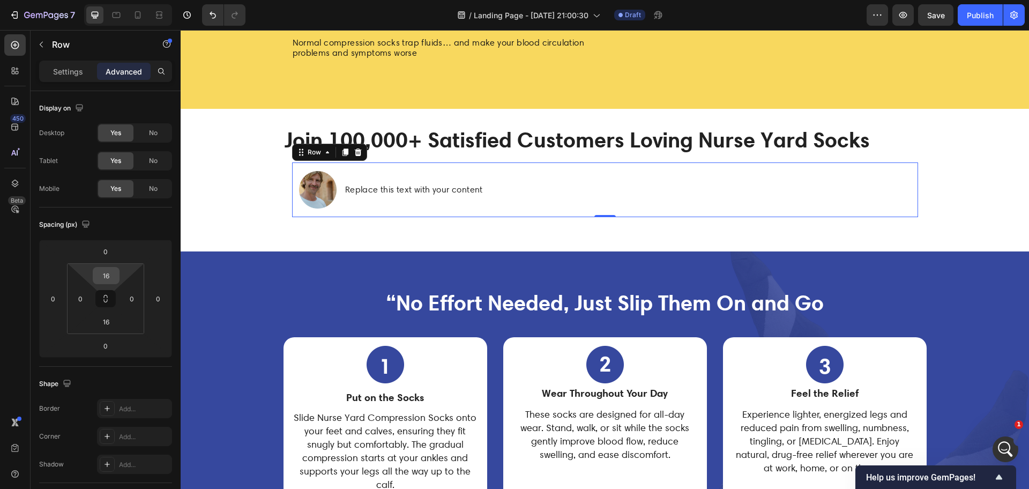
click at [106, 278] on input "16" at bounding box center [105, 275] width 21 height 16
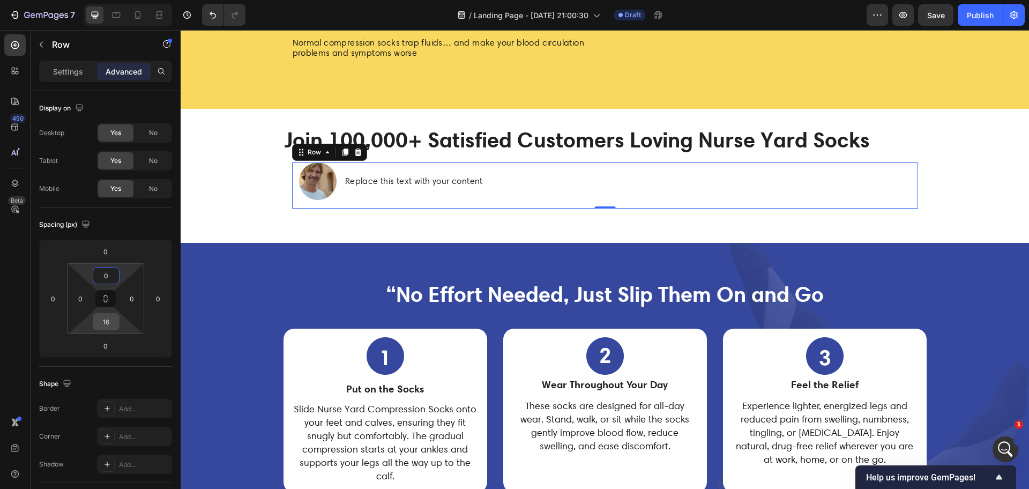
type input "0"
click at [119, 322] on div "16" at bounding box center [106, 321] width 27 height 17
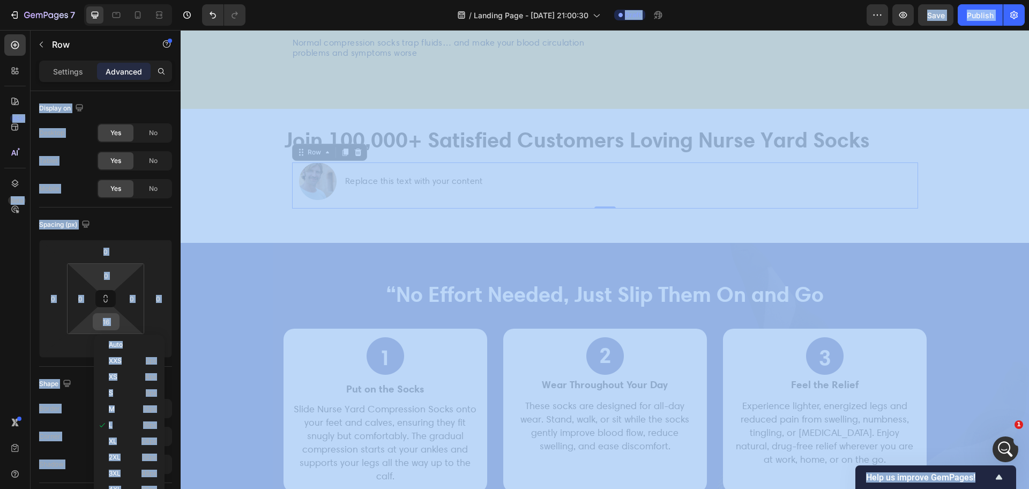
click at [119, 321] on div "16" at bounding box center [106, 321] width 27 height 17
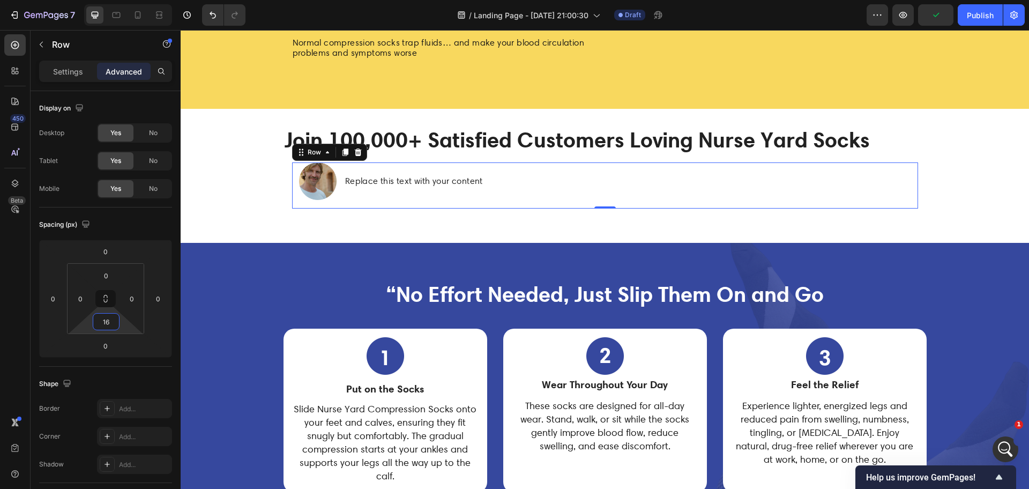
click at [111, 320] on input "16" at bounding box center [105, 321] width 21 height 16
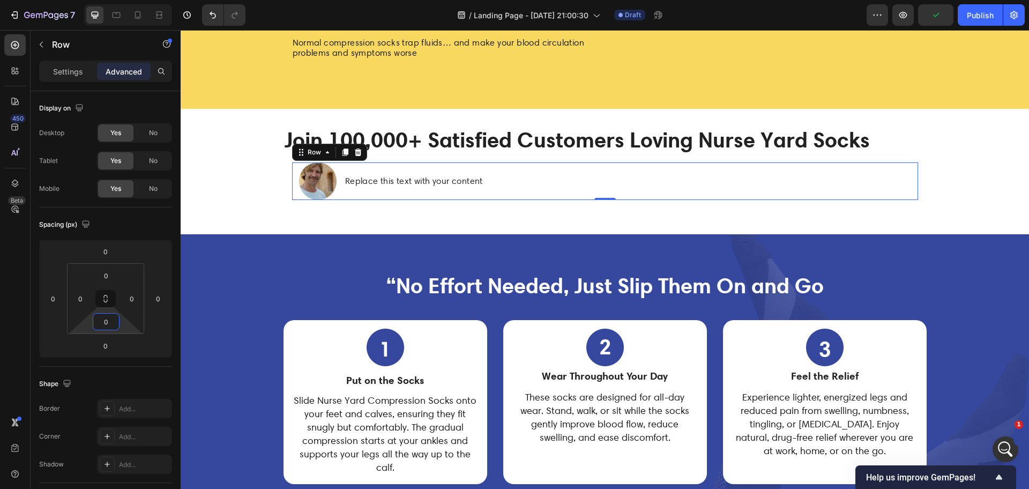
type input "0"
click at [346, 19] on div "/ Landing Page - [DATE] 21:00:30 Draft" at bounding box center [560, 14] width 612 height 21
click at [292, 200] on div at bounding box center [318, 181] width 52 height 38
click at [73, 75] on p "Settings" at bounding box center [68, 71] width 30 height 11
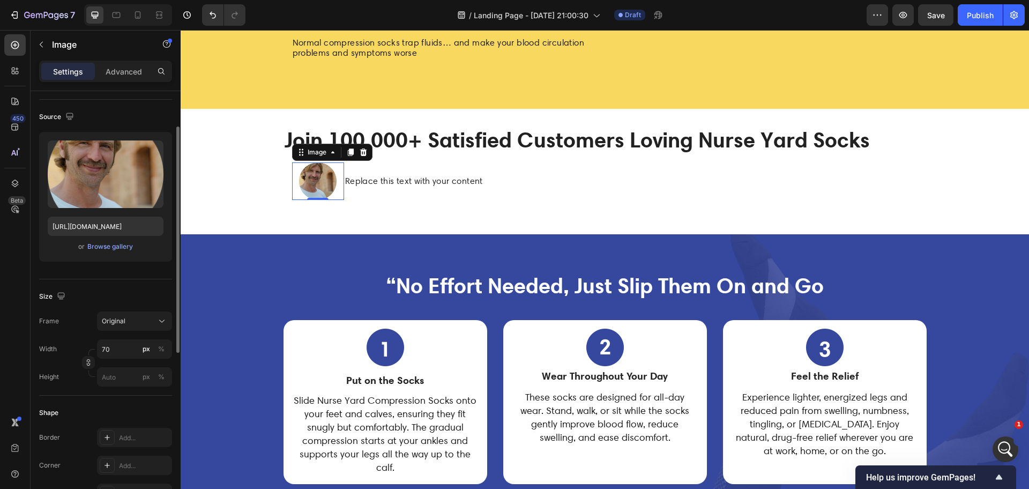
scroll to position [134, 0]
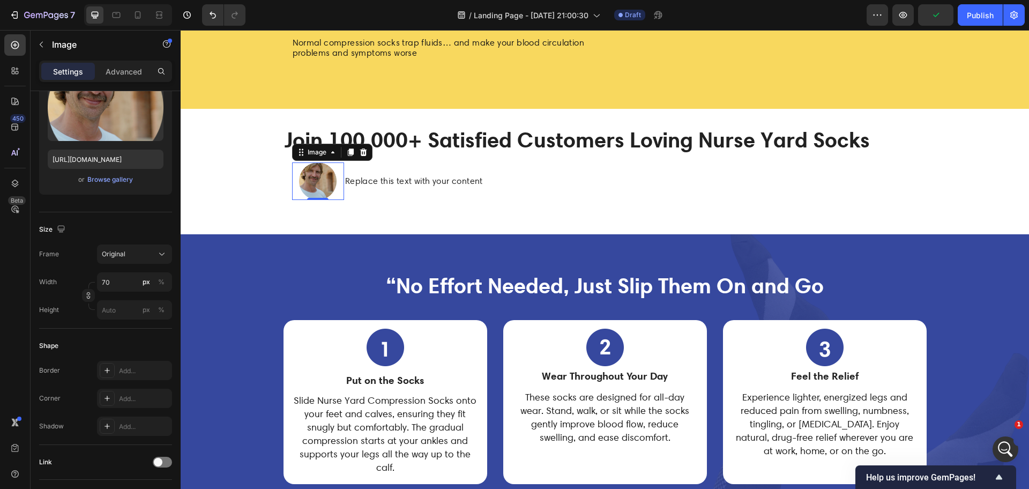
click at [336, 200] on div at bounding box center [318, 181] width 52 height 38
click at [123, 73] on p "Advanced" at bounding box center [124, 71] width 36 height 11
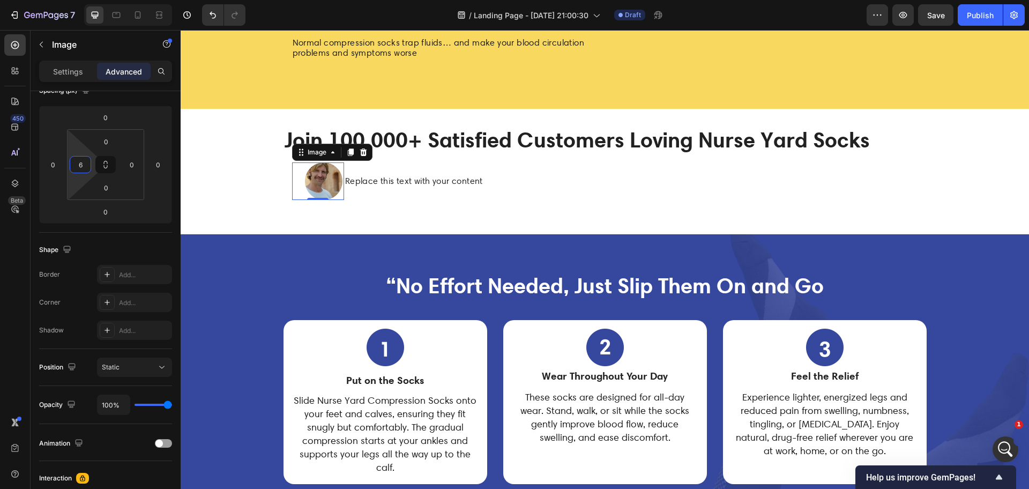
type input "0"
drag, startPoint x: 69, startPoint y: 166, endPoint x: 71, endPoint y: 198, distance: 31.7
click at [71, 0] on html "7 Version history / Landing Page - [DATE] 21:00:30 Draft Preview Save Publish 4…" at bounding box center [514, 0] width 1029 height 0
click at [83, 77] on div "Settings" at bounding box center [68, 71] width 54 height 17
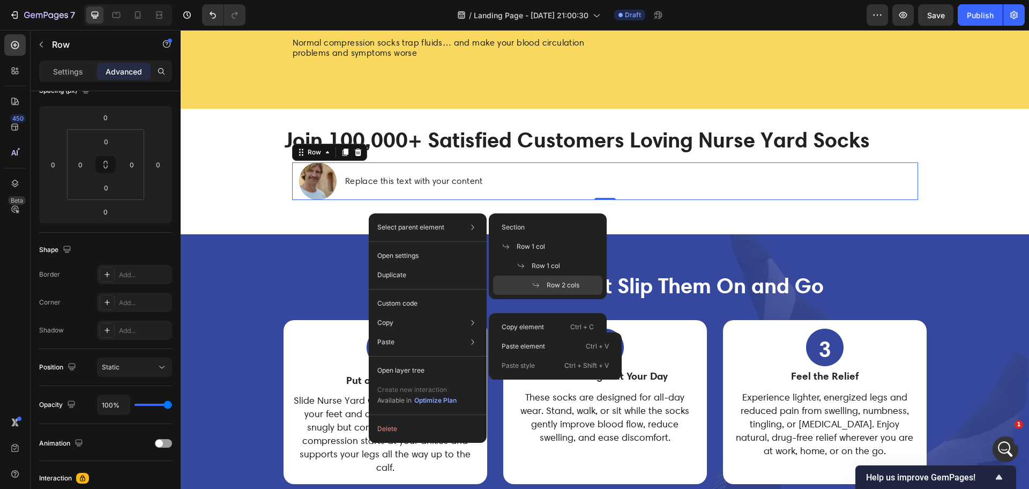
scroll to position [0, 0]
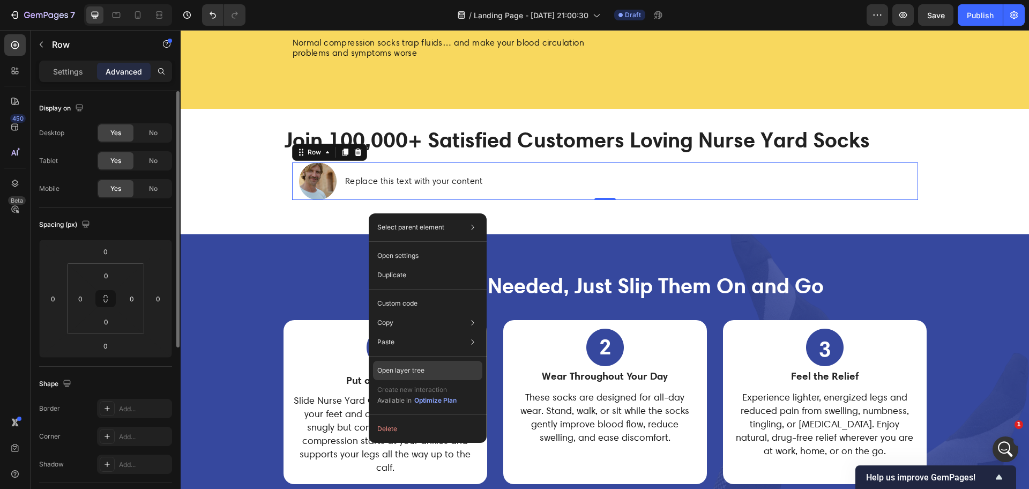
click at [425, 370] on div "Open layer tree" at bounding box center [427, 370] width 109 height 19
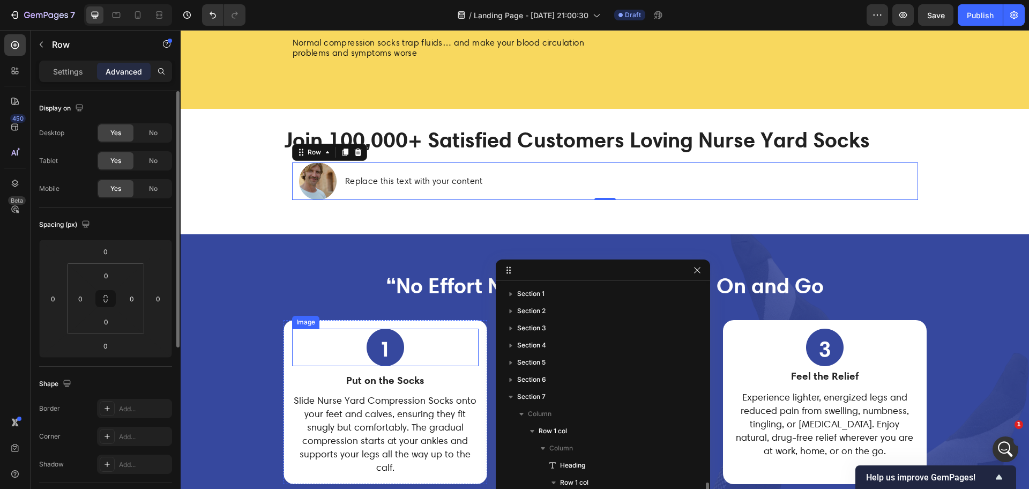
scroll to position [121, 0]
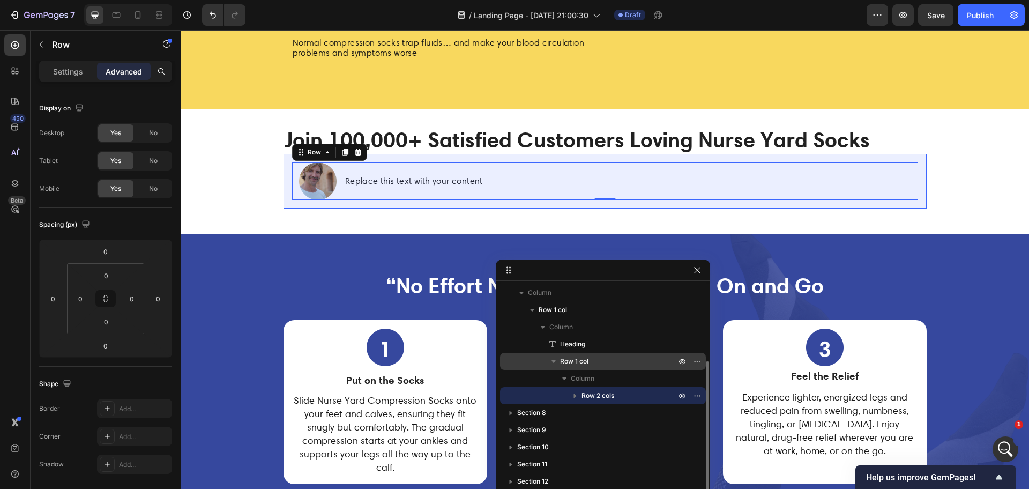
click at [594, 358] on p "Row 1 col" at bounding box center [619, 361] width 118 height 11
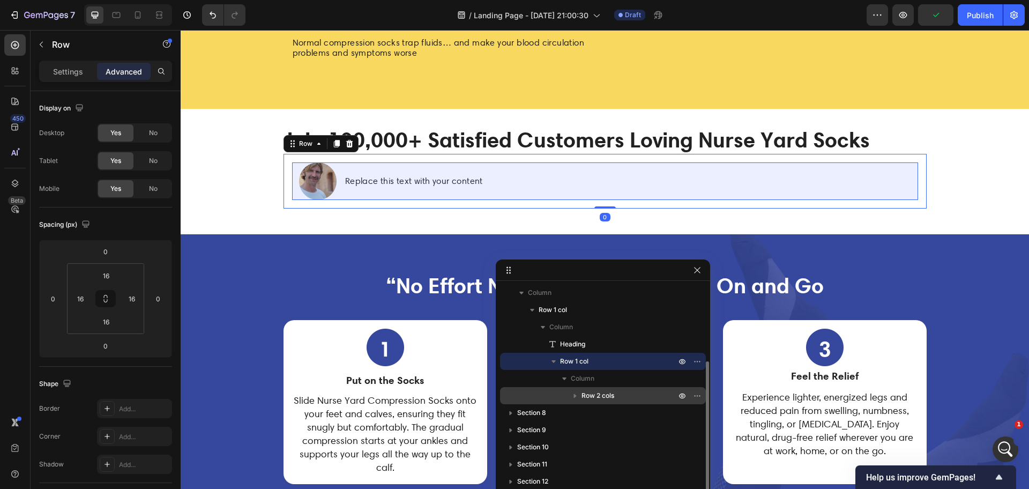
click at [591, 394] on span "Row 2 cols" at bounding box center [597, 395] width 33 height 11
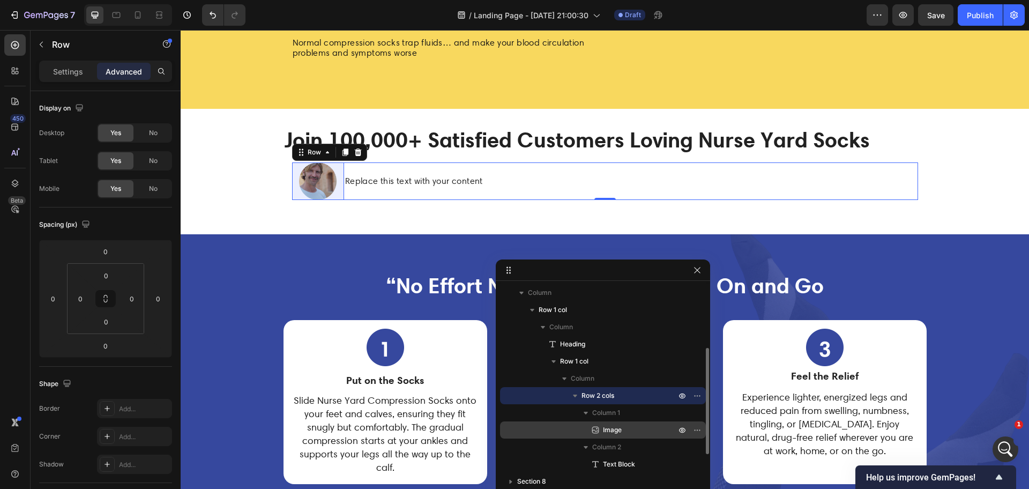
click at [604, 422] on div "Image" at bounding box center [602, 429] width 197 height 17
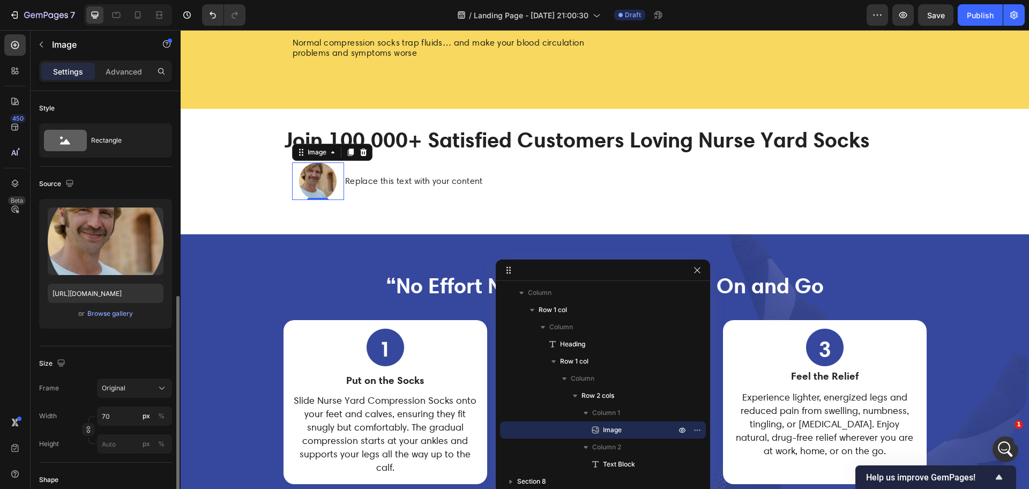
scroll to position [201, 0]
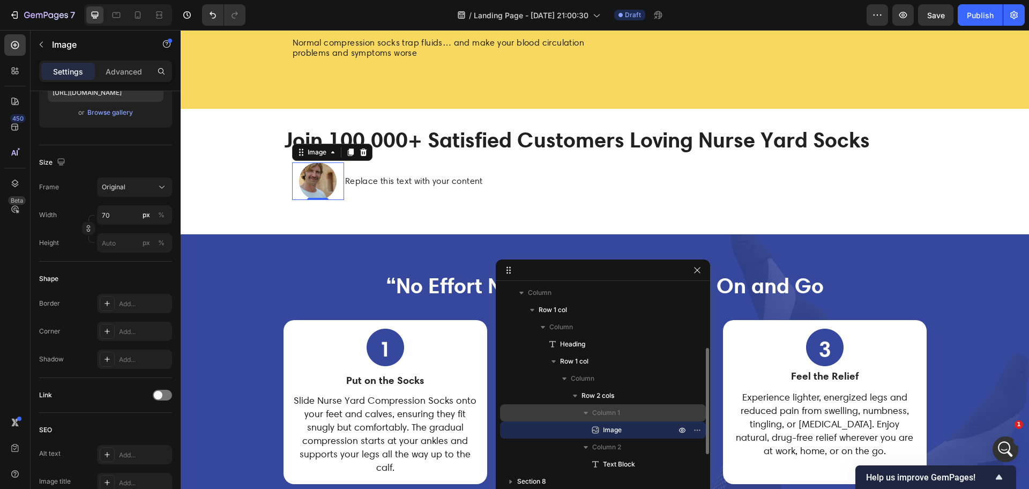
click at [593, 407] on span "Column 1" at bounding box center [606, 412] width 28 height 11
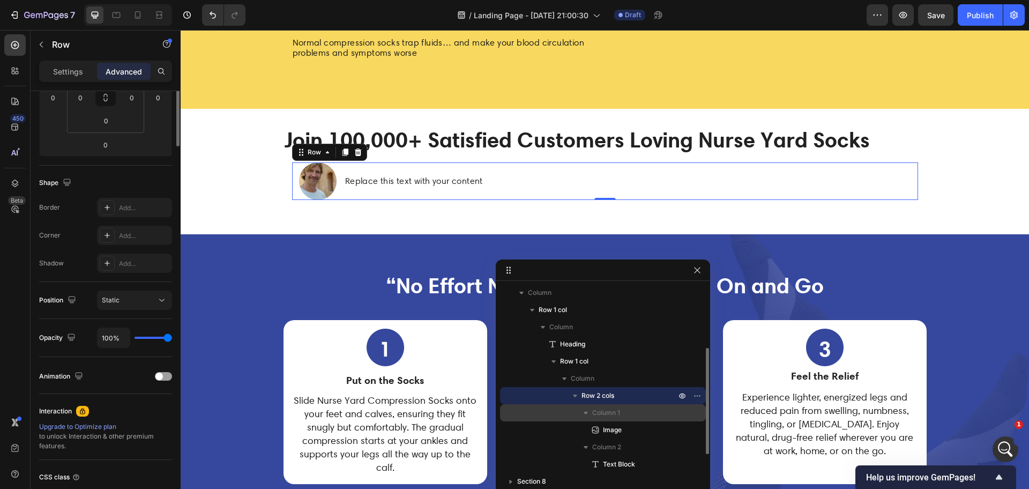
scroll to position [0, 0]
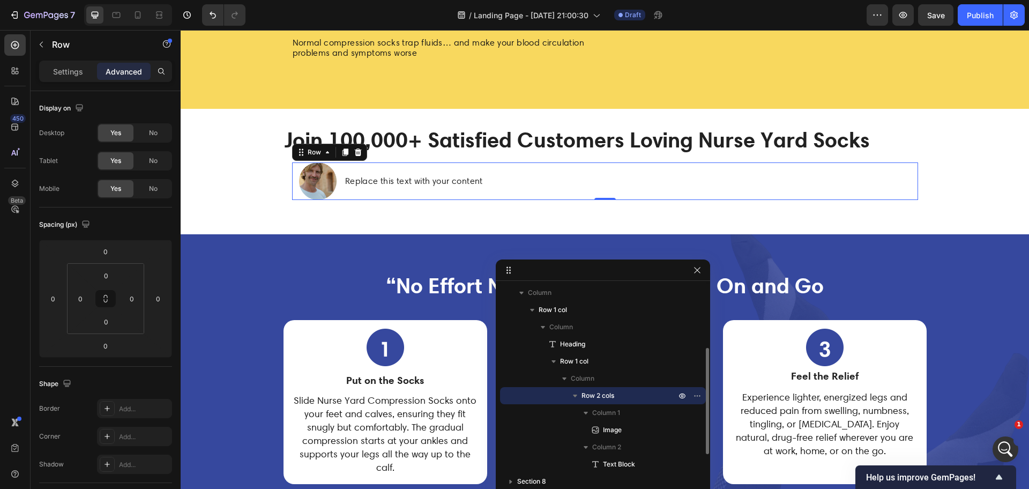
click at [594, 398] on span "Row 2 cols" at bounding box center [597, 395] width 33 height 11
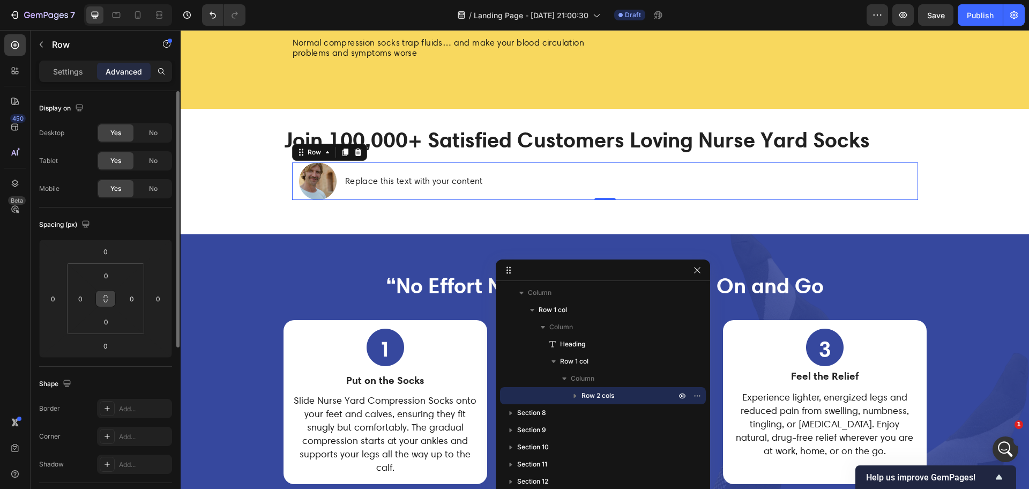
click at [106, 301] on icon at bounding box center [105, 298] width 9 height 9
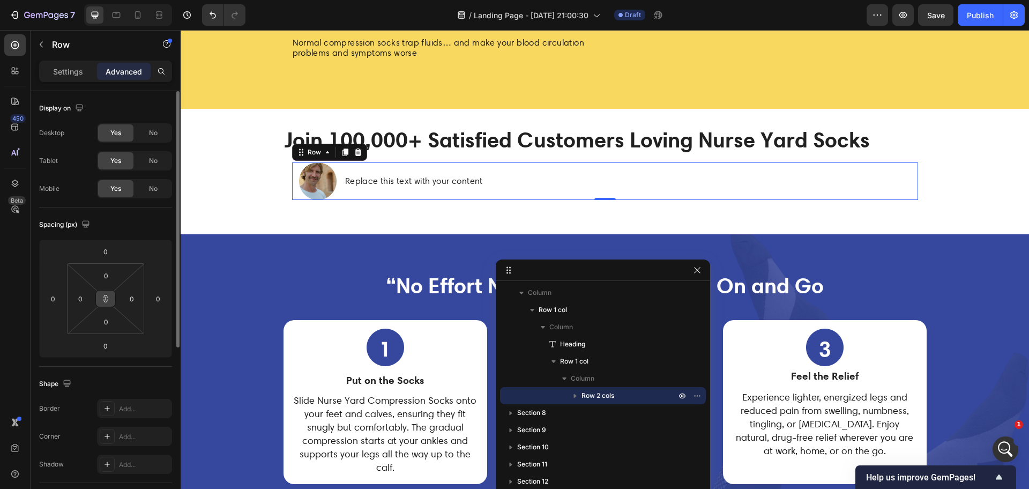
click at [106, 301] on icon at bounding box center [105, 298] width 9 height 9
click at [300, 200] on img at bounding box center [318, 181] width 38 height 38
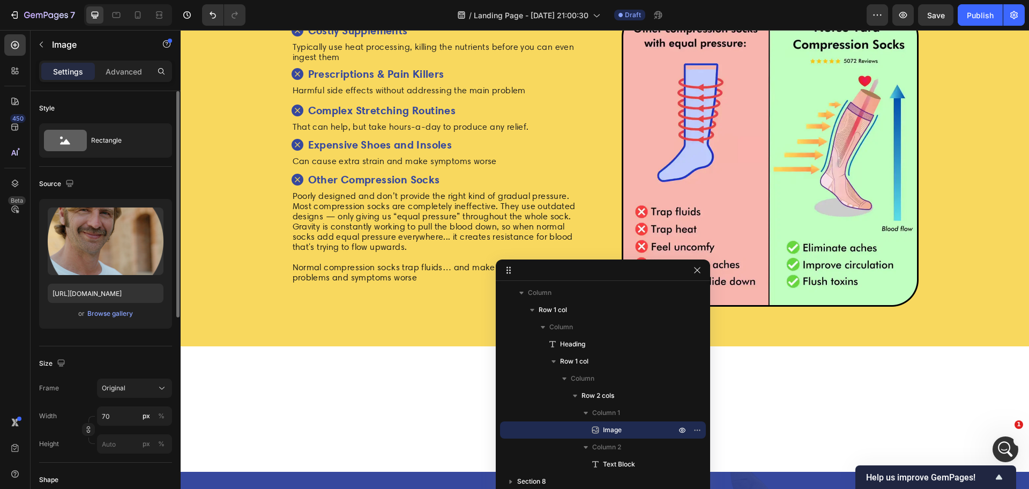
scroll to position [2794, 0]
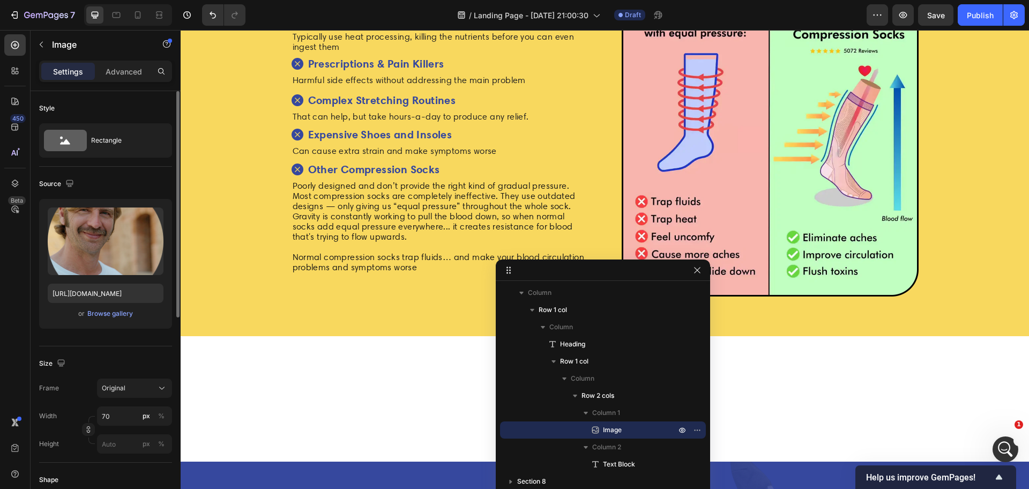
click at [369, 27] on strong "Costly Supplements" at bounding box center [358, 19] width 100 height 13
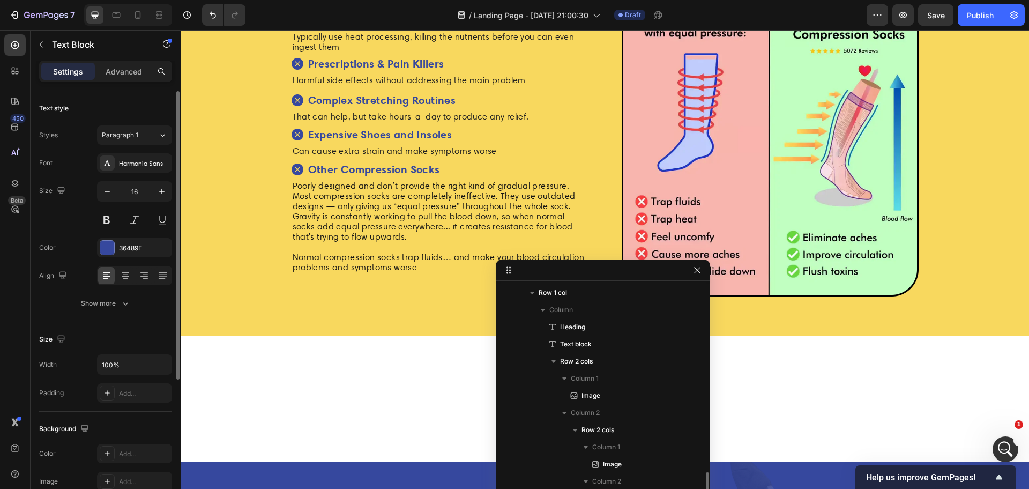
scroll to position [245, 0]
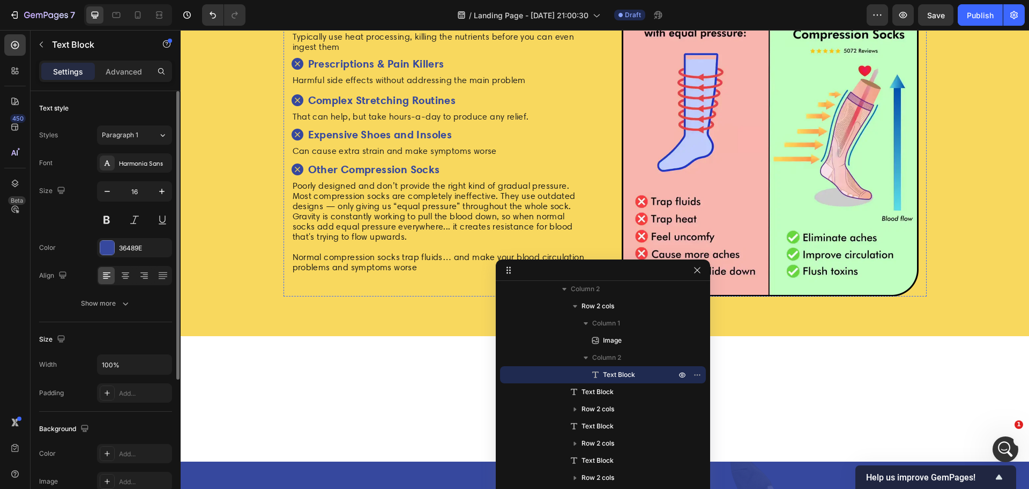
click at [300, 28] on div "Image Costly Supplements Text Block 0 Row" at bounding box center [439, 20] width 297 height 16
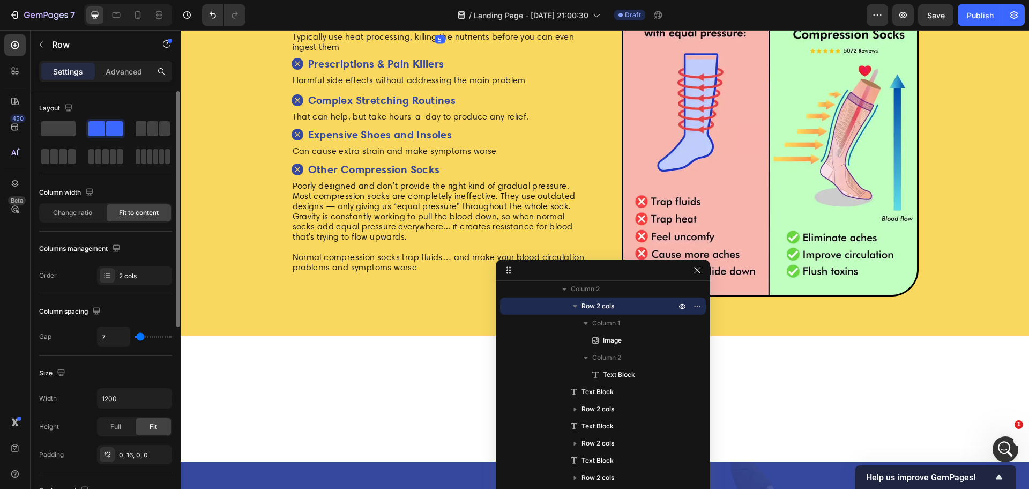
click at [298, 6] on icon at bounding box center [300, 2] width 9 height 9
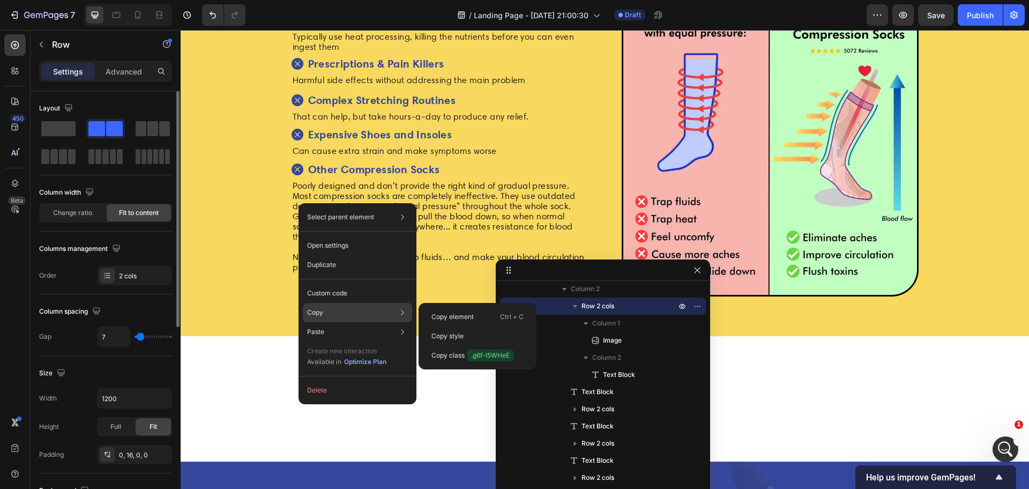
click at [326, 311] on div "Copy Copy element Ctrl + C Copy style Copy class .g6f-l5WHeE" at bounding box center [357, 312] width 109 height 19
click at [460, 314] on p "Copy element" at bounding box center [452, 317] width 42 height 10
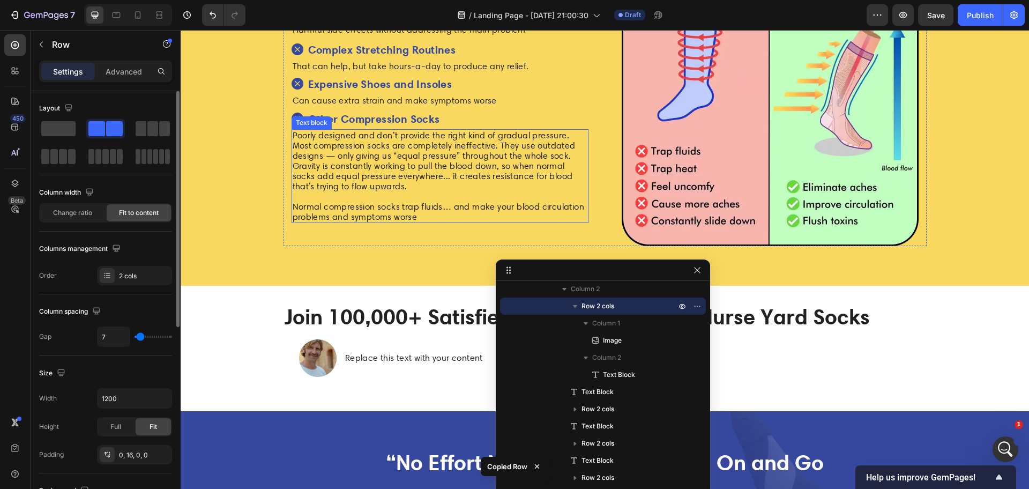
scroll to position [3062, 0]
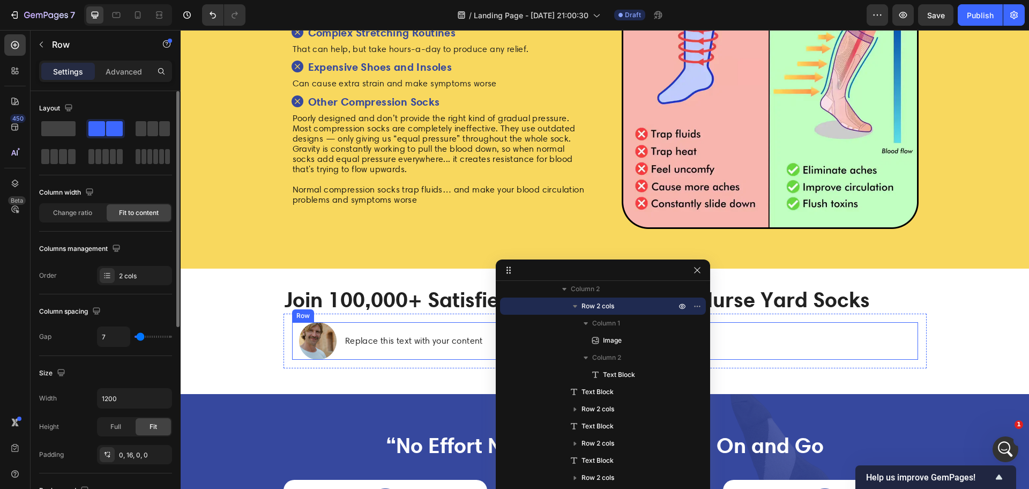
click at [351, 328] on div "Replace this text with your content Text Block" at bounding box center [631, 341] width 574 height 38
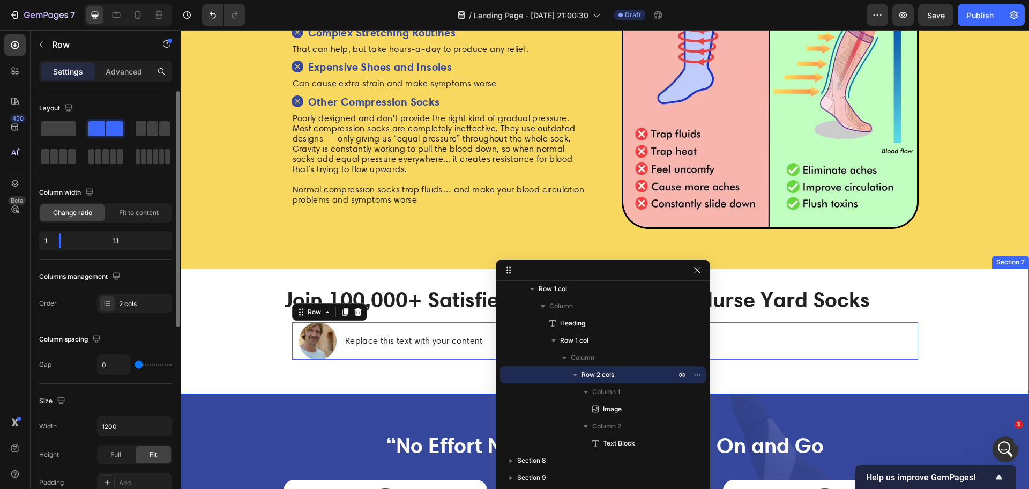
scroll to position [3263, 0]
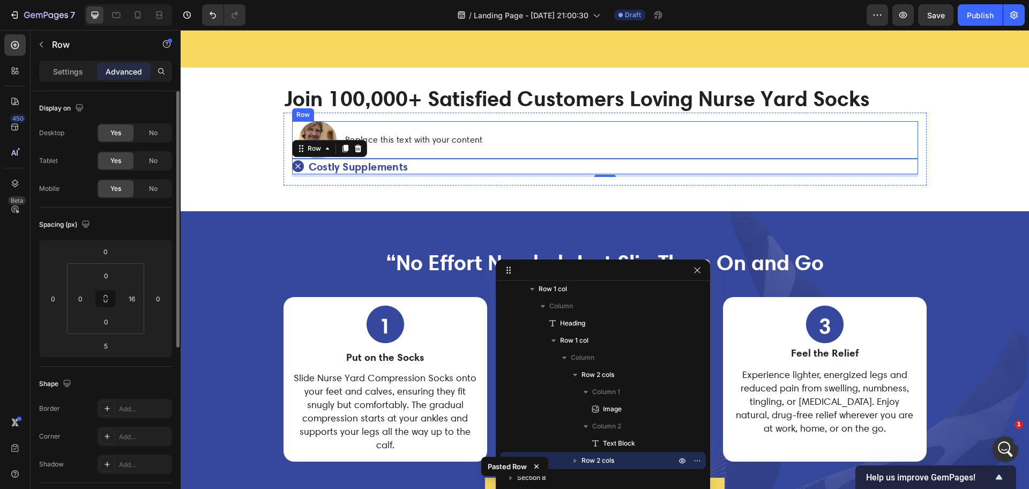
click at [403, 126] on div "Replace this text with your content Text Block" at bounding box center [631, 140] width 574 height 38
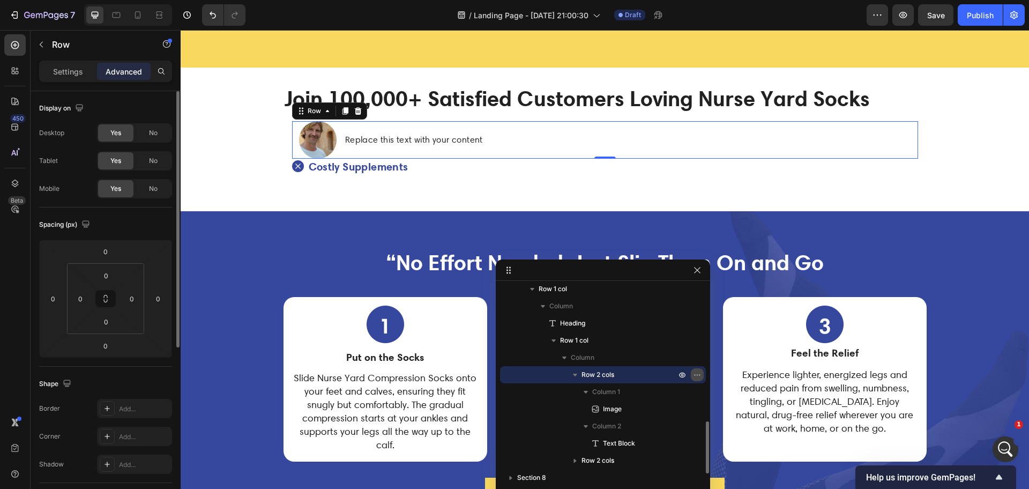
click at [699, 374] on icon "button" at bounding box center [697, 374] width 9 height 9
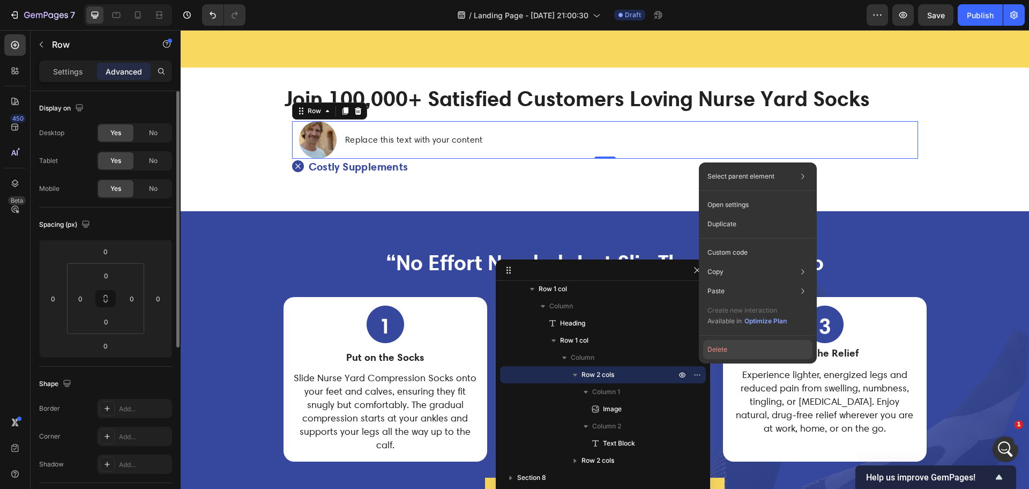
click at [733, 353] on button "Delete" at bounding box center [757, 349] width 109 height 19
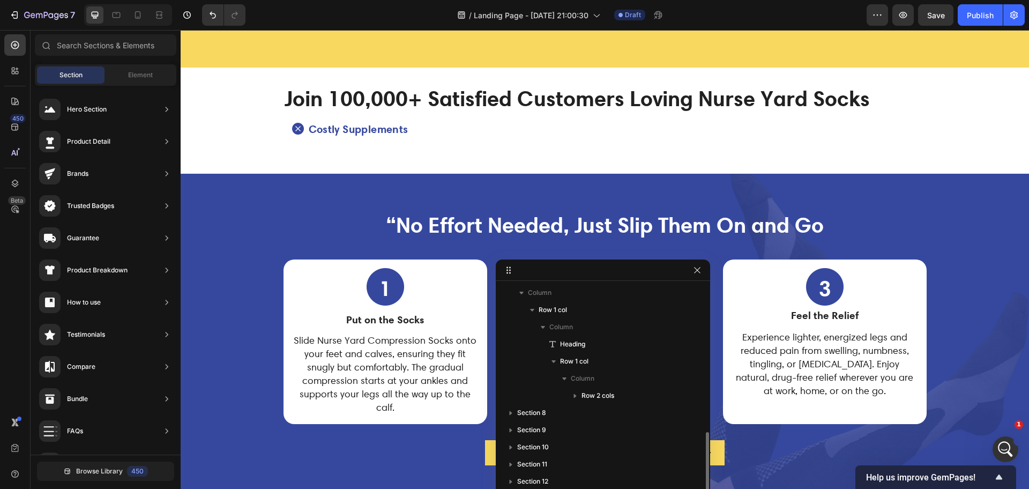
scroll to position [515, 0]
click at [292, 128] on img at bounding box center [298, 129] width 12 height 12
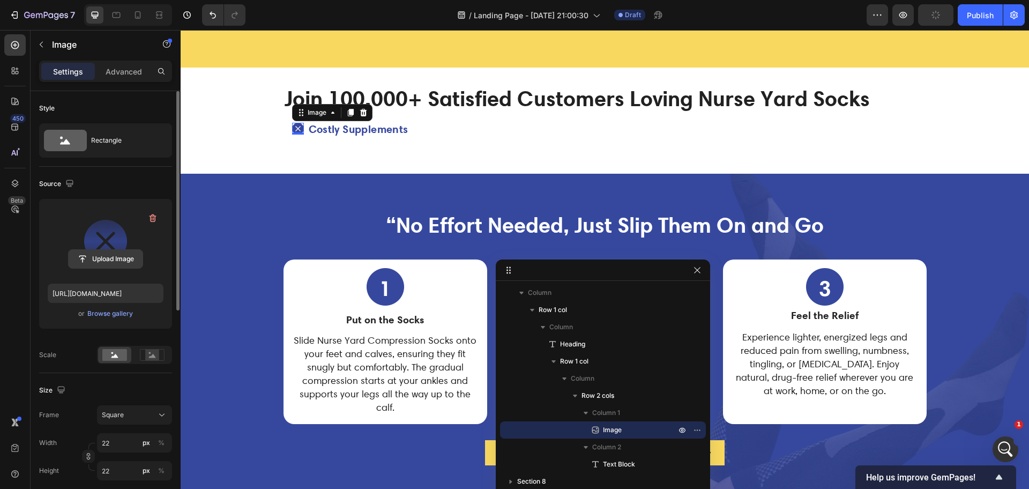
click at [104, 260] on input "file" at bounding box center [106, 259] width 74 height 18
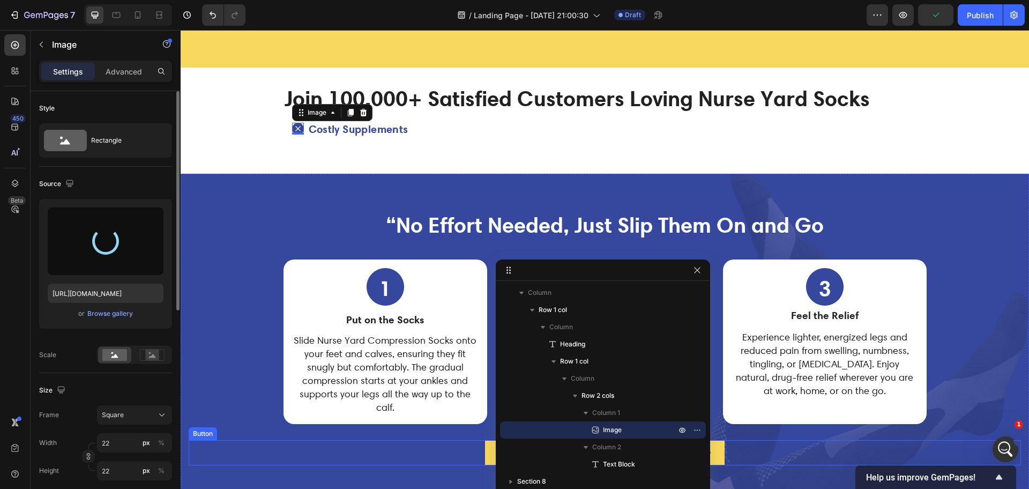
type input "https://cdn.shopify.com/s/files/1/0265/0865/6745/files/gempages_481053740762137…"
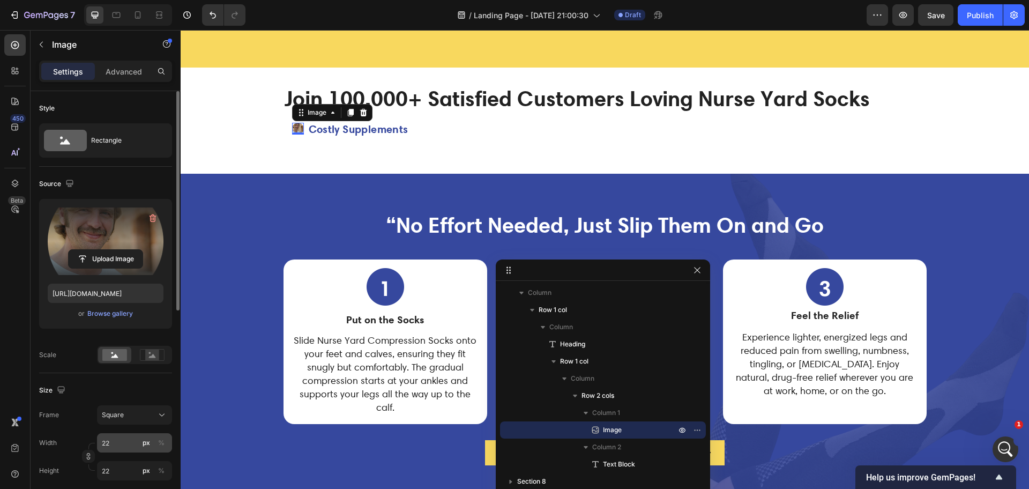
scroll to position [67, 0]
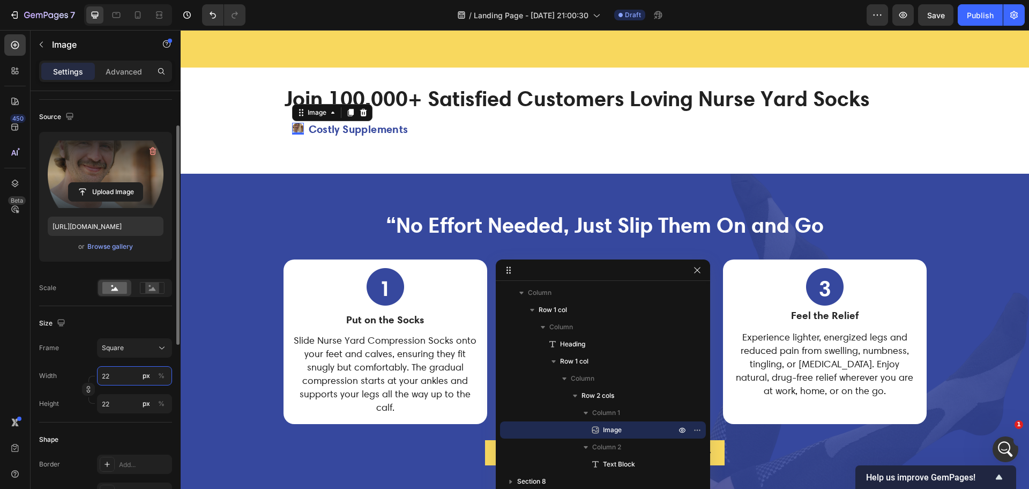
click at [104, 377] on input "22" at bounding box center [134, 375] width 75 height 19
type input "23"
type input "24"
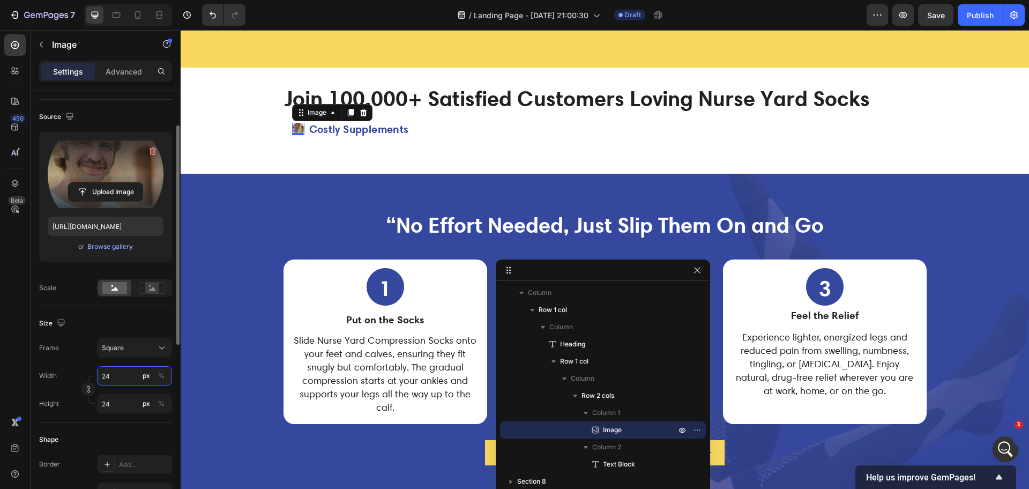
type input "25"
type input "26"
type input "28"
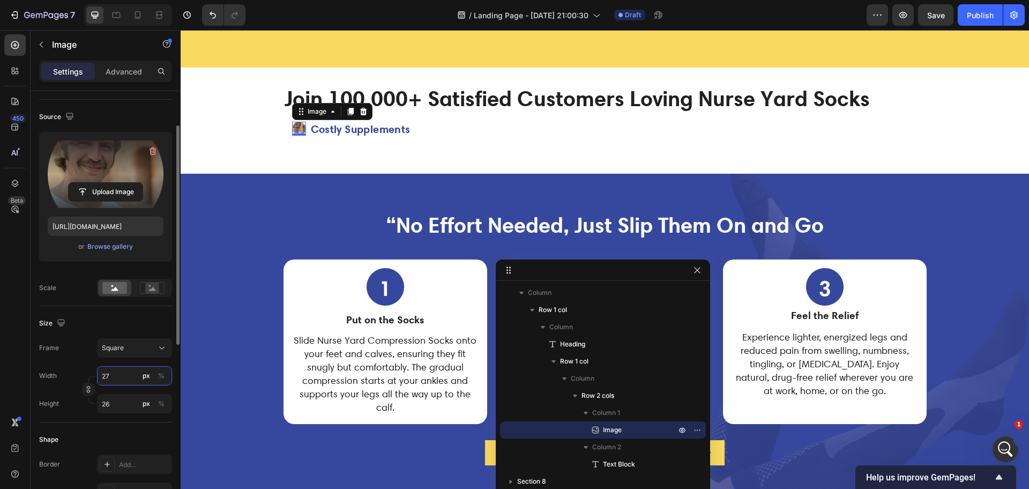
type input "28"
type input "34"
type input "40"
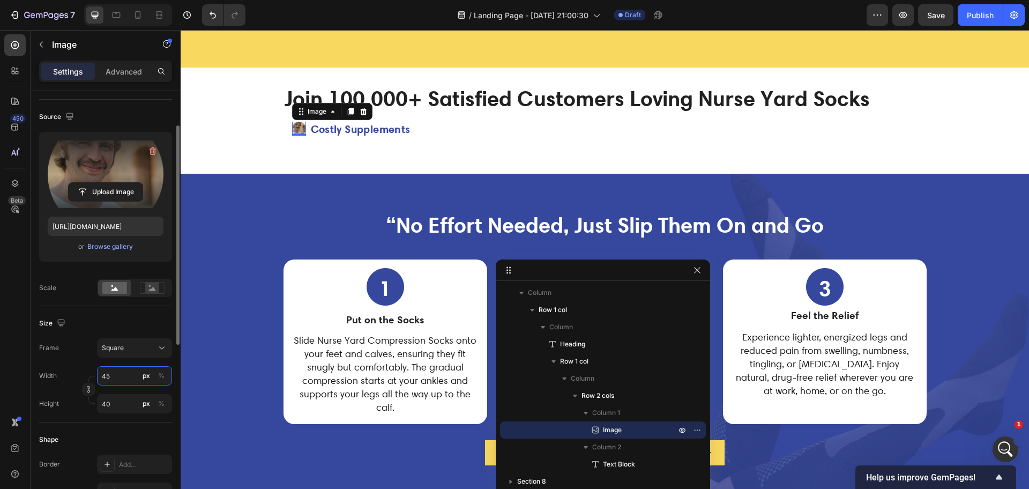
type input "46"
type input "52"
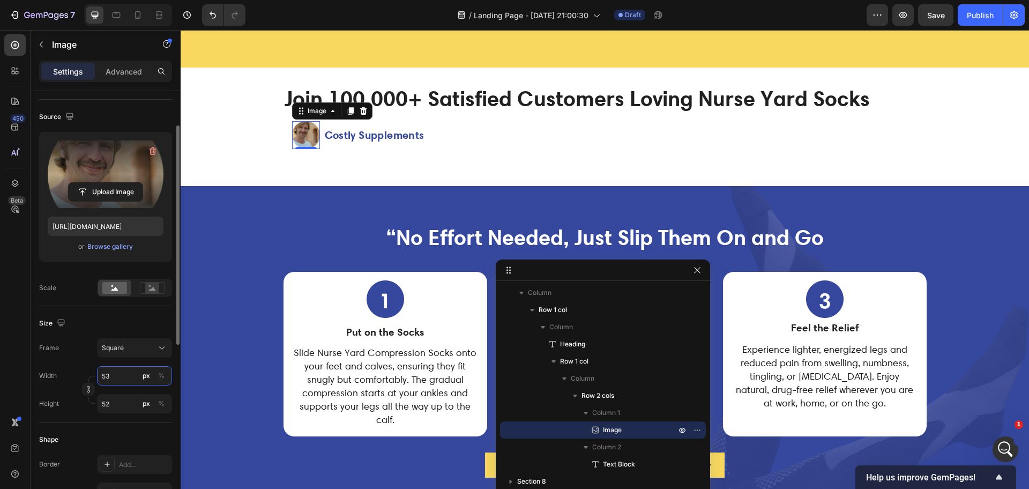
type input "54"
type input "56"
type input "55"
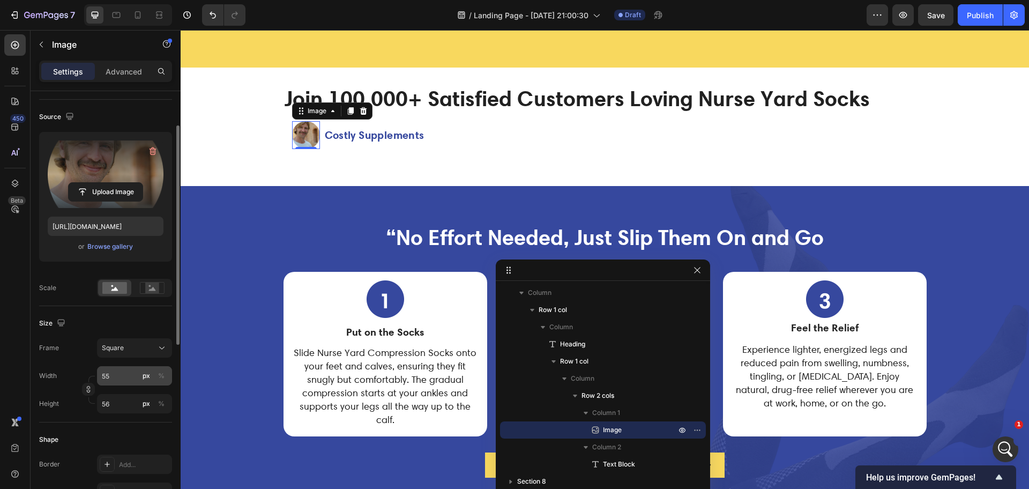
type input "55"
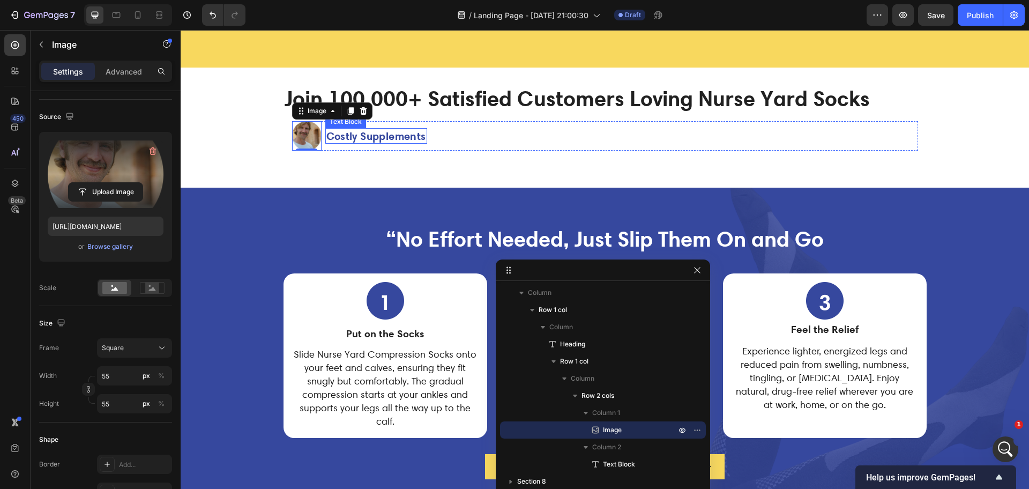
click at [377, 136] on strong "Costly Supplements" at bounding box center [376, 135] width 100 height 13
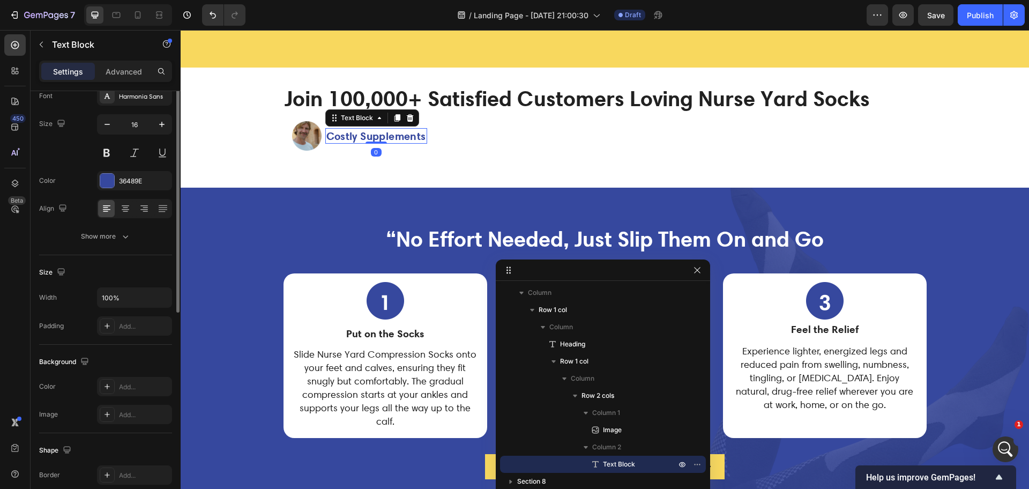
scroll to position [0, 0]
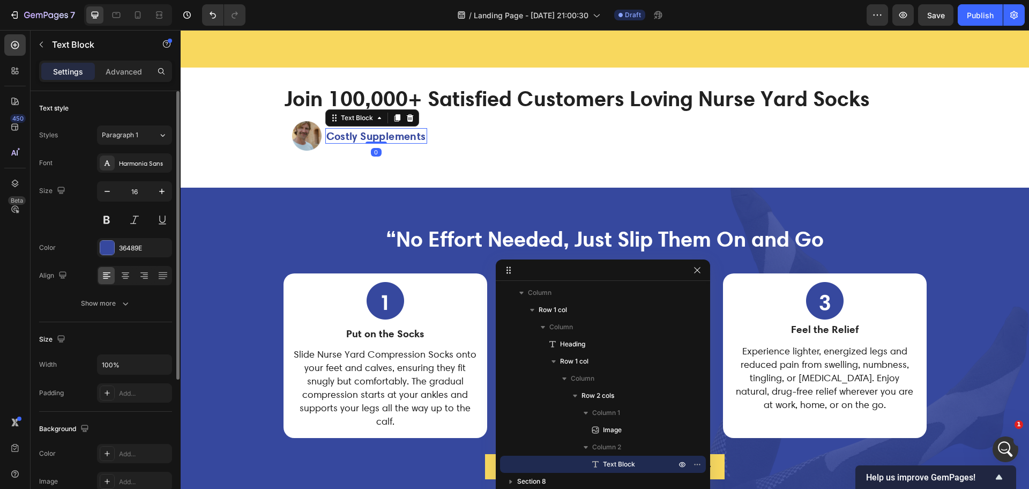
click at [377, 136] on strong "Costly Supplements" at bounding box center [376, 135] width 100 height 13
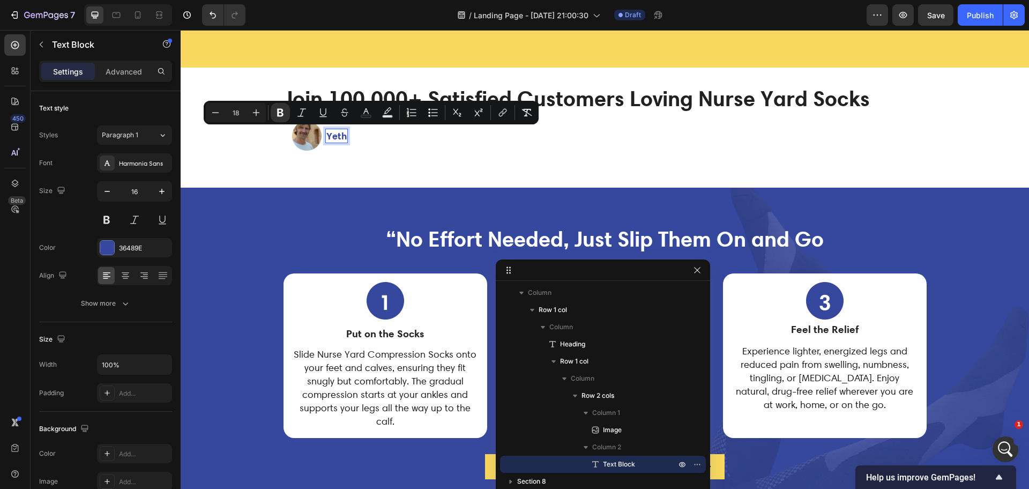
scroll to position [3264, 0]
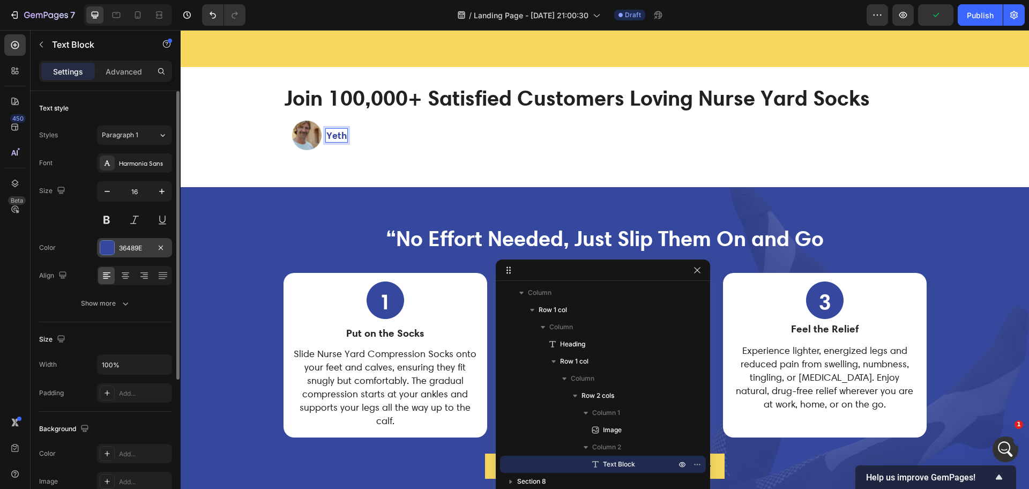
click at [100, 239] on div "36489E" at bounding box center [134, 247] width 75 height 19
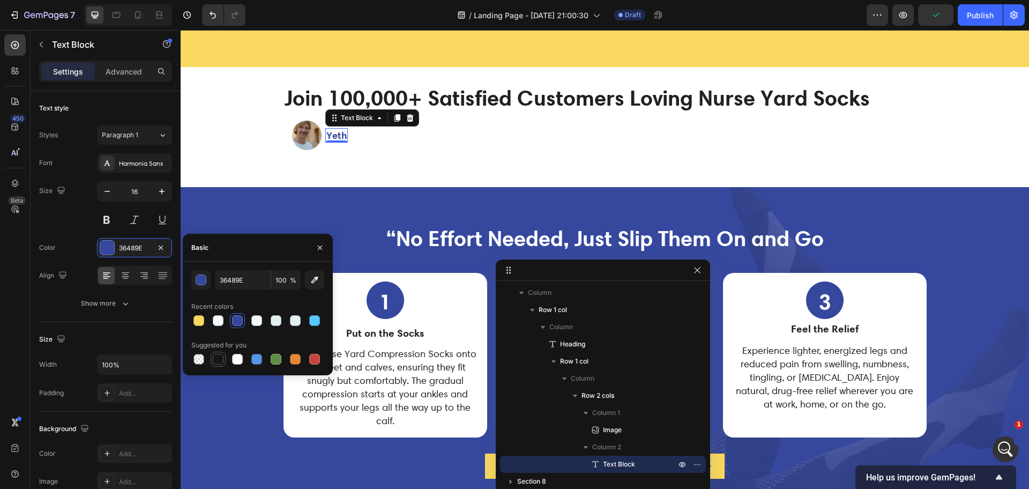
click at [221, 360] on div at bounding box center [218, 359] width 11 height 11
type input "151515"
click at [310, 17] on div "/ Landing Page - [DATE] 21:00:30 Draft" at bounding box center [560, 14] width 612 height 21
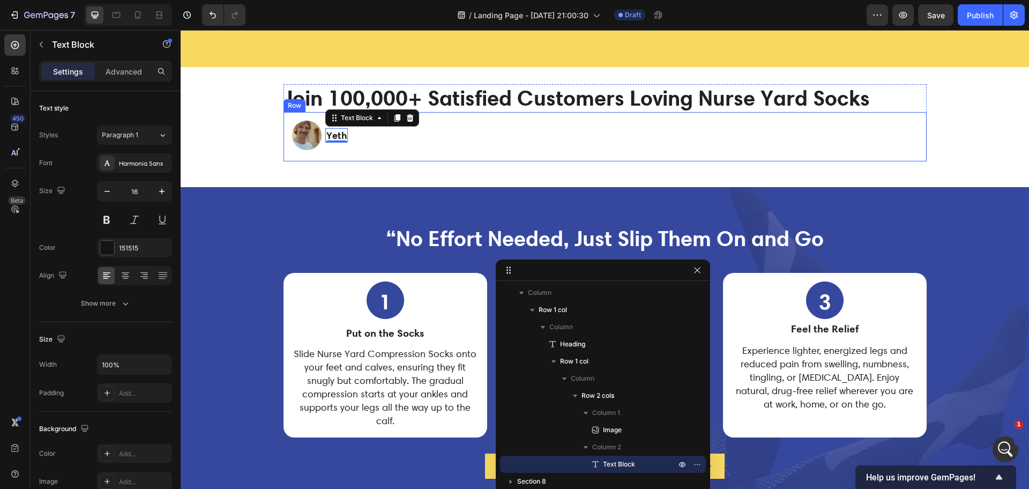
click at [358, 150] on div "Image Yeth Text Block 0 Row" at bounding box center [605, 137] width 626 height 32
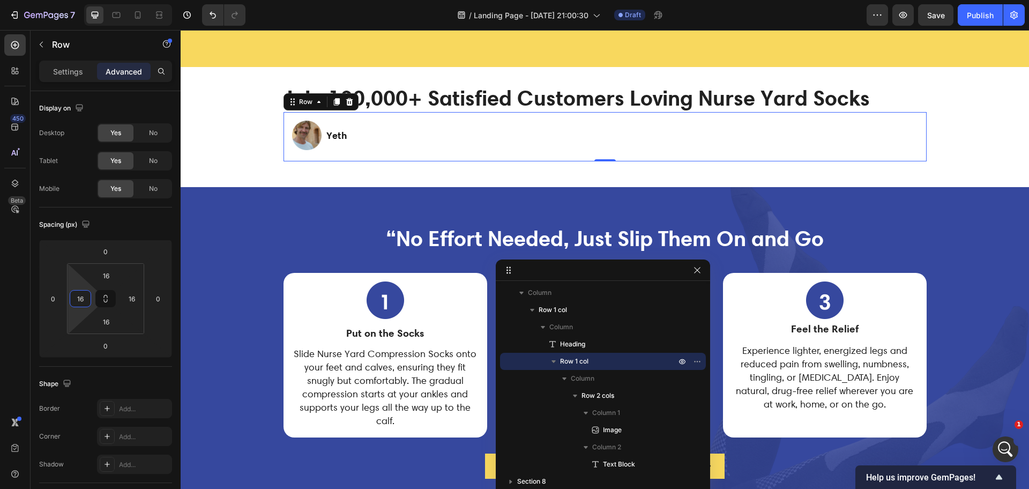
click at [84, 302] on input "16" at bounding box center [80, 298] width 16 height 16
type input "0"
click at [133, 301] on input "16" at bounding box center [132, 298] width 16 height 16
type input "0"
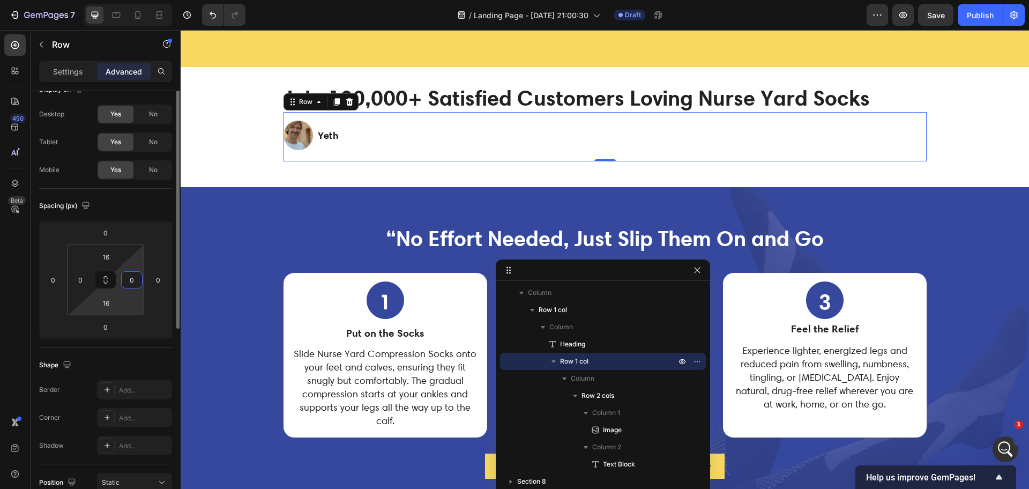
scroll to position [0, 0]
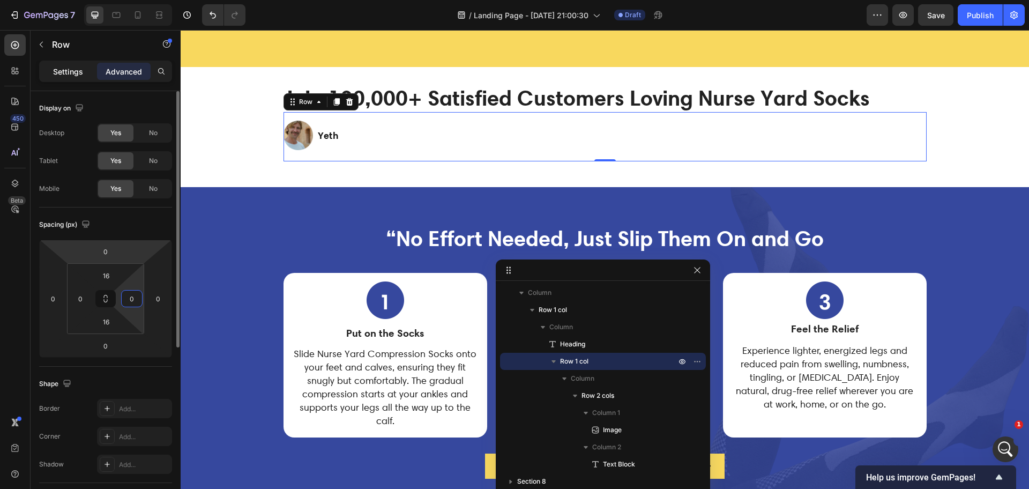
click at [71, 70] on p "Settings" at bounding box center [68, 71] width 30 height 11
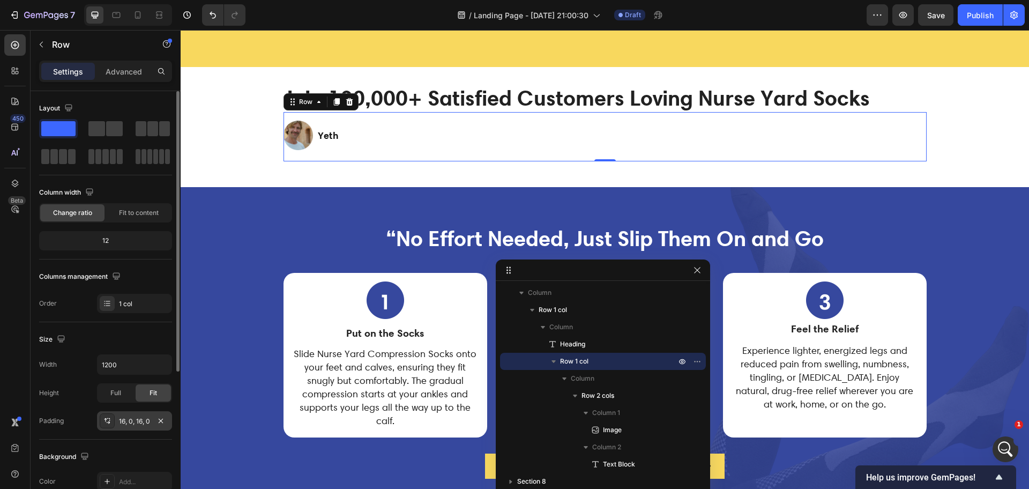
click at [135, 422] on div "16, 0, 16, 0" at bounding box center [134, 421] width 31 height 10
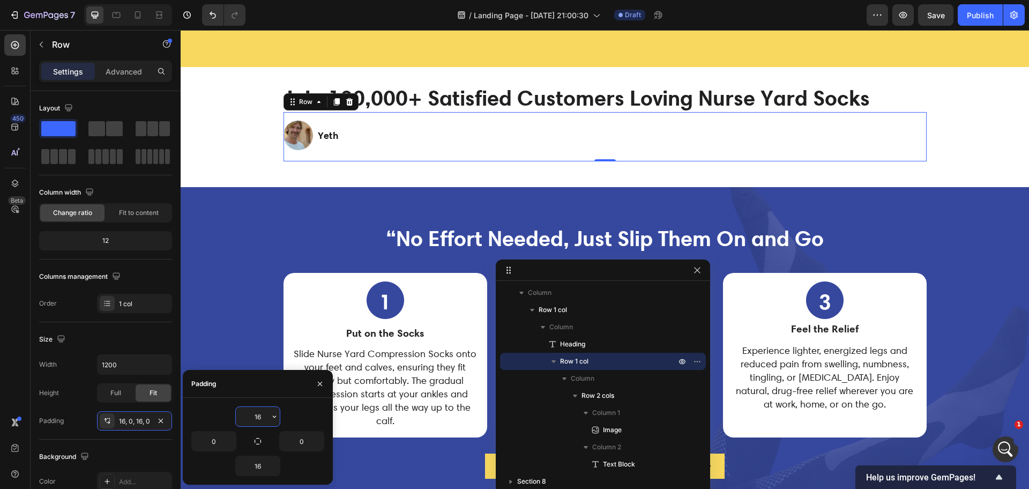
click at [257, 418] on input "16" at bounding box center [258, 416] width 44 height 19
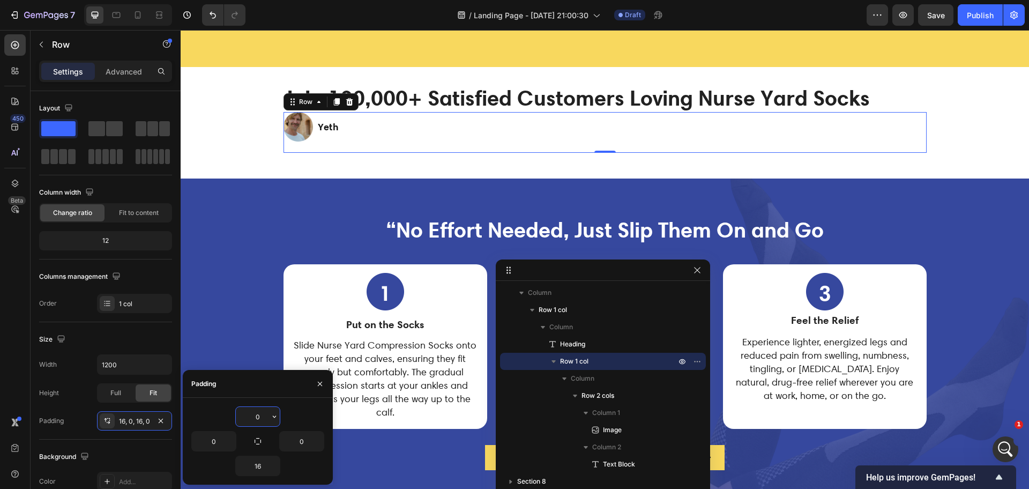
type input "0"
click at [258, 467] on input "16" at bounding box center [258, 465] width 44 height 19
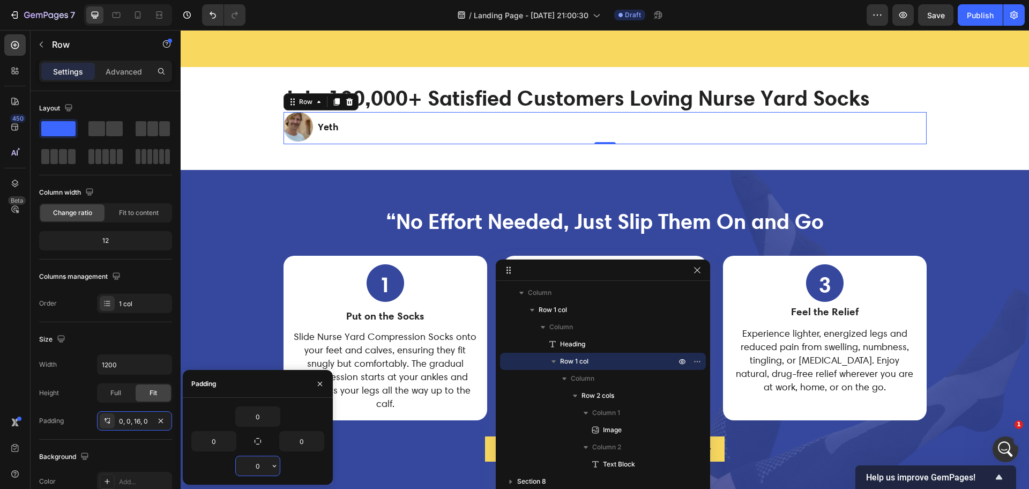
type input "0"
click at [576, 98] on strong "Join 100,000+ Satisfied Customers Loving Nurse Yard Socks" at bounding box center [576, 98] width 585 height 26
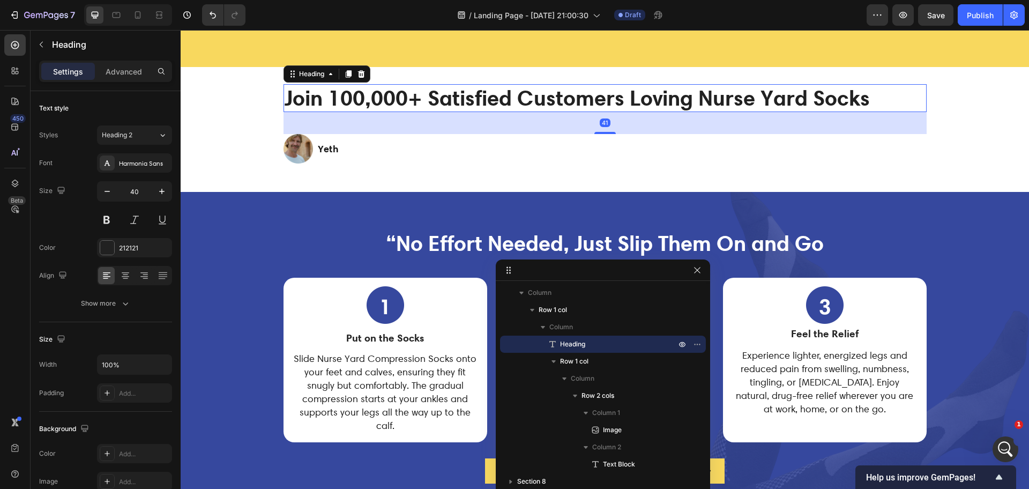
drag, startPoint x: 590, startPoint y: 111, endPoint x: 593, endPoint y: 133, distance: 22.2
click at [594, 133] on div at bounding box center [604, 133] width 21 height 2
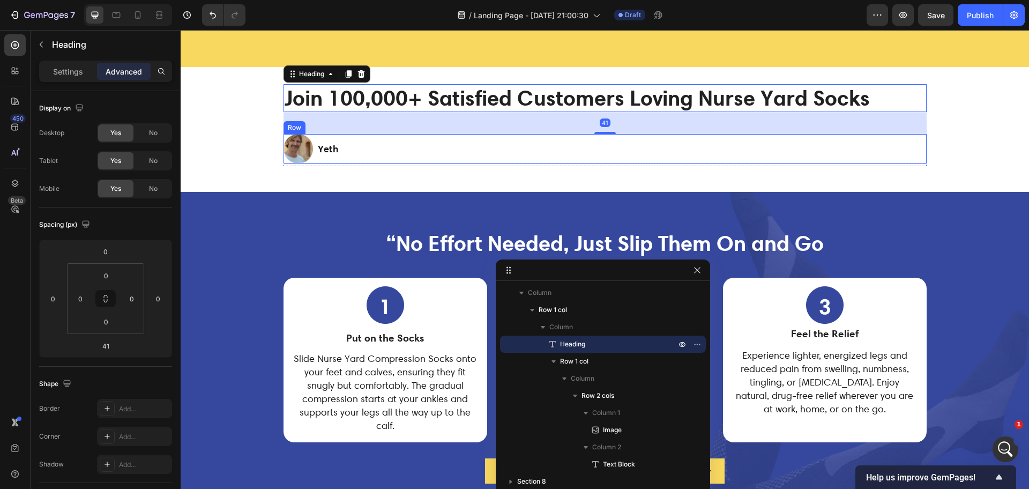
click at [363, 145] on div "Image Yeth Text Block Row" at bounding box center [604, 148] width 643 height 29
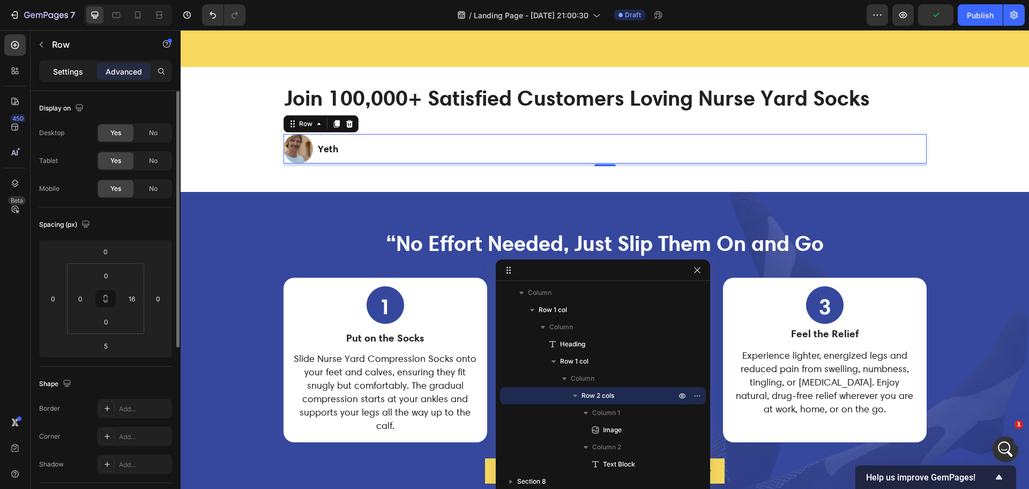
click at [84, 67] on div "Settings" at bounding box center [68, 71] width 54 height 17
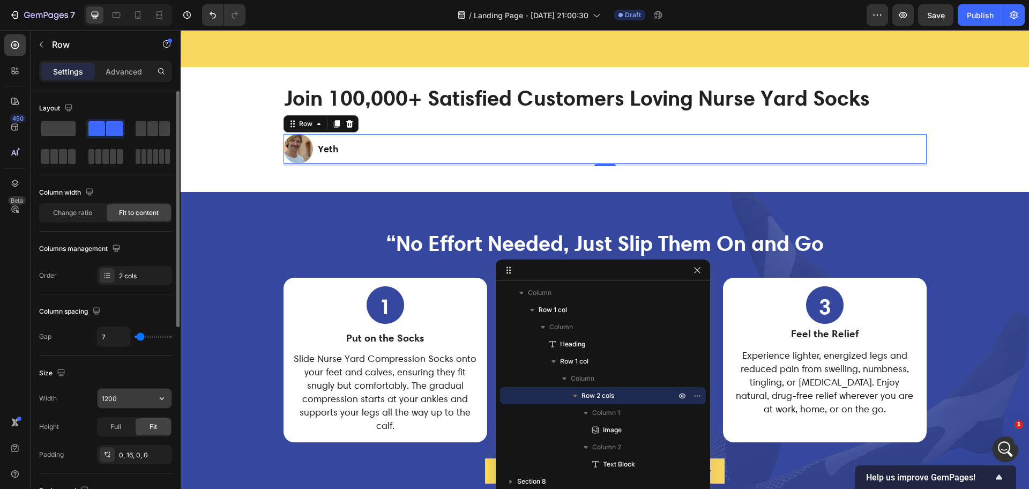
click at [126, 399] on input "1200" at bounding box center [135, 397] width 74 height 19
type input "13000"
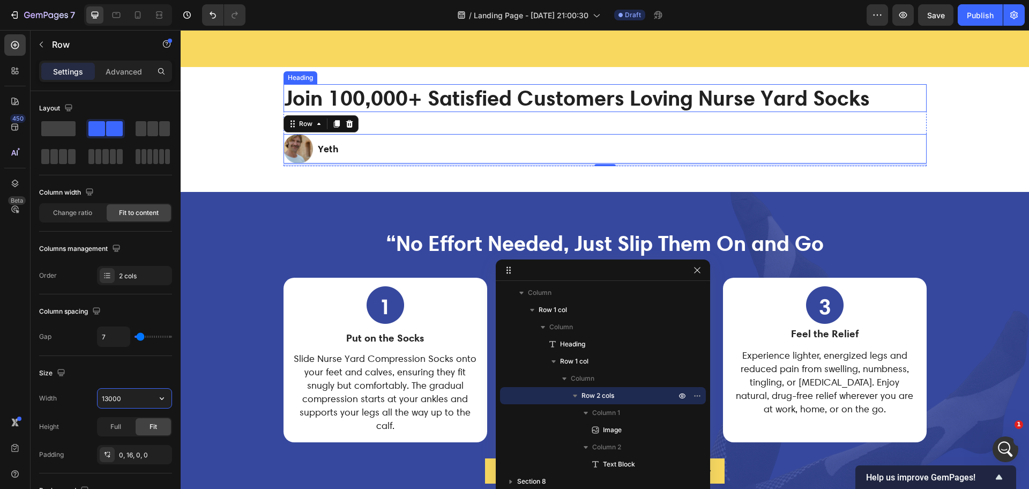
click at [612, 91] on strong "Join 100,000+ Satisfied Customers Loving Nurse Yard Socks" at bounding box center [576, 98] width 585 height 26
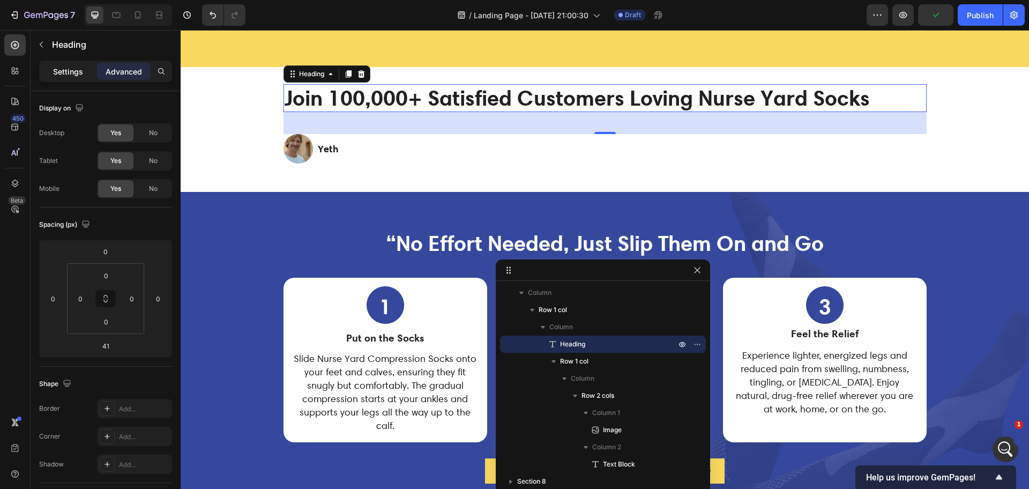
click at [70, 73] on p "Settings" at bounding box center [68, 71] width 30 height 11
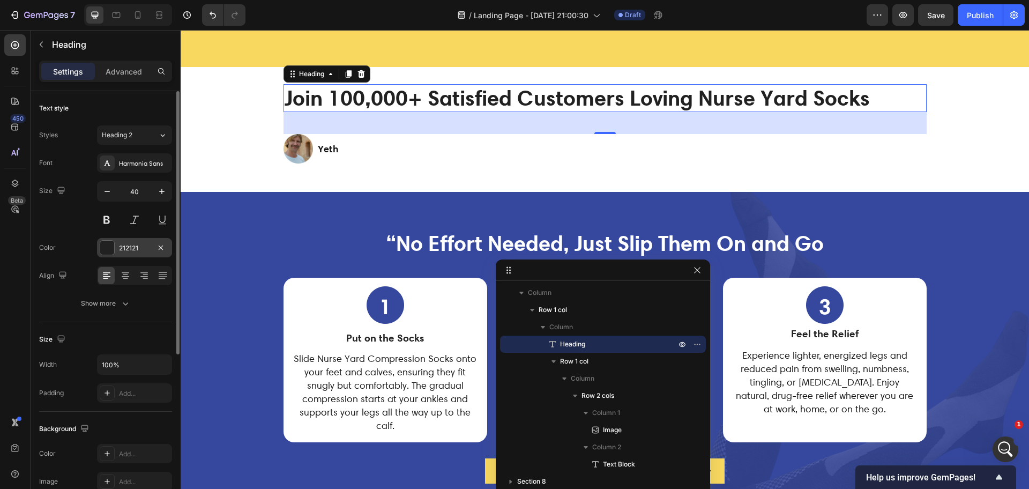
click at [102, 248] on div at bounding box center [107, 248] width 14 height 14
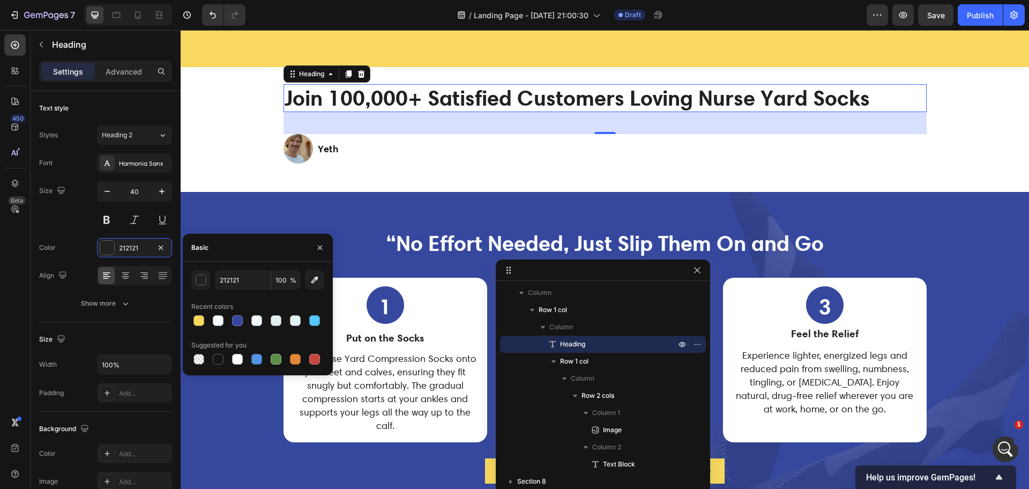
click at [219, 357] on div at bounding box center [218, 359] width 11 height 11
type input "151515"
click at [10, 281] on div "450 Beta" at bounding box center [14, 222] width 21 height 377
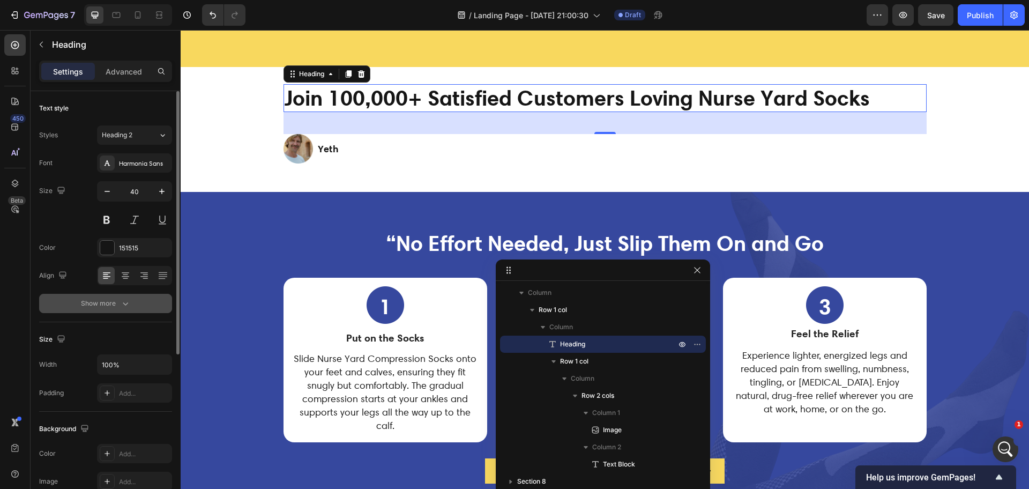
click at [116, 312] on button "Show more" at bounding box center [105, 303] width 133 height 19
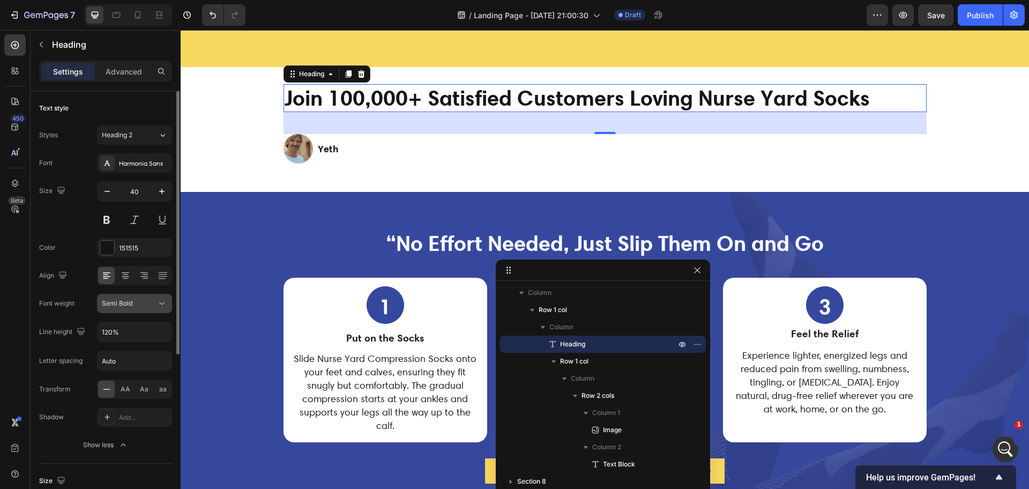
click at [137, 300] on div "Semi Bold" at bounding box center [129, 303] width 55 height 10
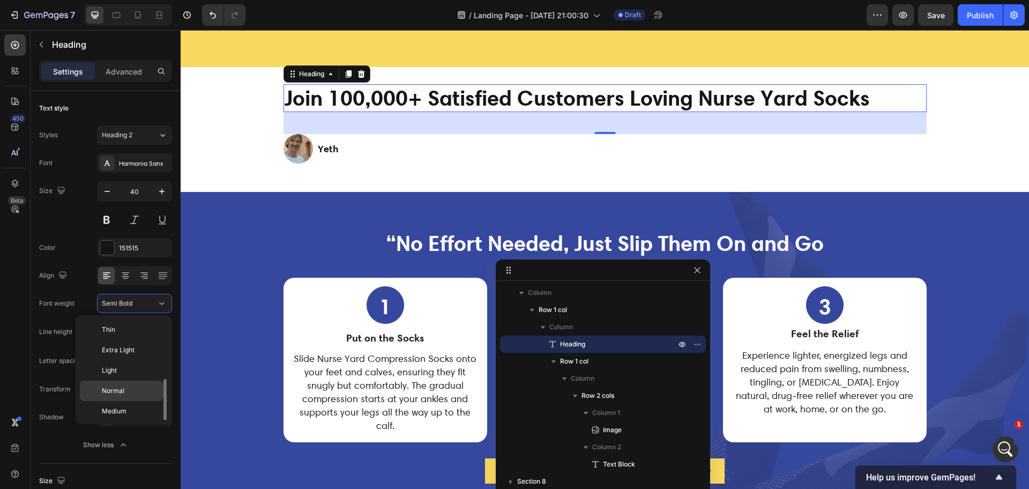
scroll to position [39, 0]
click at [122, 419] on div "Bold" at bounding box center [122, 413] width 84 height 20
click at [0, 312] on div "450 Beta" at bounding box center [15, 259] width 31 height 459
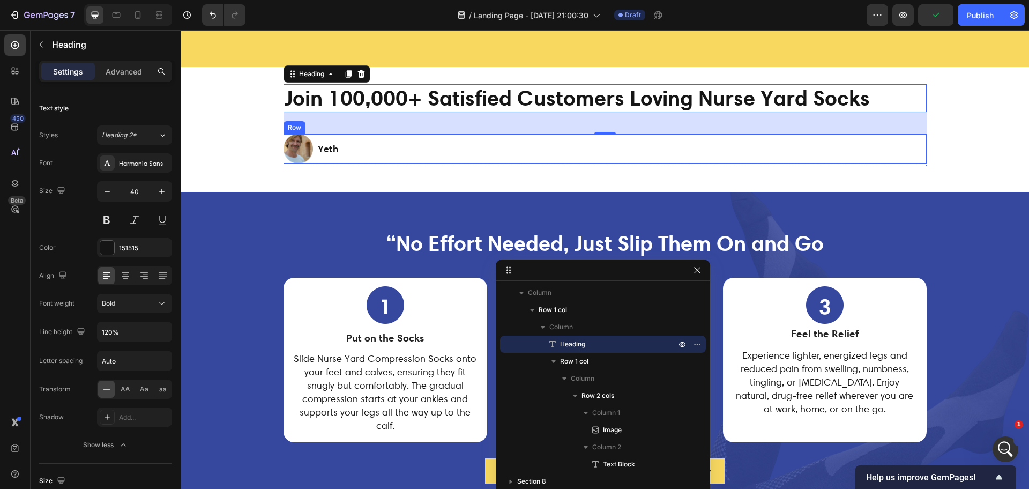
click at [361, 144] on div "Image Yeth Text Block Row" at bounding box center [604, 148] width 643 height 29
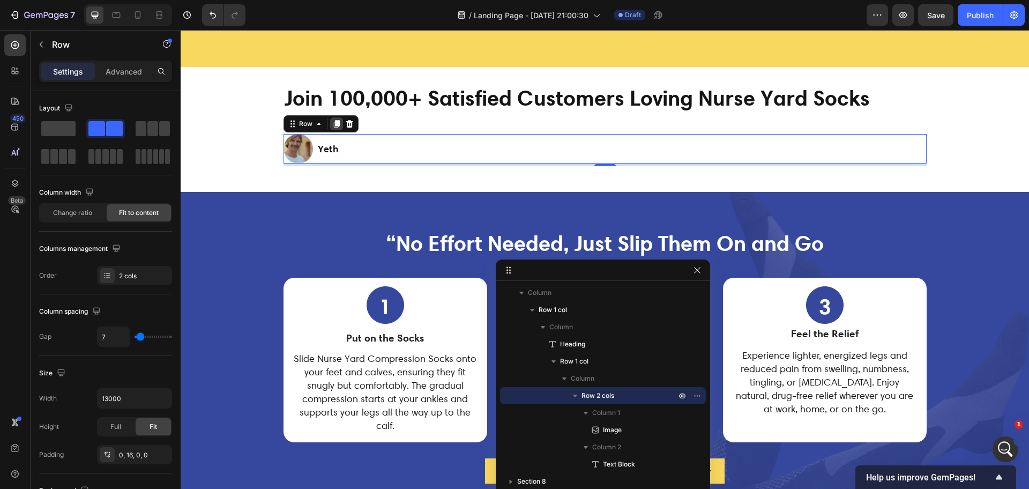
click at [333, 124] on icon at bounding box center [336, 124] width 6 height 8
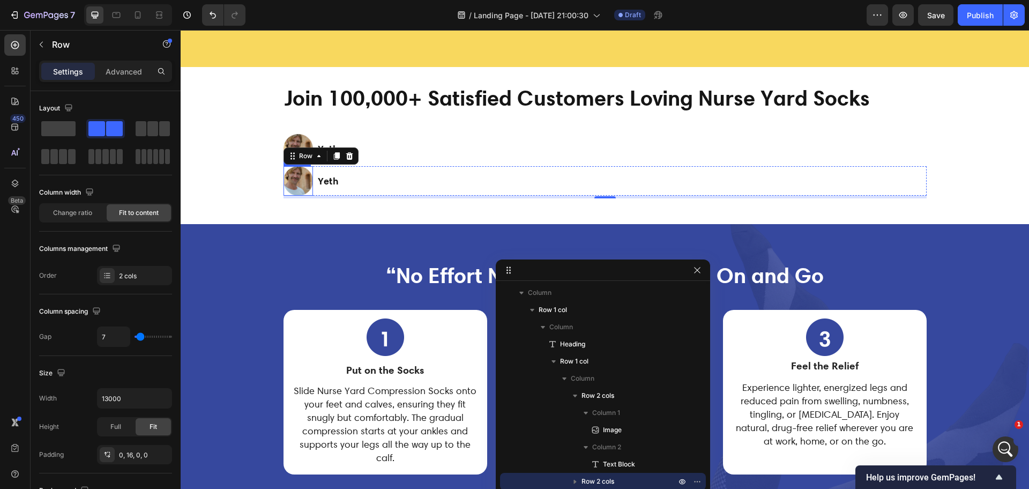
click at [296, 178] on img at bounding box center [297, 180] width 29 height 29
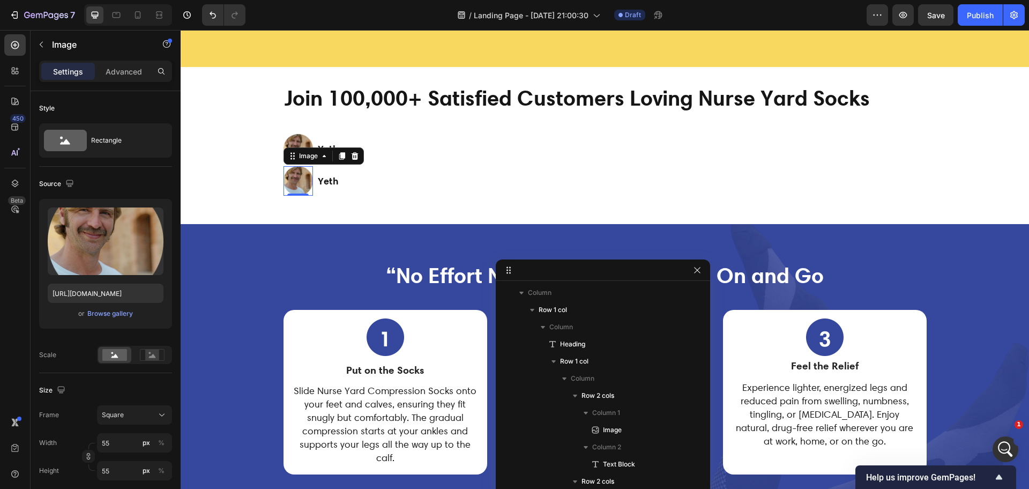
scroll to position [656, 0]
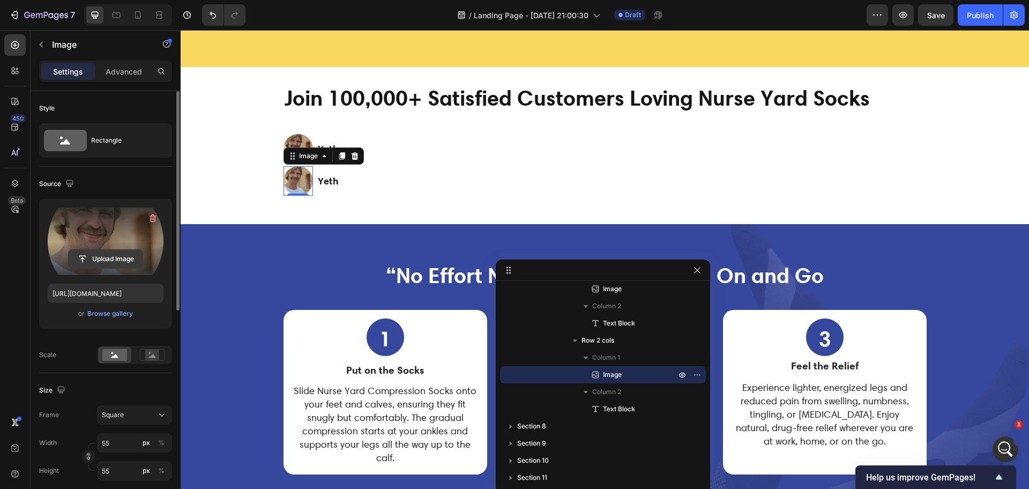
click at [117, 260] on input "file" at bounding box center [106, 259] width 74 height 18
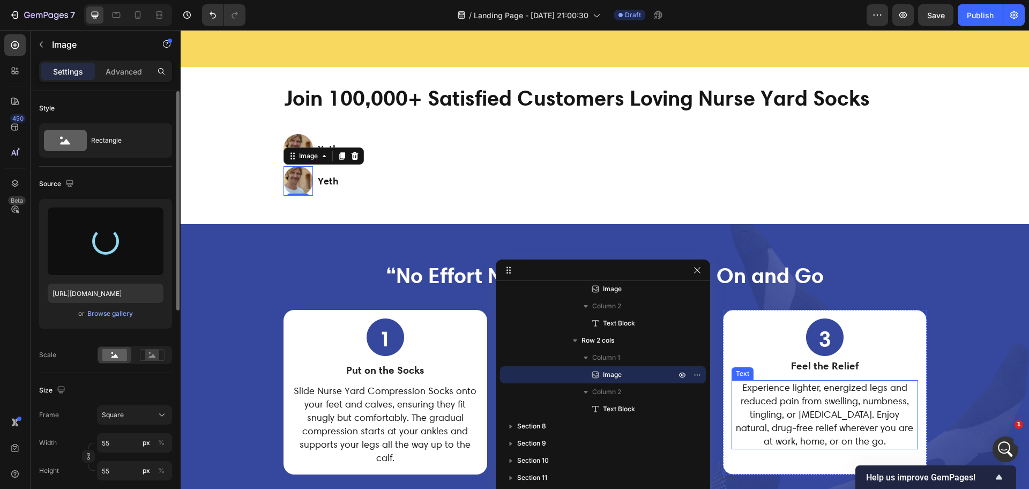
type input "[URL][DOMAIN_NAME]"
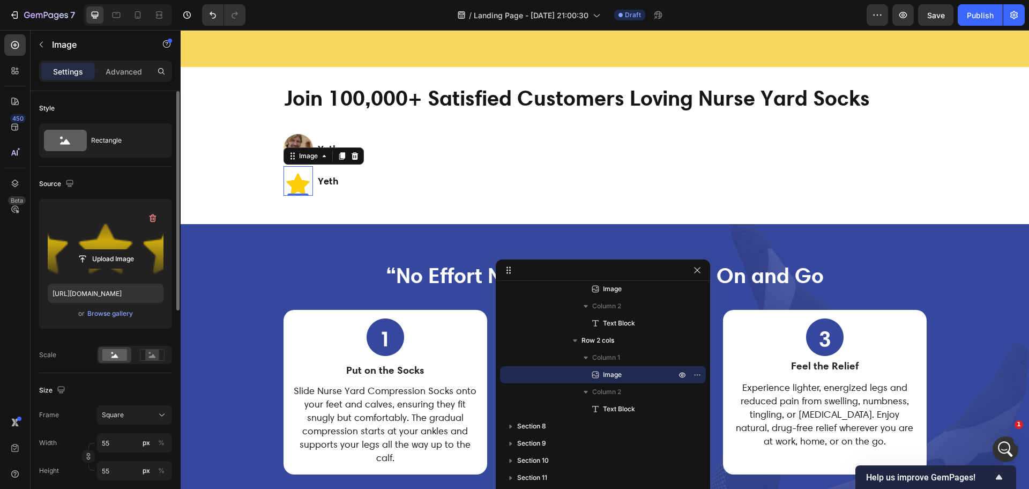
scroll to position [67, 0]
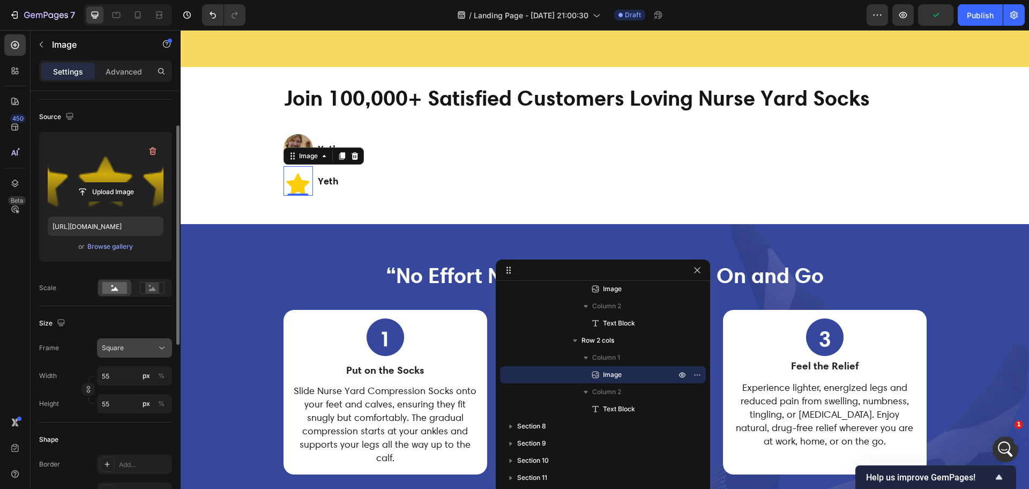
click at [156, 347] on icon at bounding box center [161, 347] width 11 height 11
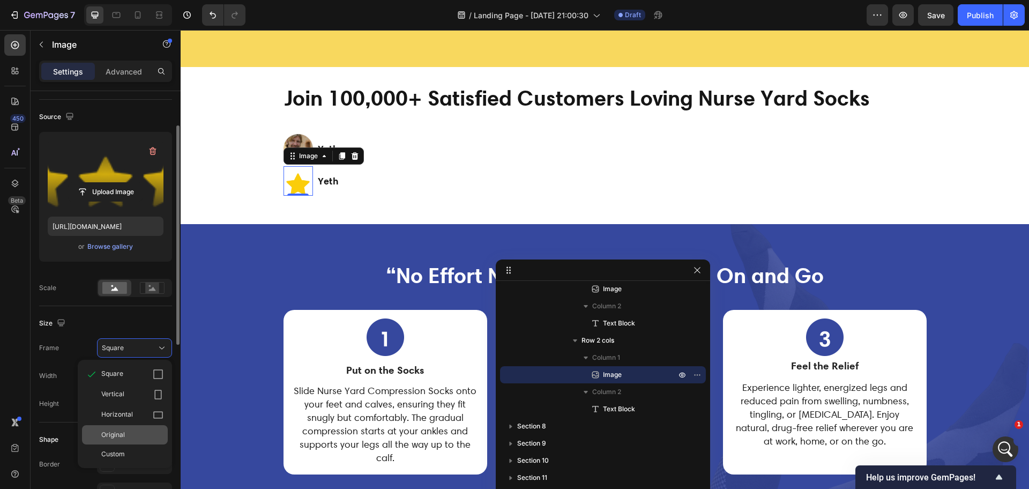
click at [119, 435] on span "Original" at bounding box center [113, 435] width 24 height 10
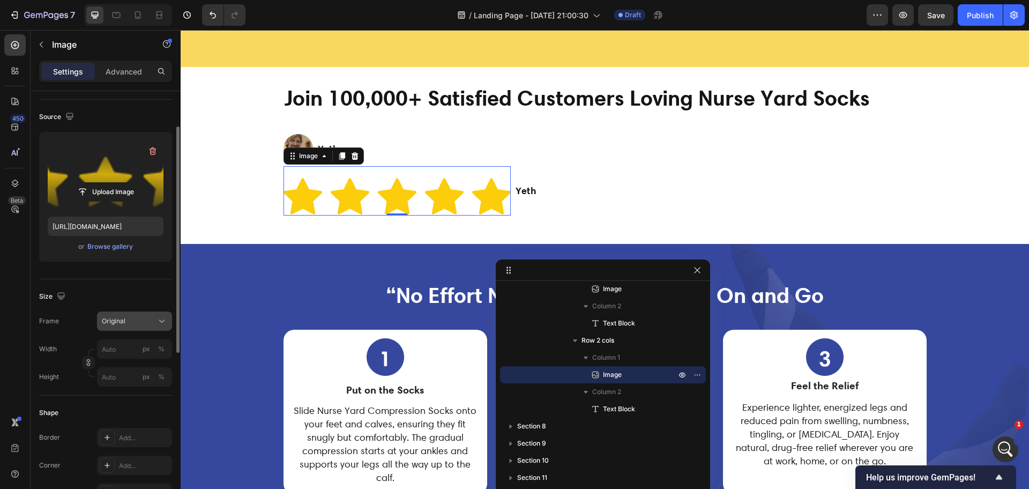
click at [161, 320] on icon at bounding box center [161, 321] width 11 height 11
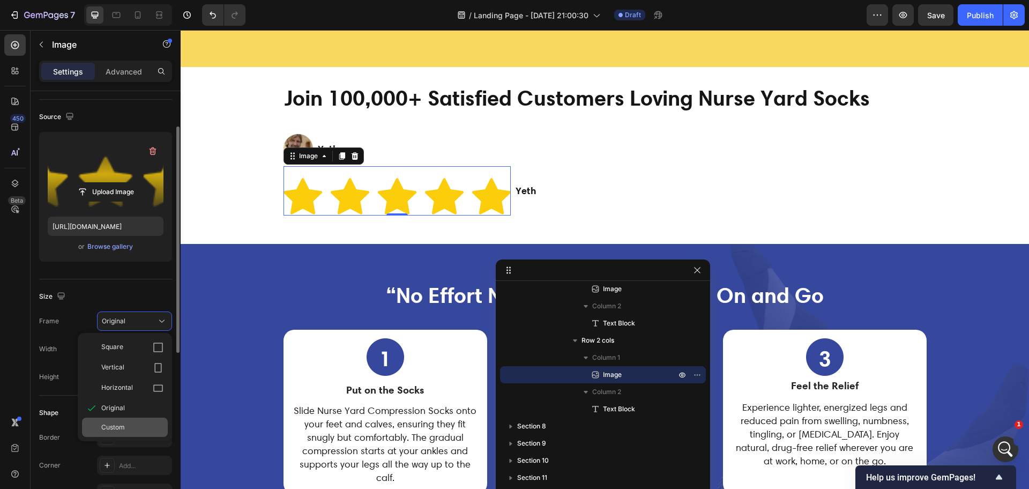
click at [137, 426] on div "Custom" at bounding box center [132, 427] width 62 height 10
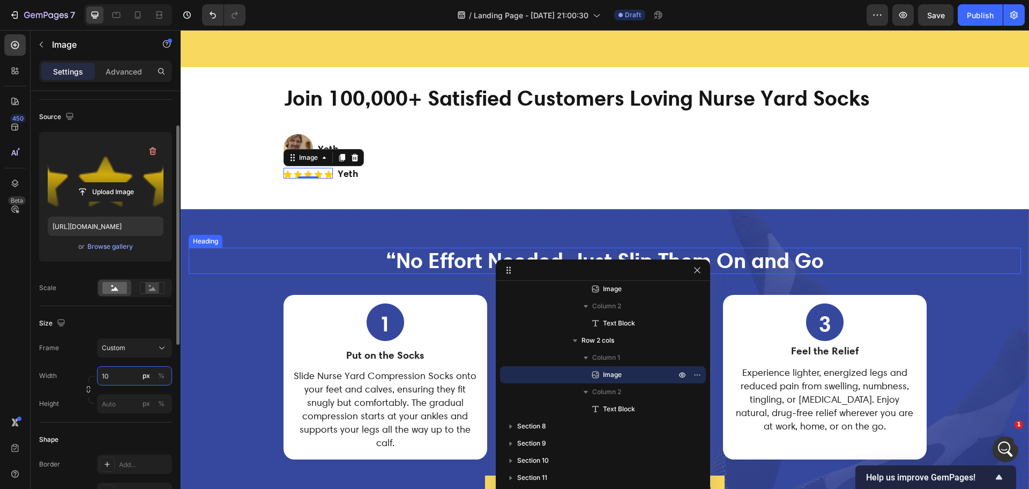
type input "106"
click at [352, 175] on strong "Yeth" at bounding box center [355, 173] width 21 height 12
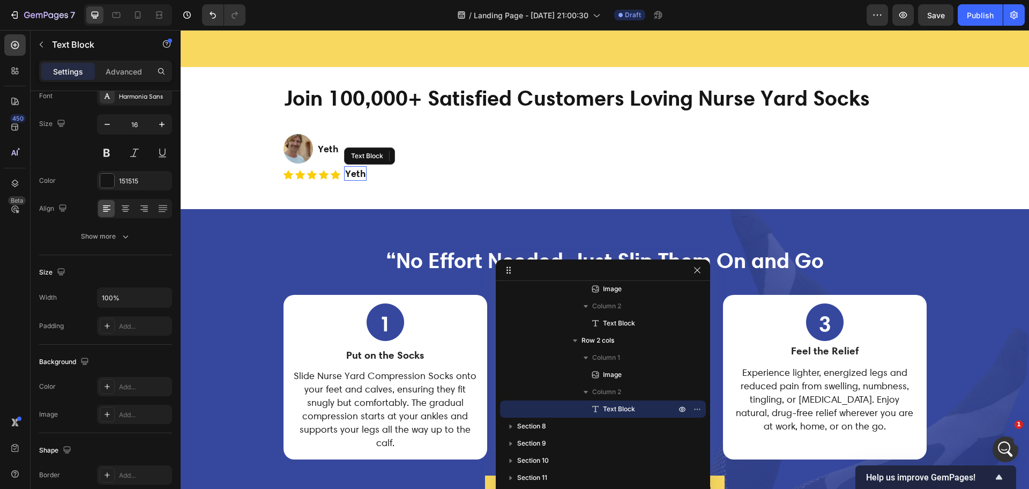
click at [352, 175] on strong "Yeth" at bounding box center [355, 173] width 21 height 12
click at [370, 23] on div "/ Landing Page - [DATE] 21:00:30 Draft" at bounding box center [560, 14] width 612 height 21
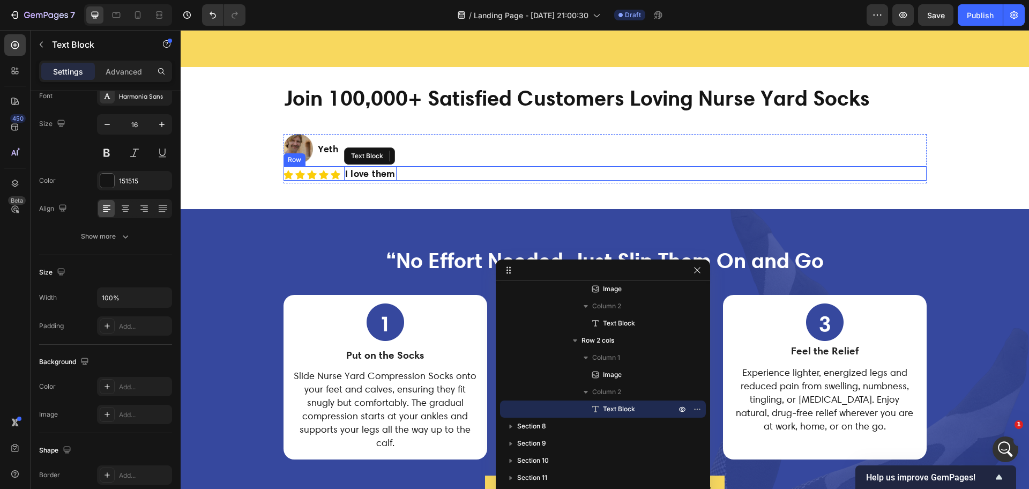
click at [413, 173] on div "Image 0 I love them Text Block Row" at bounding box center [604, 173] width 643 height 14
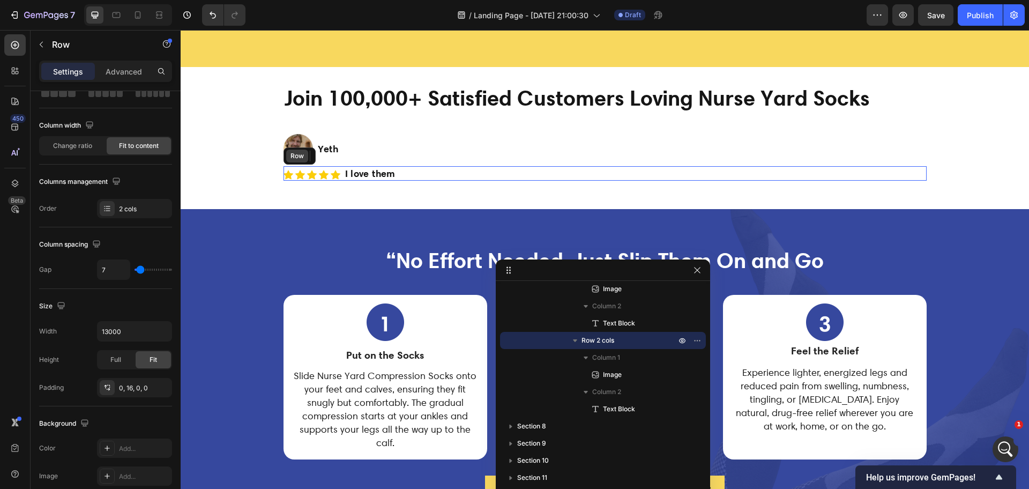
click at [294, 159] on div "Row" at bounding box center [297, 156] width 18 height 10
click at [296, 158] on div "Row" at bounding box center [297, 156] width 18 height 10
click at [297, 158] on div "Row" at bounding box center [297, 156] width 18 height 10
drag, startPoint x: 436, startPoint y: 174, endPoint x: 759, endPoint y: 373, distance: 378.8
click at [436, 174] on div "Image 0 I love them Text Block Row" at bounding box center [604, 173] width 643 height 14
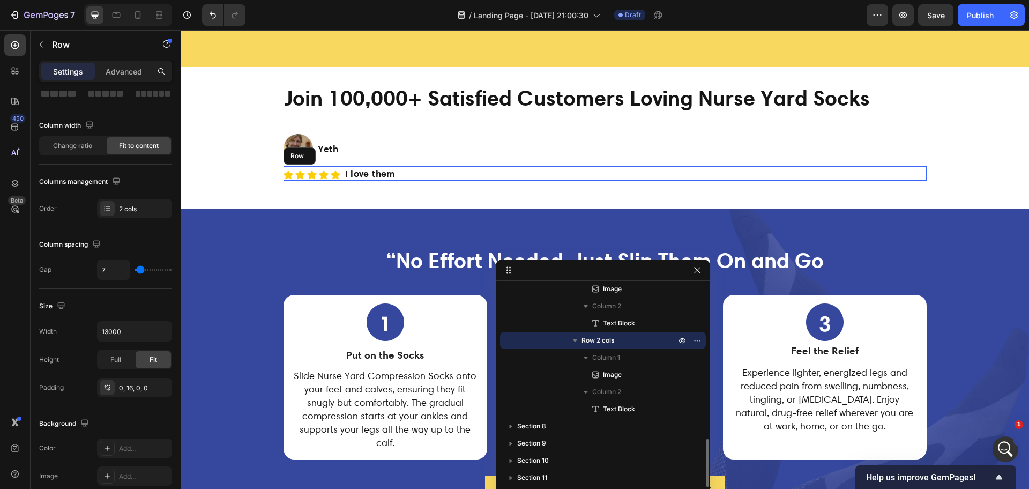
click at [574, 339] on icon "button" at bounding box center [575, 340] width 4 height 3
click at [699, 339] on icon "button" at bounding box center [697, 340] width 9 height 9
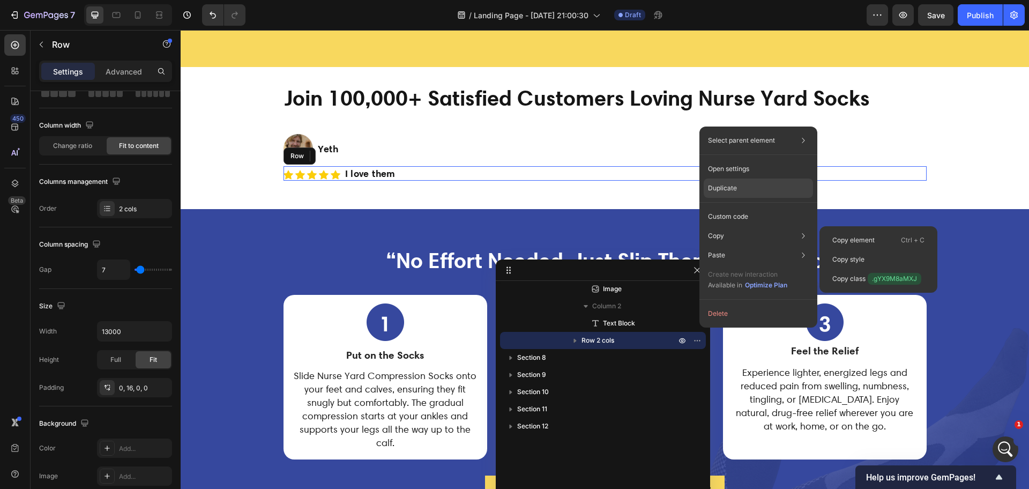
drag, startPoint x: 747, startPoint y: 191, endPoint x: 560, endPoint y: 169, distance: 188.3
click at [747, 191] on div "Duplicate" at bounding box center [757, 187] width 109 height 19
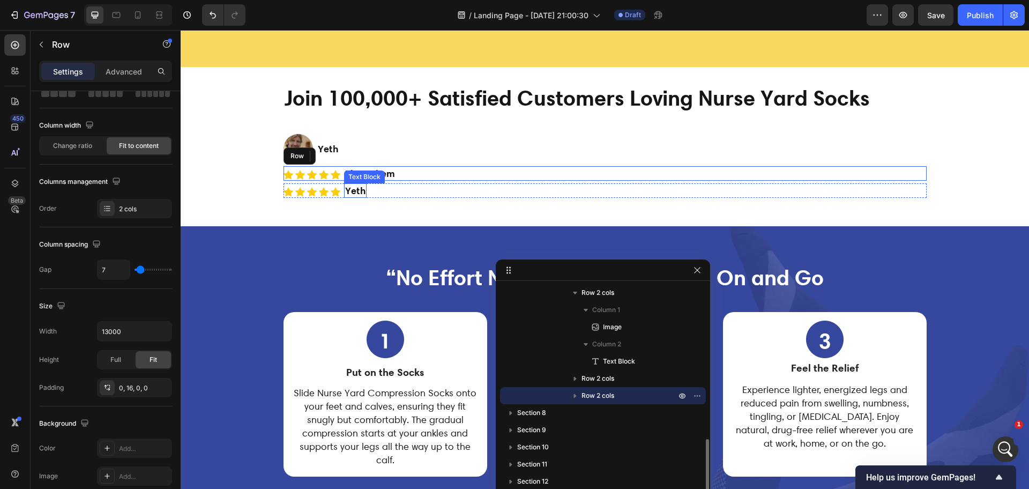
click at [352, 191] on strong "Yeth" at bounding box center [355, 190] width 21 height 12
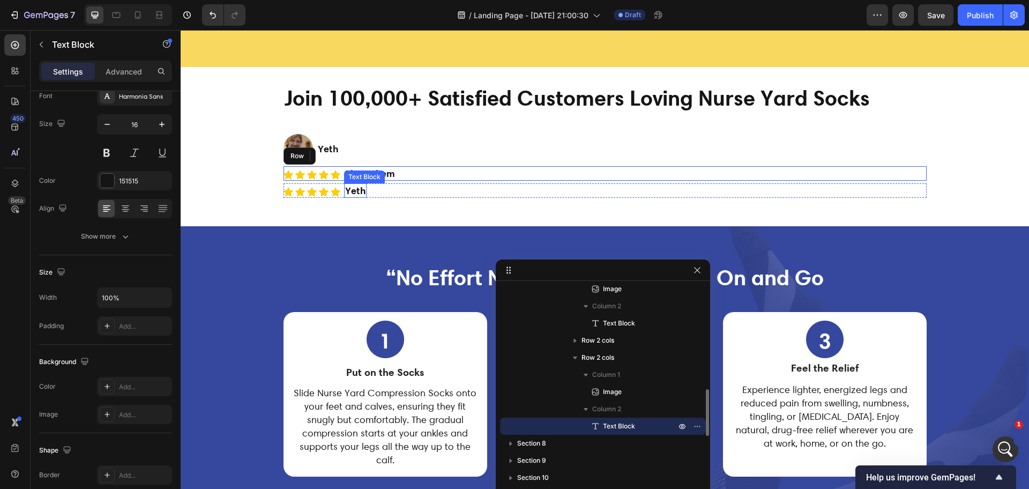
click at [352, 191] on strong "Yeth" at bounding box center [355, 190] width 21 height 12
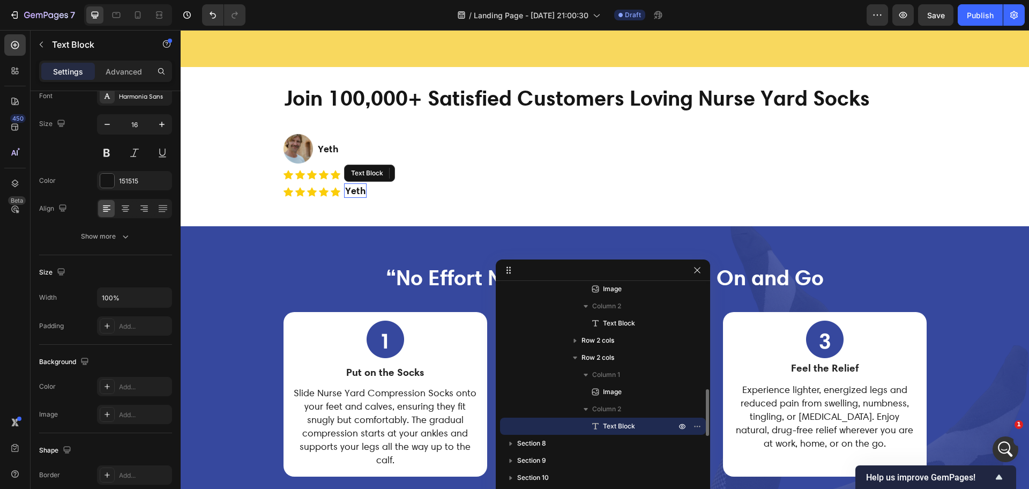
click at [352, 191] on strong "Yeth" at bounding box center [355, 190] width 21 height 12
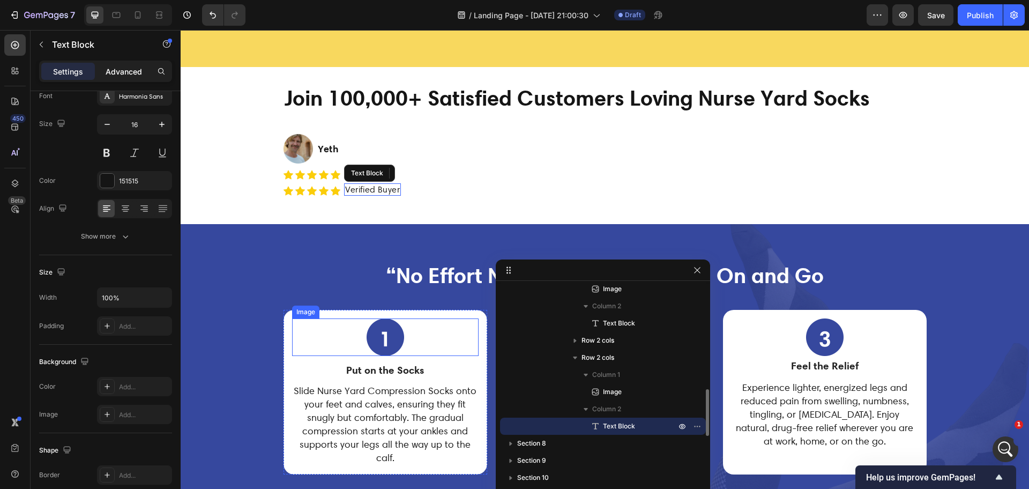
click at [122, 73] on p "Advanced" at bounding box center [124, 71] width 36 height 11
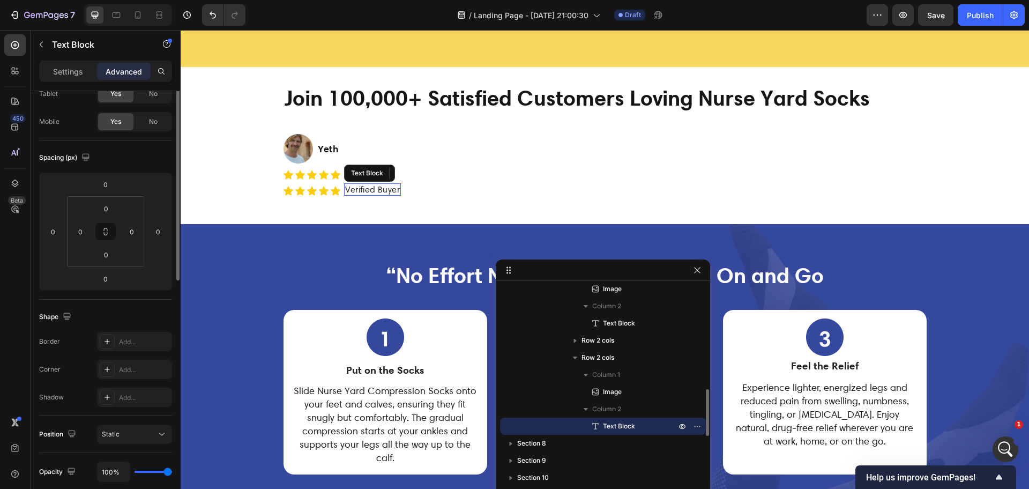
click at [74, 73] on p "Settings" at bounding box center [68, 71] width 30 height 11
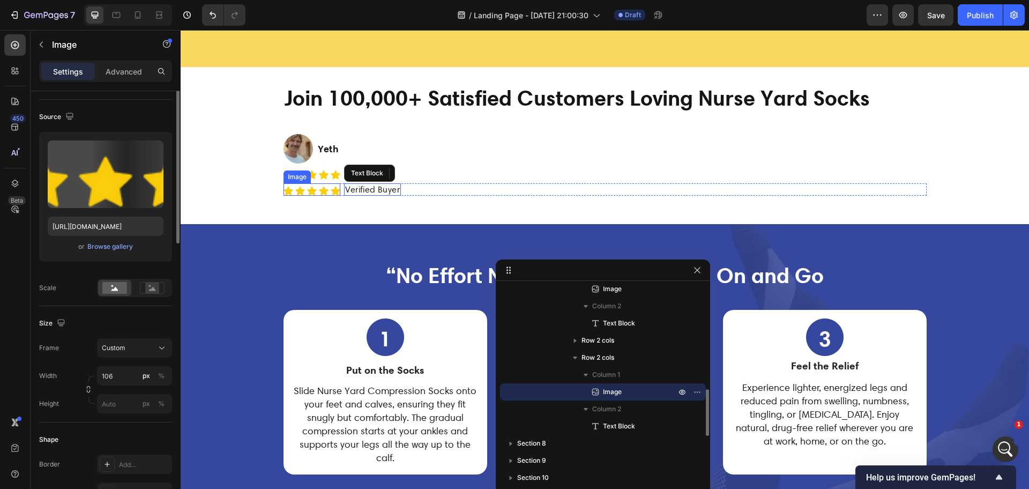
click at [303, 193] on img at bounding box center [311, 189] width 57 height 12
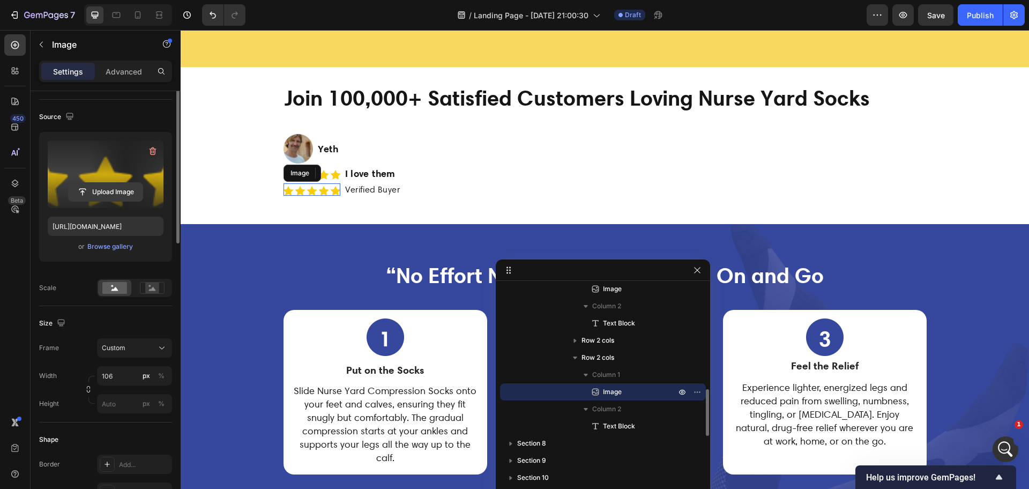
click at [105, 201] on input "file" at bounding box center [106, 192] width 74 height 18
click at [122, 201] on input "file" at bounding box center [106, 192] width 74 height 18
drag, startPoint x: 128, startPoint y: 259, endPoint x: 813, endPoint y: 24, distance: 724.4
click at [128, 201] on input "file" at bounding box center [106, 192] width 74 height 18
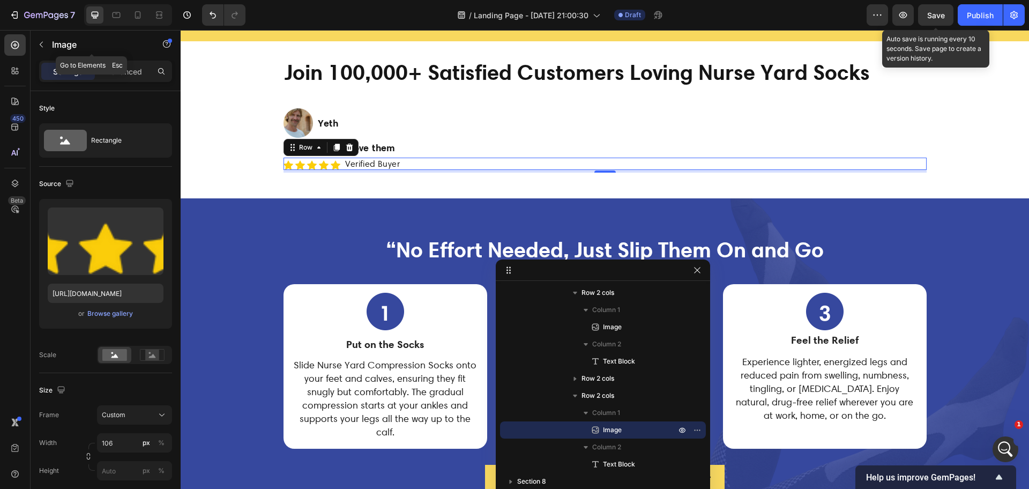
scroll to position [875, 0]
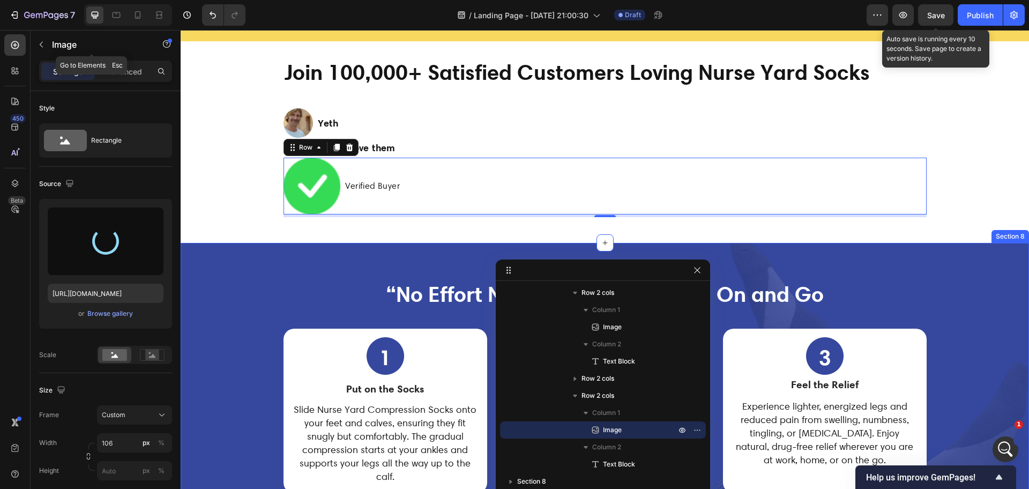
type input "[URL][DOMAIN_NAME]"
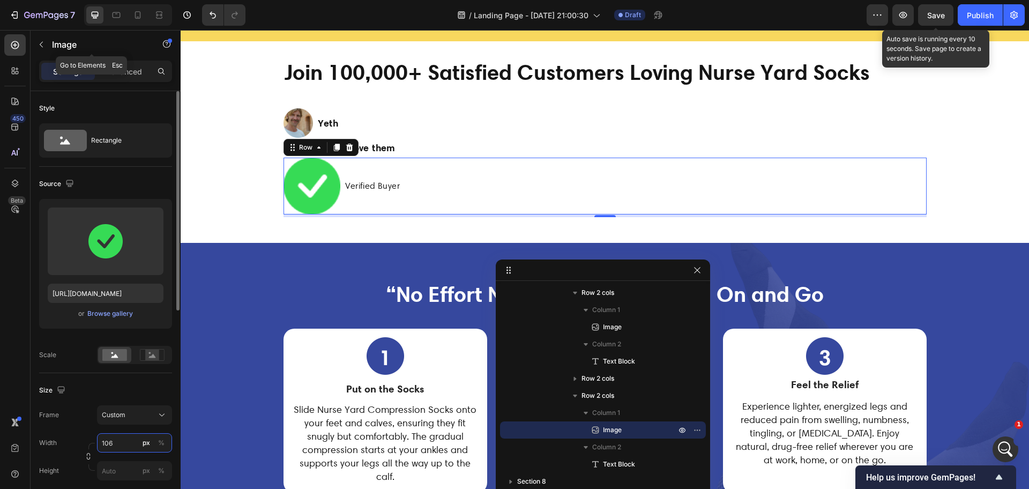
click at [115, 452] on input "106" at bounding box center [134, 442] width 75 height 19
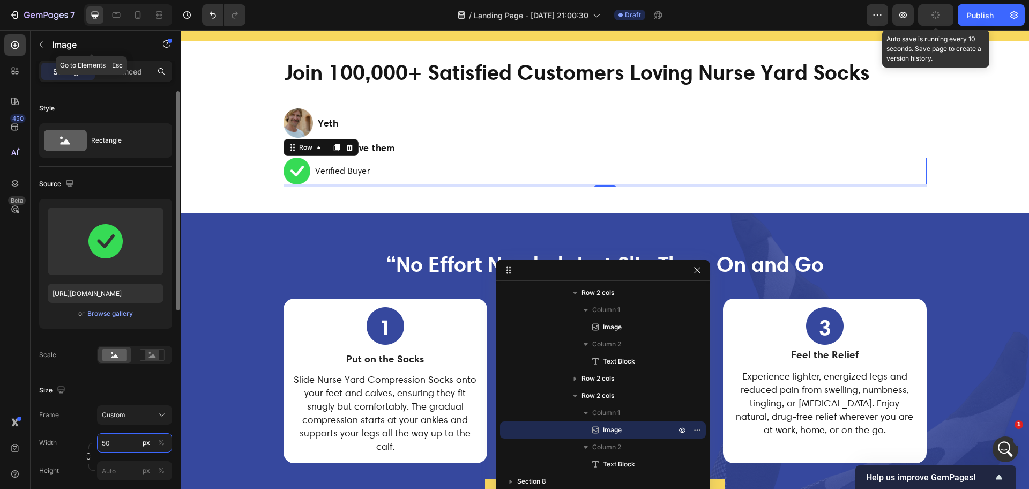
click at [115, 451] on input "50" at bounding box center [134, 442] width 75 height 19
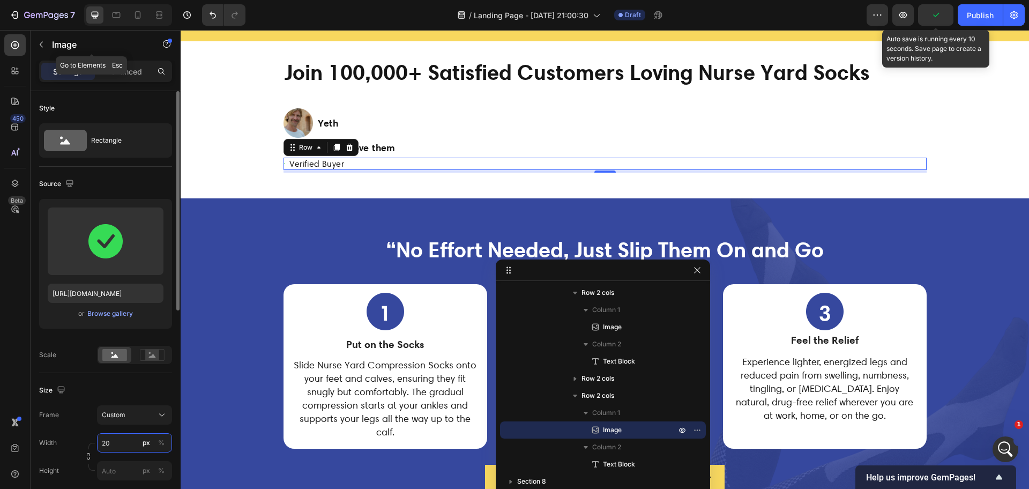
type input "20"
click at [327, 169] on span "Verified Buyer" at bounding box center [326, 164] width 55 height 10
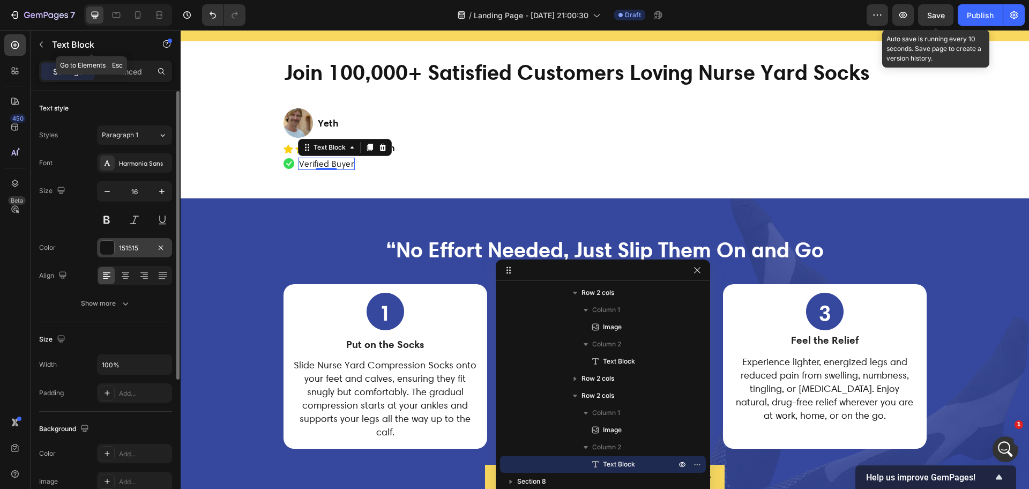
click at [108, 250] on div at bounding box center [107, 248] width 14 height 14
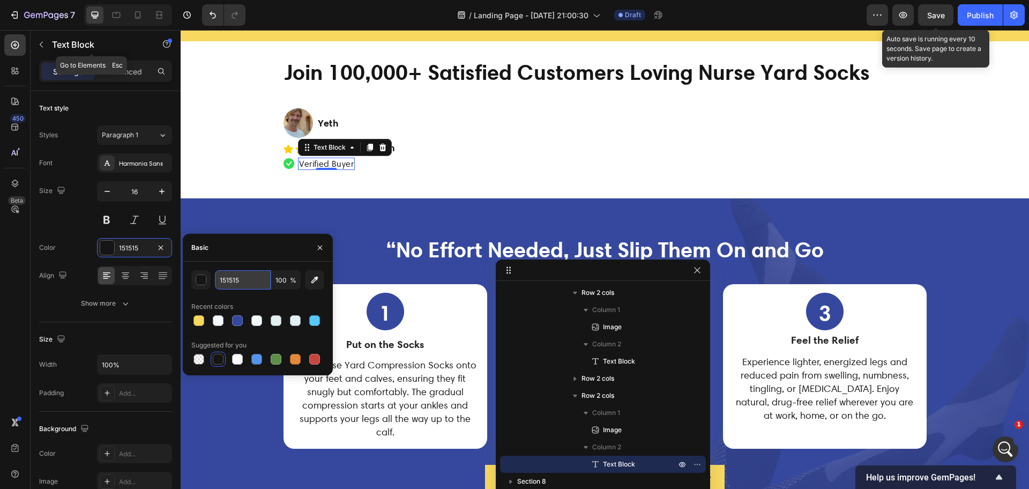
click at [233, 279] on input "151515" at bounding box center [243, 279] width 56 height 19
paste input "36DB5"
type input "36DB55"
click at [203, 279] on div "button" at bounding box center [201, 280] width 11 height 11
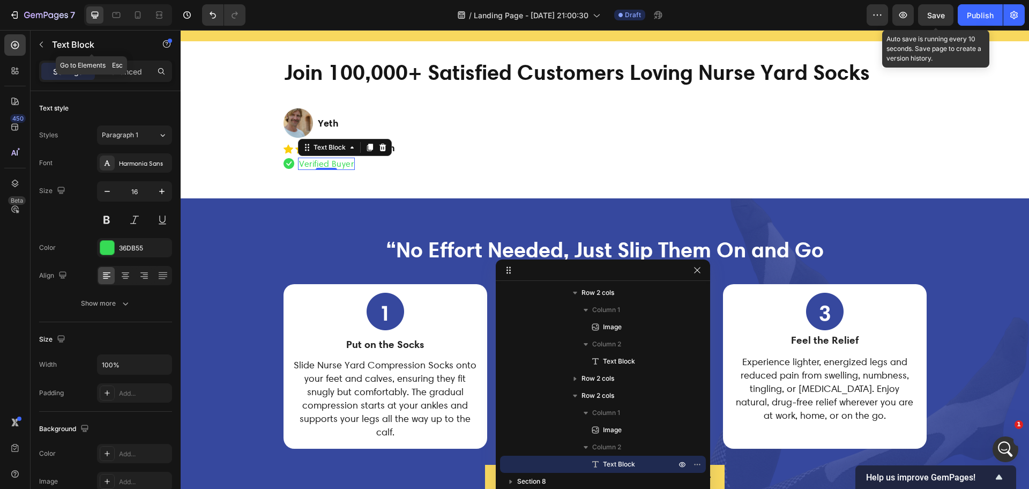
click at [329, 17] on div "/ Landing Page - [DATE] 21:00:30 Draft" at bounding box center [560, 14] width 612 height 21
click at [66, 47] on p "Text Block" at bounding box center [97, 44] width 91 height 13
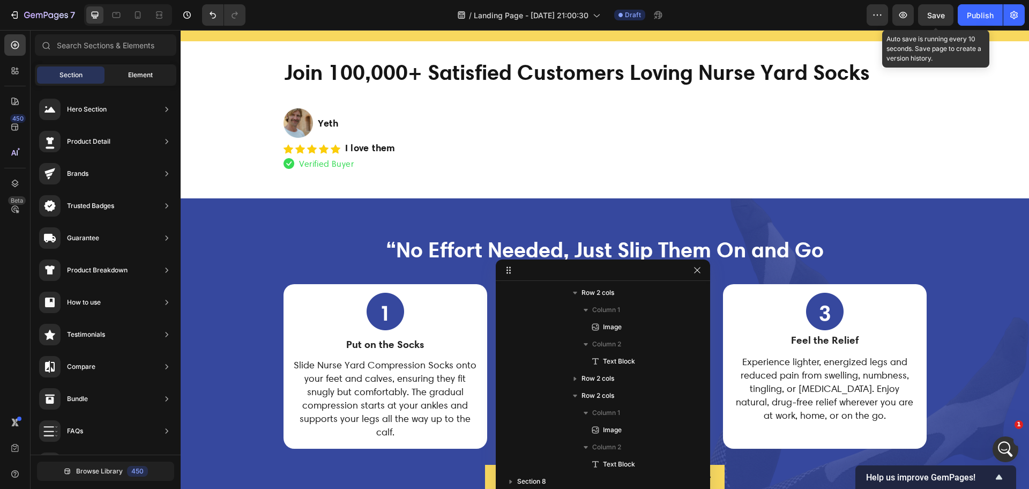
click at [143, 68] on div "Element" at bounding box center [141, 74] width 68 height 17
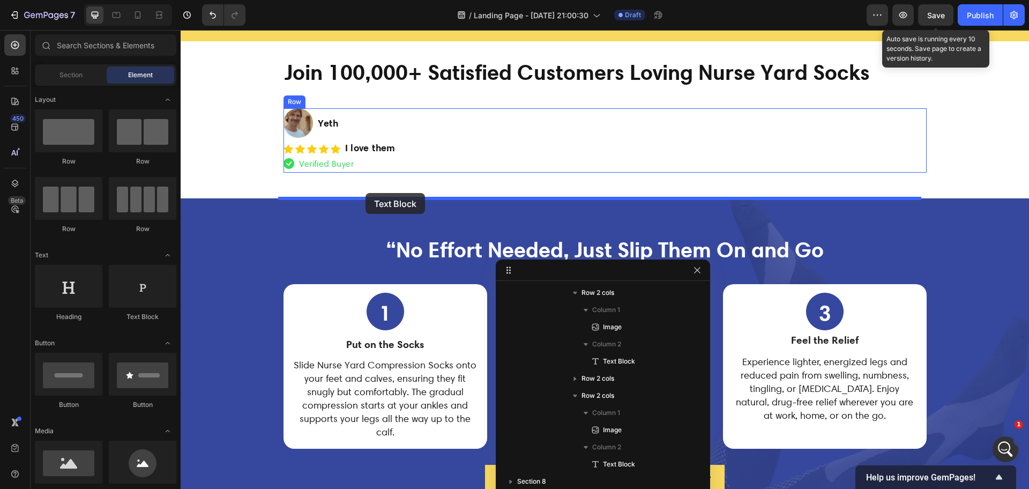
drag, startPoint x: 318, startPoint y: 261, endPoint x: 365, endPoint y: 193, distance: 83.2
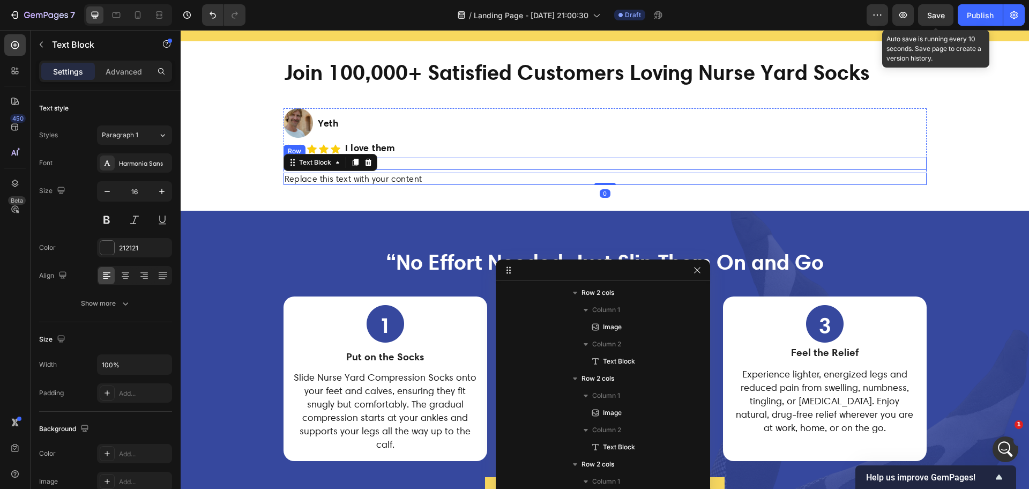
scroll to position [773, 0]
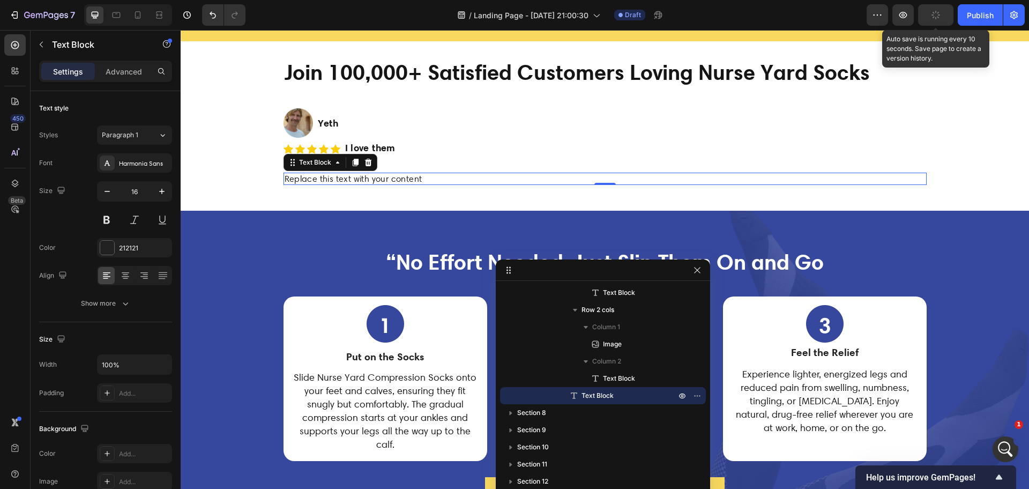
click at [378, 185] on div "Replace this text with your content" at bounding box center [604, 179] width 643 height 12
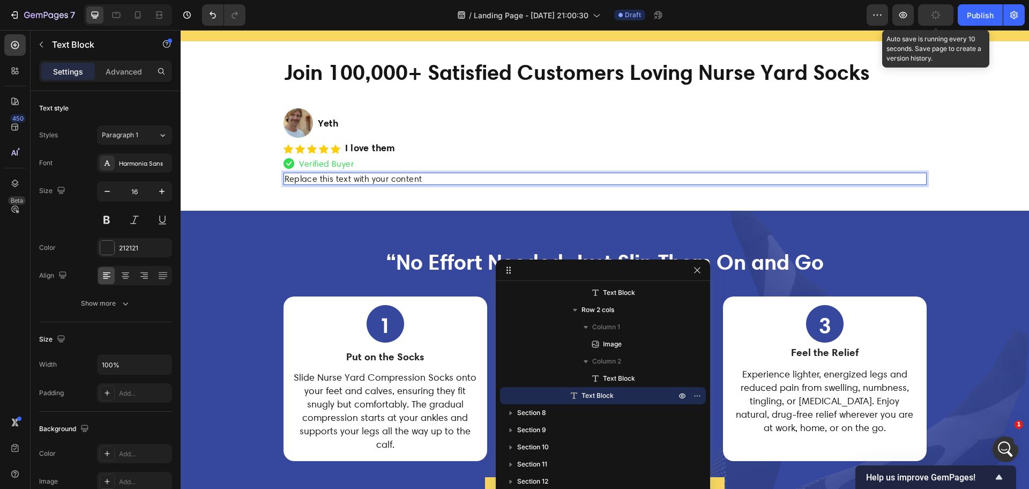
click at [378, 184] on p "Replace this text with your content" at bounding box center [604, 179] width 641 height 10
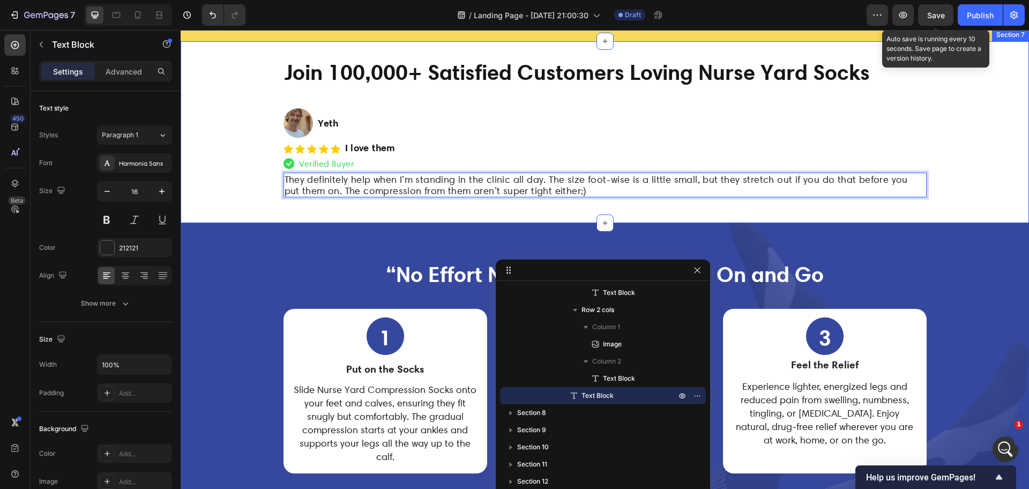
click at [1007, 82] on div "Join 100,000+ Satisfied Customers Loving Nurse Yard Socks Heading Image Yeth Te…" at bounding box center [605, 132] width 848 height 182
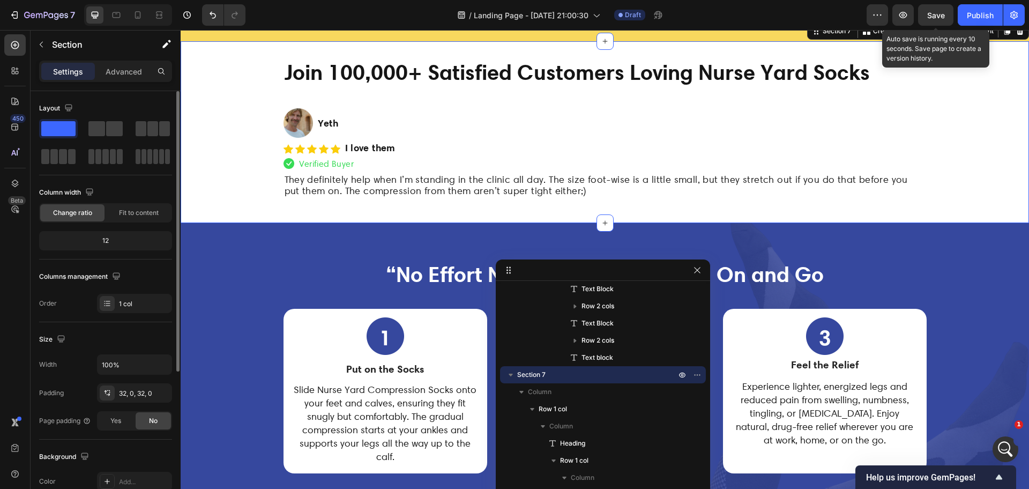
scroll to position [226, 0]
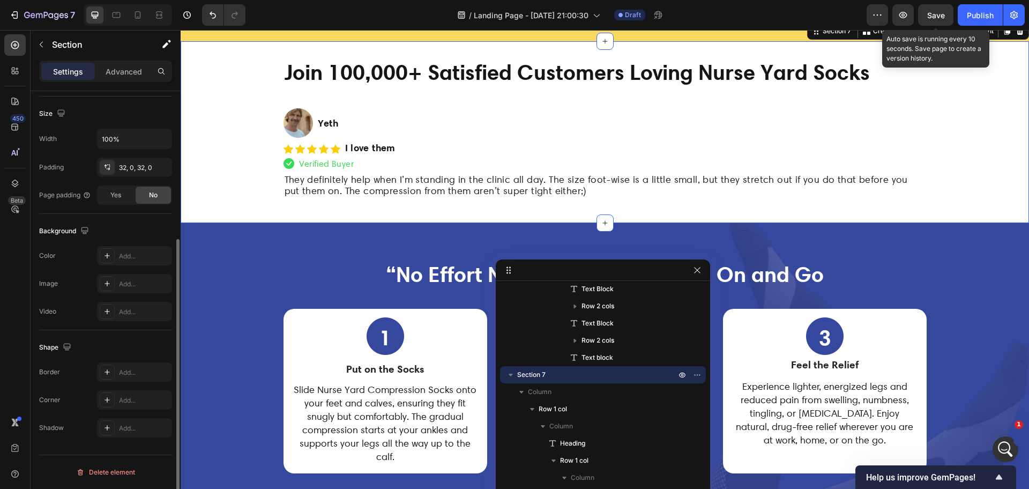
drag, startPoint x: 110, startPoint y: 256, endPoint x: 134, endPoint y: 270, distance: 28.1
click at [111, 256] on div at bounding box center [107, 255] width 15 height 15
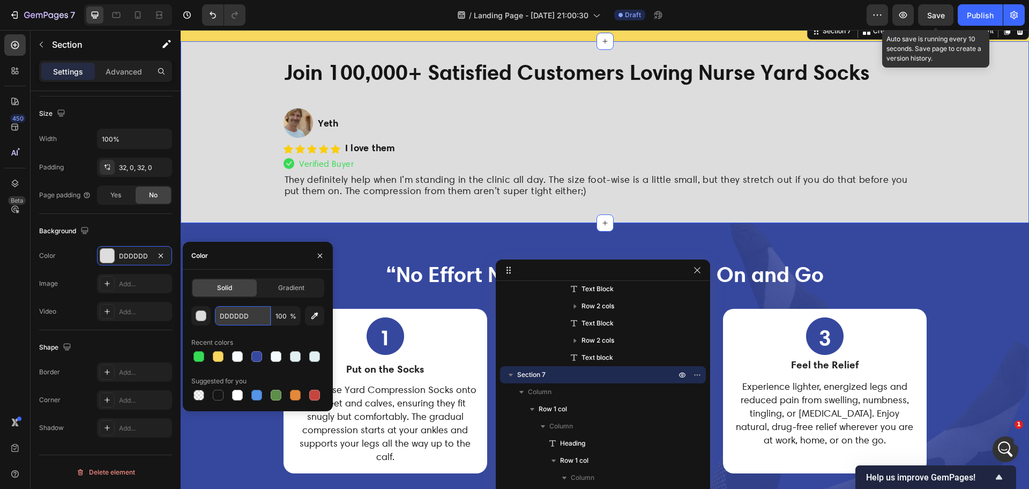
click at [238, 319] on input "DDDDDD" at bounding box center [243, 315] width 56 height 19
paste input "F1FCF"
type input "F1FCFD"
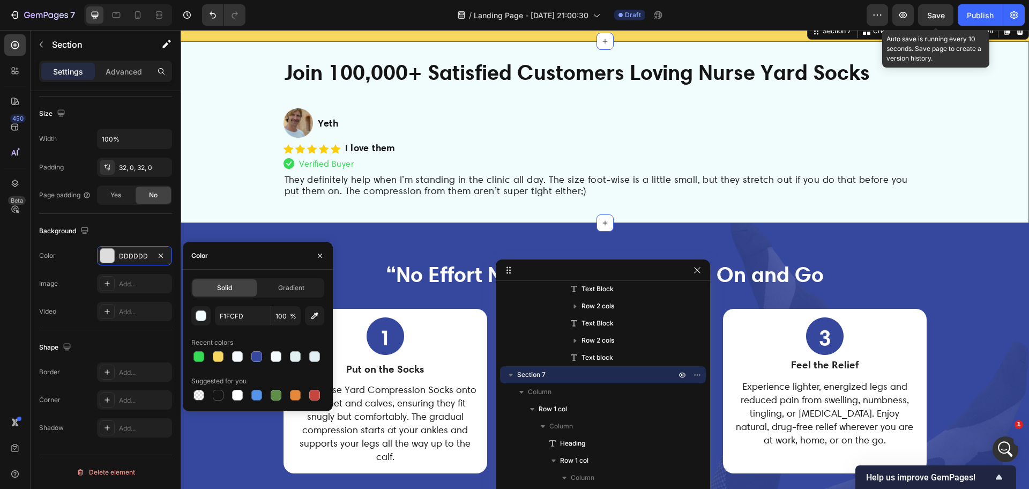
click at [394, 21] on div "/ Landing Page - [DATE] 21:00:30 Draft" at bounding box center [560, 14] width 612 height 21
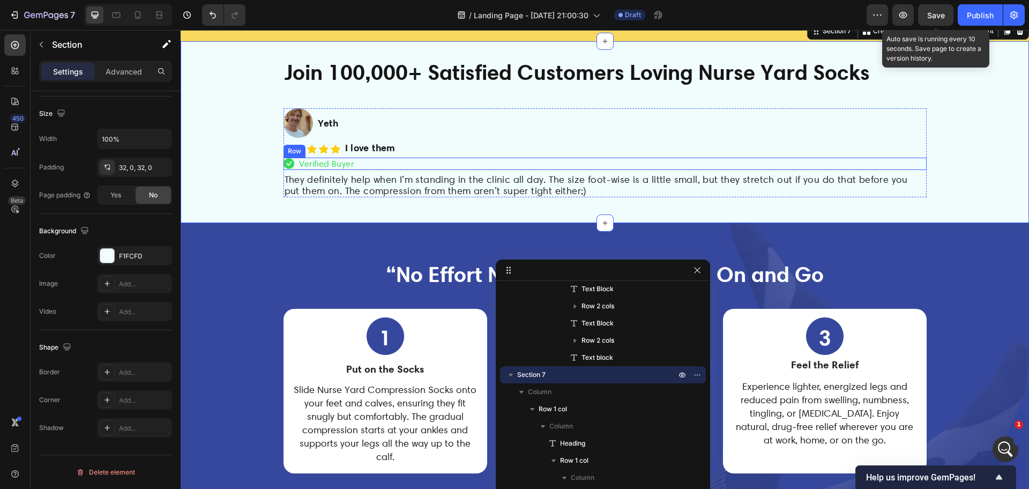
click at [388, 170] on div "Image Verified Buyer Text Block Row" at bounding box center [604, 164] width 643 height 12
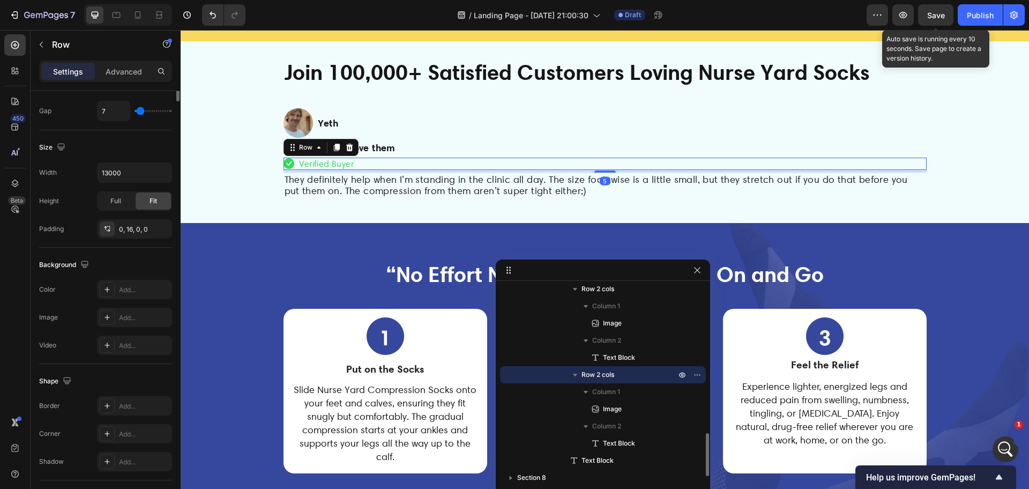
scroll to position [0, 0]
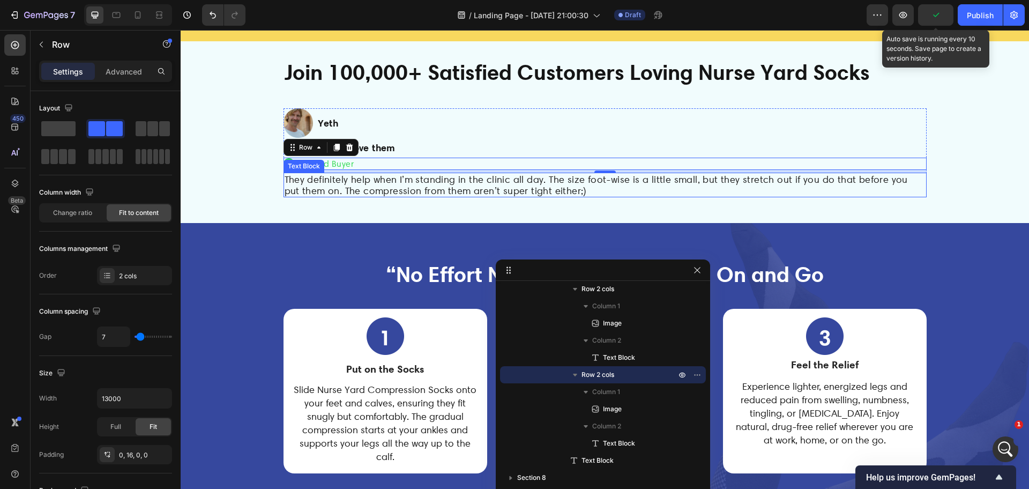
click at [333, 196] on span "They definitely help when I’m standing in the clinic all day. The size foot-wis…" at bounding box center [595, 185] width 623 height 23
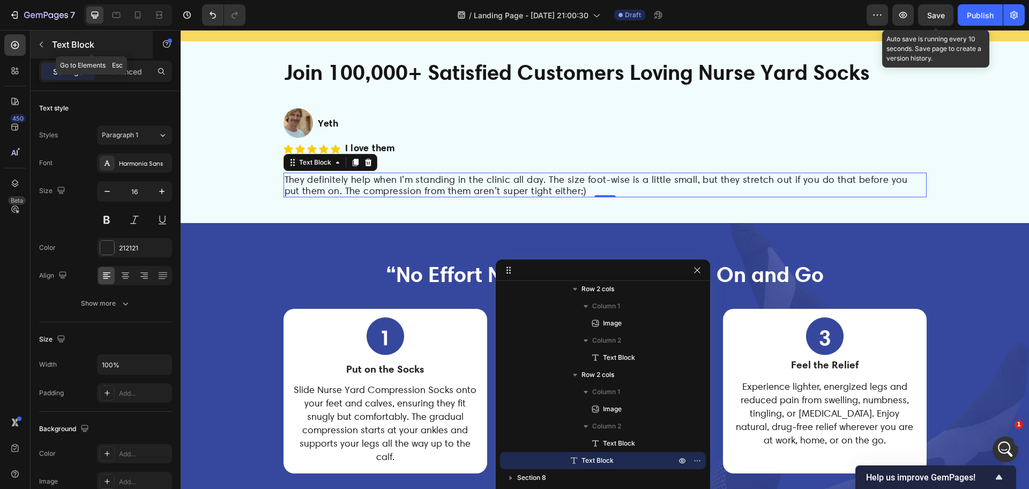
click at [59, 42] on p "Text Block" at bounding box center [97, 44] width 91 height 13
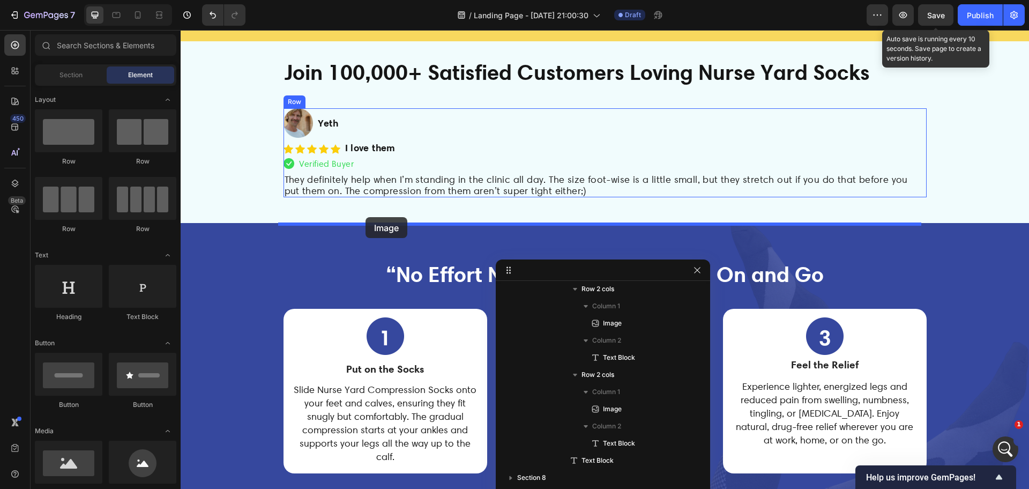
drag, startPoint x: 251, startPoint y: 436, endPoint x: 365, endPoint y: 217, distance: 247.0
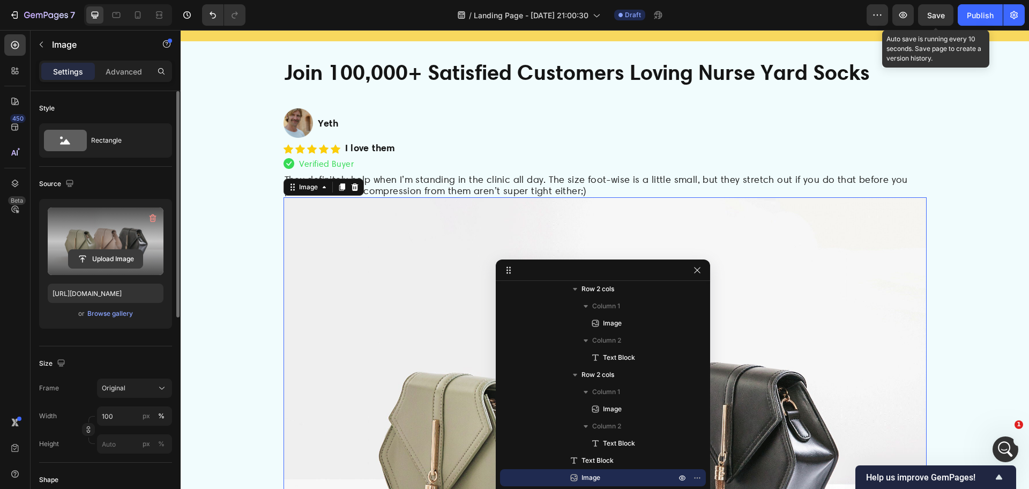
click at [108, 264] on input "file" at bounding box center [106, 259] width 74 height 18
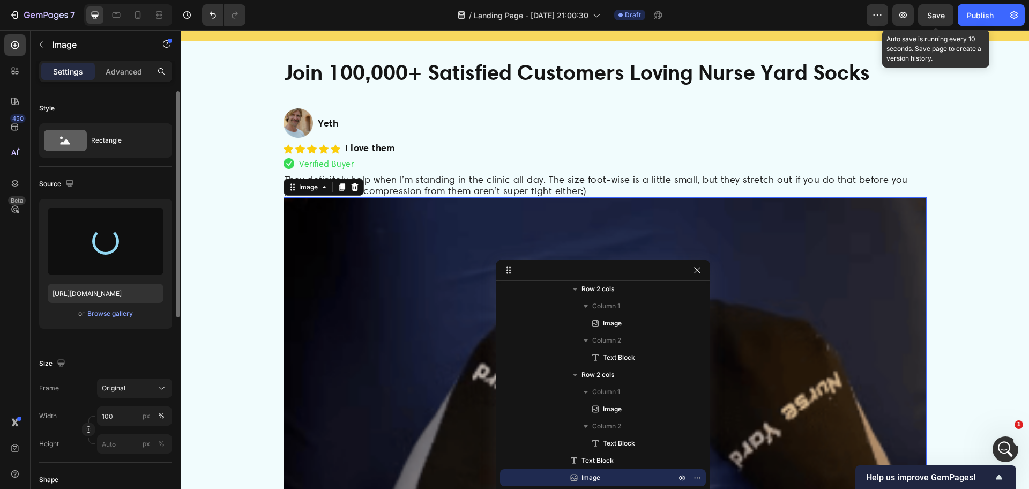
type input "https://cdn.shopify.com/s/files/1/0265/0865/6745/files/gempages_481053740762137…"
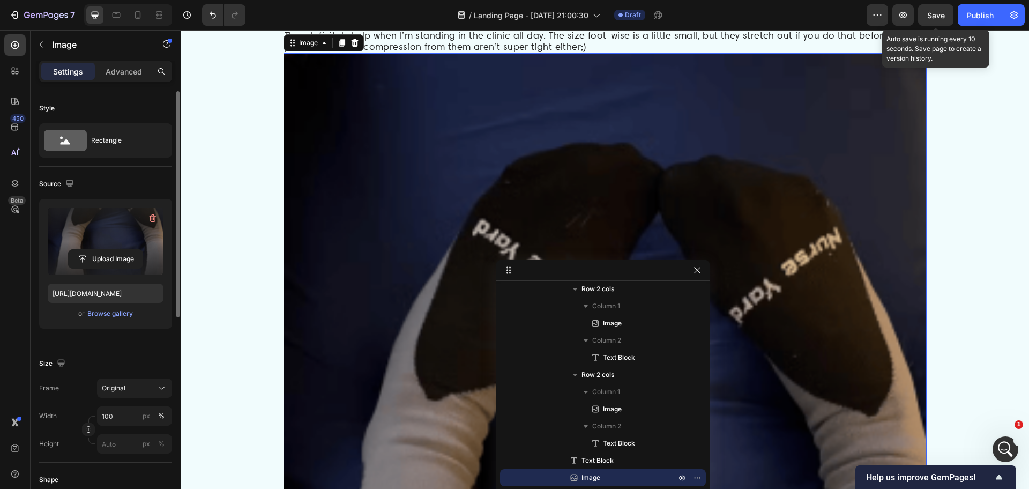
scroll to position [3465, 0]
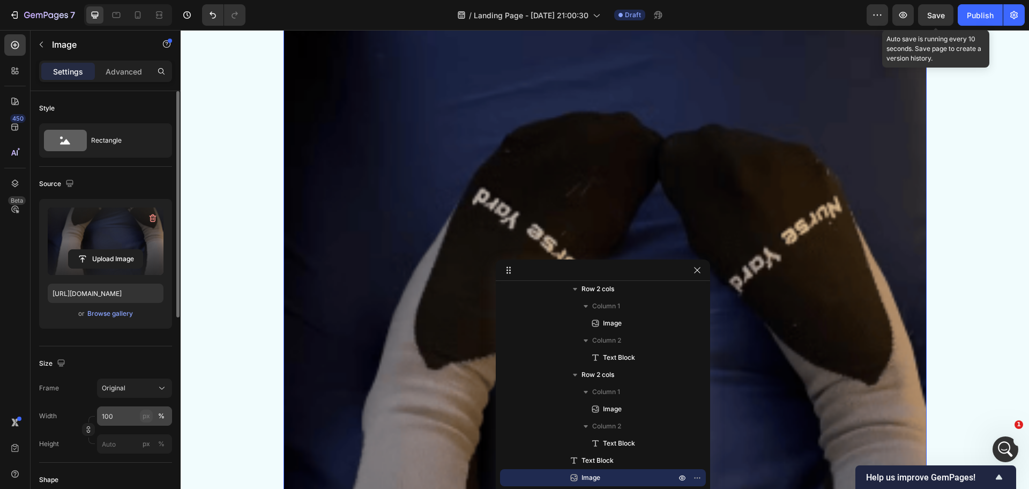
click at [151, 415] on button "px" at bounding box center [146, 415] width 13 height 13
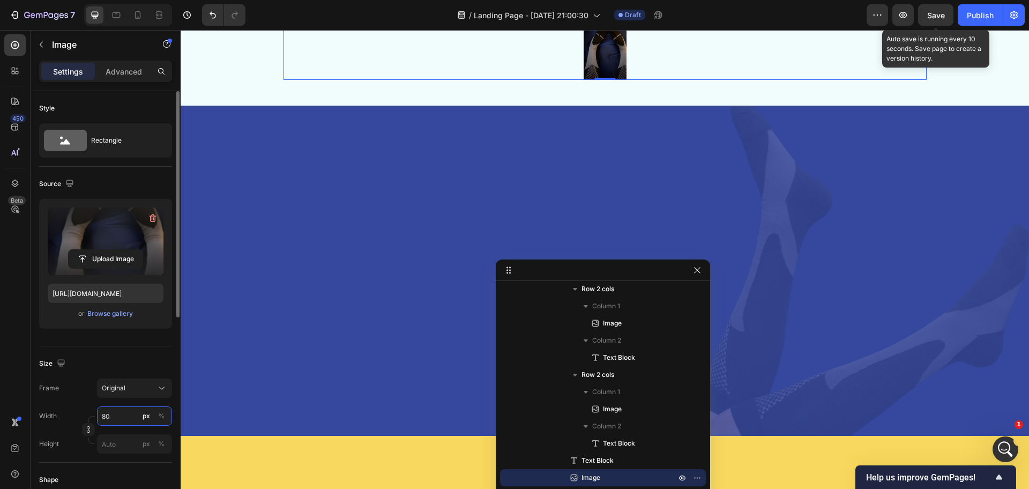
type input "80"
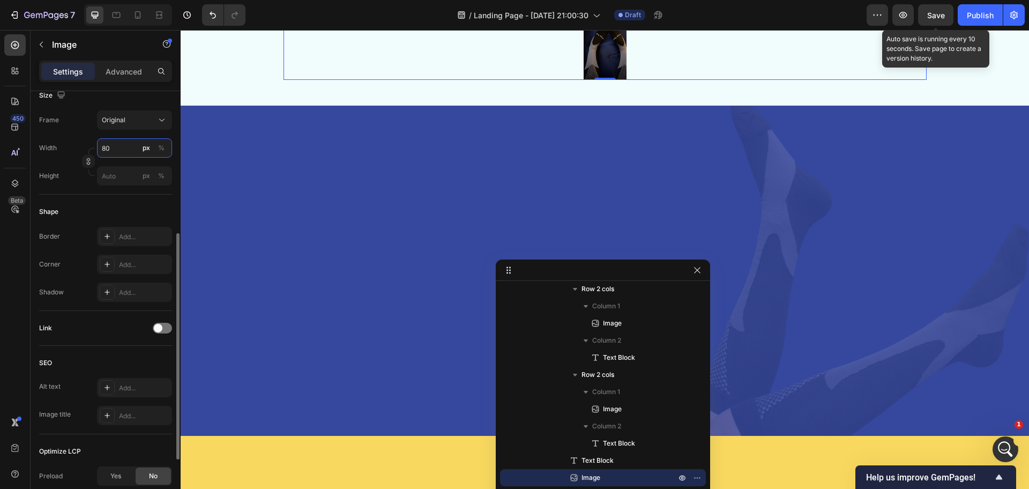
scroll to position [381, 0]
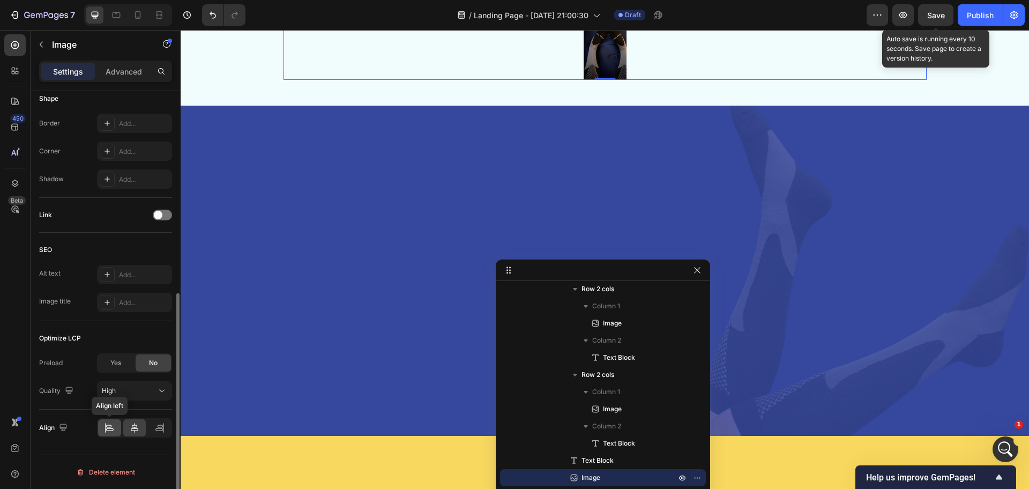
click at [115, 429] on div at bounding box center [109, 427] width 23 height 17
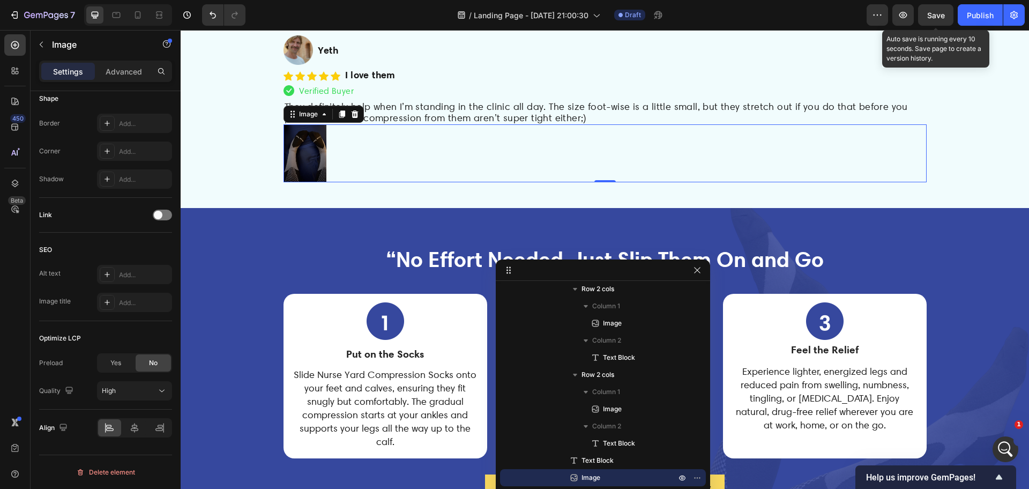
scroll to position [3264, 0]
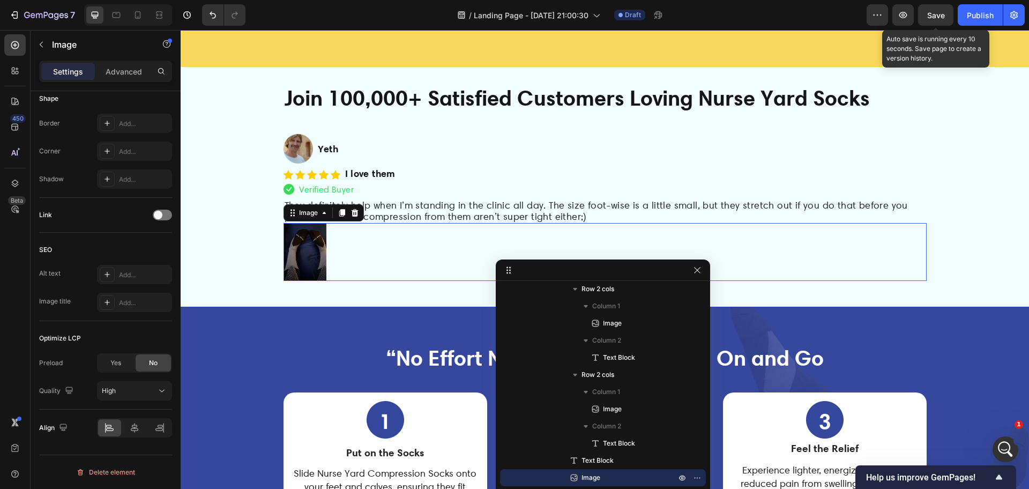
click at [391, 12] on div "/ Landing Page - [DATE] 21:00:30 Draft" at bounding box center [560, 14] width 612 height 21
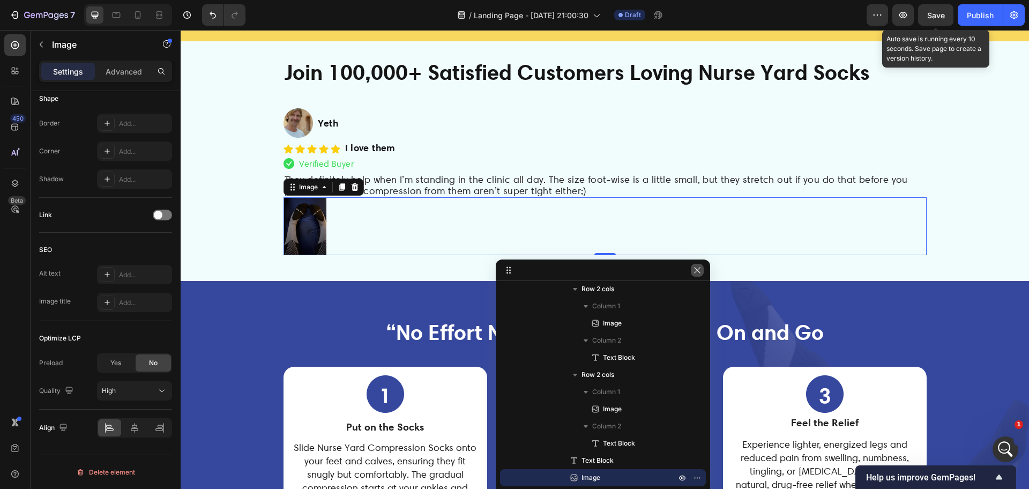
click at [701, 272] on icon "button" at bounding box center [697, 270] width 9 height 9
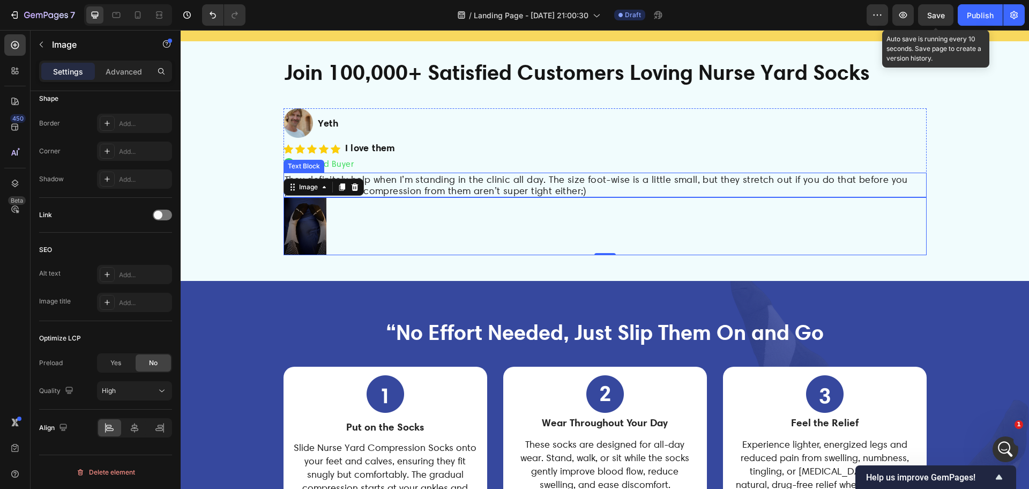
click at [483, 196] on span "They definitely help when I’m standing in the clinic all day. The size foot-wis…" at bounding box center [595, 185] width 623 height 23
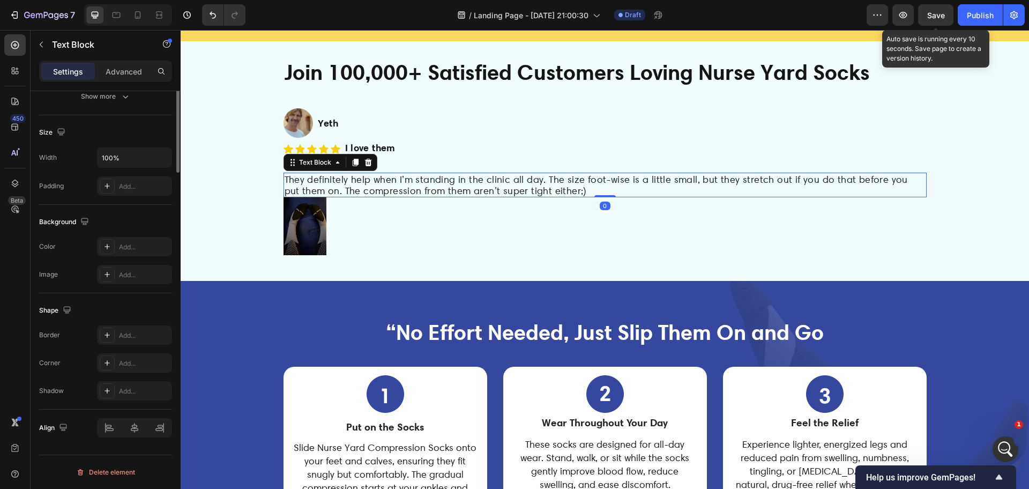
scroll to position [0, 0]
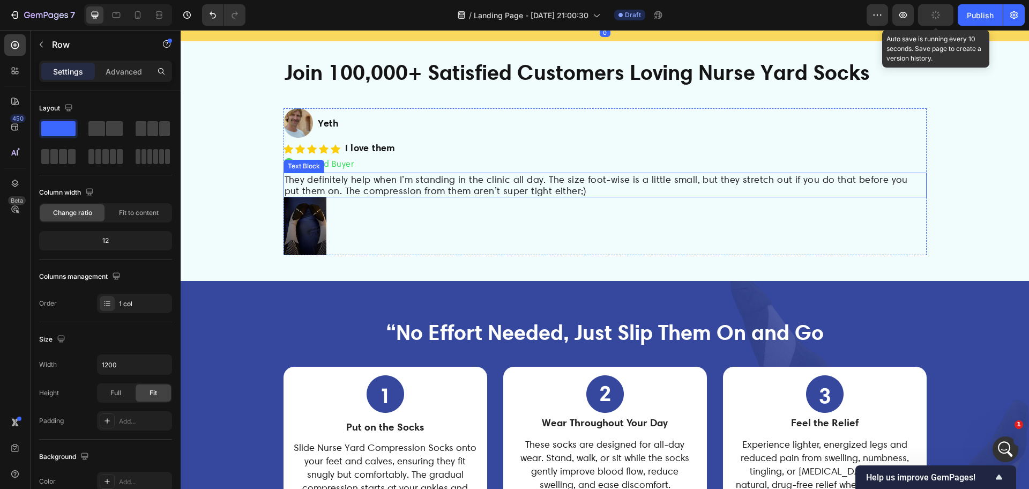
click at [413, 196] on span "They definitely help when I’m standing in the clinic all day. The size foot-wis…" at bounding box center [595, 185] width 623 height 23
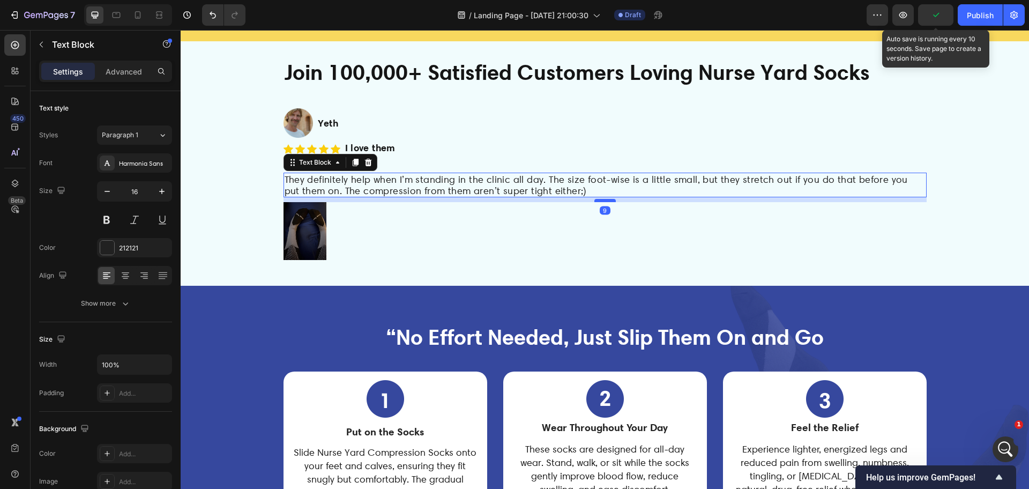
click at [601, 202] on div at bounding box center [604, 200] width 21 height 3
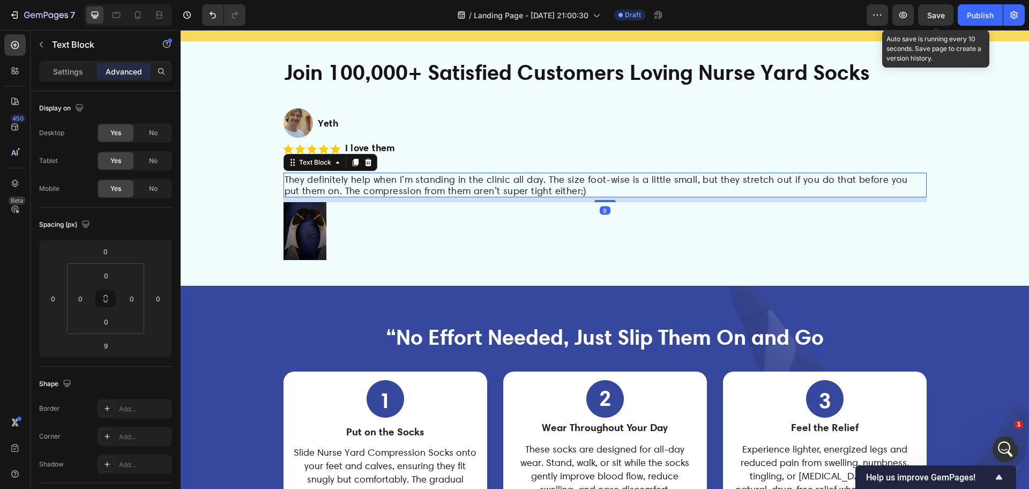
click at [351, 24] on div "/ Landing Page - [DATE] 21:00:30 Draft" at bounding box center [560, 14] width 612 height 21
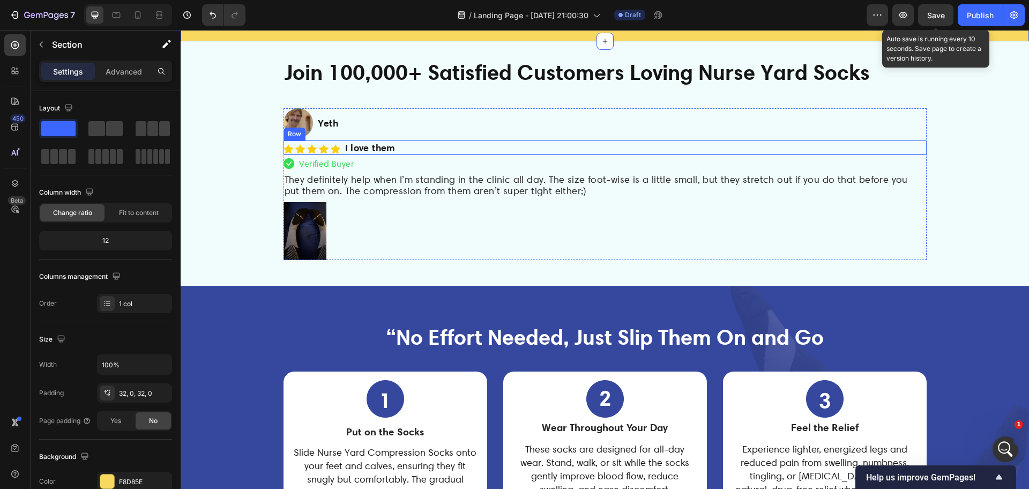
click at [442, 155] on div "Image I love them Text Block Row" at bounding box center [604, 147] width 643 height 14
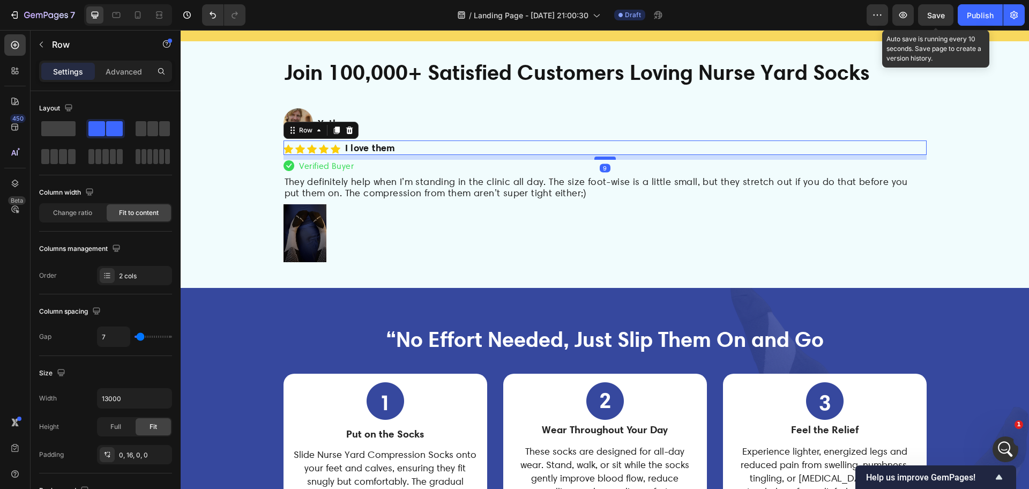
click at [599, 160] on div at bounding box center [604, 157] width 21 height 3
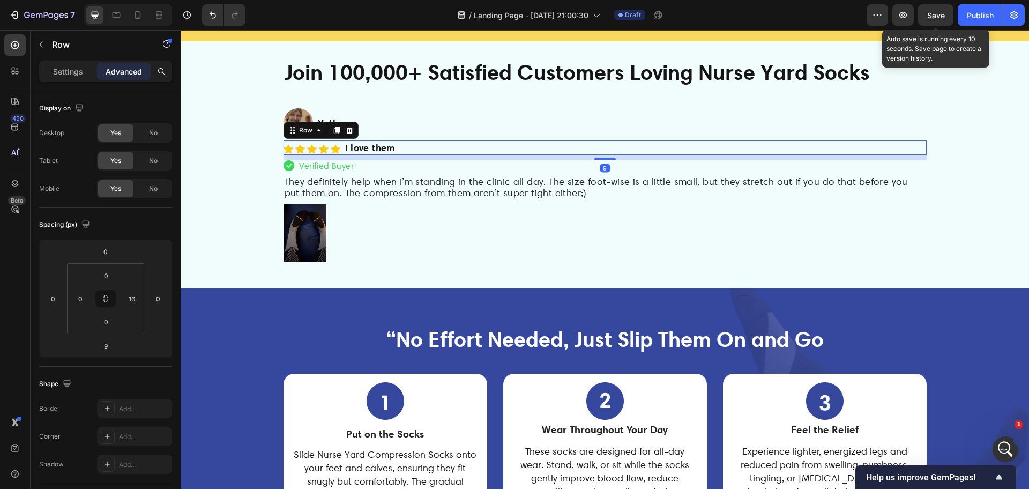
click at [343, 17] on div "/ Landing Page - [DATE] 21:00:30 Draft" at bounding box center [560, 14] width 612 height 21
click at [530, 85] on strong "Join 100,000+ Satisfied Customers Loving Nurse Yard Socks" at bounding box center [576, 72] width 585 height 26
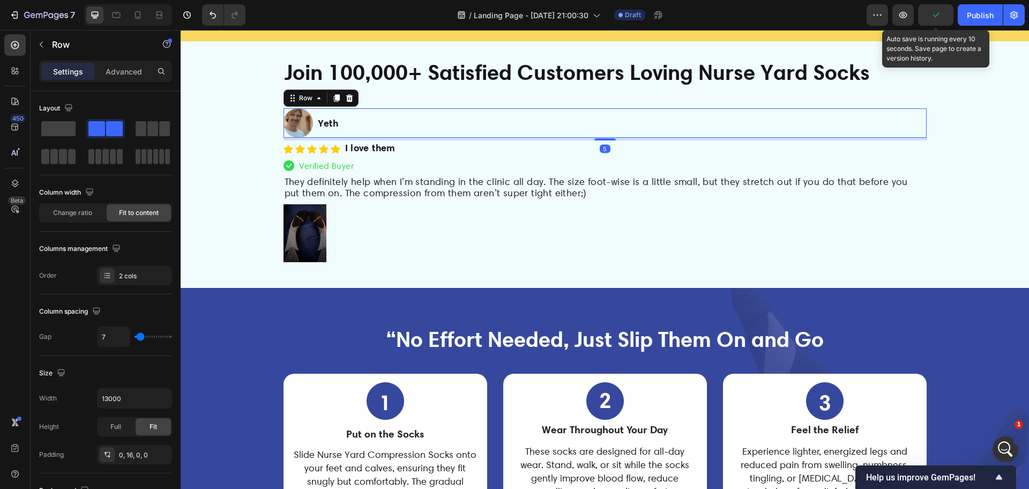
click at [434, 138] on div "Image Yeth Text Block Row 5" at bounding box center [604, 122] width 643 height 29
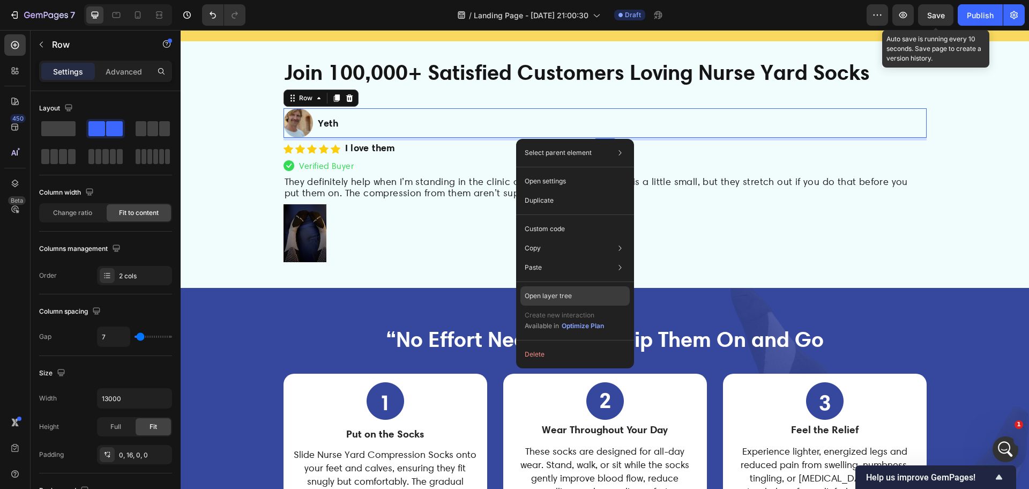
click at [588, 292] on div "Open layer tree" at bounding box center [574, 295] width 109 height 19
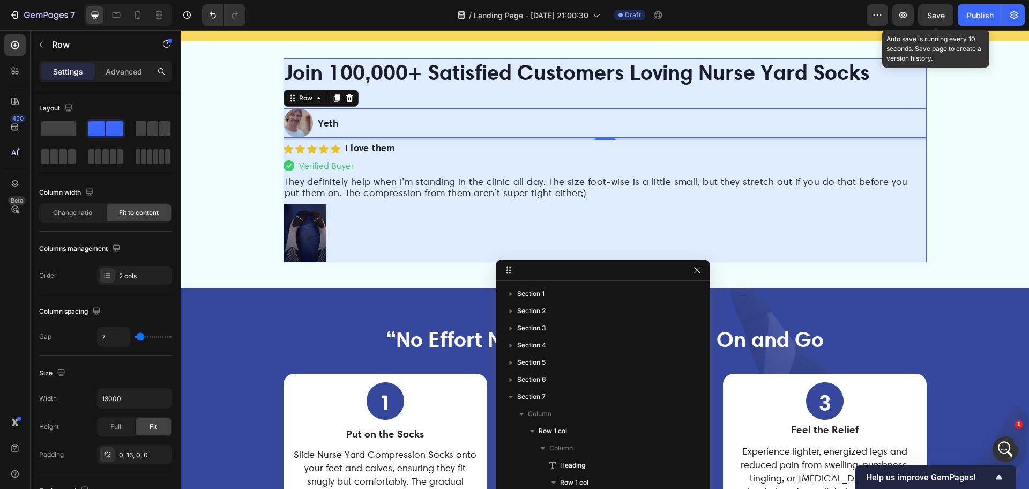
scroll to position [142, 0]
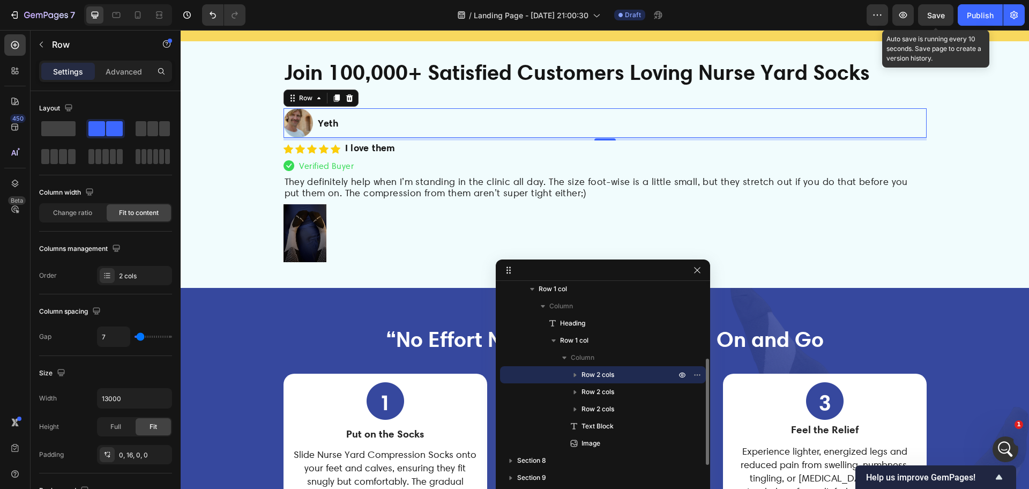
click at [609, 371] on span "Row 2 cols" at bounding box center [597, 374] width 33 height 11
click at [574, 376] on icon "button" at bounding box center [574, 374] width 11 height 11
click at [565, 355] on icon "button" at bounding box center [564, 357] width 11 height 11
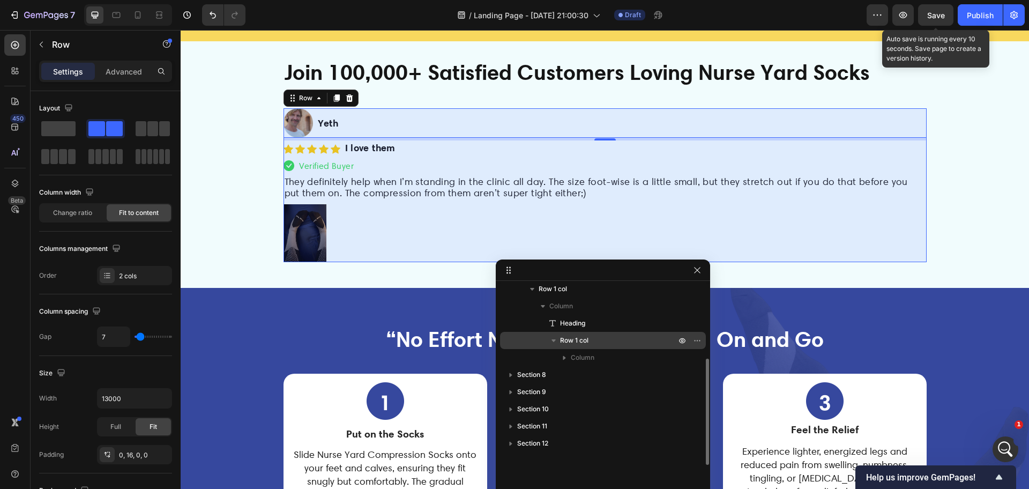
click at [568, 342] on span "Row 1 col" at bounding box center [574, 340] width 28 height 11
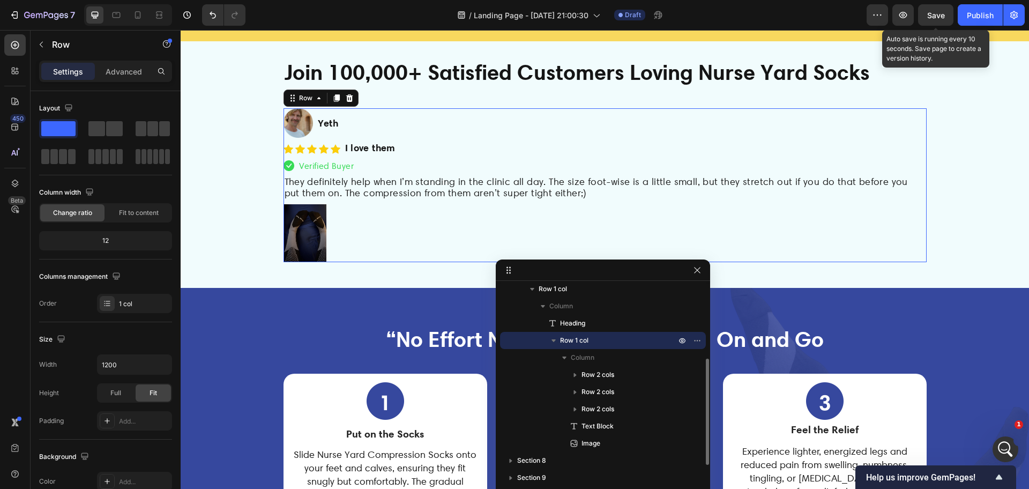
click at [556, 342] on icon "button" at bounding box center [553, 340] width 11 height 11
click at [591, 337] on p "Row 1 col" at bounding box center [619, 340] width 118 height 11
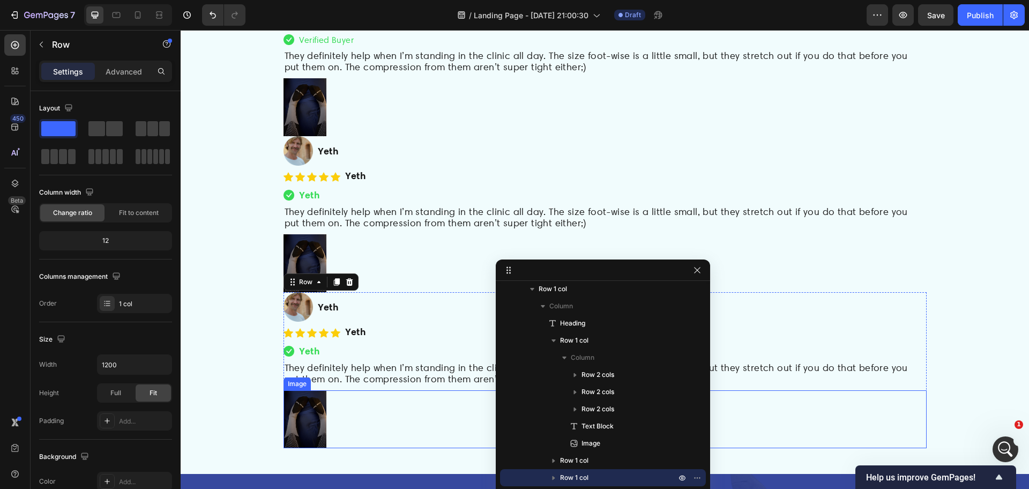
scroll to position [3307, 0]
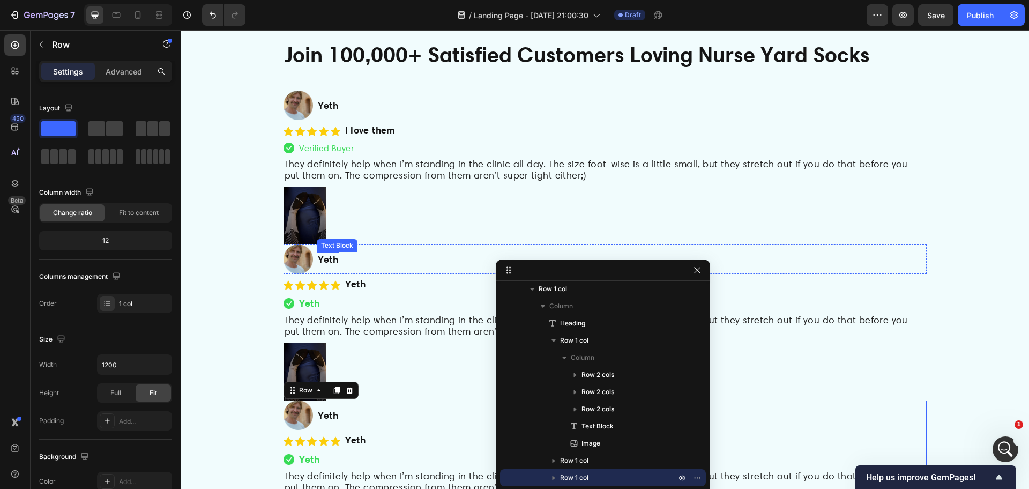
click at [324, 259] on strong "Yeth" at bounding box center [328, 259] width 21 height 12
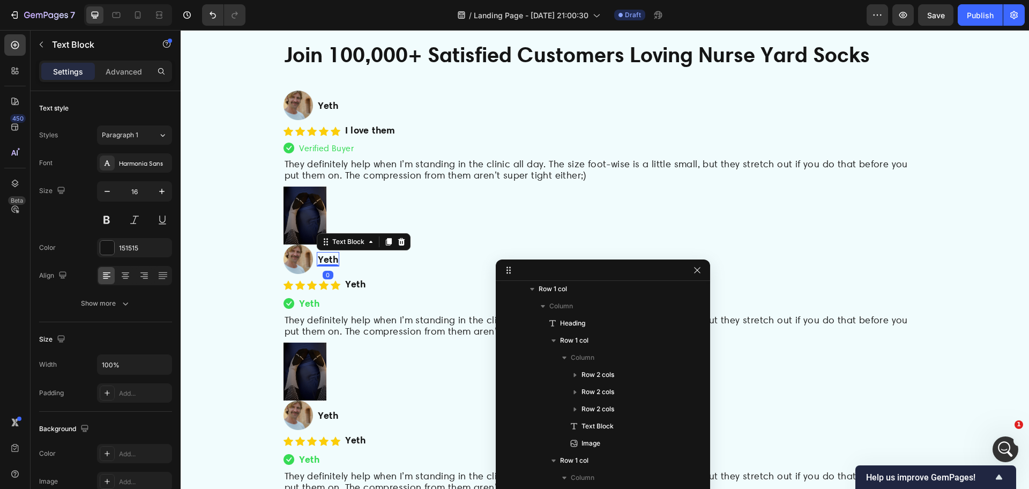
scroll to position [331, 0]
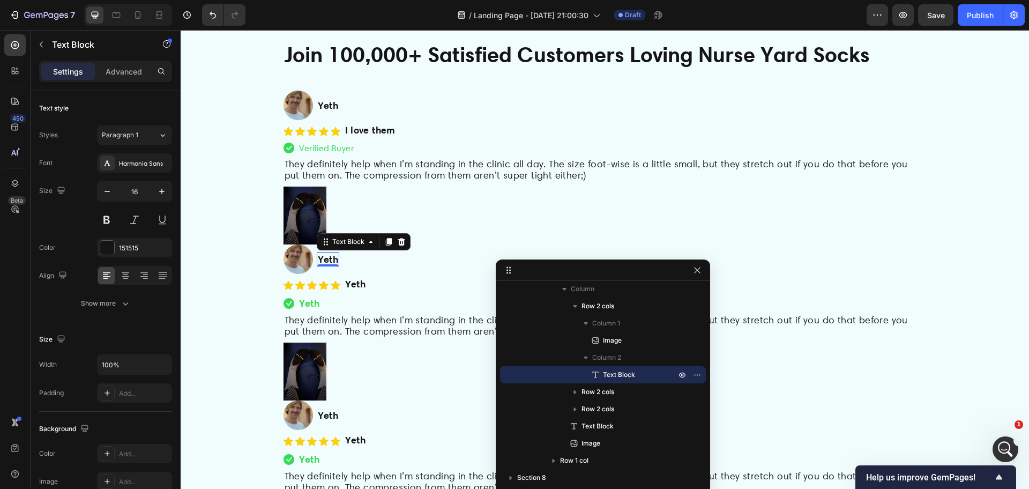
click at [327, 260] on strong "Yeth" at bounding box center [328, 259] width 21 height 12
click at [414, 9] on div "/ Landing Page - Sep 24, 21:00:30 Draft" at bounding box center [560, 14] width 612 height 21
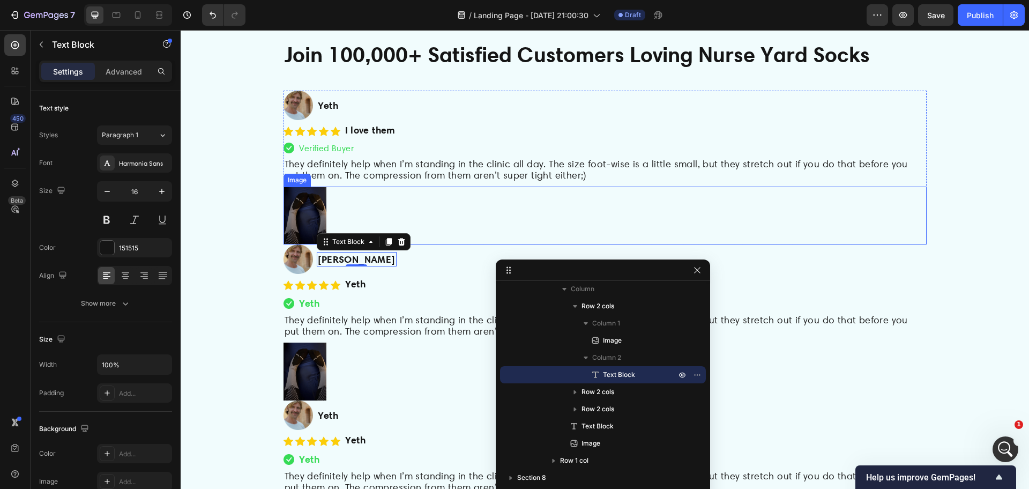
click at [441, 208] on div at bounding box center [604, 215] width 643 height 58
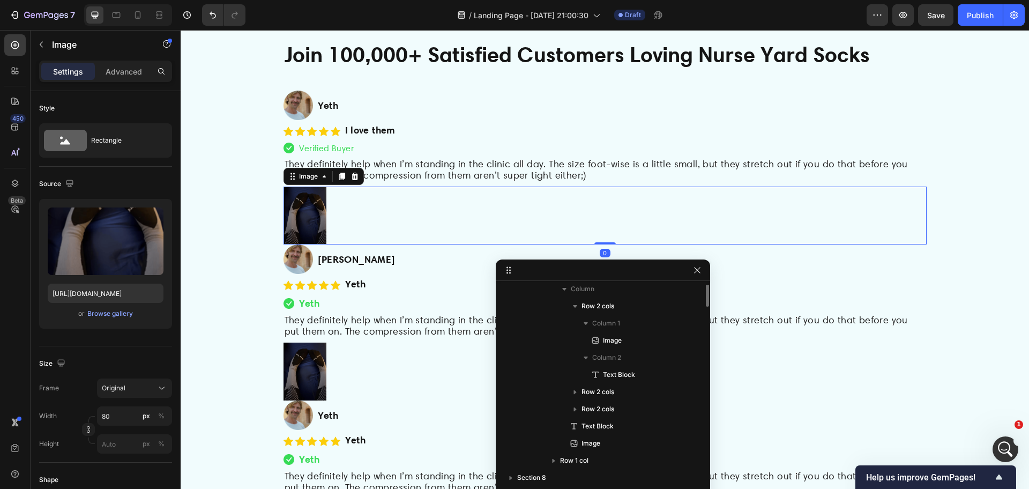
scroll to position [211, 0]
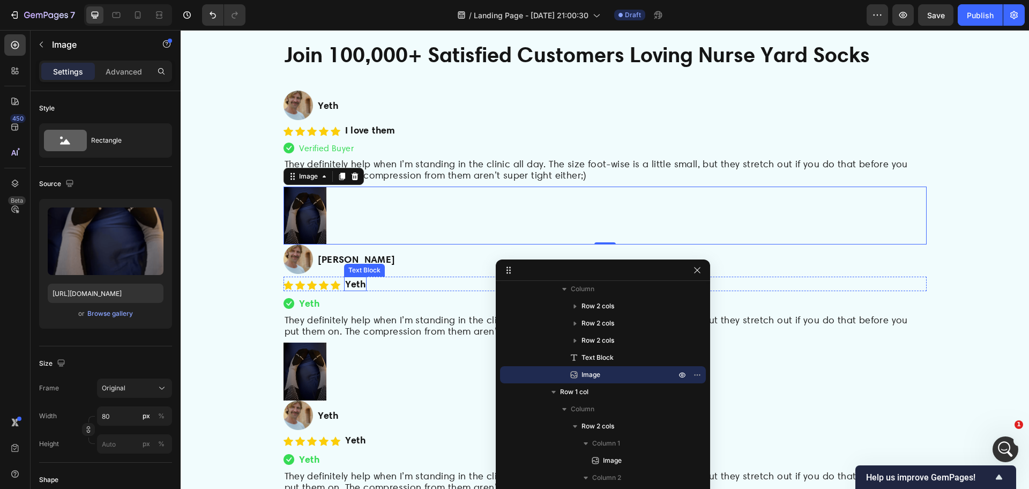
click at [347, 284] on strong "Yeth" at bounding box center [355, 284] width 21 height 12
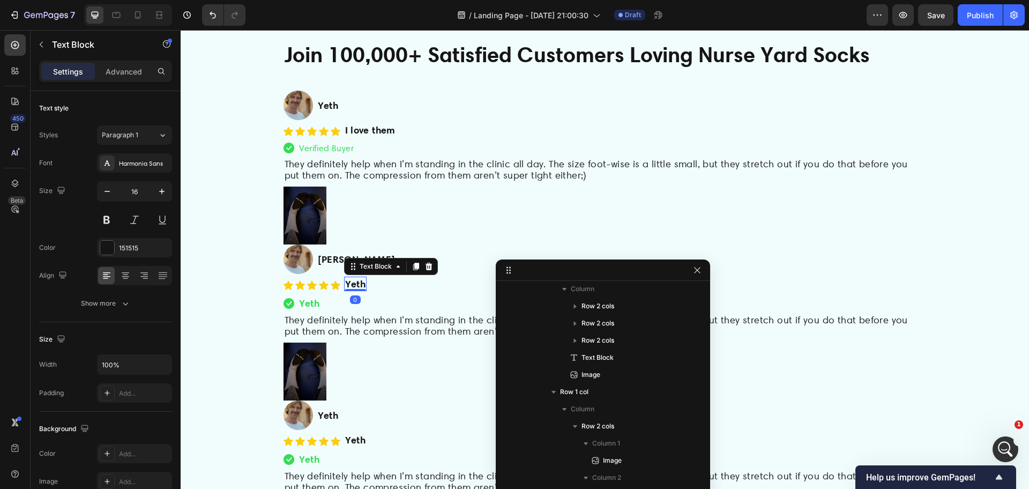
scroll to position [416, 0]
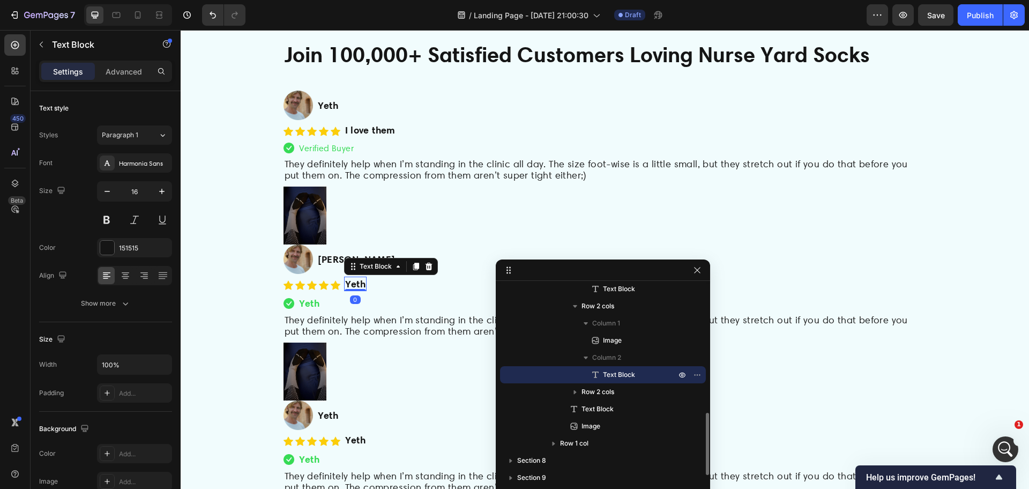
click at [347, 284] on strong "Yeth" at bounding box center [355, 284] width 21 height 12
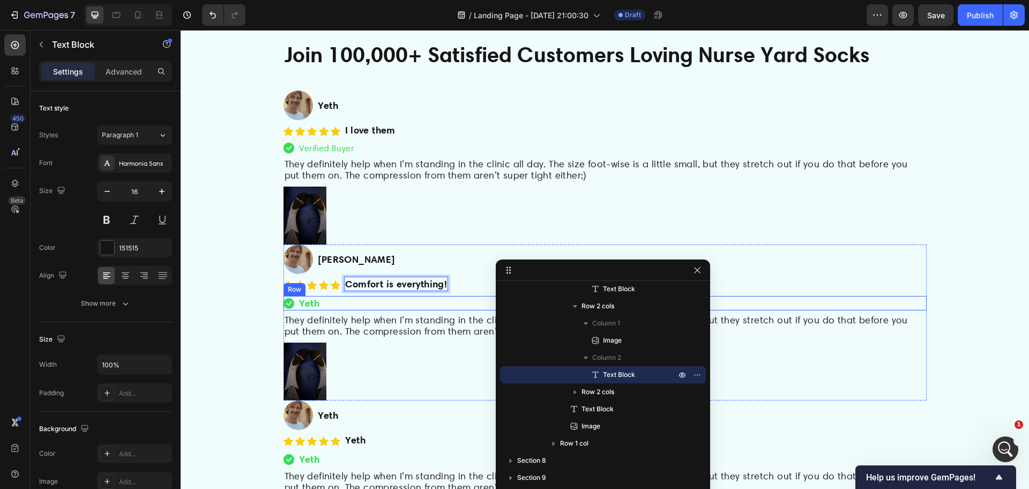
click at [359, 325] on span "They definitely help when I’m standing in the clinic all day. The size foot-wis…" at bounding box center [595, 325] width 623 height 23
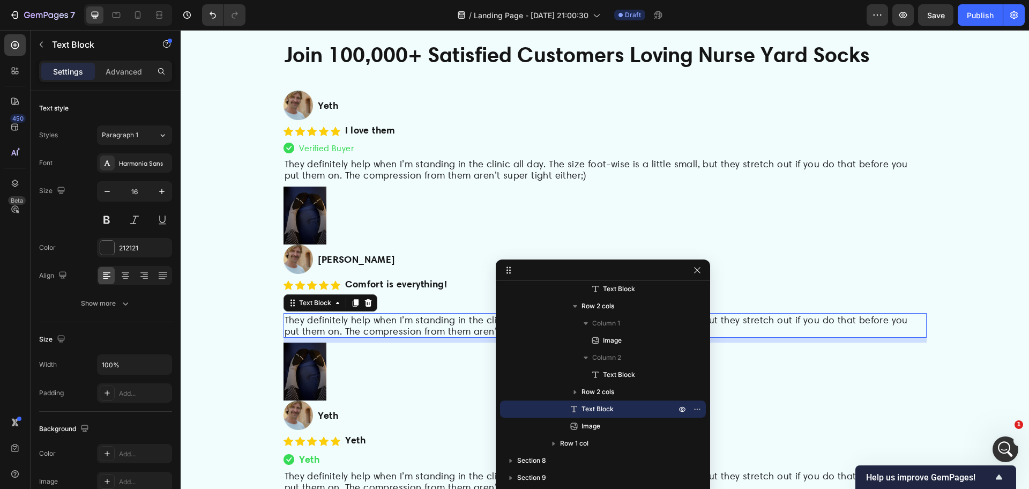
click at [359, 325] on span "They definitely help when I’m standing in the clinic all day. The size foot-wis…" at bounding box center [595, 325] width 623 height 23
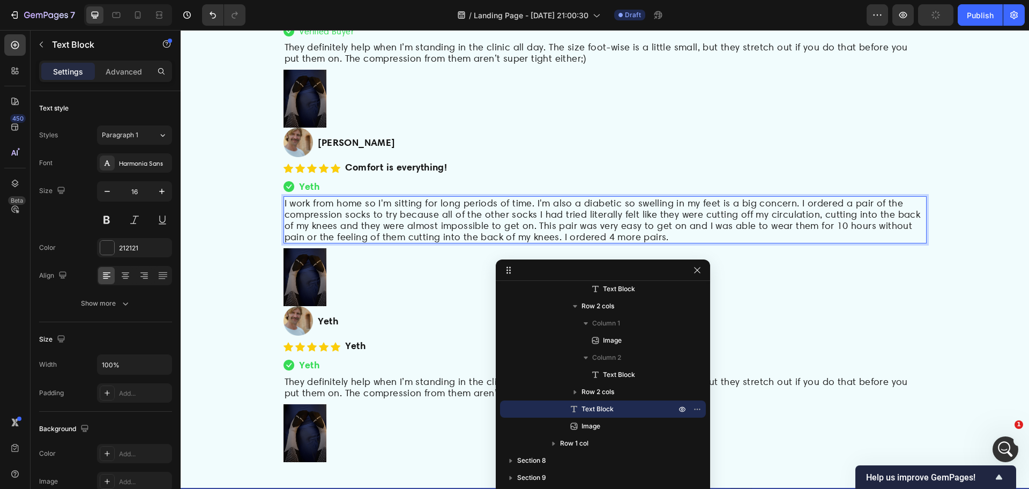
scroll to position [3575, 0]
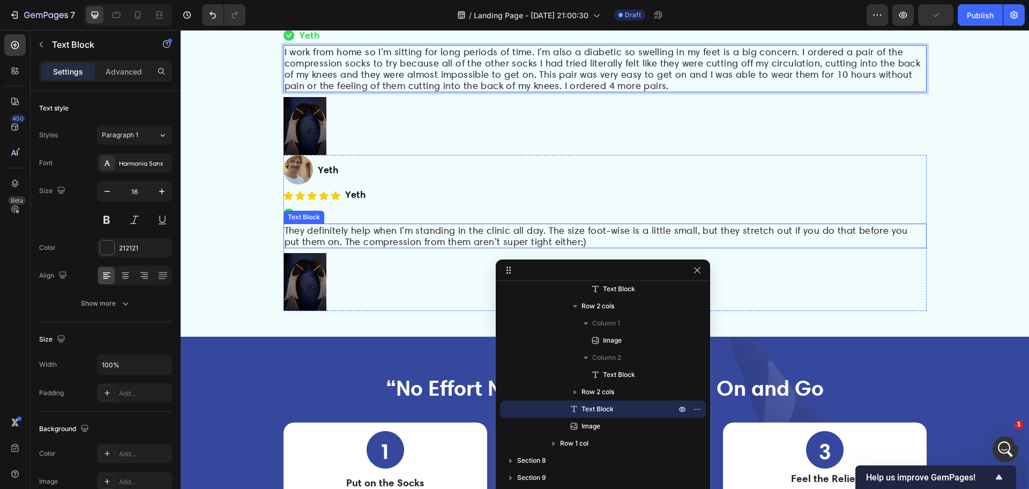
click at [384, 233] on span "They definitely help when I’m standing in the clinic all day. The size foot-wis…" at bounding box center [595, 235] width 623 height 23
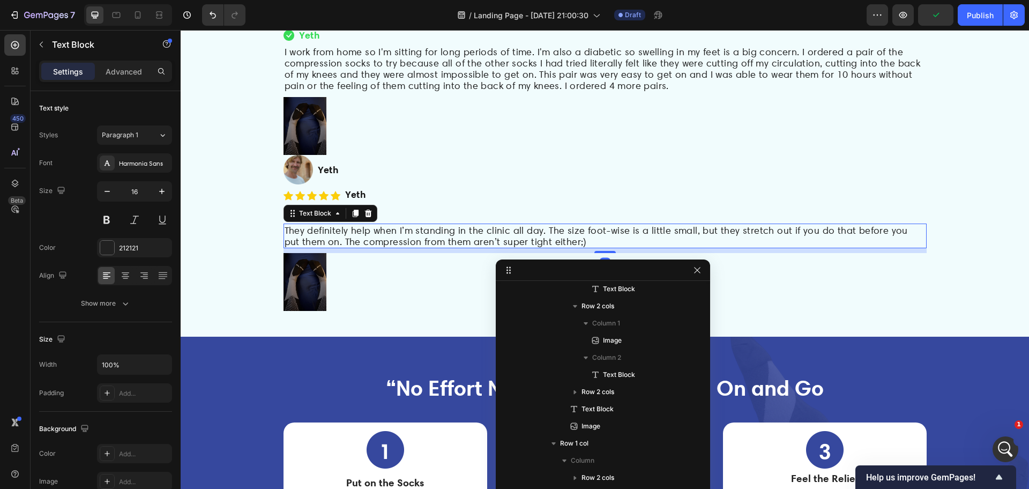
scroll to position [567, 0]
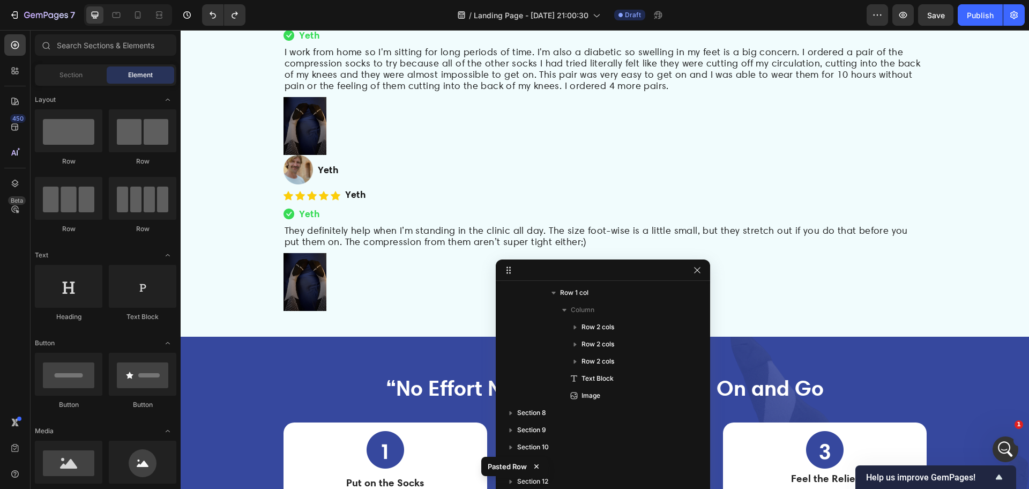
click at [384, 233] on span "They definitely help when I’m standing in the clinic all day. The size foot-wis…" at bounding box center [595, 235] width 623 height 23
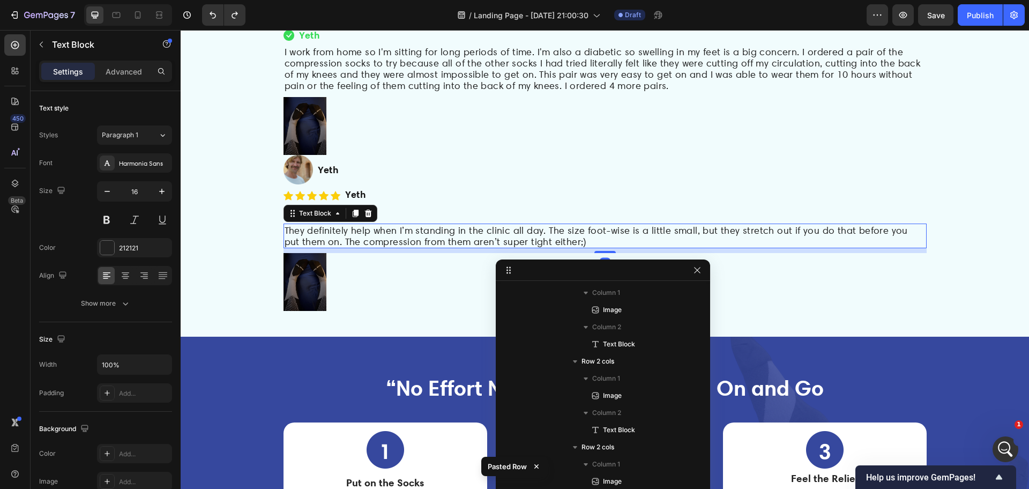
scroll to position [1047, 0]
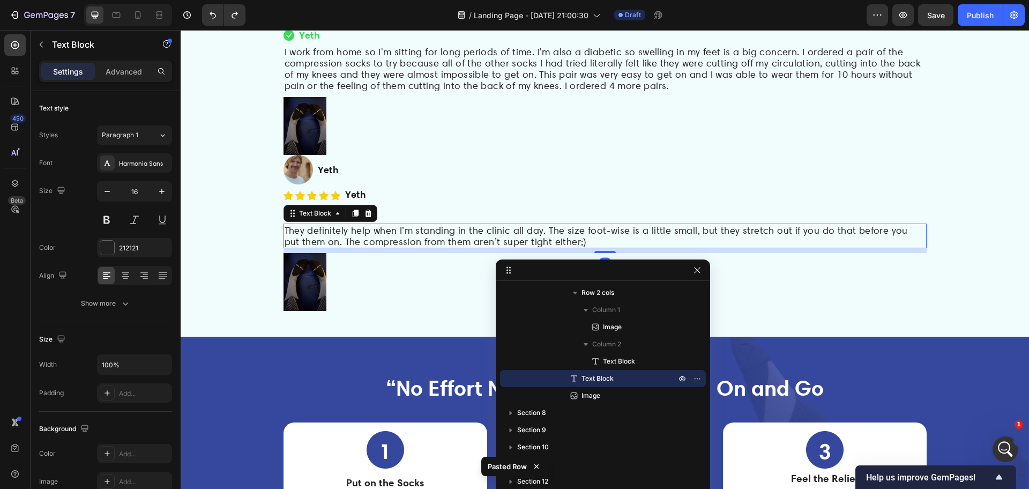
click at [362, 242] on span "They definitely help when I’m standing in the clinic all day. The size foot-wis…" at bounding box center [595, 235] width 623 height 23
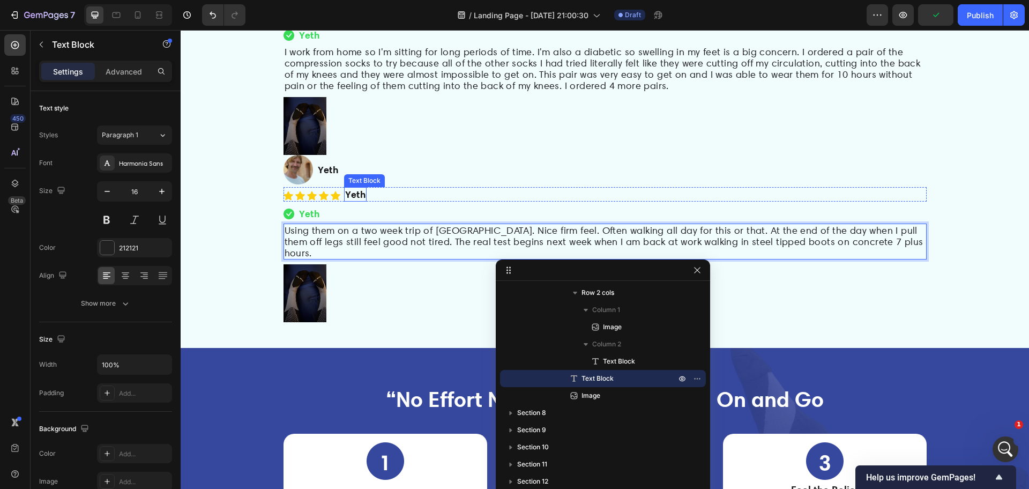
click at [357, 200] on strong "Yeth" at bounding box center [355, 194] width 21 height 12
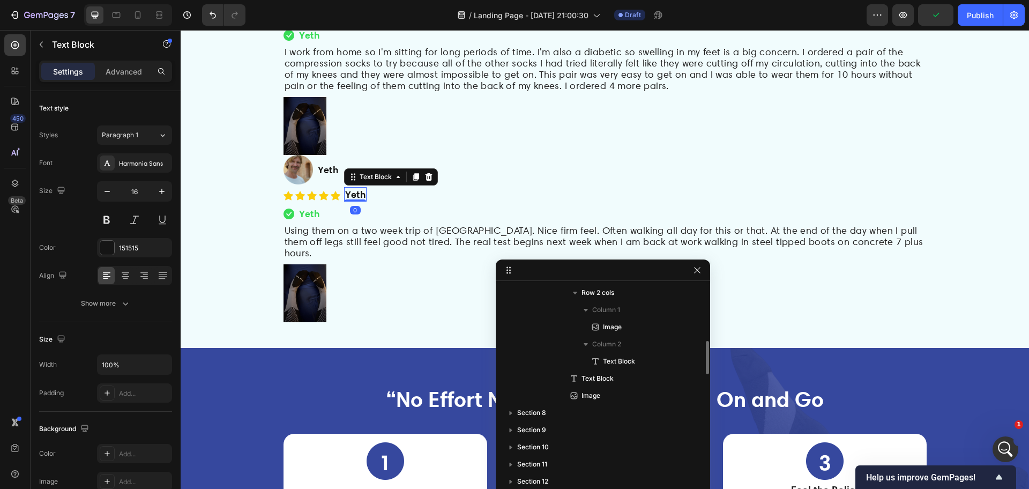
scroll to position [948, 0]
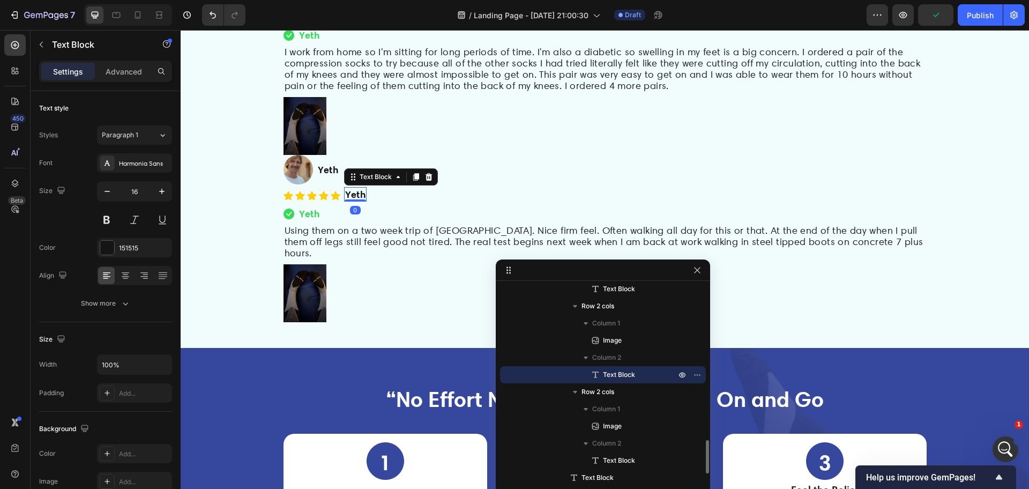
click at [357, 200] on strong "Yeth" at bounding box center [355, 194] width 21 height 12
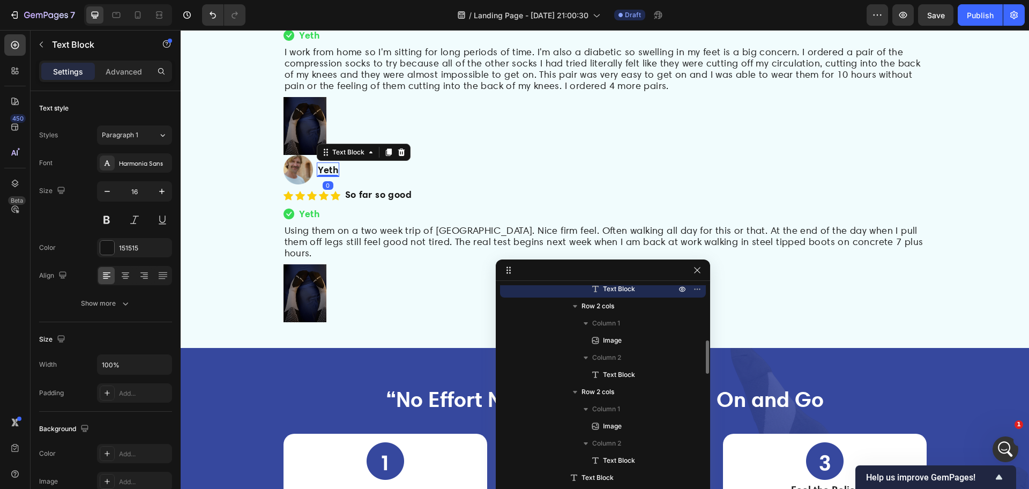
click at [326, 172] on strong "Yeth" at bounding box center [328, 169] width 21 height 12
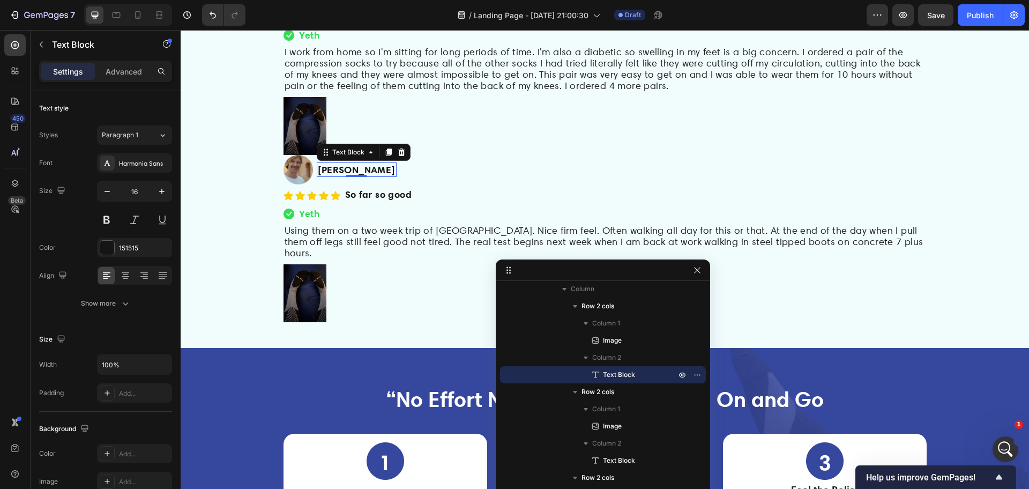
click at [371, 10] on div "/ Landing Page - Sep 24, 21:00:30 Draft" at bounding box center [560, 14] width 612 height 21
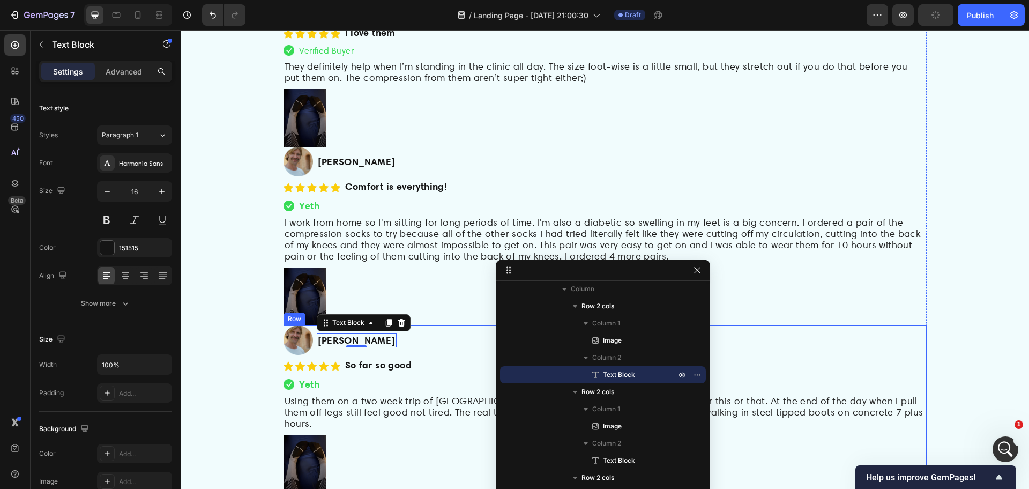
scroll to position [3307, 0]
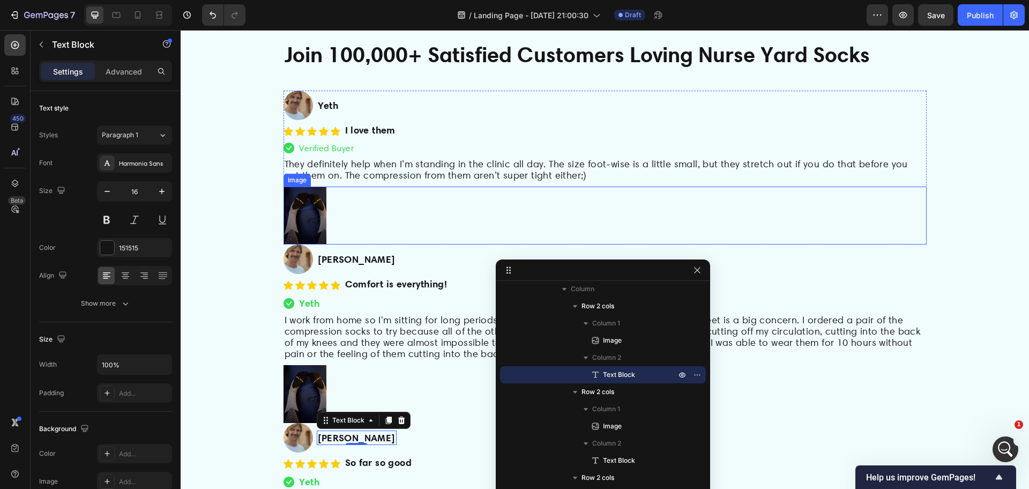
click at [445, 220] on div at bounding box center [604, 215] width 643 height 58
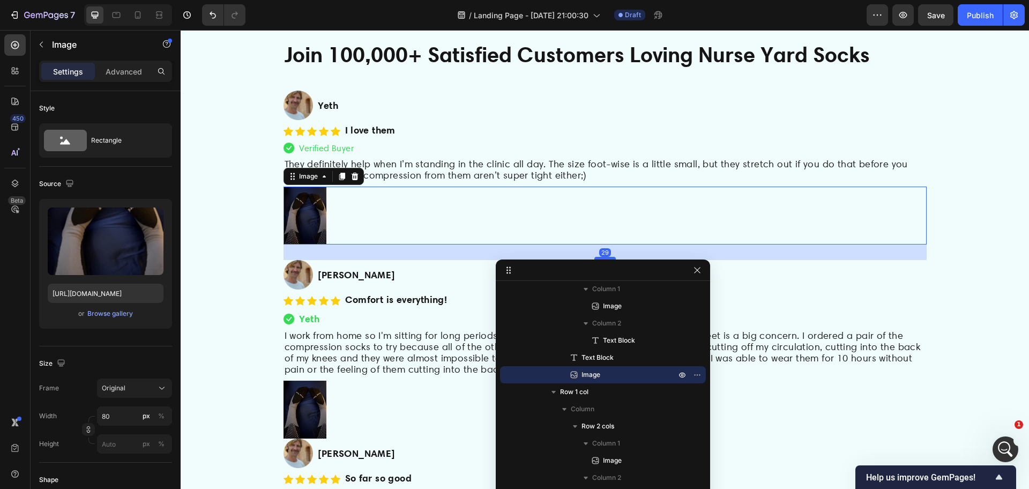
drag, startPoint x: 602, startPoint y: 243, endPoint x: 604, endPoint y: 259, distance: 15.6
click at [604, 259] on div at bounding box center [604, 258] width 21 height 3
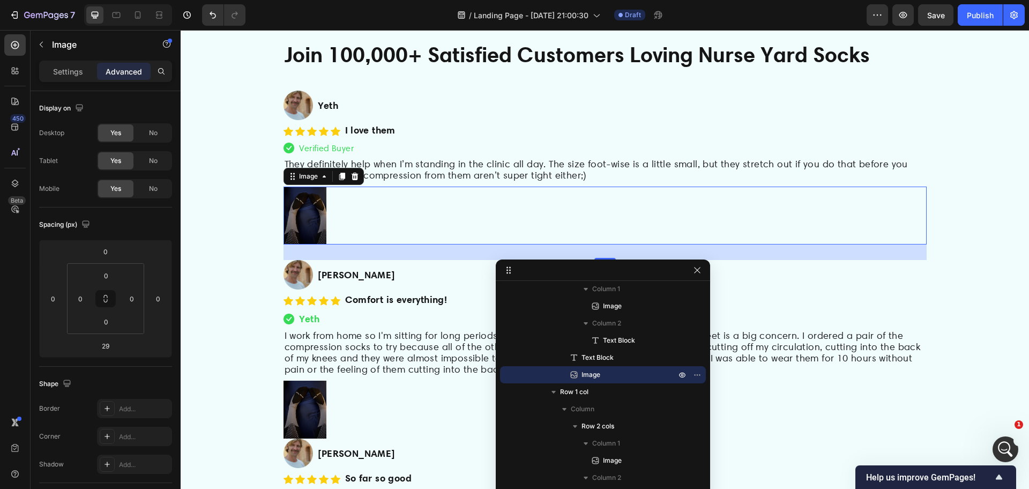
scroll to position [3374, 0]
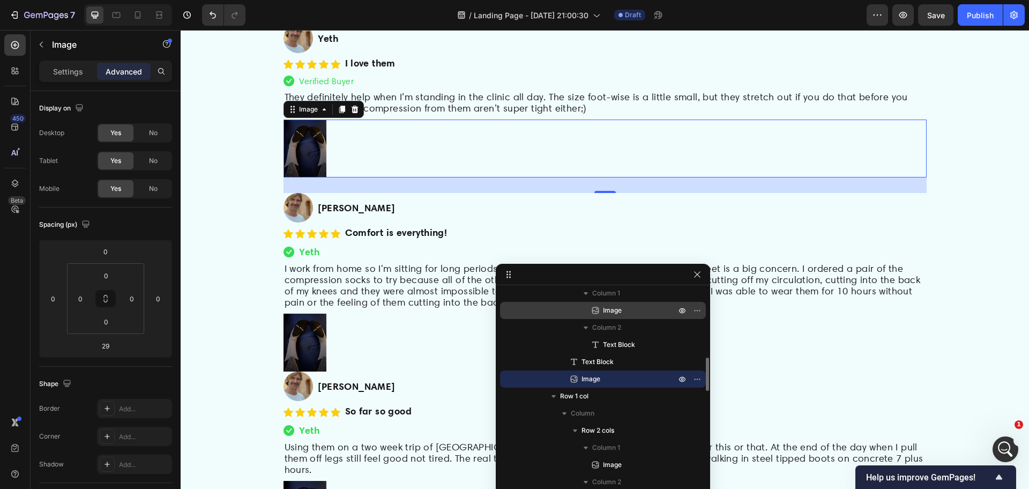
drag, startPoint x: 595, startPoint y: 271, endPoint x: 599, endPoint y: 309, distance: 38.3
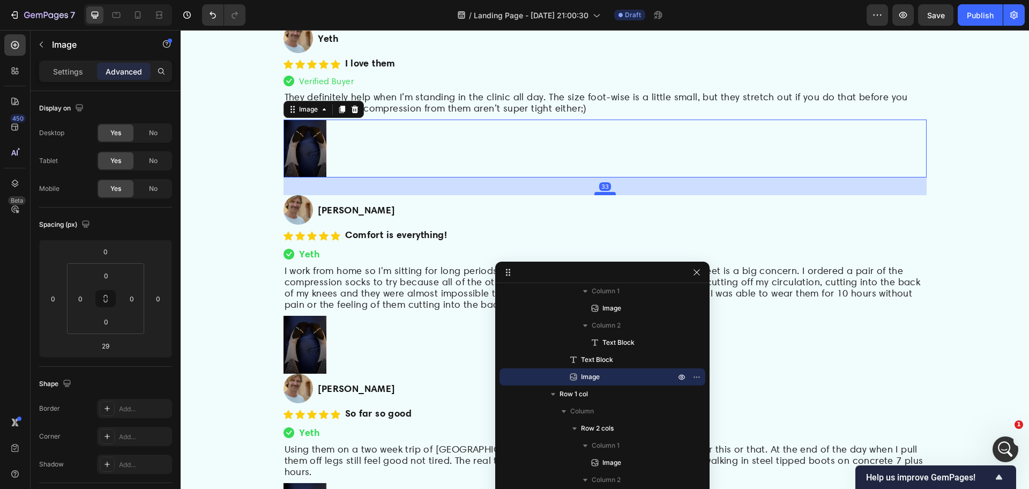
click at [598, 195] on div at bounding box center [604, 193] width 21 height 3
type input "33"
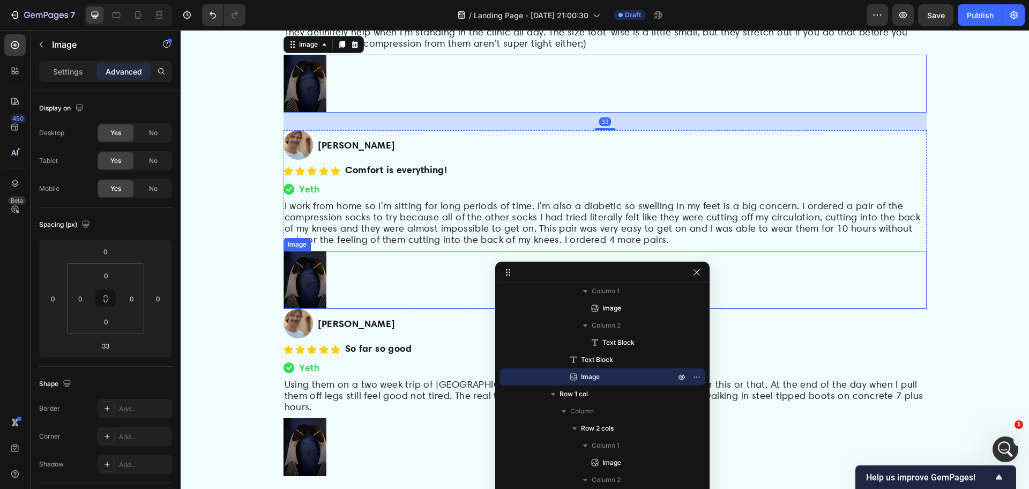
scroll to position [3508, 0]
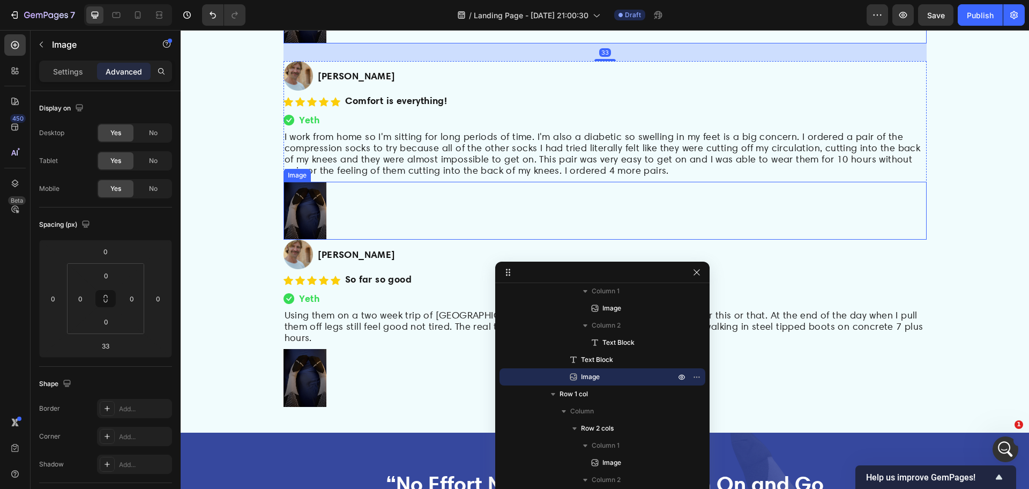
click at [388, 220] on div at bounding box center [604, 211] width 643 height 58
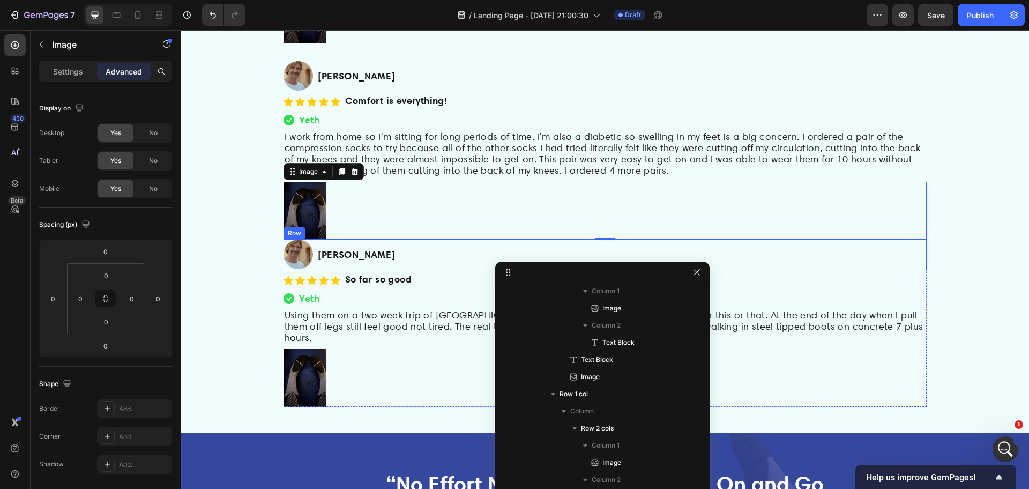
scroll to position [742, 0]
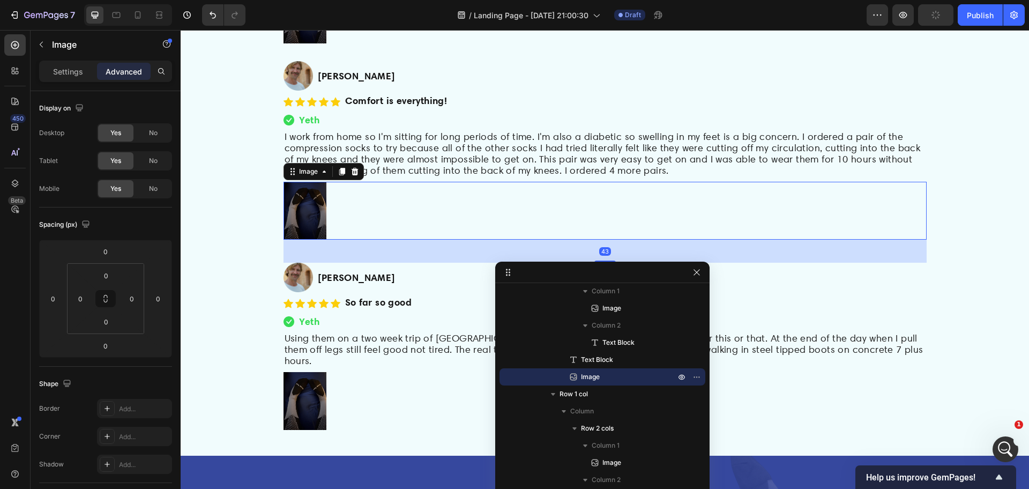
drag, startPoint x: 600, startPoint y: 242, endPoint x: 781, endPoint y: 291, distance: 187.1
click at [600, 263] on div at bounding box center [604, 261] width 21 height 2
type input "43"
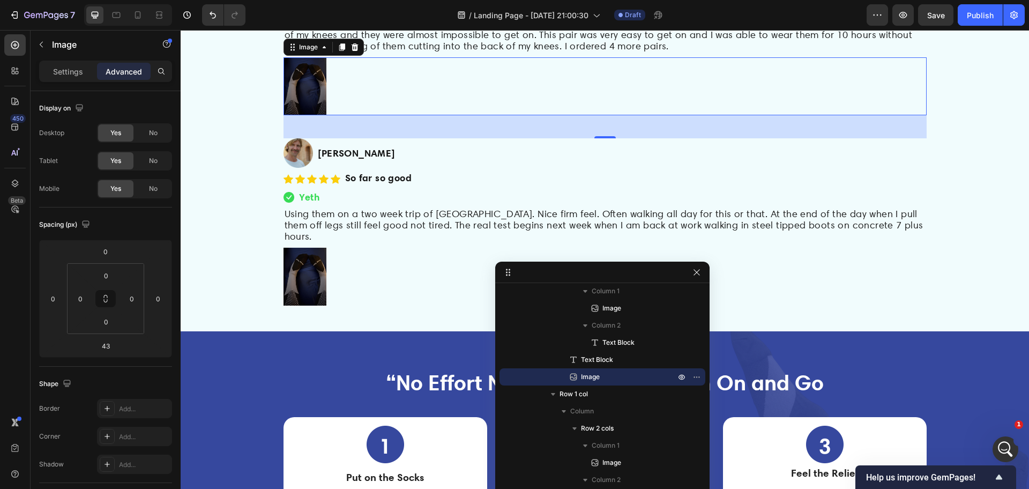
scroll to position [3642, 0]
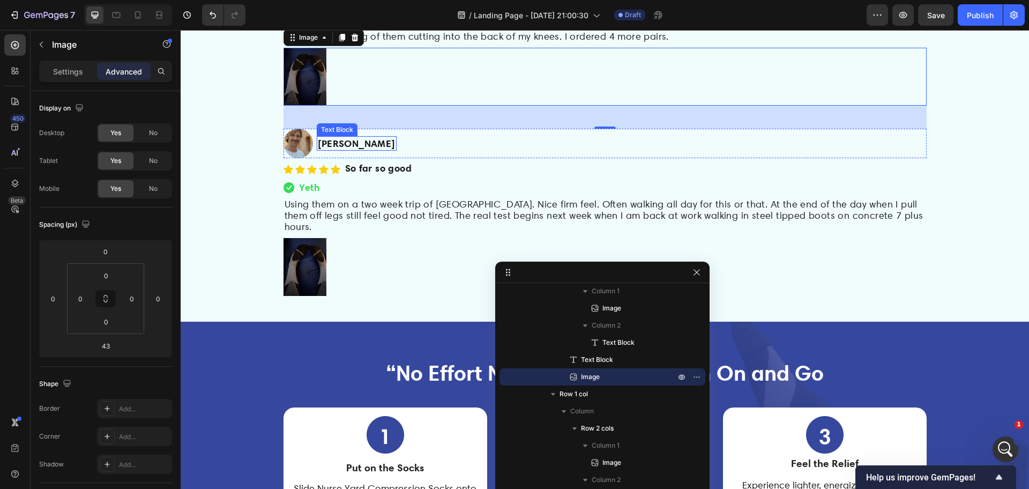
click at [334, 141] on strong "[PERSON_NAME]" at bounding box center [357, 143] width 78 height 12
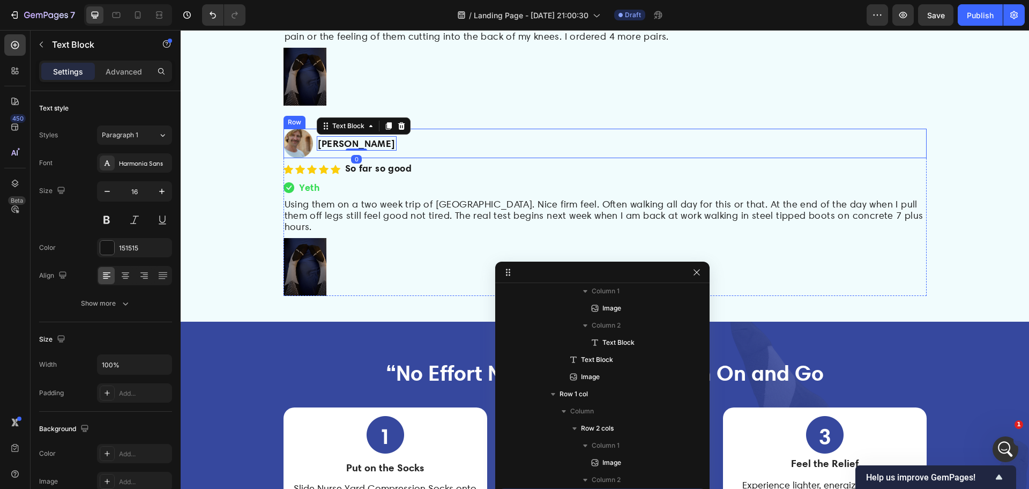
scroll to position [862, 0]
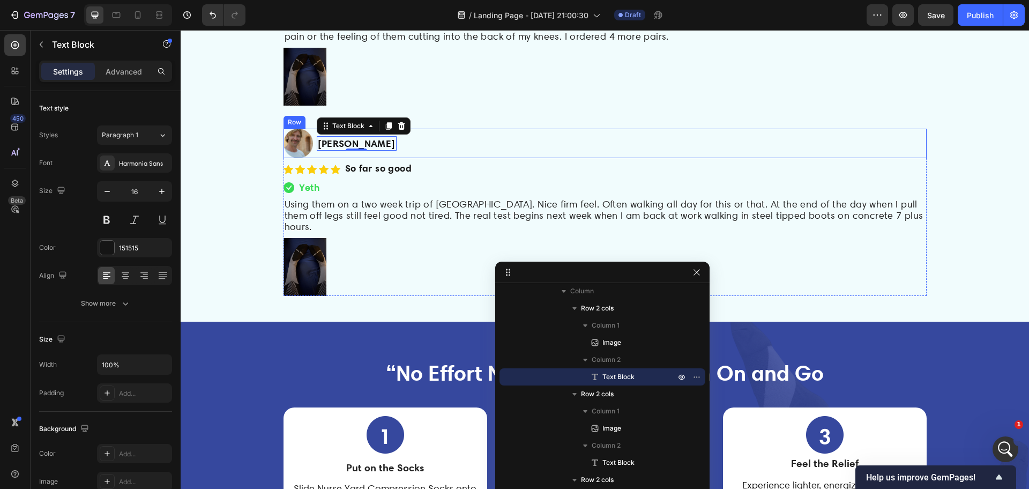
click at [505, 137] on div "Image Patti S. Text Block 0 Row" at bounding box center [604, 143] width 643 height 29
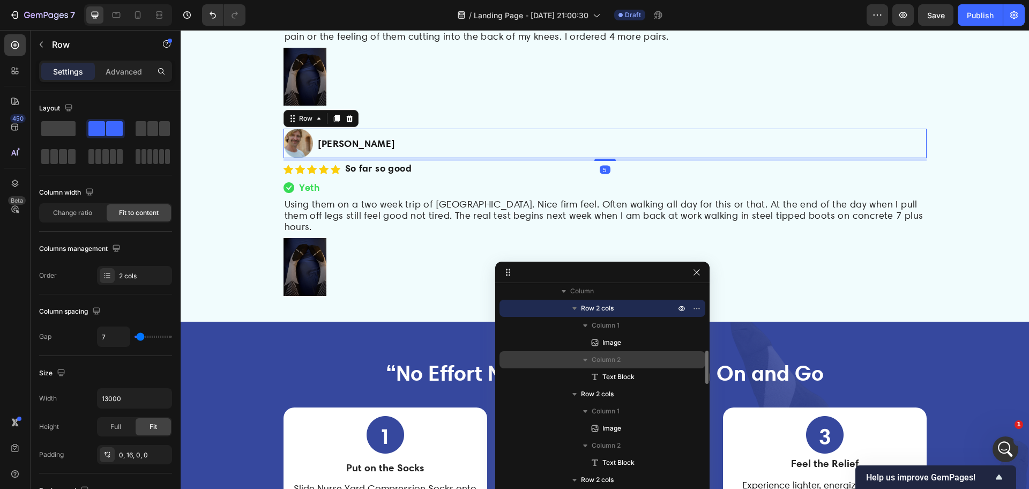
scroll to position [795, 0]
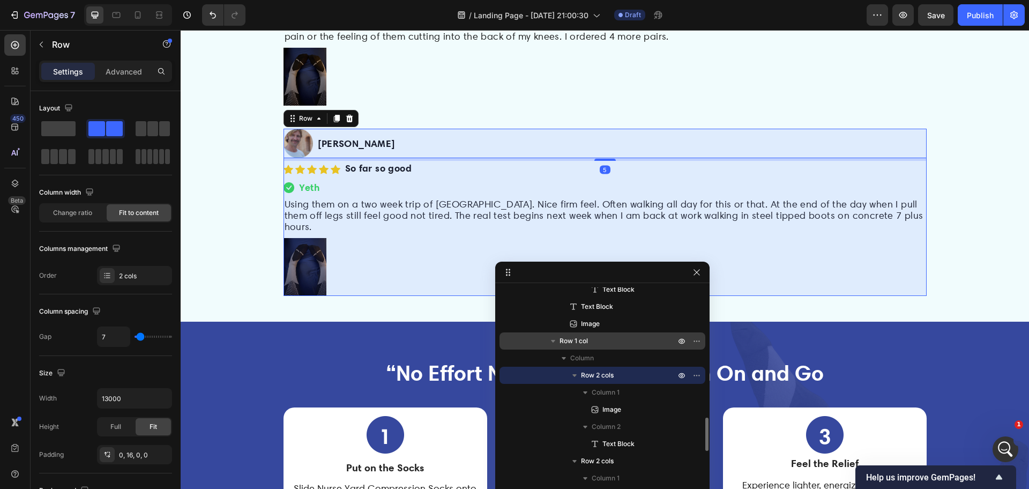
click at [587, 339] on span "Row 1 col" at bounding box center [573, 340] width 28 height 11
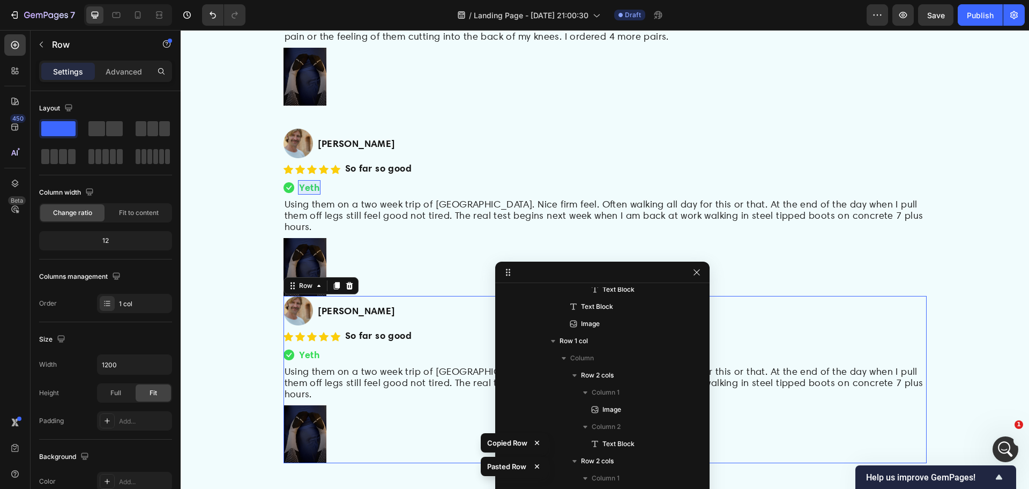
scroll to position [1064, 0]
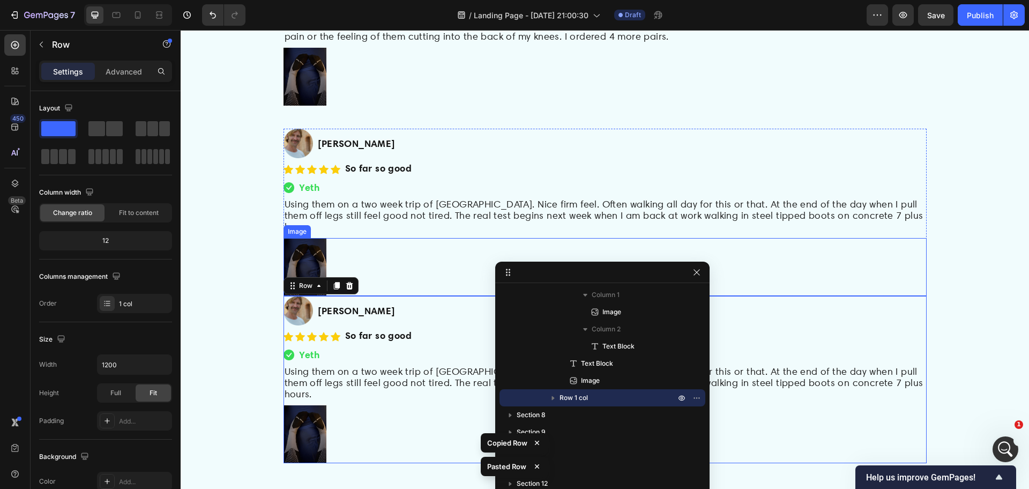
click at [393, 260] on div at bounding box center [604, 267] width 643 height 58
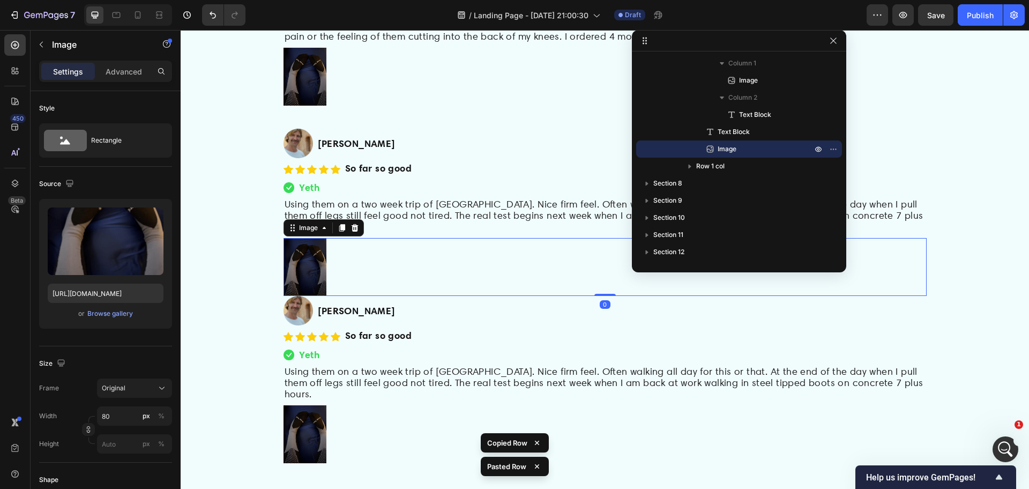
drag, startPoint x: 638, startPoint y: 275, endPoint x: 782, endPoint y: 25, distance: 288.3
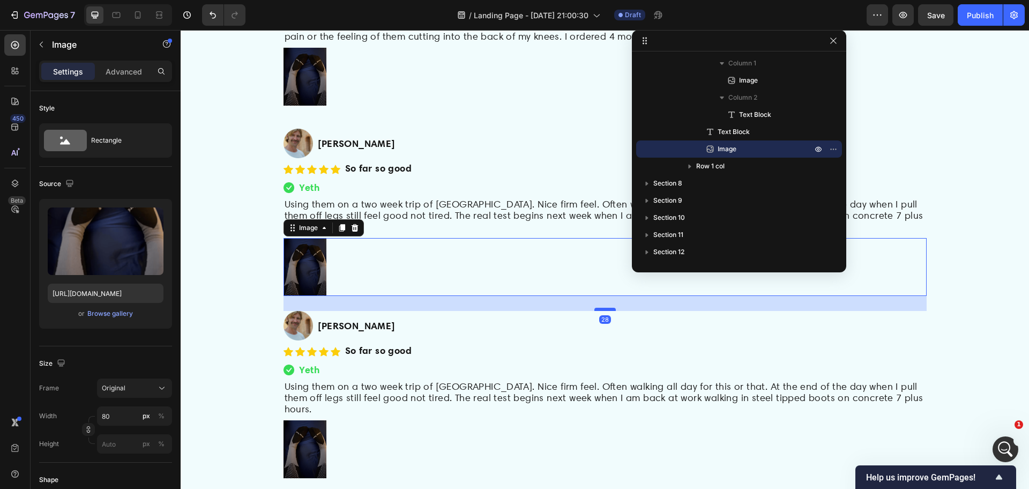
drag, startPoint x: 603, startPoint y: 286, endPoint x: 603, endPoint y: 301, distance: 15.0
click at [603, 308] on div at bounding box center [604, 309] width 21 height 3
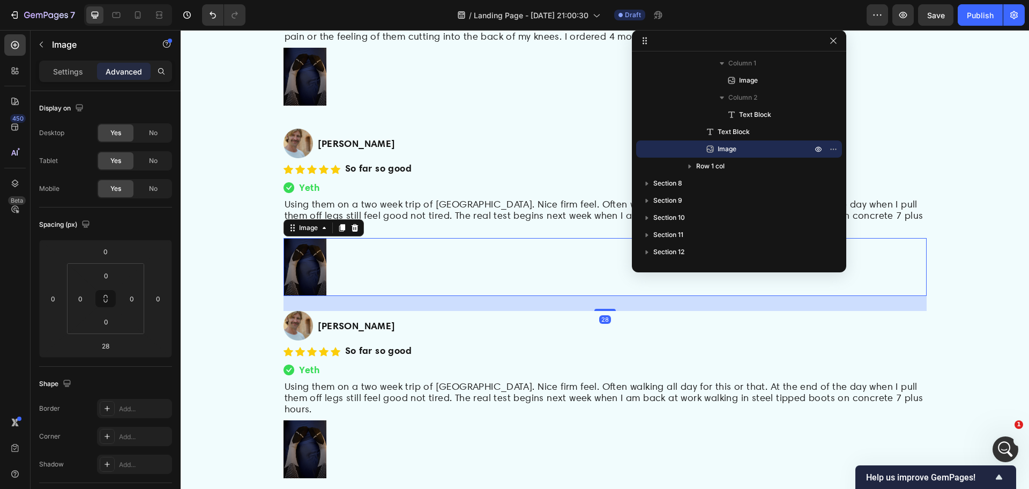
click at [372, 24] on div "/ Landing Page - Sep 24, 21:00:30 Draft" at bounding box center [560, 14] width 612 height 21
click at [397, 20] on div "/ Landing Page - Sep 24, 21:00:30 Draft" at bounding box center [560, 14] width 612 height 21
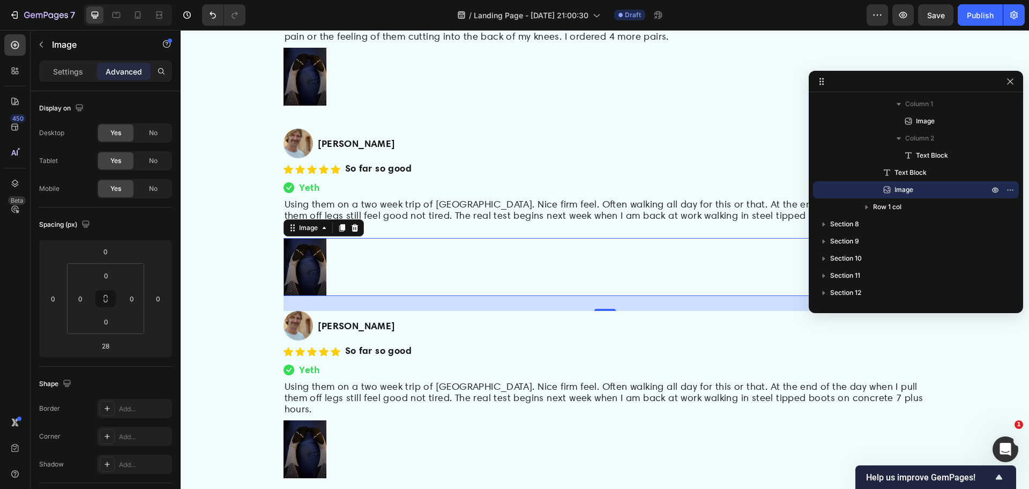
drag, startPoint x: 789, startPoint y: 41, endPoint x: 965, endPoint y: 81, distance: 181.4
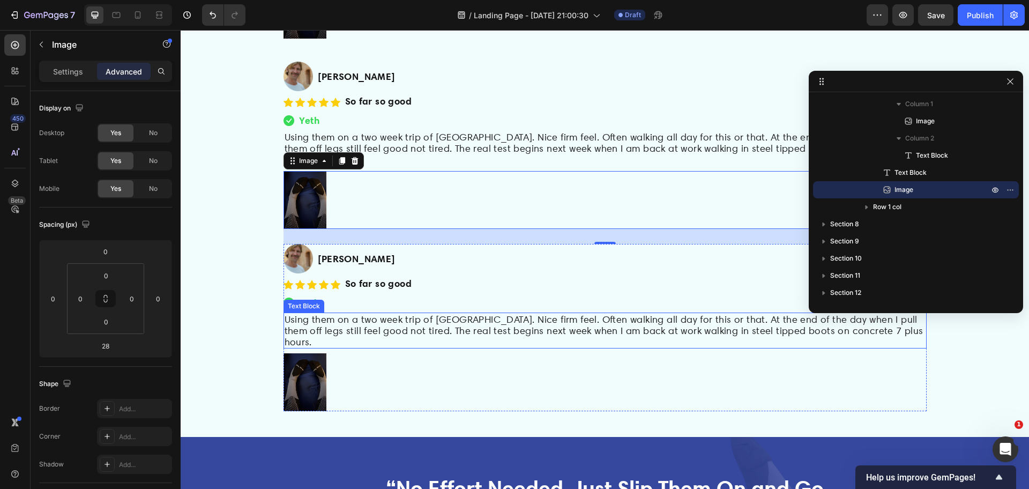
click at [382, 316] on span "Using them on a two week trip of [GEOGRAPHIC_DATA]. Nice firm feel. Often walki…" at bounding box center [603, 330] width 639 height 34
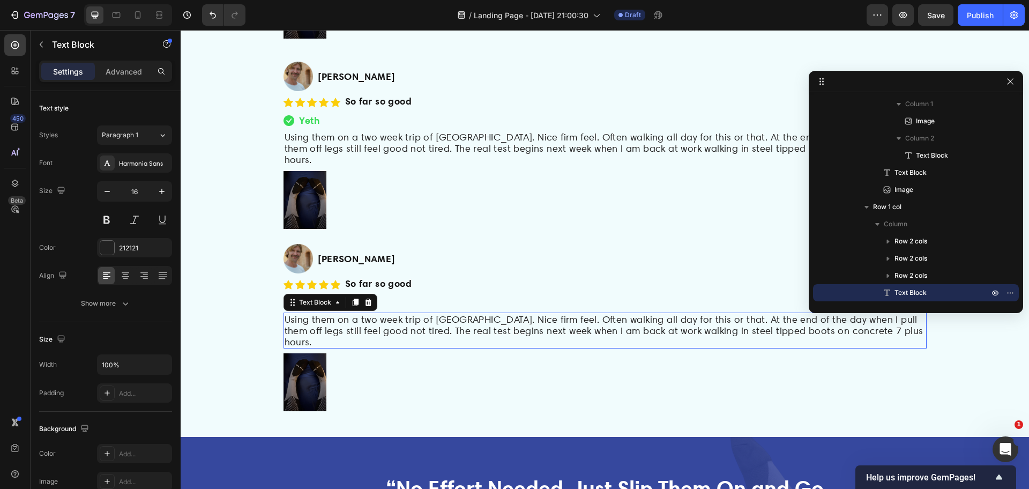
click at [382, 316] on span "Using them on a two week trip of [GEOGRAPHIC_DATA]. Nice firm feel. Often walki…" at bounding box center [603, 330] width 639 height 34
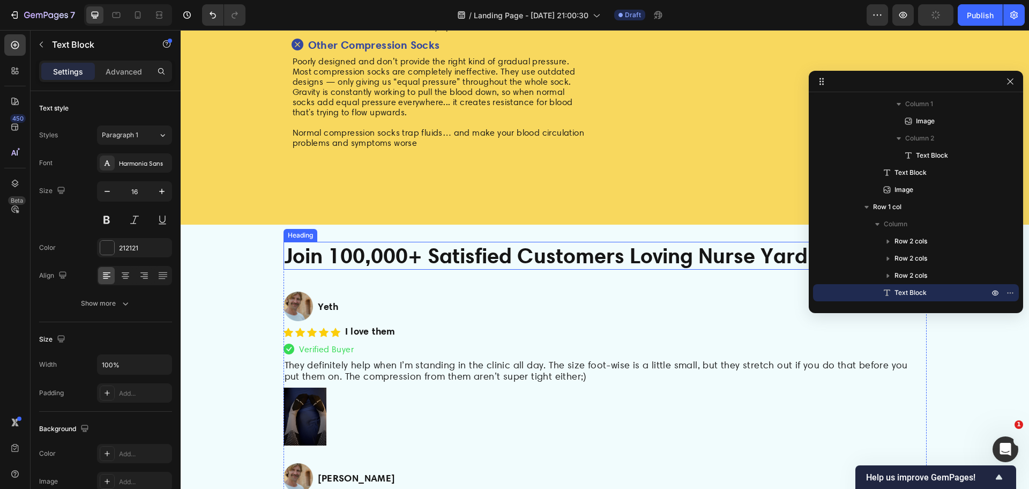
scroll to position [3307, 0]
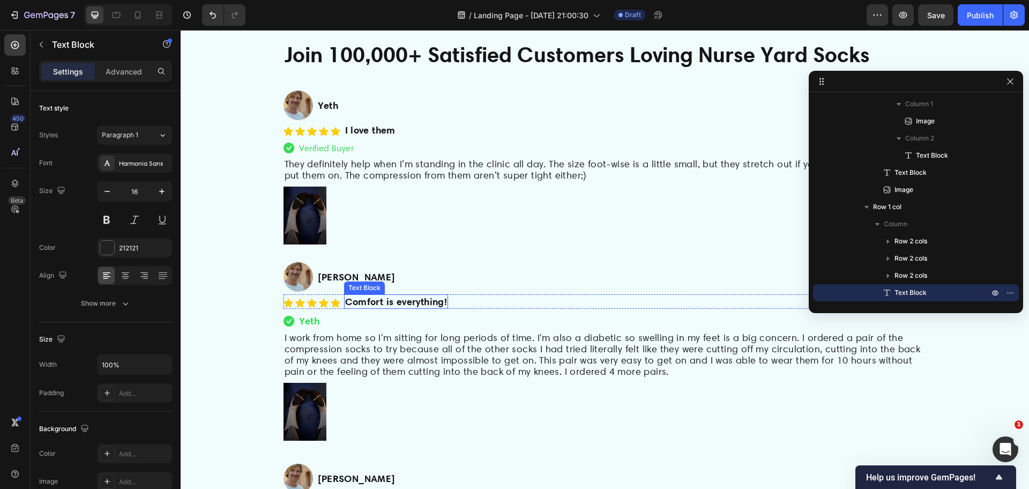
click at [415, 297] on strong "Comfort is everything!" at bounding box center [396, 301] width 102 height 12
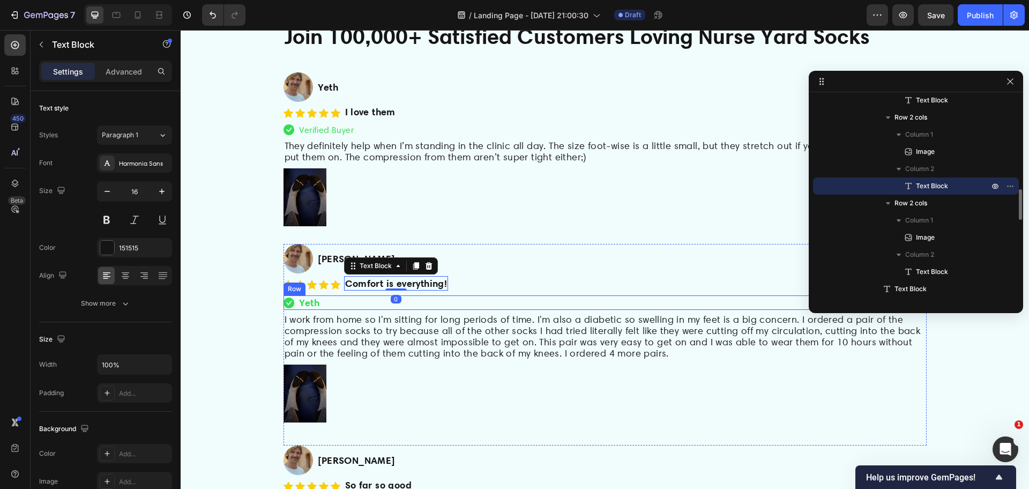
scroll to position [3642, 0]
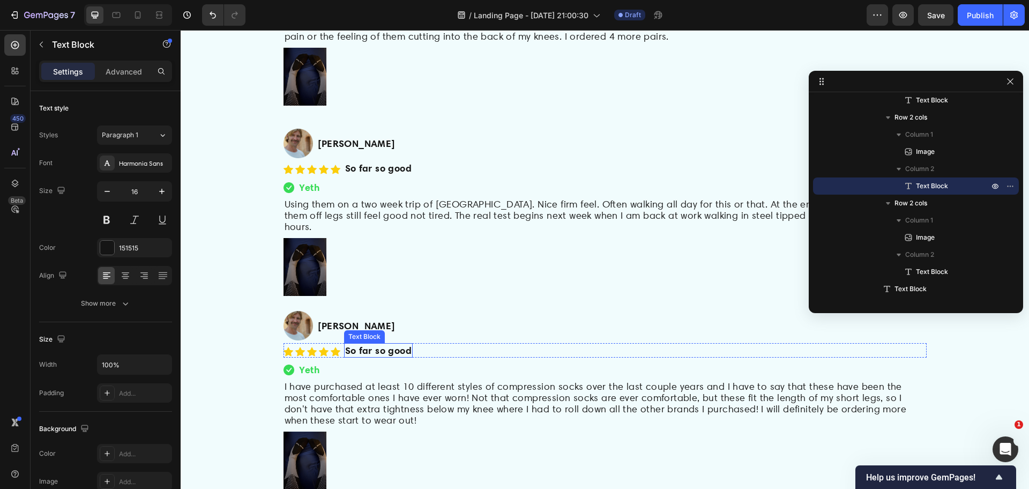
click at [388, 344] on strong "So far so good" at bounding box center [378, 350] width 67 height 12
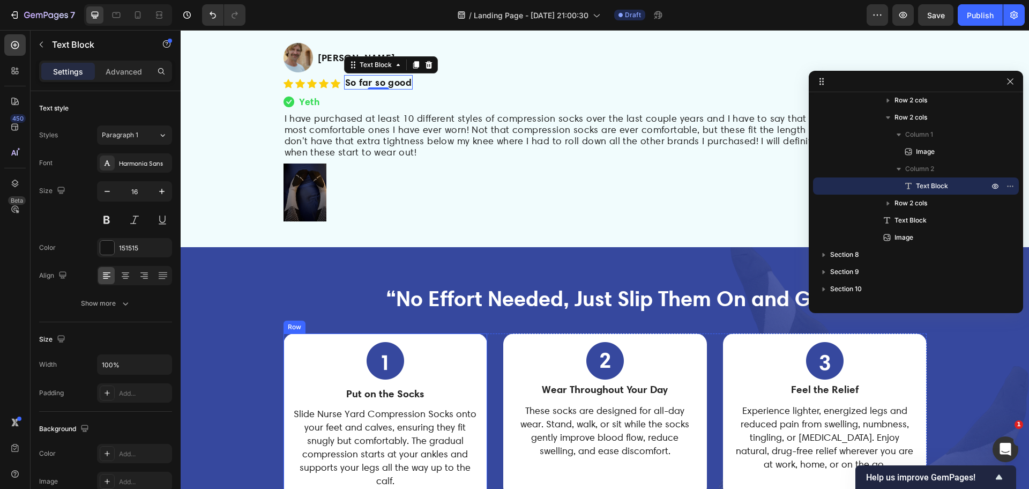
scroll to position [3709, 0]
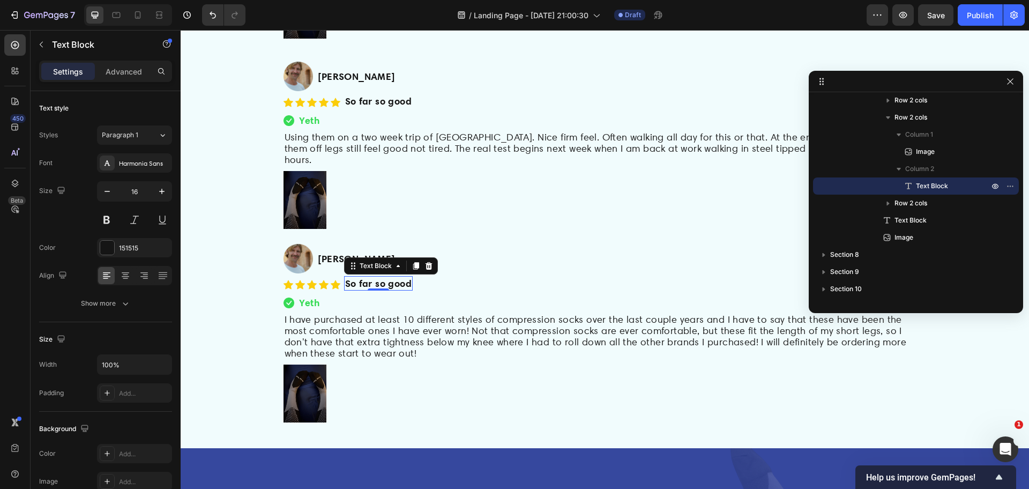
click at [378, 280] on strong "So far so good" at bounding box center [378, 283] width 67 height 12
click at [358, 13] on div "/ Landing Page - Sep 24, 21:00:30 Draft" at bounding box center [560, 14] width 612 height 21
click at [308, 298] on strong "Yeth" at bounding box center [309, 302] width 21 height 12
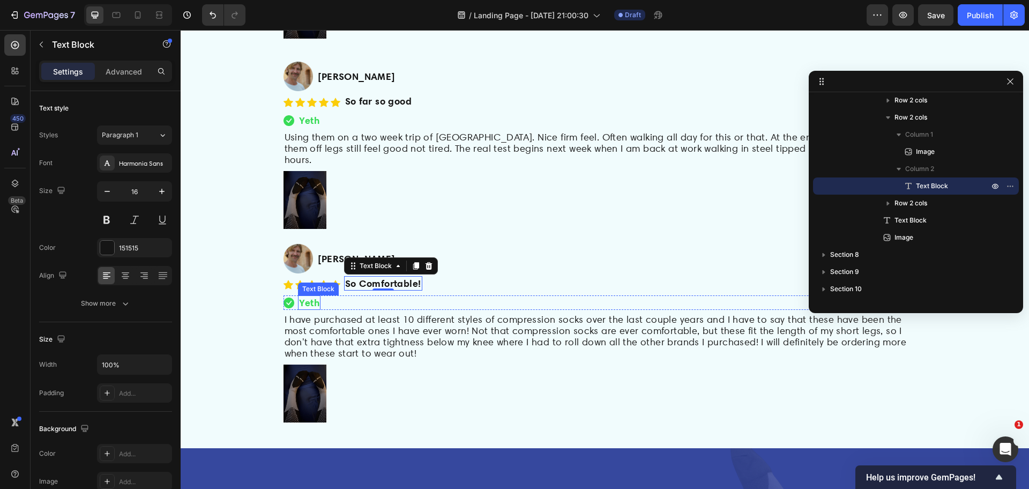
click at [308, 298] on strong "Yeth" at bounding box center [309, 302] width 21 height 12
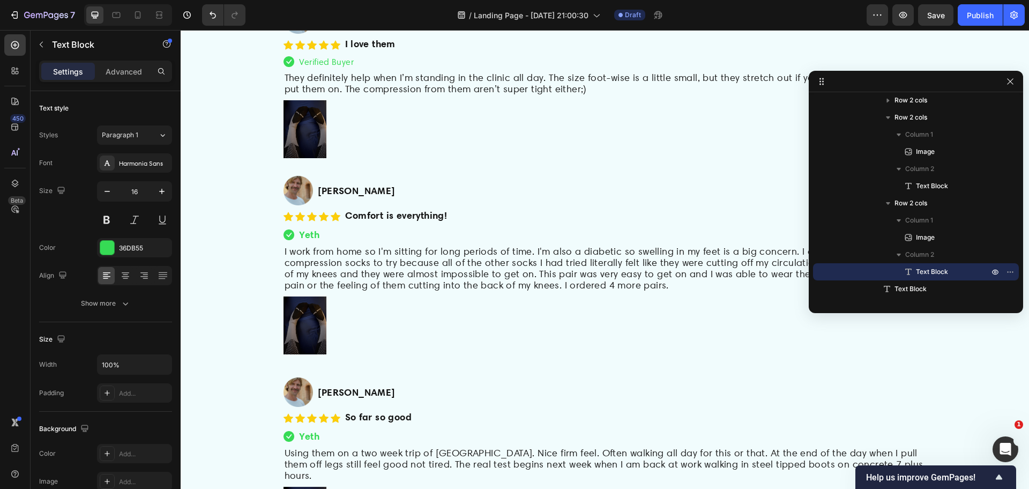
scroll to position [3374, 0]
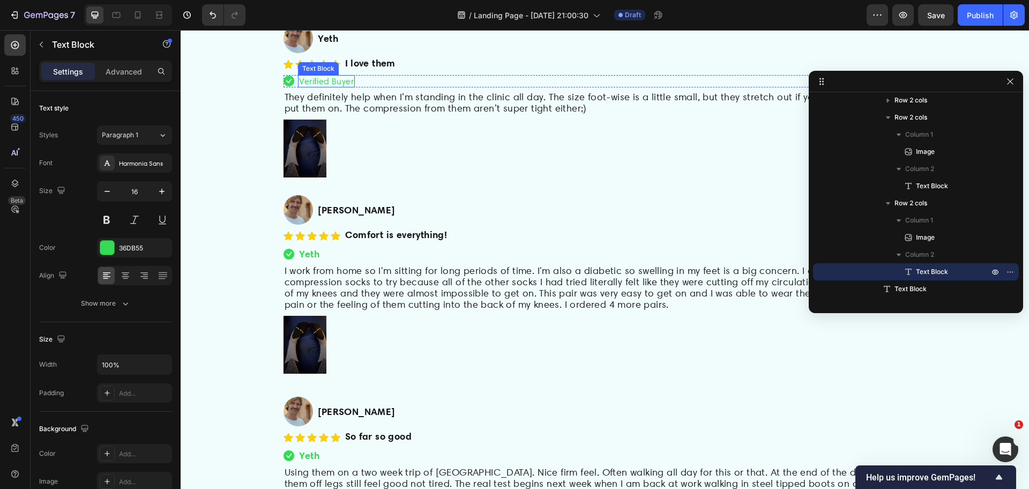
click at [329, 78] on span "Verified Buyer" at bounding box center [326, 81] width 55 height 10
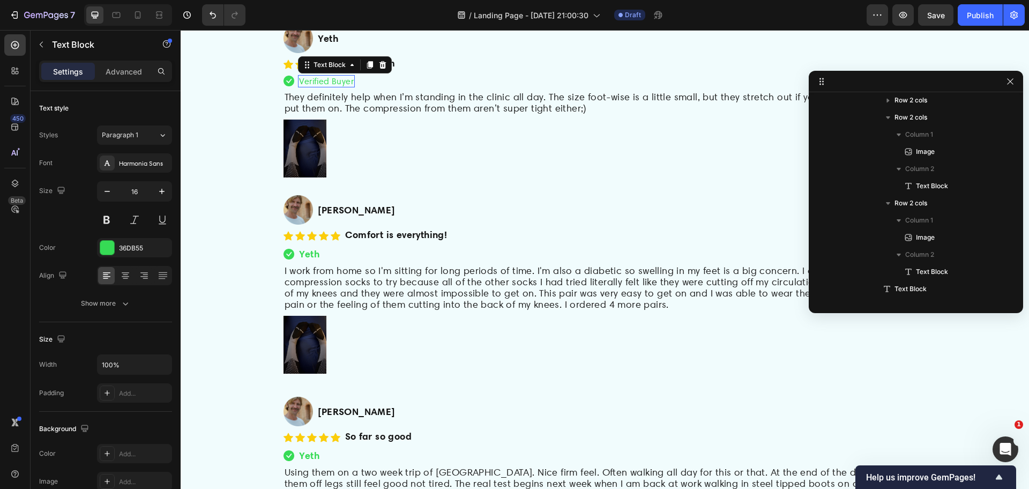
scroll to position [382, 0]
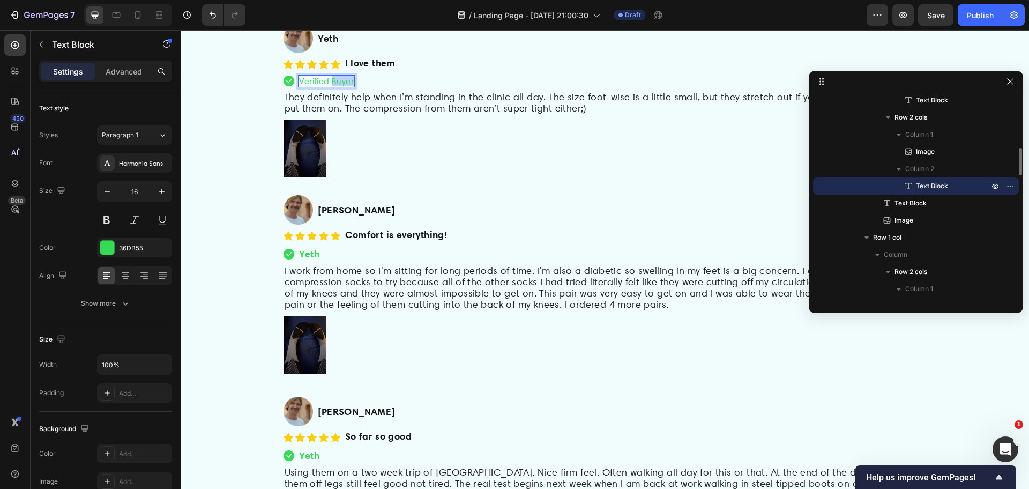
click at [329, 78] on span "Verified Buyer" at bounding box center [326, 81] width 55 height 10
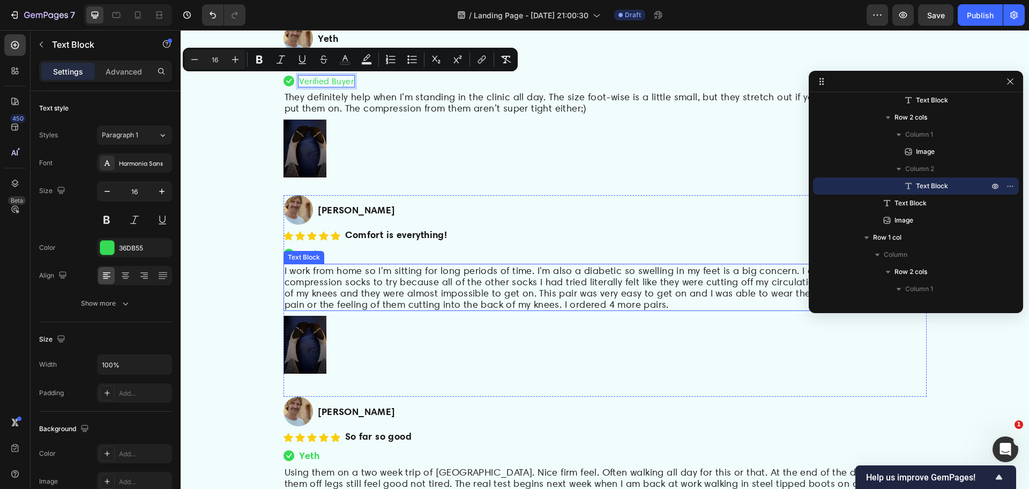
click at [308, 258] on div "Text Block" at bounding box center [304, 257] width 36 height 10
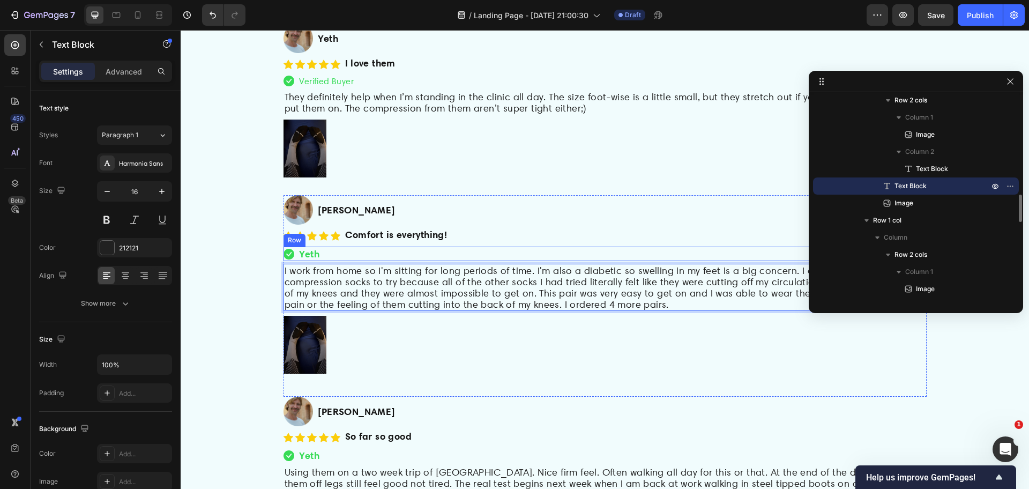
click at [414, 252] on div "Image Yeth Text Block Row" at bounding box center [604, 253] width 643 height 14
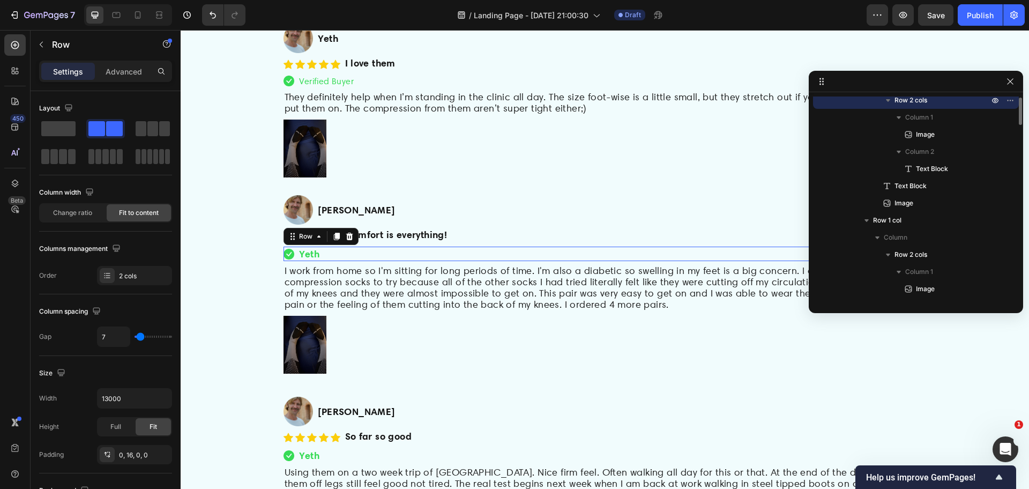
scroll to position [639, 0]
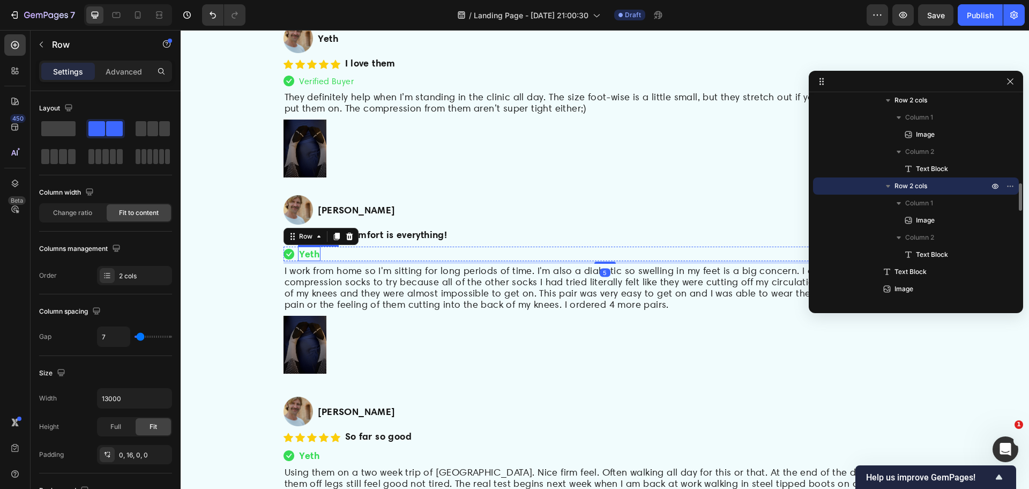
click at [307, 257] on strong "Yeth" at bounding box center [309, 254] width 21 height 12
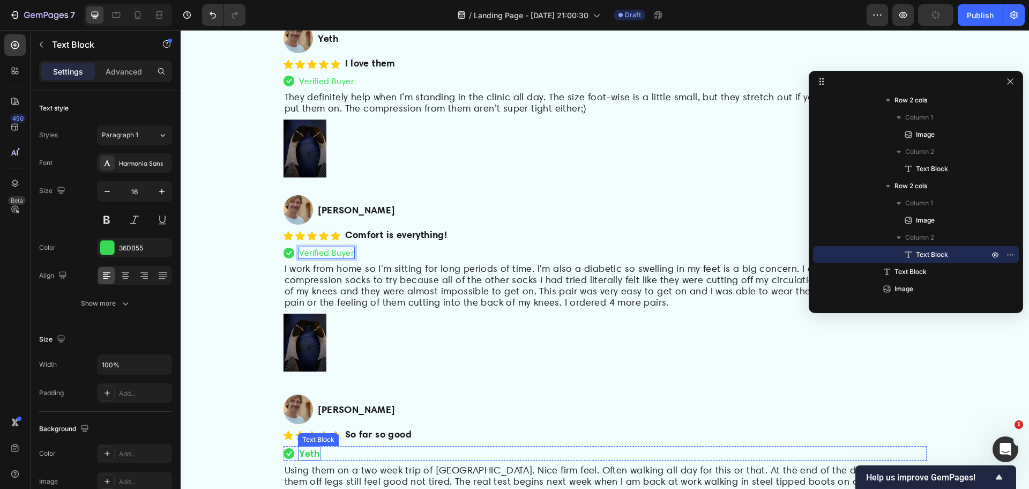
click at [302, 458] on strong "Yeth" at bounding box center [309, 453] width 21 height 12
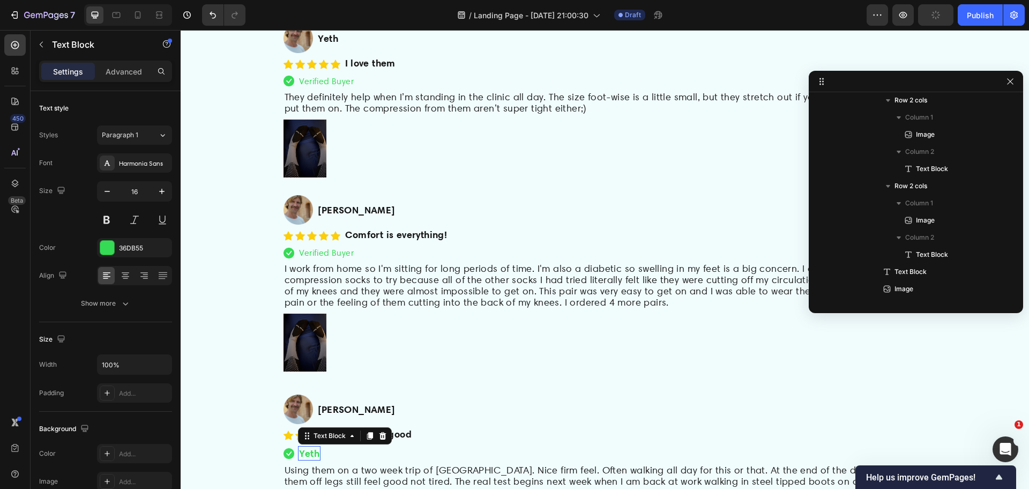
click at [302, 458] on strong "Yeth" at bounding box center [309, 453] width 21 height 12
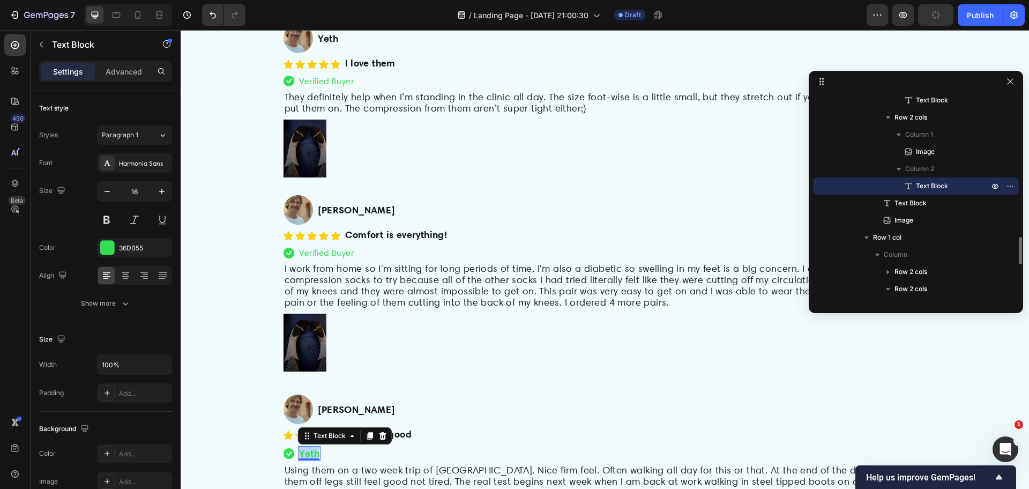
click at [302, 458] on strong "Yeth" at bounding box center [309, 453] width 21 height 12
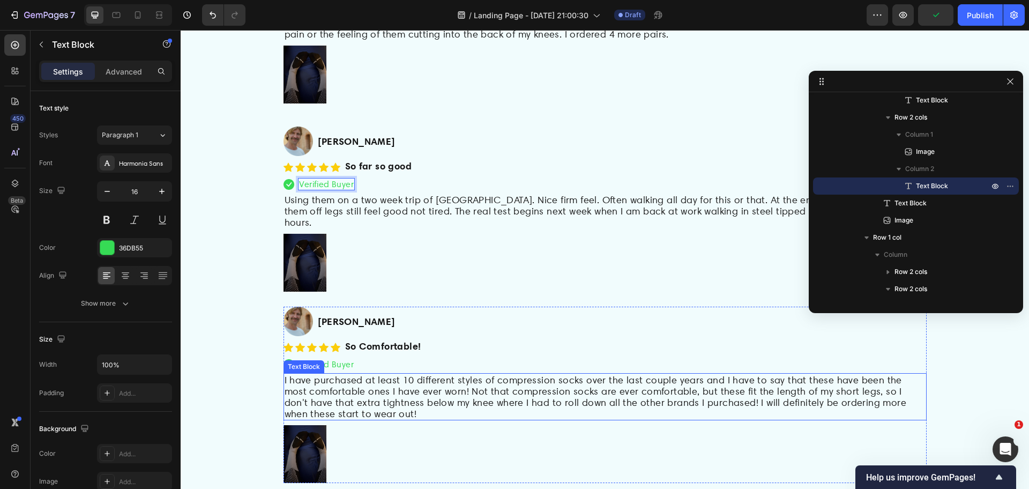
scroll to position [3843, 0]
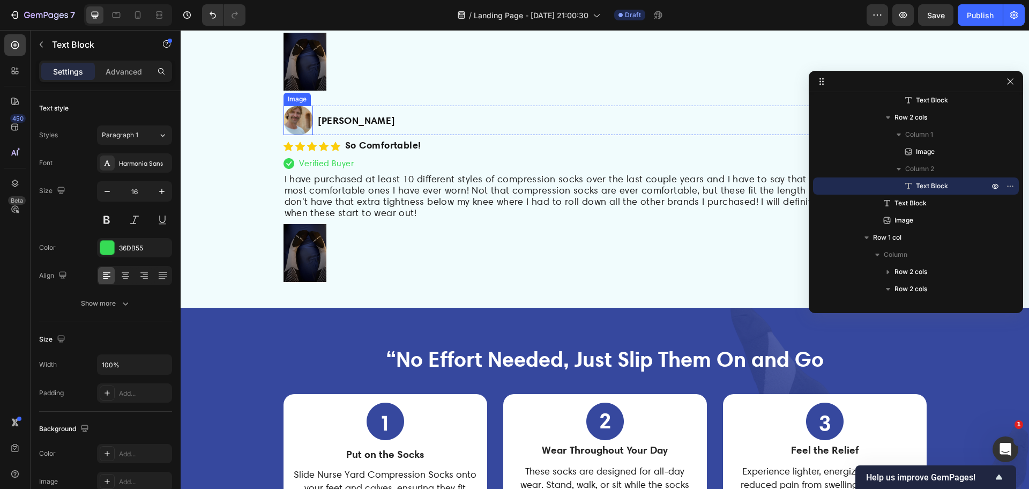
click at [291, 106] on img at bounding box center [297, 120] width 29 height 29
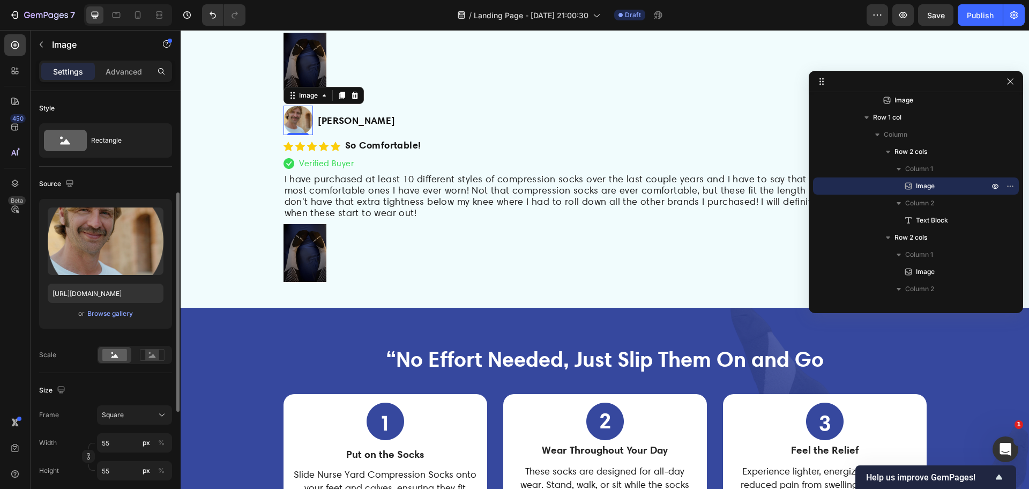
scroll to position [67, 0]
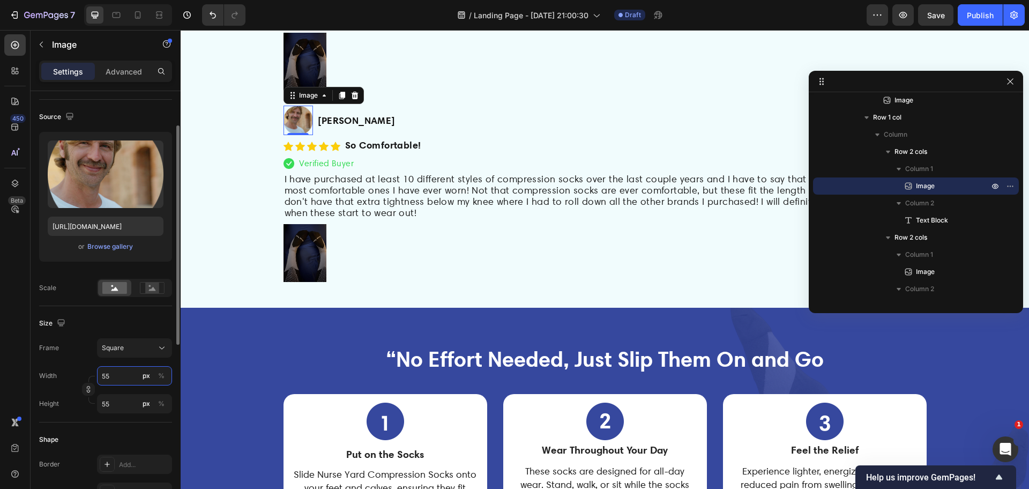
click at [111, 378] on input "55" at bounding box center [134, 375] width 75 height 19
type input "6"
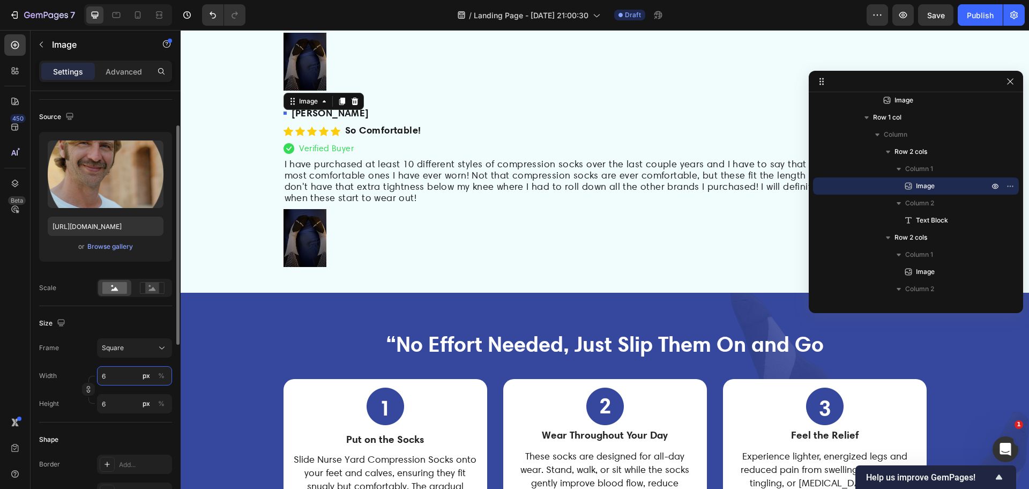
type input "61"
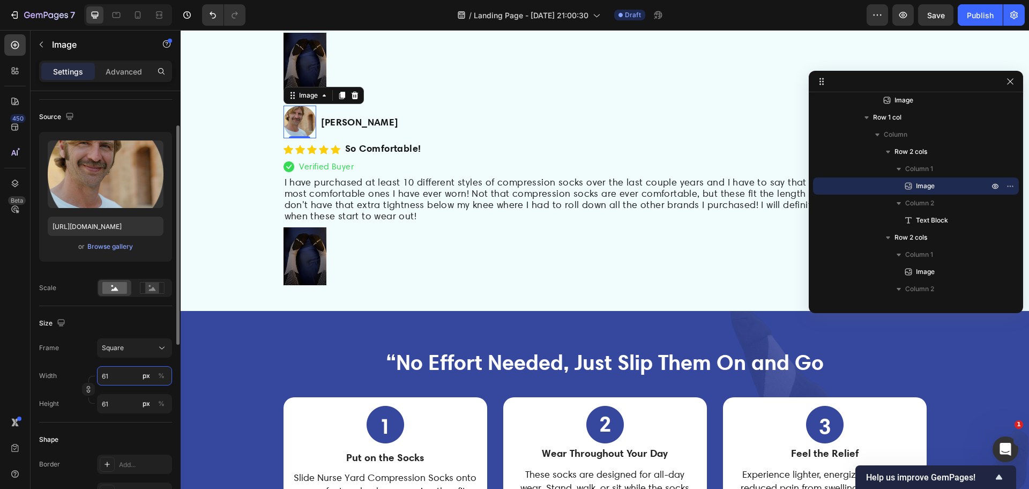
type input "61"
click at [544, 264] on div at bounding box center [604, 256] width 643 height 58
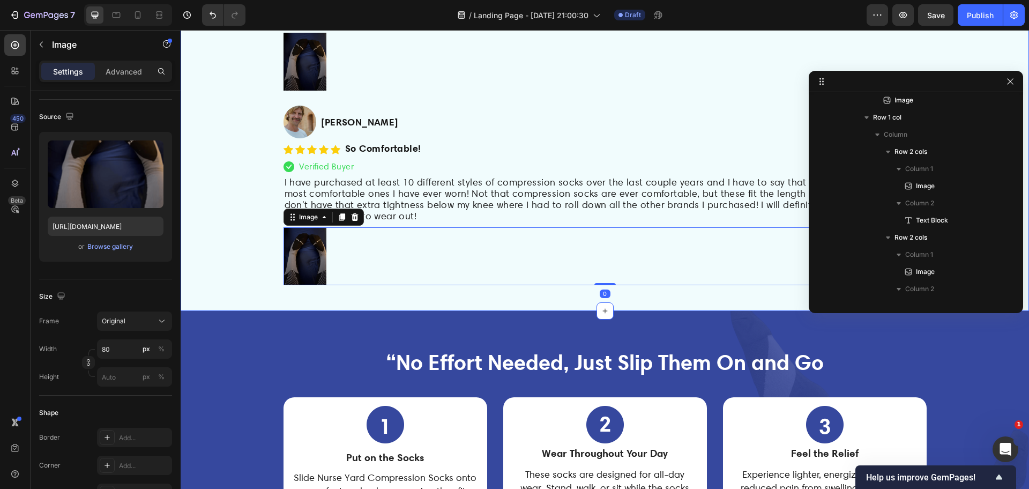
scroll to position [1373, 0]
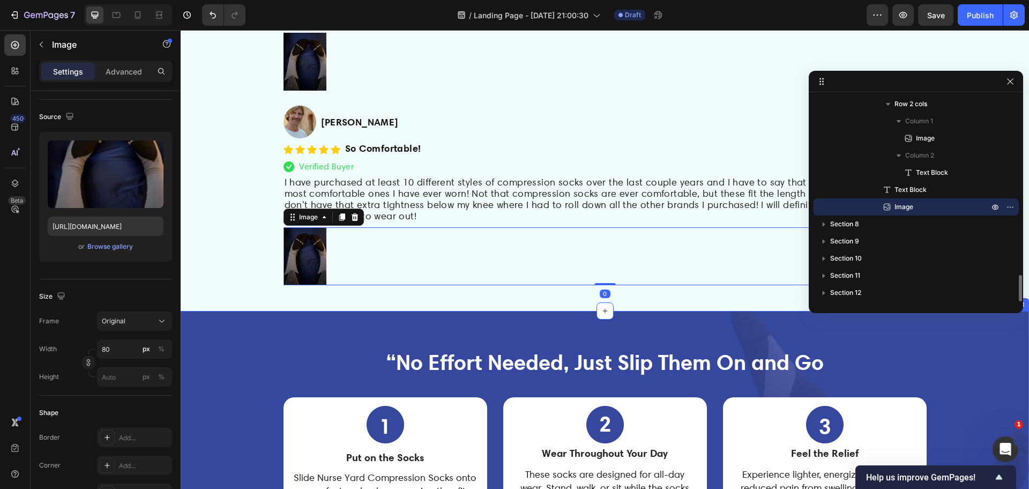
click at [542, 320] on div "“No Effort Needed, Just Slip Them On and Go Heading Image Put on the Socks Text…" at bounding box center [605, 476] width 848 height 330
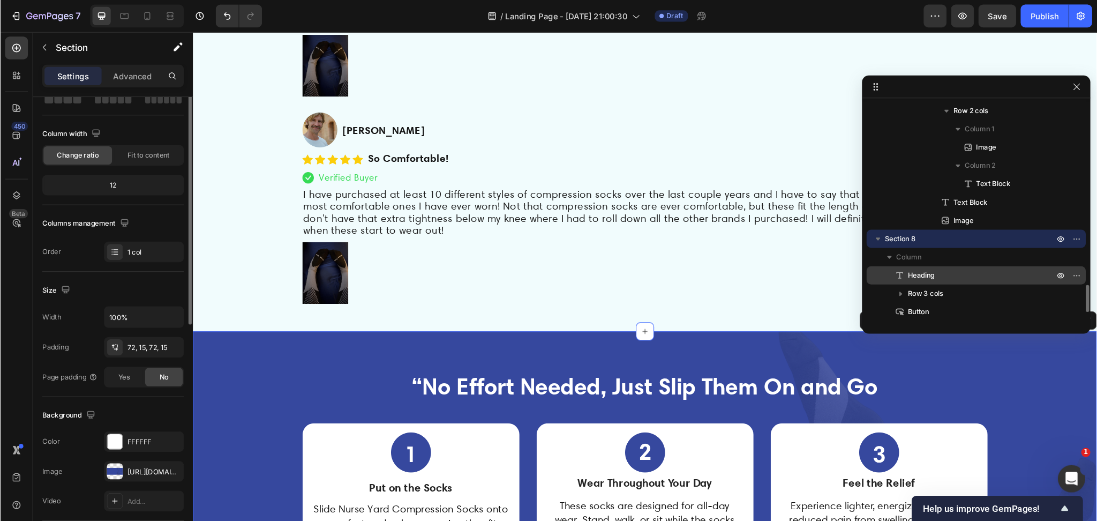
scroll to position [0, 0]
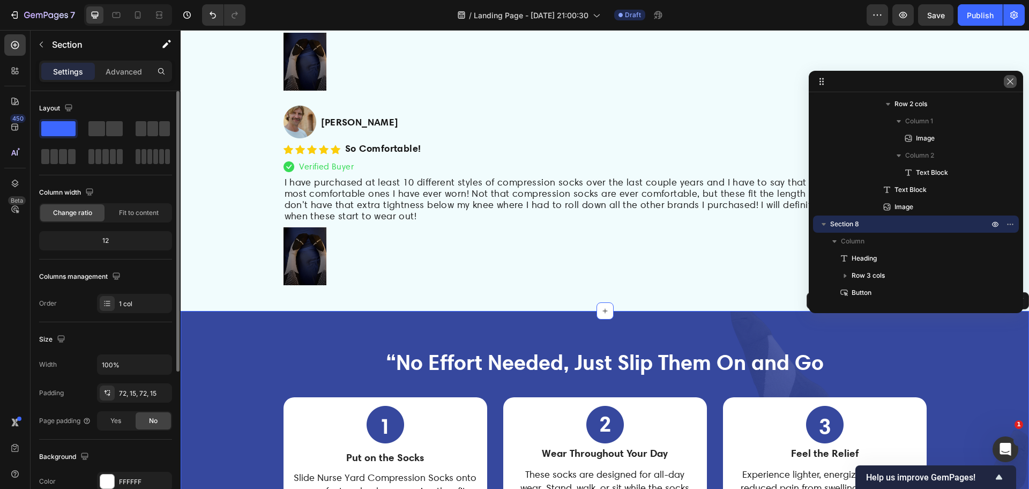
click at [1012, 81] on icon "button" at bounding box center [1010, 81] width 9 height 9
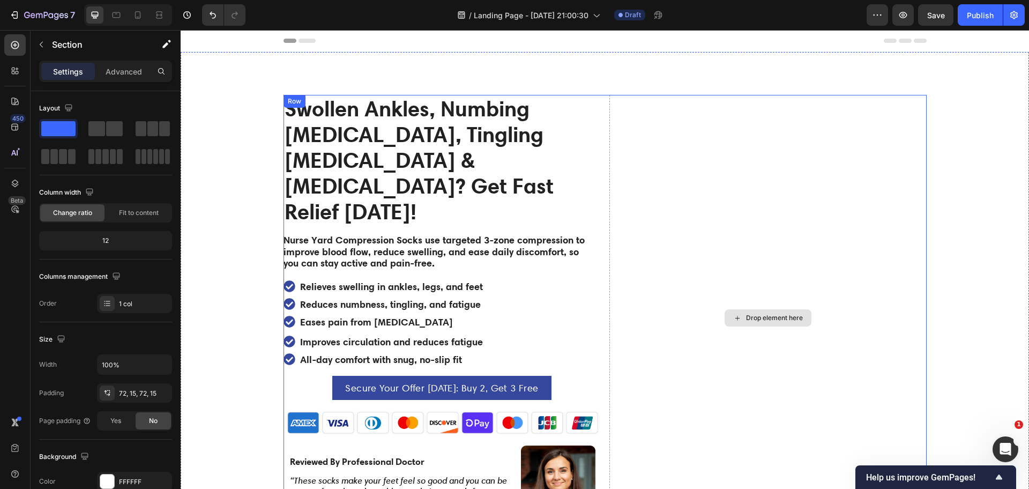
click at [753, 309] on div "Drop element here" at bounding box center [767, 317] width 87 height 17
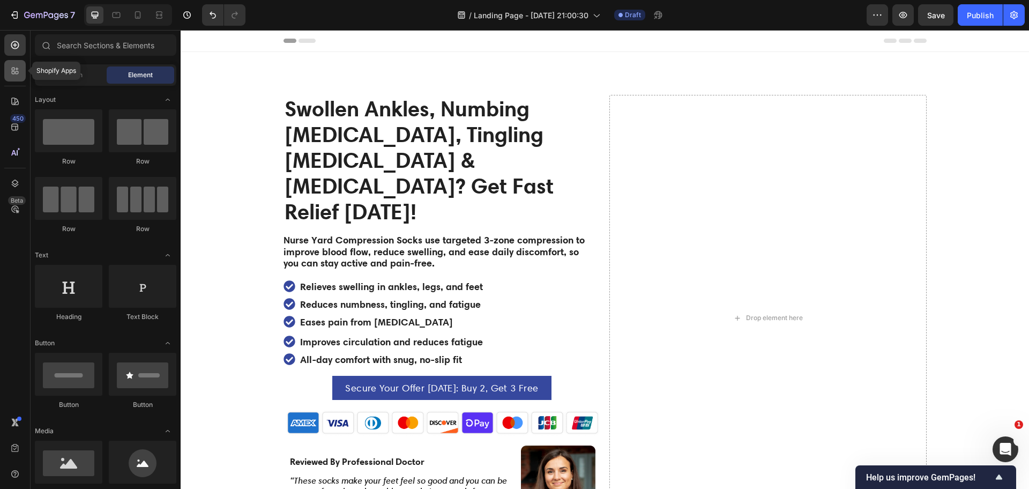
click at [17, 71] on icon at bounding box center [17, 72] width 3 height 3
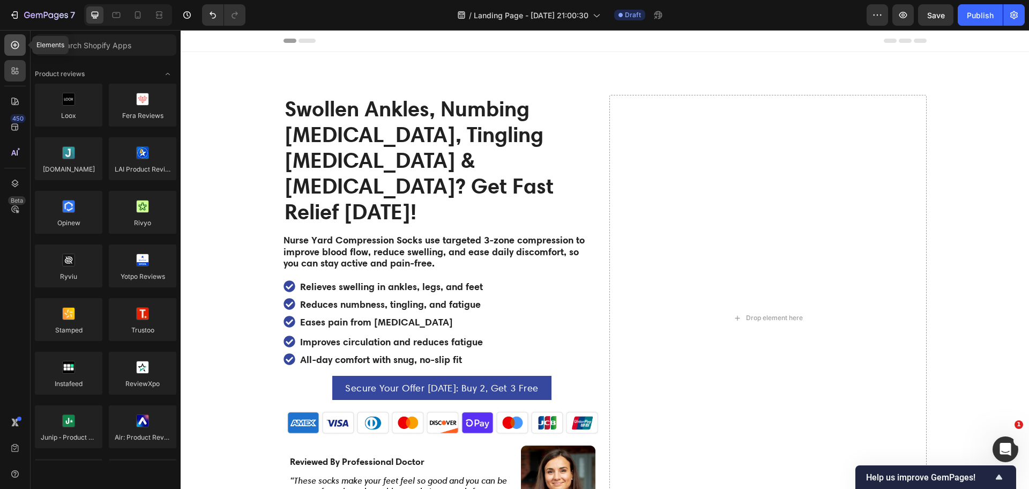
click at [15, 53] on div at bounding box center [14, 44] width 21 height 21
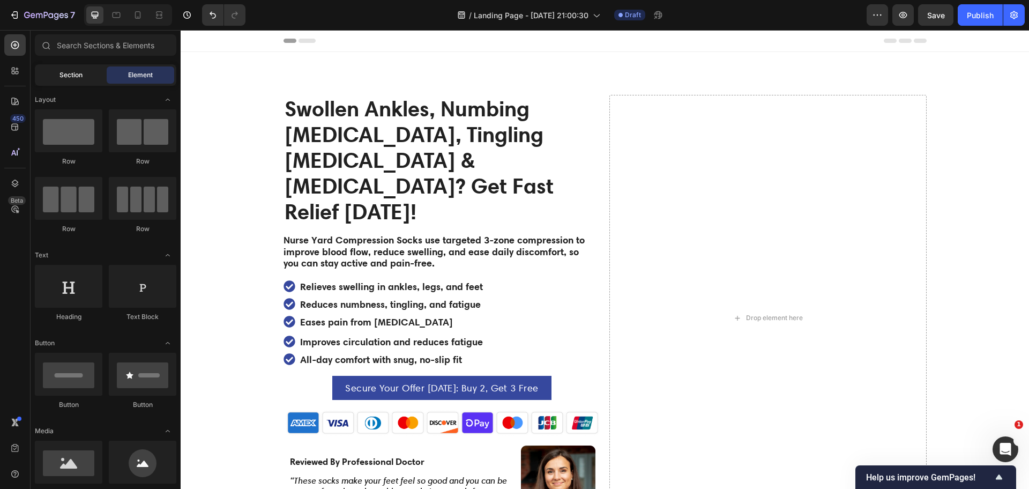
click at [69, 70] on span "Section" at bounding box center [70, 75] width 23 height 10
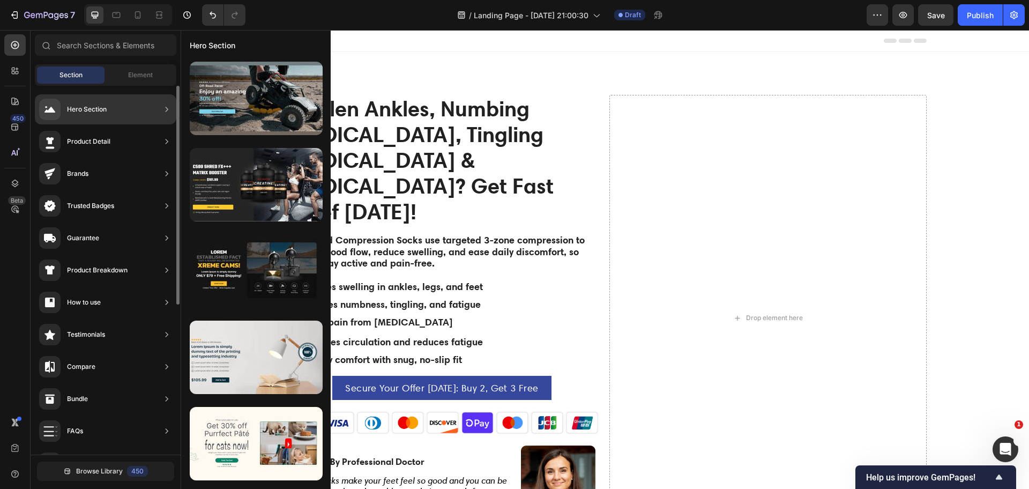
click at [124, 142] on div "Product Detail" at bounding box center [105, 141] width 141 height 30
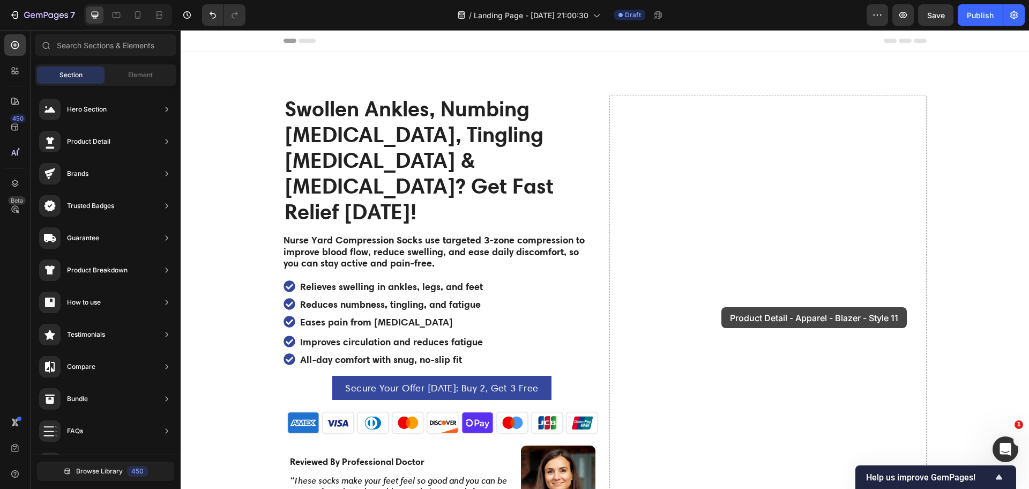
drag, startPoint x: 419, startPoint y: 219, endPoint x: 721, endPoint y: 307, distance: 314.7
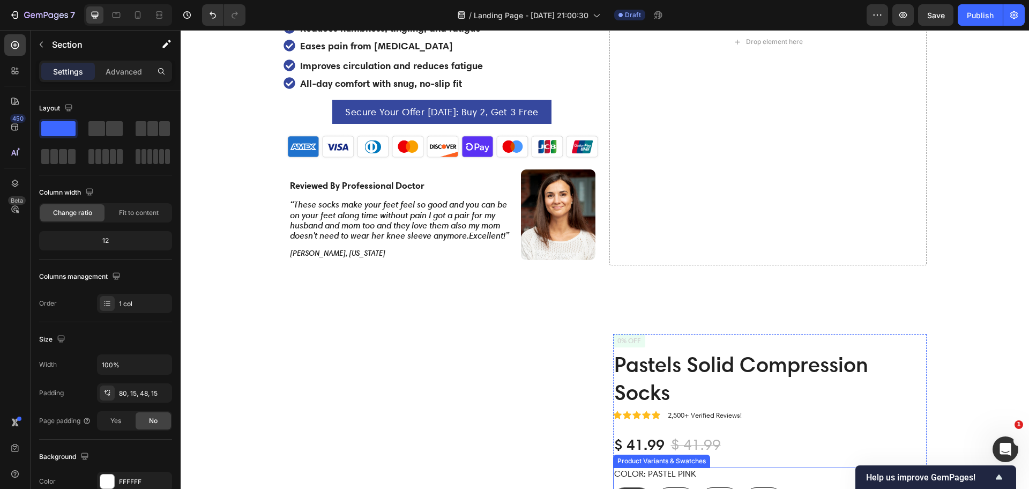
scroll to position [410, 0]
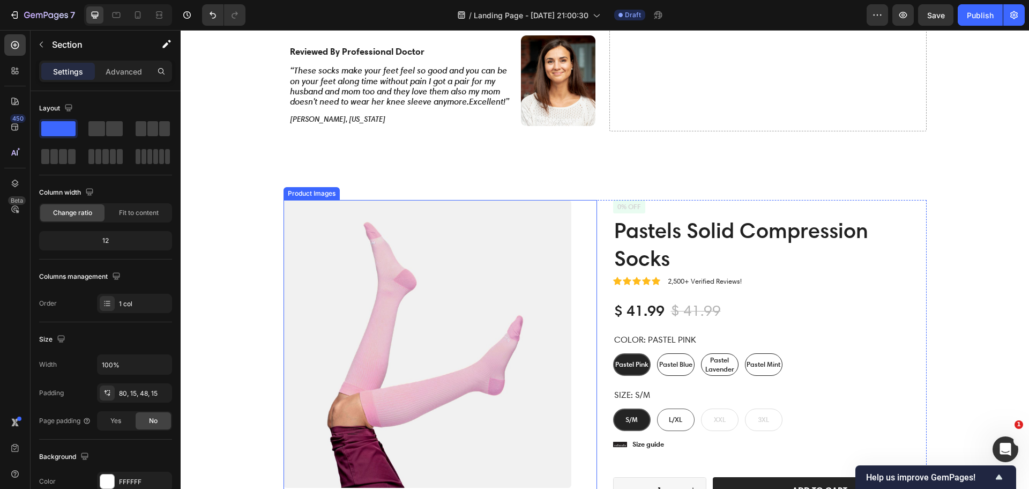
click at [549, 231] on img at bounding box center [427, 344] width 288 height 288
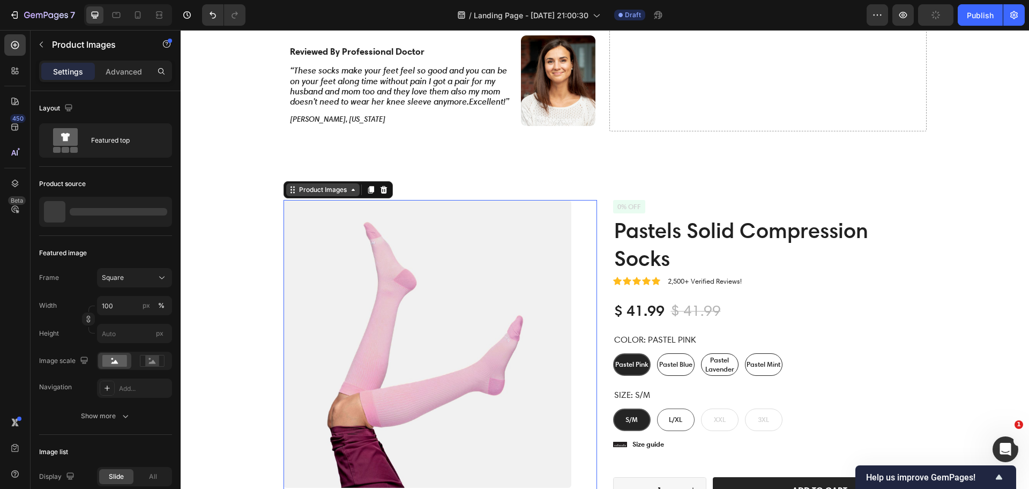
click at [307, 185] on div "Product Images" at bounding box center [323, 190] width 52 height 10
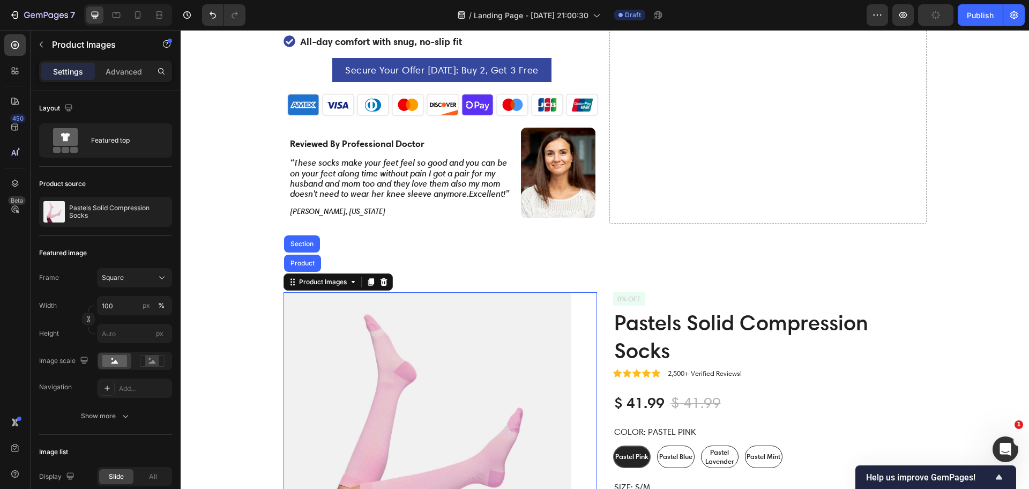
scroll to position [209, 0]
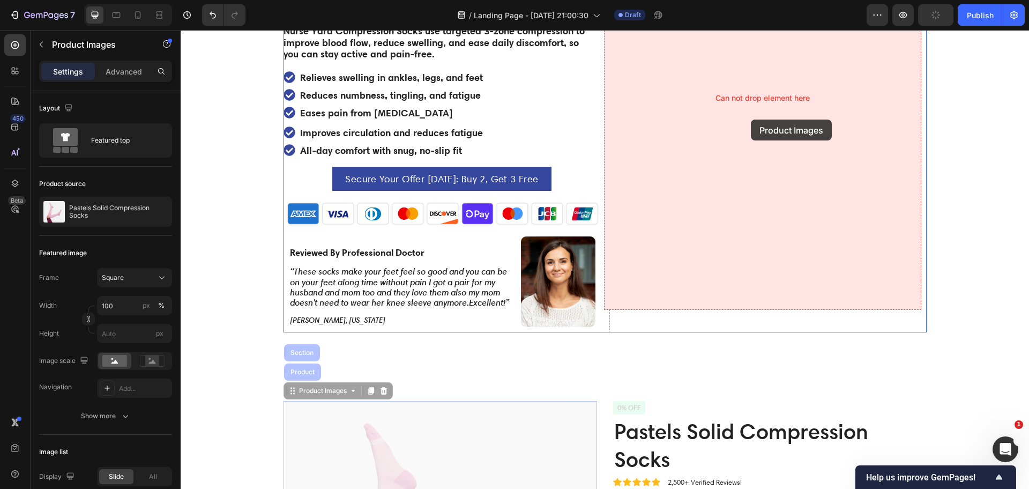
drag, startPoint x: 300, startPoint y: 369, endPoint x: 751, endPoint y: 119, distance: 515.3
drag, startPoint x: 294, startPoint y: 369, endPoint x: 759, endPoint y: 105, distance: 535.0
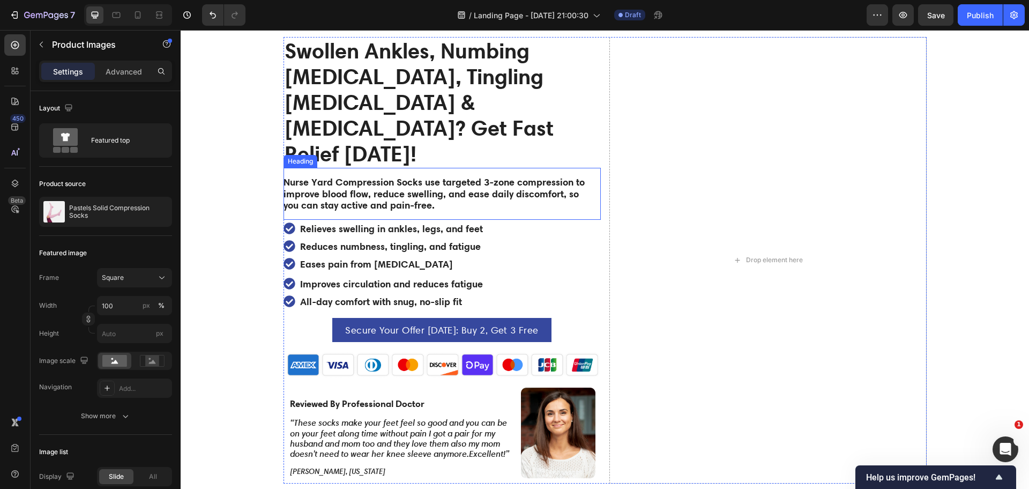
scroll to position [8, 0]
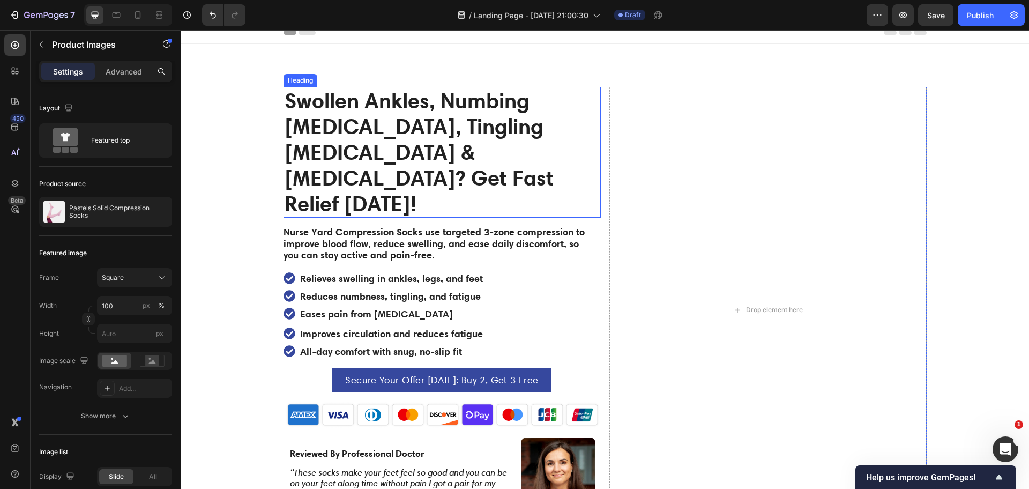
click at [292, 133] on strong "Swollen Ankles, Numbing [MEDICAL_DATA], Tingling [MEDICAL_DATA] & [MEDICAL_DATA…" at bounding box center [418, 151] width 269 height 129
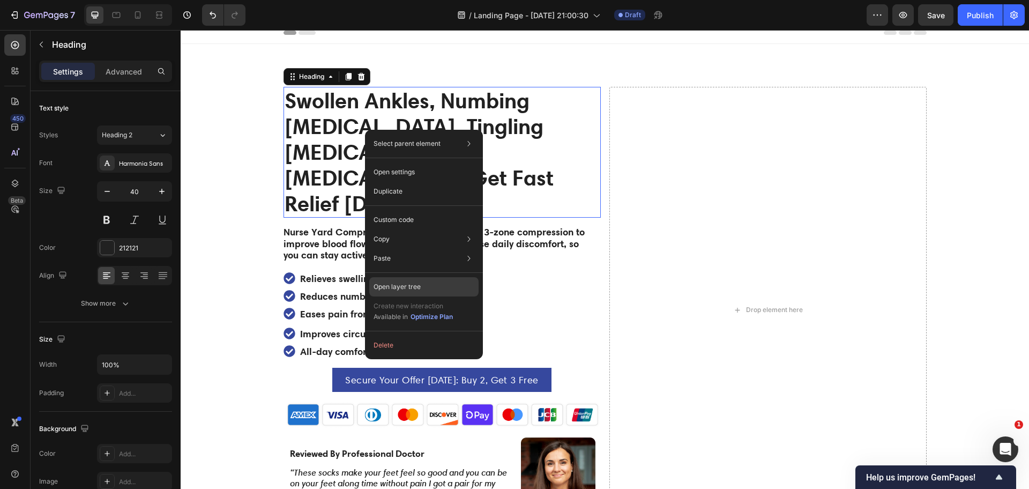
click at [429, 282] on div "Open layer tree" at bounding box center [423, 286] width 109 height 19
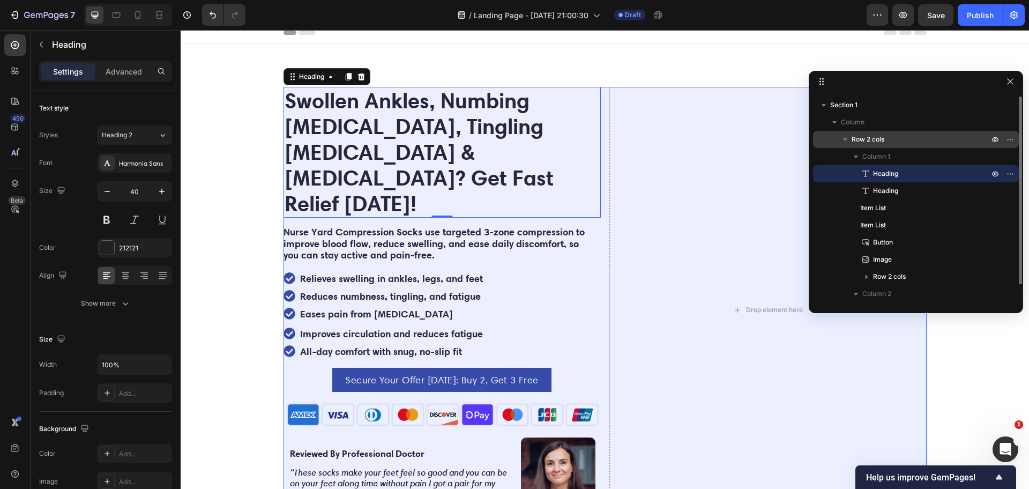
click at [867, 138] on span "Row 2 cols" at bounding box center [867, 139] width 33 height 11
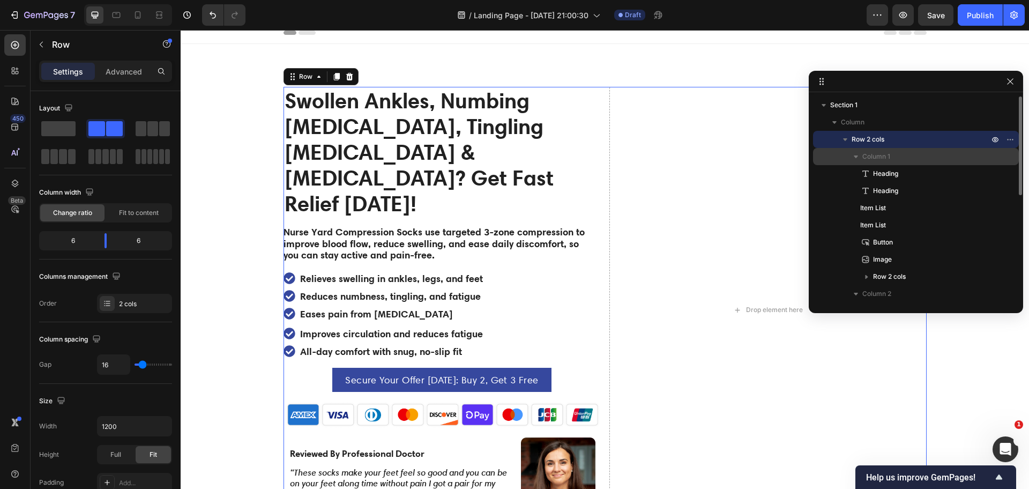
click at [859, 154] on icon "button" at bounding box center [855, 156] width 11 height 11
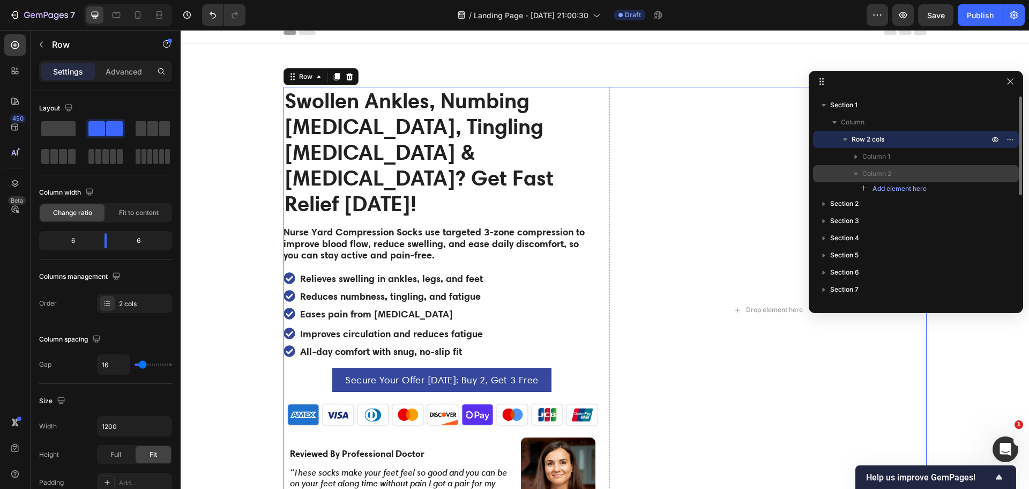
click at [869, 173] on span "Column 2" at bounding box center [876, 173] width 29 height 11
click at [869, 174] on span "Column 2" at bounding box center [876, 173] width 29 height 11
click at [859, 138] on span "Row 2 cols" at bounding box center [867, 139] width 33 height 11
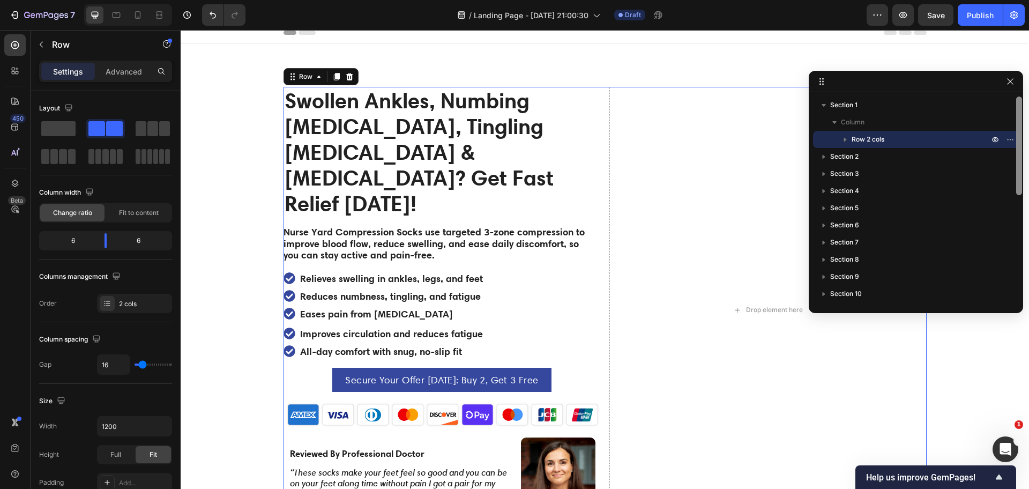
scroll to position [276, 0]
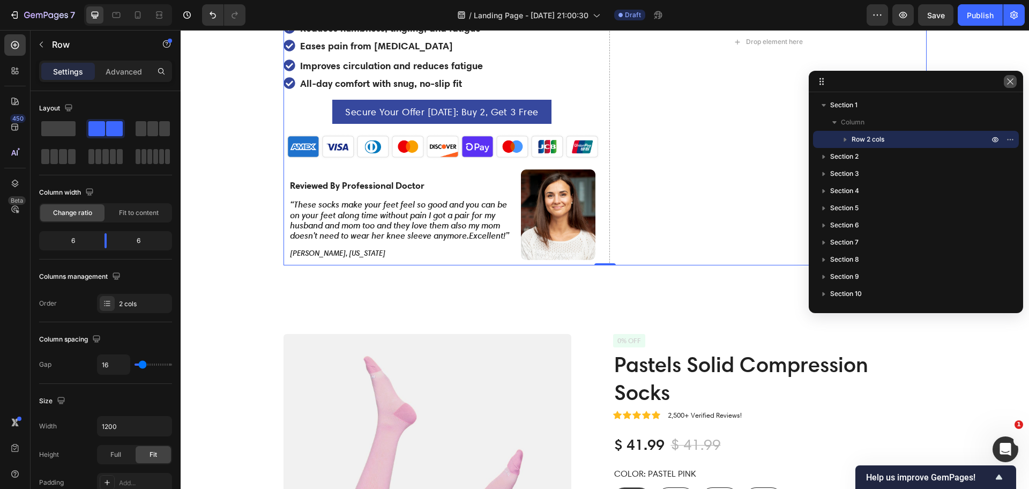
click at [1008, 80] on icon "button" at bounding box center [1010, 81] width 9 height 9
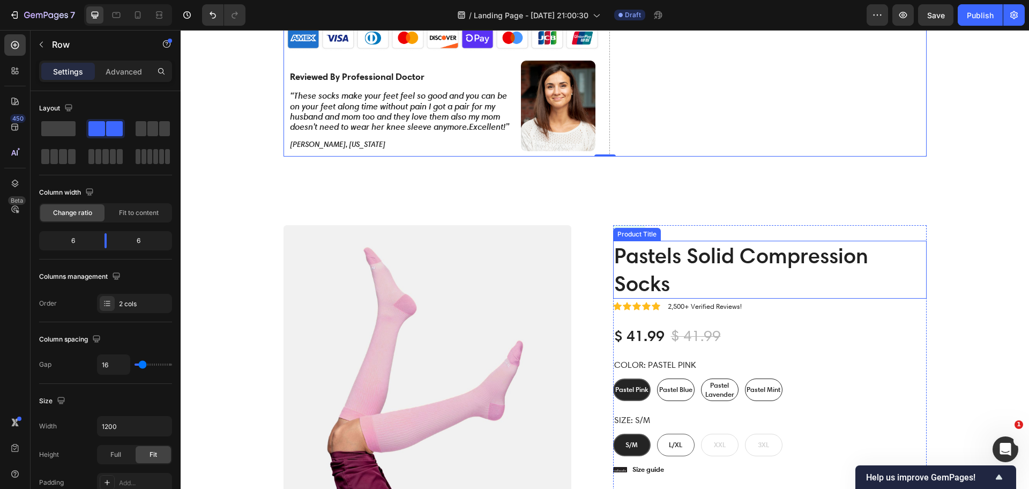
scroll to position [410, 0]
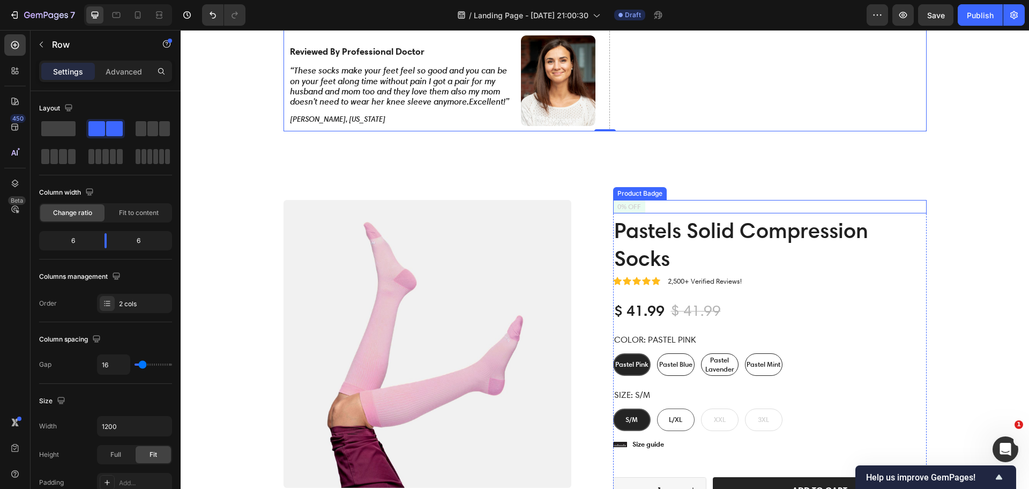
click at [664, 200] on div "0% off" at bounding box center [769, 206] width 313 height 13
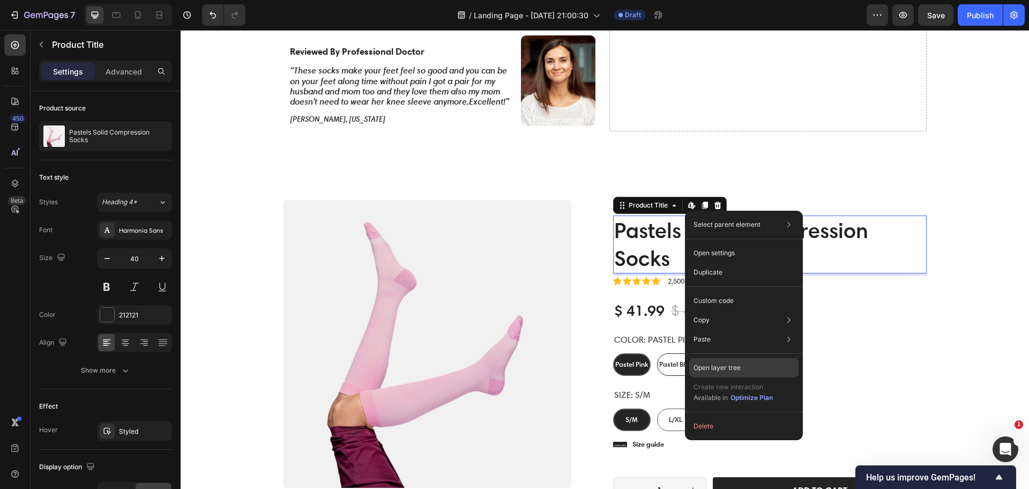
click at [766, 360] on div "Open layer tree" at bounding box center [743, 367] width 109 height 19
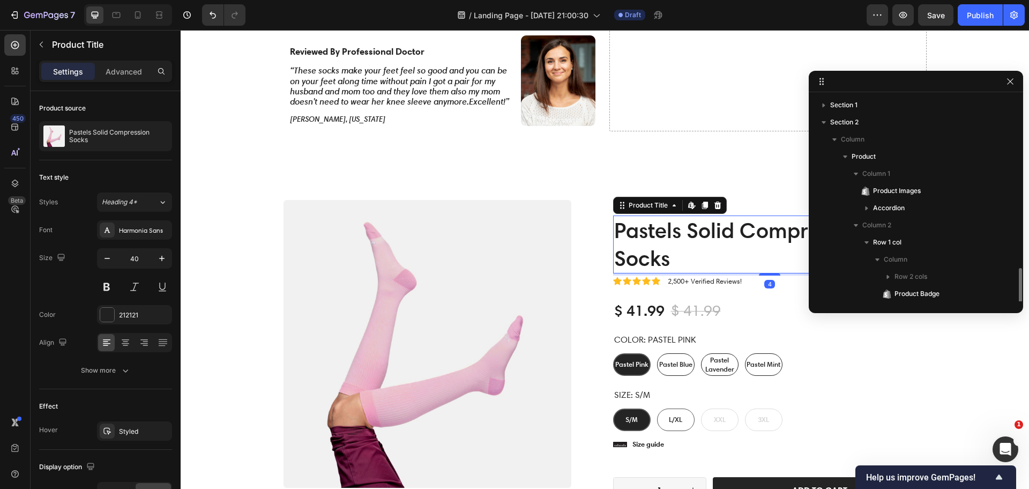
scroll to position [125, 0]
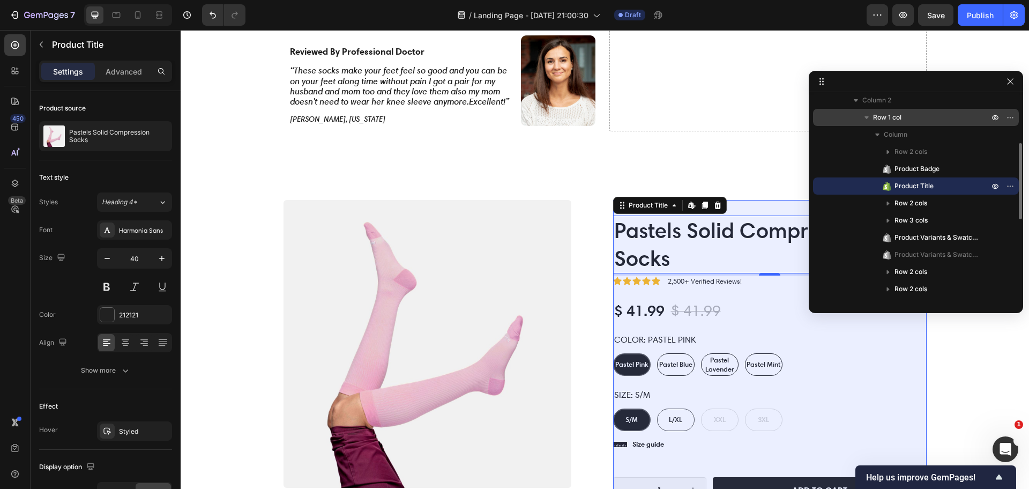
click at [910, 116] on p "Row 1 col" at bounding box center [932, 117] width 118 height 11
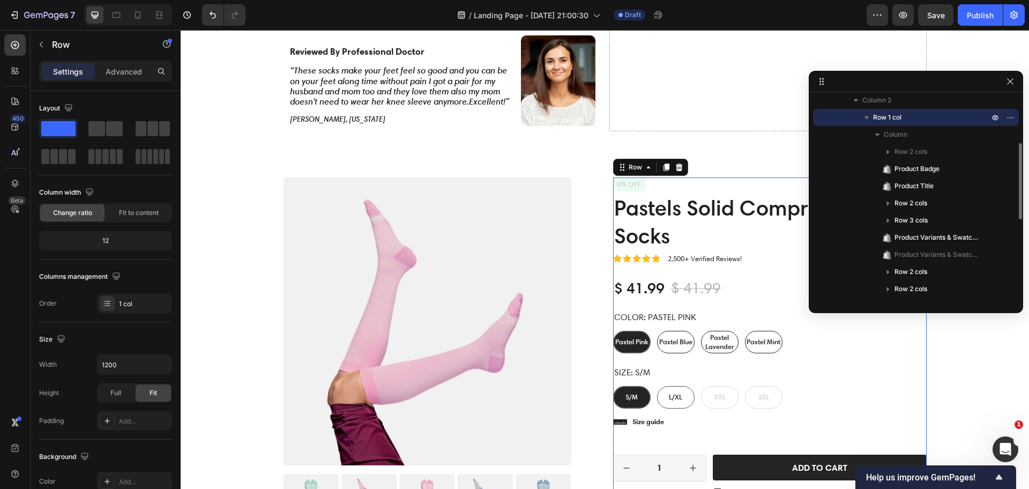
scroll to position [520, 0]
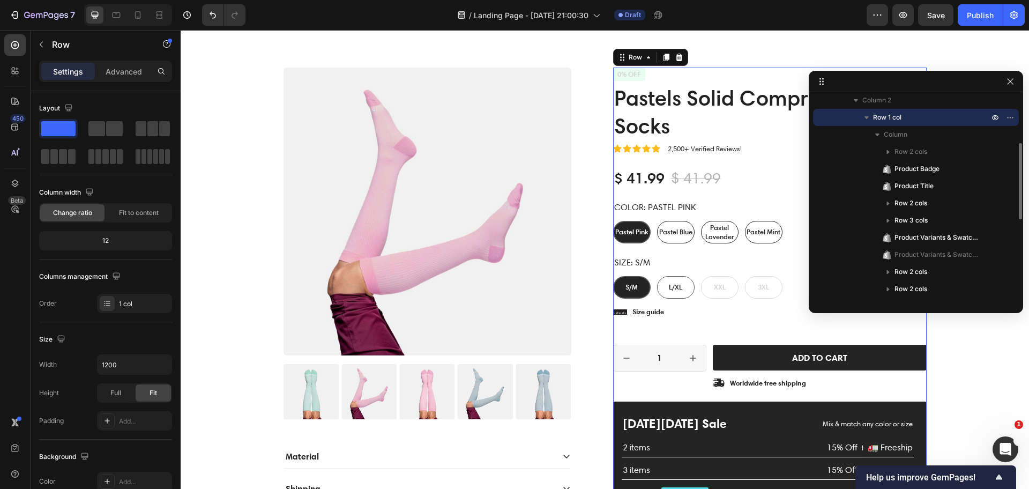
click at [864, 116] on icon "button" at bounding box center [866, 117] width 11 height 11
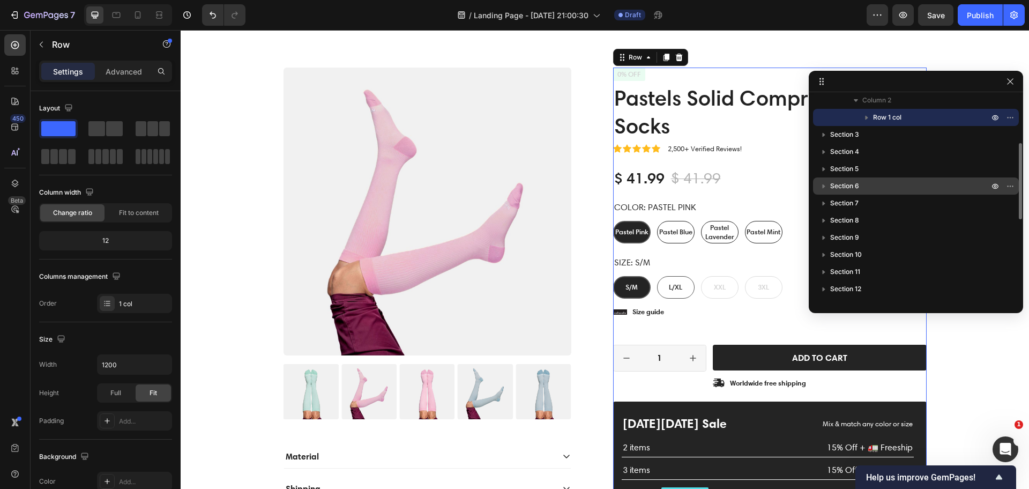
scroll to position [0, 0]
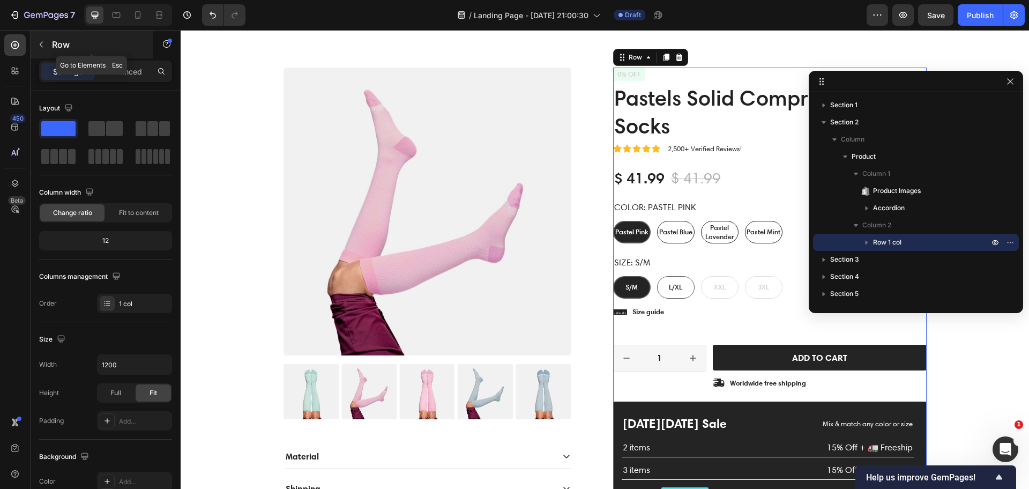
click at [57, 47] on p "Row" at bounding box center [97, 44] width 91 height 13
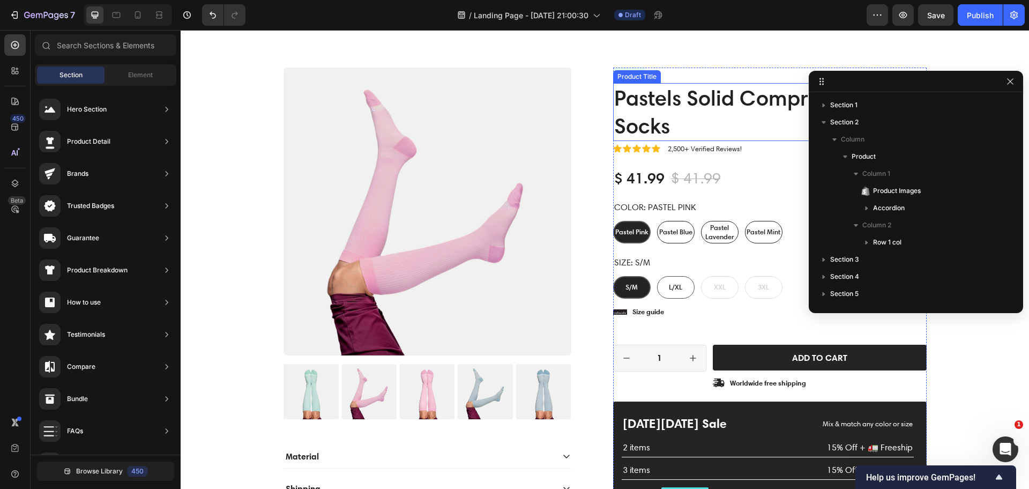
drag, startPoint x: 264, startPoint y: 139, endPoint x: 446, endPoint y: 121, distance: 183.6
click at [138, 72] on span "Element" at bounding box center [140, 75] width 25 height 10
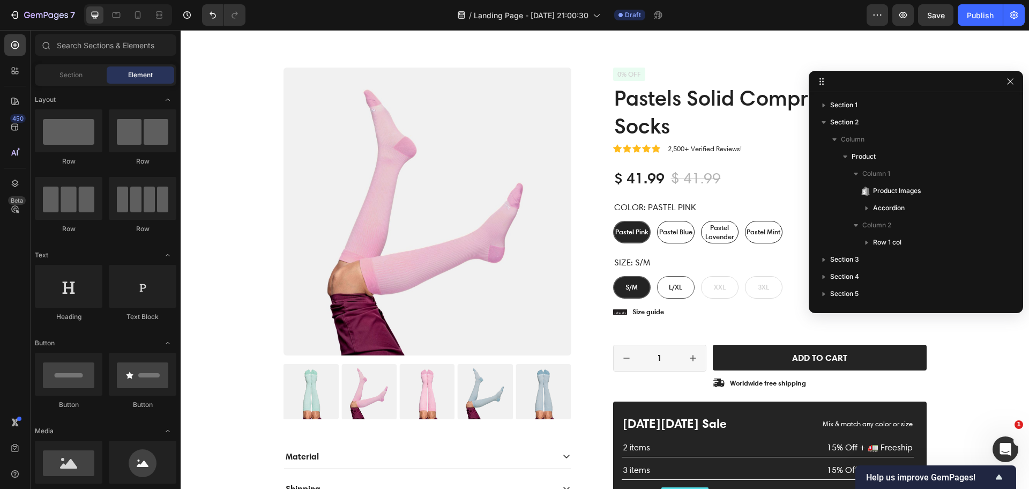
click at [63, 177] on div at bounding box center [69, 198] width 68 height 43
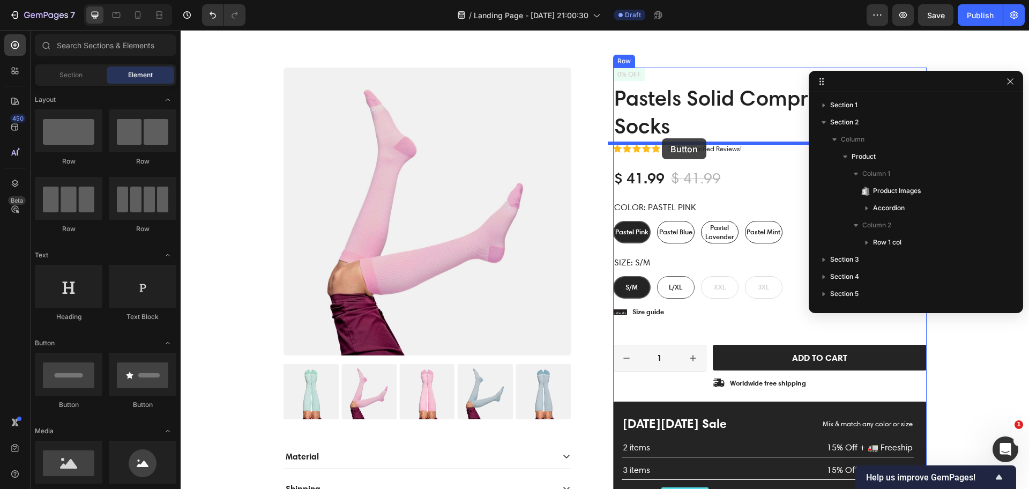
drag, startPoint x: 259, startPoint y: 344, endPoint x: 662, endPoint y: 138, distance: 452.1
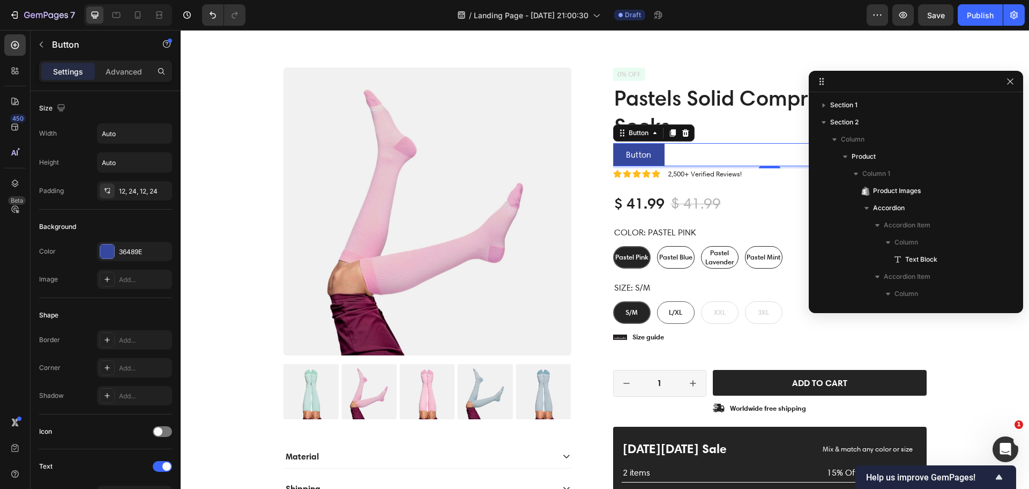
scroll to position [296, 0]
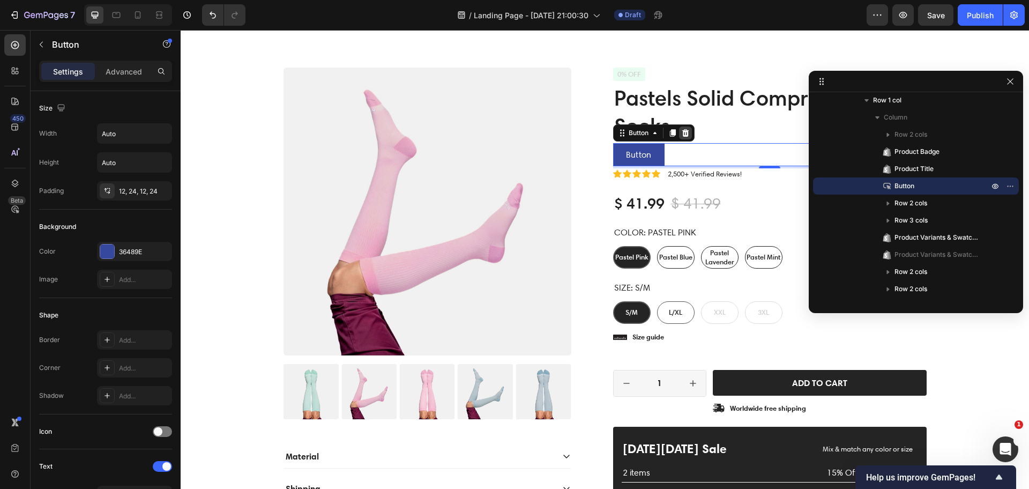
click at [684, 131] on icon at bounding box center [685, 133] width 9 height 9
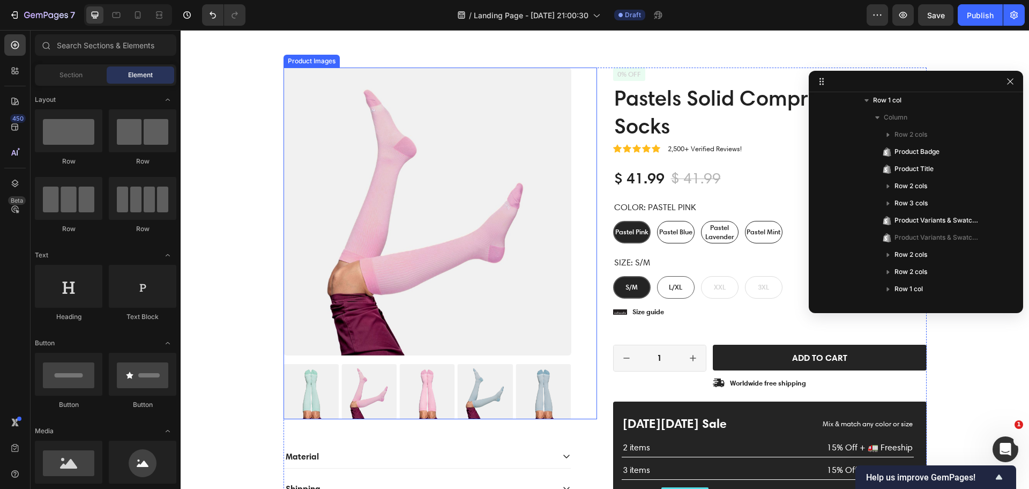
click at [581, 81] on div "Product Images" at bounding box center [439, 243] width 313 height 351
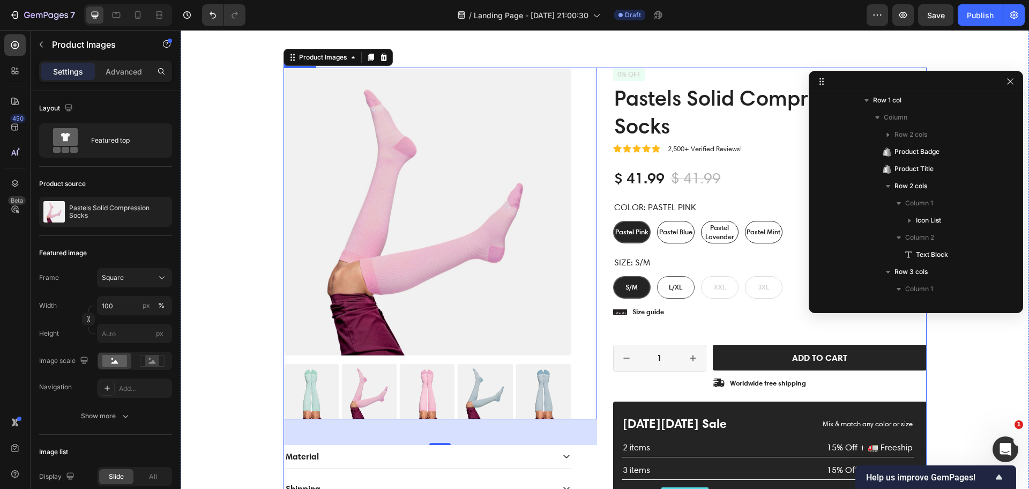
scroll to position [5, 0]
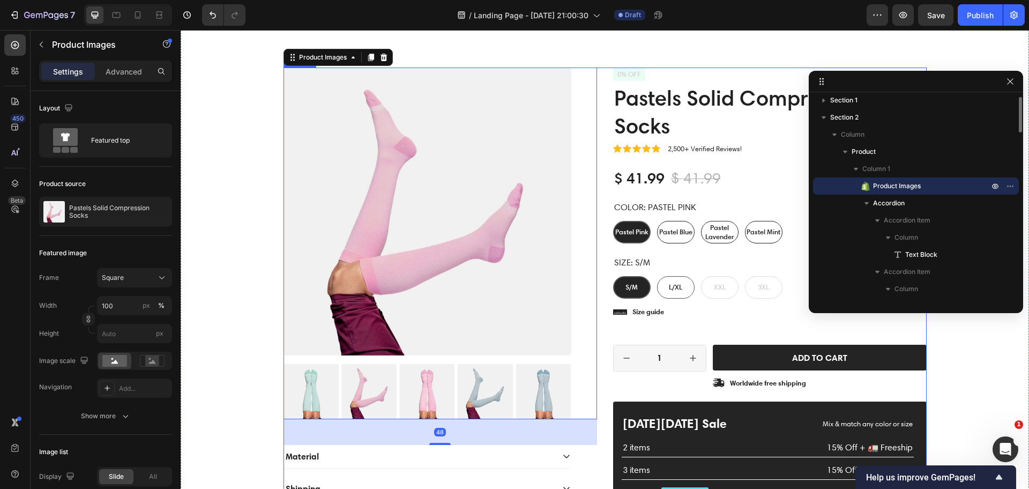
click at [597, 80] on div "Product Images 48 Material Shipping Care instruction Accordion Icon Icon Icon I…" at bounding box center [604, 314] width 643 height 493
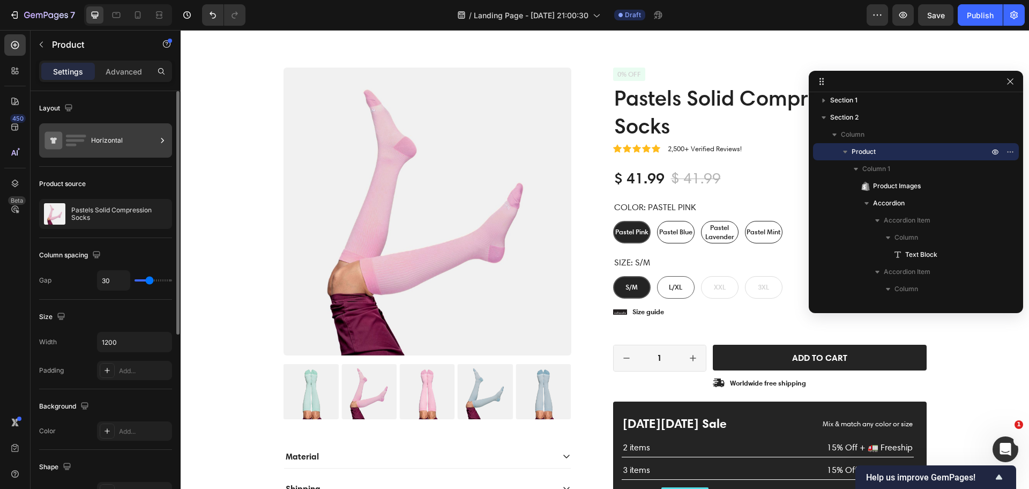
click at [83, 143] on icon at bounding box center [65, 140] width 43 height 25
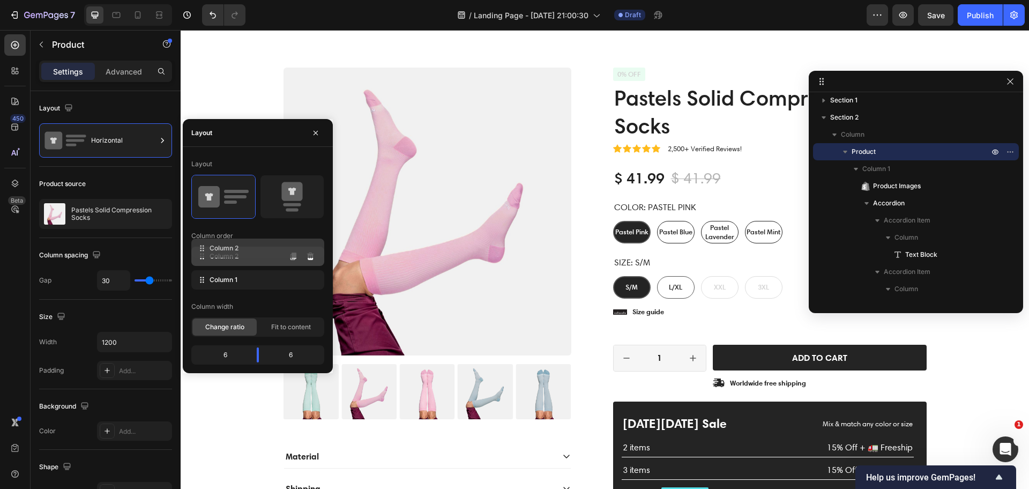
drag, startPoint x: 201, startPoint y: 283, endPoint x: 201, endPoint y: 247, distance: 36.4
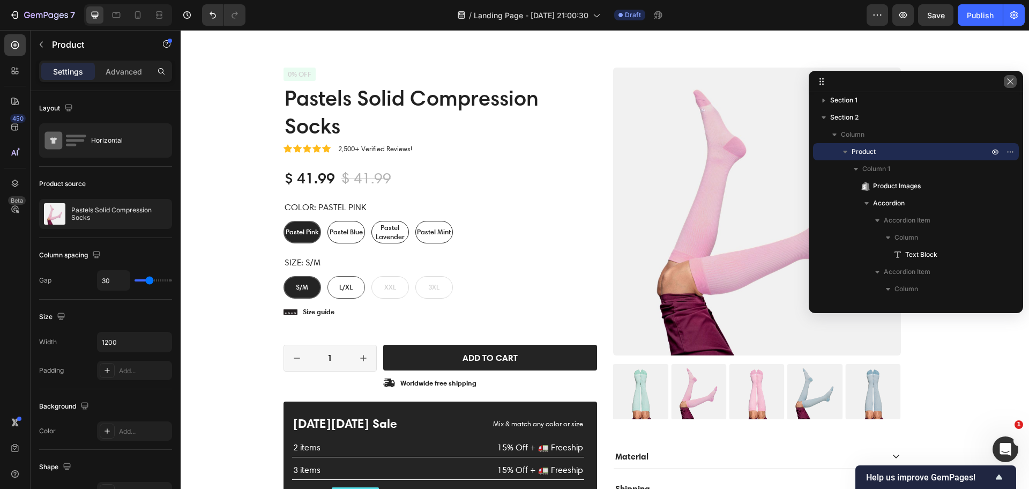
click at [1014, 84] on icon "button" at bounding box center [1010, 81] width 9 height 9
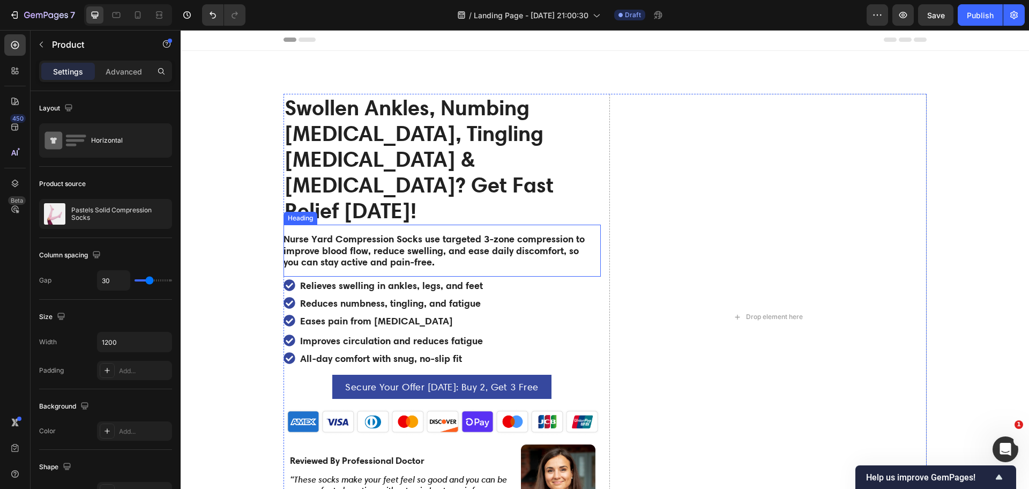
scroll to position [0, 0]
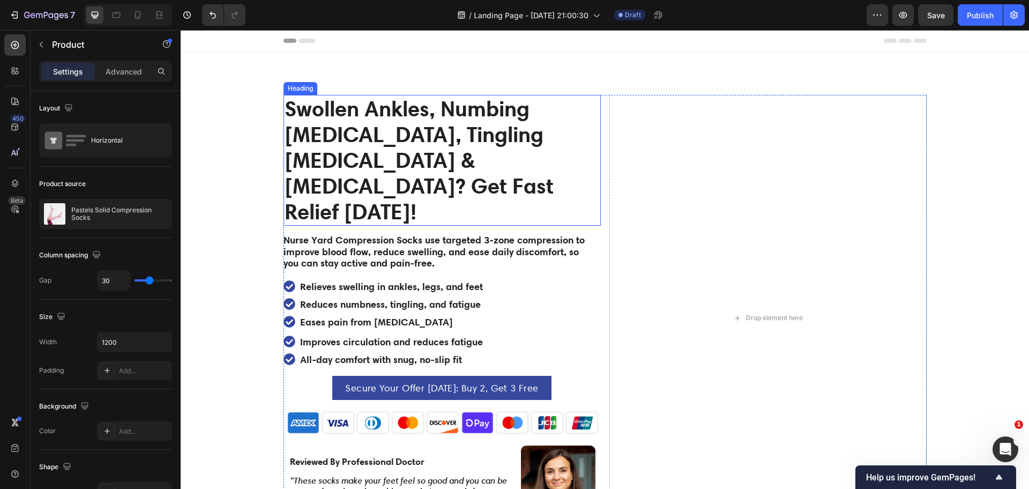
click at [393, 117] on strong "Swollen Ankles, Numbing [MEDICAL_DATA], Tingling [MEDICAL_DATA] & [MEDICAL_DATA…" at bounding box center [418, 159] width 269 height 129
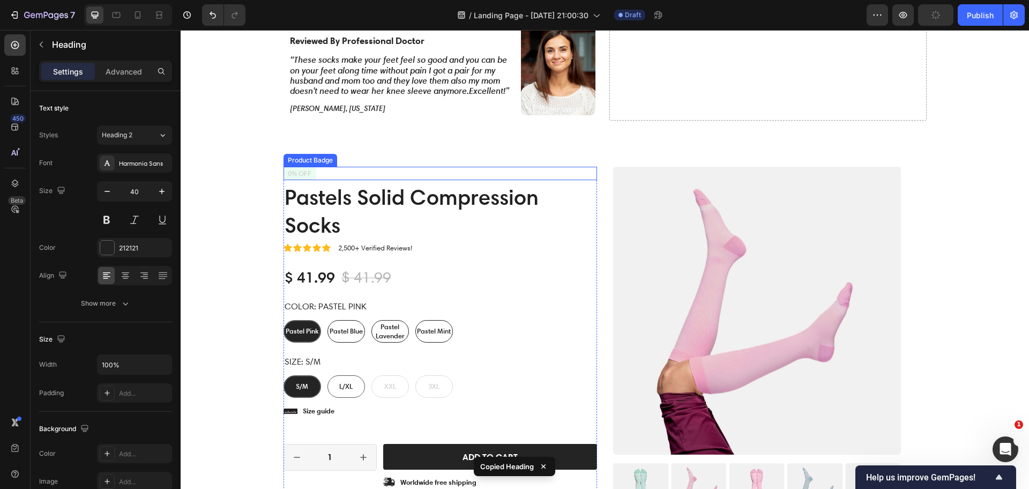
scroll to position [402, 0]
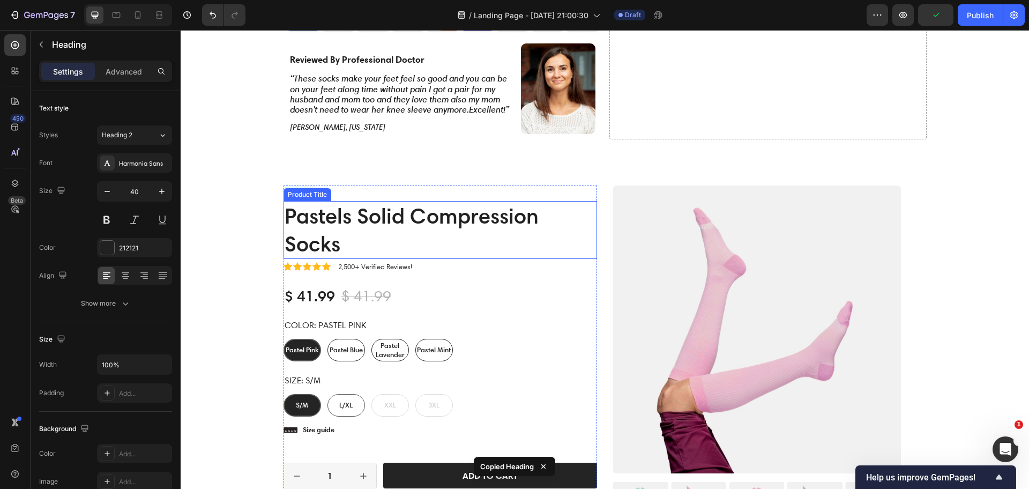
click at [364, 235] on h1 "Pastels Solid Compression Socks" at bounding box center [439, 230] width 313 height 58
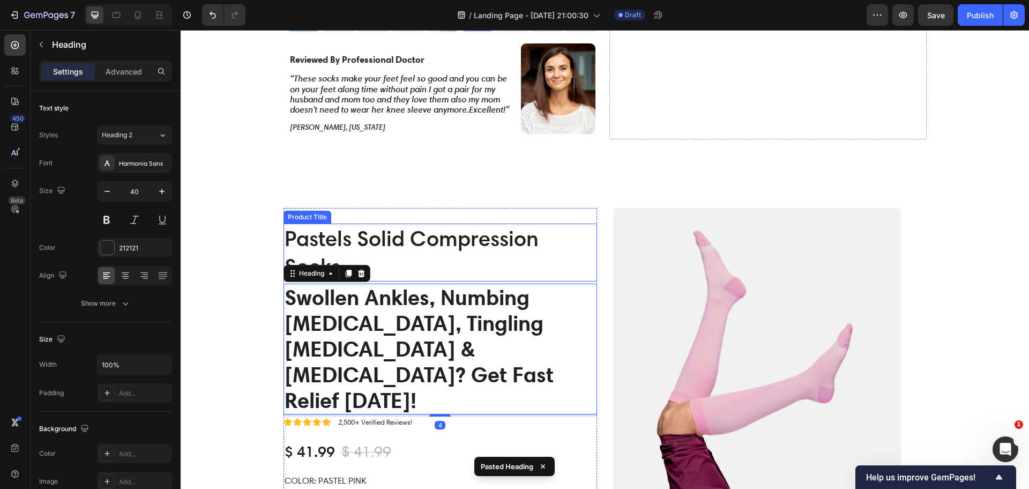
click at [389, 223] on h1 "Pastels Solid Compression Socks" at bounding box center [439, 252] width 313 height 58
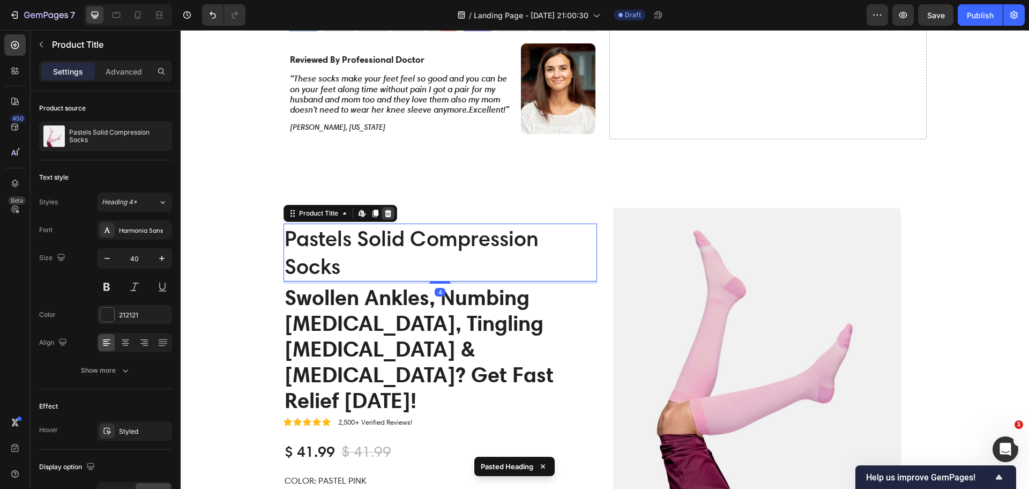
click at [384, 209] on icon at bounding box center [387, 213] width 7 height 8
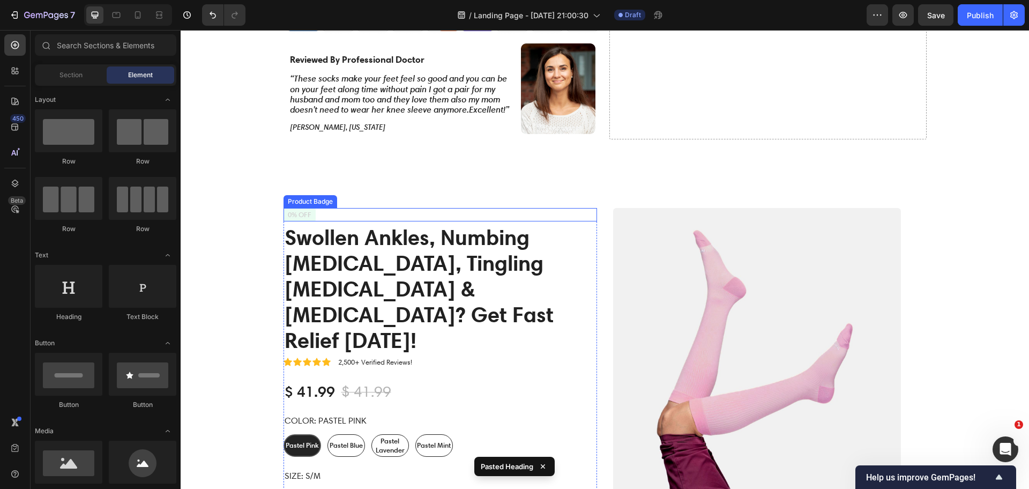
click at [320, 208] on div "0% off" at bounding box center [439, 214] width 313 height 13
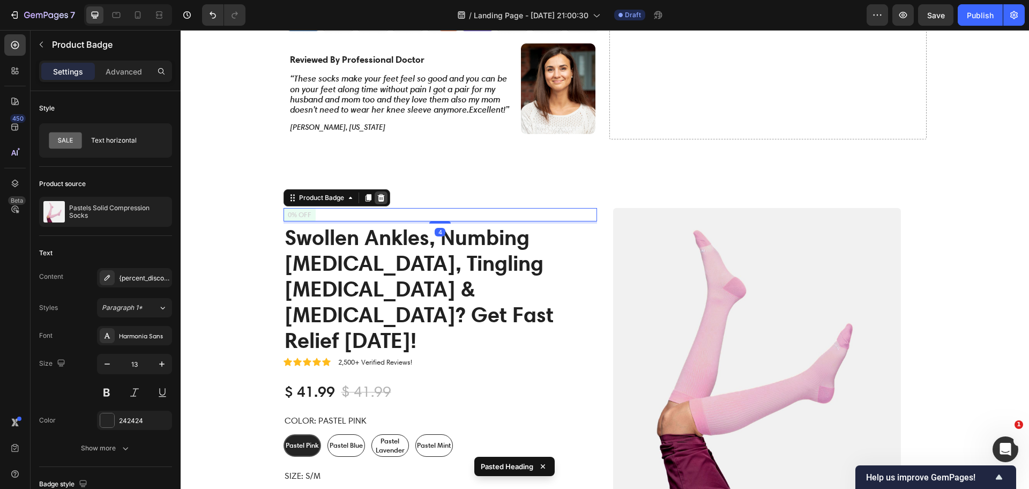
click at [377, 194] on icon at bounding box center [380, 198] width 7 height 8
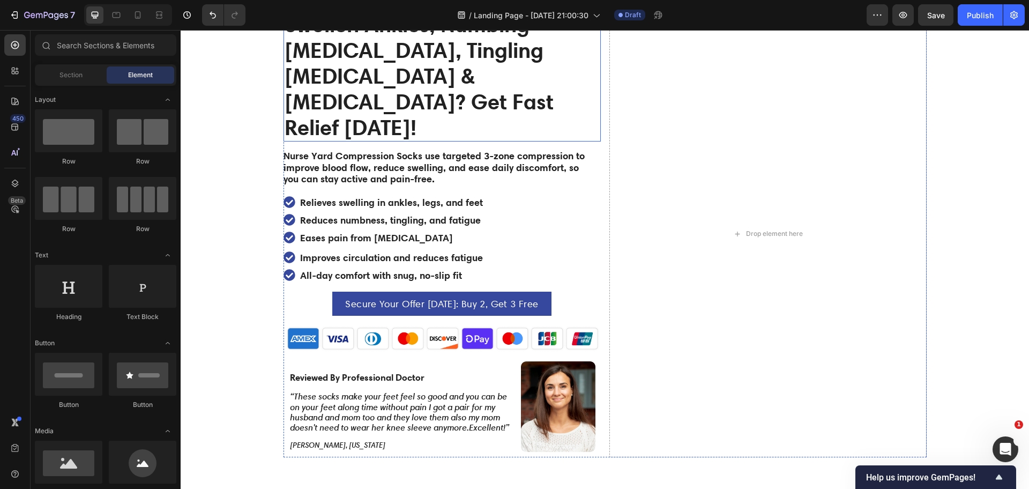
scroll to position [0, 0]
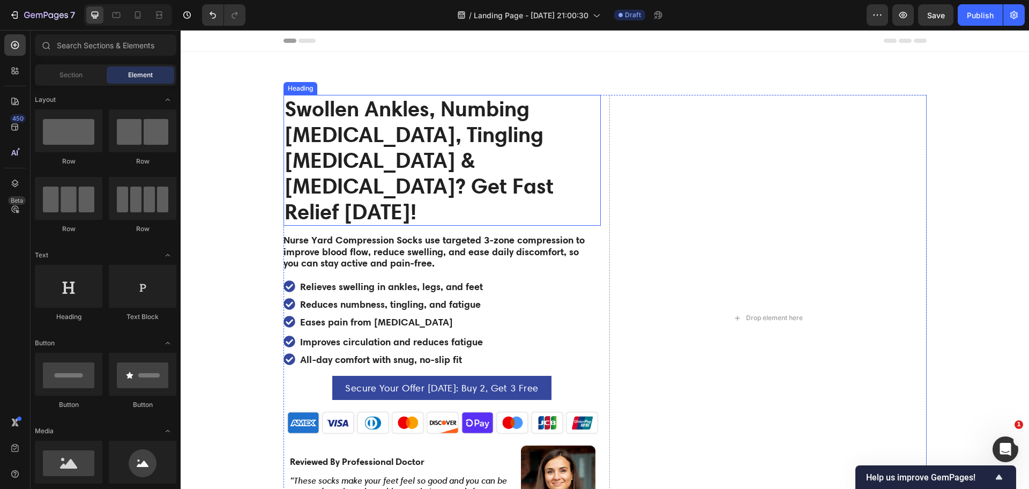
click at [393, 116] on strong "Swollen Ankles, Numbing [MEDICAL_DATA], Tingling [MEDICAL_DATA] & [MEDICAL_DATA…" at bounding box center [418, 159] width 269 height 129
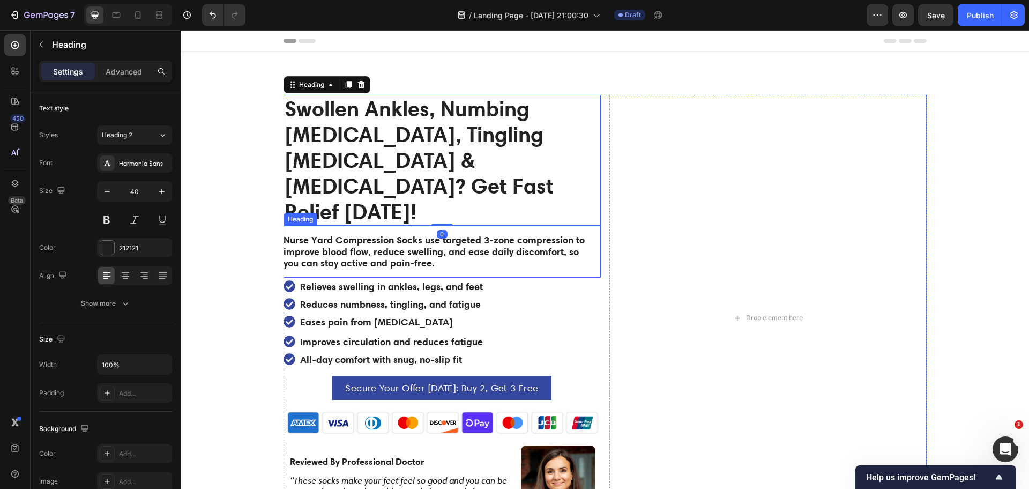
click at [389, 234] on strong "Nurse Yard Compression Socks use targeted 3-zone compression to improve blood f…" at bounding box center [433, 251] width 301 height 35
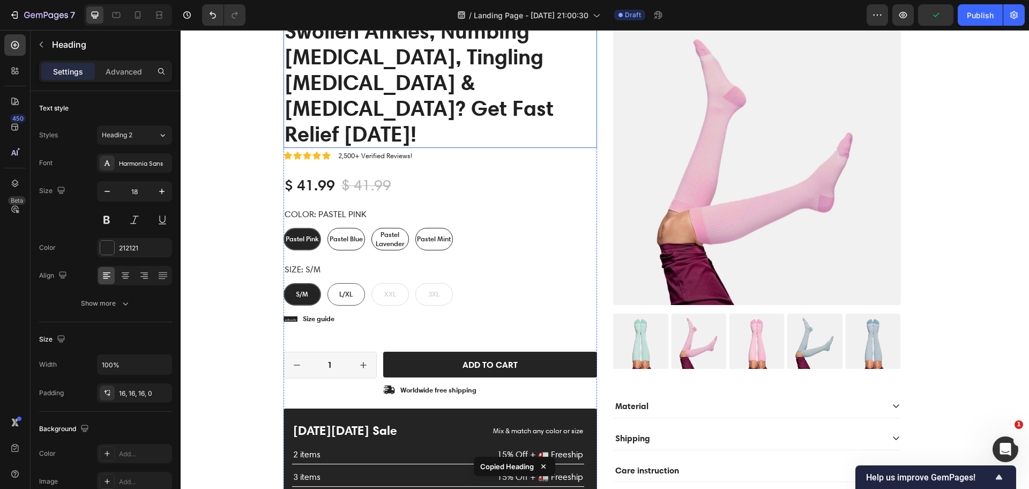
scroll to position [402, 0]
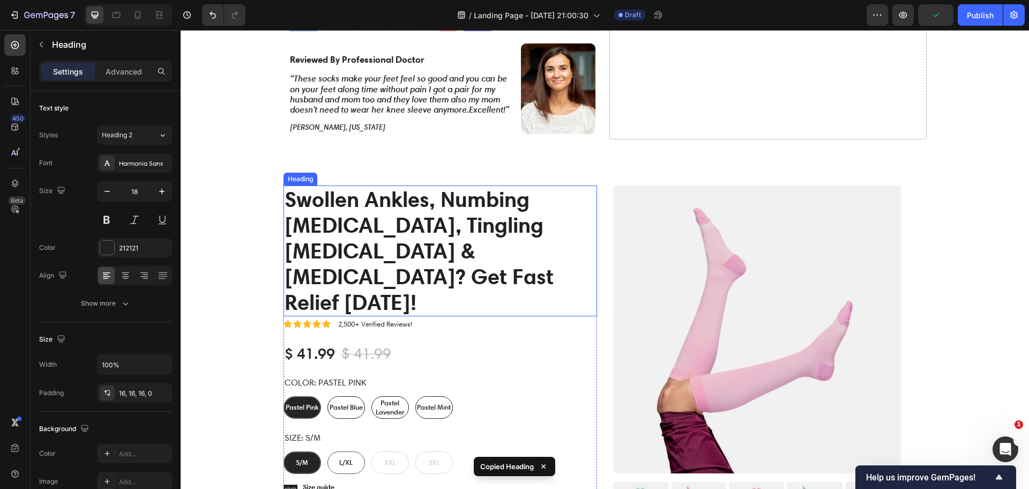
click at [416, 247] on strong "Swollen Ankles, Numbing [MEDICAL_DATA], Tingling [MEDICAL_DATA] & [MEDICAL_DATA…" at bounding box center [418, 250] width 269 height 129
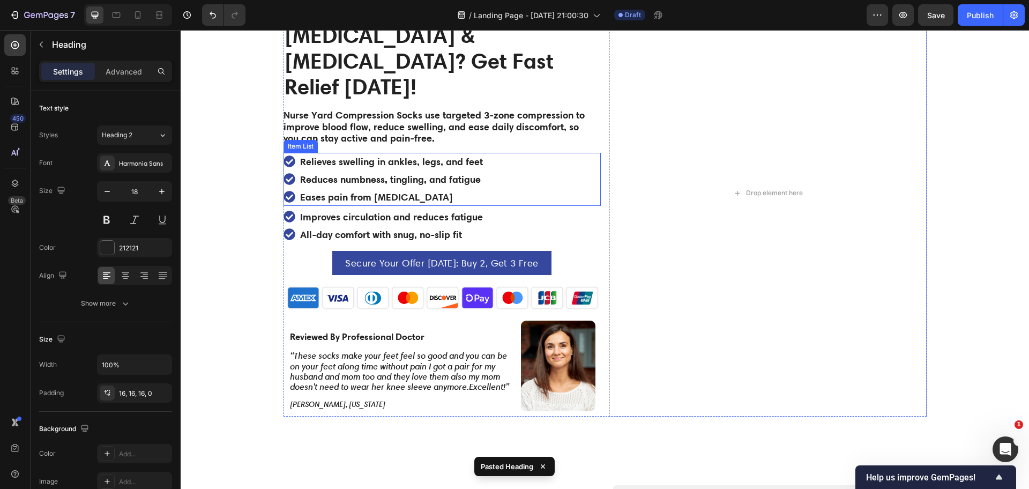
scroll to position [67, 0]
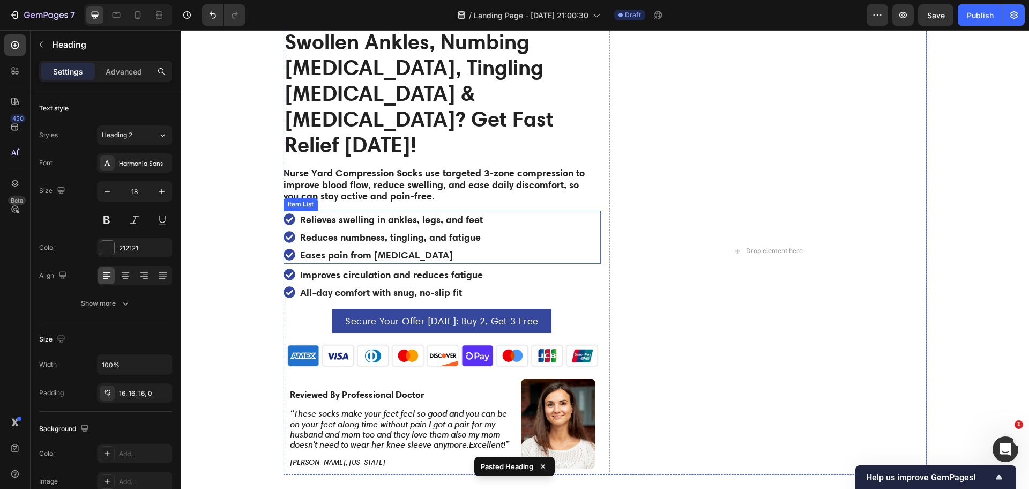
click at [497, 211] on div "Relieves swelling in ankles, legs, and feet Reduces numbness, tingling, and fat…" at bounding box center [441, 237] width 317 height 53
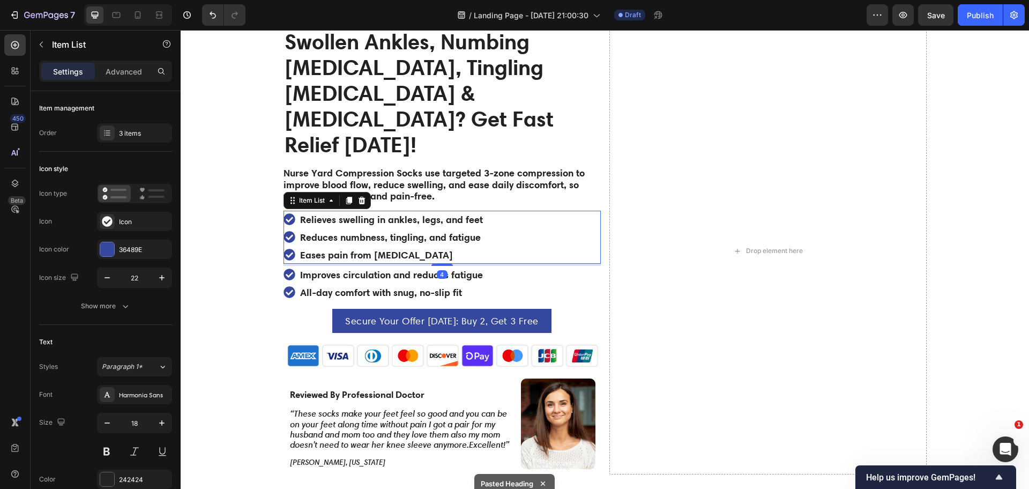
click at [520, 211] on div "Relieves swelling in ankles, legs, and feet Reduces numbness, tingling, and fat…" at bounding box center [441, 237] width 317 height 53
click at [508, 266] on div "Improves circulation and reduces fatigue All-day comfort with snug, no-slip fit" at bounding box center [441, 283] width 317 height 35
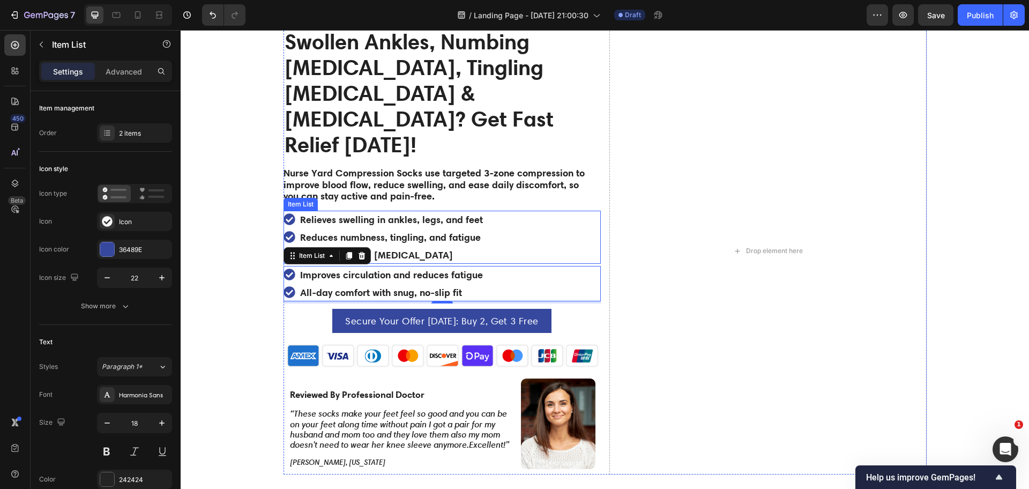
click at [300, 213] on strong "Relieves swelling in ankles, legs, and feet" at bounding box center [391, 219] width 183 height 12
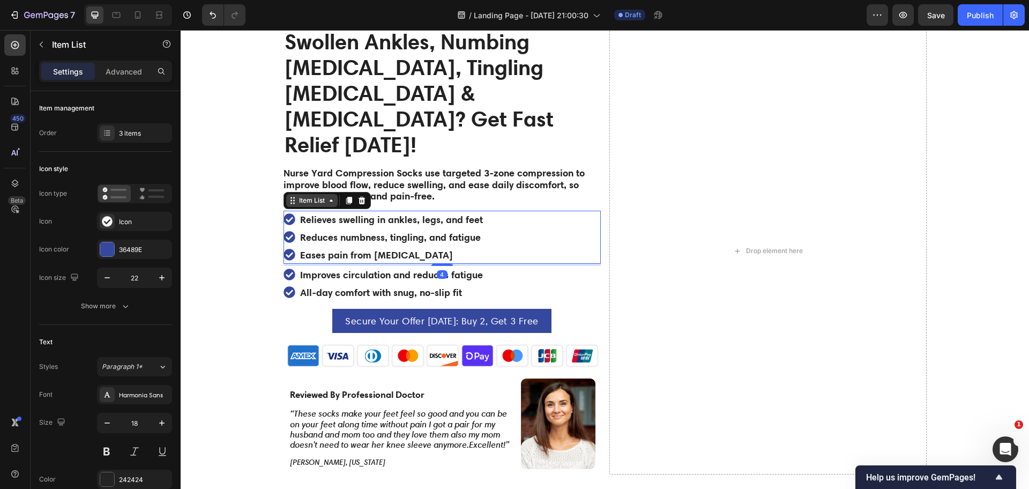
click at [297, 196] on div "Item List" at bounding box center [312, 201] width 30 height 10
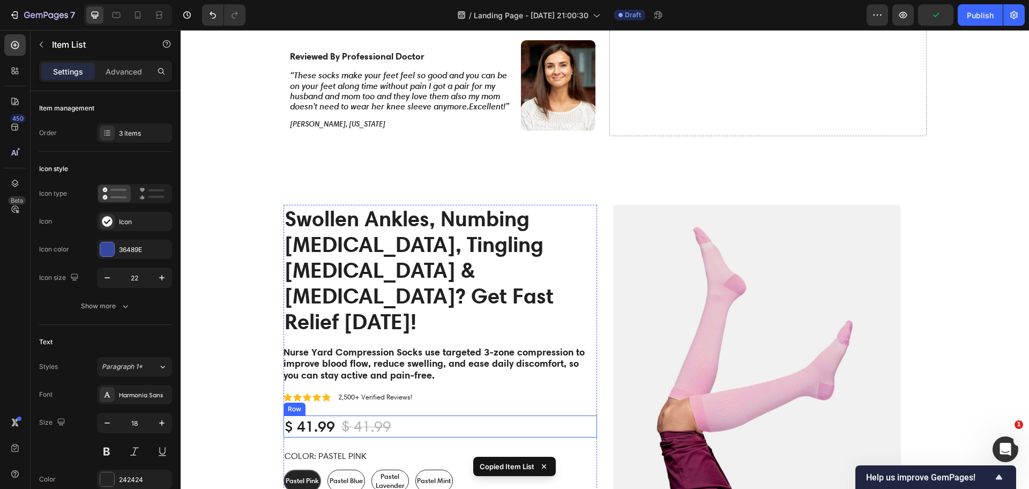
scroll to position [469, 0]
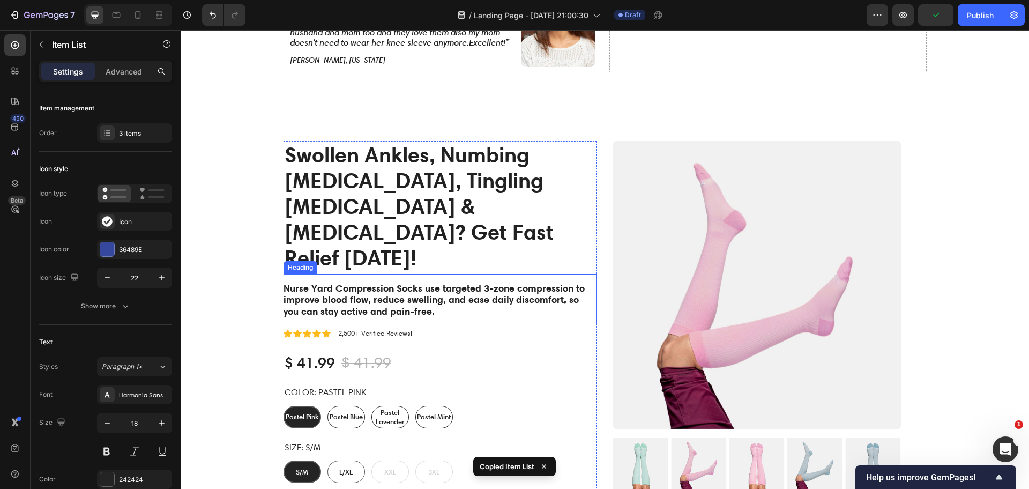
click at [371, 282] on strong "Nurse Yard Compression Socks use targeted 3-zone compression to improve blood f…" at bounding box center [433, 299] width 301 height 35
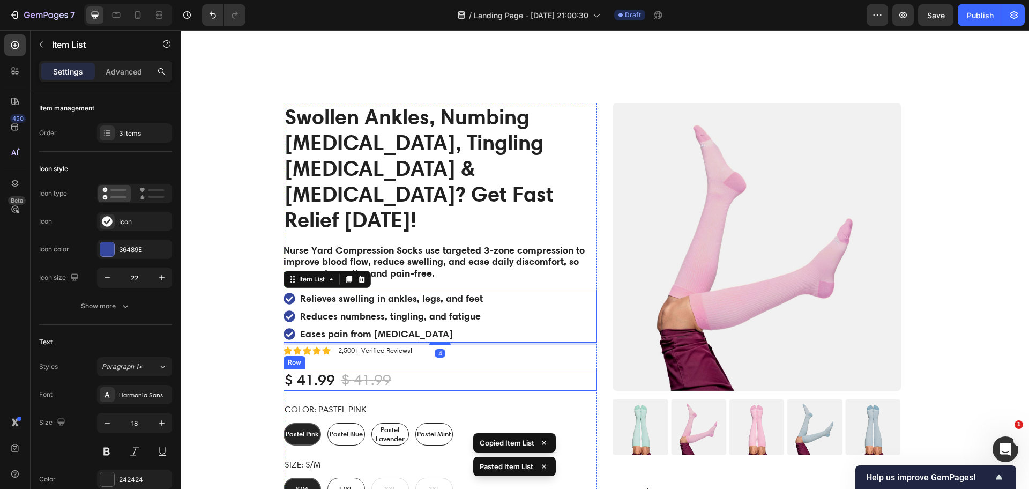
scroll to position [536, 0]
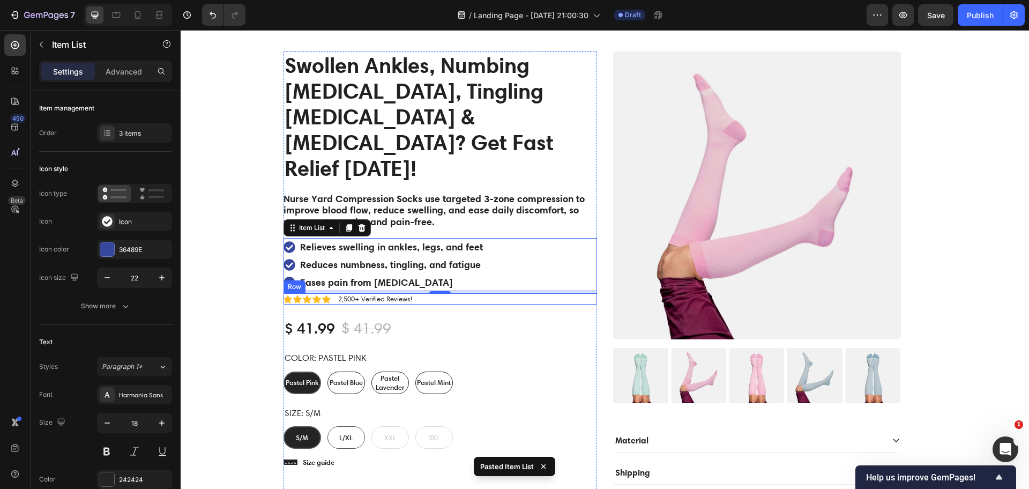
click at [417, 293] on div "Icon Icon Icon Icon Icon Icon List 2,500+ Verified Reviews! Text Block Row" at bounding box center [439, 298] width 313 height 11
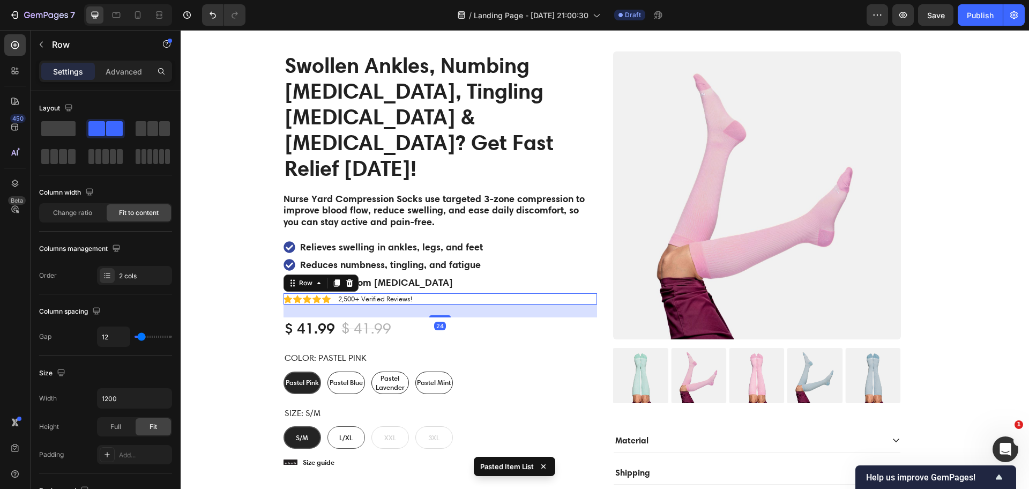
click at [343, 276] on div at bounding box center [349, 282] width 13 height 13
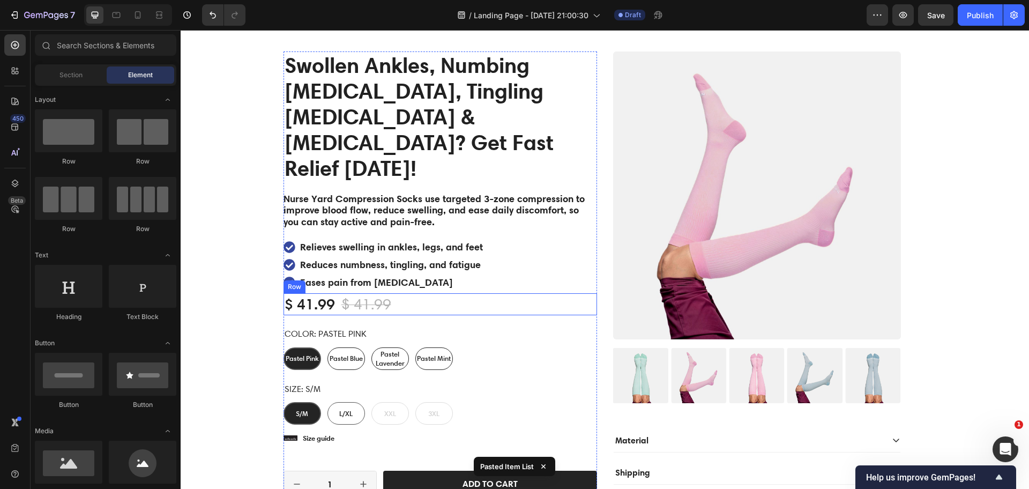
click at [425, 293] on div "$ 41.99 Product Price Product Price $ 41.99 Product Price Product Price 0% off …" at bounding box center [439, 303] width 313 height 21
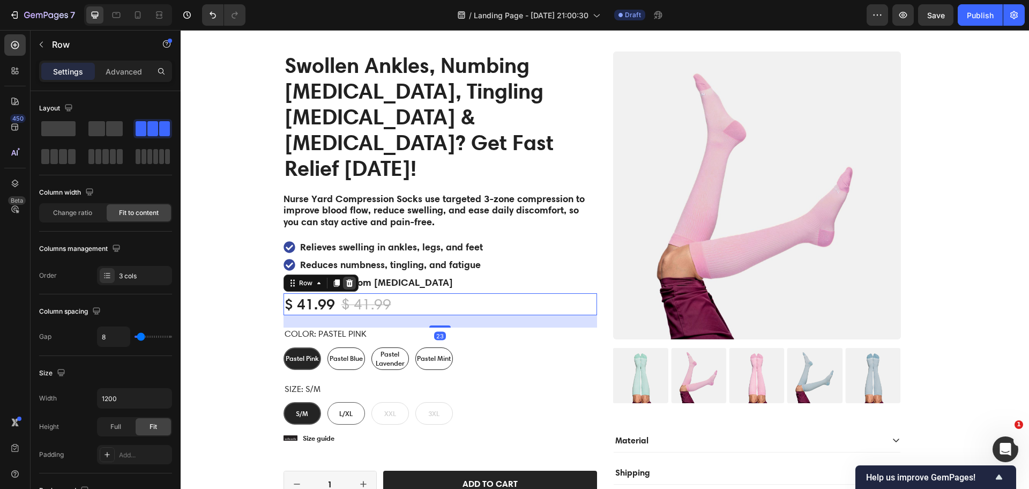
click at [346, 279] on icon at bounding box center [349, 283] width 7 height 8
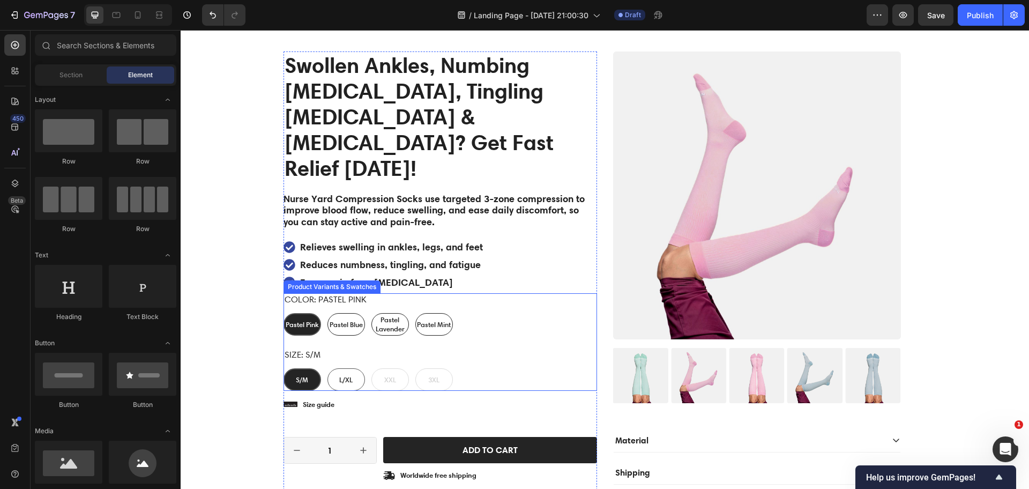
click at [404, 293] on div "Color: Pastel Pink Pastel Pink Pastel Pink Pastel Pink Pastel Blue Pastel Blue …" at bounding box center [439, 314] width 313 height 42
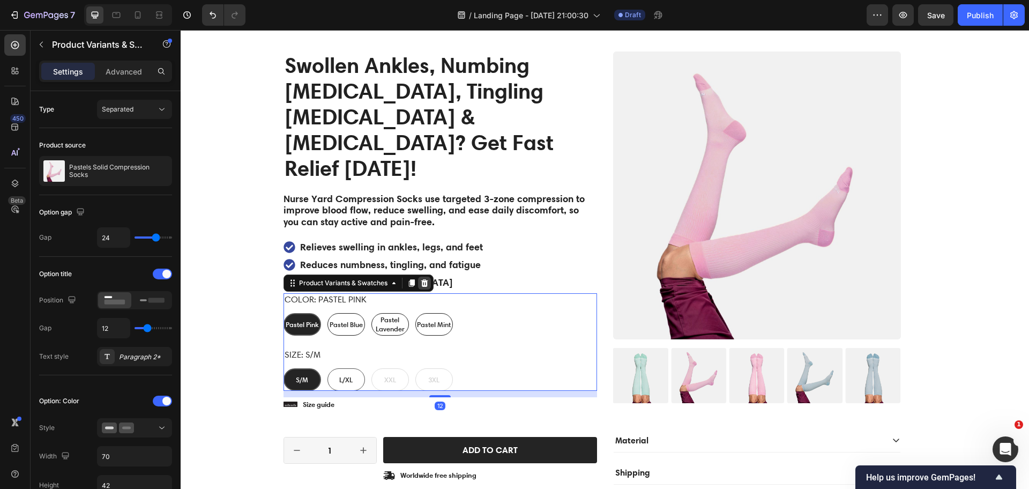
click at [421, 279] on icon at bounding box center [424, 283] width 7 height 8
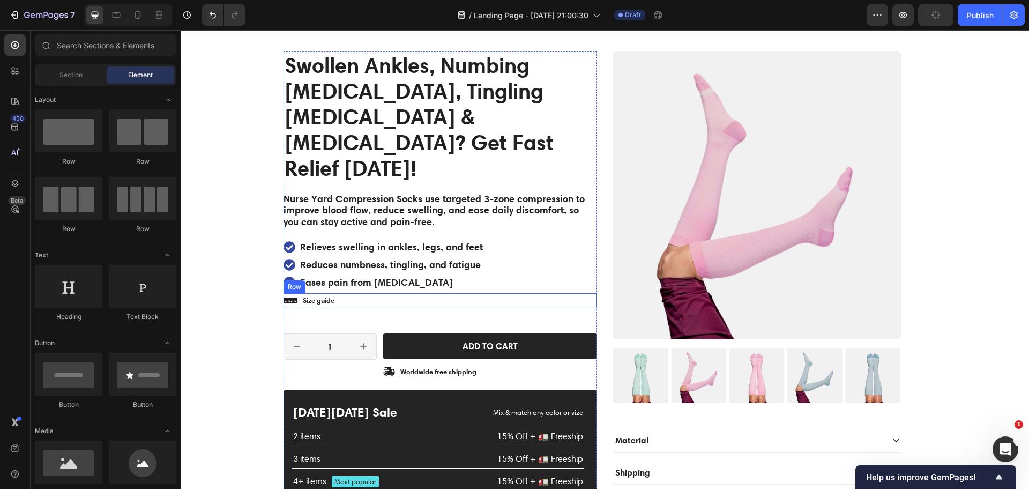
click at [372, 293] on div "Icon Size guide Text Block Row" at bounding box center [439, 300] width 313 height 14
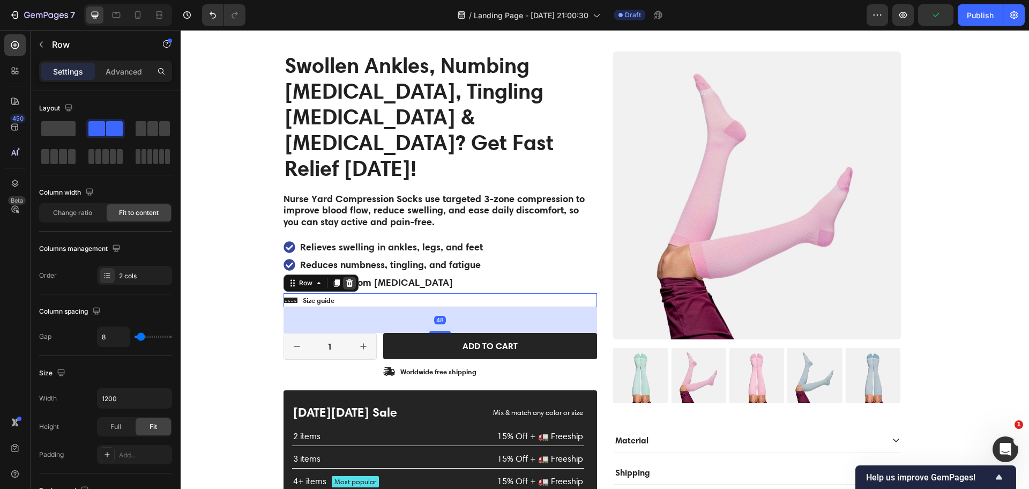
click at [349, 276] on div at bounding box center [349, 282] width 13 height 13
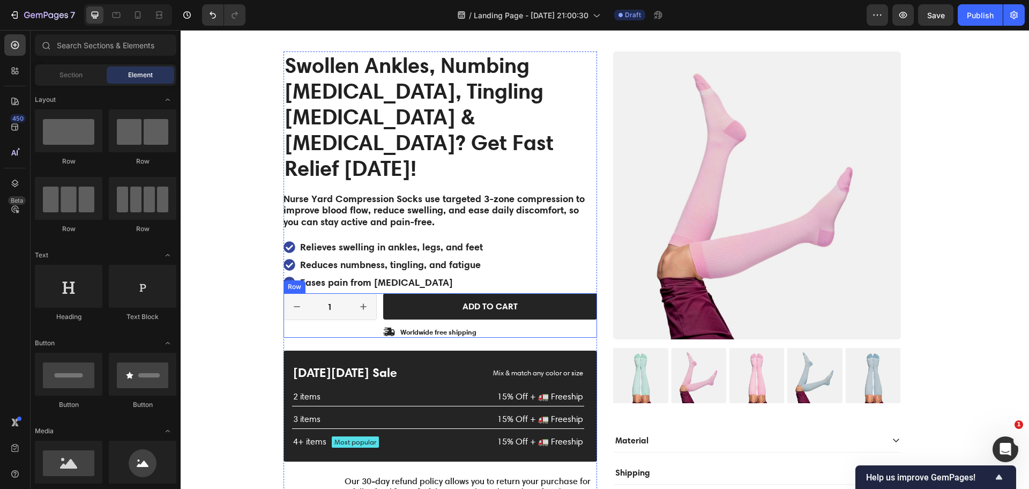
click at [374, 293] on div "1 Product Quantity Row Add to cart Add to Cart Icon Worldwide free shipping Tex…" at bounding box center [439, 315] width 313 height 44
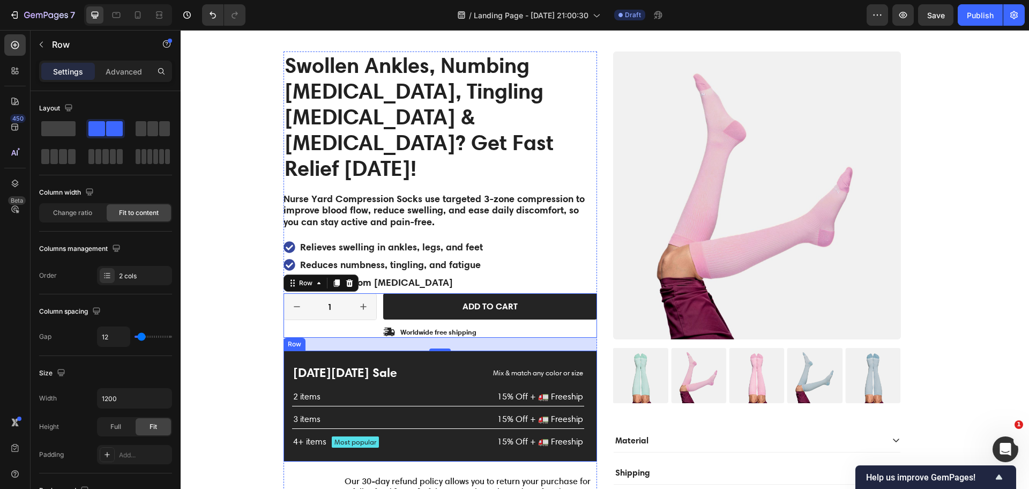
click at [371, 350] on div "[DATE][DATE] Sale Text Block Mix & match any color or size Text Block Row 2 ite…" at bounding box center [439, 405] width 313 height 110
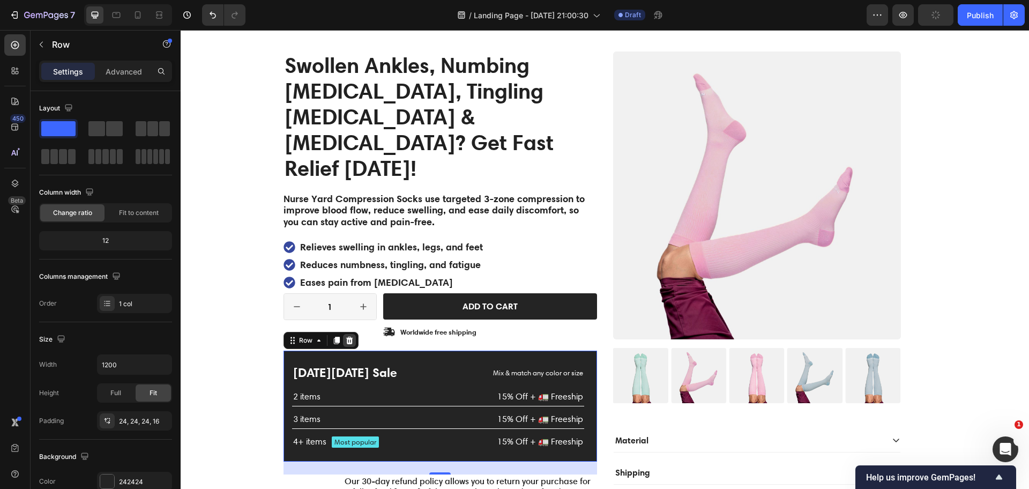
click at [345, 336] on icon at bounding box center [349, 340] width 9 height 9
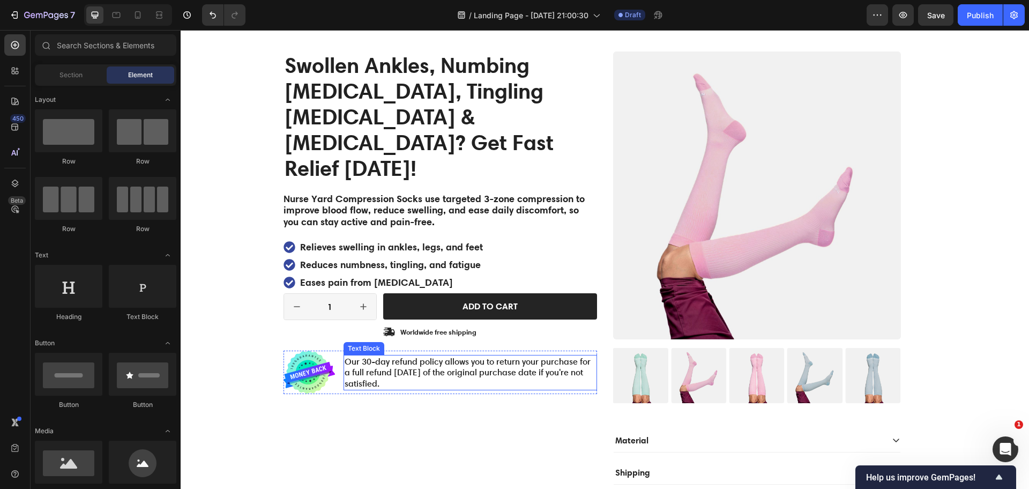
click at [432, 356] on p "Our 30-day refund policy allows you to return your purchase for a full refund […" at bounding box center [469, 372] width 251 height 33
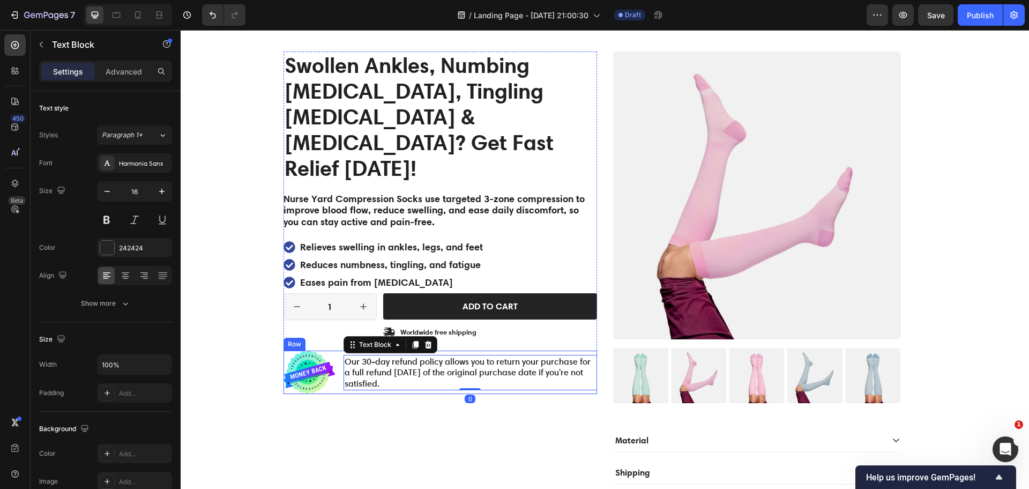
click at [329, 350] on div "Image Our 30-day refund policy allows you to return your purchase for a full re…" at bounding box center [439, 371] width 313 height 43
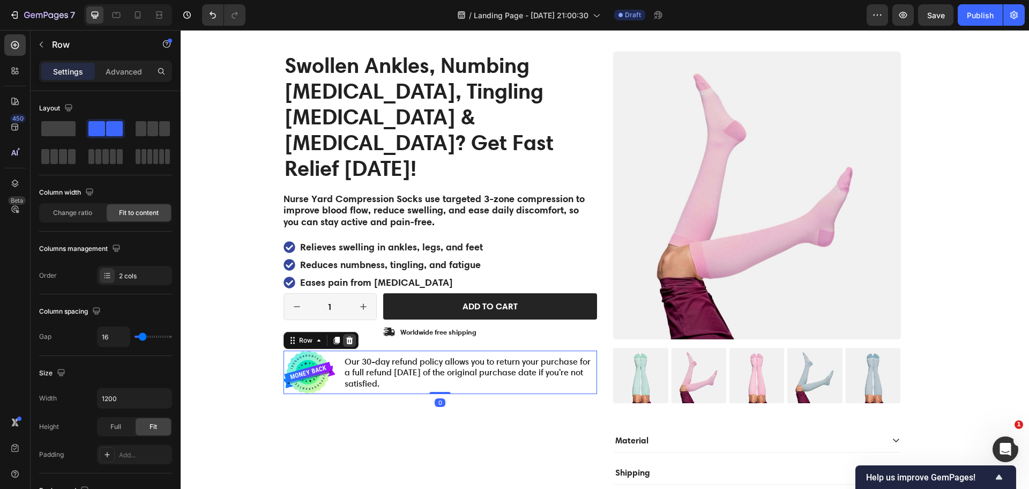
click at [350, 334] on div at bounding box center [349, 340] width 13 height 13
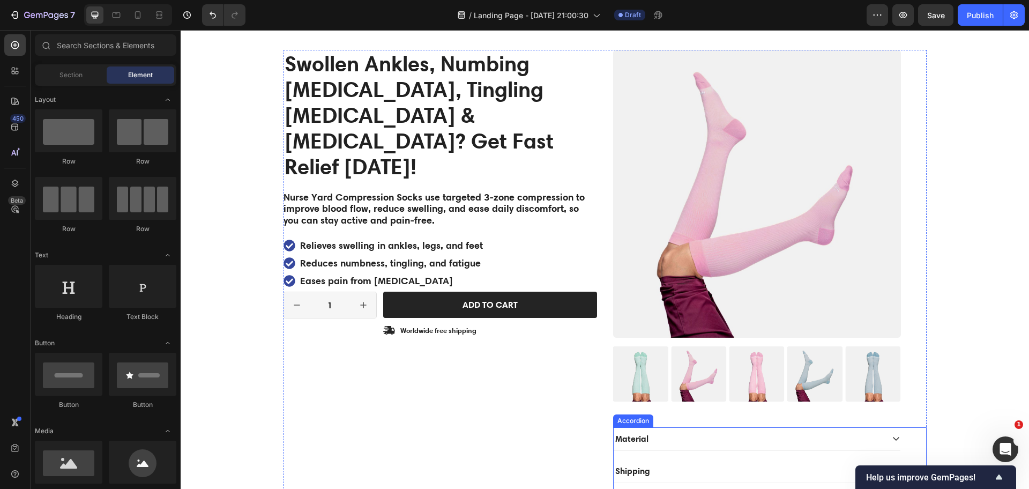
scroll to position [737, 0]
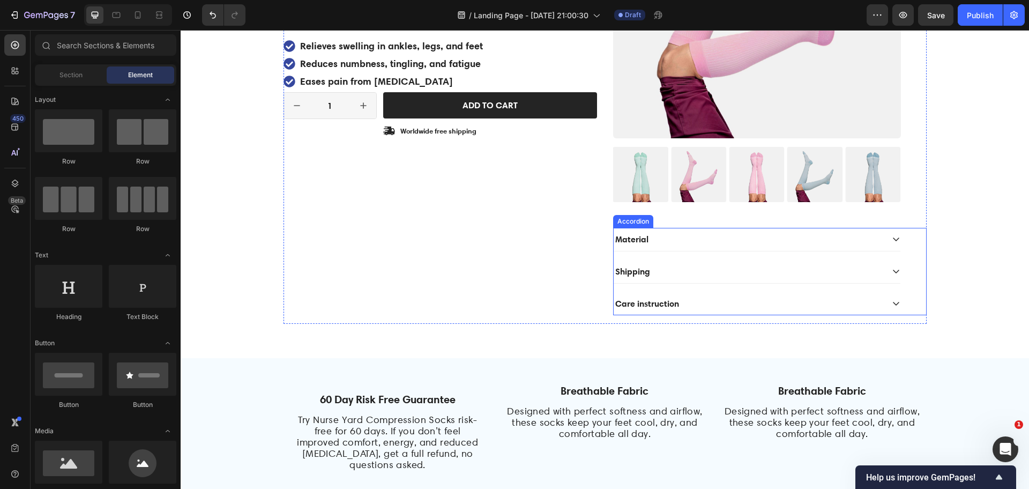
drag, startPoint x: 775, startPoint y: 246, endPoint x: 752, endPoint y: 247, distance: 23.1
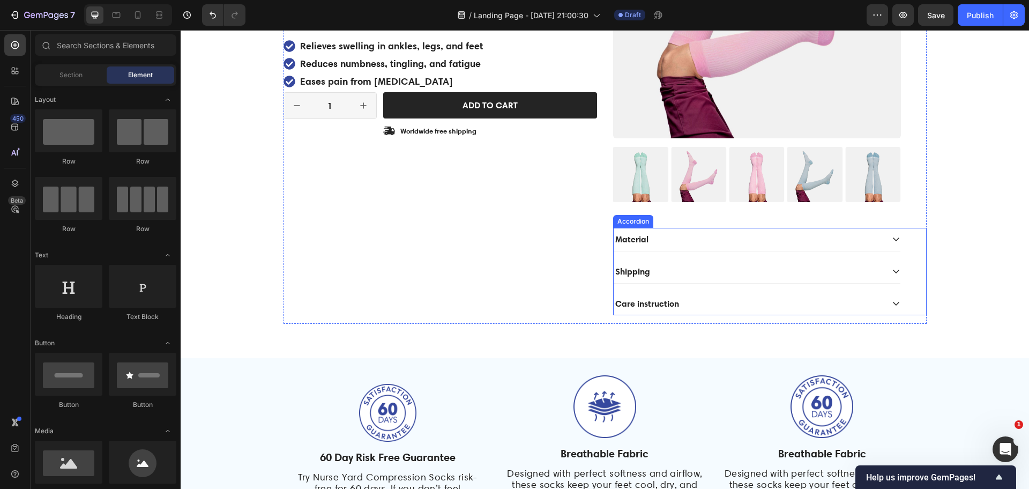
click at [775, 246] on div "Material" at bounding box center [747, 239] width 269 height 14
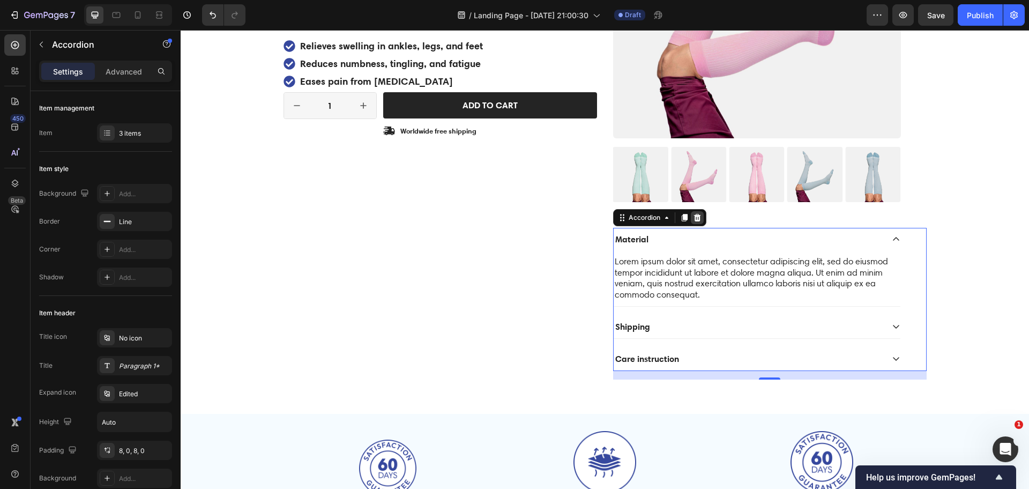
click at [693, 214] on icon at bounding box center [696, 218] width 7 height 8
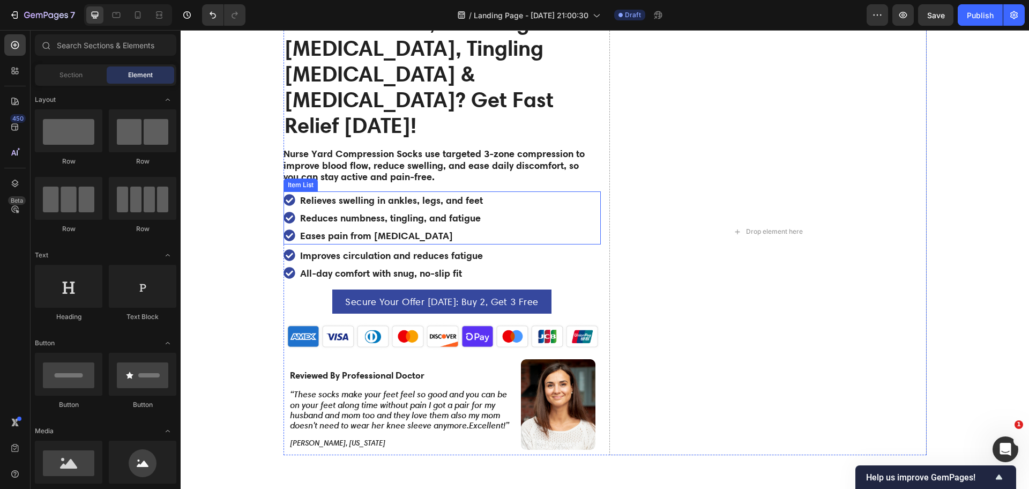
scroll to position [67, 0]
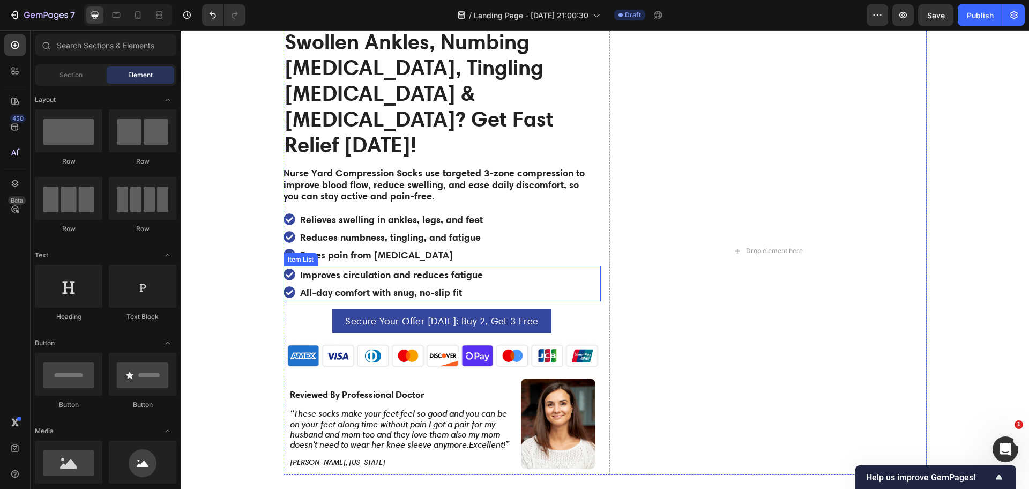
click at [490, 266] on div "Improves circulation and reduces fatigue All-day comfort with snug, no-slip fit" at bounding box center [441, 283] width 317 height 35
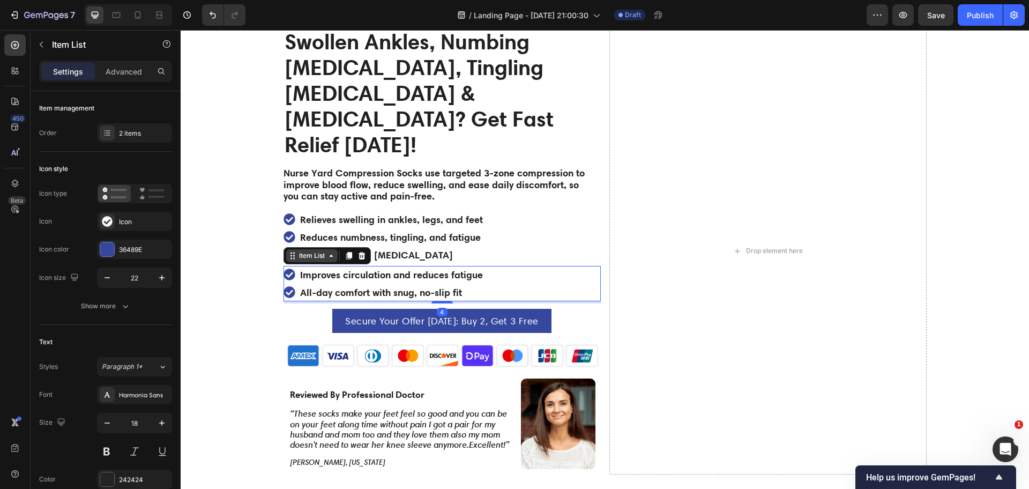
click at [313, 251] on div "Item List" at bounding box center [312, 256] width 30 height 10
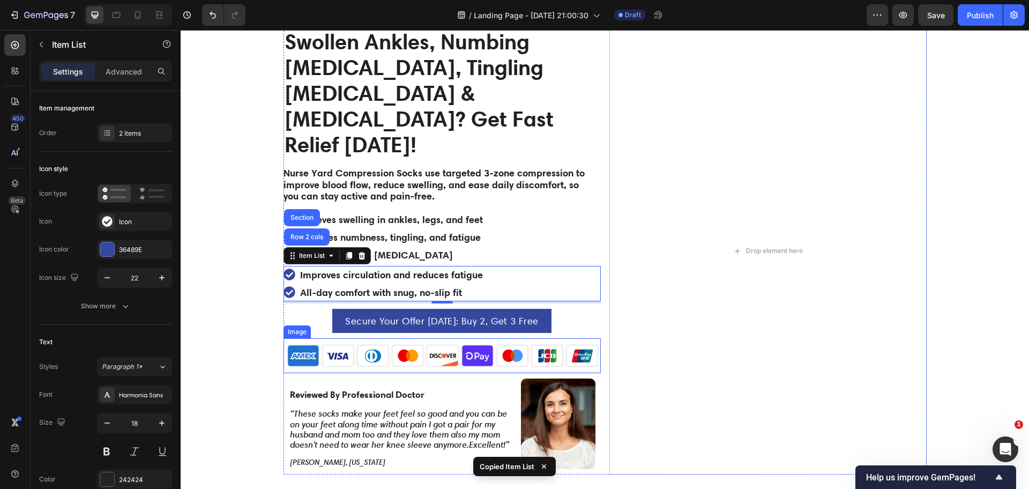
scroll to position [469, 0]
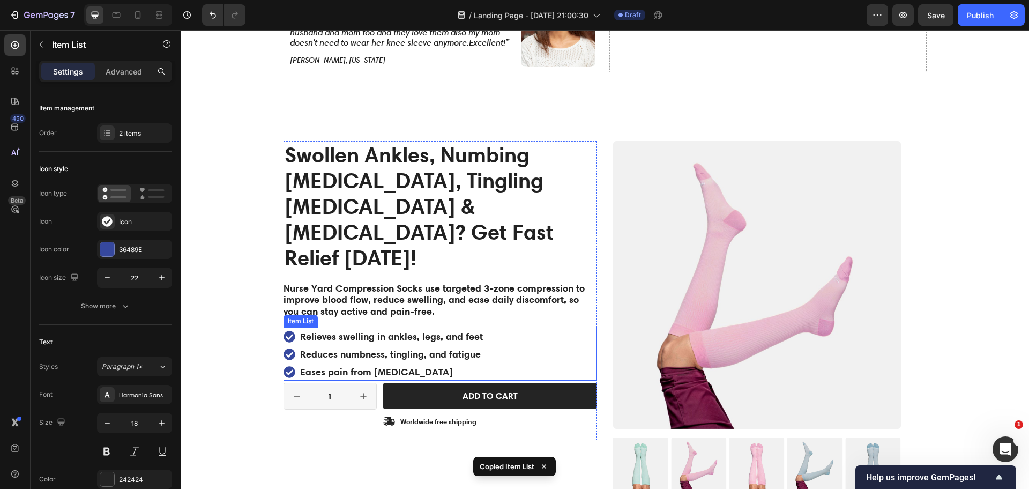
click at [544, 327] on div "Relieves swelling in ankles, legs, and feet Reduces numbness, tingling, and fat…" at bounding box center [439, 353] width 313 height 53
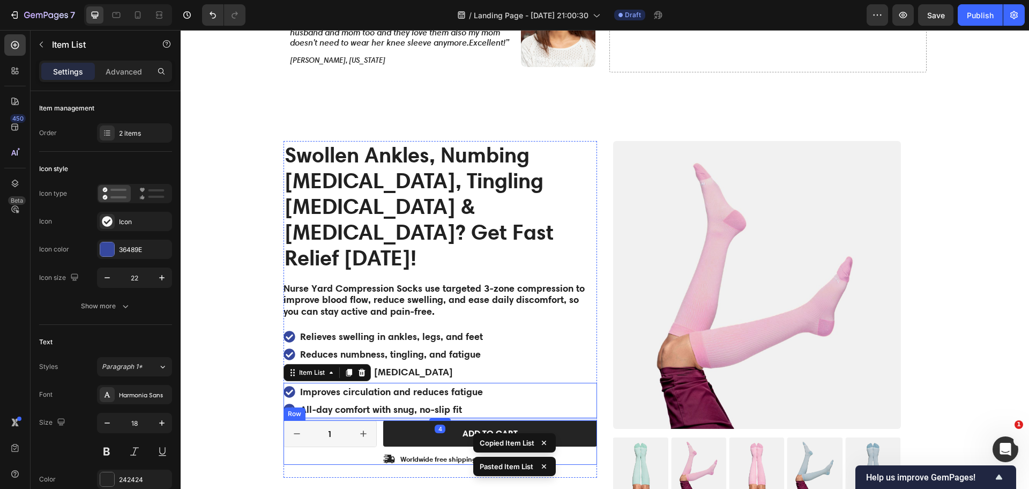
click at [373, 420] on div "1 Product Quantity Row Add to cart Add to Cart Icon Worldwide free shipping Tex…" at bounding box center [439, 442] width 313 height 44
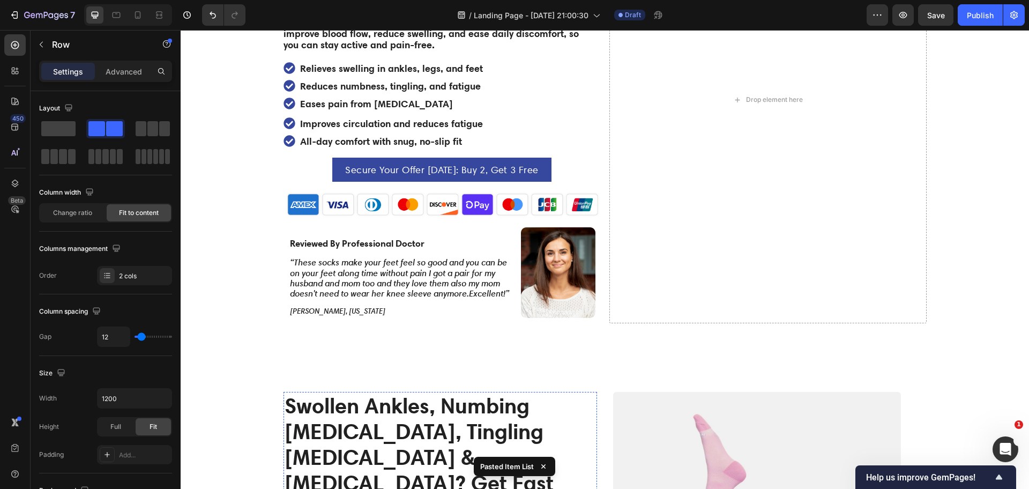
scroll to position [201, 0]
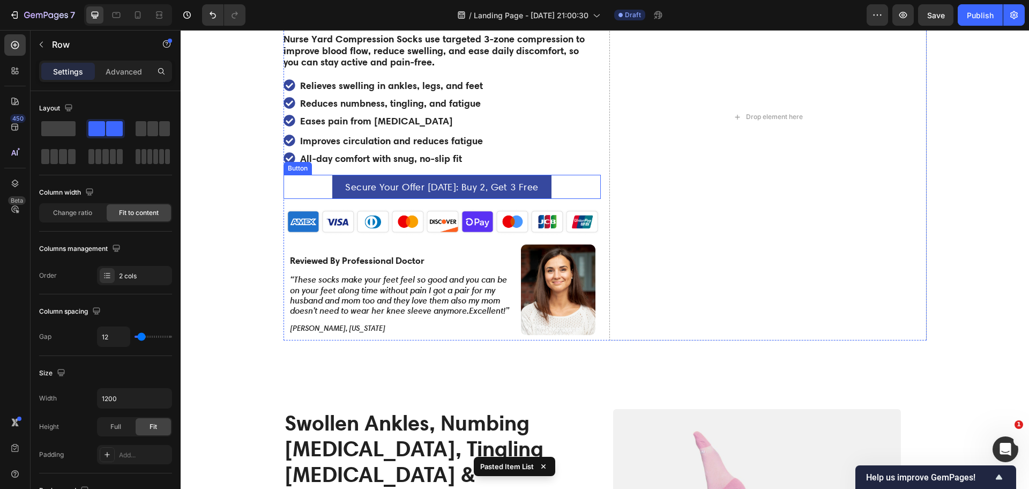
click at [315, 175] on div "Secure Your Offer [DATE]: Buy 2, Get 3 Free Button" at bounding box center [441, 187] width 317 height 24
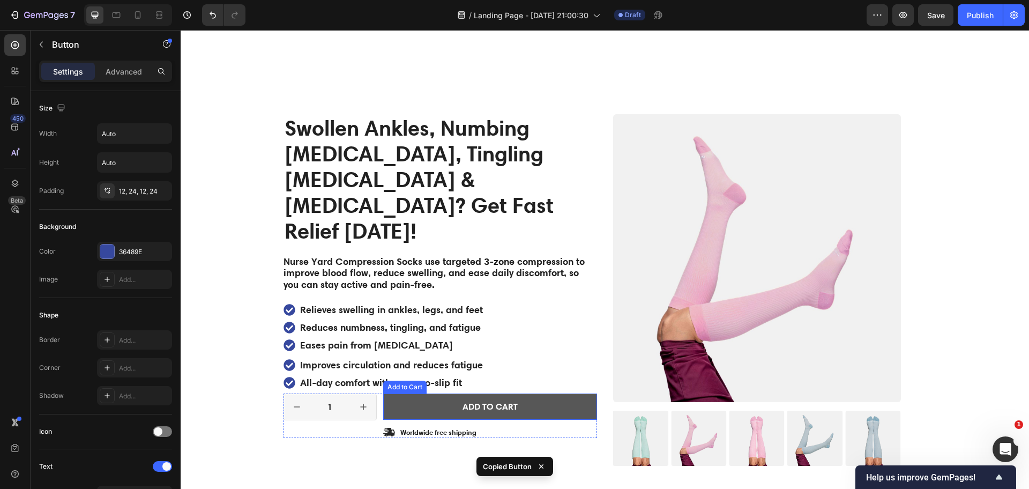
scroll to position [536, 0]
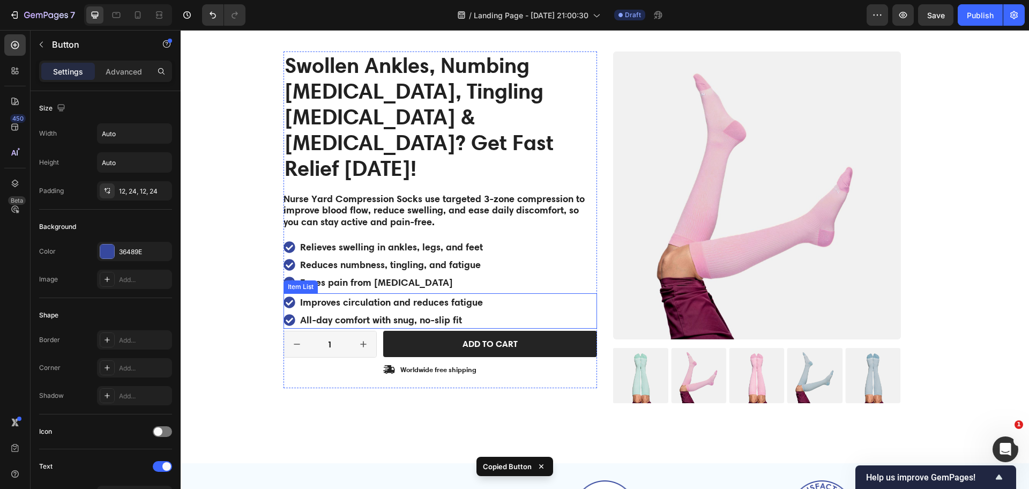
click at [529, 297] on div "Improves circulation and reduces fatigue All-day comfort with snug, no-slip fit" at bounding box center [439, 310] width 313 height 35
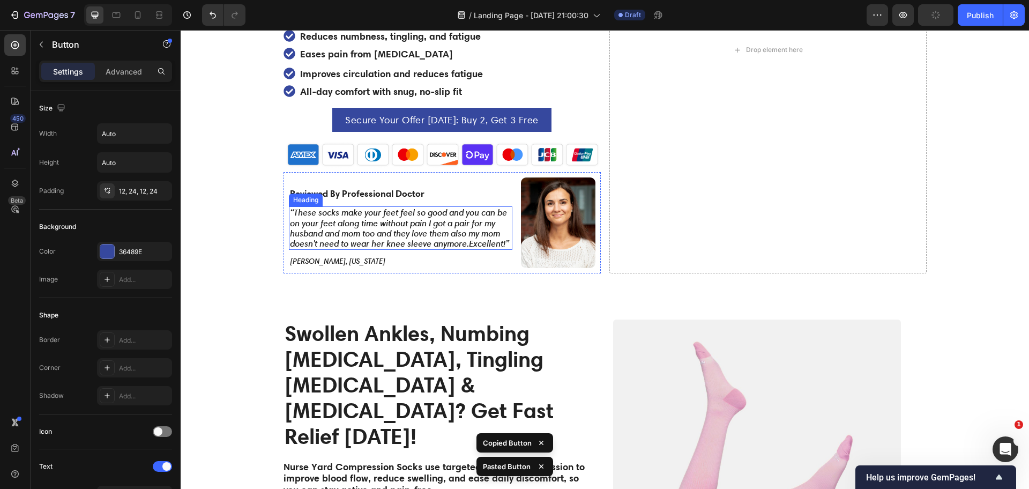
scroll to position [134, 0]
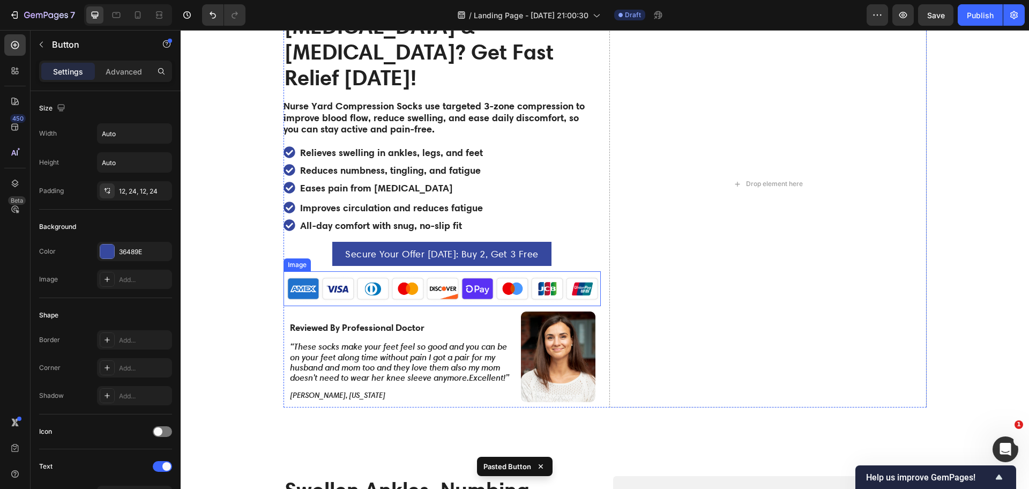
click at [587, 271] on img at bounding box center [441, 288] width 317 height 35
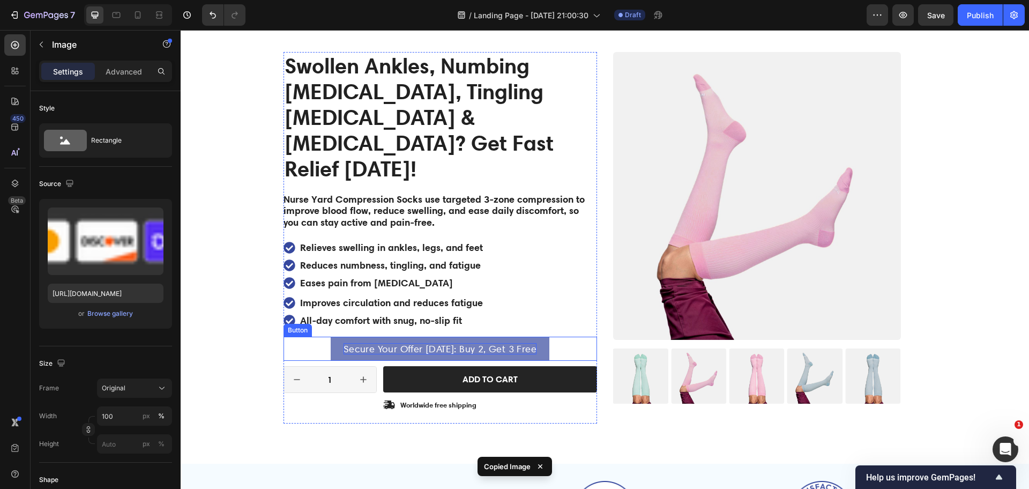
scroll to position [536, 0]
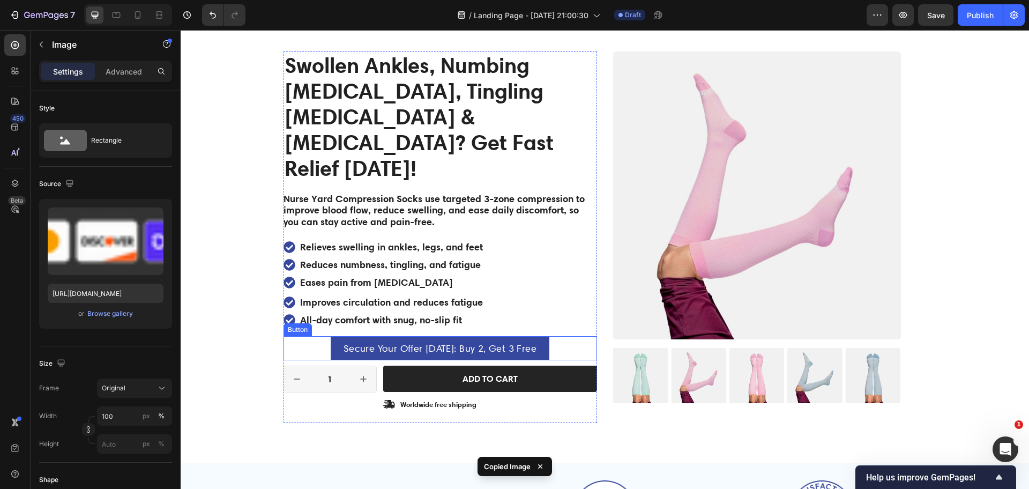
click at [574, 336] on div "Secure Your Offer [DATE]: Buy 2, Get 3 Free Button" at bounding box center [439, 348] width 313 height 24
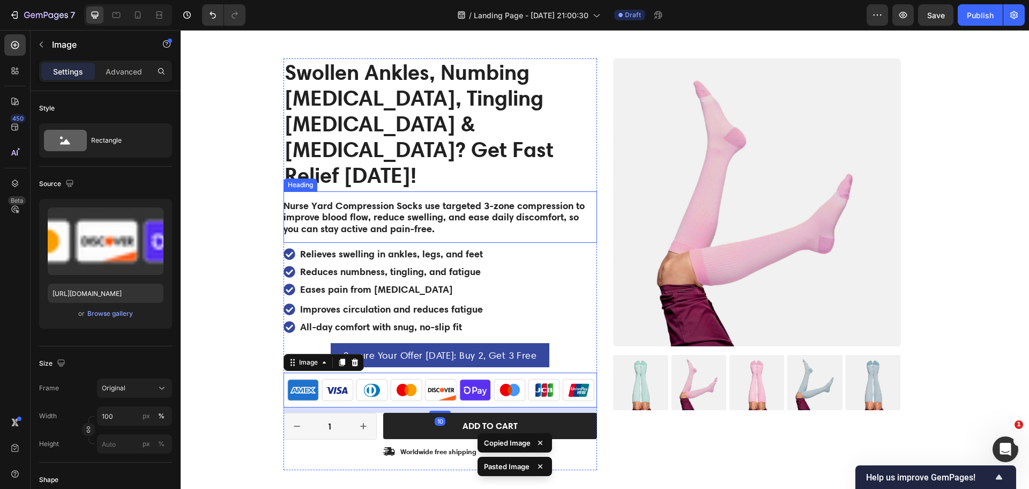
scroll to position [268, 0]
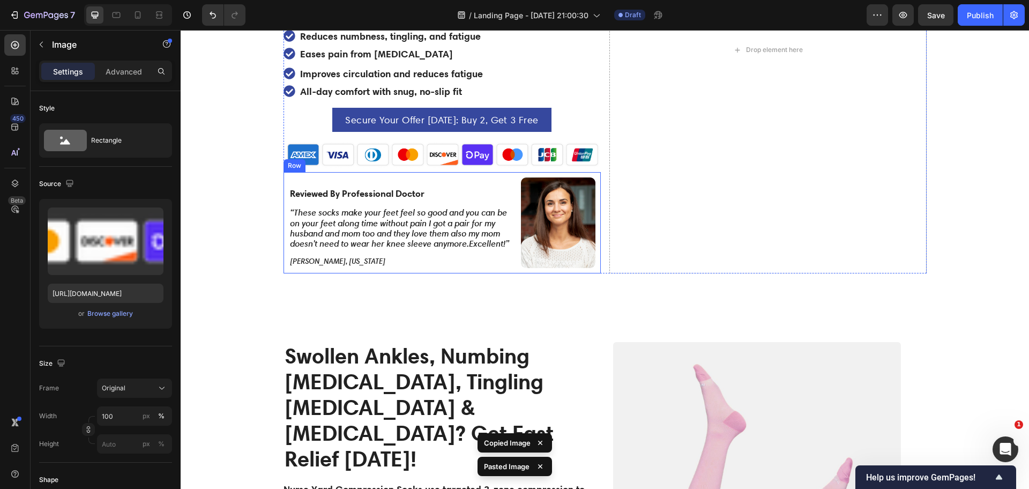
click at [519, 172] on div "Reviewed By Professional Doctor Heading “These socks make your feet feel so goo…" at bounding box center [441, 222] width 317 height 101
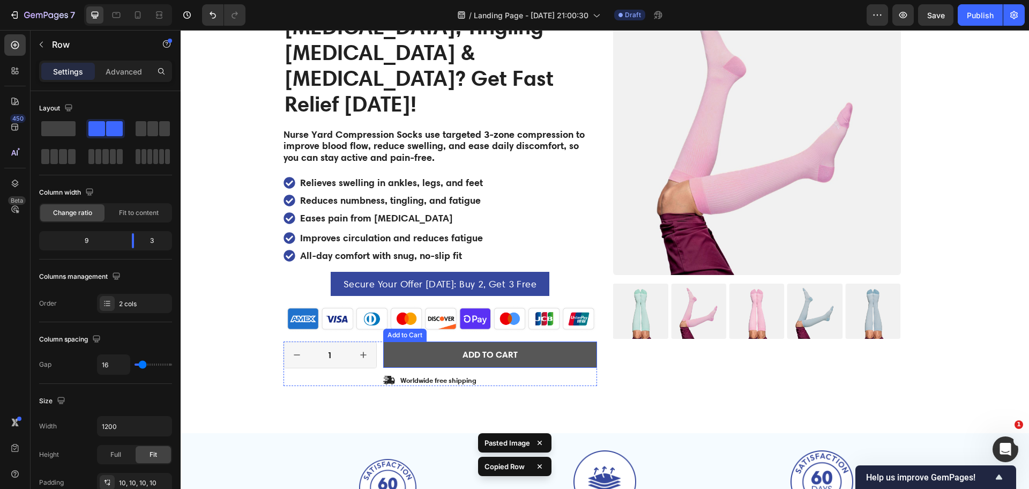
scroll to position [603, 0]
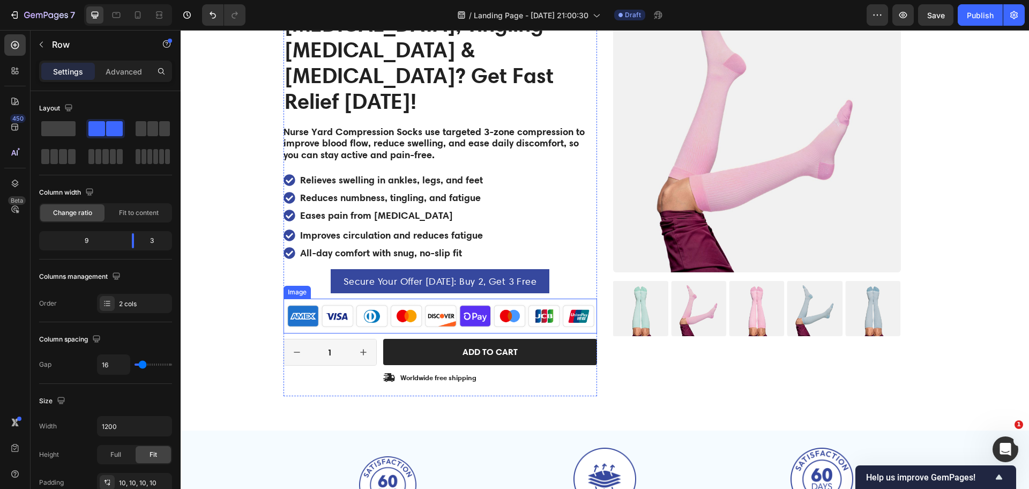
click at [290, 286] on div "Image" at bounding box center [296, 292] width 27 height 13
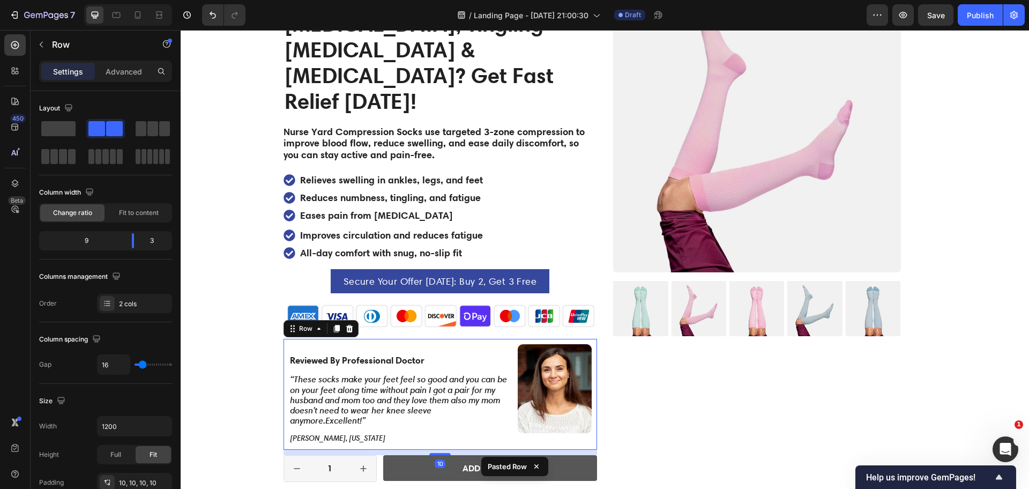
scroll to position [670, 0]
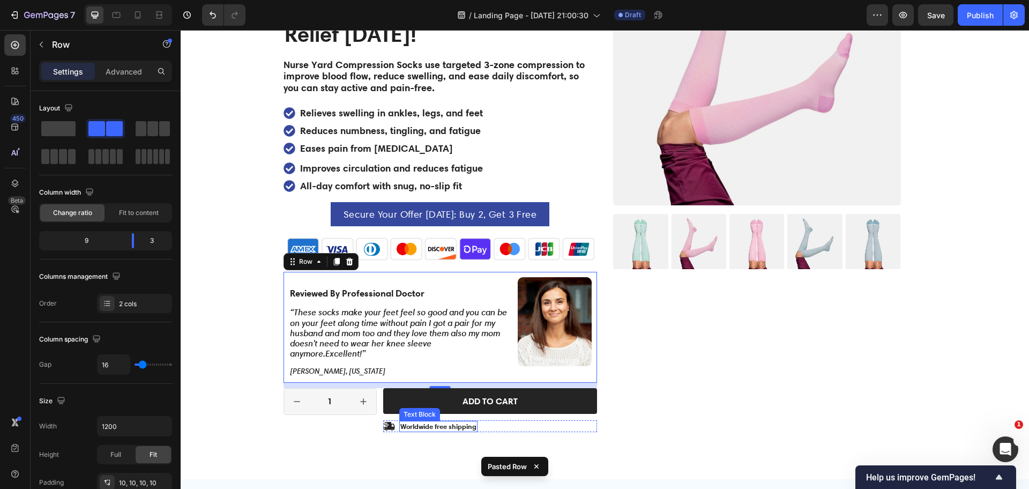
click at [400, 422] on p "Worldwide free shipping" at bounding box center [438, 426] width 76 height 9
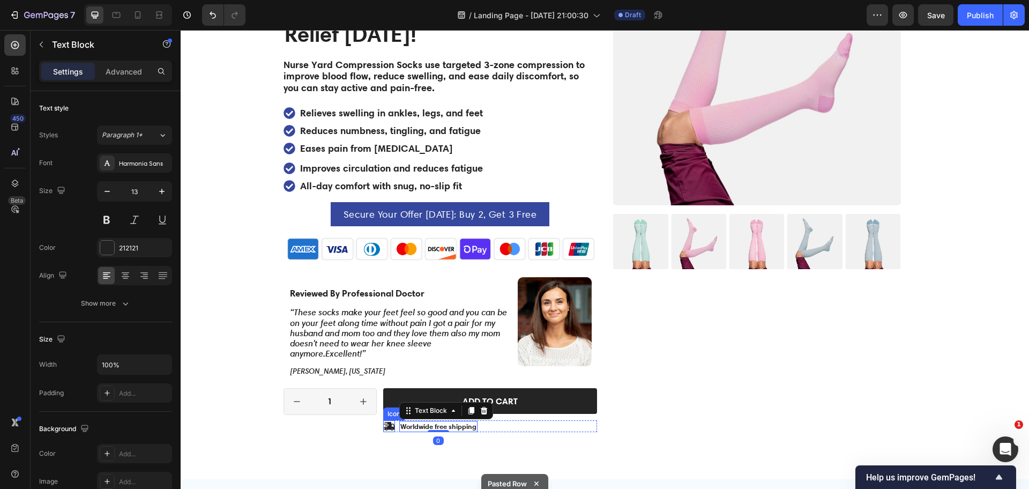
click at [383, 420] on icon at bounding box center [389, 426] width 12 height 12
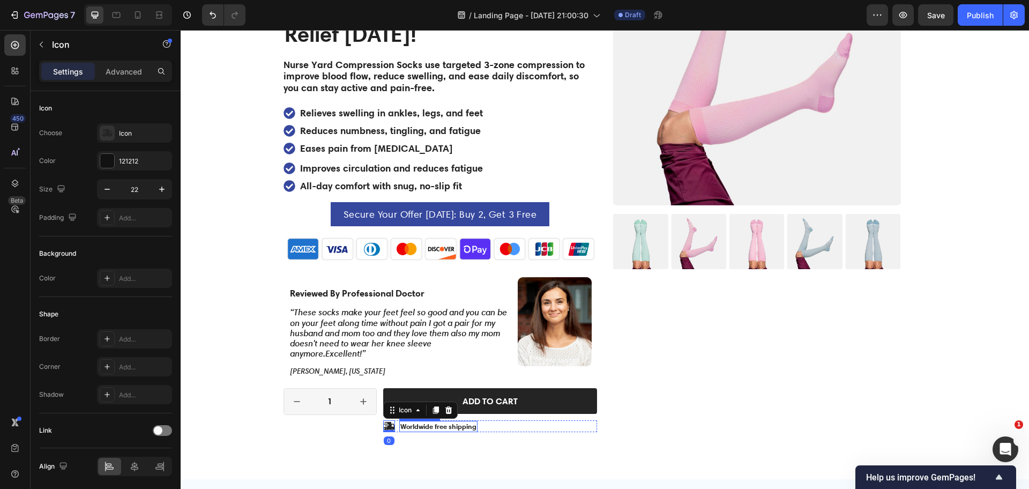
click at [400, 422] on p "Worldwide free shipping" at bounding box center [438, 426] width 76 height 9
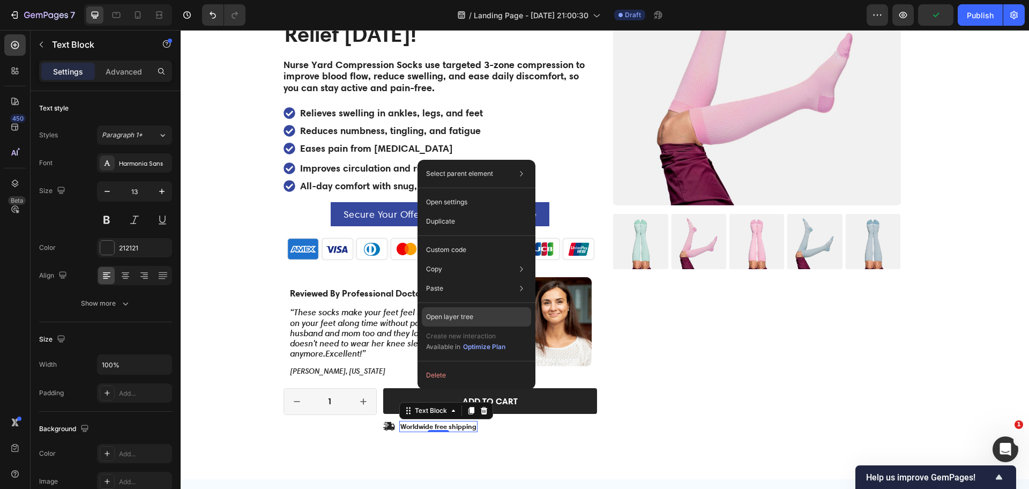
click at [485, 317] on div "Open layer tree" at bounding box center [476, 316] width 109 height 19
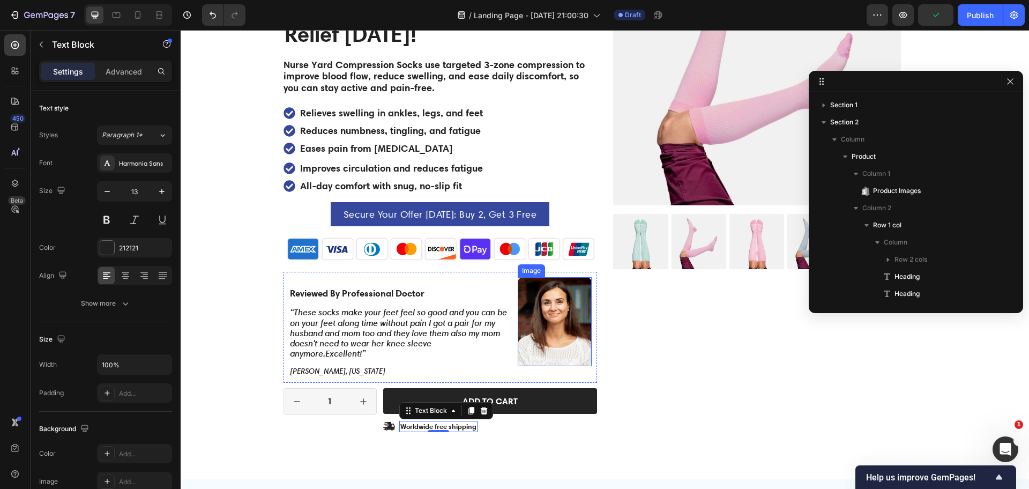
scroll to position [382, 0]
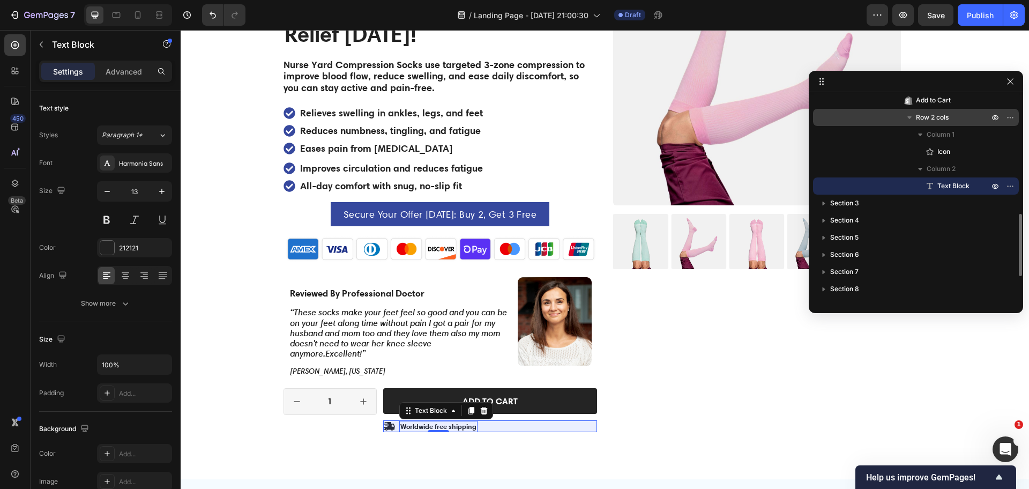
click at [937, 116] on span "Row 2 cols" at bounding box center [932, 117] width 33 height 11
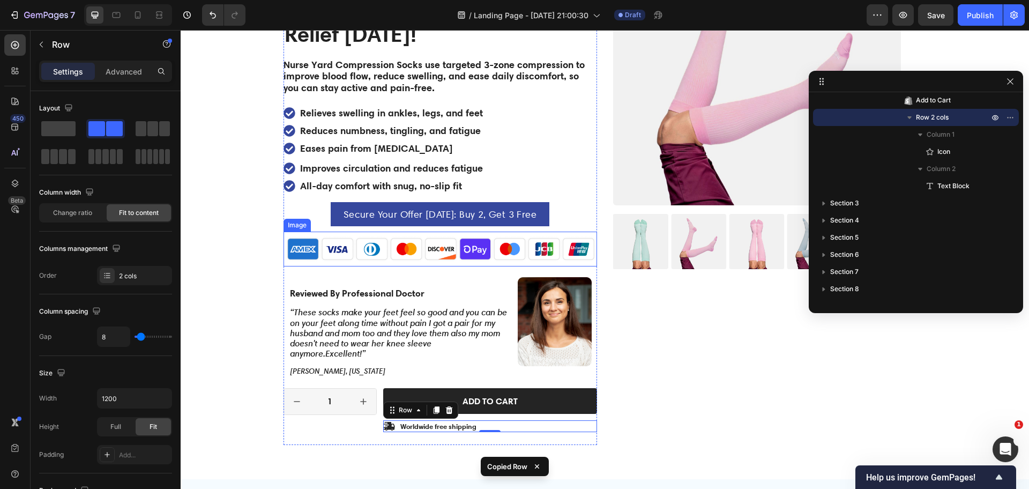
click at [508, 231] on img at bounding box center [439, 248] width 313 height 35
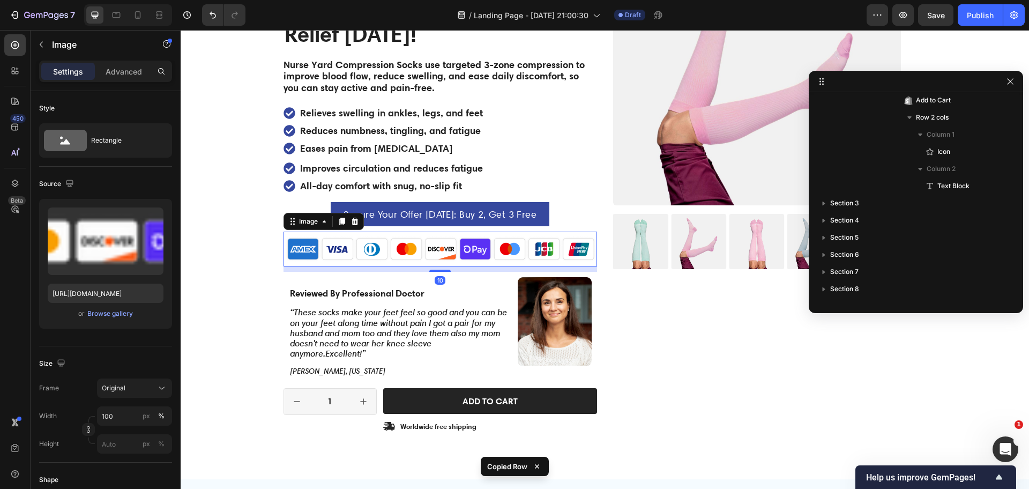
scroll to position [176, 0]
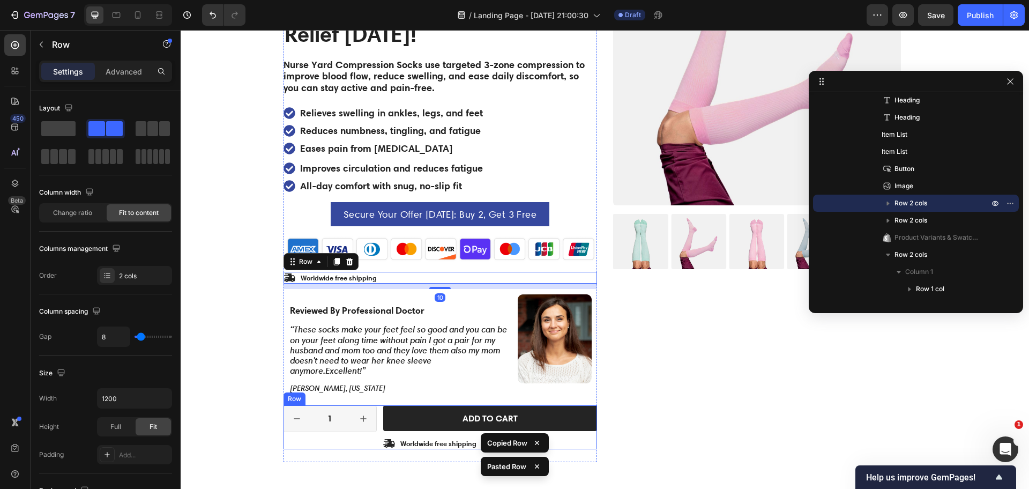
click at [376, 405] on div "1 Product Quantity Row Add to cart Add to Cart Icon Worldwide free shipping Tex…" at bounding box center [439, 427] width 313 height 44
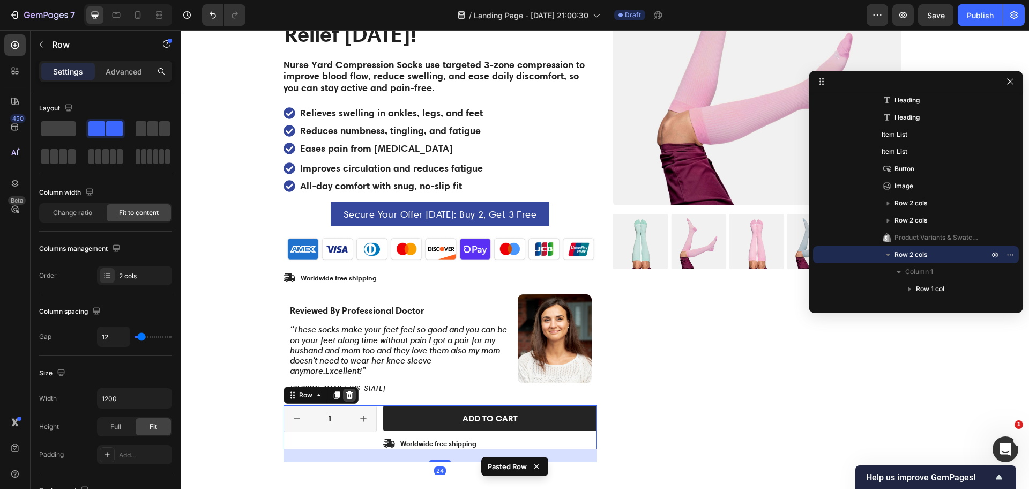
click at [346, 391] on icon at bounding box center [349, 395] width 7 height 8
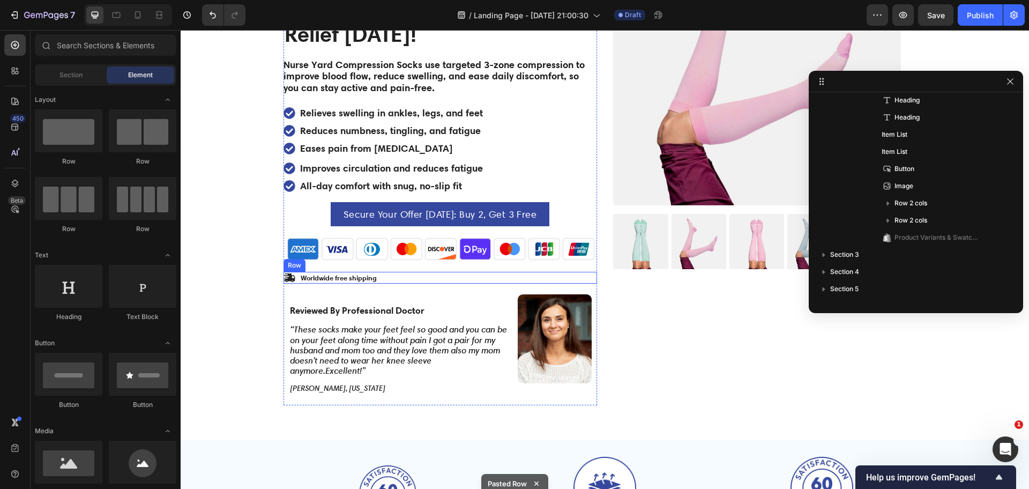
click at [383, 272] on div "Icon Worldwide free shipping Text Block Row" at bounding box center [439, 278] width 313 height 12
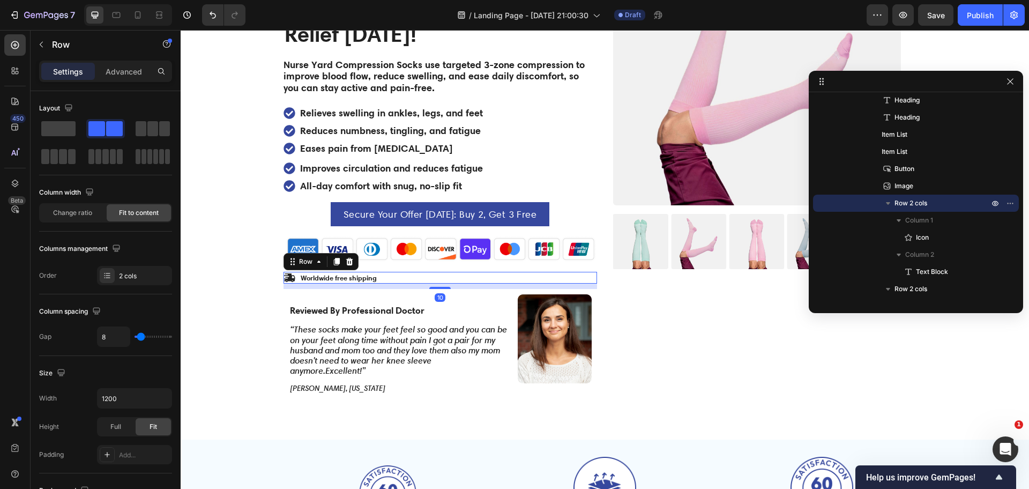
scroll to position [335, 0]
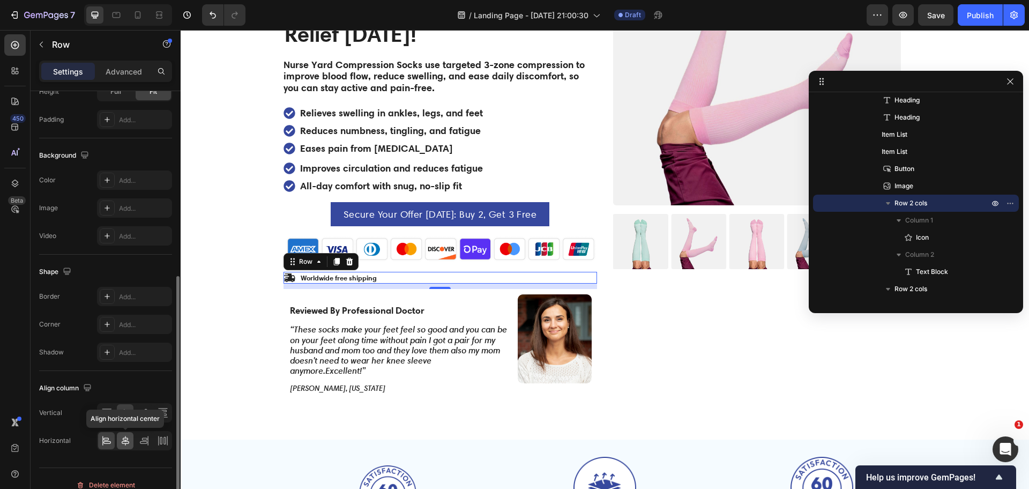
click at [127, 436] on icon at bounding box center [125, 440] width 11 height 11
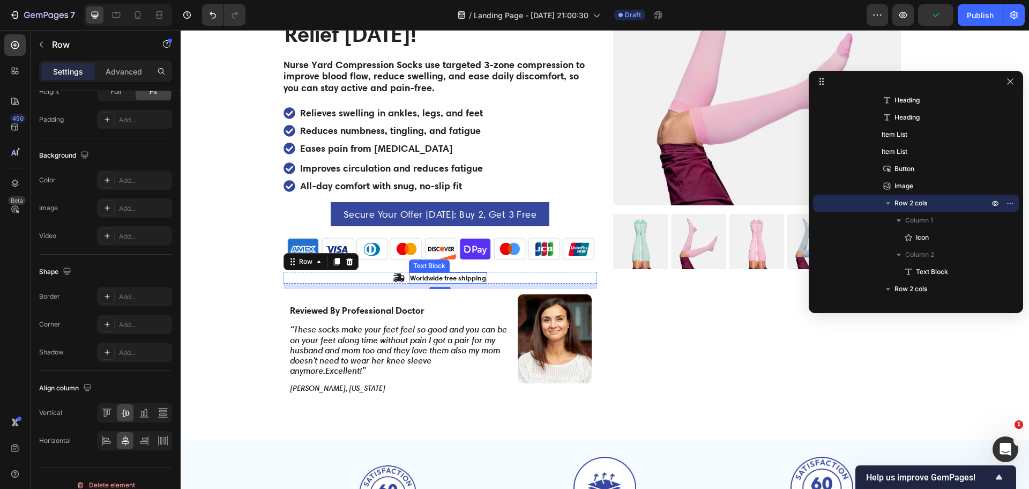
click at [438, 273] on p "Worldwide free shipping" at bounding box center [448, 277] width 76 height 9
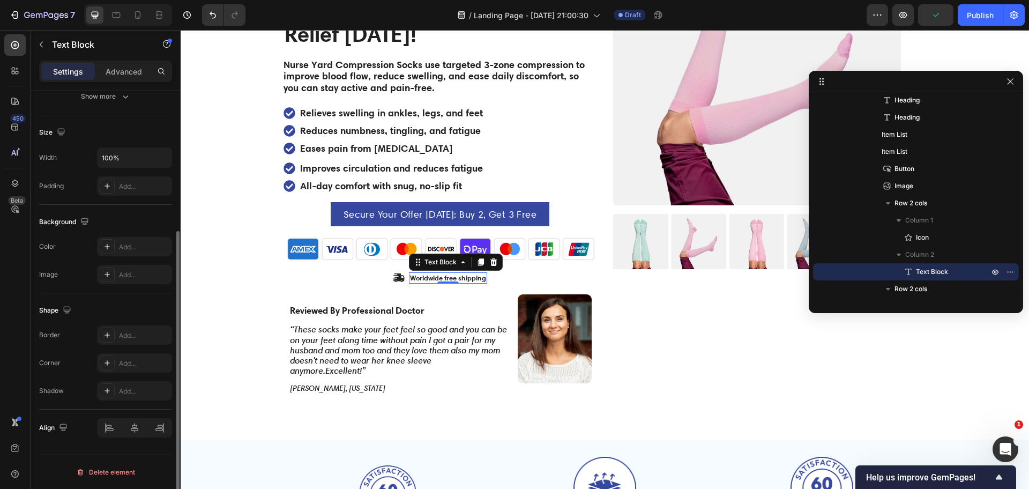
scroll to position [0, 0]
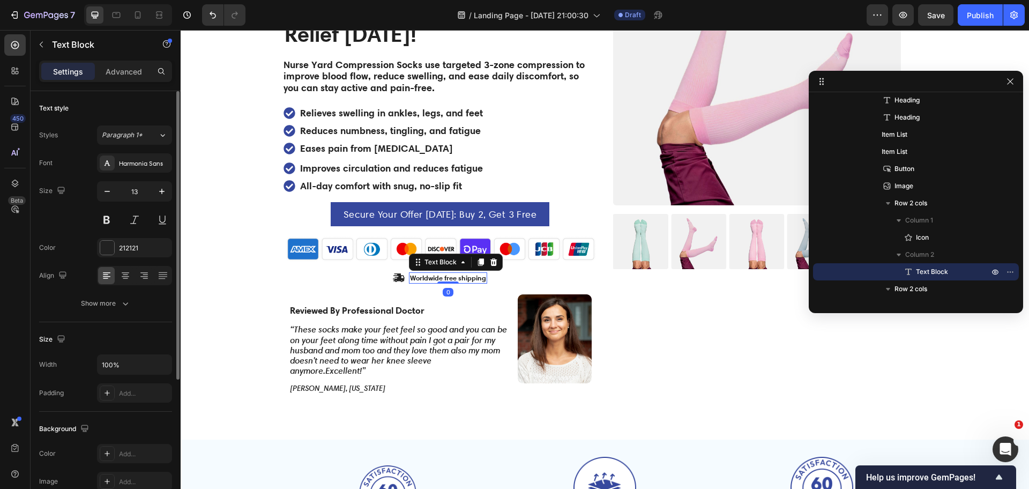
click at [438, 273] on p "Worldwide free shipping" at bounding box center [448, 277] width 76 height 9
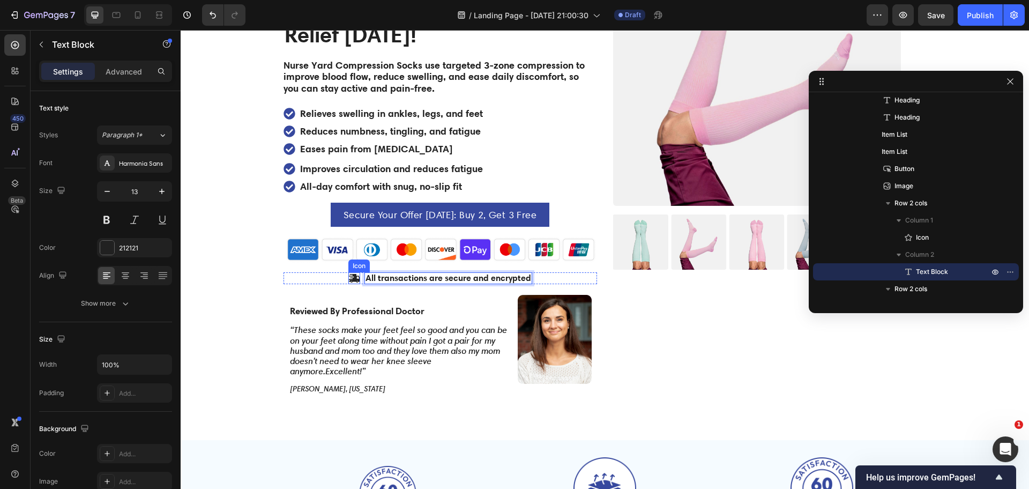
click at [348, 272] on icon at bounding box center [354, 278] width 12 height 12
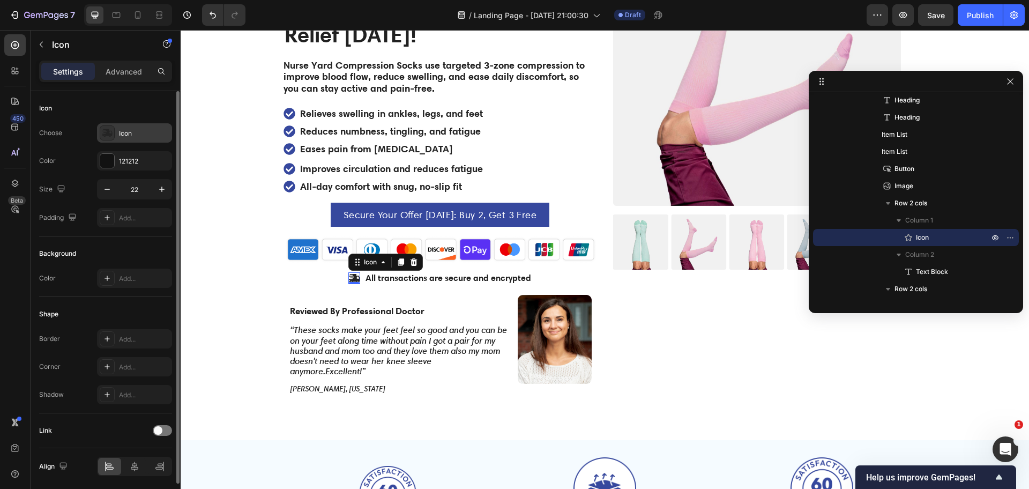
click at [110, 133] on icon at bounding box center [107, 133] width 11 height 8
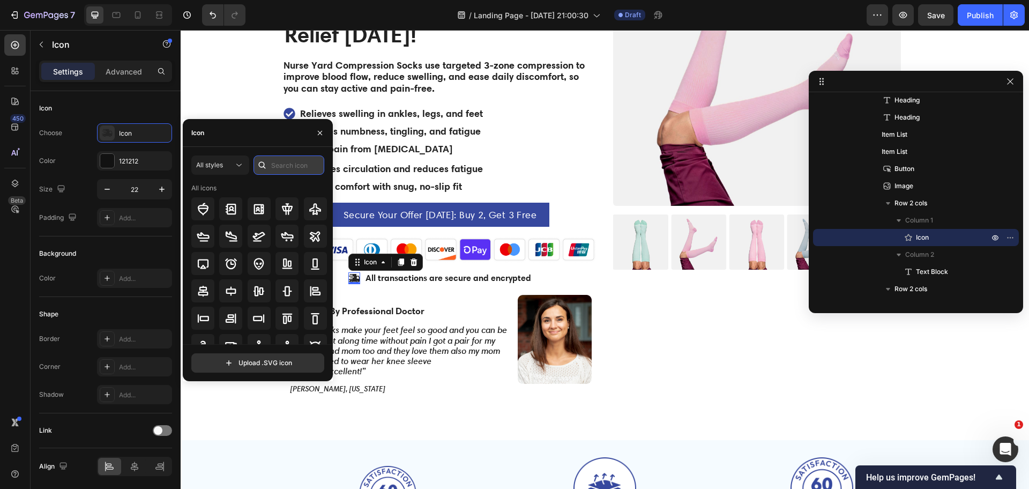
click at [294, 164] on input "text" at bounding box center [288, 164] width 71 height 19
type input "lock"
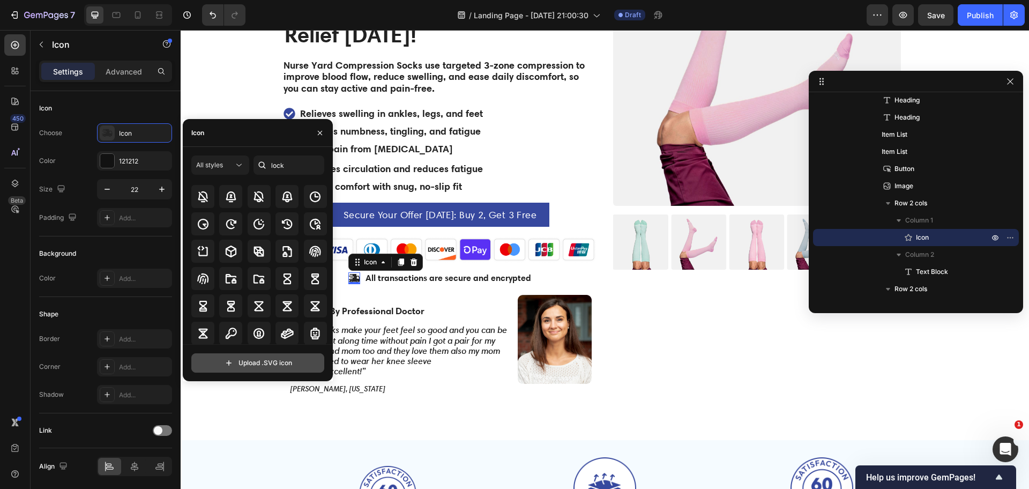
click at [280, 356] on input "file" at bounding box center [258, 363] width 132 height 18
click at [265, 370] on input "file" at bounding box center [258, 363] width 132 height 18
type input "C:\fakepath\Vector.svg"
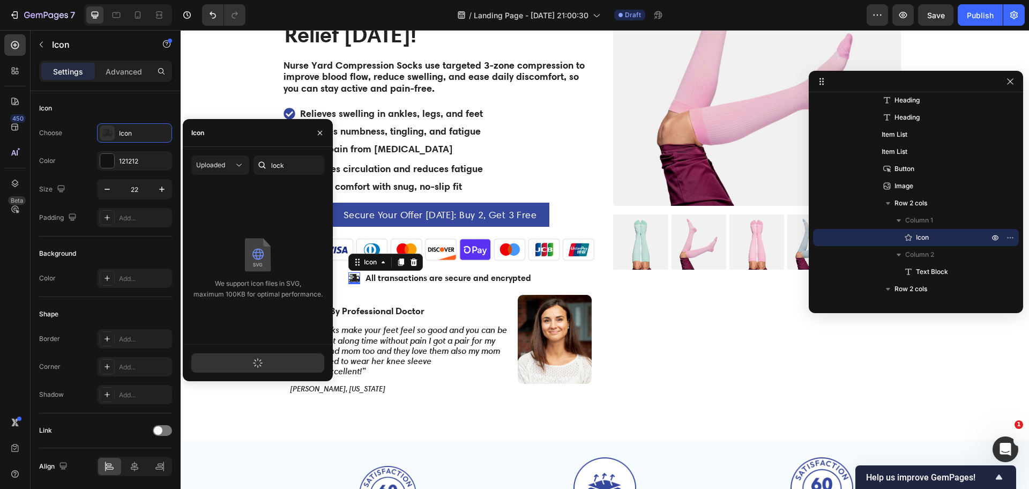
scroll to position [0, 0]
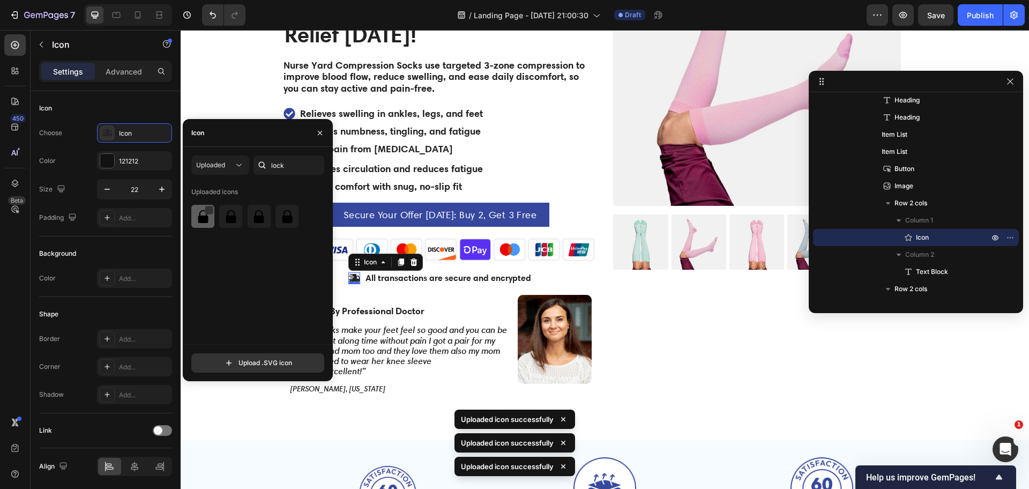
click at [201, 214] on img at bounding box center [203, 216] width 13 height 13
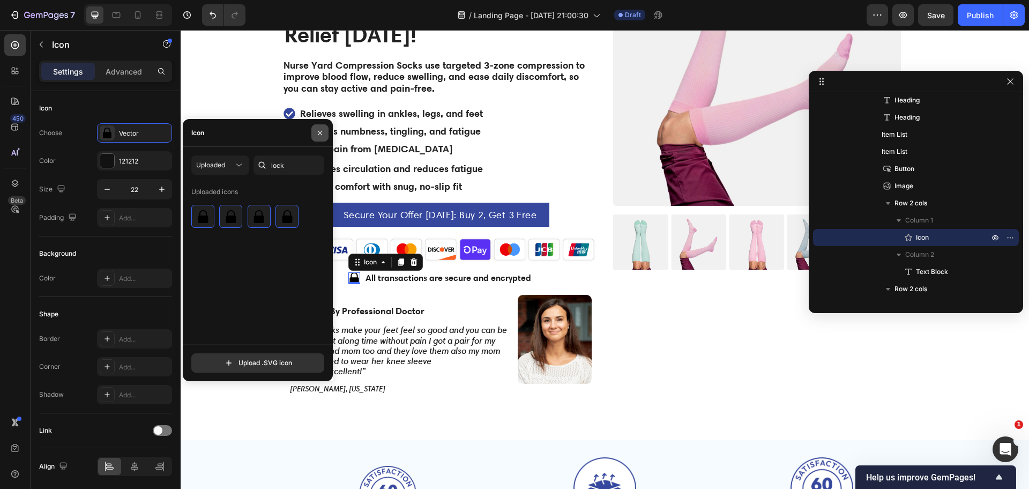
click at [317, 129] on icon "button" at bounding box center [320, 133] width 9 height 9
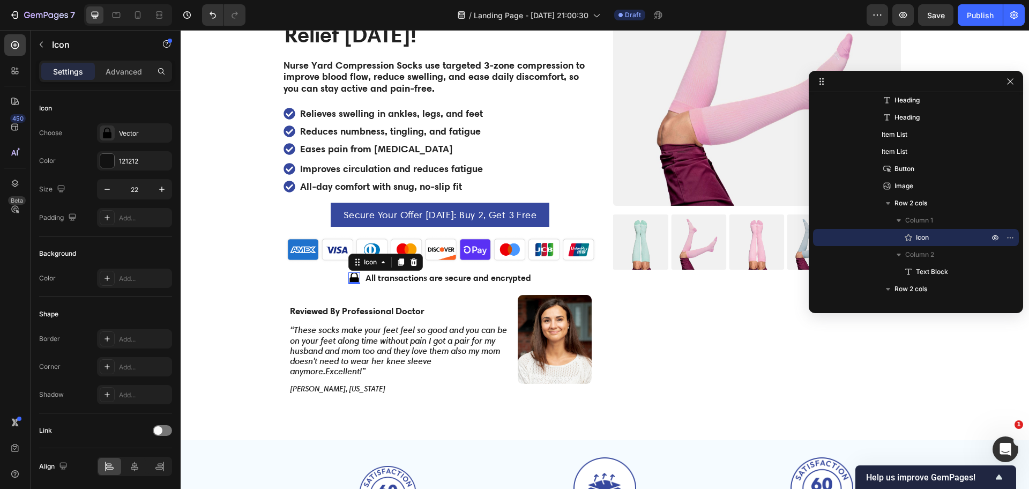
click at [349, 20] on div "/ Landing Page - Sep 24, 21:00:30 Draft" at bounding box center [560, 14] width 612 height 21
click at [350, 272] on icon at bounding box center [353, 278] width 9 height 12
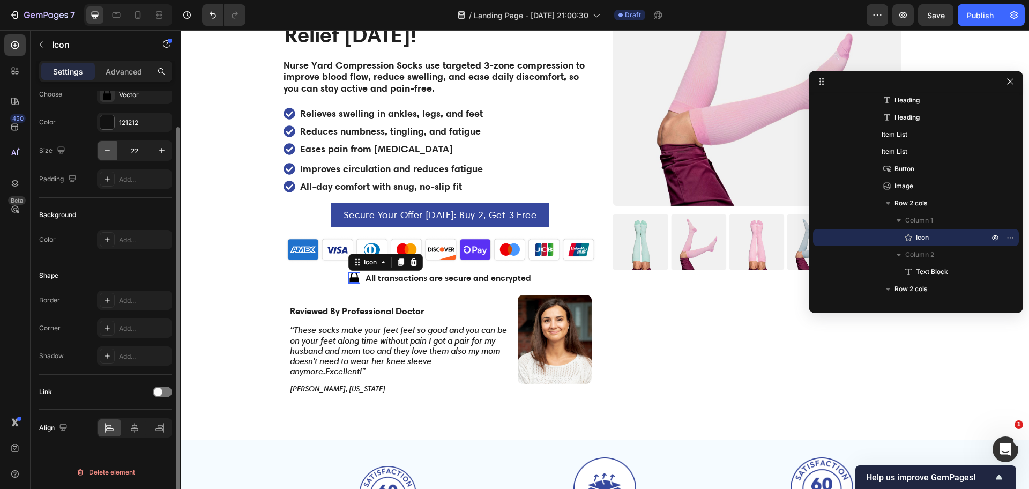
click at [104, 154] on icon "button" at bounding box center [107, 150] width 11 height 11
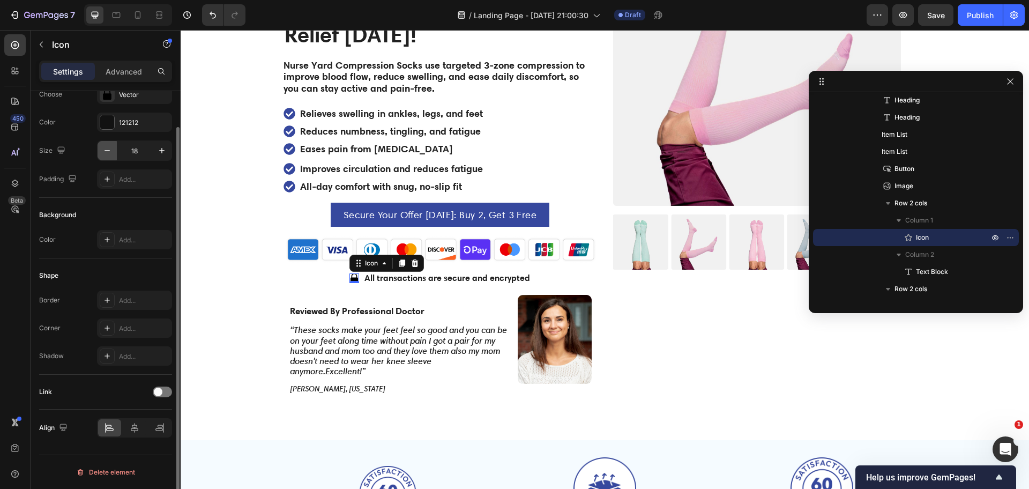
click at [104, 154] on icon "button" at bounding box center [107, 150] width 11 height 11
type input "16"
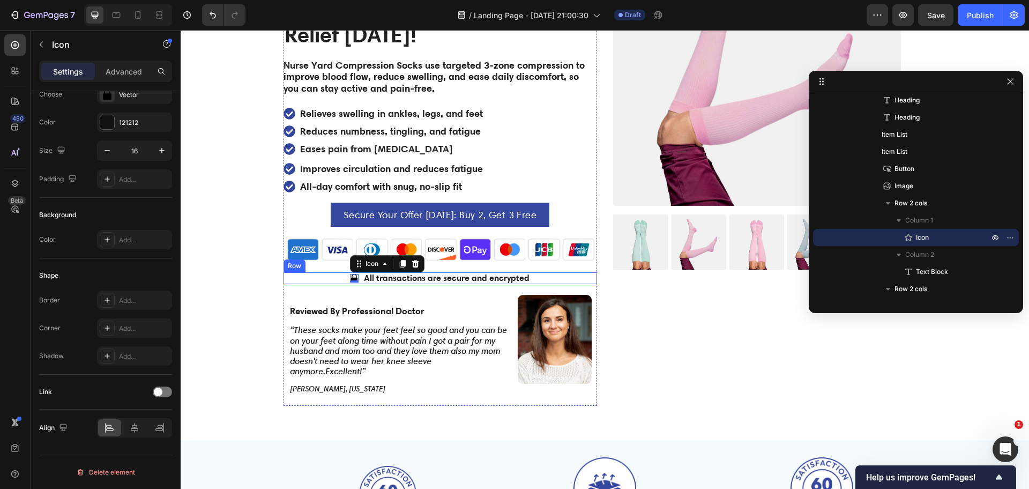
click at [538, 272] on div "Icon 0 All transactions are secure and encrypted Text Block Row" at bounding box center [439, 278] width 313 height 12
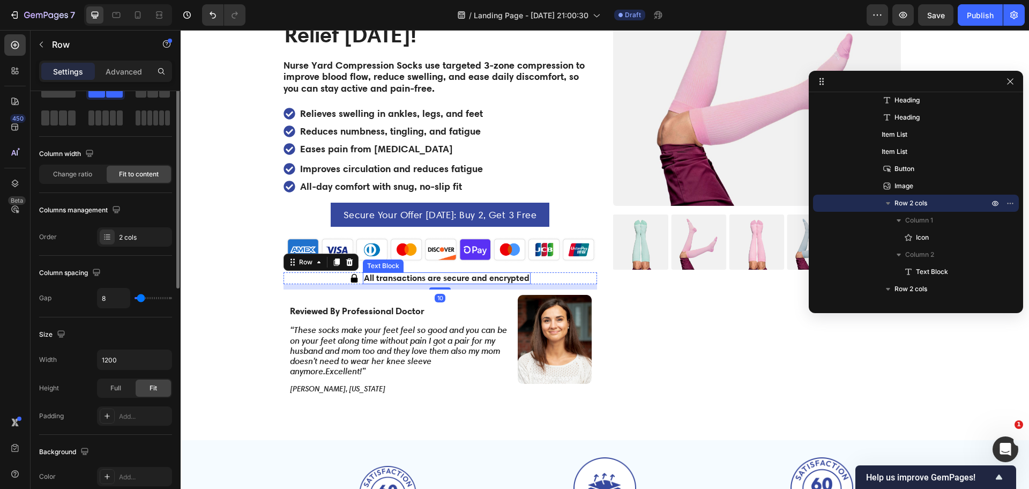
scroll to position [0, 0]
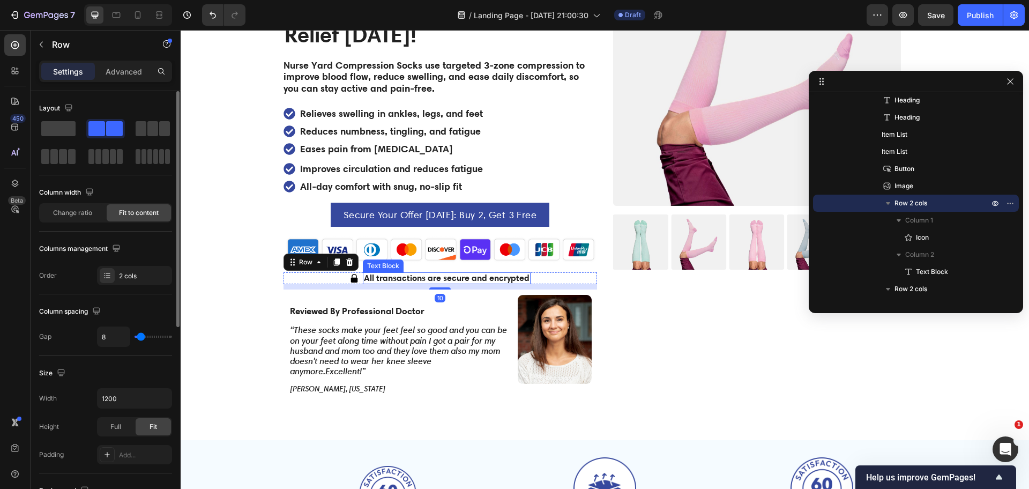
click at [512, 272] on span "All transactions are secure and encrypted" at bounding box center [447, 277] width 166 height 11
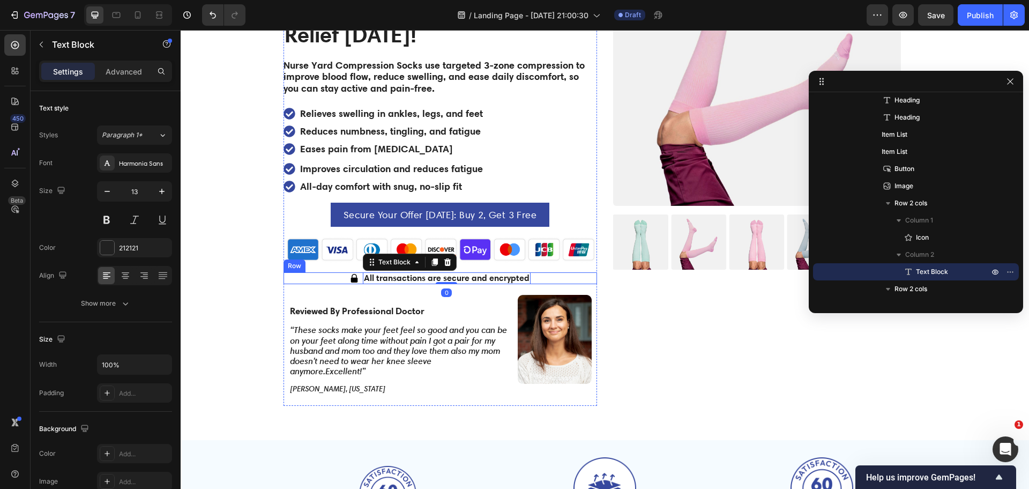
click at [340, 272] on div "Icon All transactions are secure and encrypted Text Block 0 Row" at bounding box center [439, 278] width 313 height 12
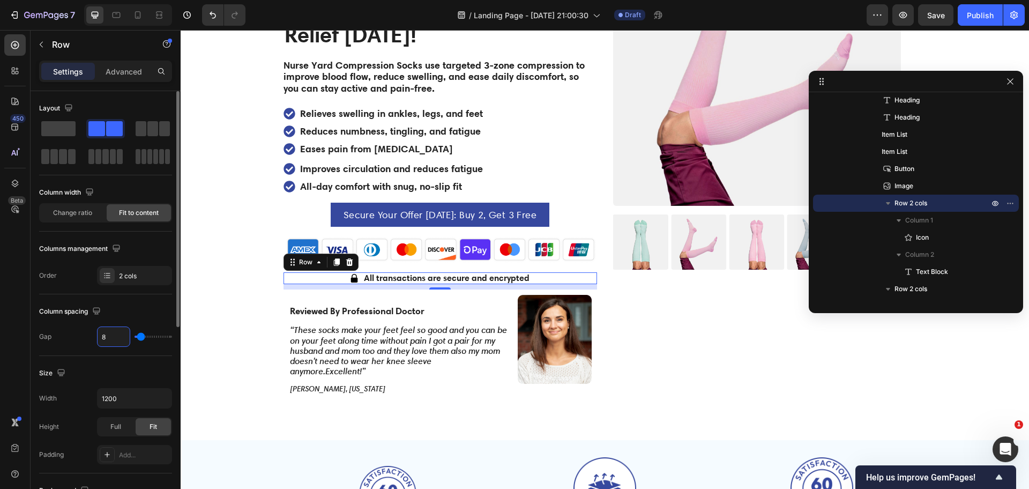
type input "6"
click at [316, 12] on div "/ Landing Page - Sep 24, 21:00:30 Draft" at bounding box center [560, 14] width 612 height 21
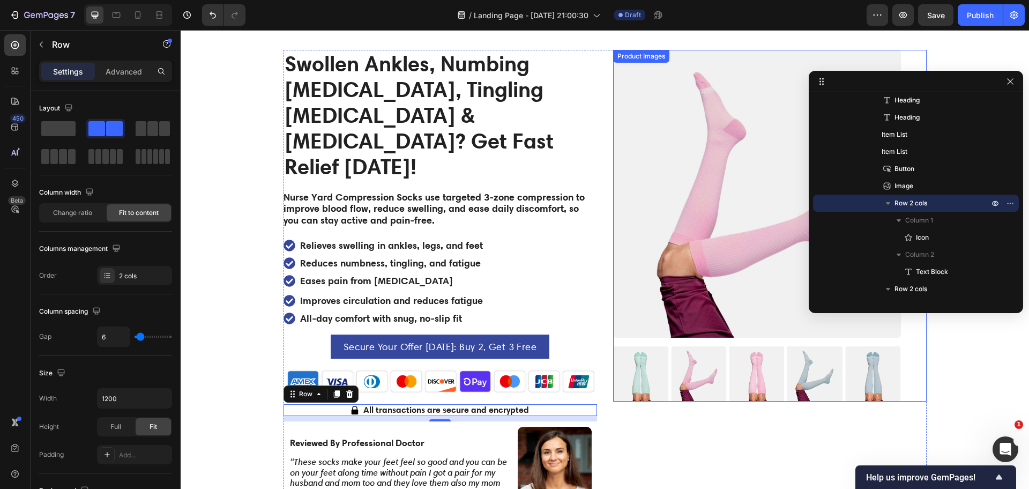
scroll to position [535, 0]
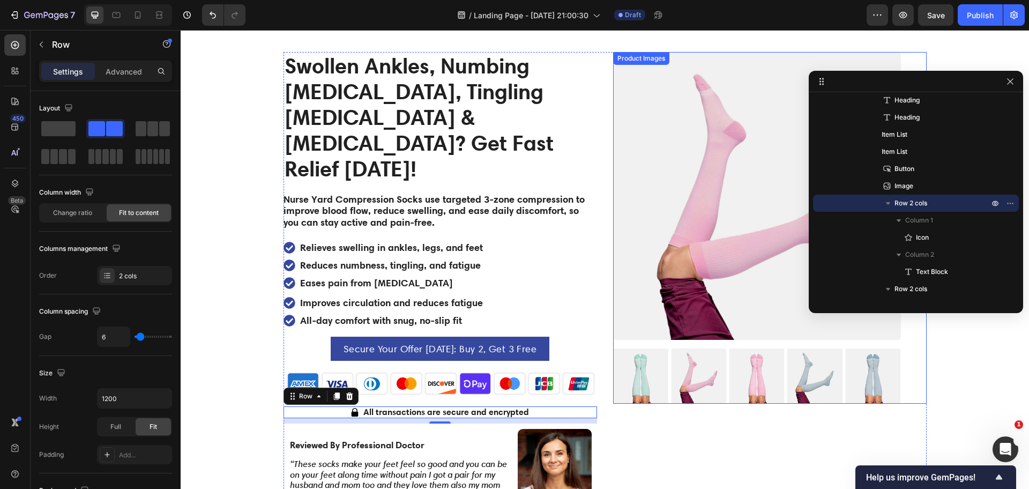
click at [708, 196] on img at bounding box center [757, 196] width 288 height 288
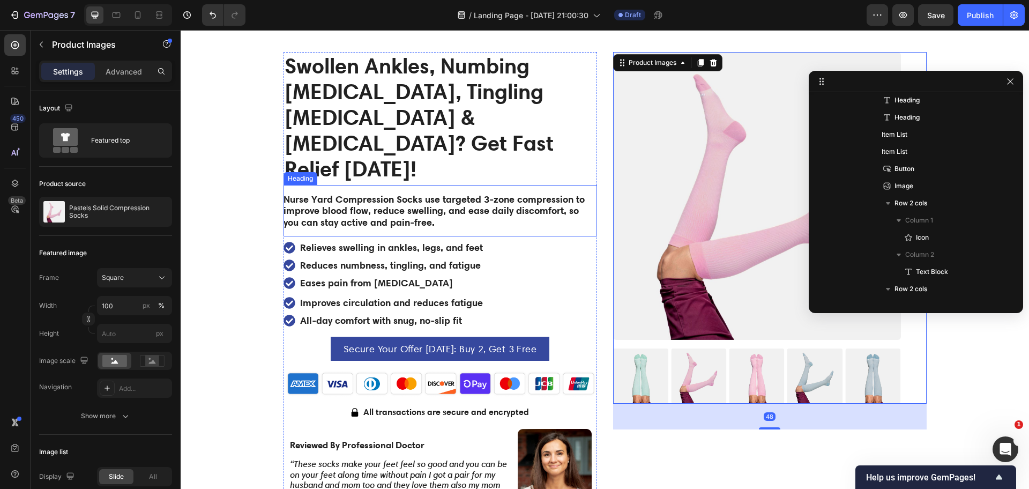
scroll to position [5, 0]
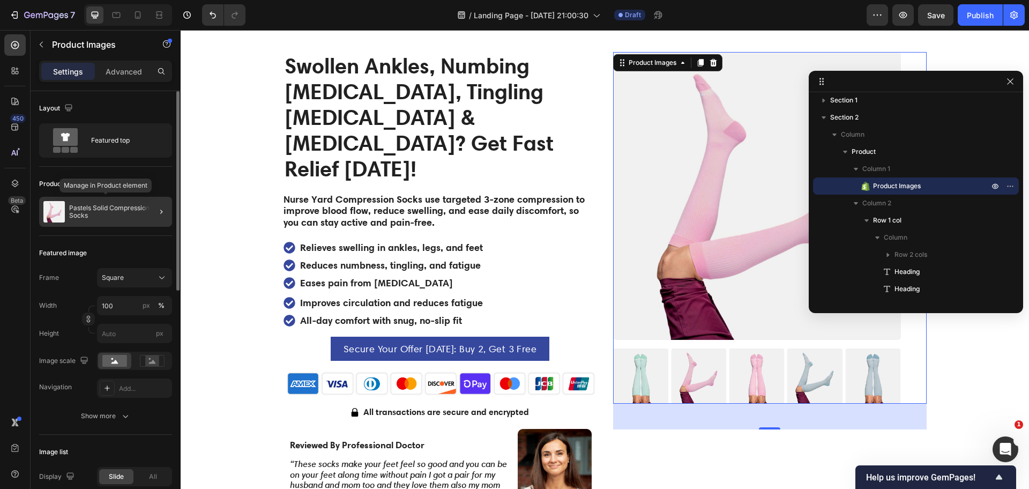
click at [84, 207] on p "Pastels Solid Compression Socks" at bounding box center [118, 211] width 99 height 15
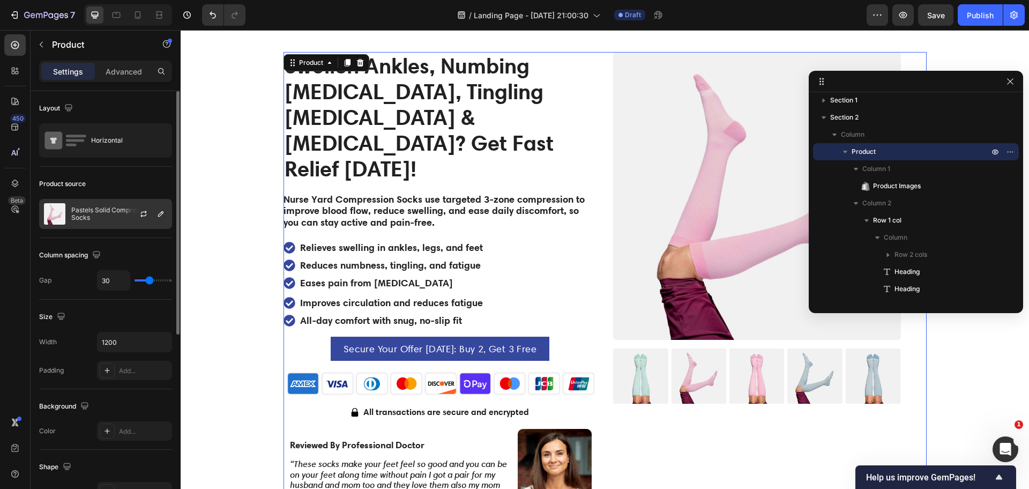
click at [96, 211] on p "Pastels Solid Compression Socks" at bounding box center [119, 213] width 96 height 15
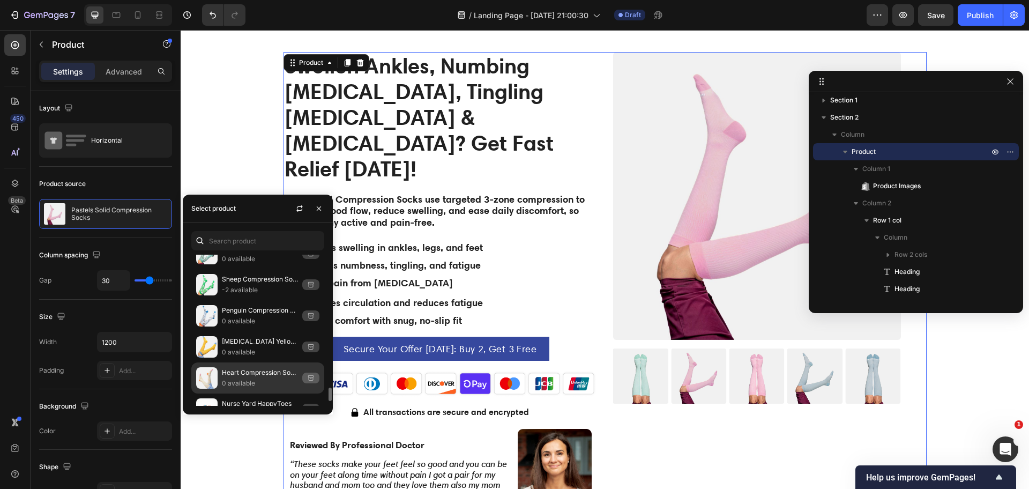
scroll to position [1496, 0]
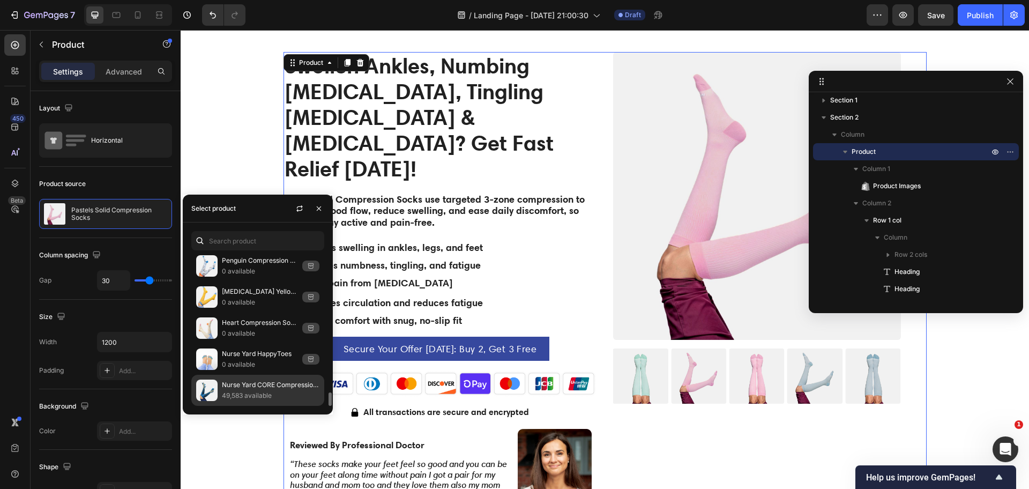
click at [245, 386] on p "Nurse Yard CORE Compression Socks" at bounding box center [271, 384] width 98 height 11
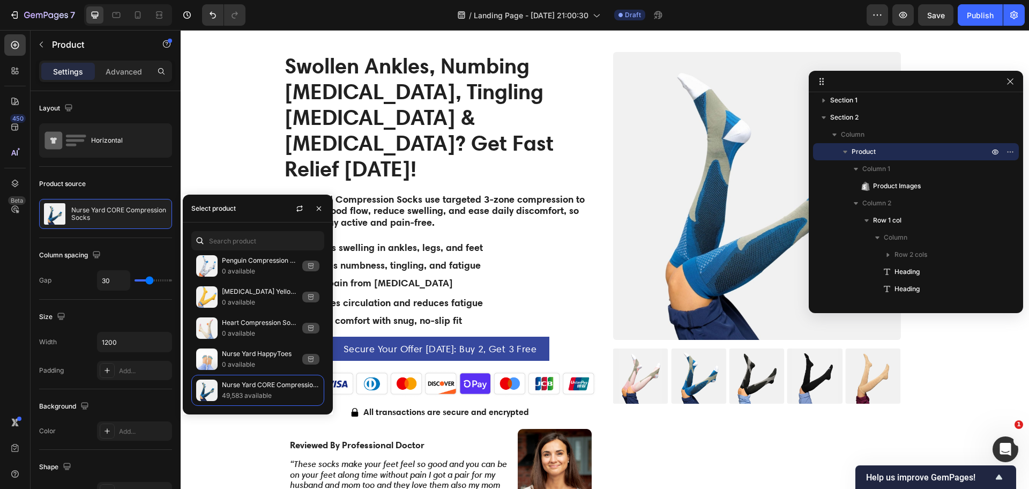
click at [782, 12] on div "/ Landing Page - Sep 24, 21:00:30 Draft" at bounding box center [560, 14] width 612 height 21
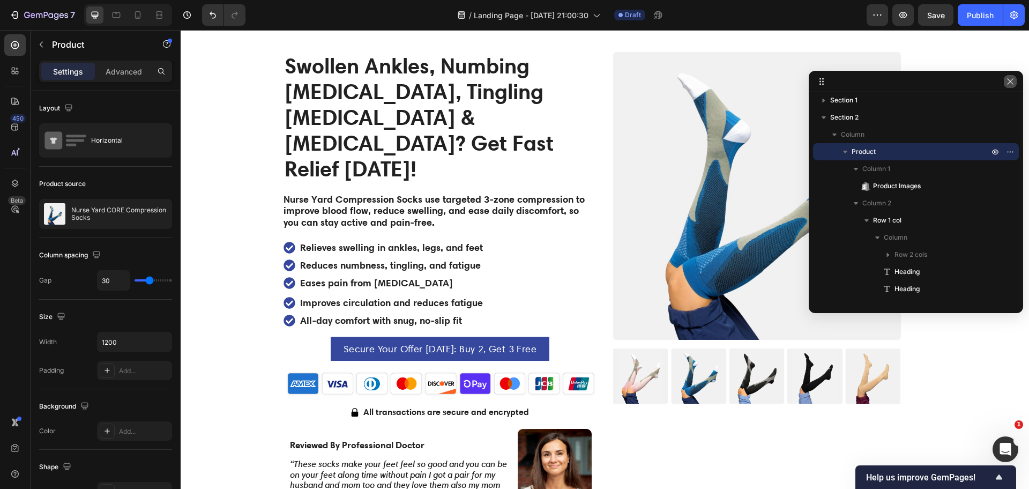
click at [1009, 85] on icon "button" at bounding box center [1010, 81] width 9 height 9
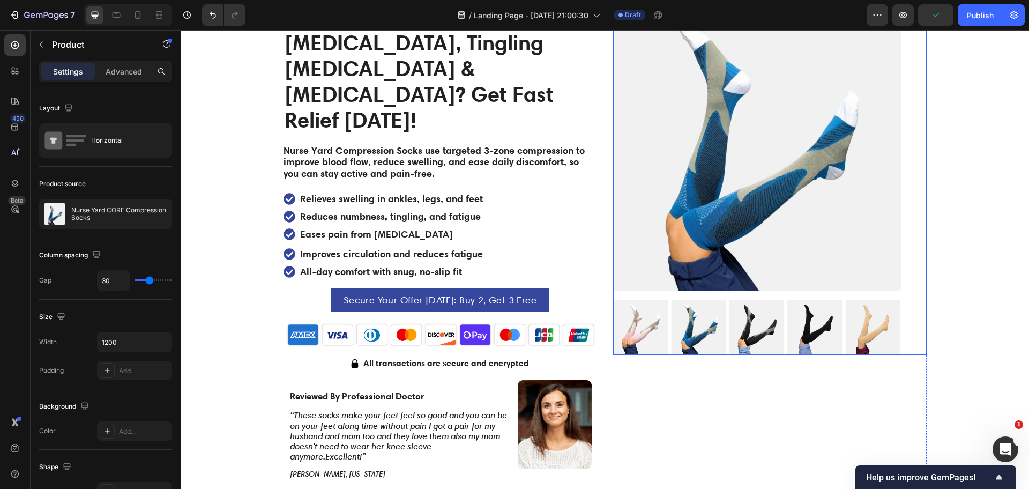
scroll to position [602, 0]
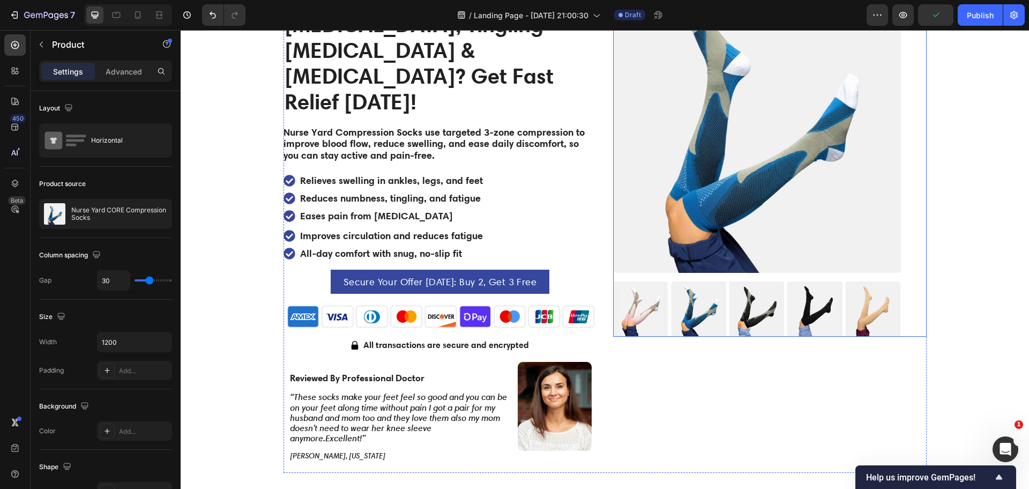
click at [650, 311] on img at bounding box center [639, 308] width 55 height 55
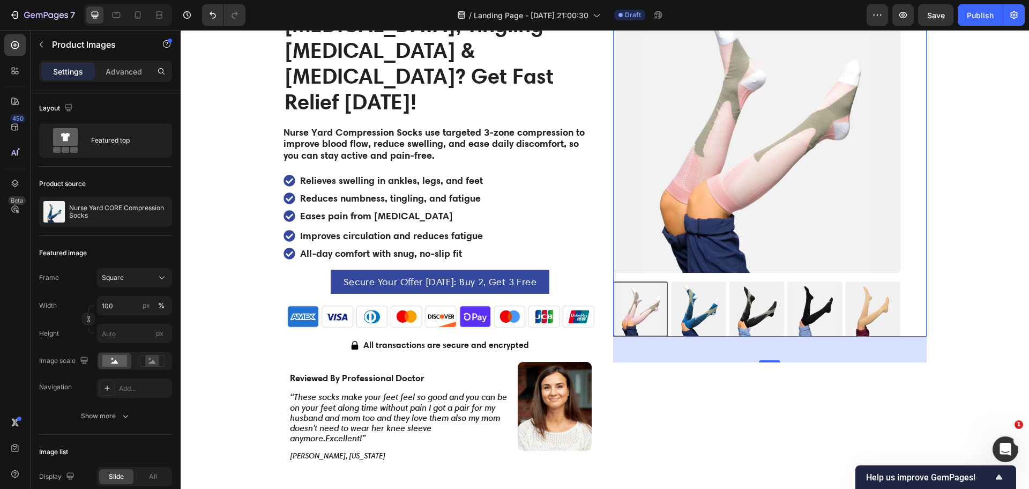
click at [691, 245] on img at bounding box center [757, 129] width 288 height 288
click at [746, 234] on img at bounding box center [757, 129] width 288 height 288
click at [703, 209] on img at bounding box center [757, 129] width 288 height 288
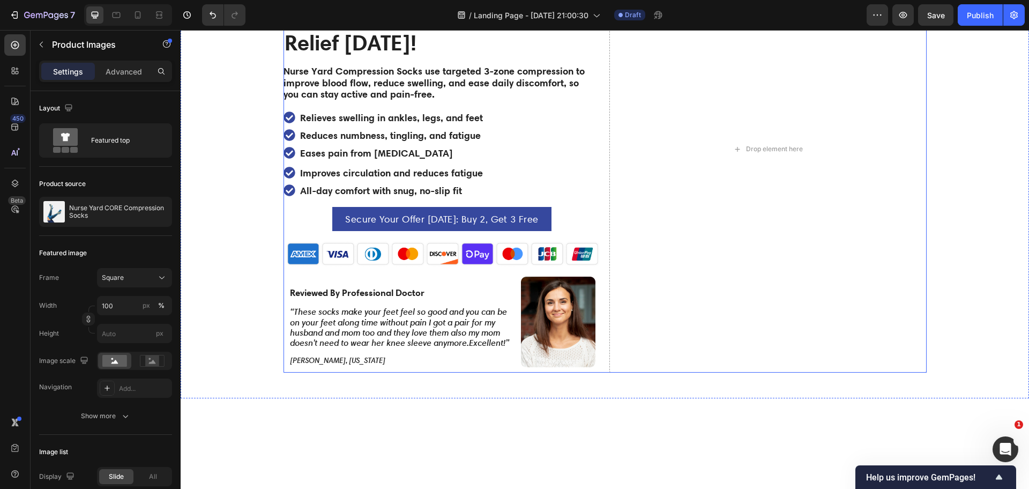
scroll to position [0, 0]
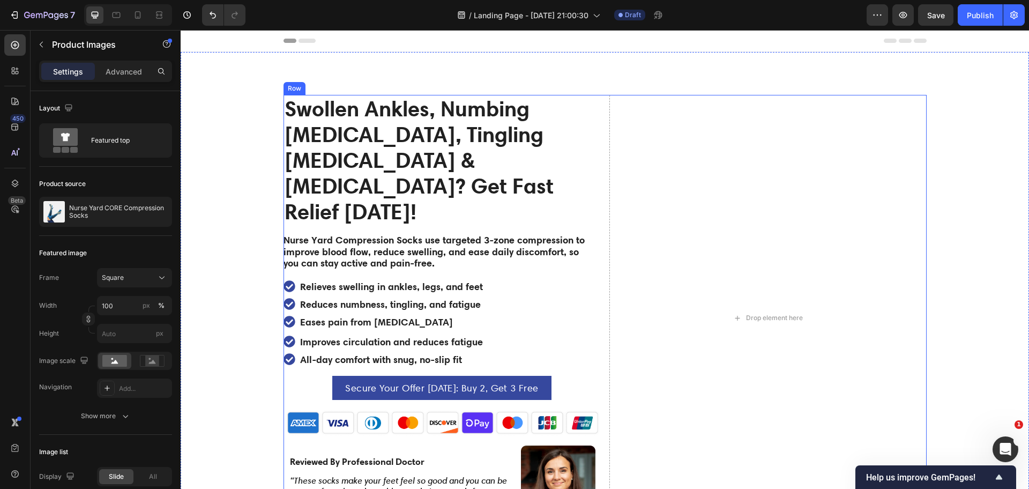
click at [598, 100] on div "Swollen Ankles, Numbing Foot Pain, Tingling Neuropathy & Plantar Fasciitis? Get…" at bounding box center [604, 318] width 643 height 446
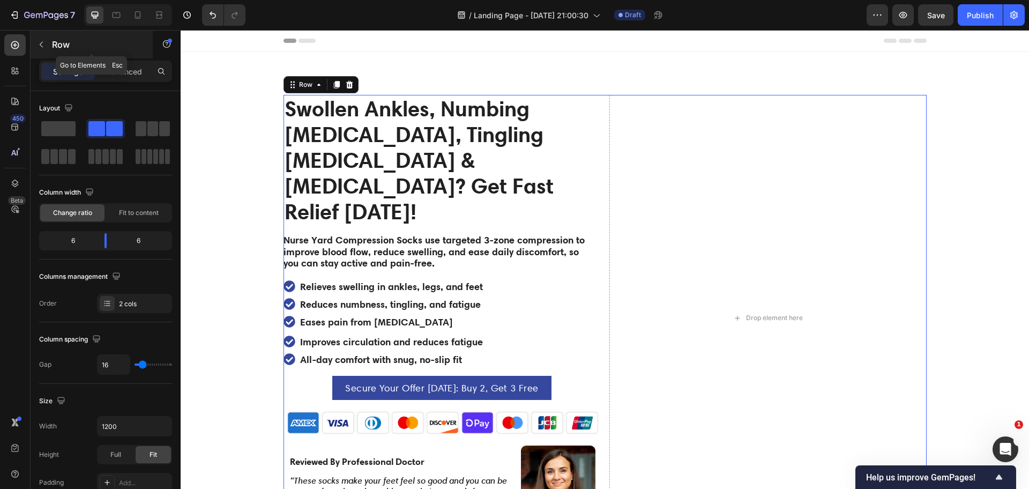
click at [48, 46] on button "button" at bounding box center [41, 44] width 17 height 17
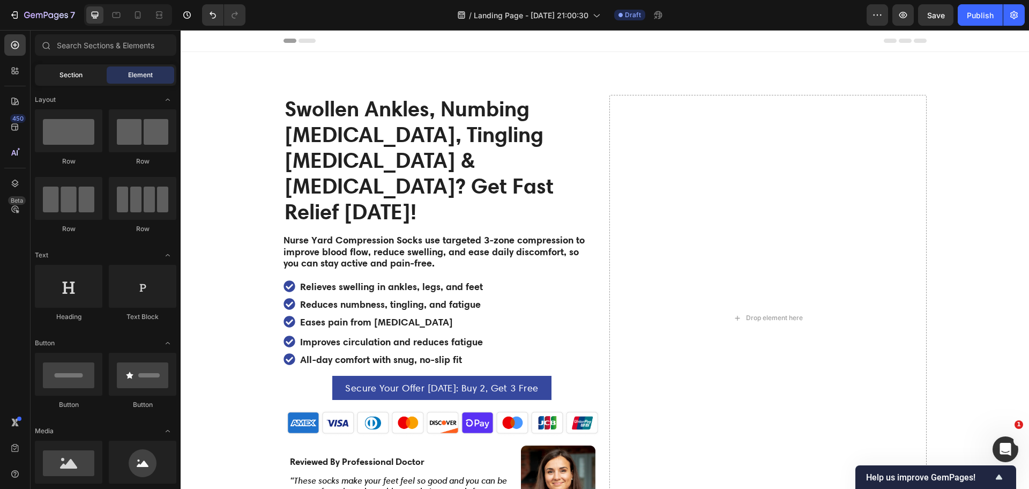
click at [74, 79] on span "Section" at bounding box center [70, 75] width 23 height 10
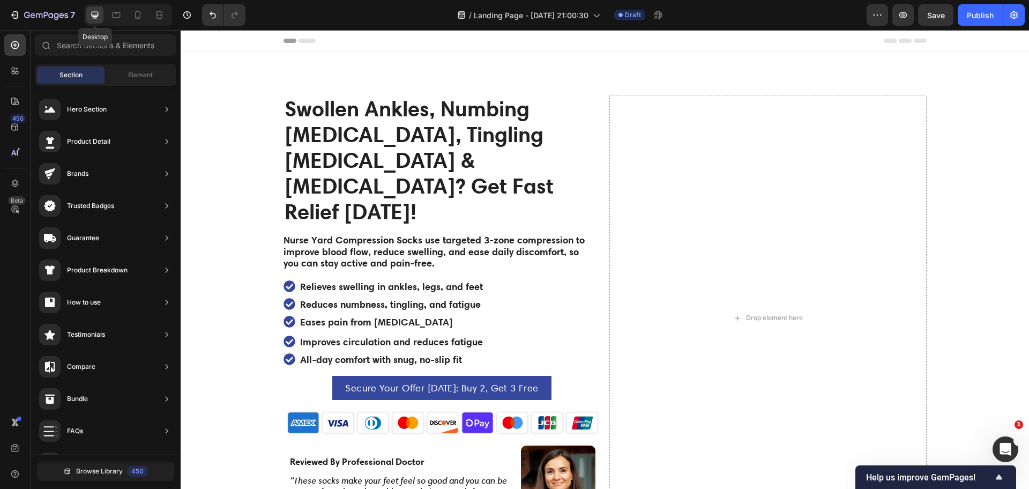
click at [91, 18] on icon at bounding box center [94, 15] width 11 height 11
click at [500, 112] on strong "Swollen Ankles, Numbing Foot Pain, Tingling Neuropathy & Plantar Fasciitis? Get…" at bounding box center [418, 159] width 269 height 129
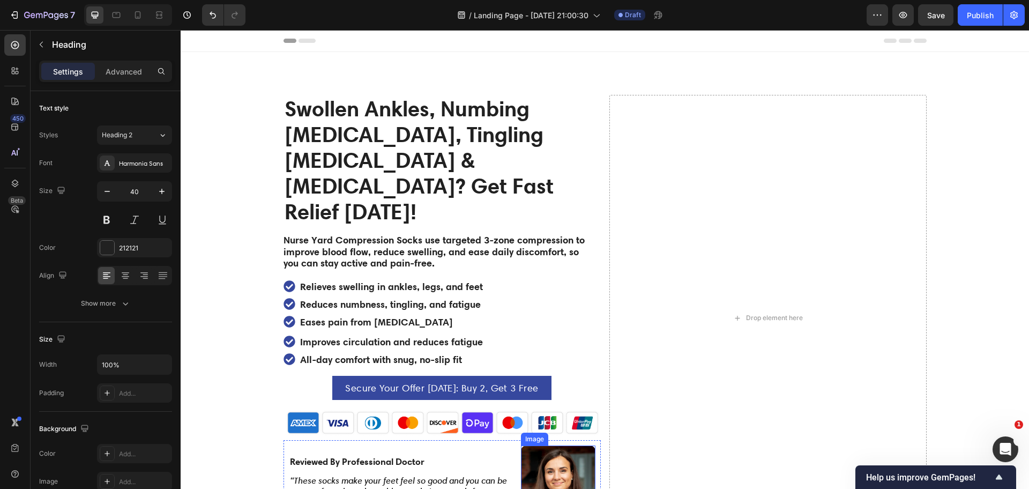
scroll to position [57, 0]
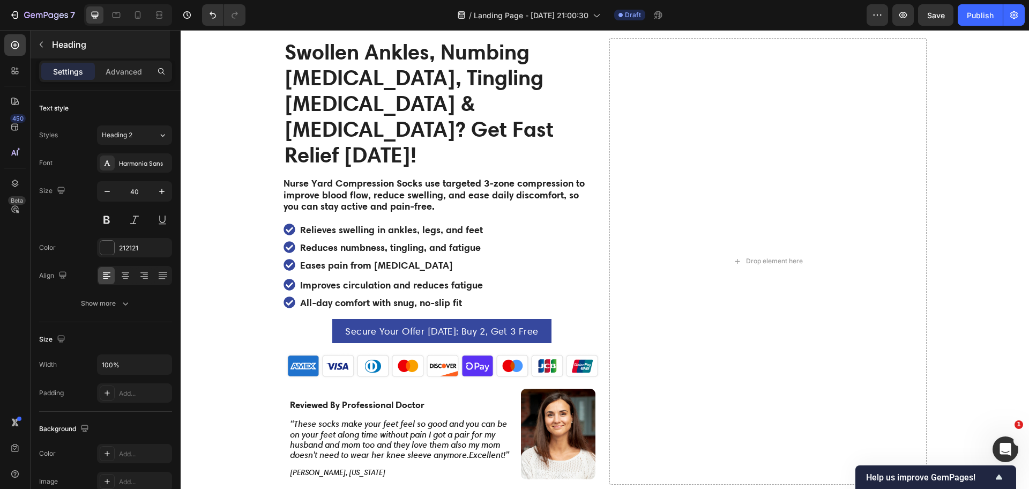
click at [41, 43] on icon "button" at bounding box center [41, 44] width 9 height 9
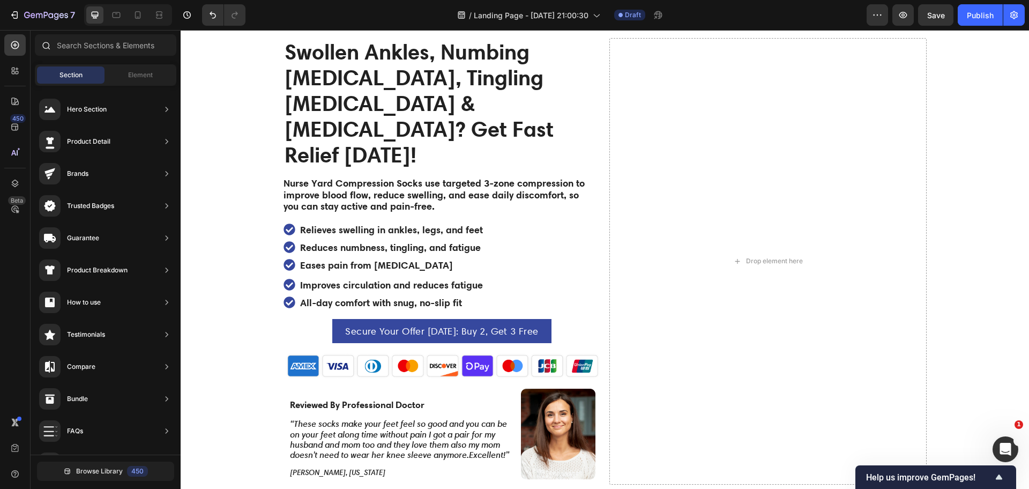
scroll to position [268, 0]
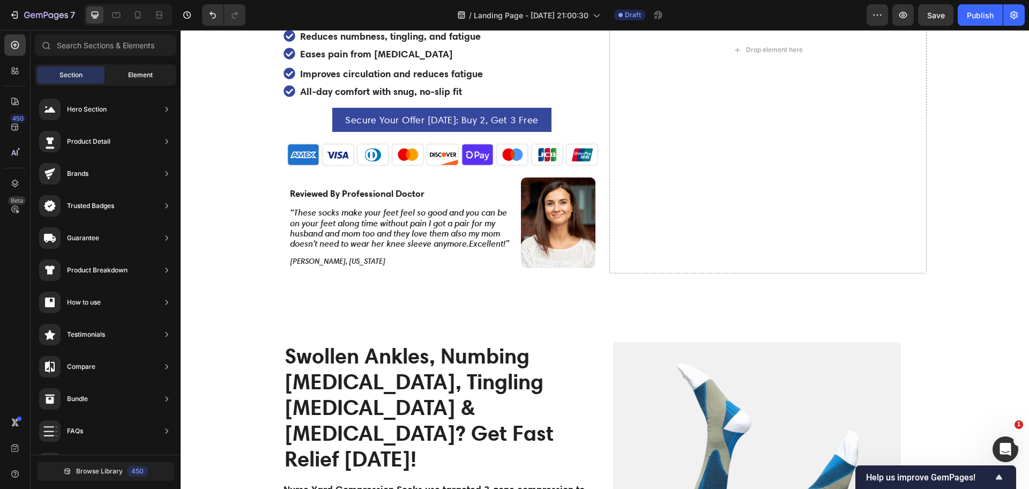
click at [119, 69] on div "Element" at bounding box center [141, 74] width 68 height 17
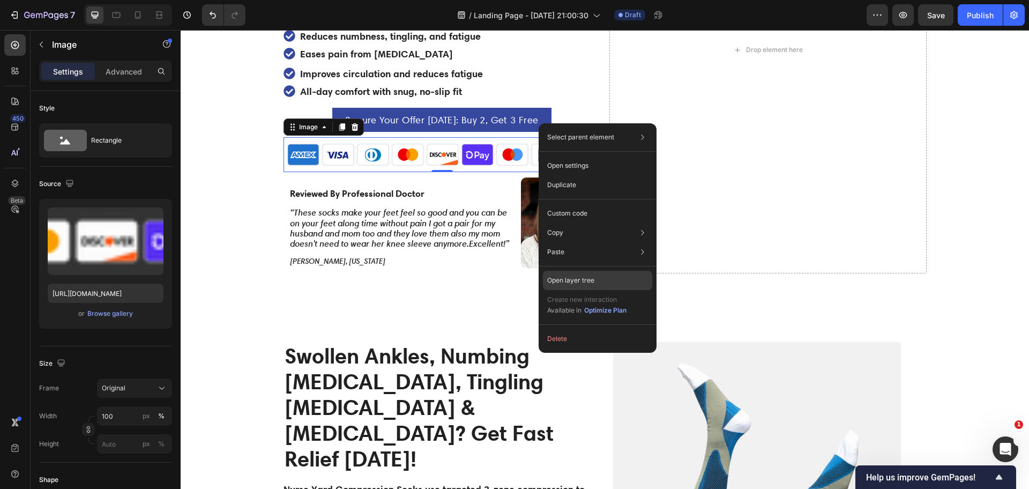
click at [589, 279] on p "Open layer tree" at bounding box center [570, 280] width 47 height 10
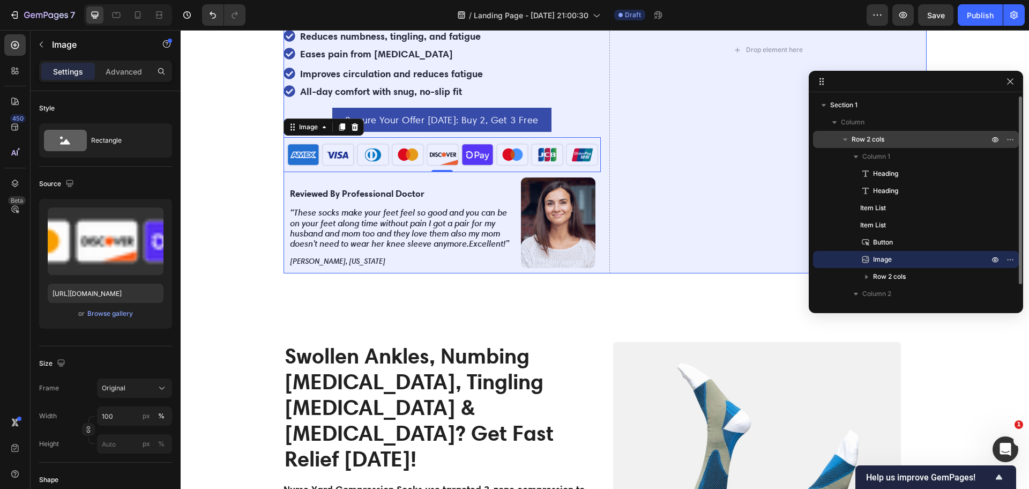
click at [882, 136] on span "Row 2 cols" at bounding box center [867, 139] width 33 height 11
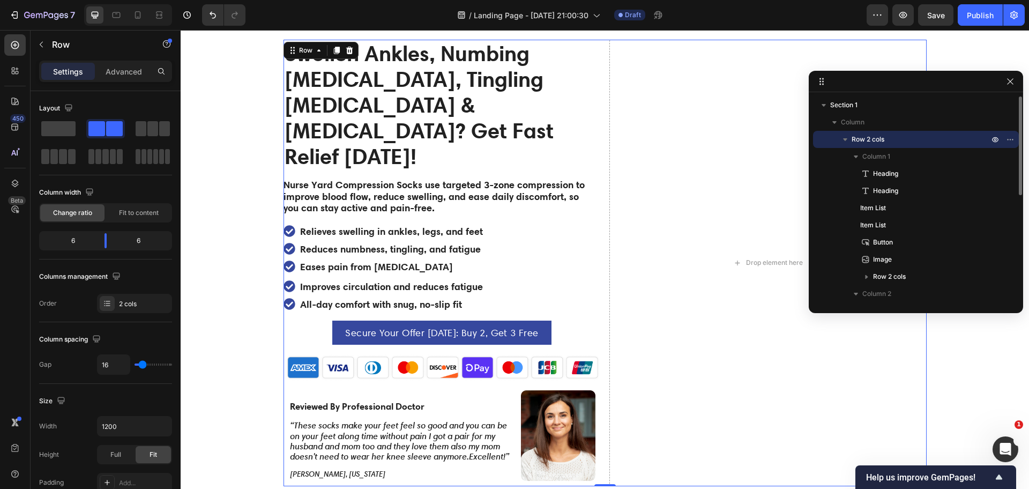
scroll to position [27, 0]
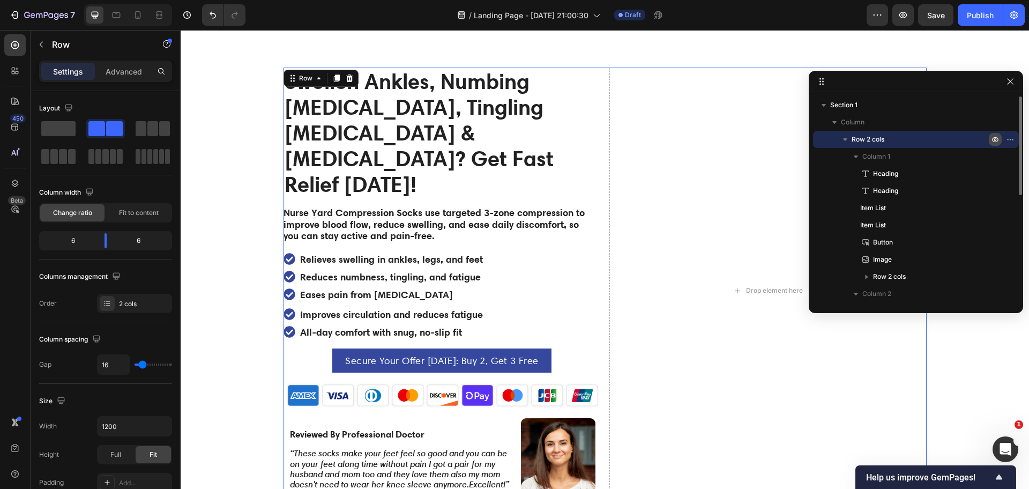
click at [994, 137] on icon "button" at bounding box center [995, 139] width 9 height 9
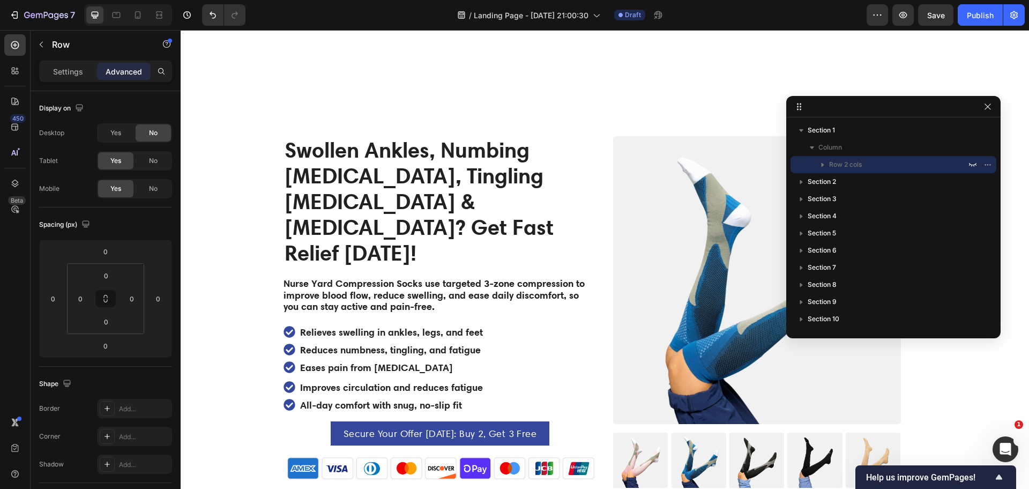
scroll to position [228, 0]
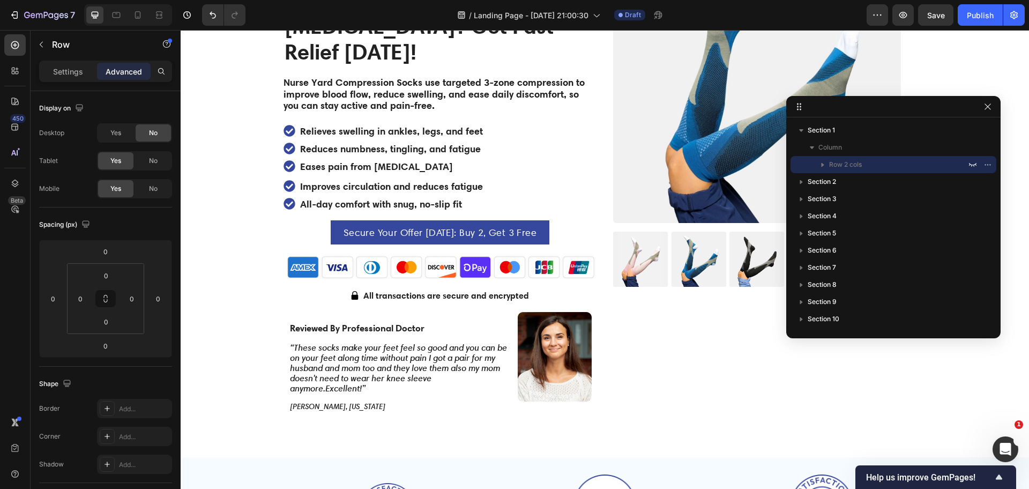
drag, startPoint x: 925, startPoint y: 137, endPoint x: 902, endPoint y: 162, distance: 33.8
click at [988, 105] on icon "button" at bounding box center [987, 106] width 9 height 9
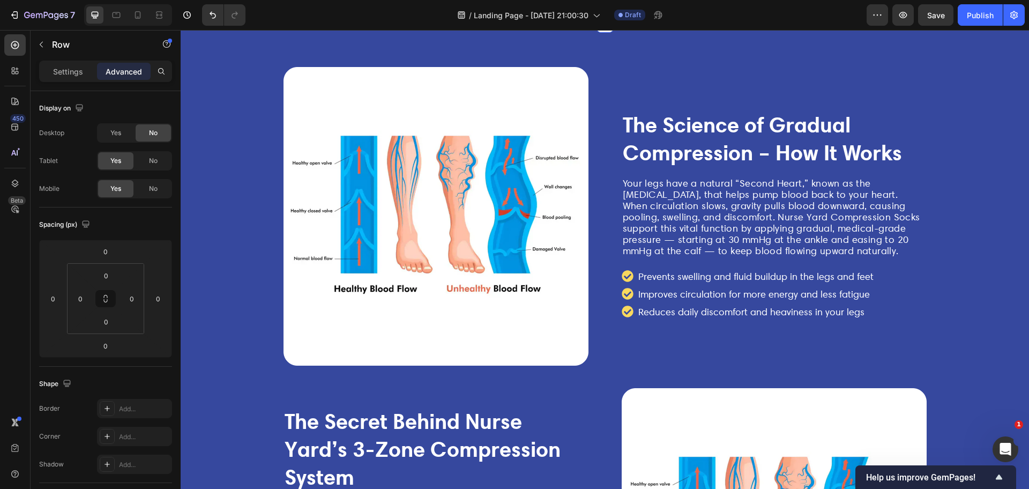
scroll to position [1365, 0]
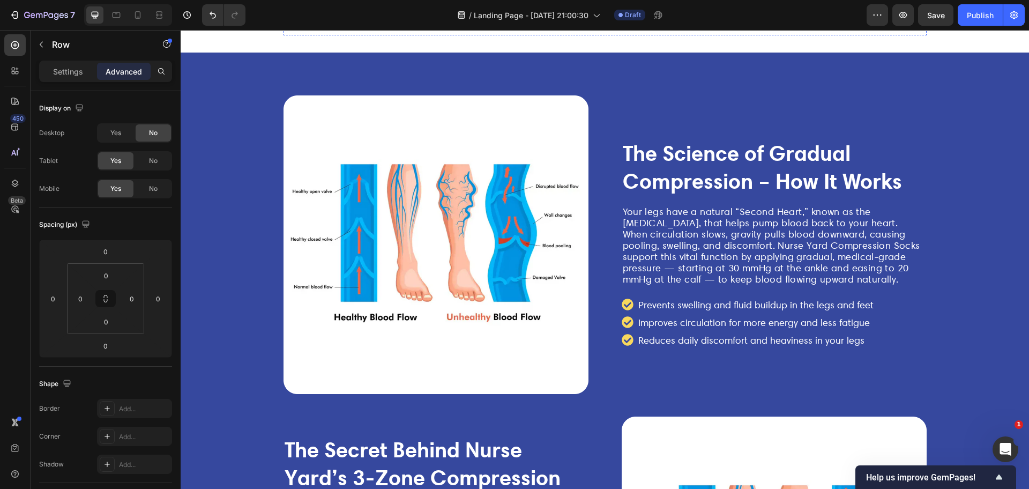
click at [650, 27] on button "Get The Relief You Need" at bounding box center [604, 15] width 134 height 24
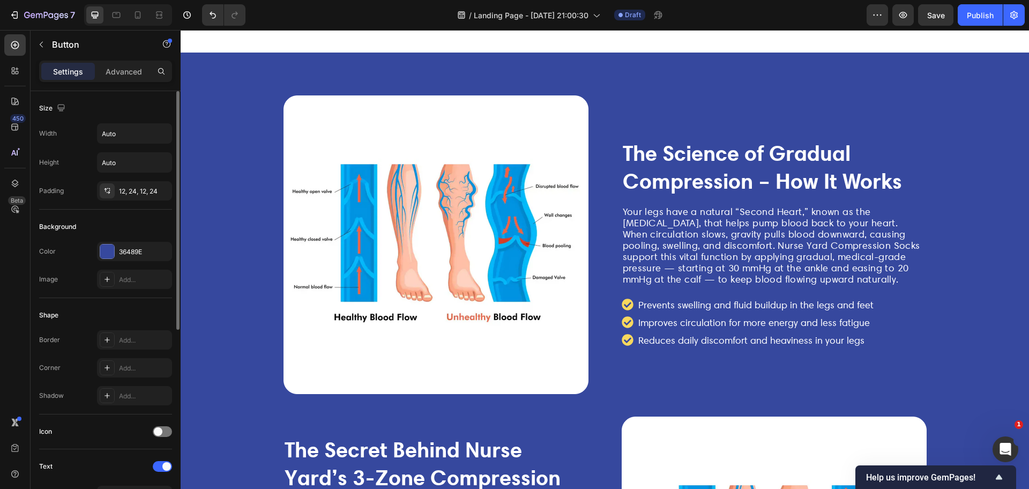
scroll to position [875, 0]
click at [108, 278] on icon at bounding box center [107, 279] width 9 height 9
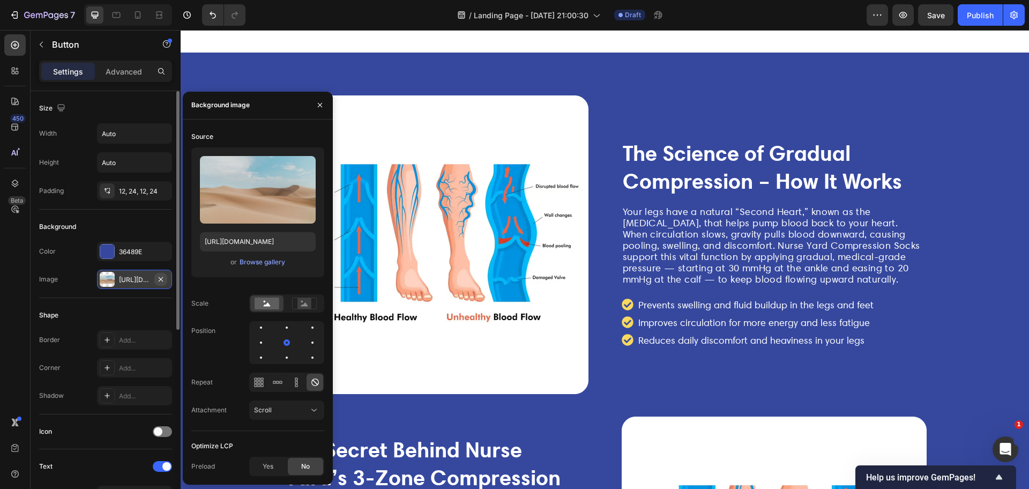
click at [162, 277] on icon "button" at bounding box center [161, 278] width 4 height 4
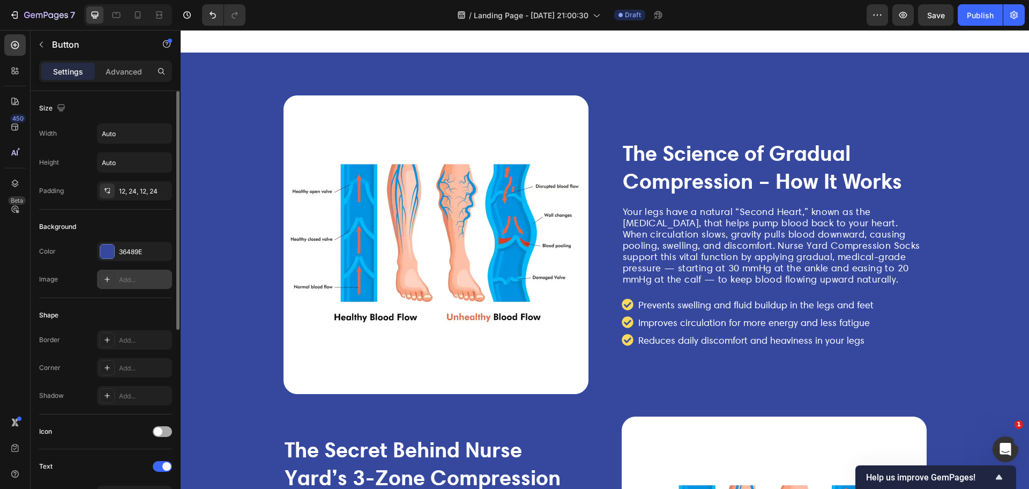
click at [161, 431] on span at bounding box center [158, 431] width 9 height 9
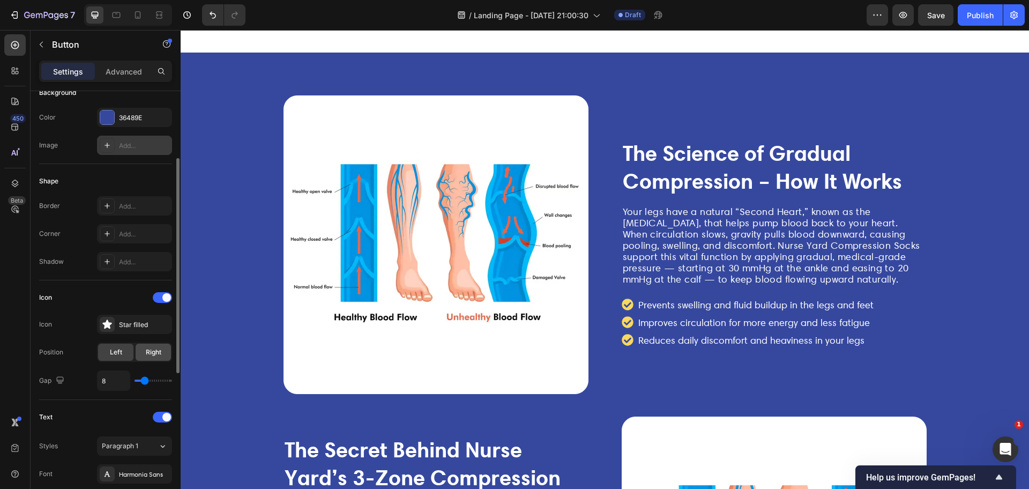
click at [152, 351] on span "Right" at bounding box center [154, 352] width 16 height 10
click at [125, 320] on div "Star filled" at bounding box center [144, 325] width 50 height 10
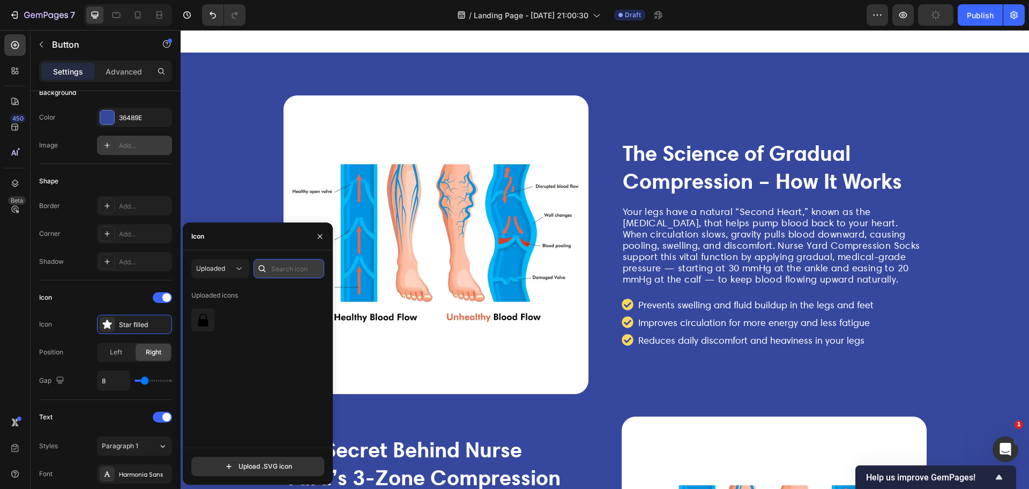
click at [286, 266] on input "text" at bounding box center [288, 268] width 71 height 19
type input "arrow"
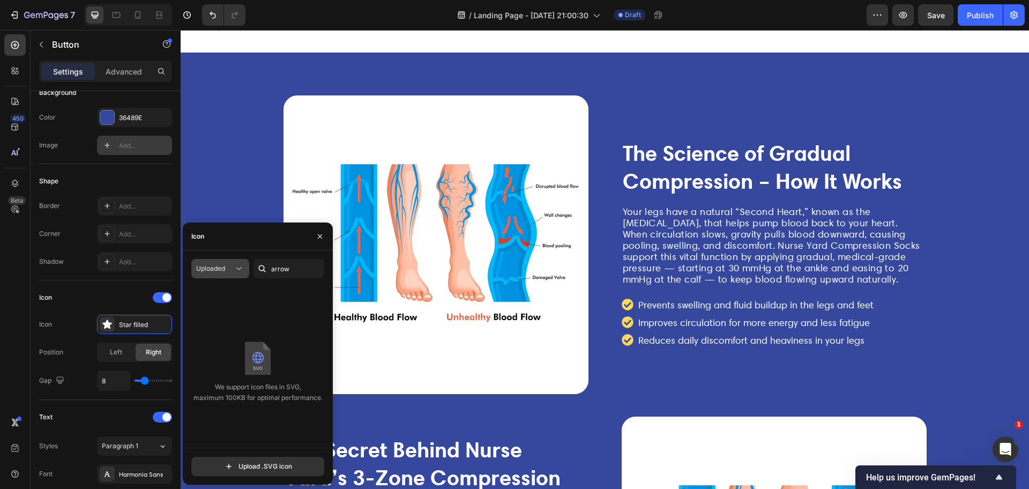
click at [229, 267] on div "Uploaded" at bounding box center [215, 269] width 38 height 10
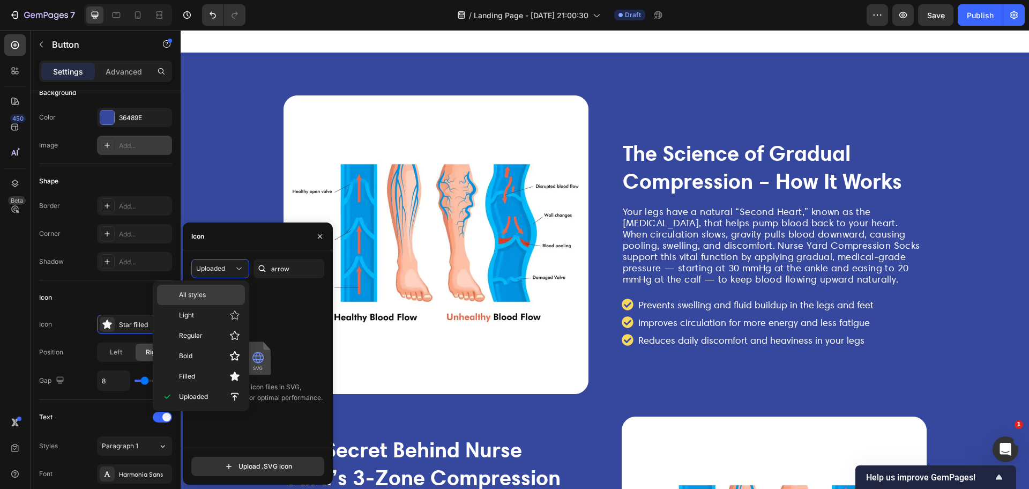
click at [227, 294] on p "All styles" at bounding box center [209, 295] width 61 height 10
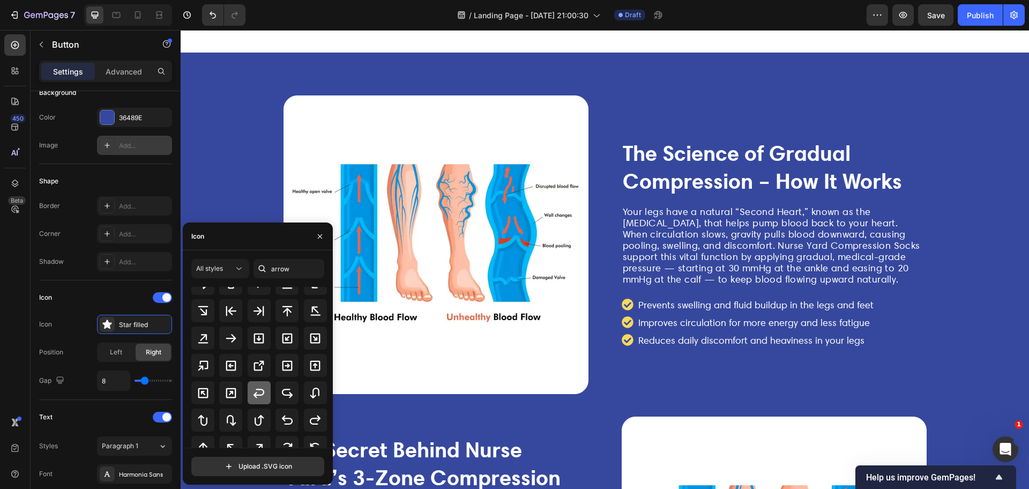
scroll to position [260, 0]
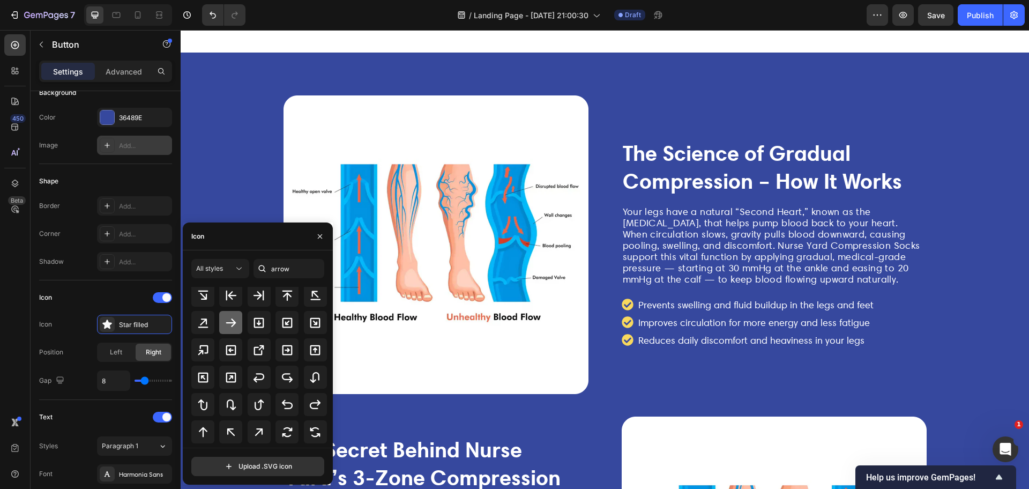
click at [229, 323] on icon at bounding box center [231, 322] width 10 height 9
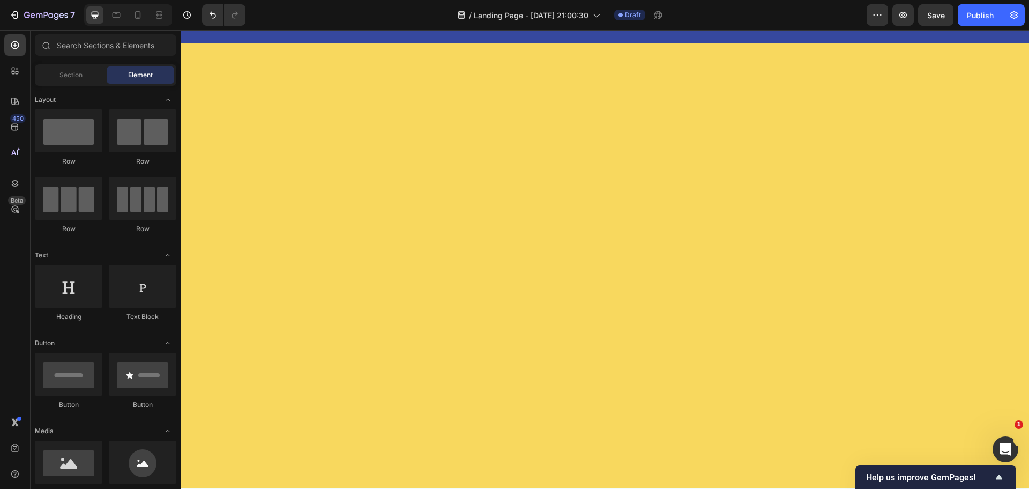
scroll to position [4312, 0]
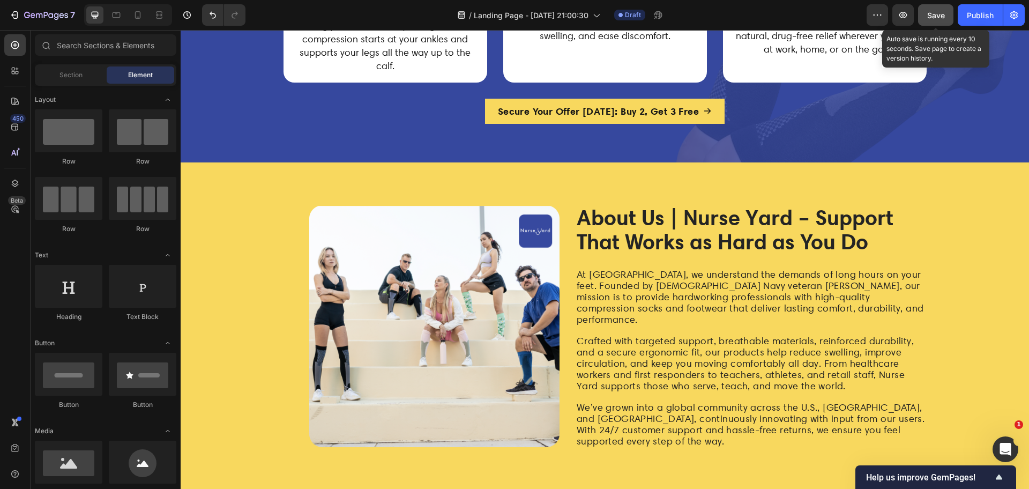
click at [939, 16] on span "Save" at bounding box center [936, 15] width 18 height 9
click at [898, 12] on icon "button" at bounding box center [902, 15] width 11 height 11
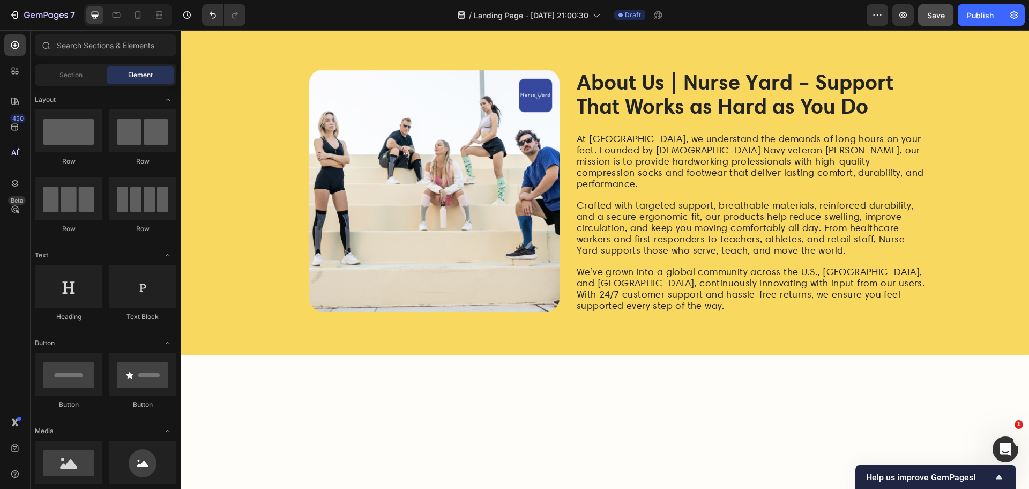
scroll to position [4282, 0]
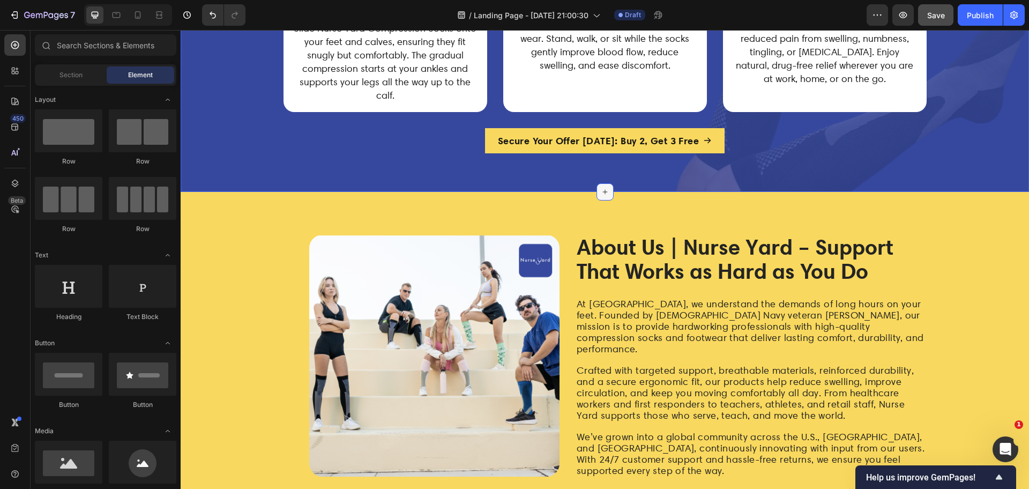
click at [599, 186] on div at bounding box center [604, 191] width 17 height 17
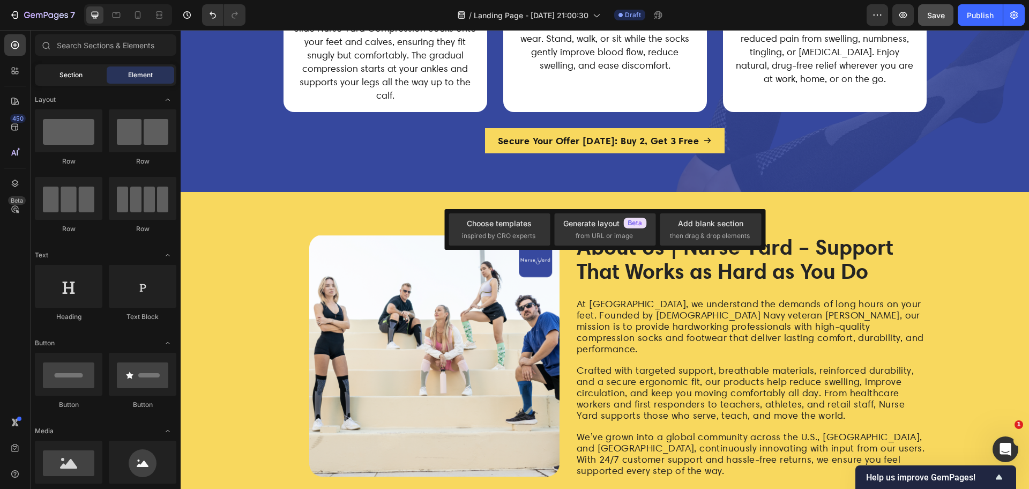
click at [74, 74] on span "Section" at bounding box center [70, 75] width 23 height 10
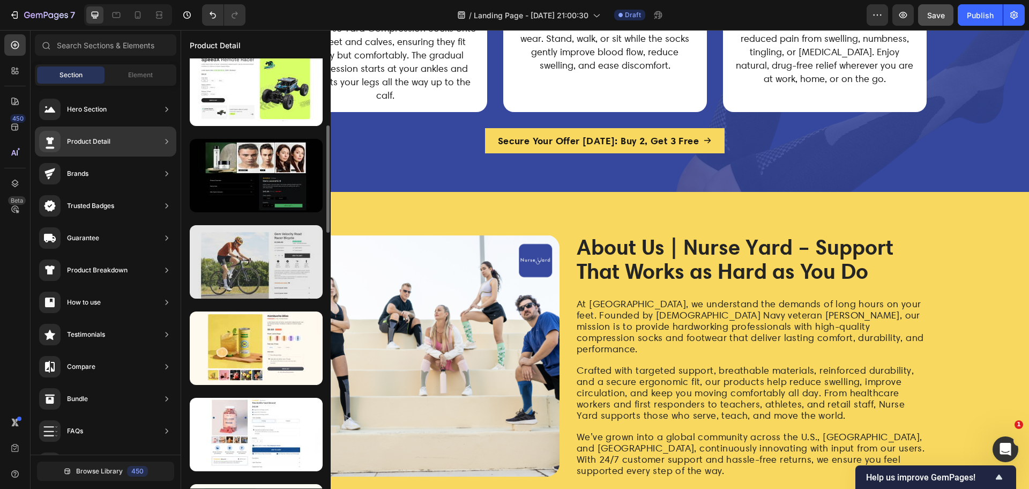
scroll to position [402, 0]
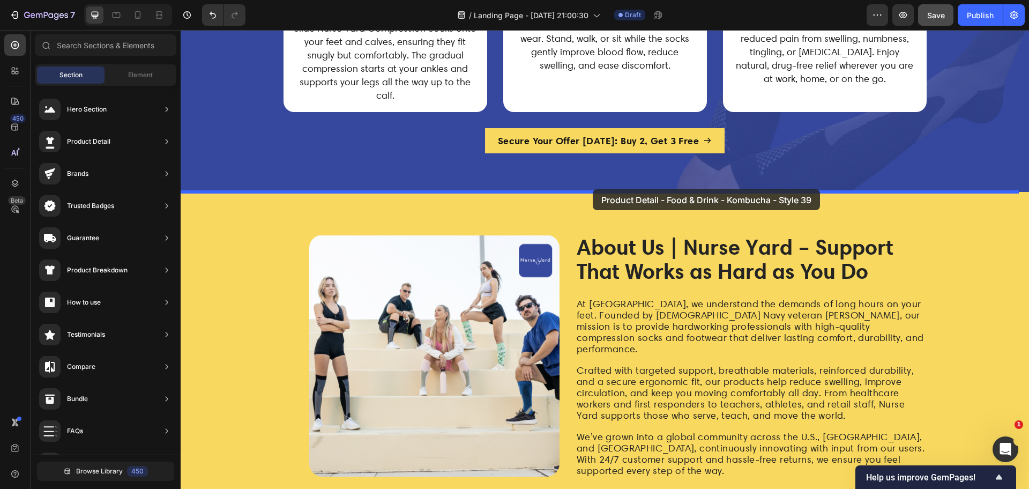
drag, startPoint x: 441, startPoint y: 245, endPoint x: 593, endPoint y: 189, distance: 161.5
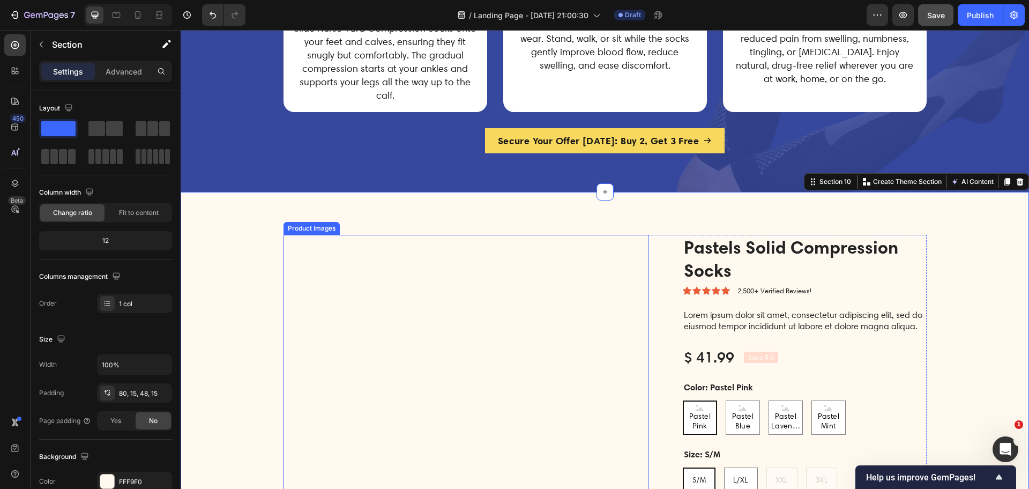
scroll to position [4406, 0]
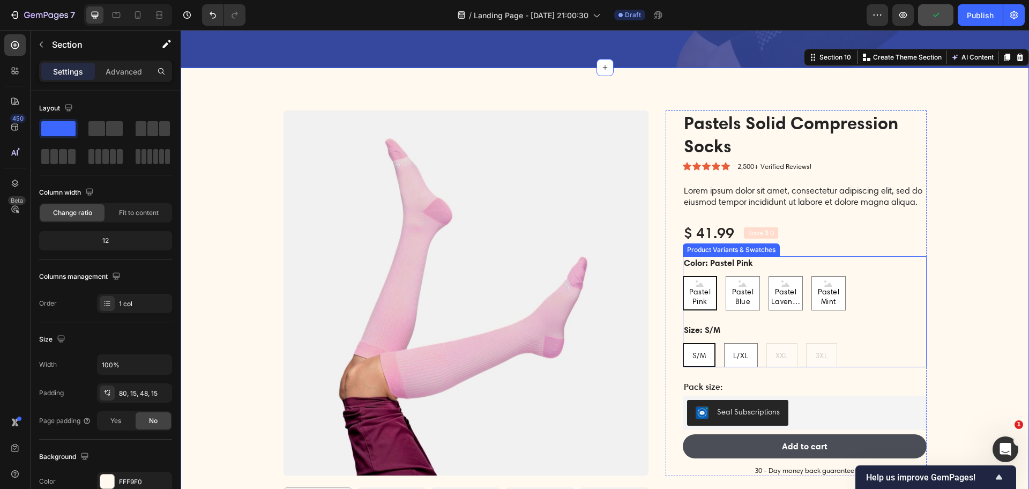
click at [695, 293] on span "Pastel Pink" at bounding box center [700, 296] width 32 height 19
click at [683, 276] on input "Pastel Pink Pastel Pink Pastel Pink" at bounding box center [682, 275] width 1 height 1
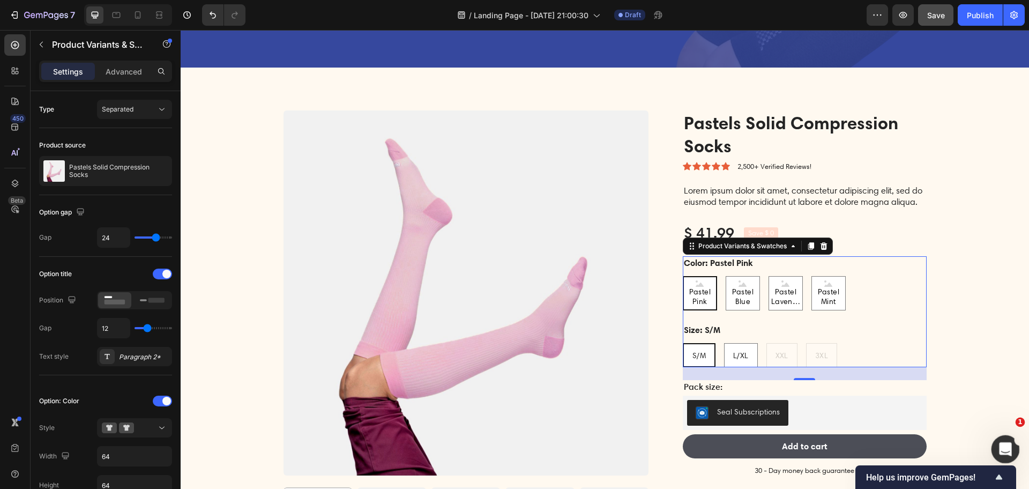
click at [1010, 444] on icon "Open Intercom Messenger" at bounding box center [1004, 448] width 18 height 18
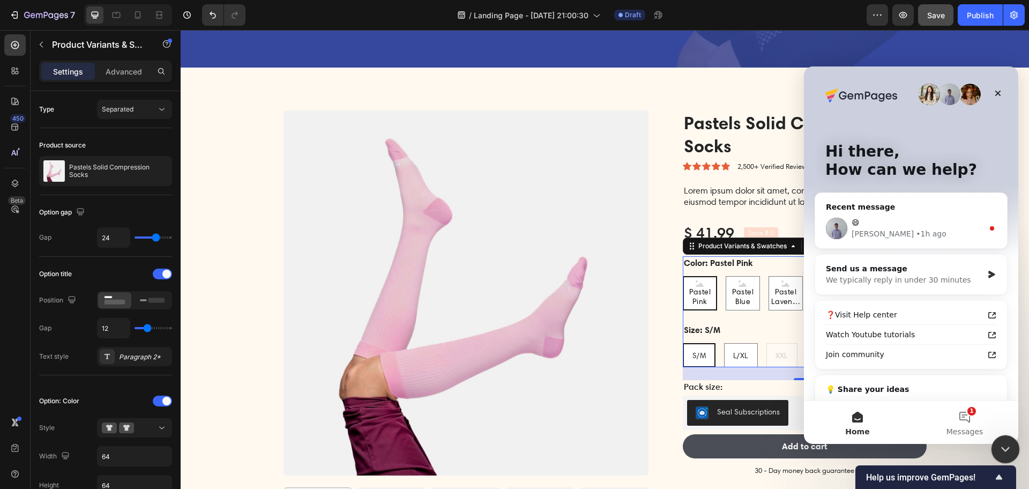
drag, startPoint x: 1008, startPoint y: 446, endPoint x: 1800, endPoint y: 829, distance: 879.4
click at [1009, 447] on icon "Close Intercom Messenger" at bounding box center [1003, 447] width 13 height 13
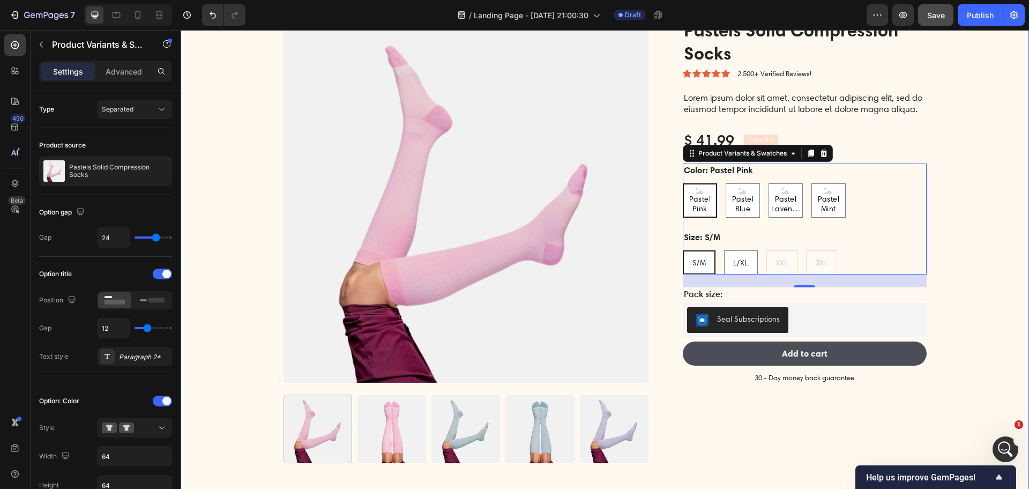
scroll to position [4310, 0]
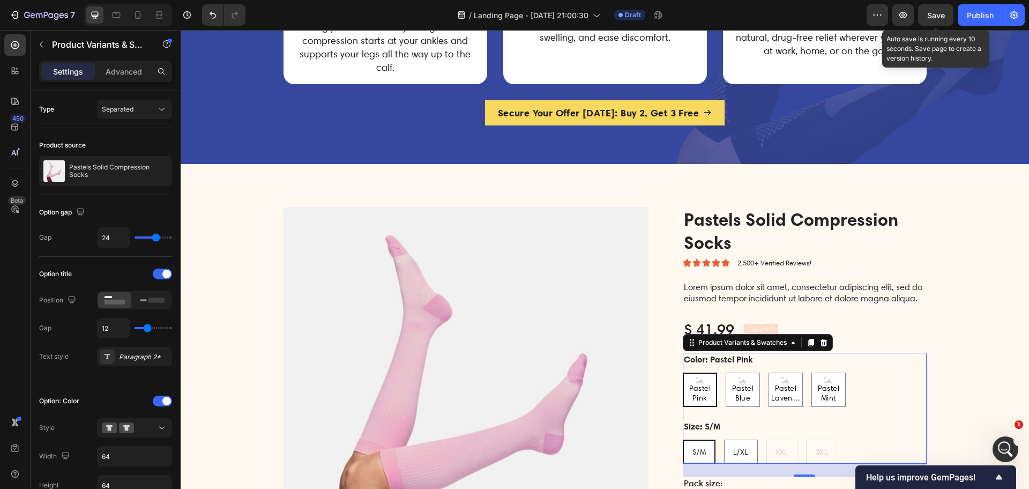
click at [938, 17] on span "Save" at bounding box center [936, 15] width 18 height 9
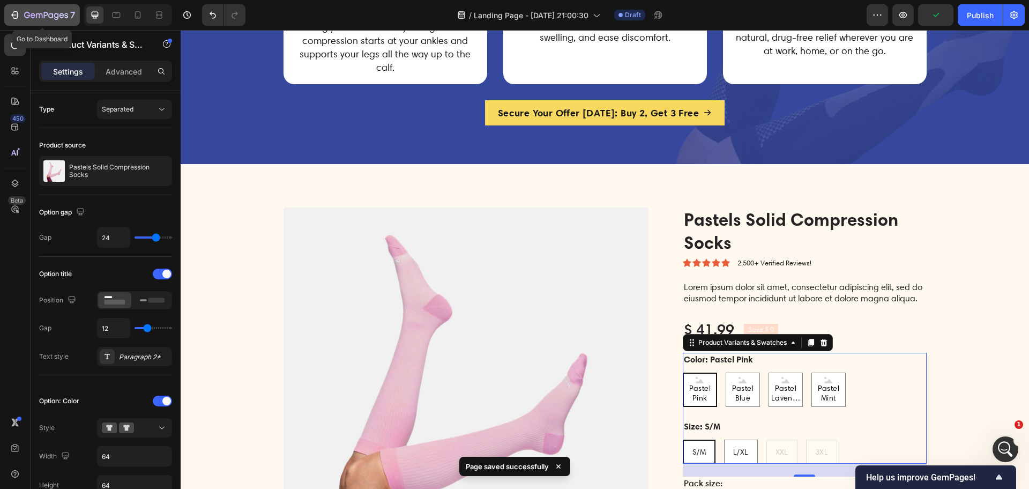
click at [18, 12] on icon "button" at bounding box center [14, 15] width 11 height 11
